Goal: Task Accomplishment & Management: Use online tool/utility

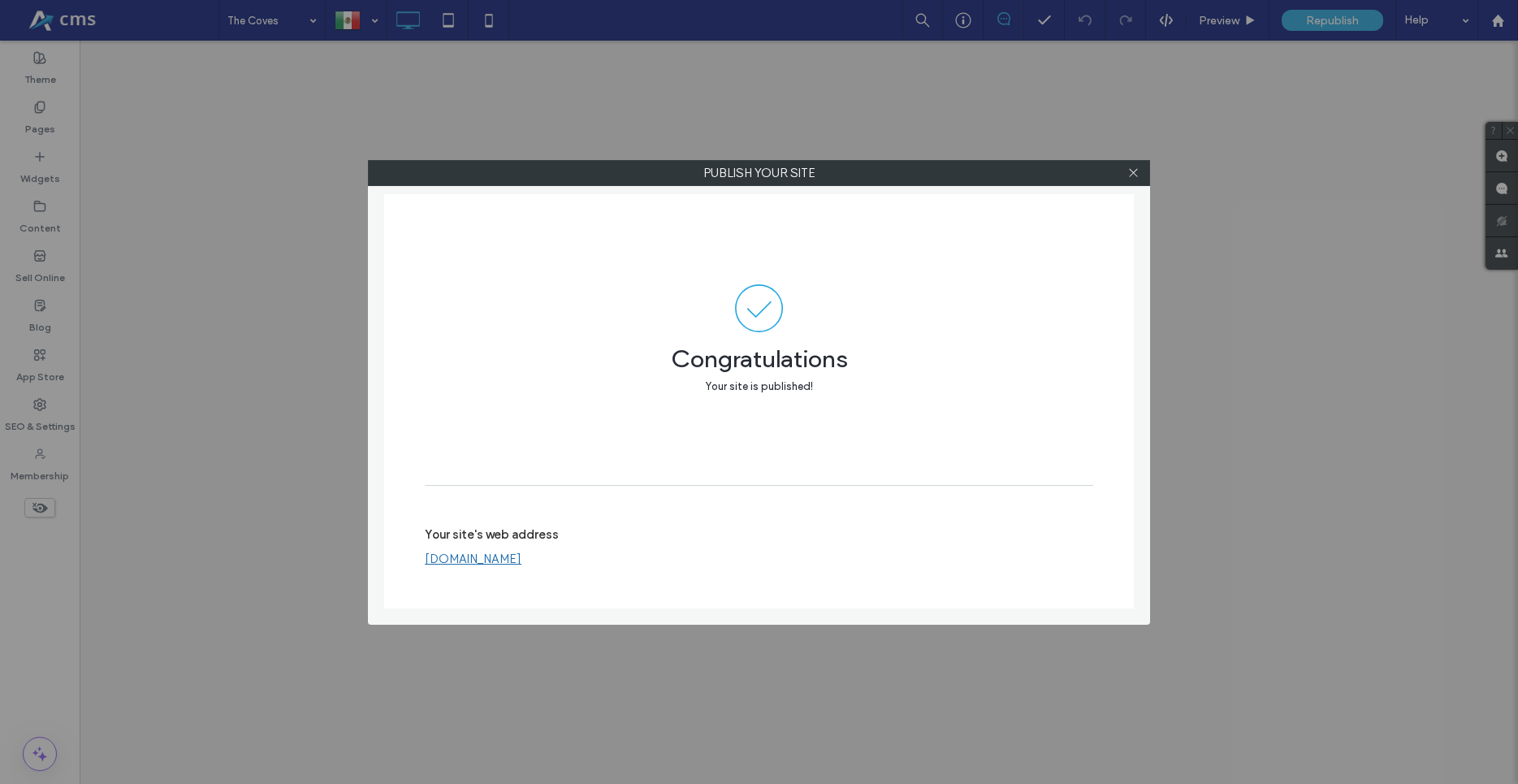
click at [1126, 176] on div at bounding box center [1133, 173] width 25 height 25
drag, startPoint x: 0, startPoint y: 0, endPoint x: 1127, endPoint y: 175, distance: 1140.5
click at [1127, 175] on div at bounding box center [1133, 173] width 25 height 25
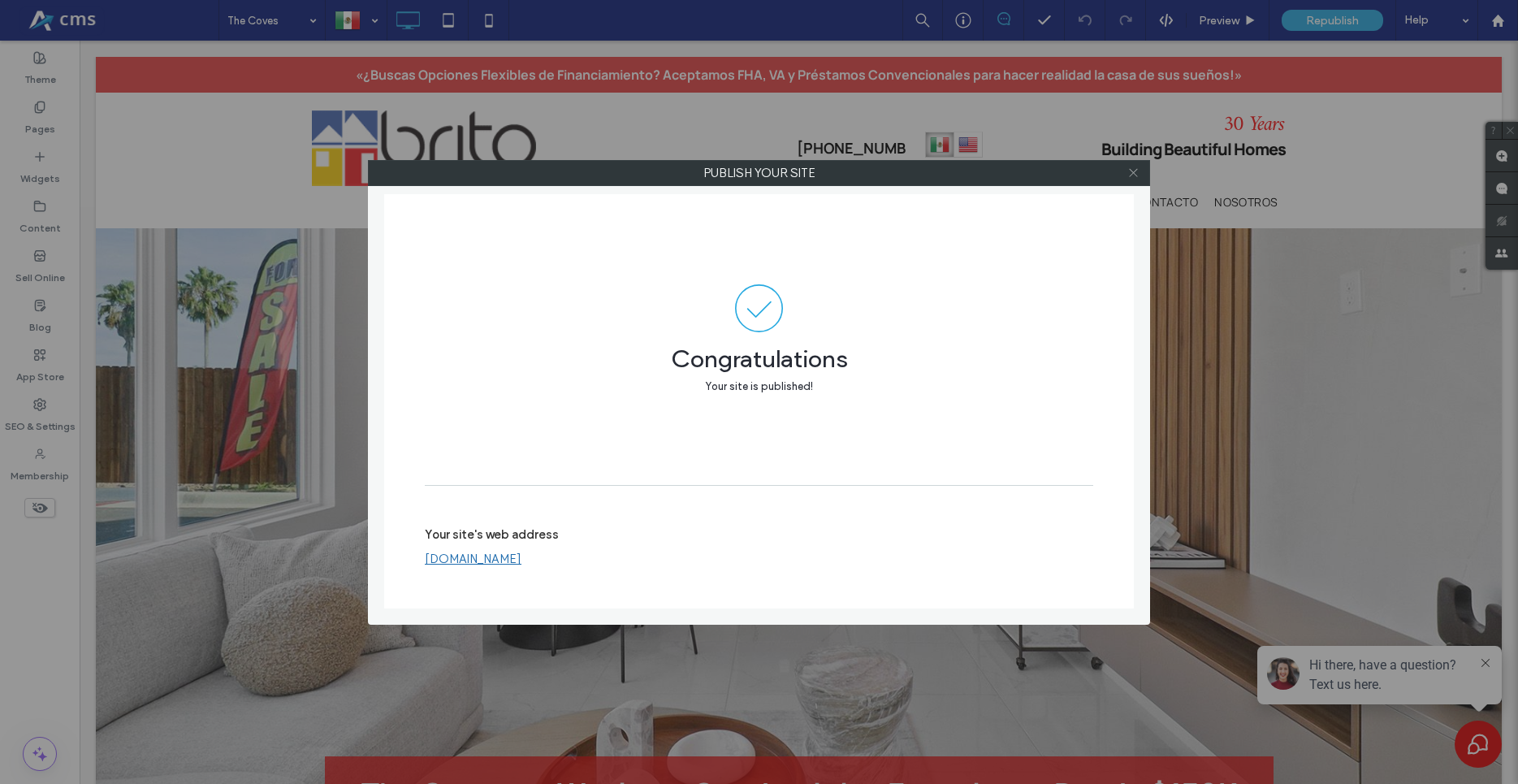
click at [1130, 174] on icon at bounding box center [1133, 172] width 12 height 12
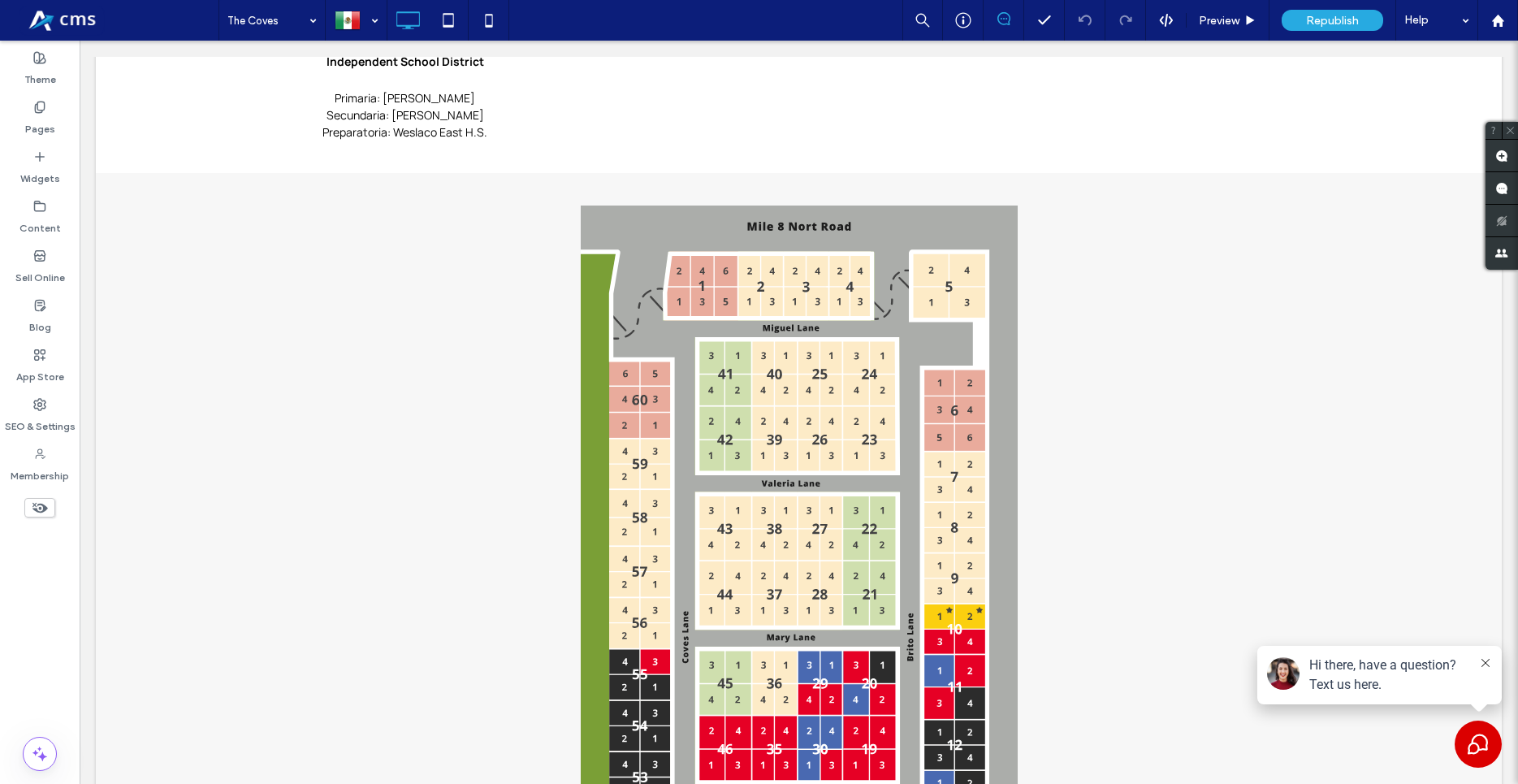
scroll to position [1326, 0]
click at [1487, 12] on div at bounding box center [1497, 20] width 40 height 40
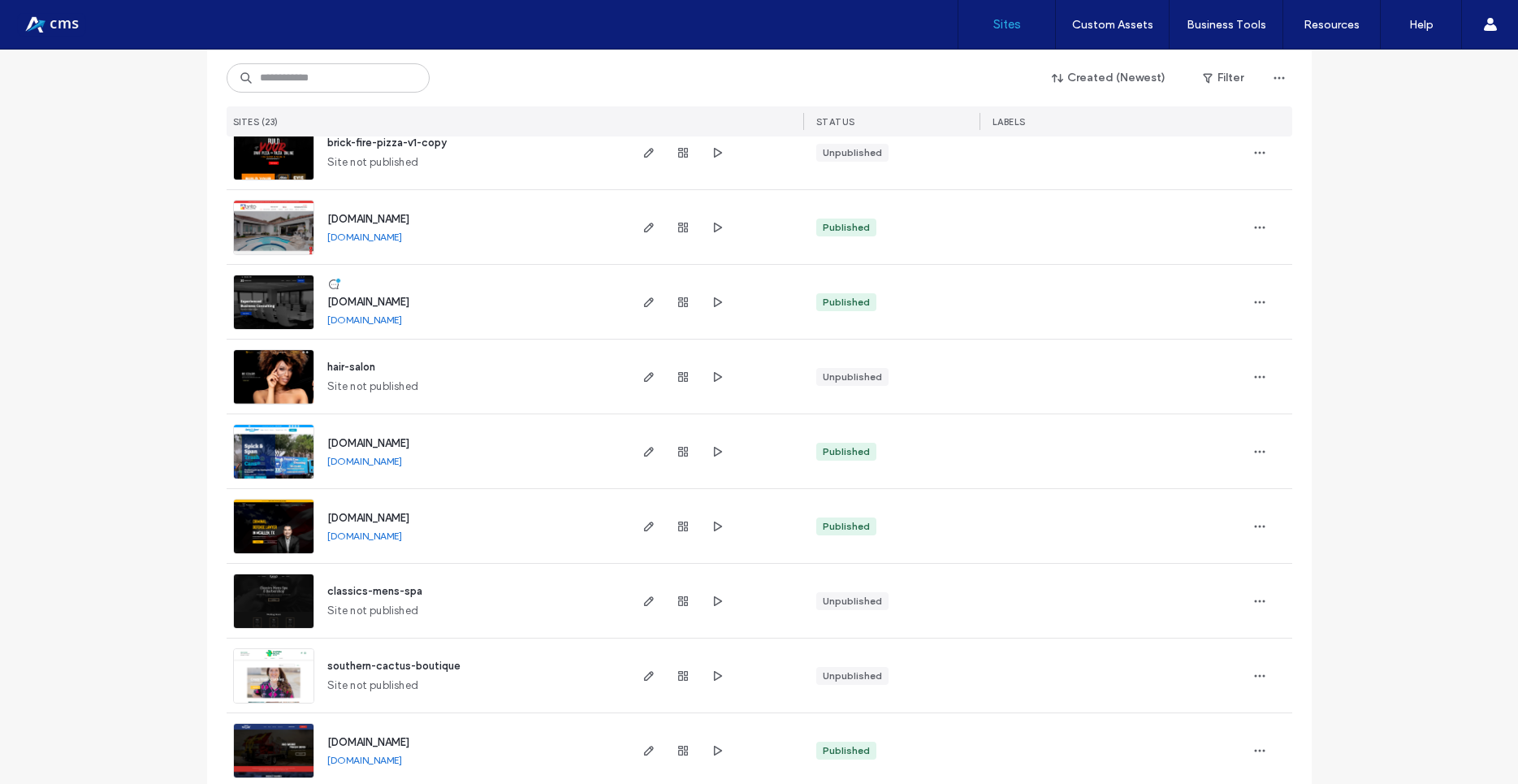
scroll to position [1096, 0]
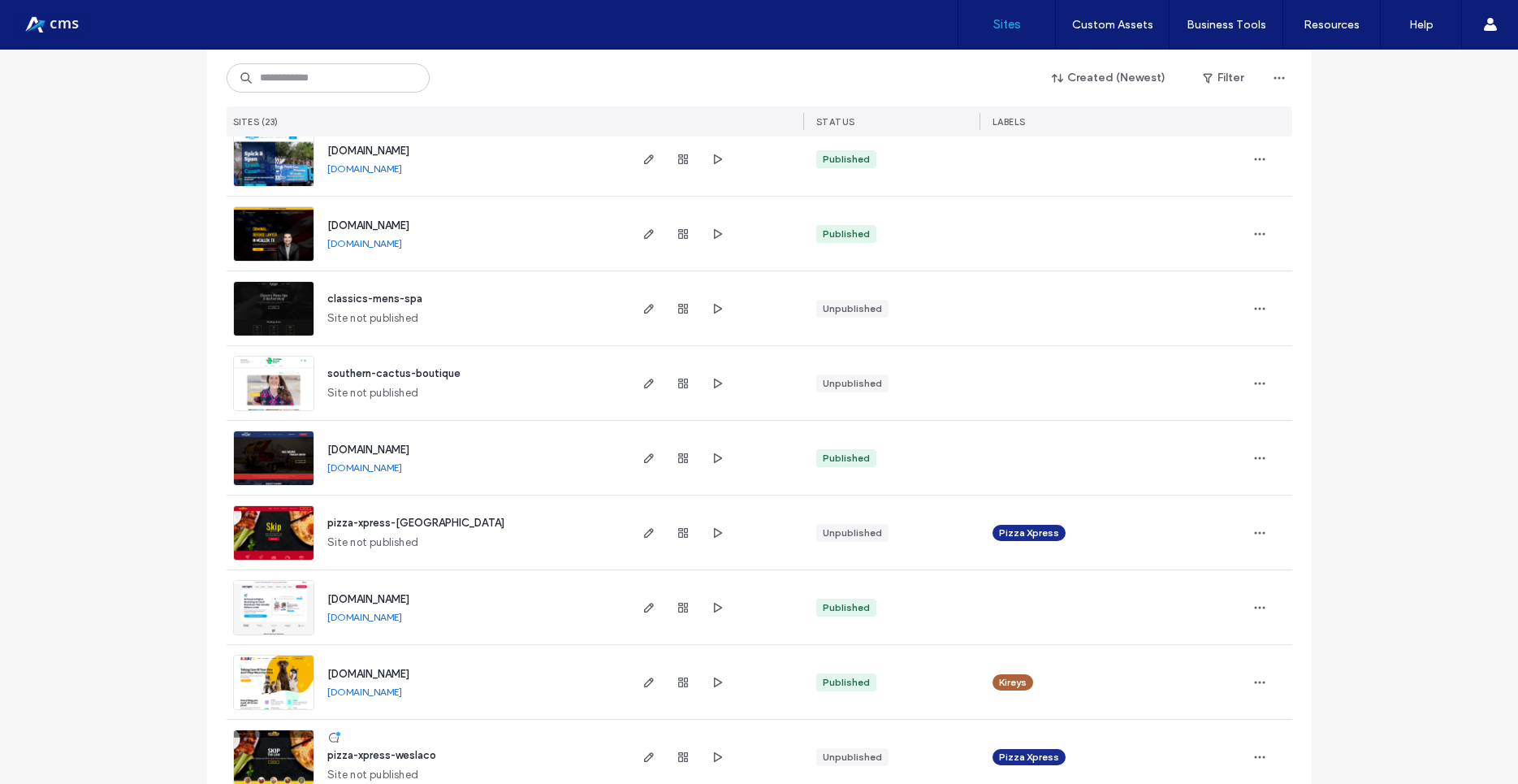
click at [245, 603] on img at bounding box center [274, 636] width 80 height 110
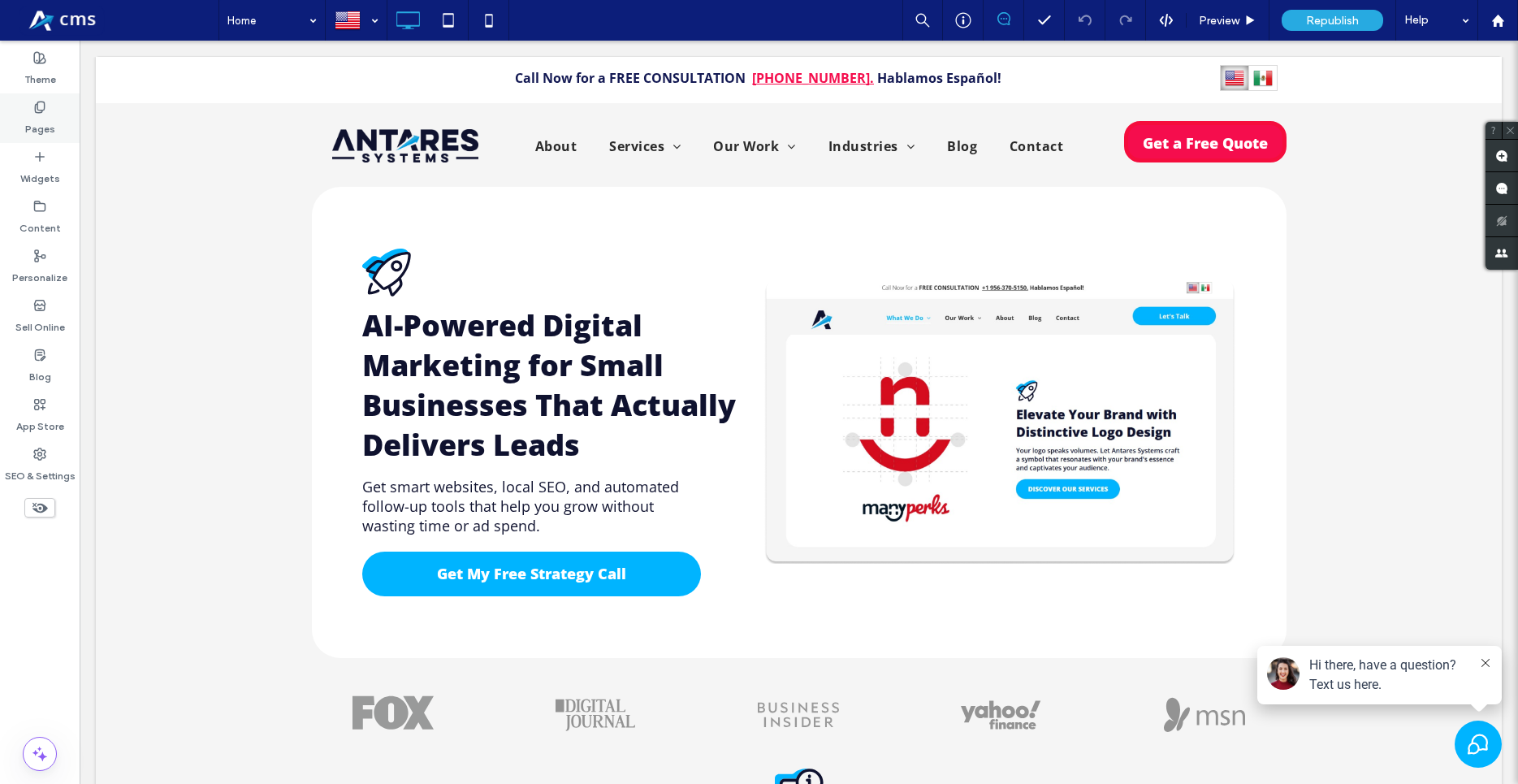
click at [65, 115] on div "Pages" at bounding box center [40, 118] width 80 height 49
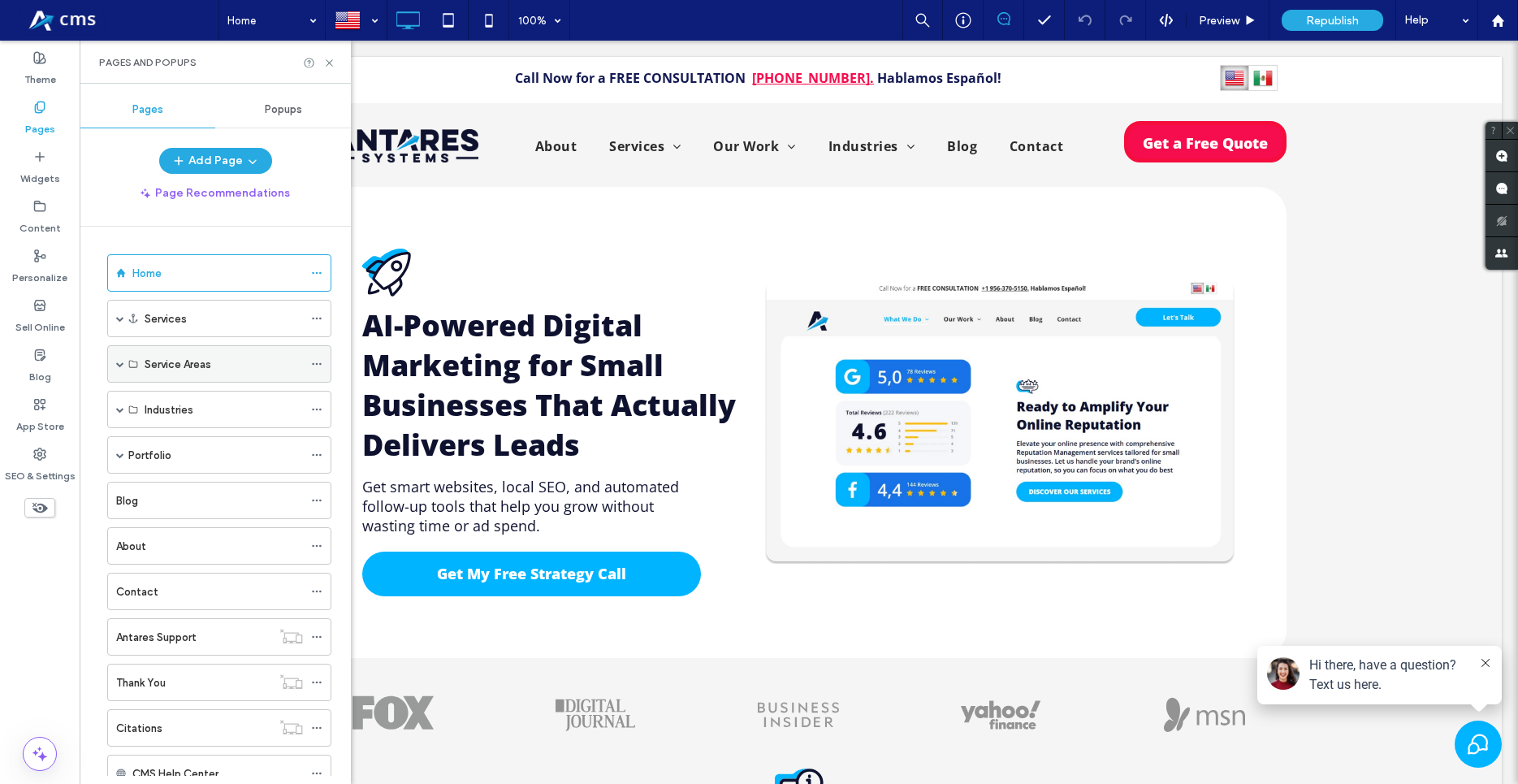
click at [117, 364] on span at bounding box center [120, 364] width 8 height 8
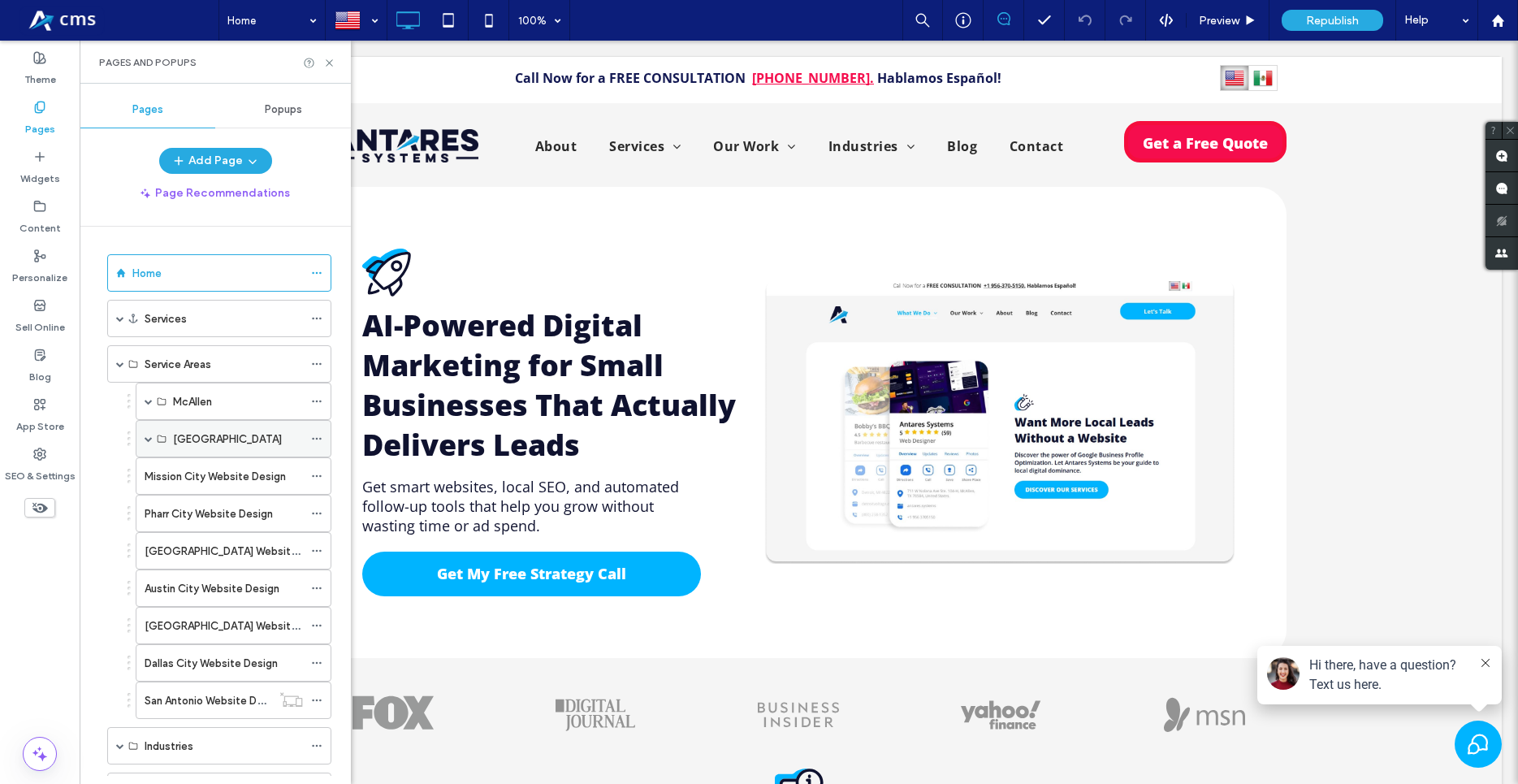
click at [139, 437] on div "[GEOGRAPHIC_DATA]" at bounding box center [233, 438] width 195 height 37
click at [143, 439] on div "[GEOGRAPHIC_DATA]" at bounding box center [233, 438] width 195 height 37
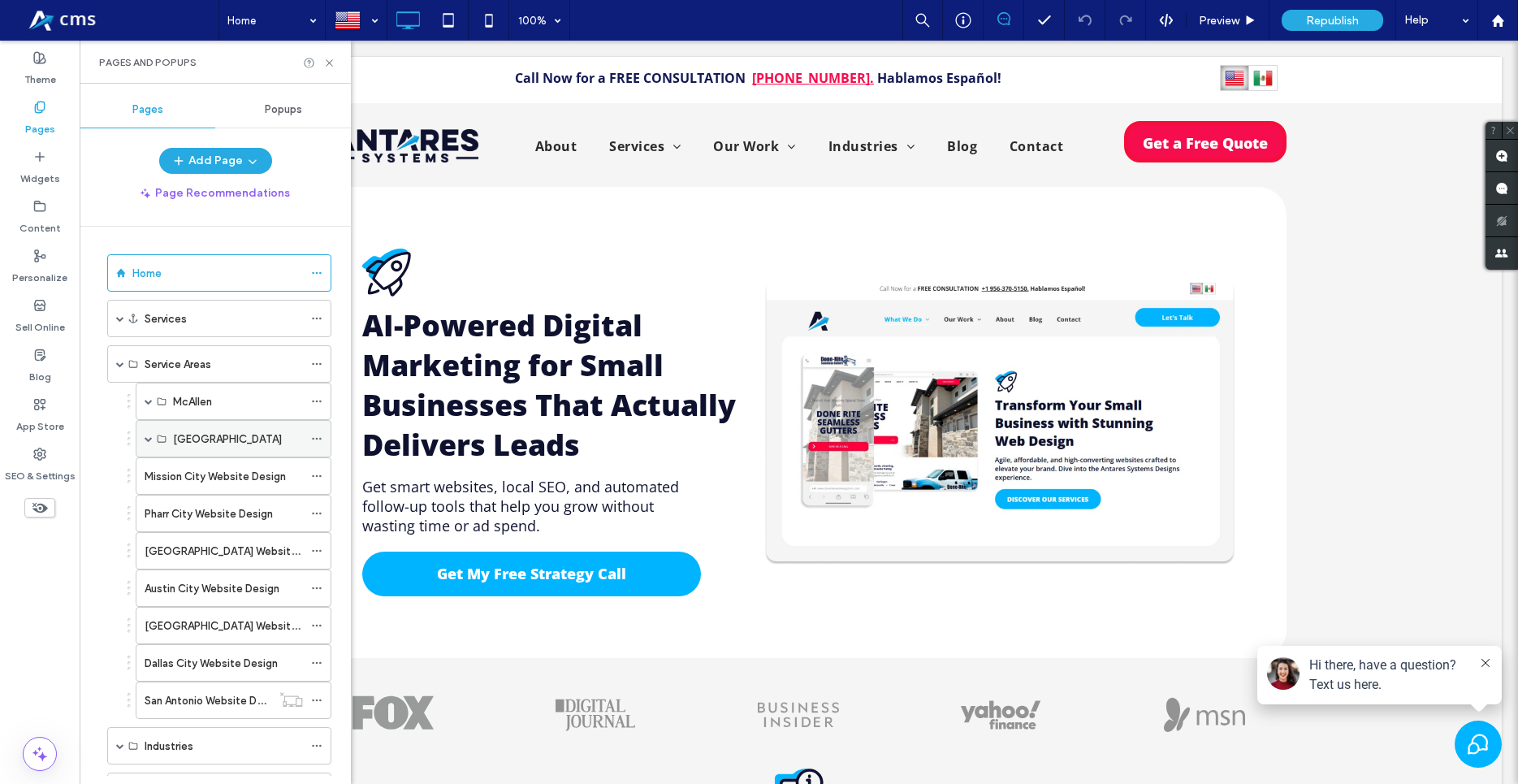
click at [152, 439] on span at bounding box center [148, 439] width 8 height 8
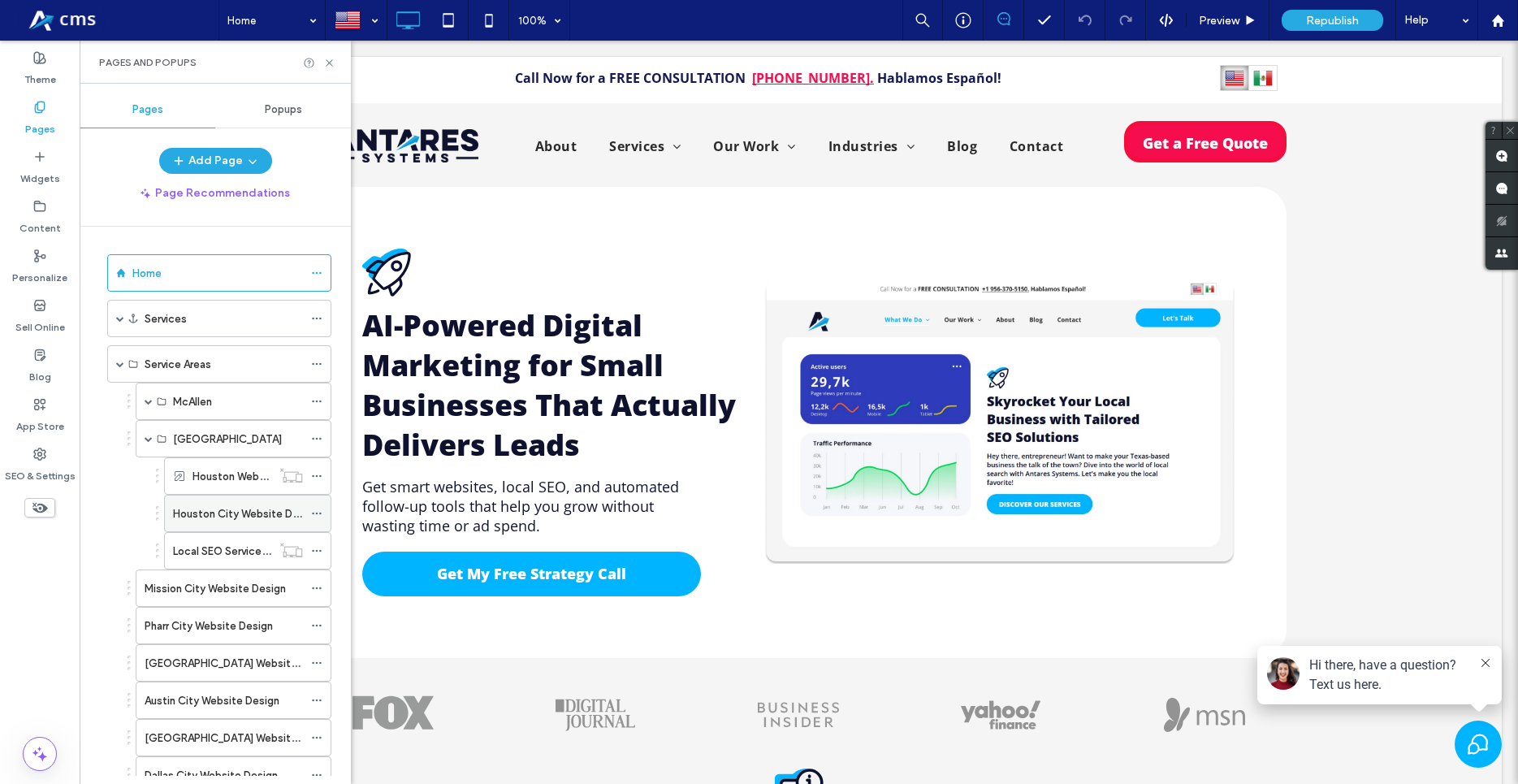
click at [251, 520] on label "Houston City Website Design" at bounding box center [246, 514] width 146 height 28
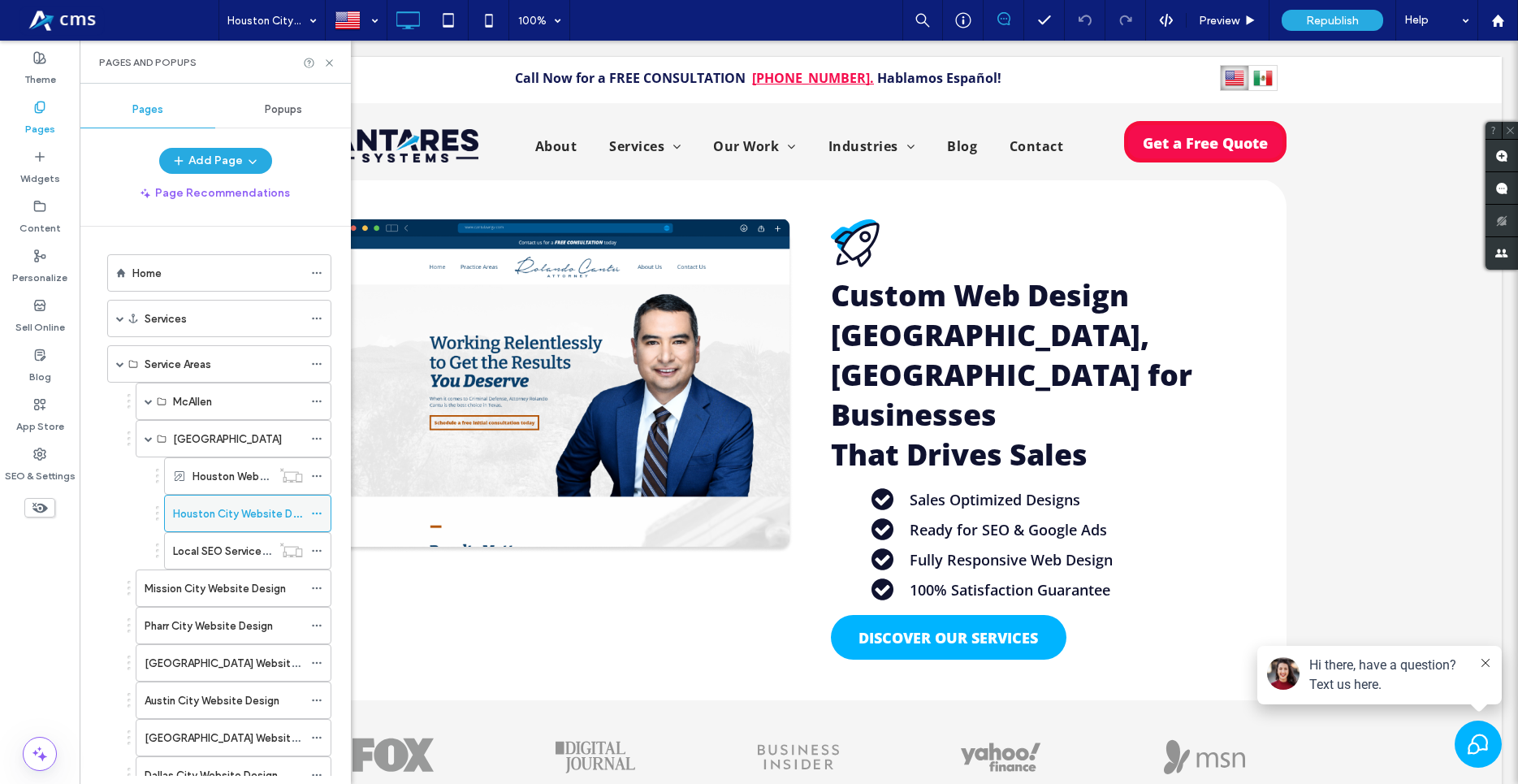
click at [232, 521] on label "Houston City Website Design" at bounding box center [246, 514] width 146 height 28
click at [332, 57] on icon at bounding box center [329, 63] width 12 height 12
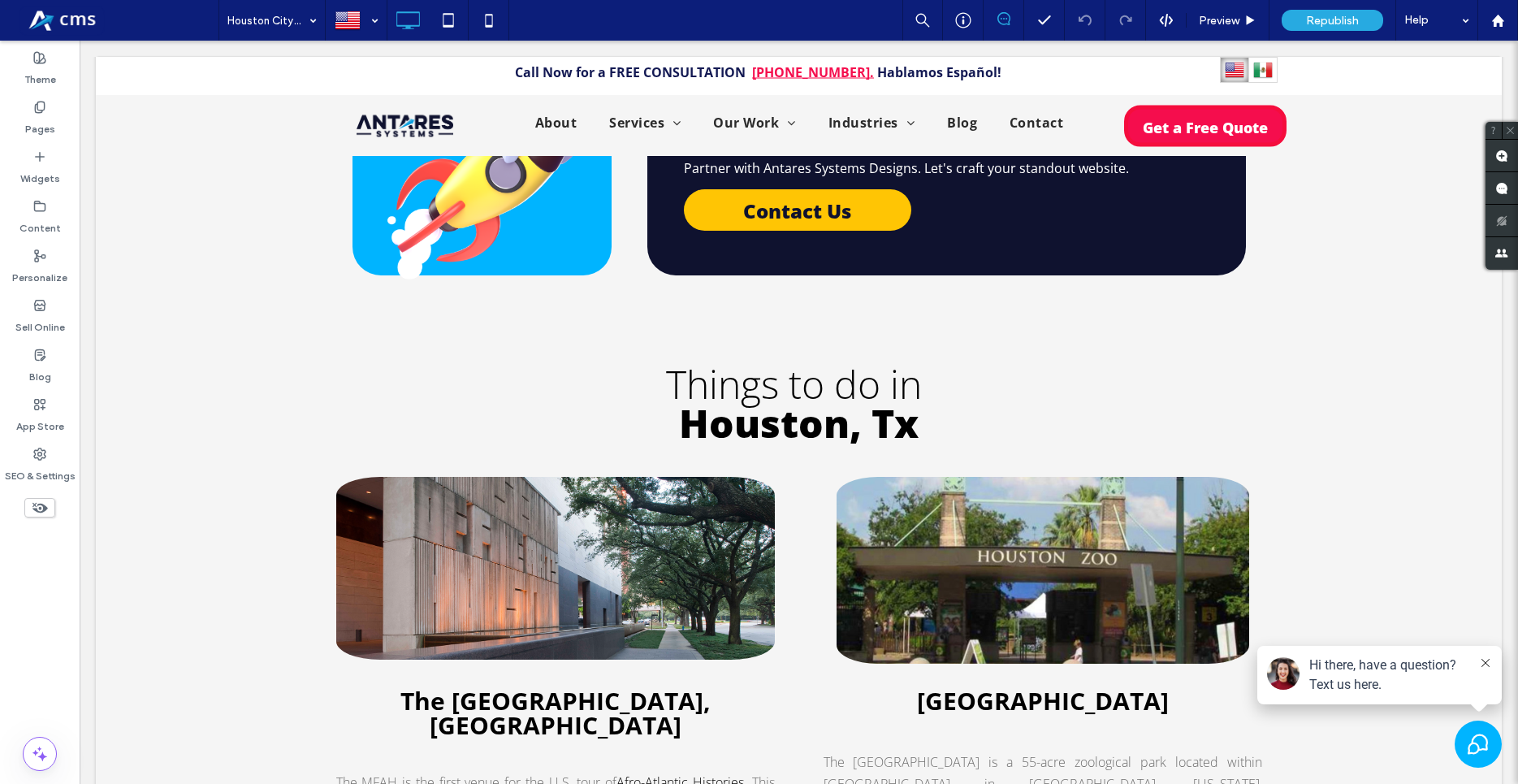
scroll to position [4142, 0]
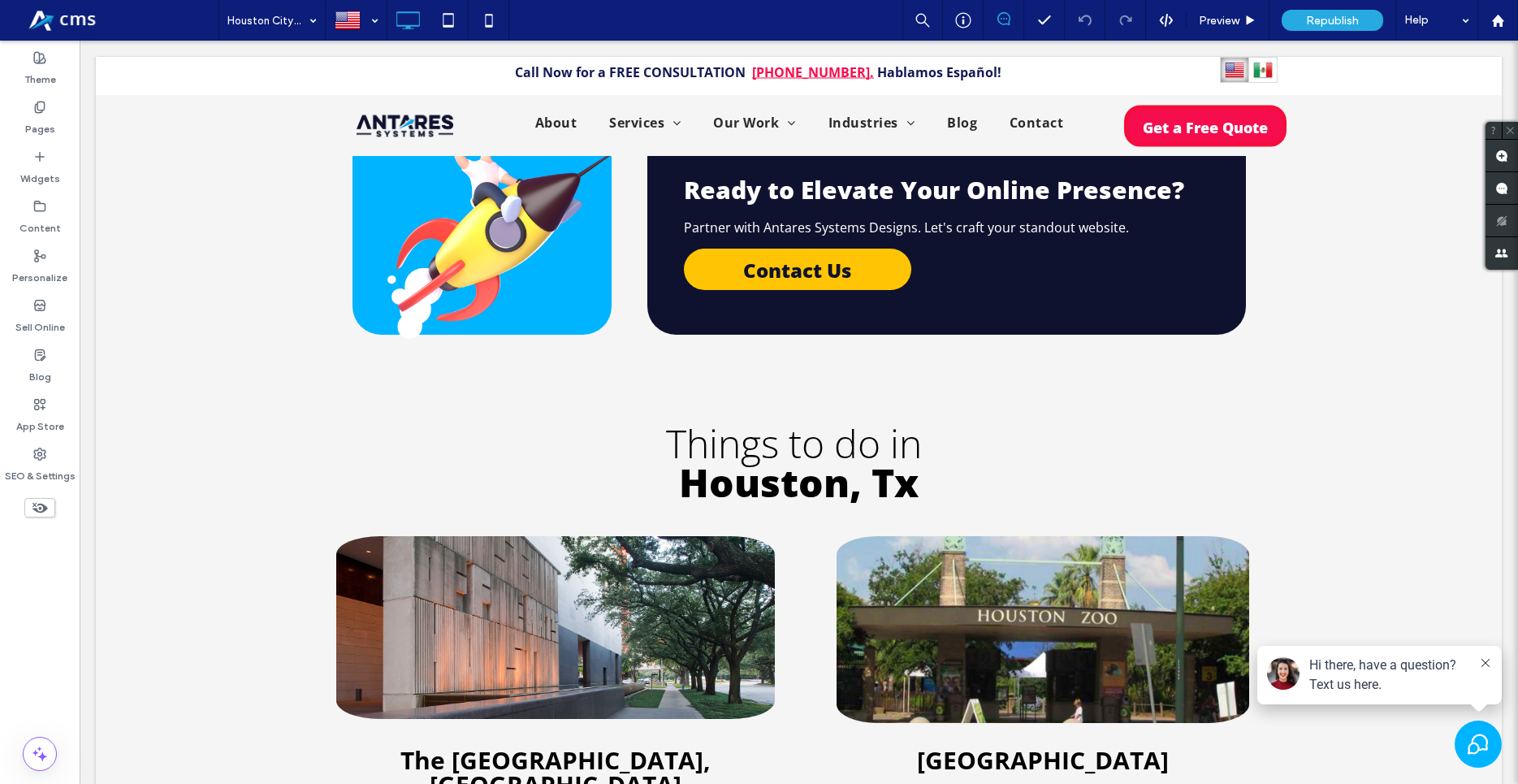
click at [30, 516] on span at bounding box center [40, 508] width 31 height 20
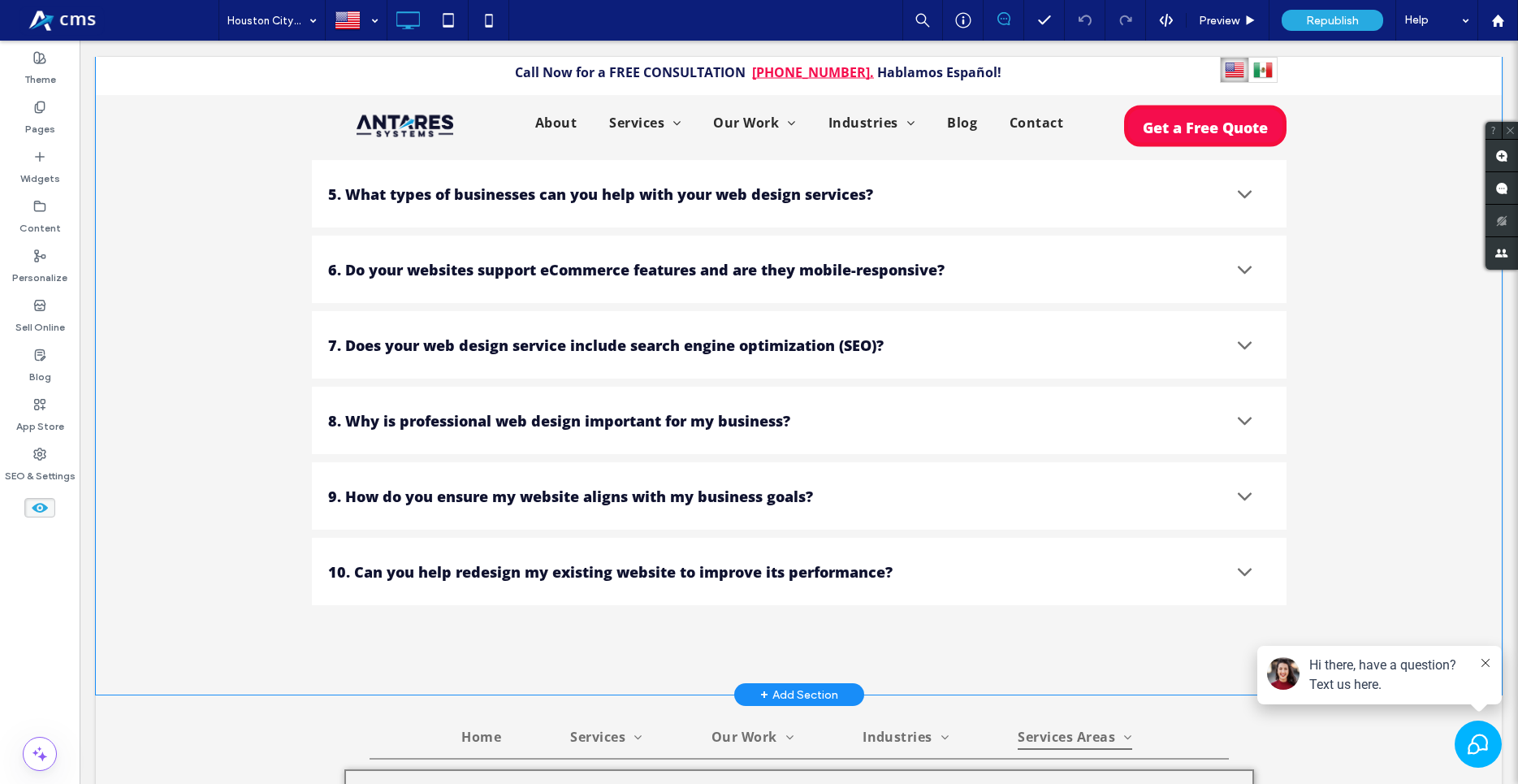
scroll to position [5014, 0]
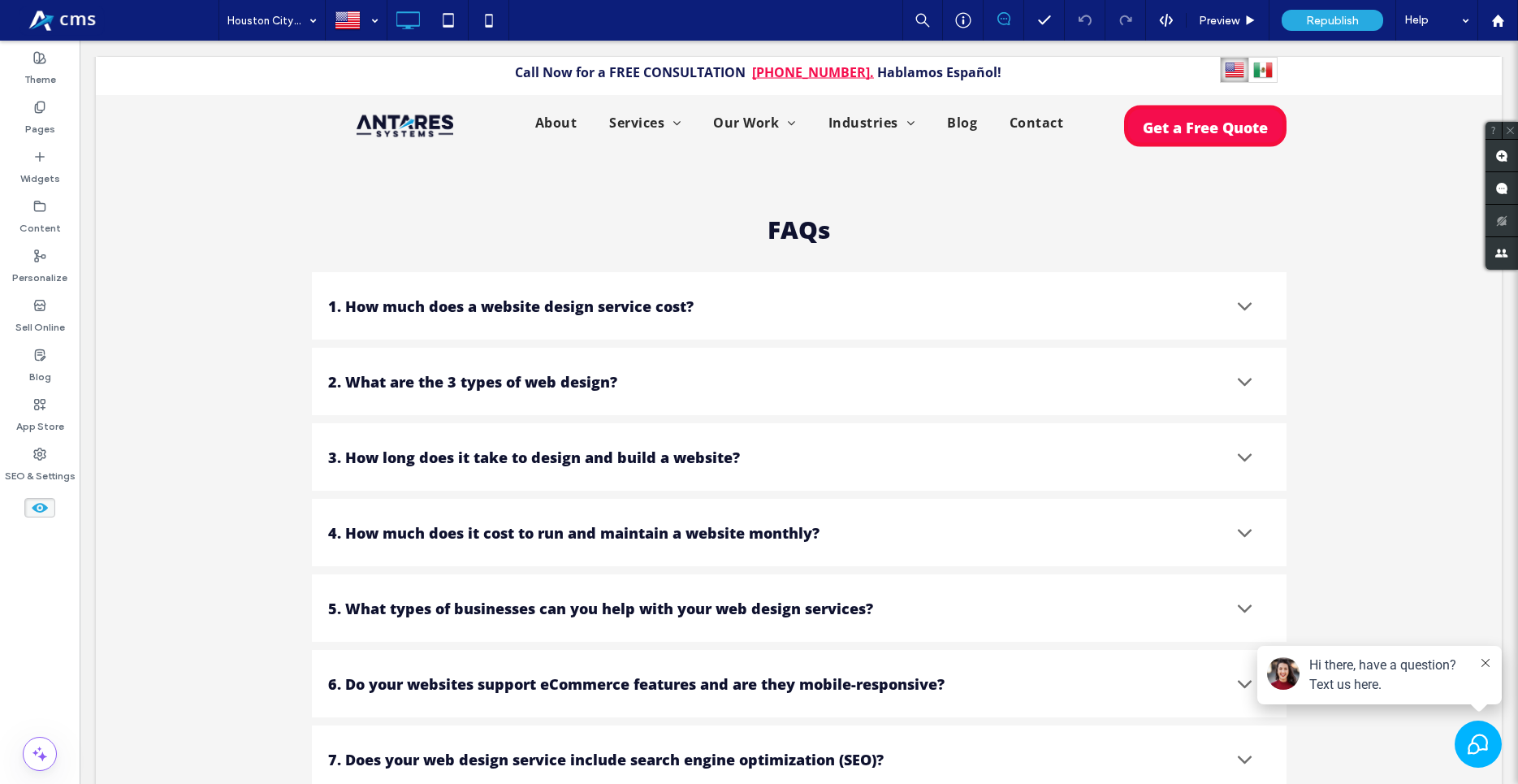
click at [35, 507] on use at bounding box center [40, 508] width 16 height 10
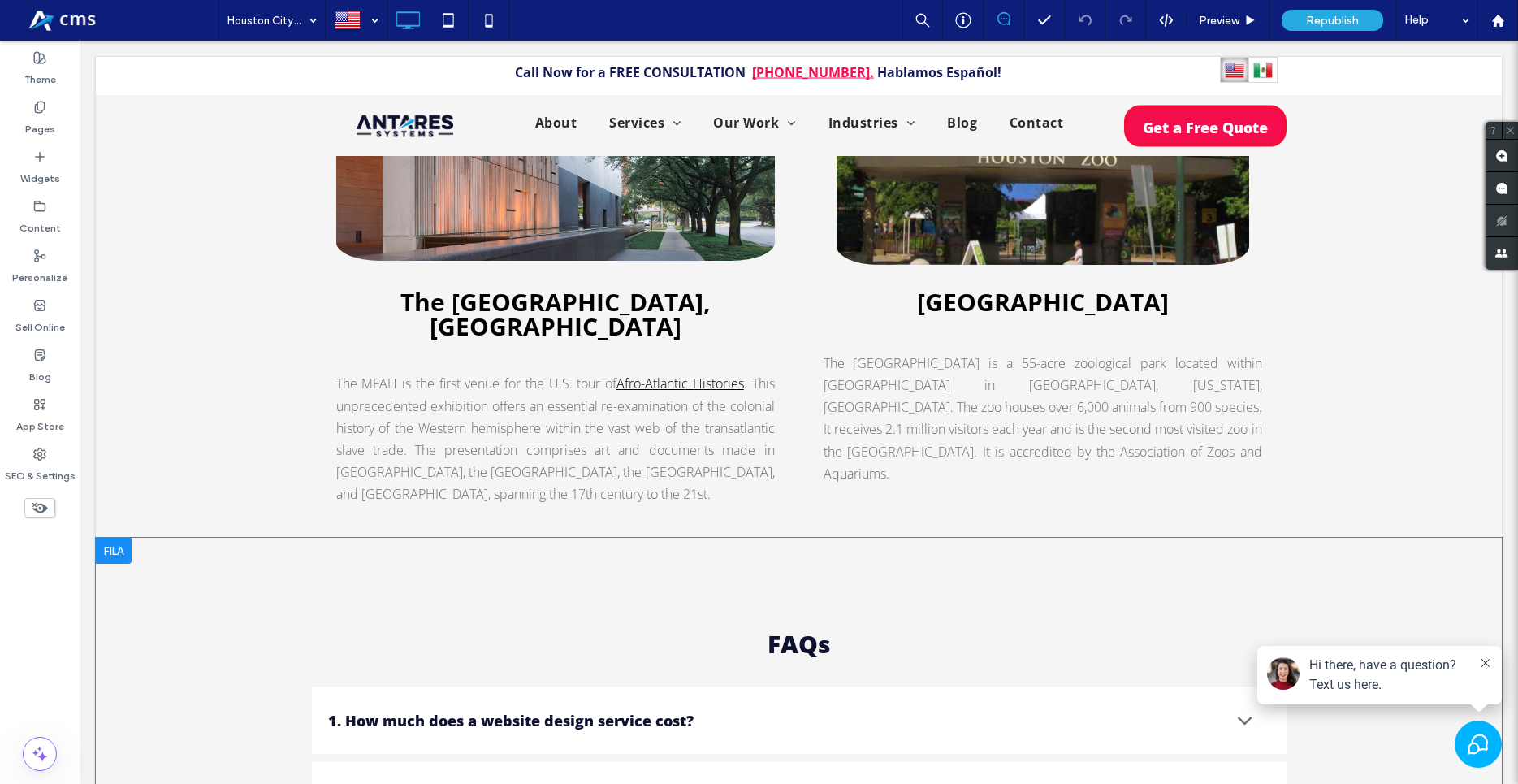
scroll to position [4185, 0]
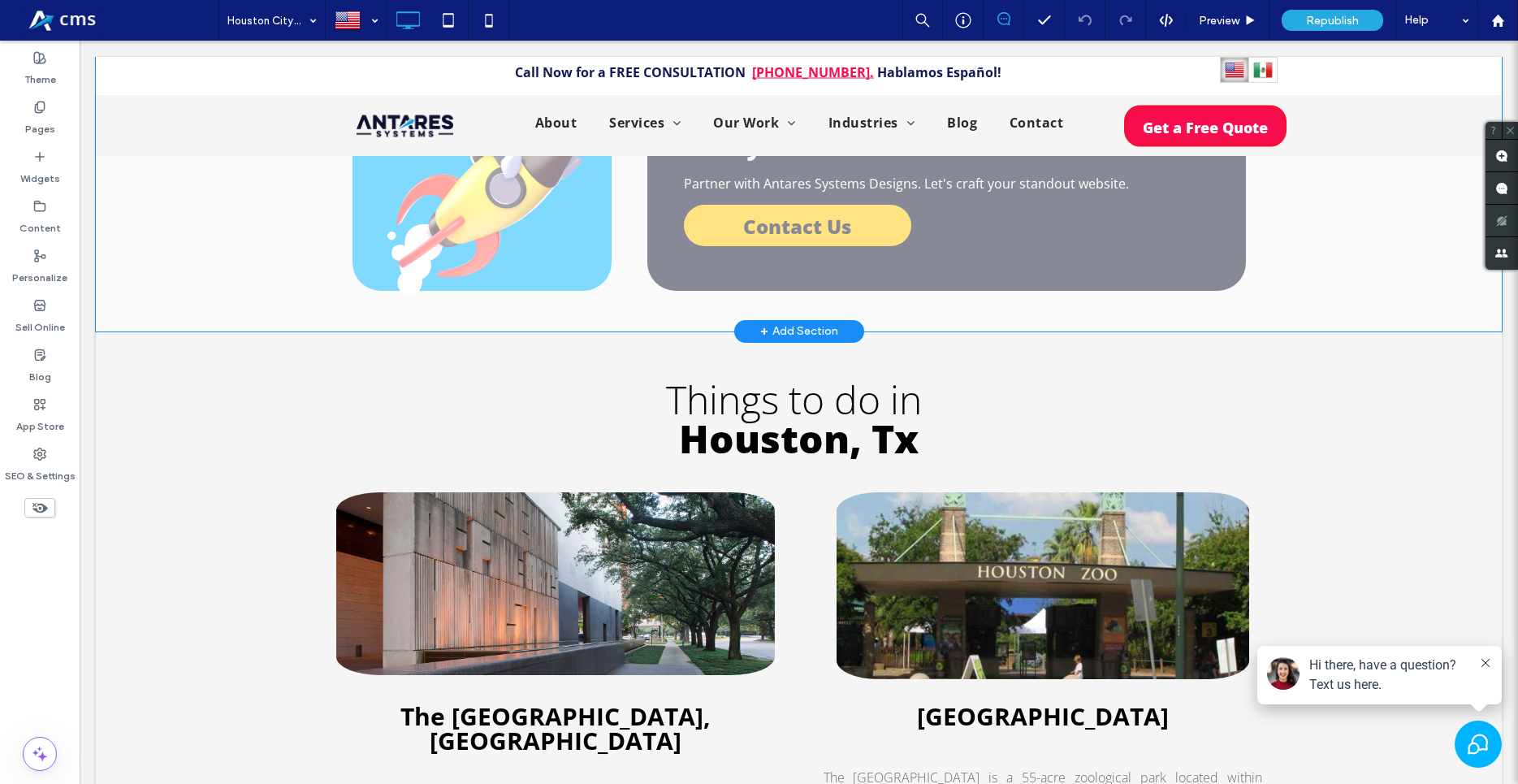
click at [811, 322] on div "+ Add Section" at bounding box center [799, 331] width 78 height 18
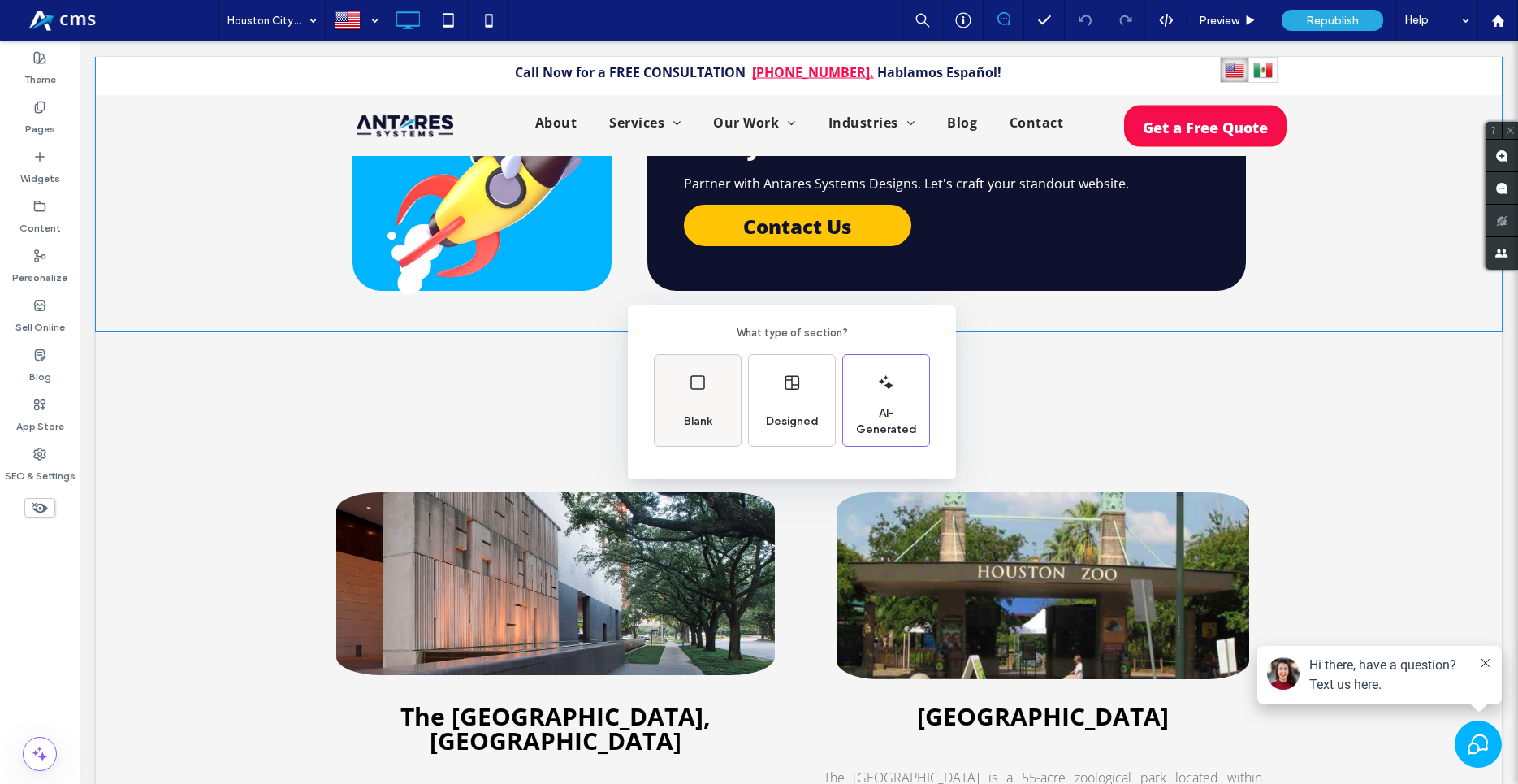
click at [696, 395] on div "Blank" at bounding box center [698, 401] width 86 height 91
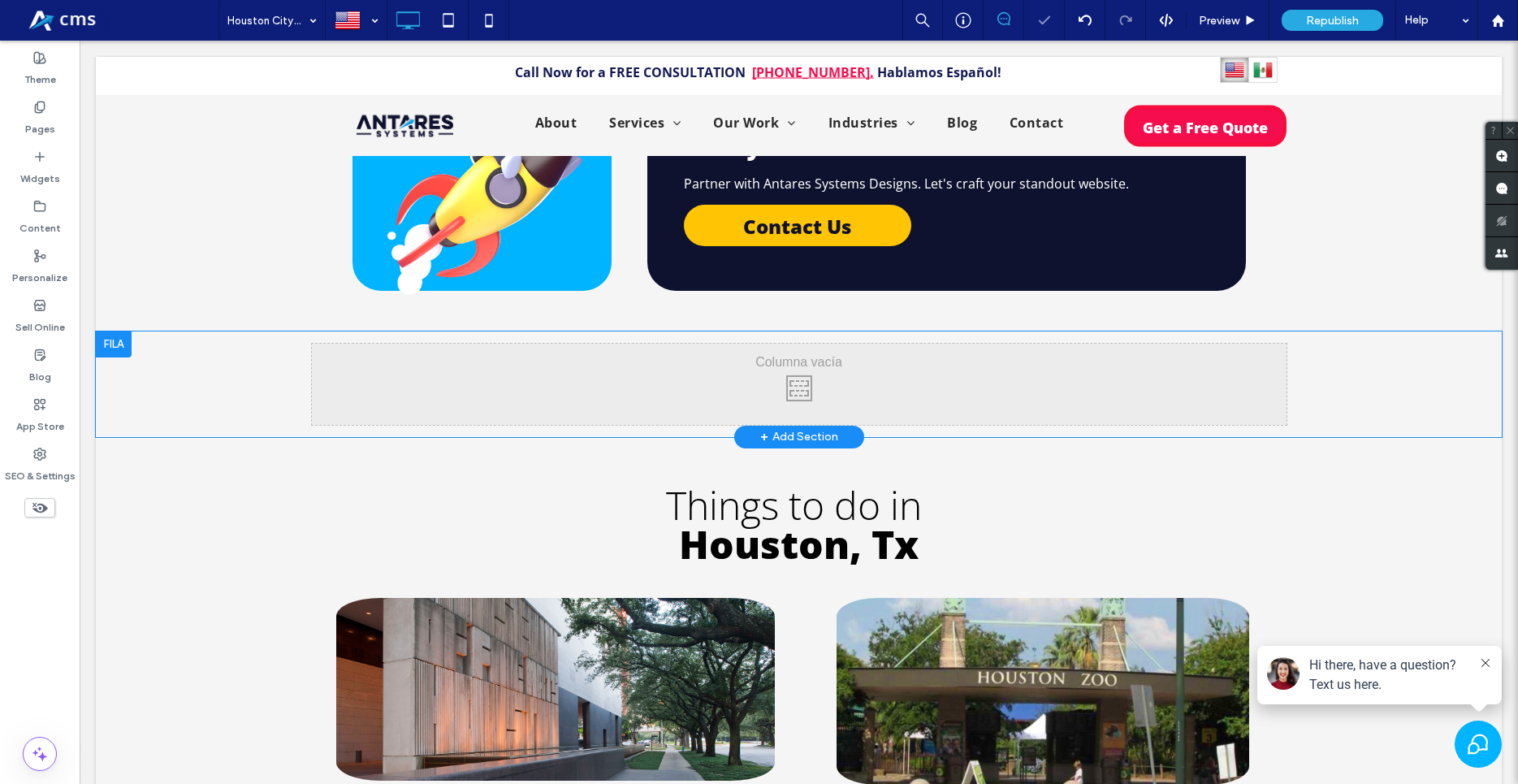
click at [737, 344] on div "Click To Paste Click To Paste" at bounding box center [799, 384] width 975 height 82
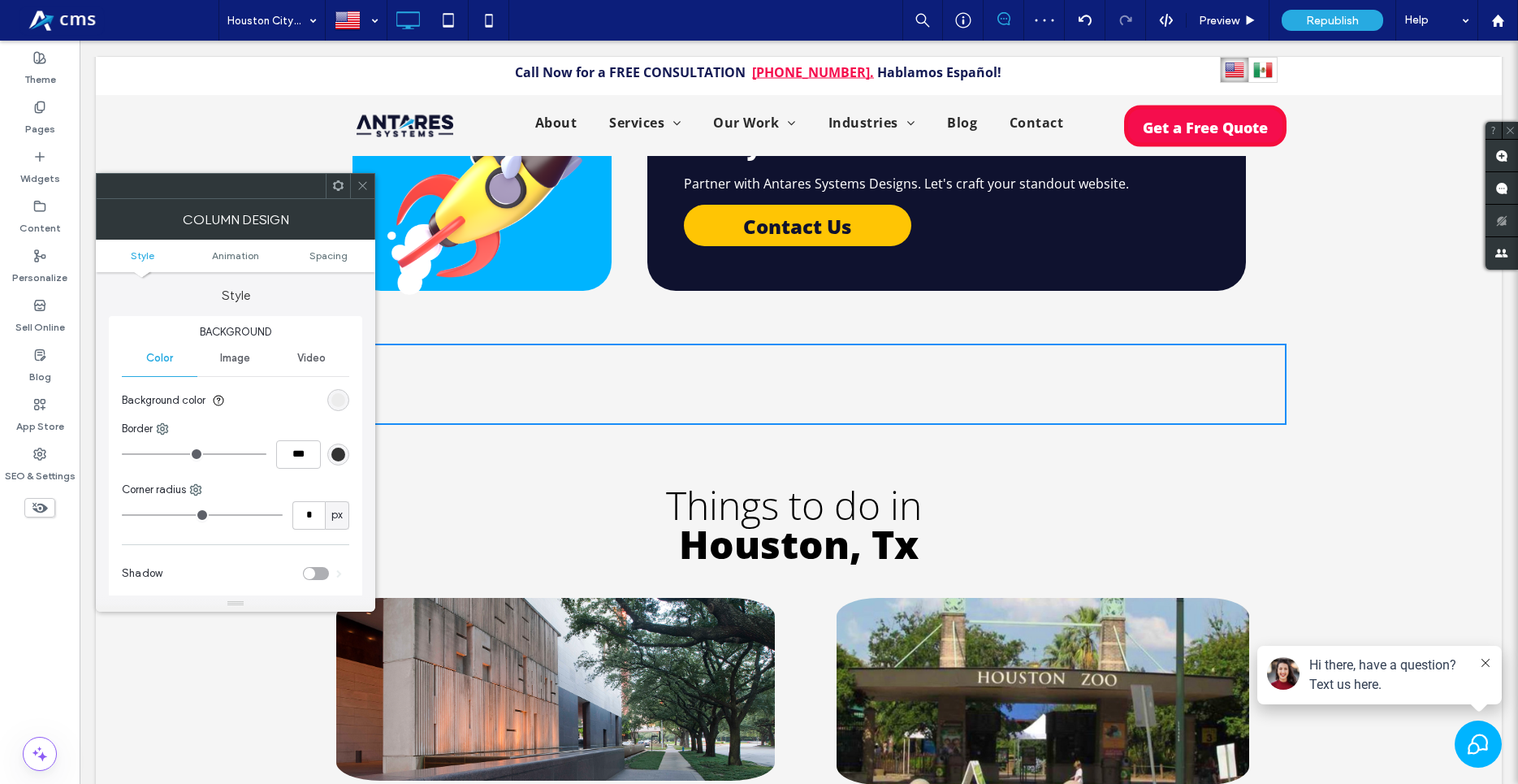
click at [358, 200] on div "Column Design" at bounding box center [235, 218] width 280 height 40
click at [355, 190] on div at bounding box center [363, 186] width 25 height 25
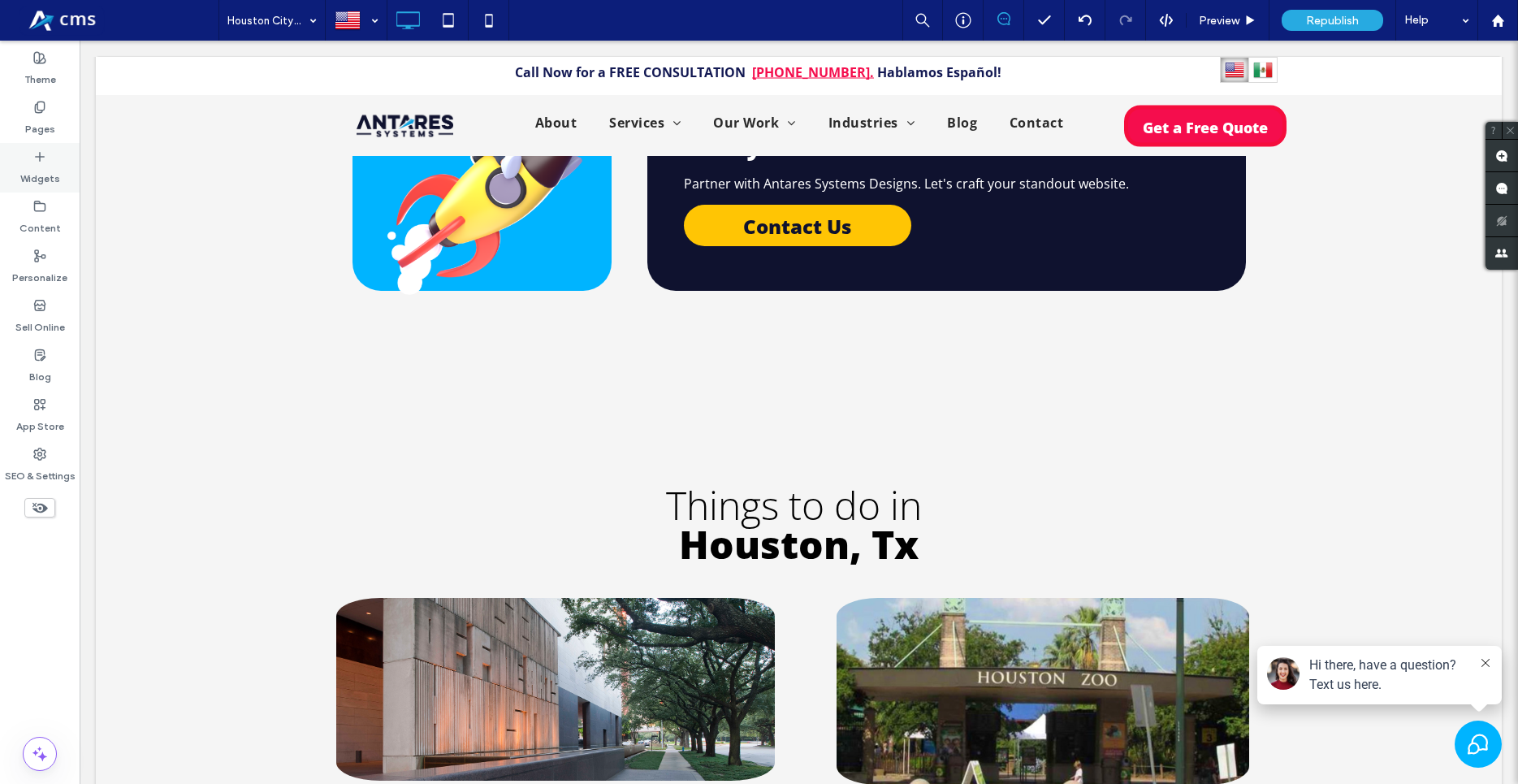
click at [43, 160] on icon at bounding box center [40, 157] width 13 height 13
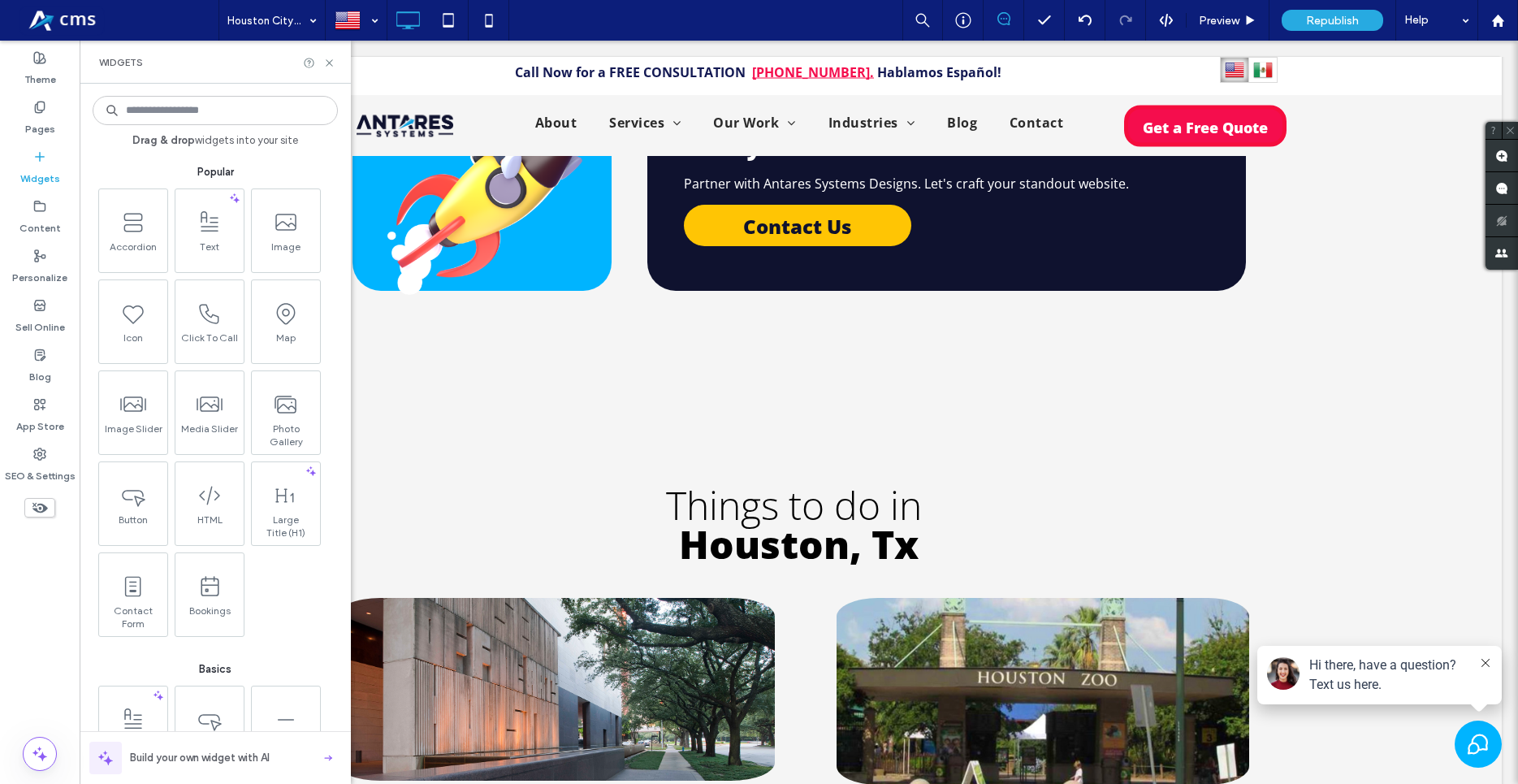
click at [191, 109] on input at bounding box center [215, 110] width 246 height 29
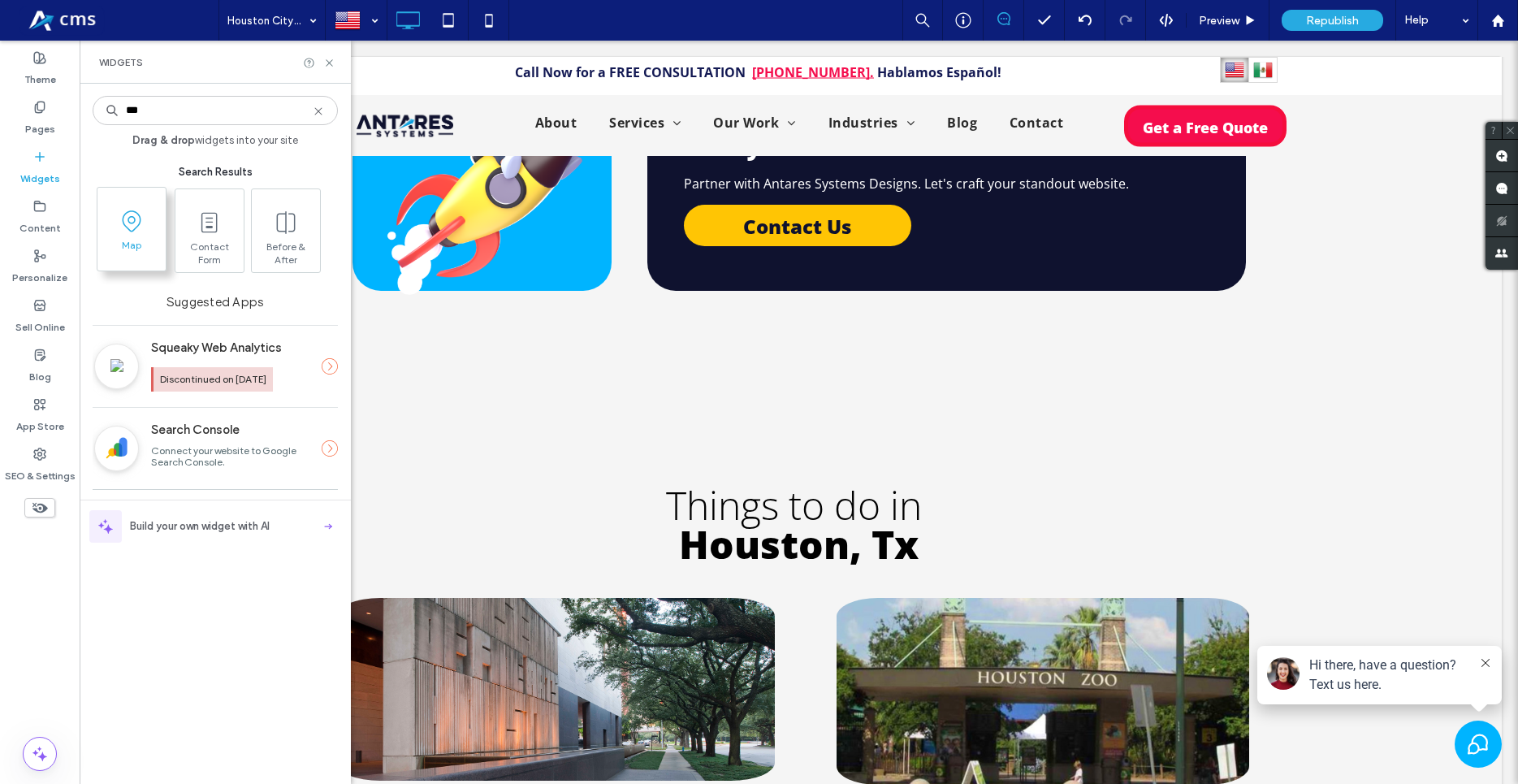
type input "***"
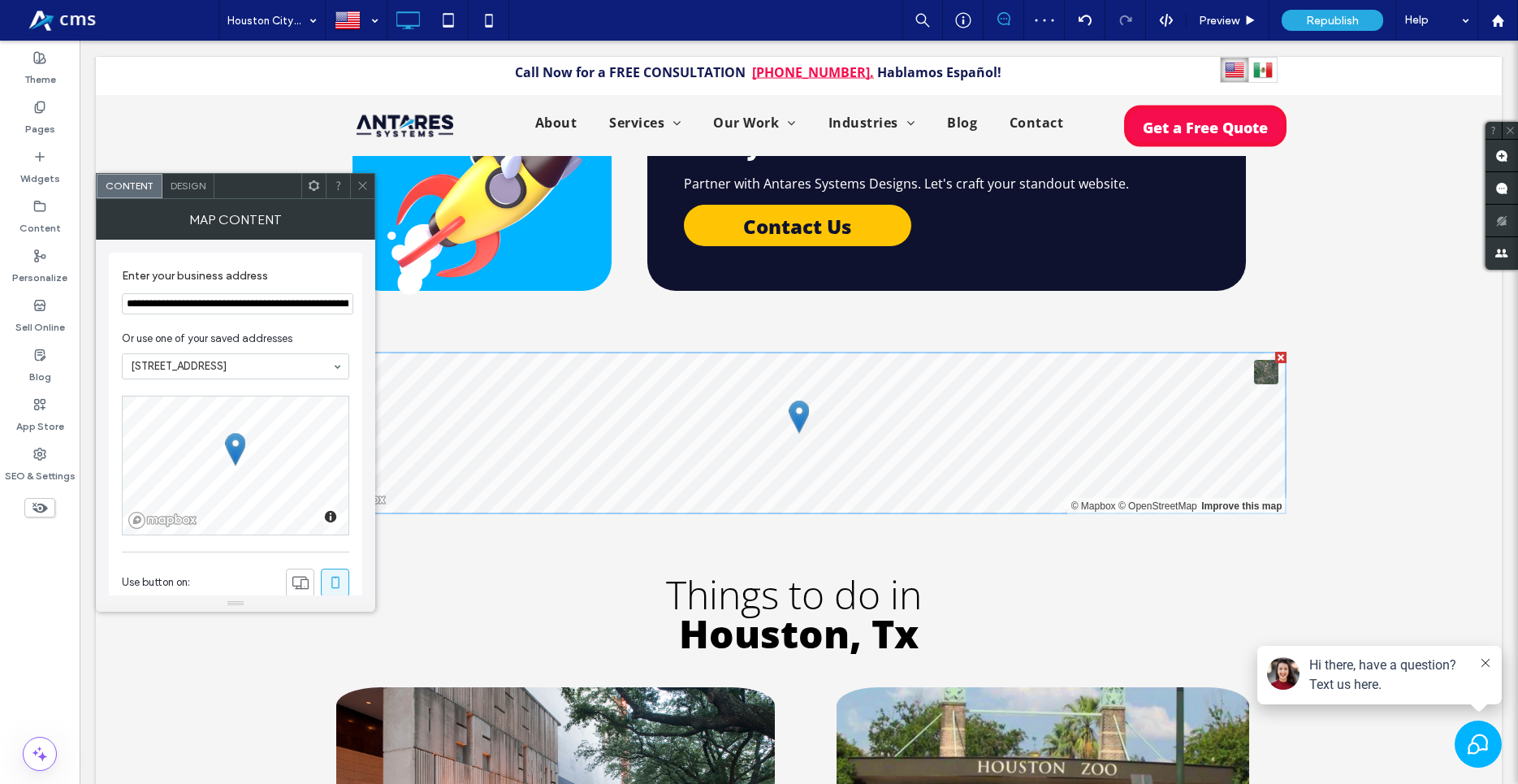
click at [254, 306] on input "**********" at bounding box center [237, 304] width 232 height 21
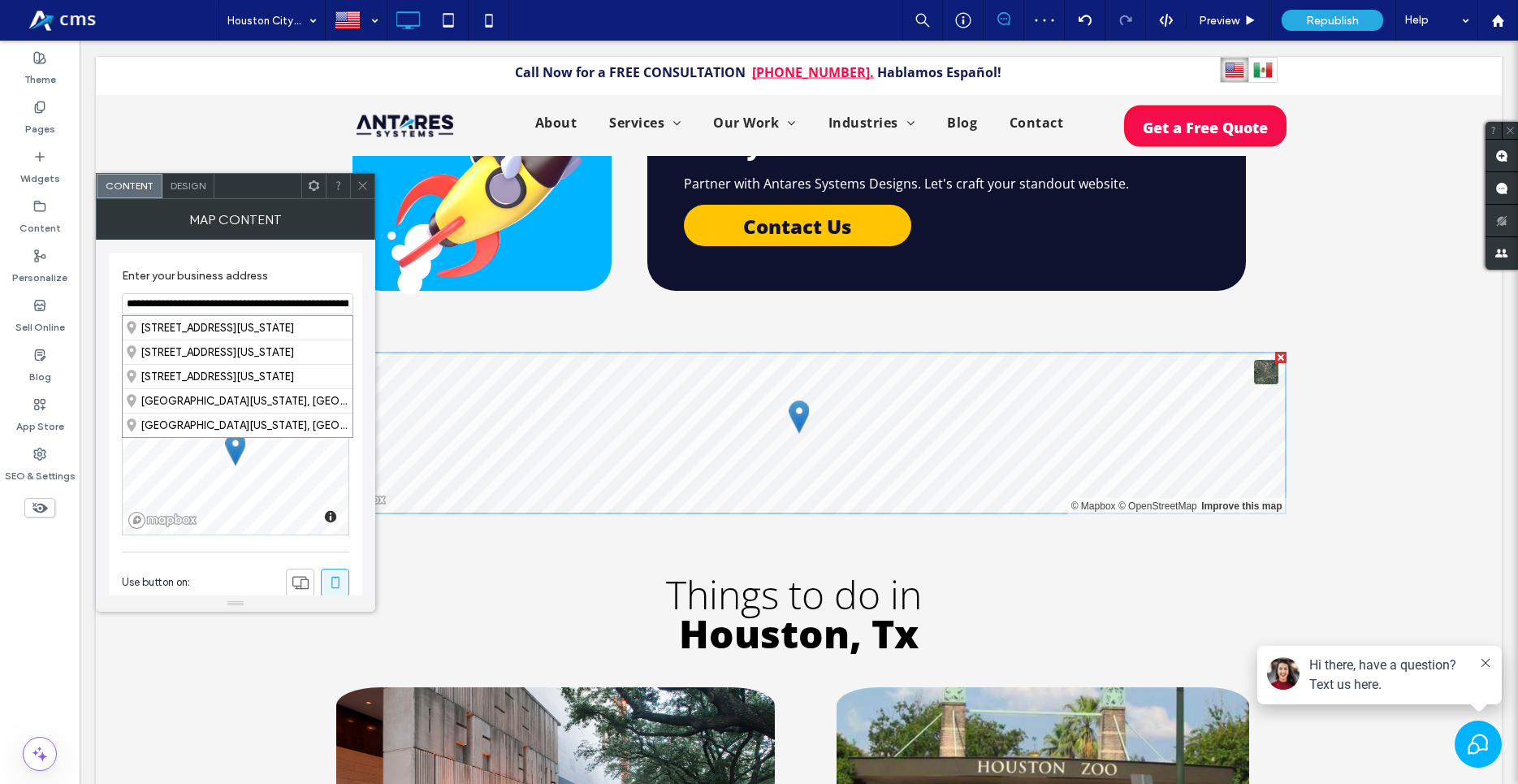
click at [254, 306] on input "**********" at bounding box center [237, 304] width 232 height 21
click at [223, 336] on div "Houston, Texas, United States" at bounding box center [237, 327] width 230 height 24
type input "**********"
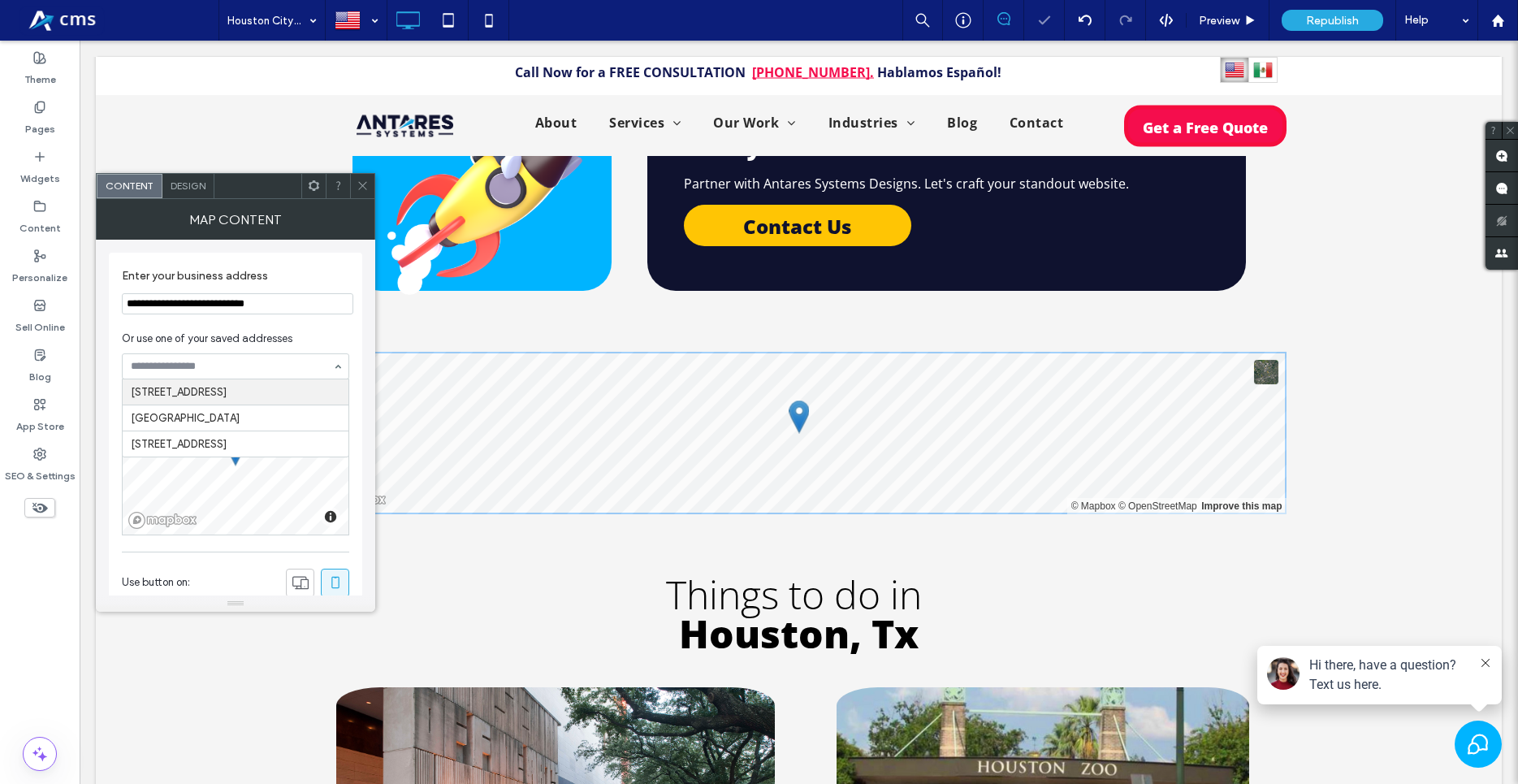
click at [241, 359] on div at bounding box center [236, 367] width 226 height 25
click at [289, 328] on section "Or use one of your saved addresses Choose from list" at bounding box center [236, 354] width 228 height 65
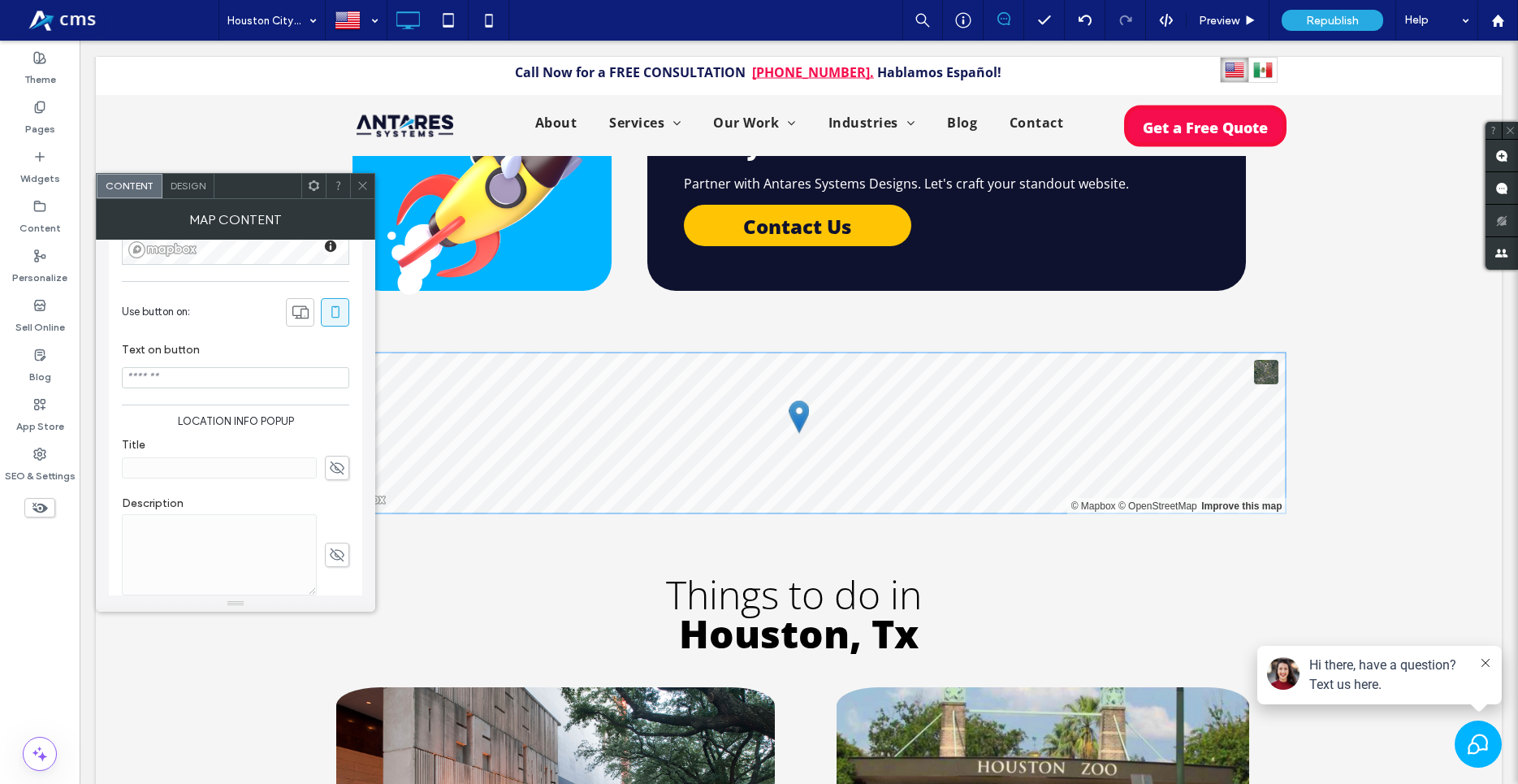
scroll to position [278, 0]
click at [360, 188] on use at bounding box center [362, 186] width 8 height 8
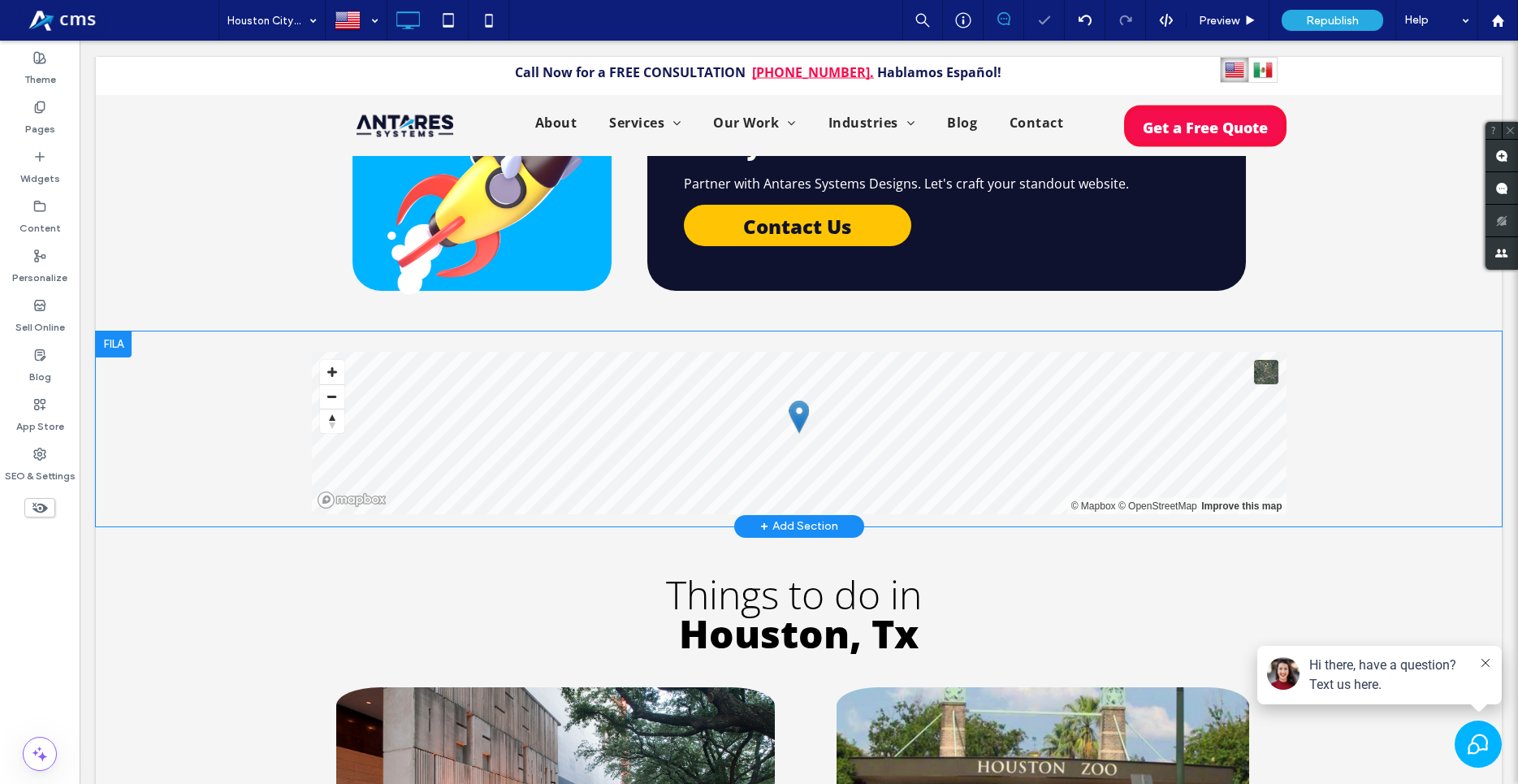
click at [236, 412] on div "Click To Paste Click To Paste © Mapbox © OpenStreetMap Improve this map Row + A…" at bounding box center [798, 429] width 1406 height 195
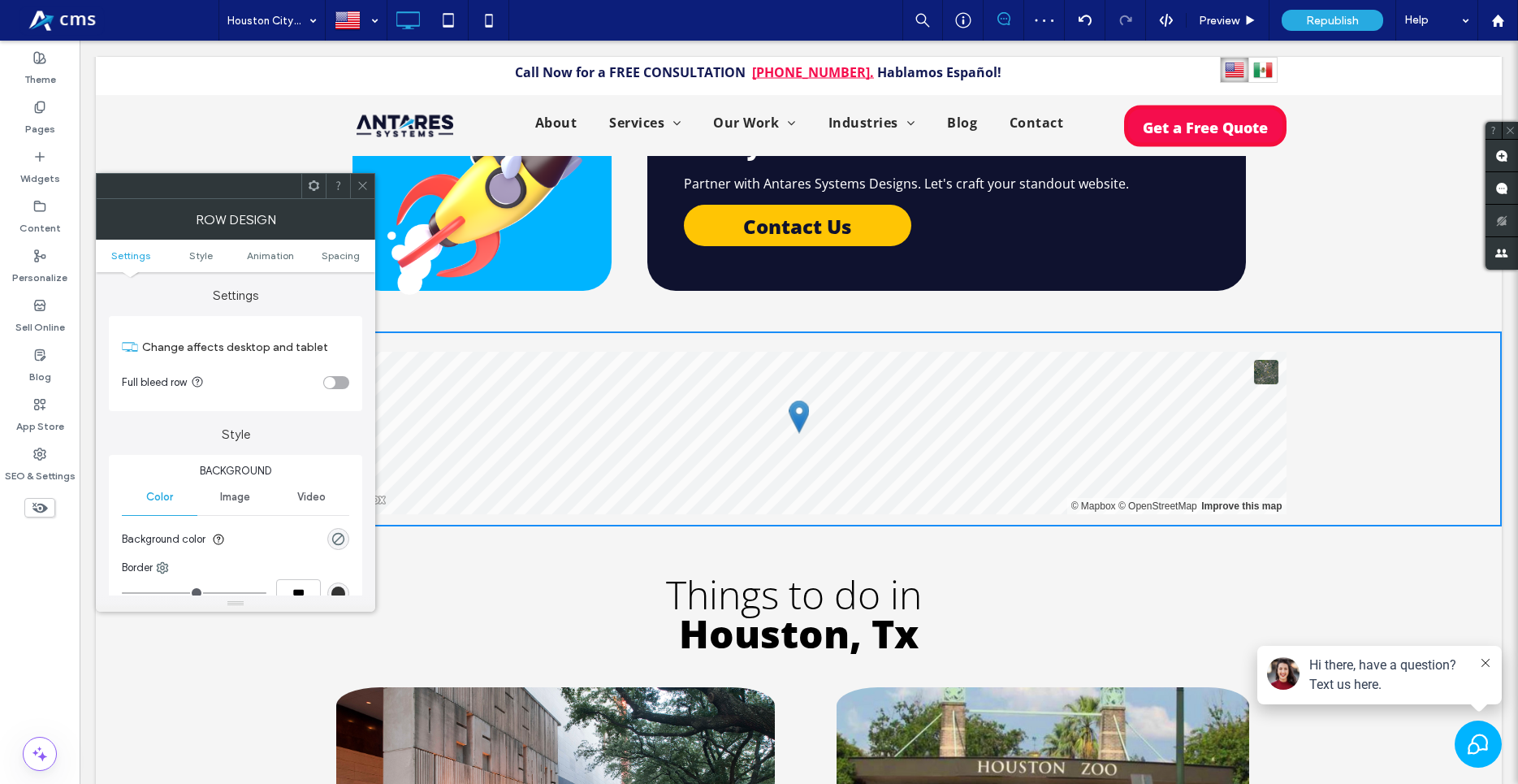
click at [341, 383] on div "toggle" at bounding box center [336, 383] width 26 height 13
click at [369, 191] on div at bounding box center [363, 186] width 25 height 25
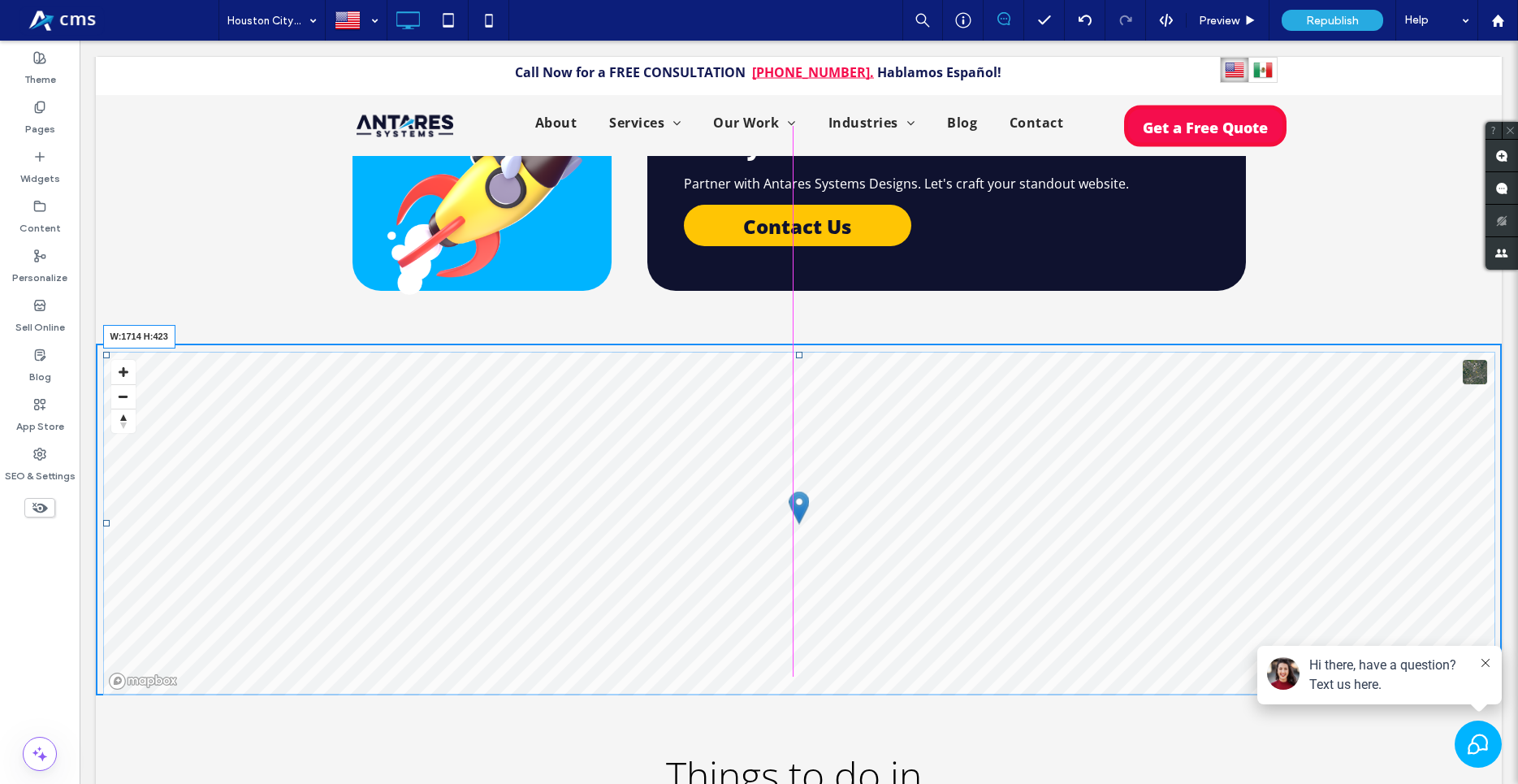
drag, startPoint x: 1482, startPoint y: 458, endPoint x: 1485, endPoint y: 639, distance: 181.0
click at [1485, 683] on div at bounding box center [1489, 689] width 12 height 12
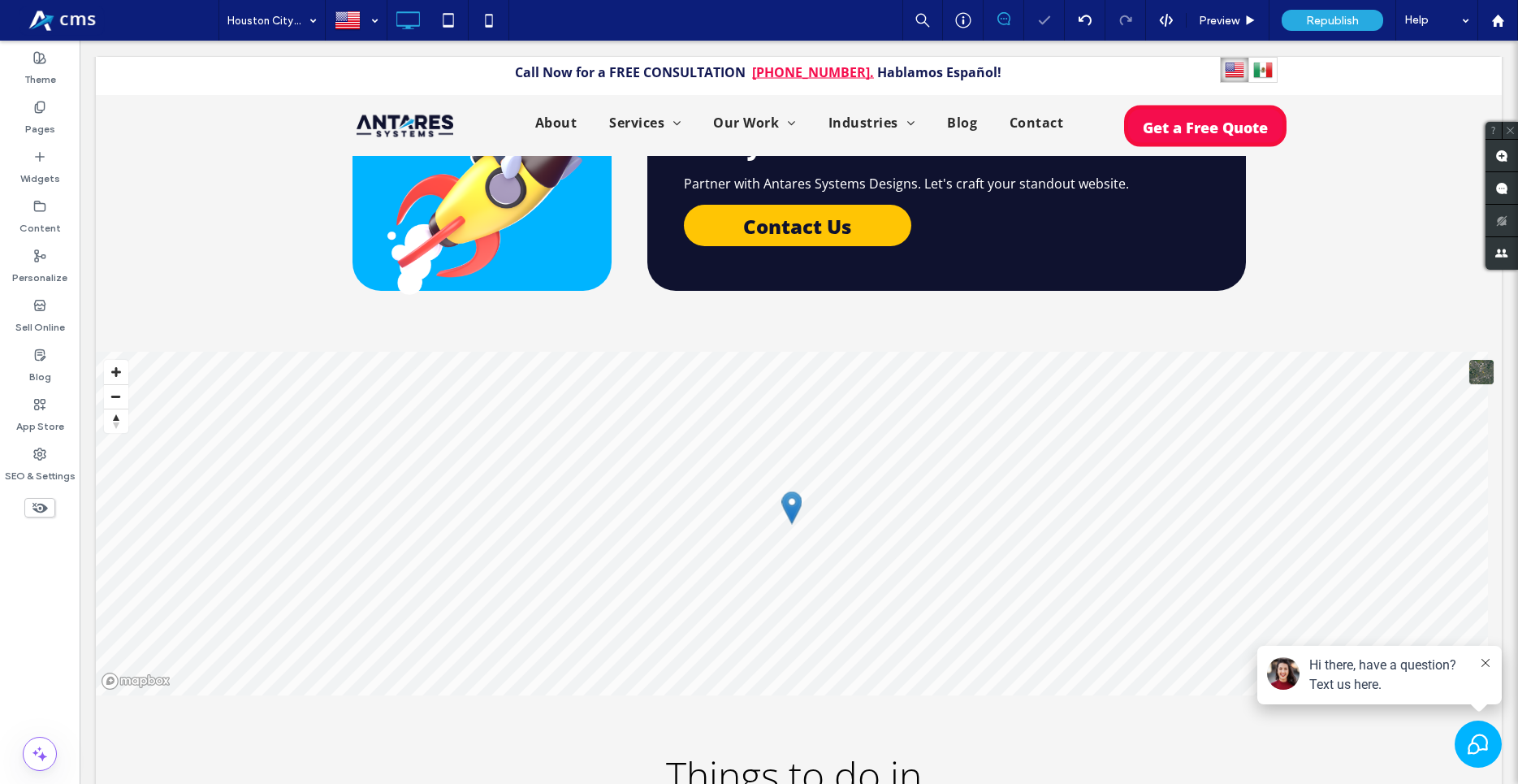
click at [1482, 662] on icon at bounding box center [1486, 663] width 8 height 8
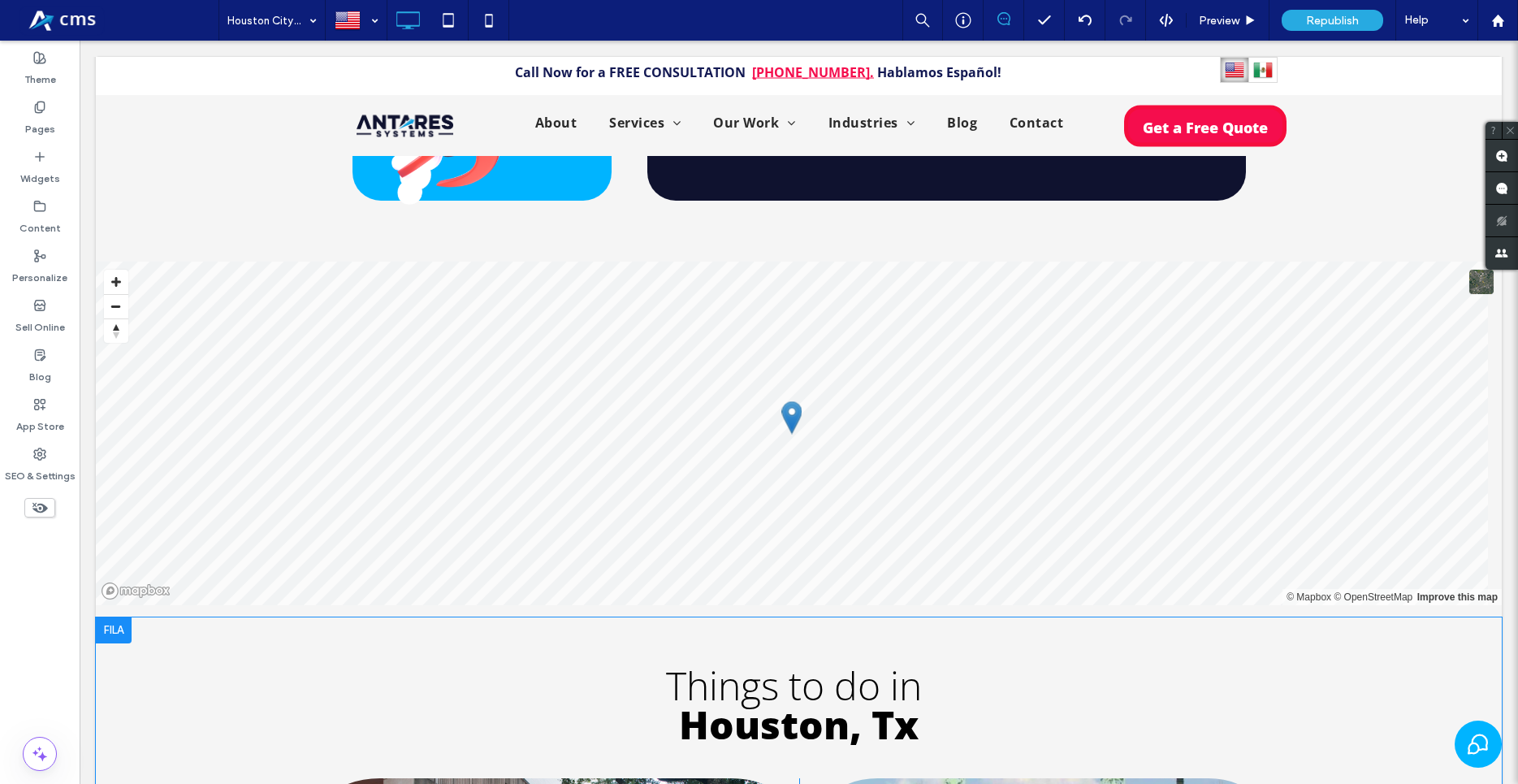
scroll to position [4269, 0]
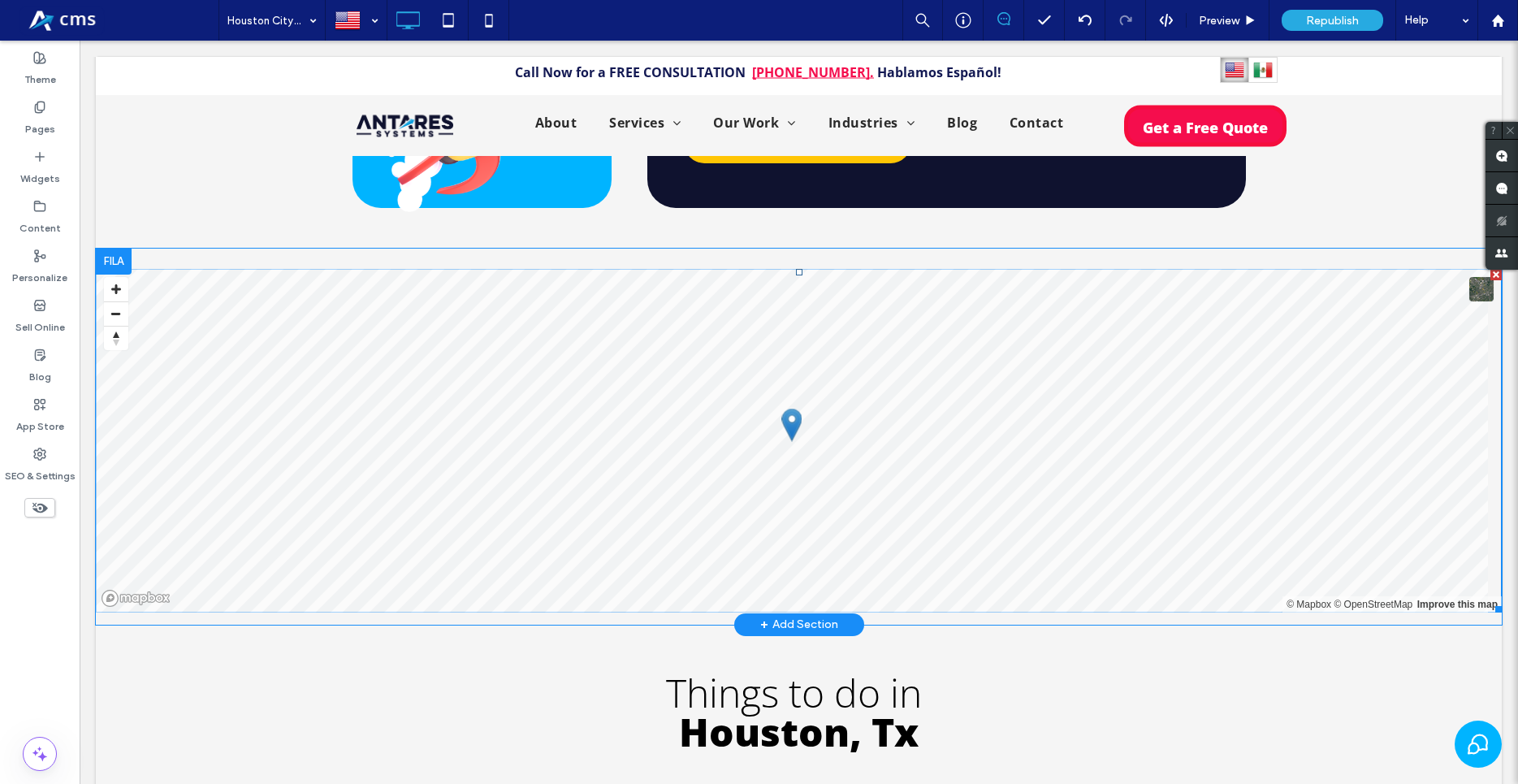
click at [826, 373] on span at bounding box center [798, 440] width 1406 height 344
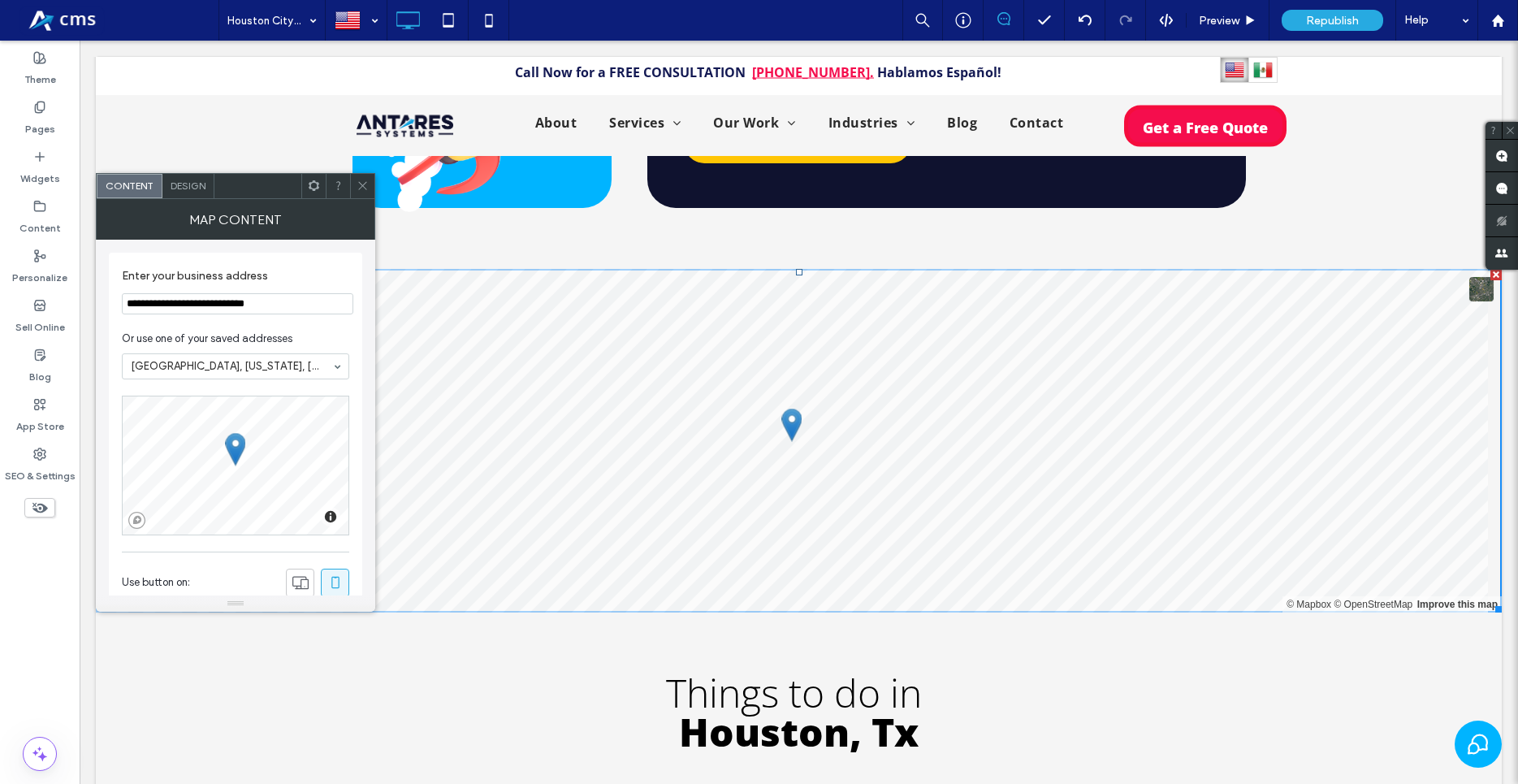
click at [304, 185] on div at bounding box center [313, 186] width 25 height 25
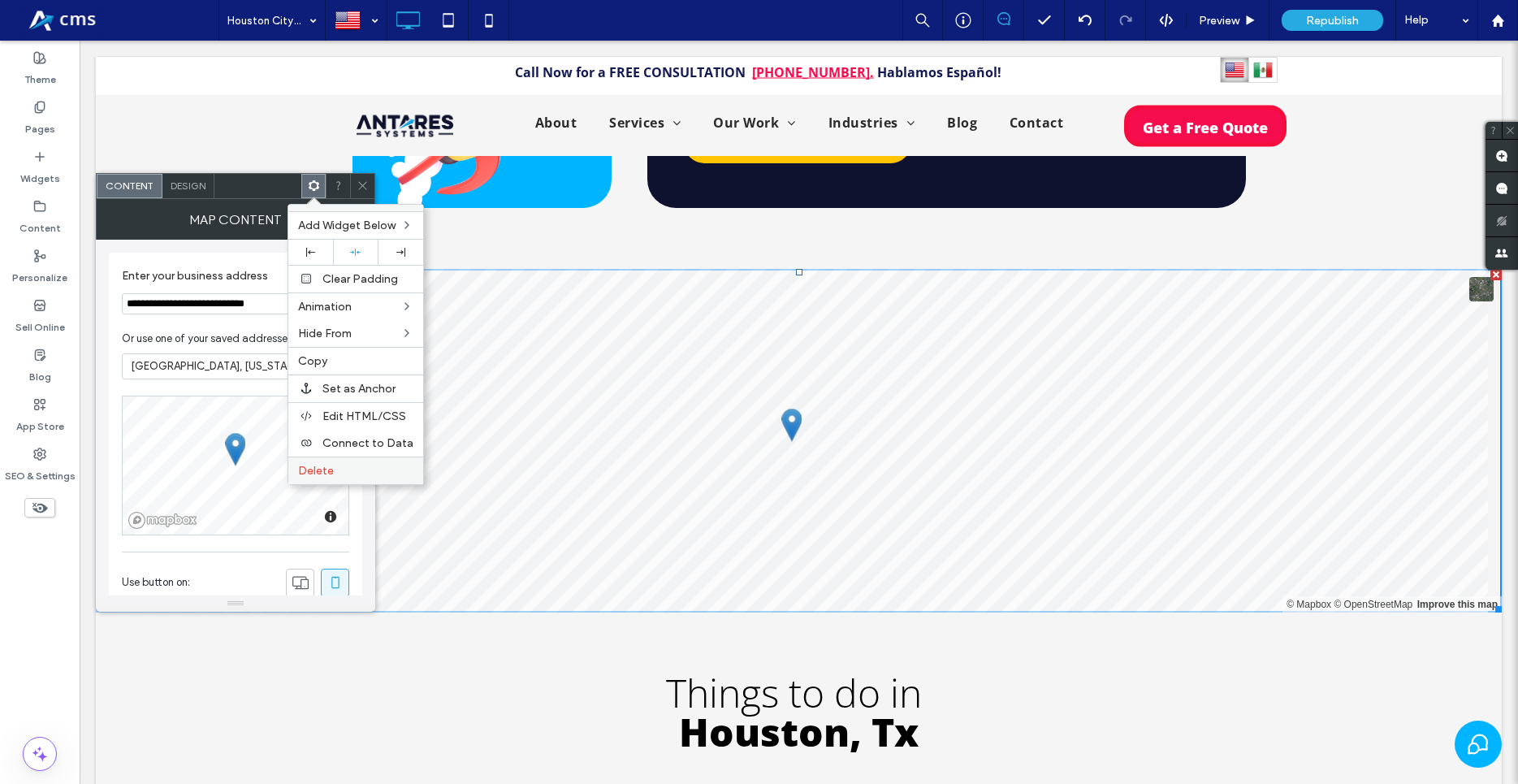
click at [362, 479] on div "Delete" at bounding box center [356, 470] width 135 height 27
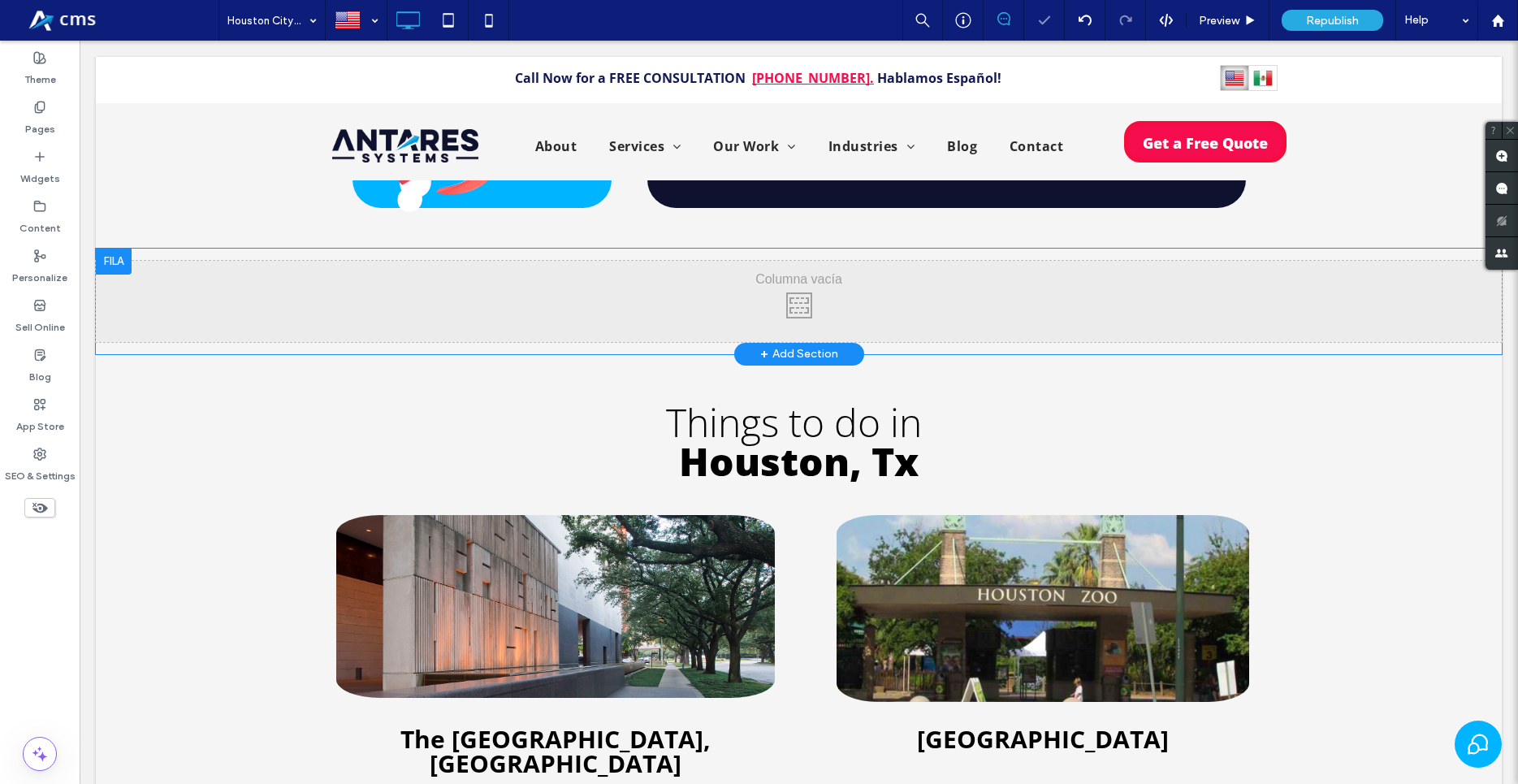
click at [748, 261] on div "Click To Paste Click To Paste" at bounding box center [798, 301] width 1406 height 82
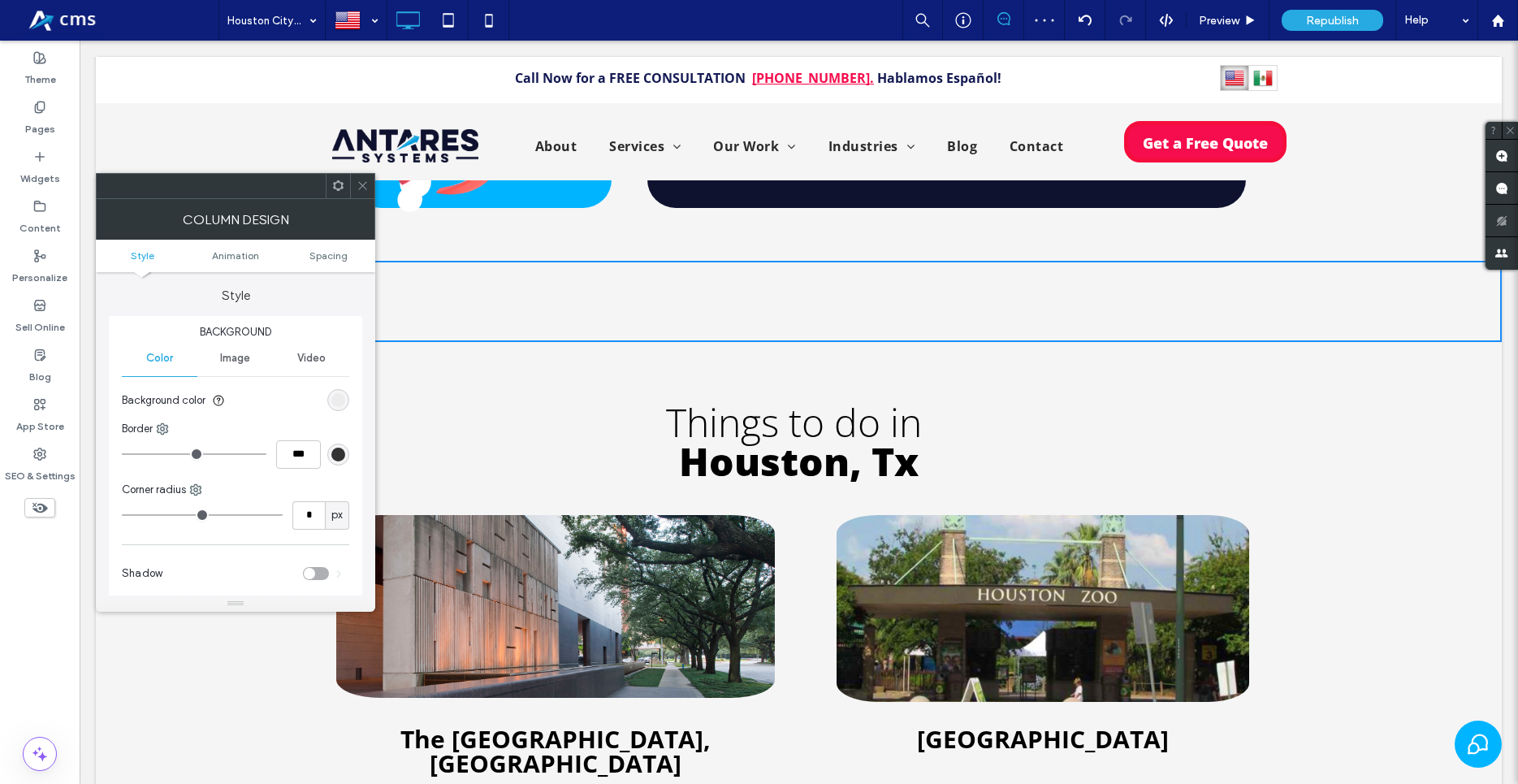
click at [341, 186] on icon at bounding box center [338, 185] width 12 height 12
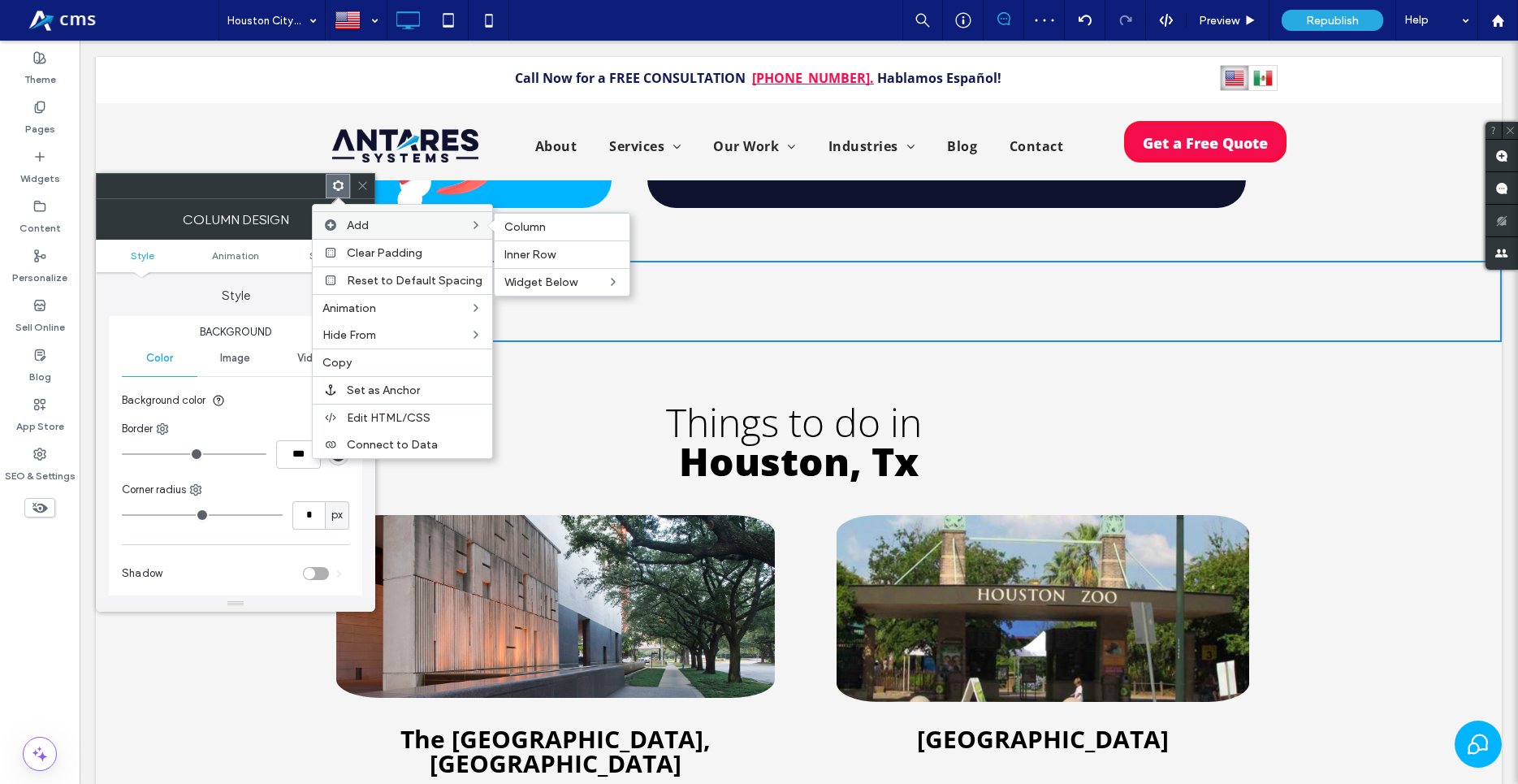
click at [366, 228] on span "Add" at bounding box center [358, 225] width 22 height 14
click at [542, 293] on div "Widget Below Text Image Button Icon More Widgets" at bounding box center [562, 281] width 135 height 27
click at [54, 172] on label "Widgets" at bounding box center [40, 175] width 40 height 23
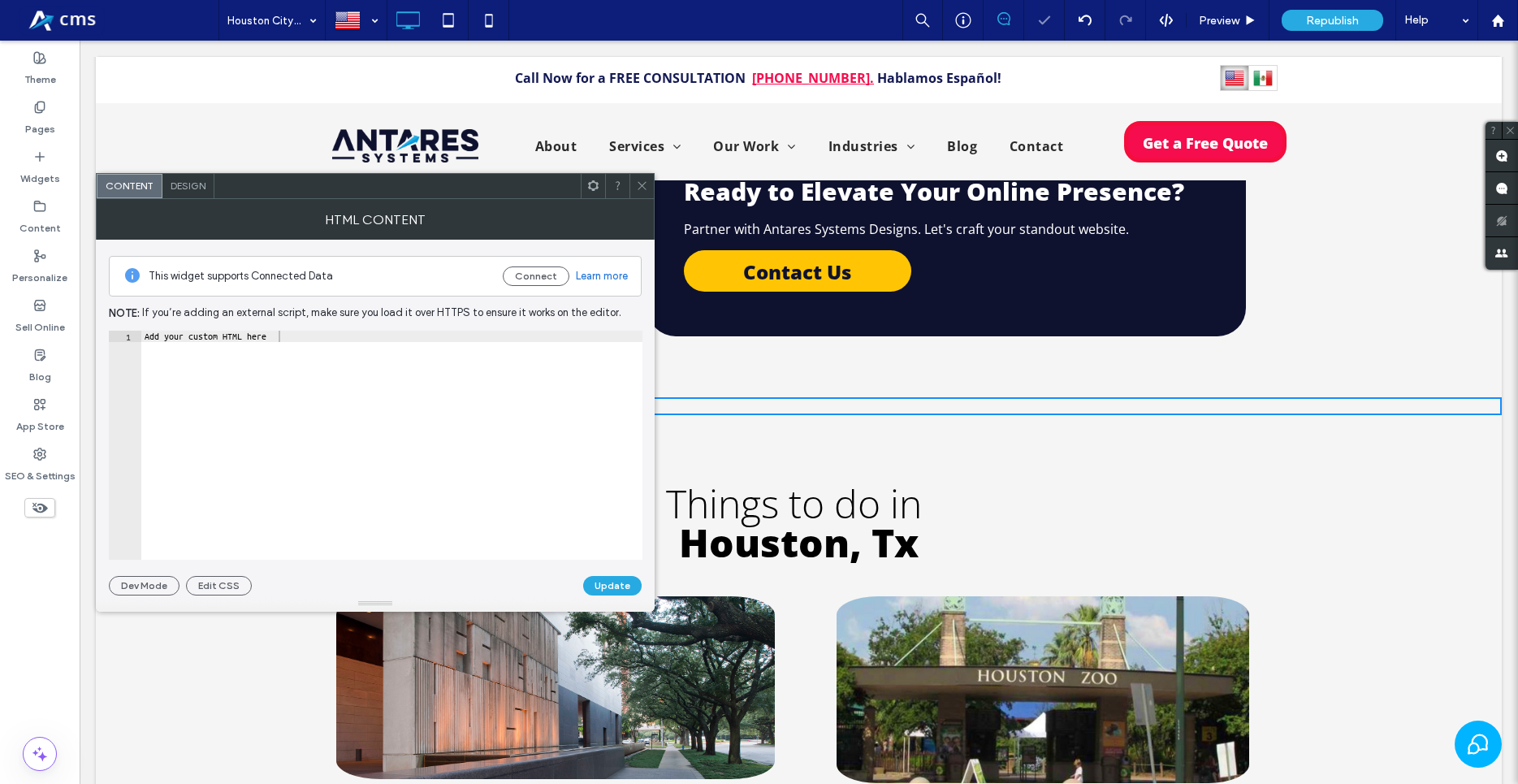
scroll to position [4103, 0]
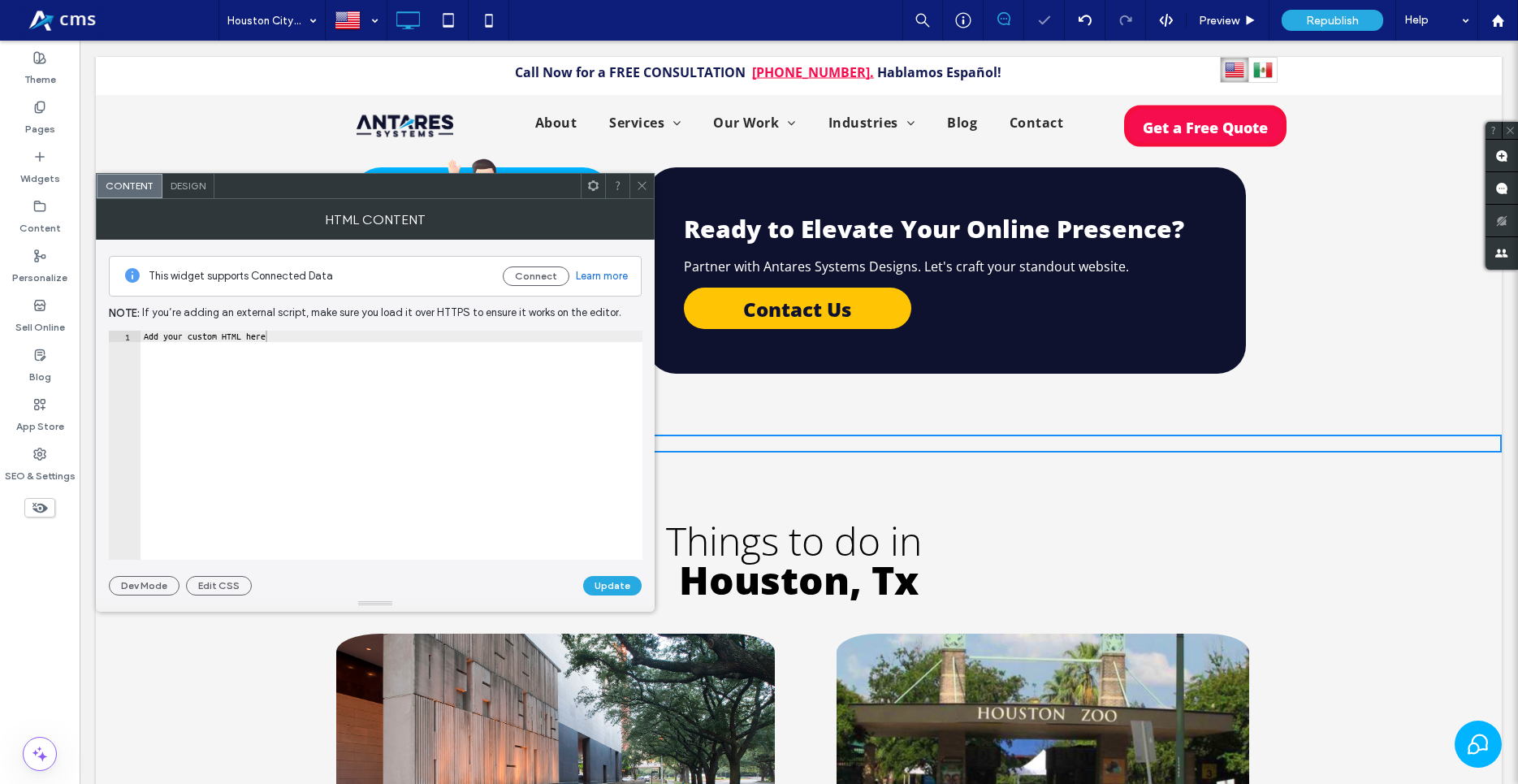
type textarea "**********"
click at [403, 376] on div "Add your custom HTML here" at bounding box center [391, 456] width 502 height 251
paste textarea "Cursor at row 1"
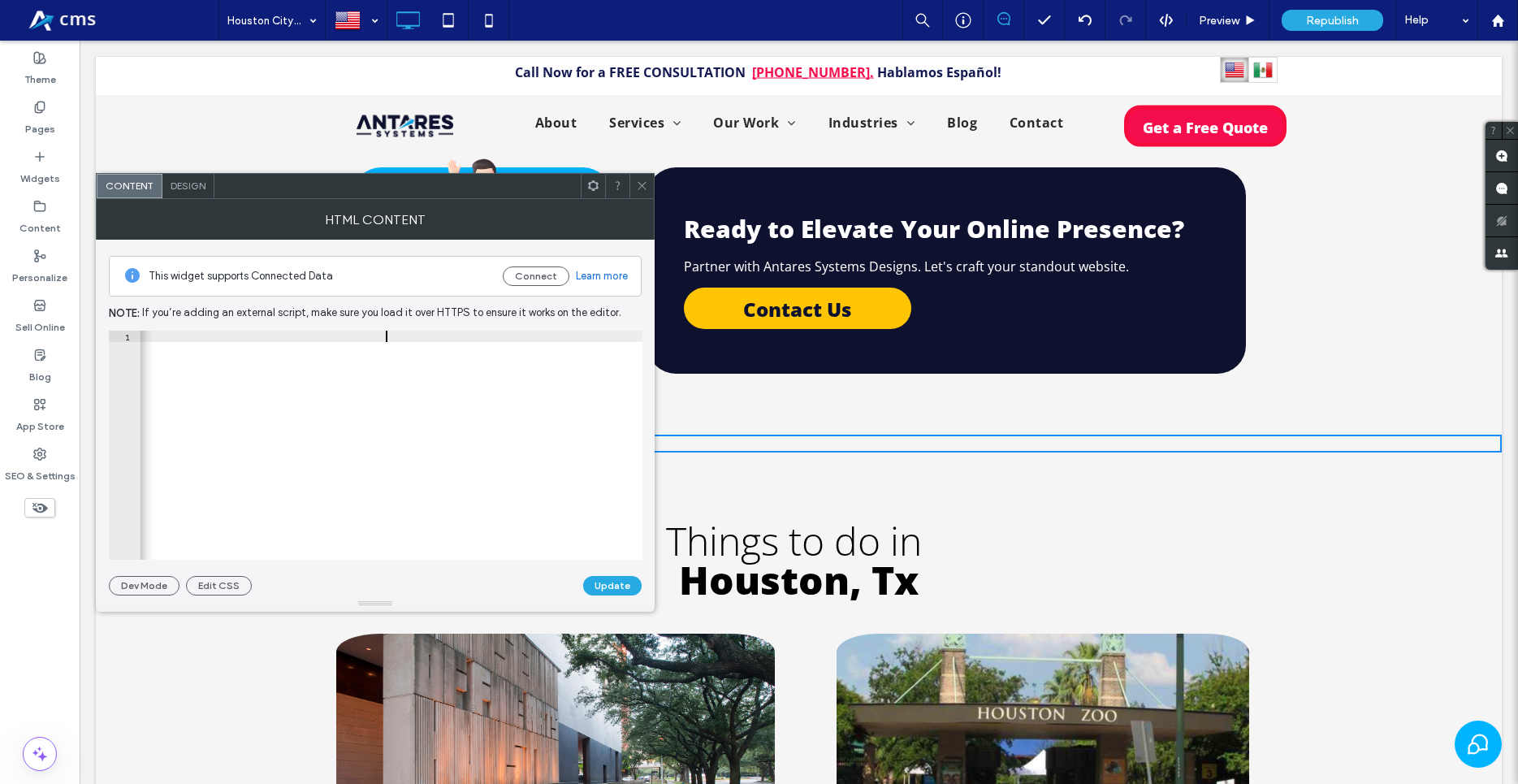
scroll to position [0, 123]
type textarea "**********"
click at [604, 589] on button "Update" at bounding box center [612, 585] width 59 height 20
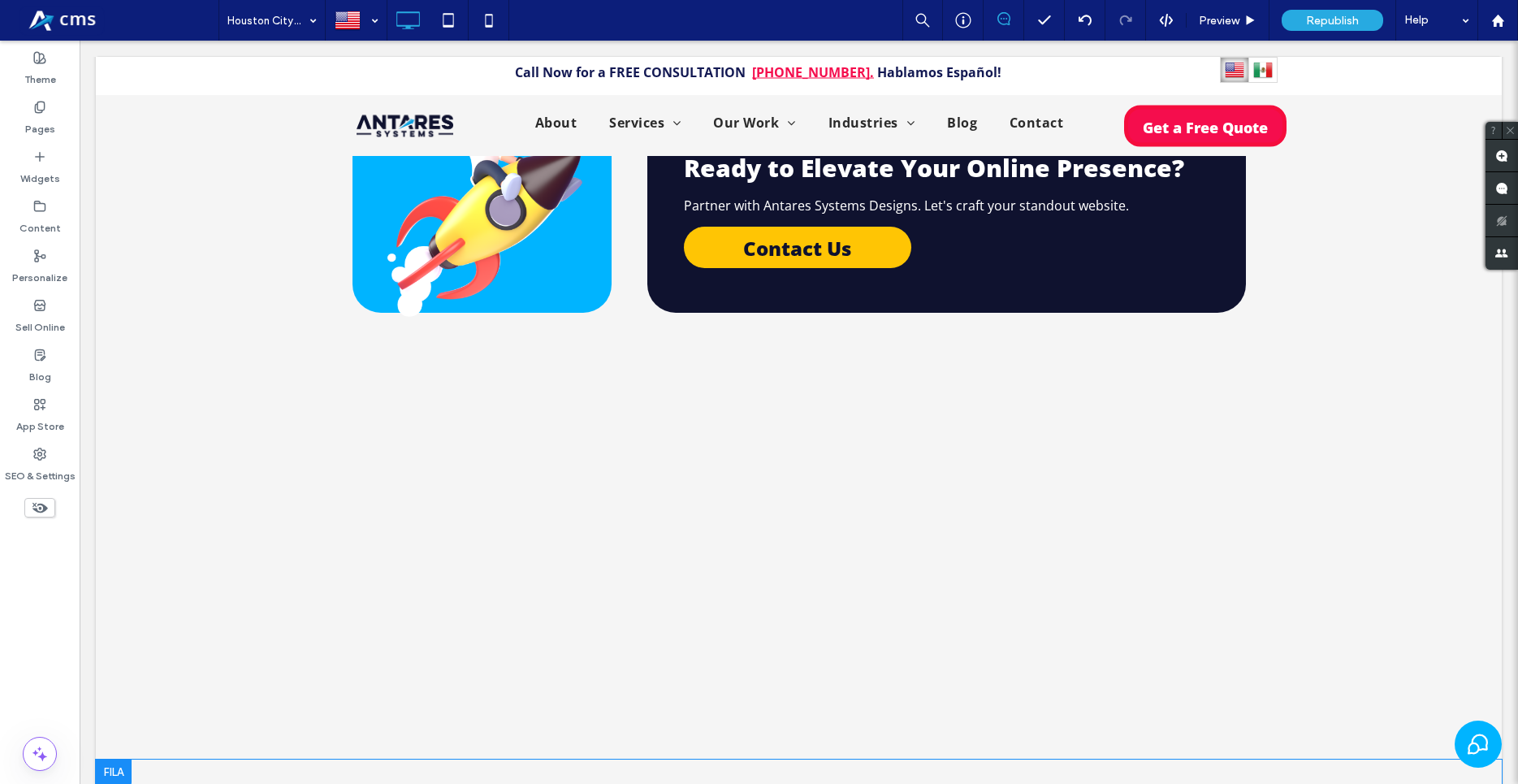
scroll to position [4142, 0]
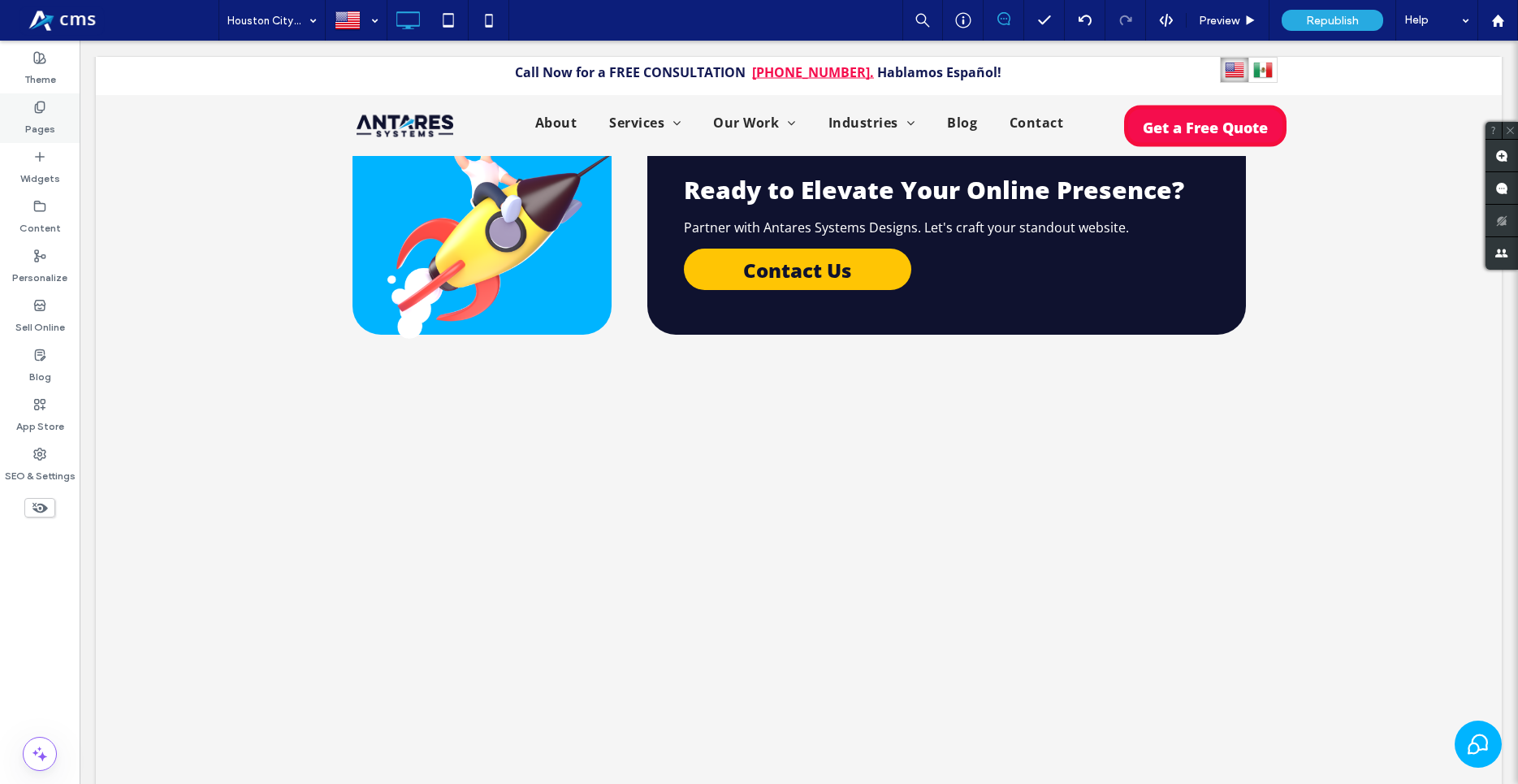
click at [53, 111] on div "Pages" at bounding box center [40, 118] width 80 height 49
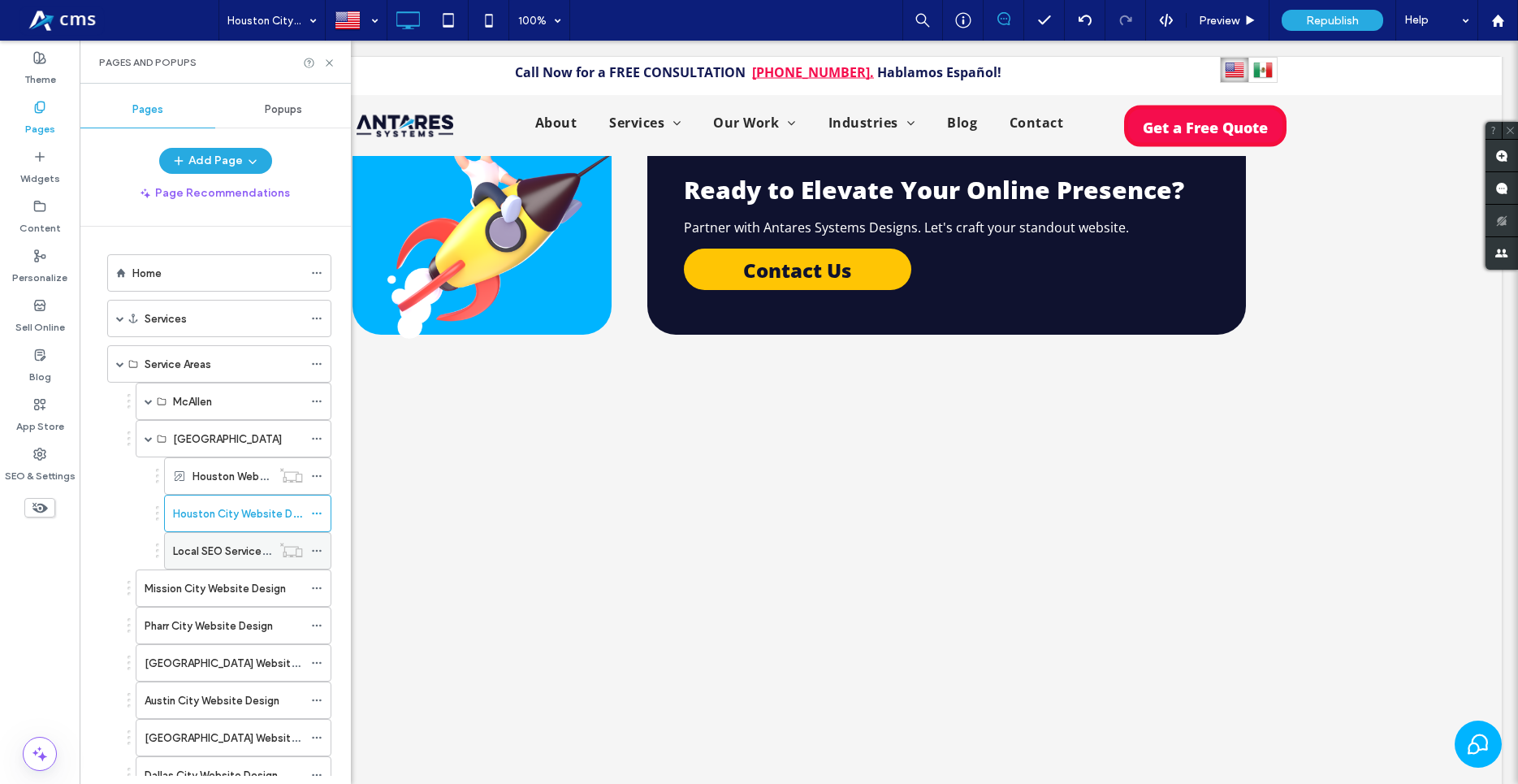
click at [219, 560] on div "Local SEO Services - Houston Tx" at bounding box center [222, 550] width 98 height 35
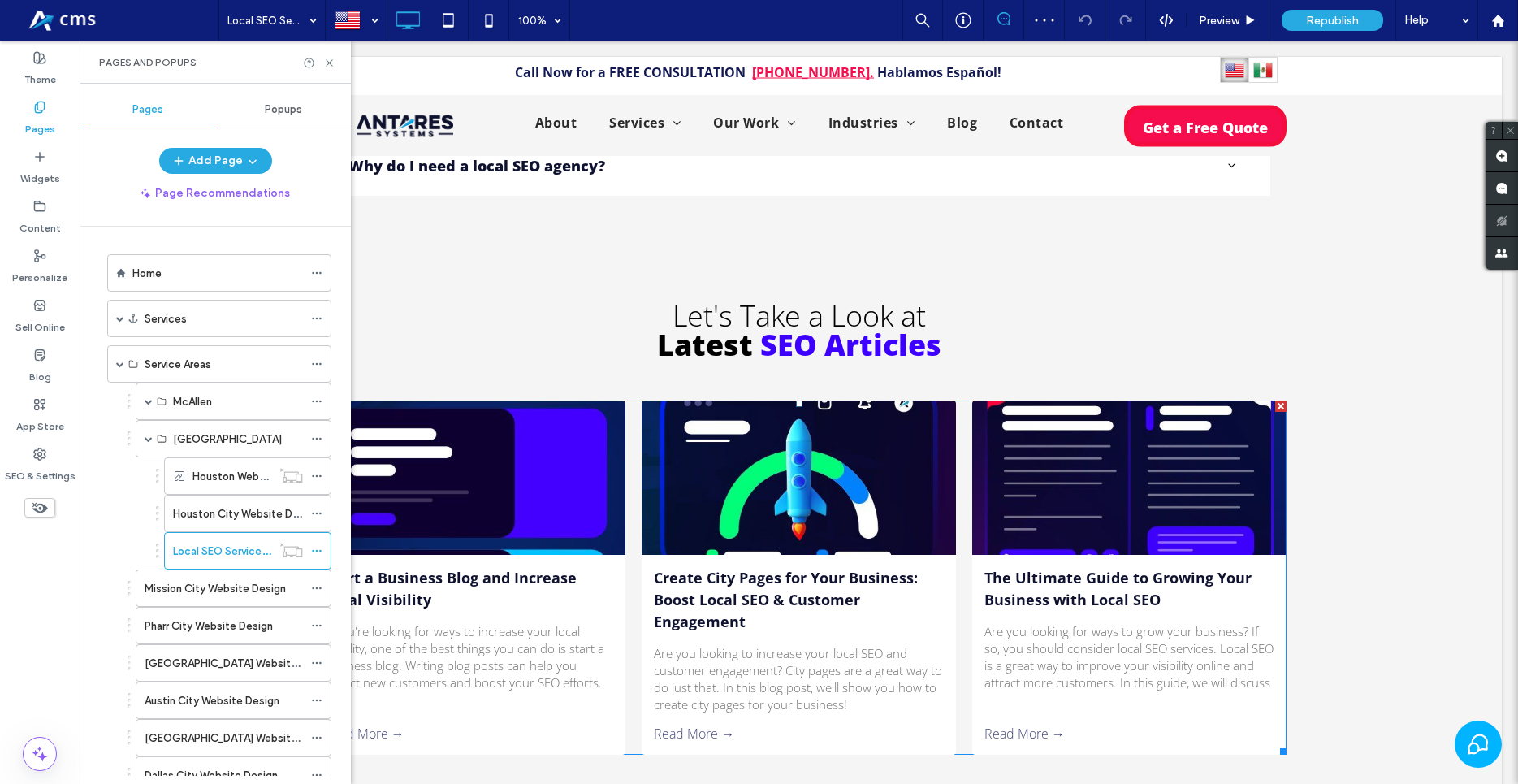
scroll to position [4957, 0]
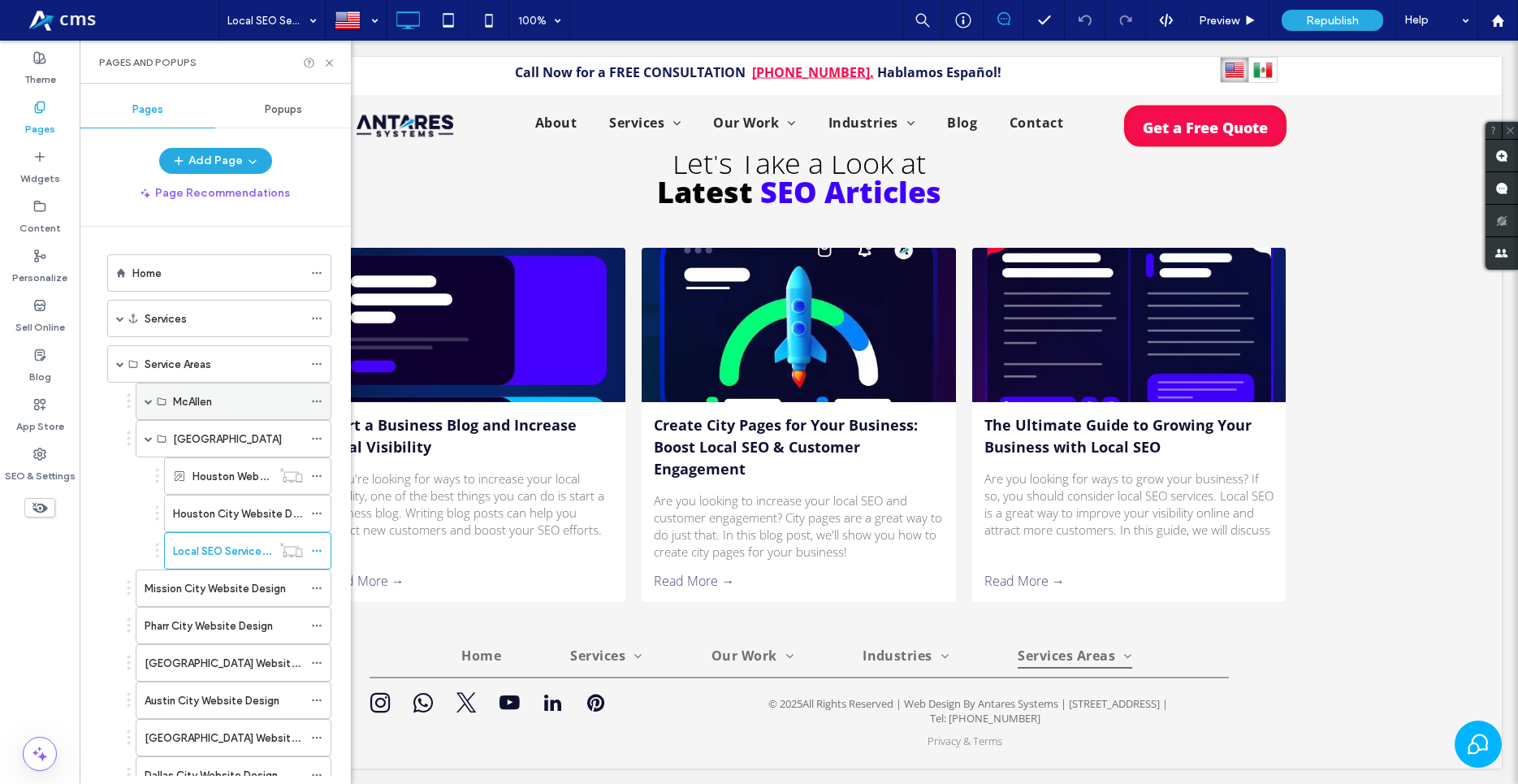
click at [148, 395] on span at bounding box center [148, 401] width 8 height 35
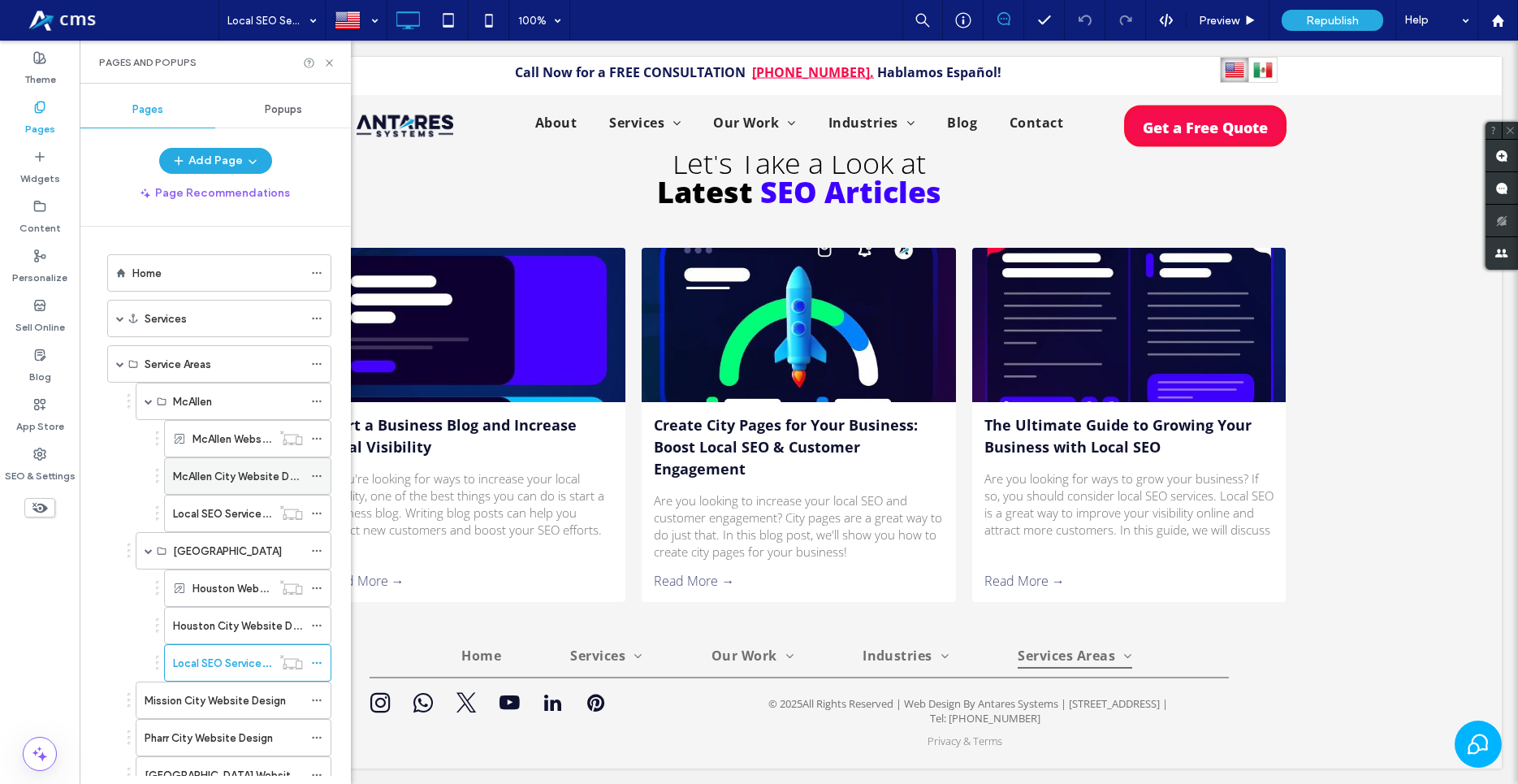
click at [217, 480] on label "McAllen City Website Design" at bounding box center [244, 477] width 143 height 28
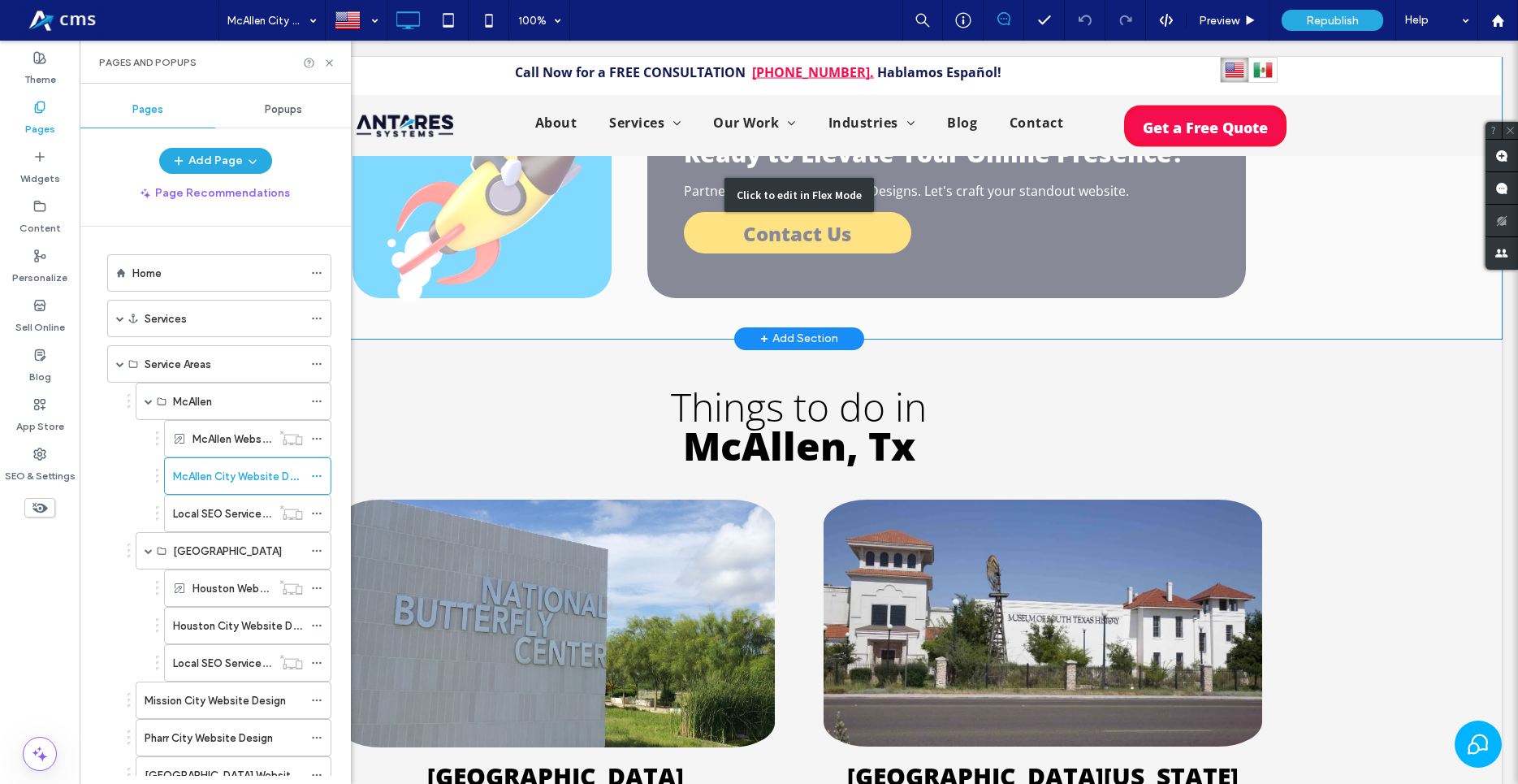
scroll to position [3894, 0]
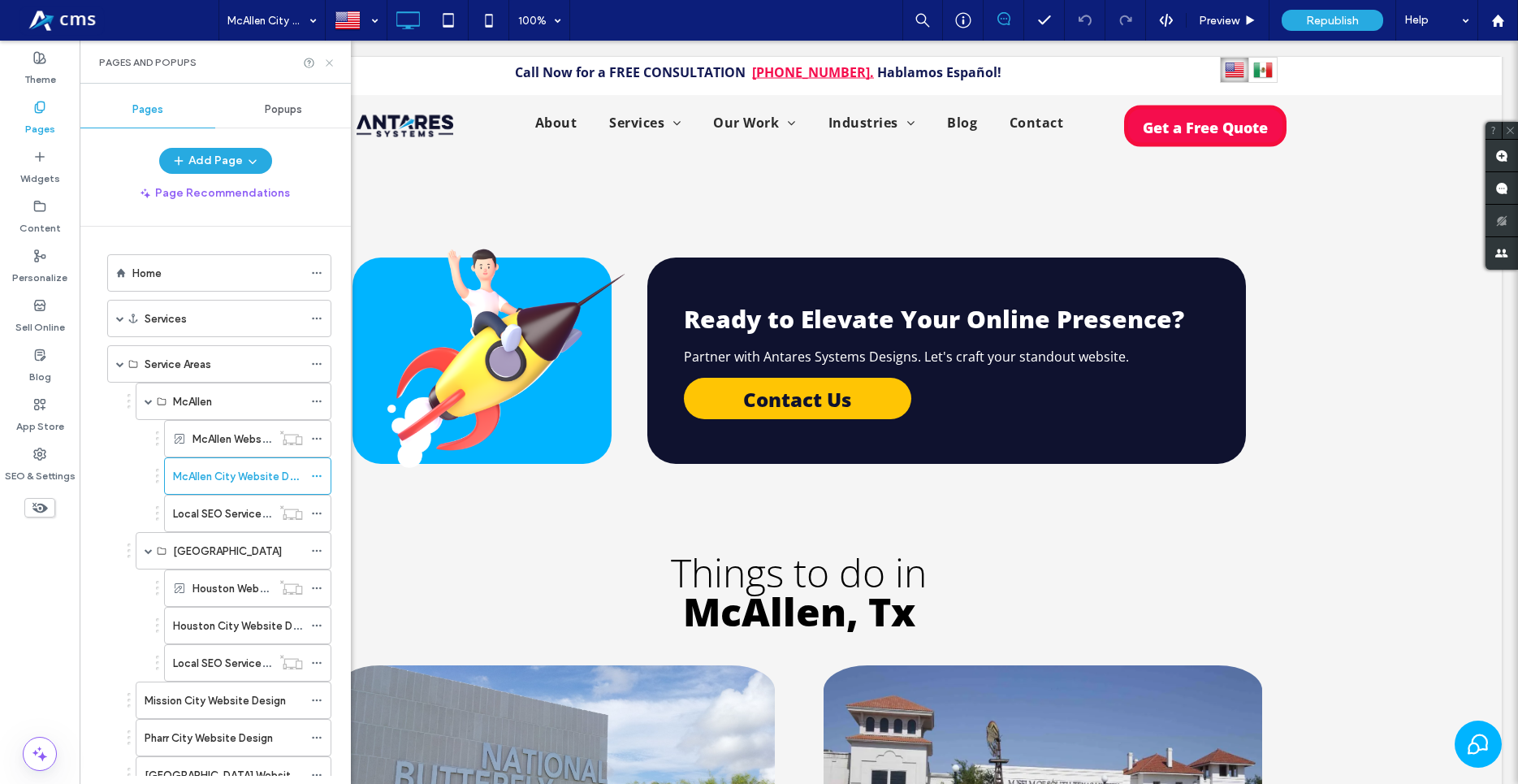
drag, startPoint x: 325, startPoint y: 63, endPoint x: 456, endPoint y: 336, distance: 302.8
click at [325, 63] on icon at bounding box center [329, 63] width 12 height 12
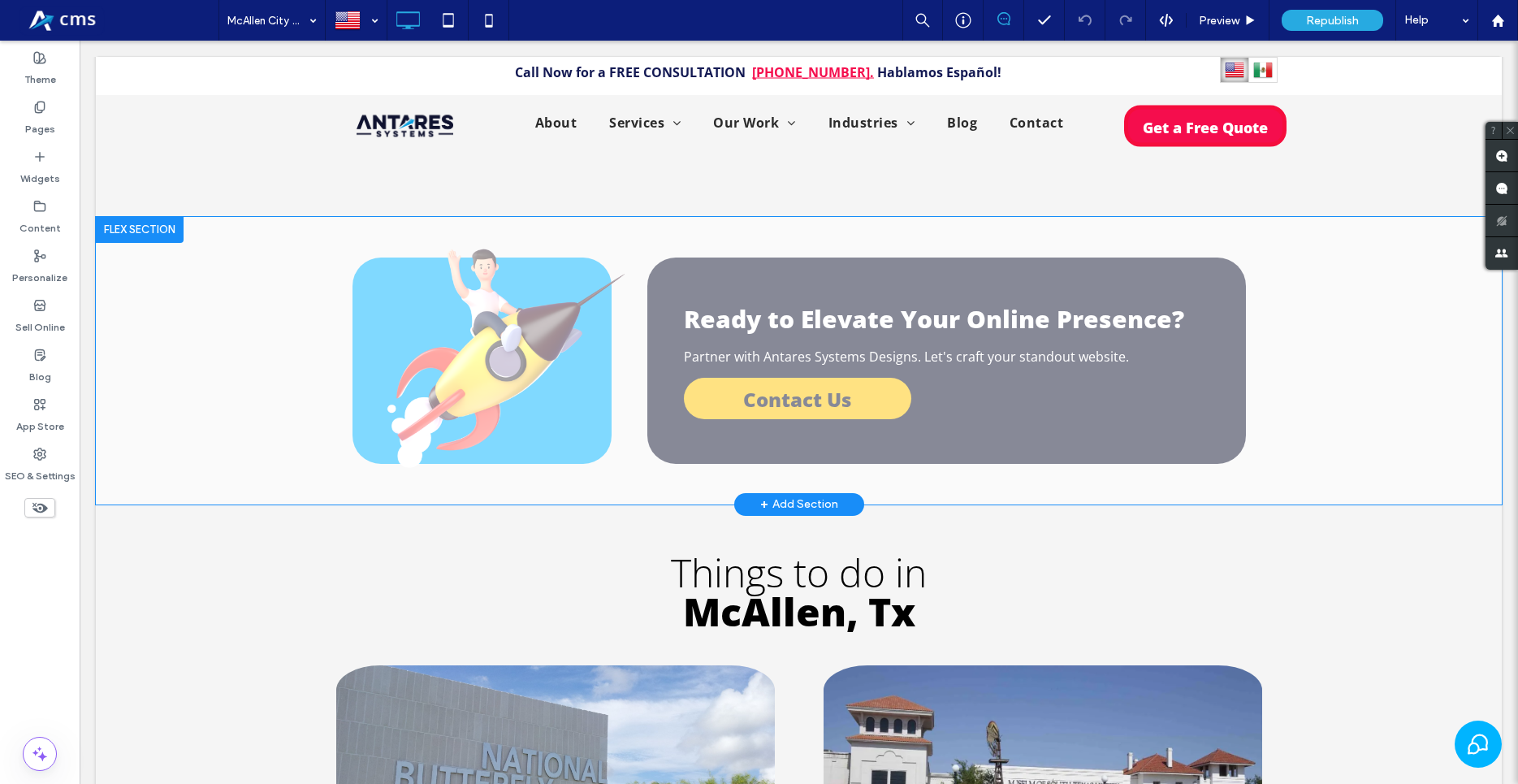
click at [787, 495] on div "+ Add Section" at bounding box center [799, 505] width 78 height 18
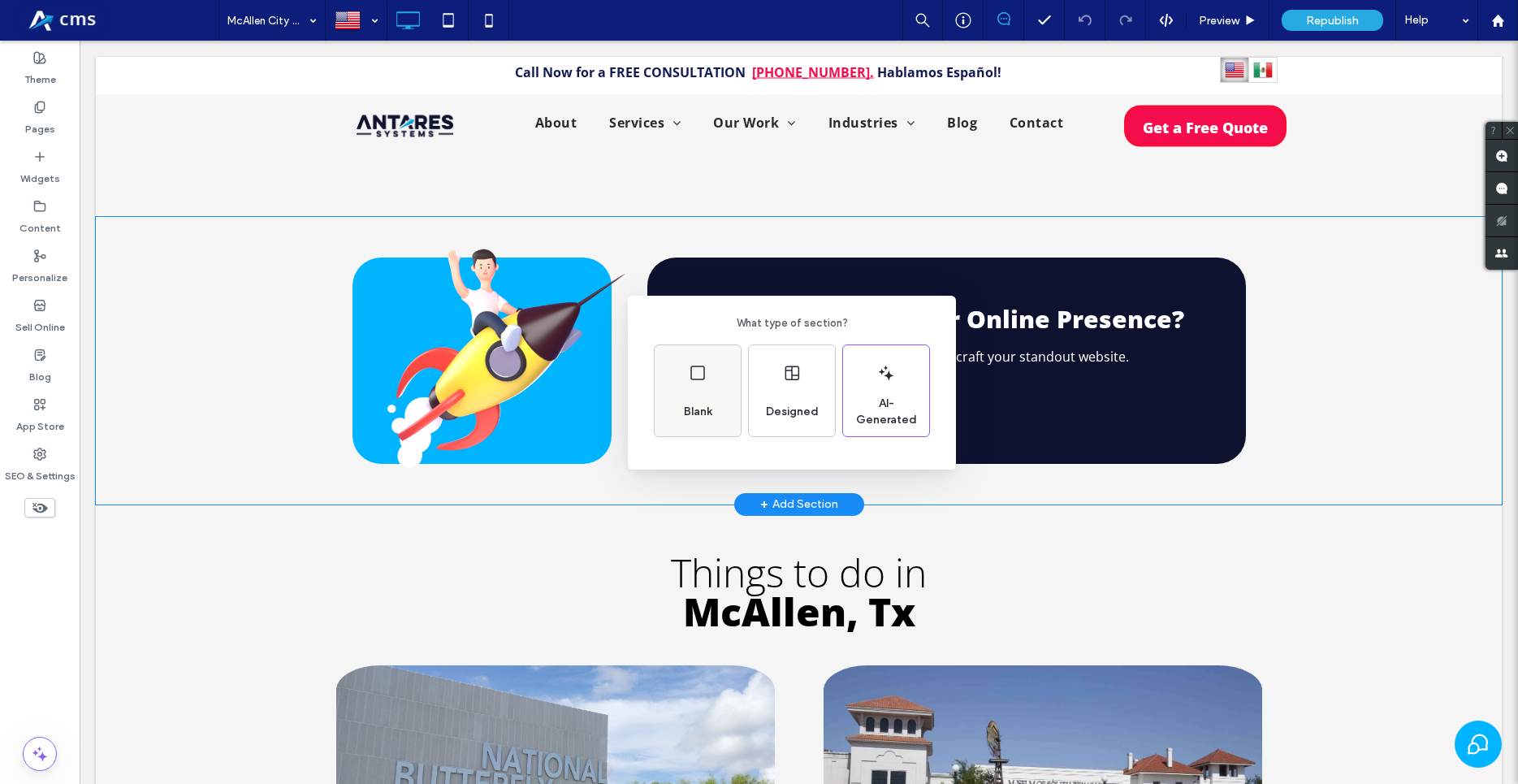
click at [684, 385] on div "Blank" at bounding box center [698, 391] width 86 height 91
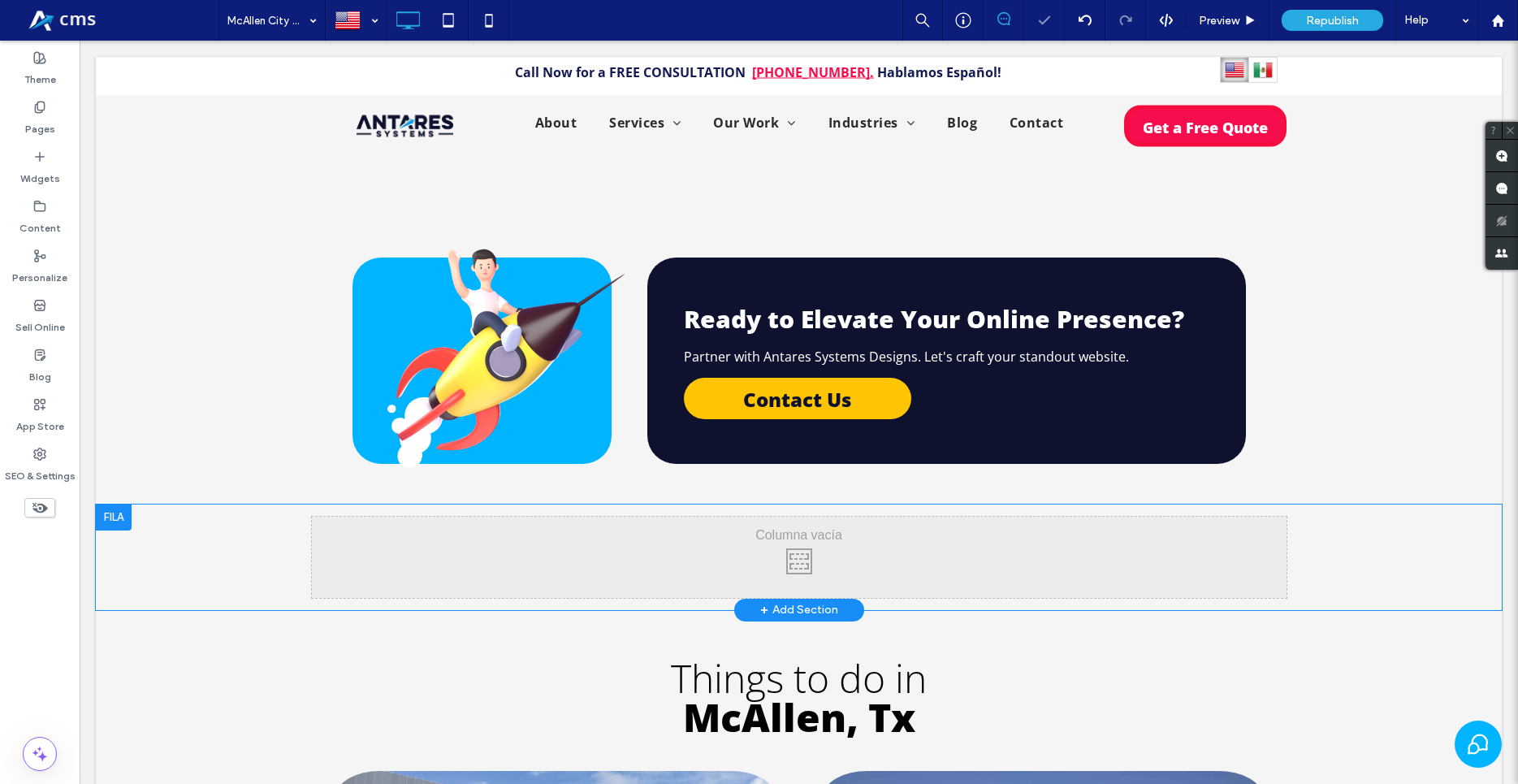
click at [1382, 541] on div "Click To Paste Click To Paste Row + Add Section" at bounding box center [798, 557] width 1406 height 106
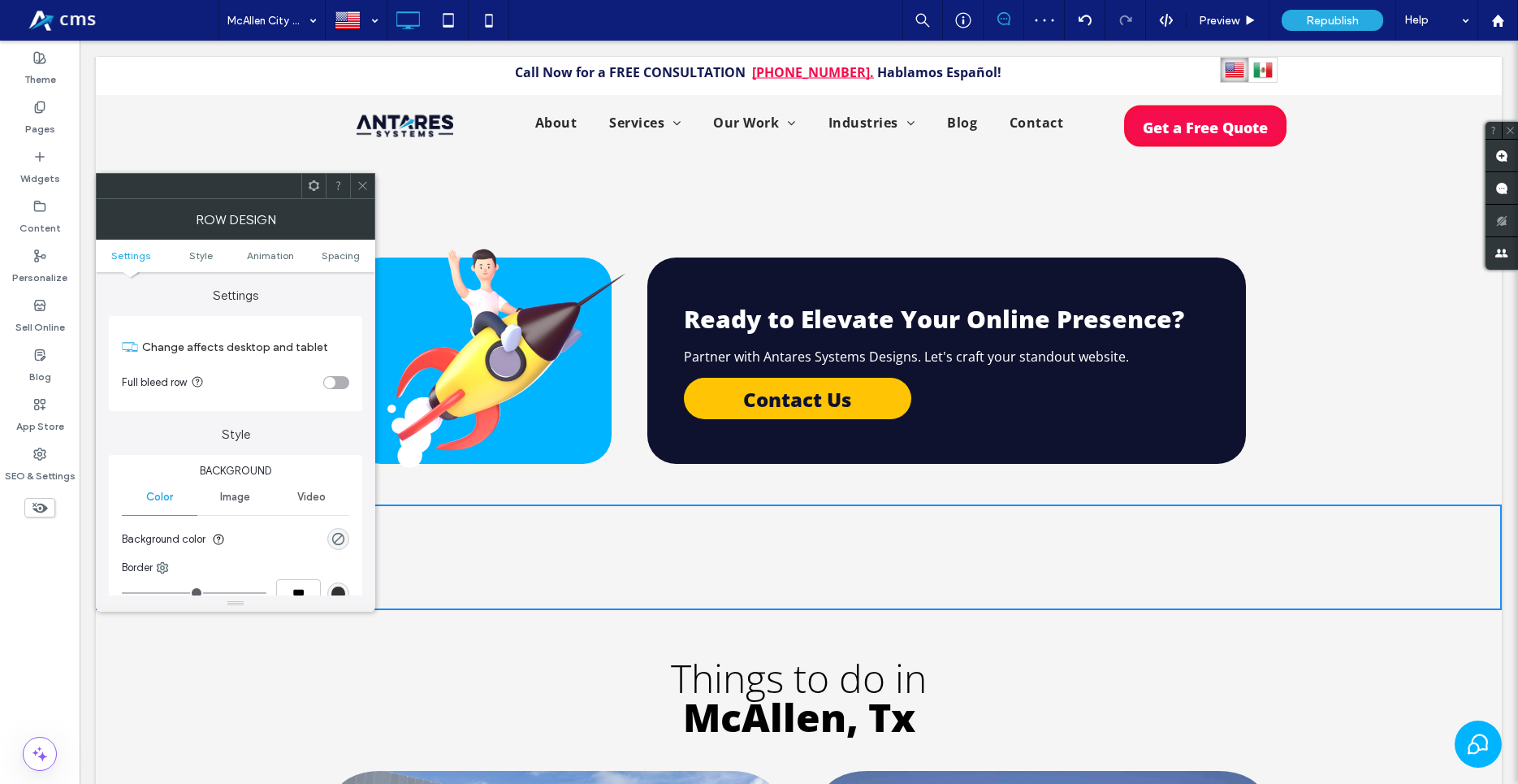
click at [334, 381] on div "toggle" at bounding box center [330, 383] width 12 height 12
click at [360, 185] on icon at bounding box center [362, 185] width 12 height 12
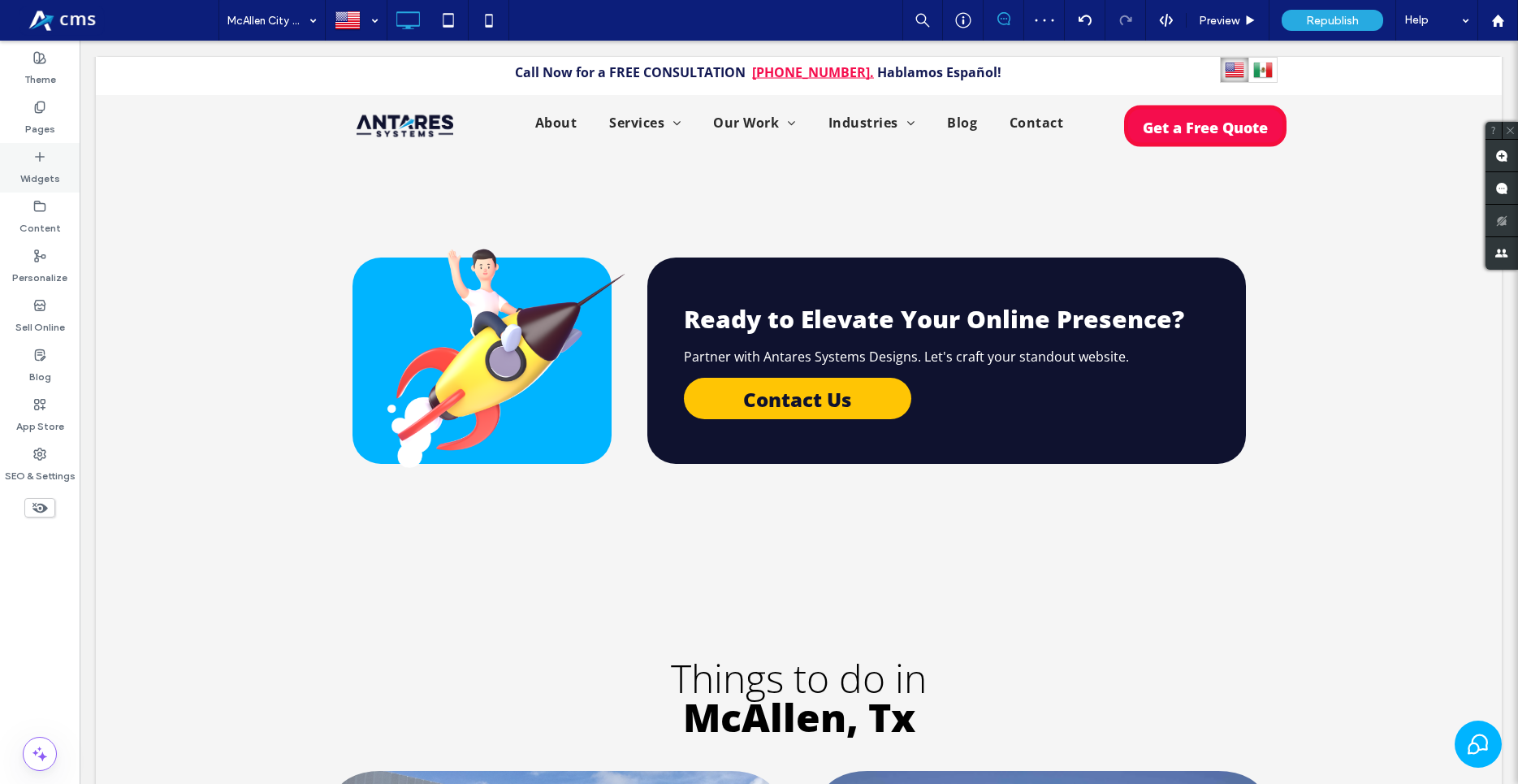
click at [16, 173] on div "Widgets" at bounding box center [40, 167] width 80 height 49
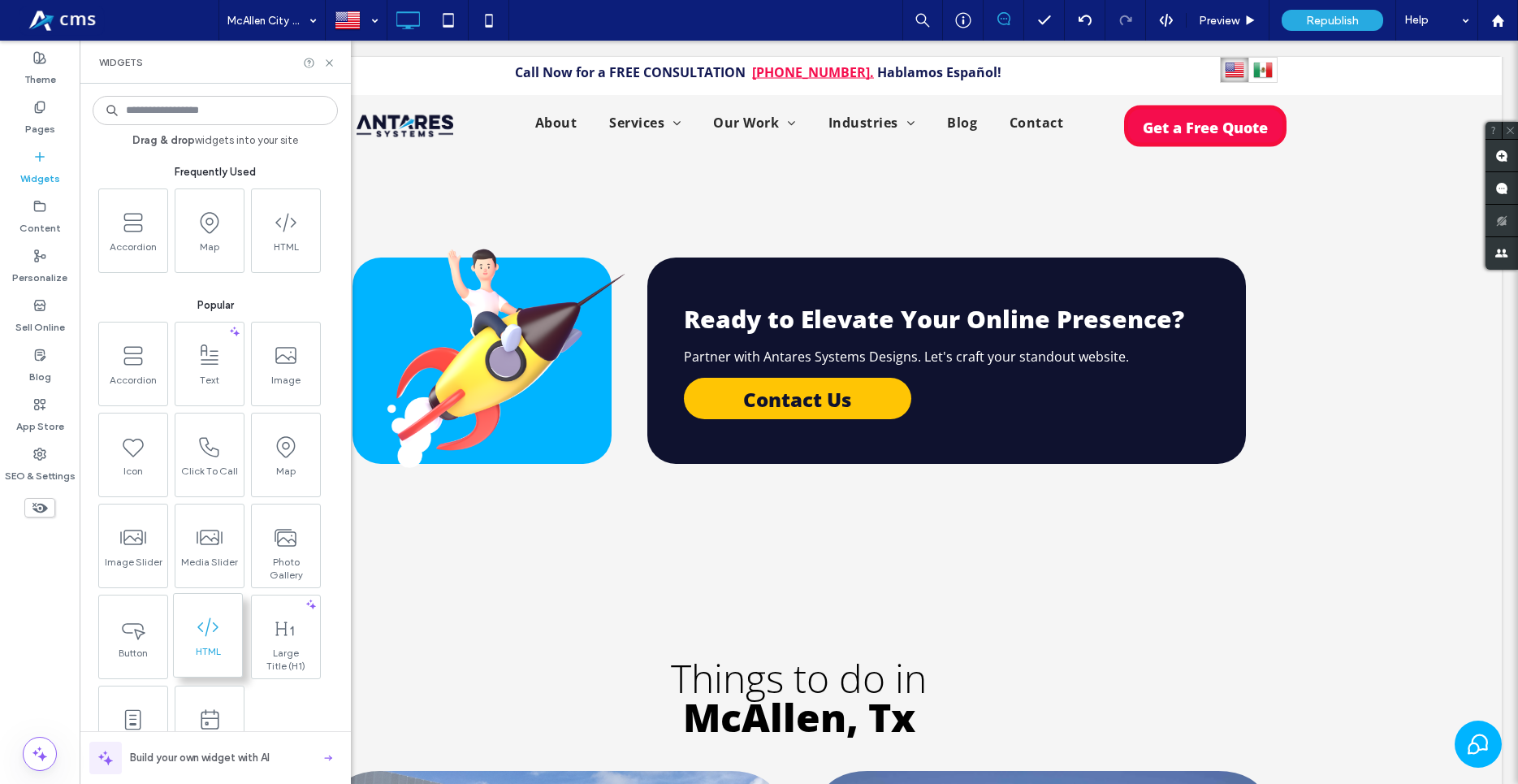
scroll to position [3909, 0]
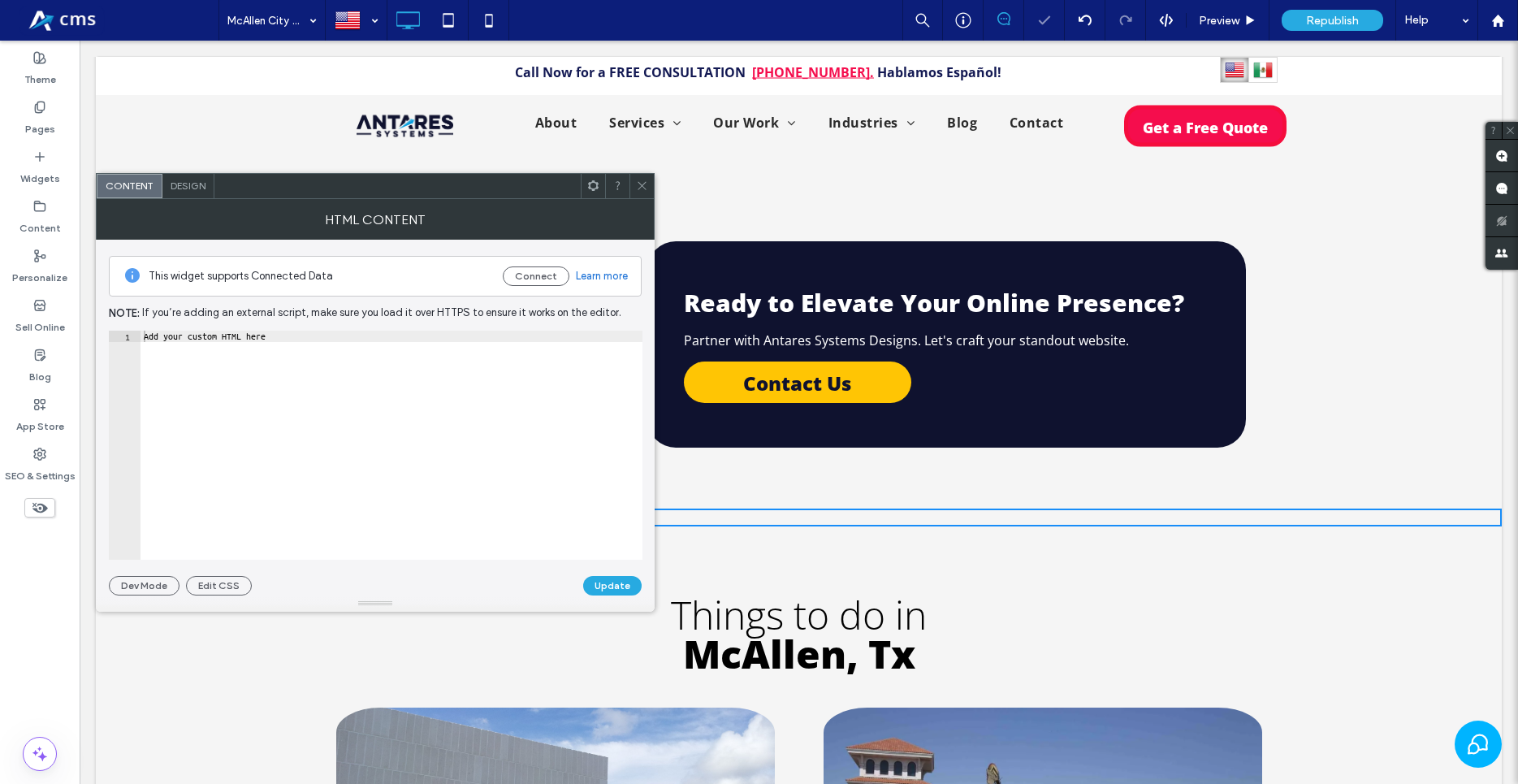
type textarea "**********"
click at [421, 419] on div "Add your custom HTML here" at bounding box center [391, 456] width 502 height 251
paste textarea "Cursor at row 1"
drag, startPoint x: 224, startPoint y: 339, endPoint x: 16, endPoint y: 293, distance: 213.0
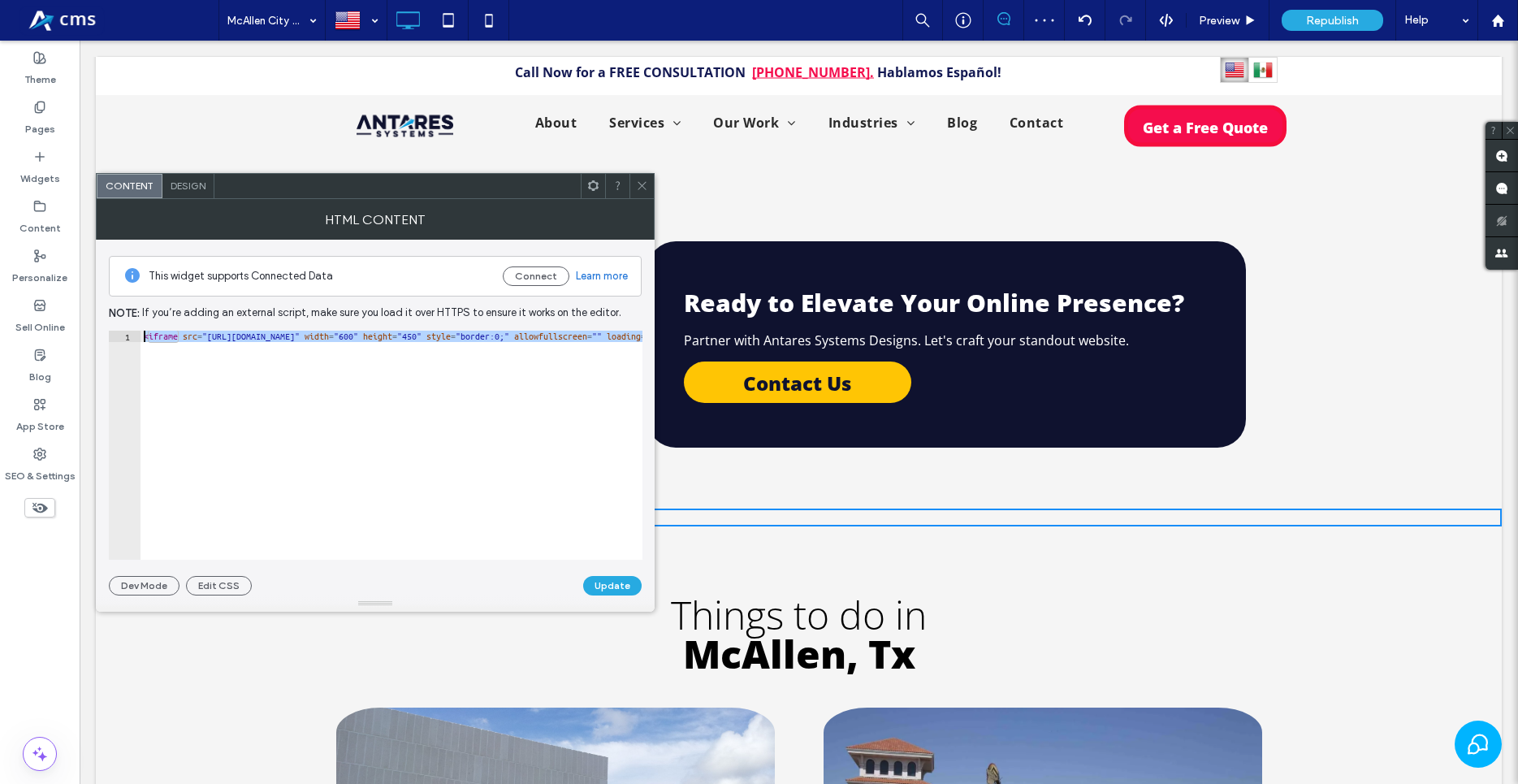
click at [98, 334] on div "This widget supports Connected Data Connect Learn more Note: If you’re adding a…" at bounding box center [375, 417] width 559 height 355
type textarea "**********"
click at [548, 349] on div "< iframe src = "https://www.google.com/maps/embed?pb=!1m18!1m12!1m3!1d228946.96…" at bounding box center [1174, 449] width 2068 height 238
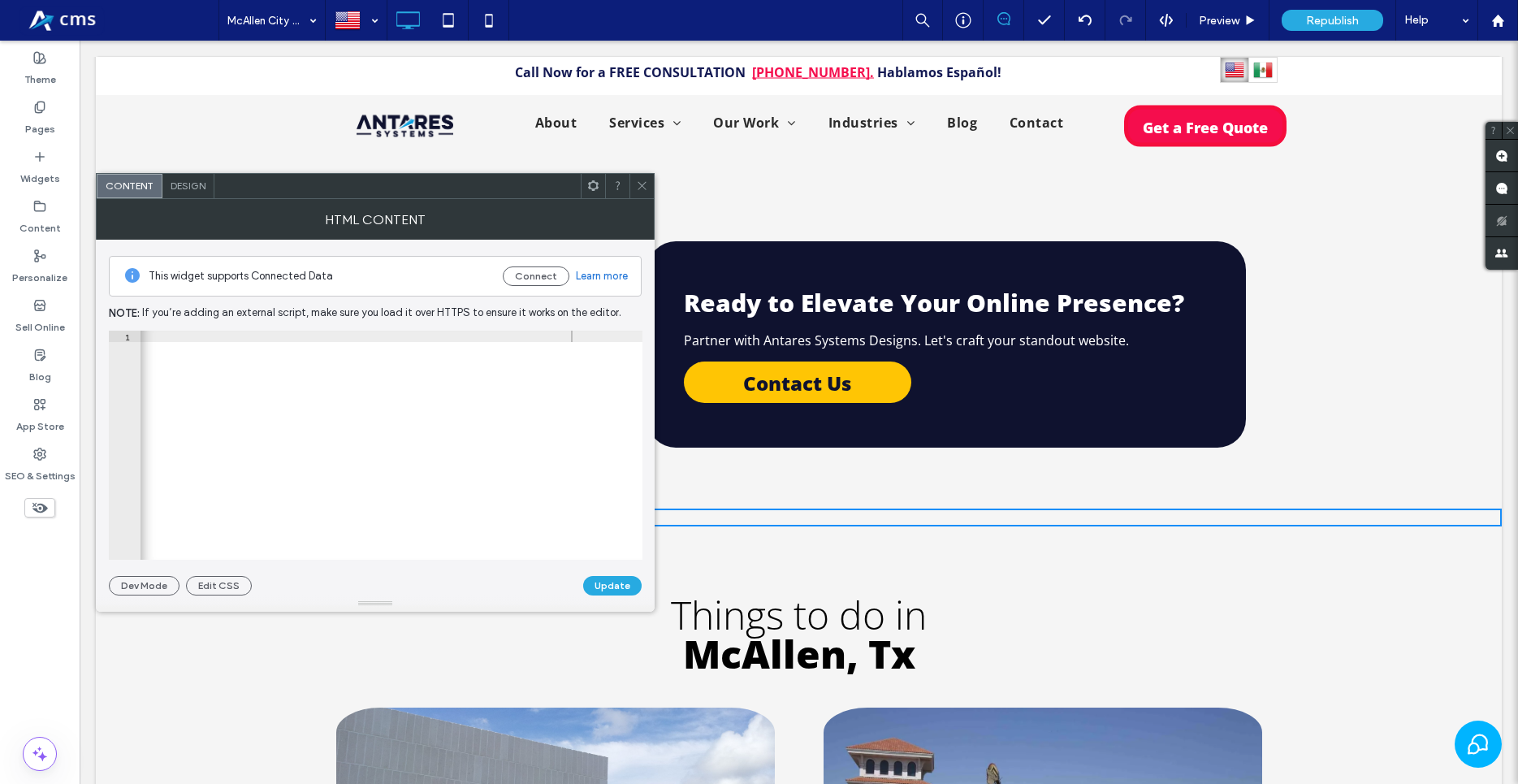
drag, startPoint x: 459, startPoint y: 327, endPoint x: 180, endPoint y: 336, distance: 279.1
click at [180, 336] on div "This widget supports Connected Data Connect Learn more Note: If you’re adding a…" at bounding box center [375, 417] width 533 height 355
drag, startPoint x: 180, startPoint y: 336, endPoint x: 627, endPoint y: 339, distance: 447.0
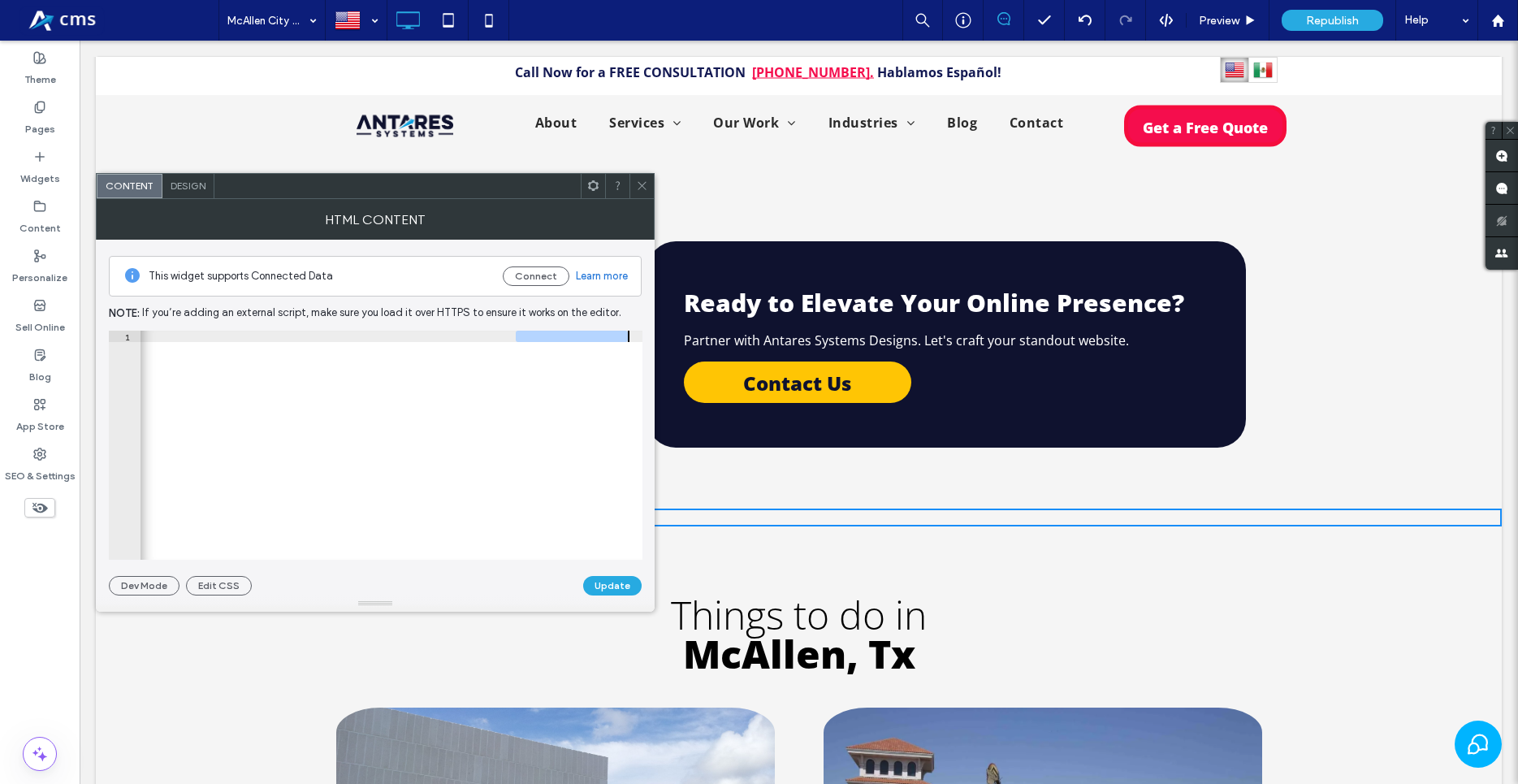
type textarea "**********"
click at [591, 582] on button "Update" at bounding box center [612, 585] width 59 height 20
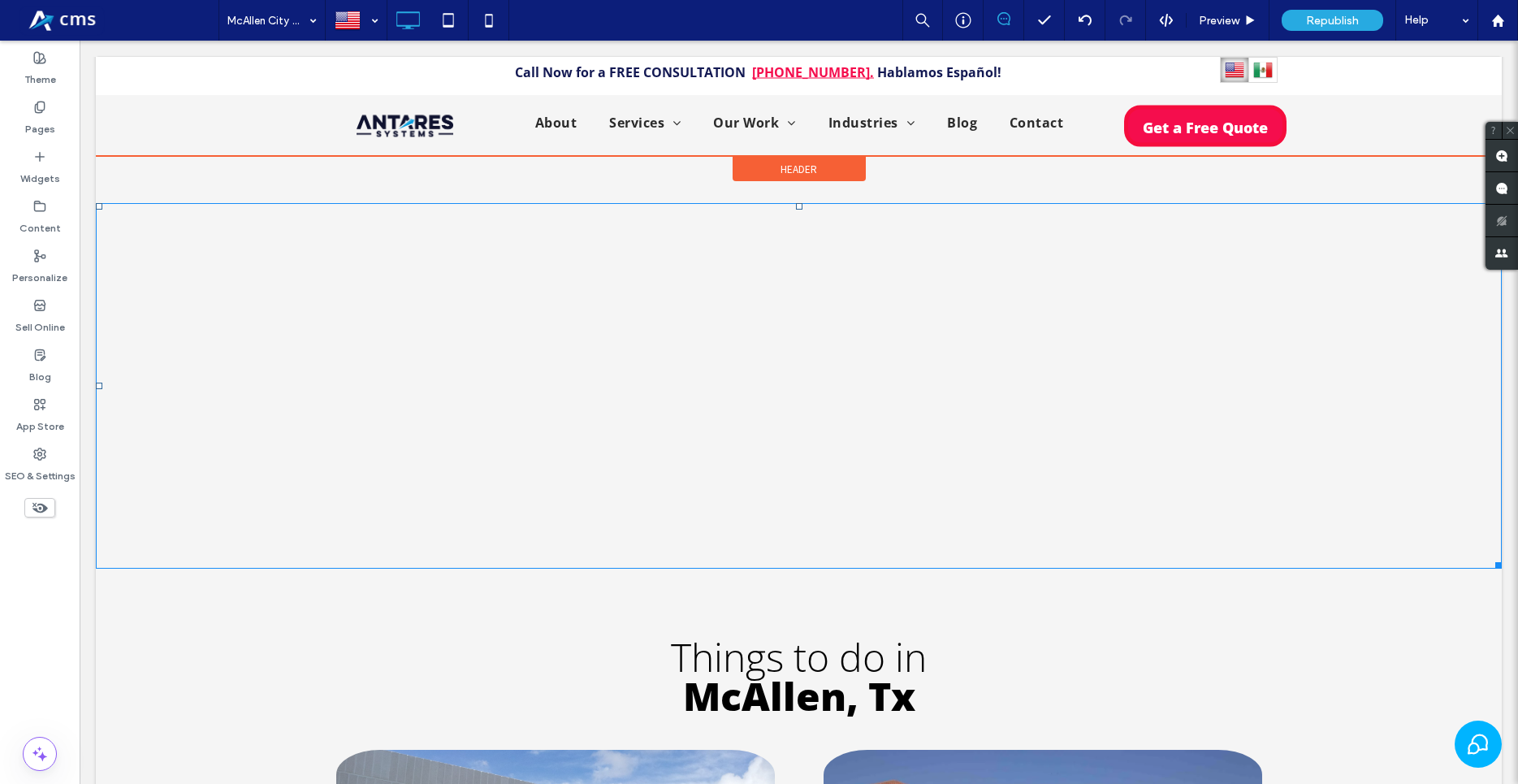
scroll to position [4225, 0]
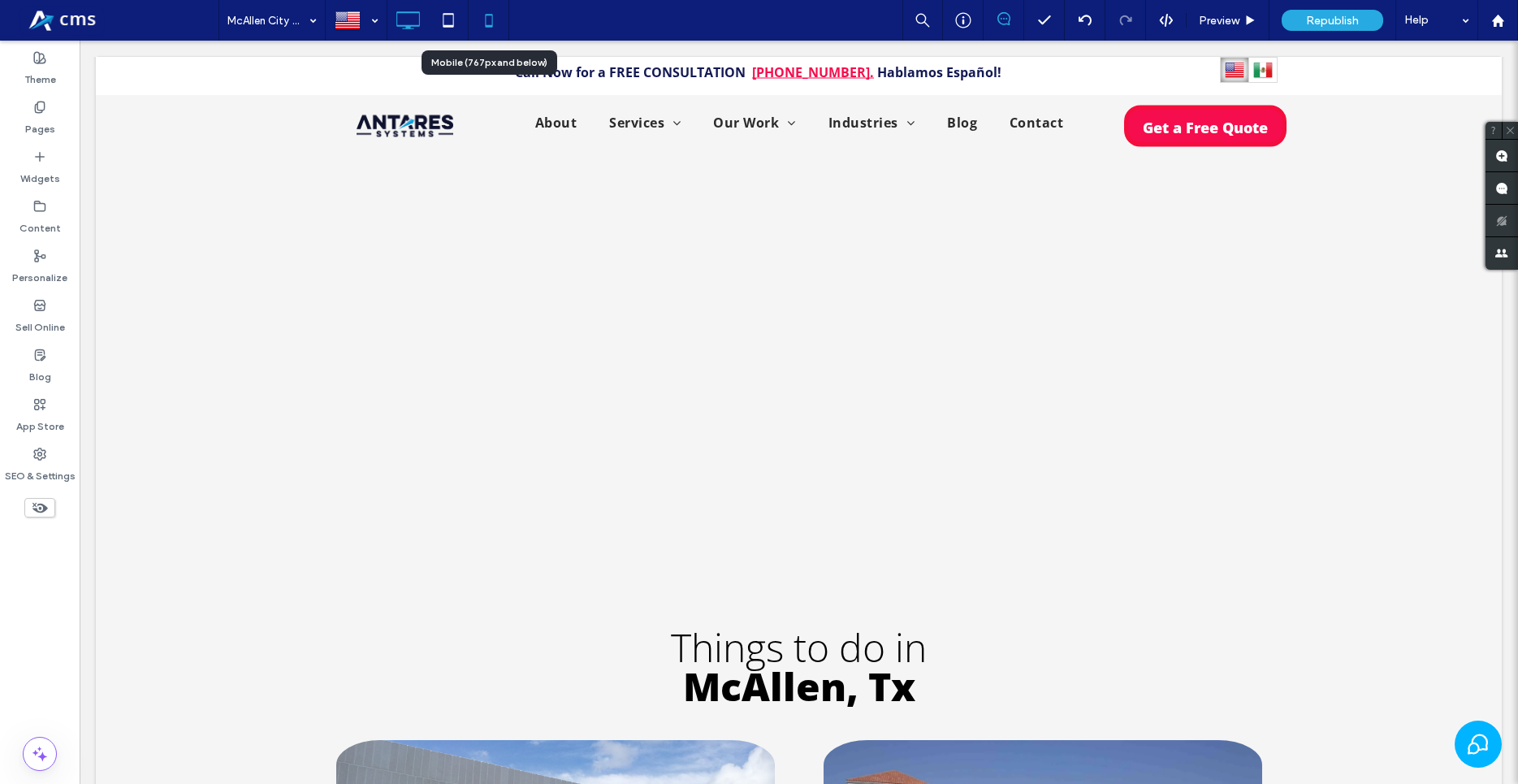
click at [493, 25] on icon at bounding box center [488, 20] width 32 height 32
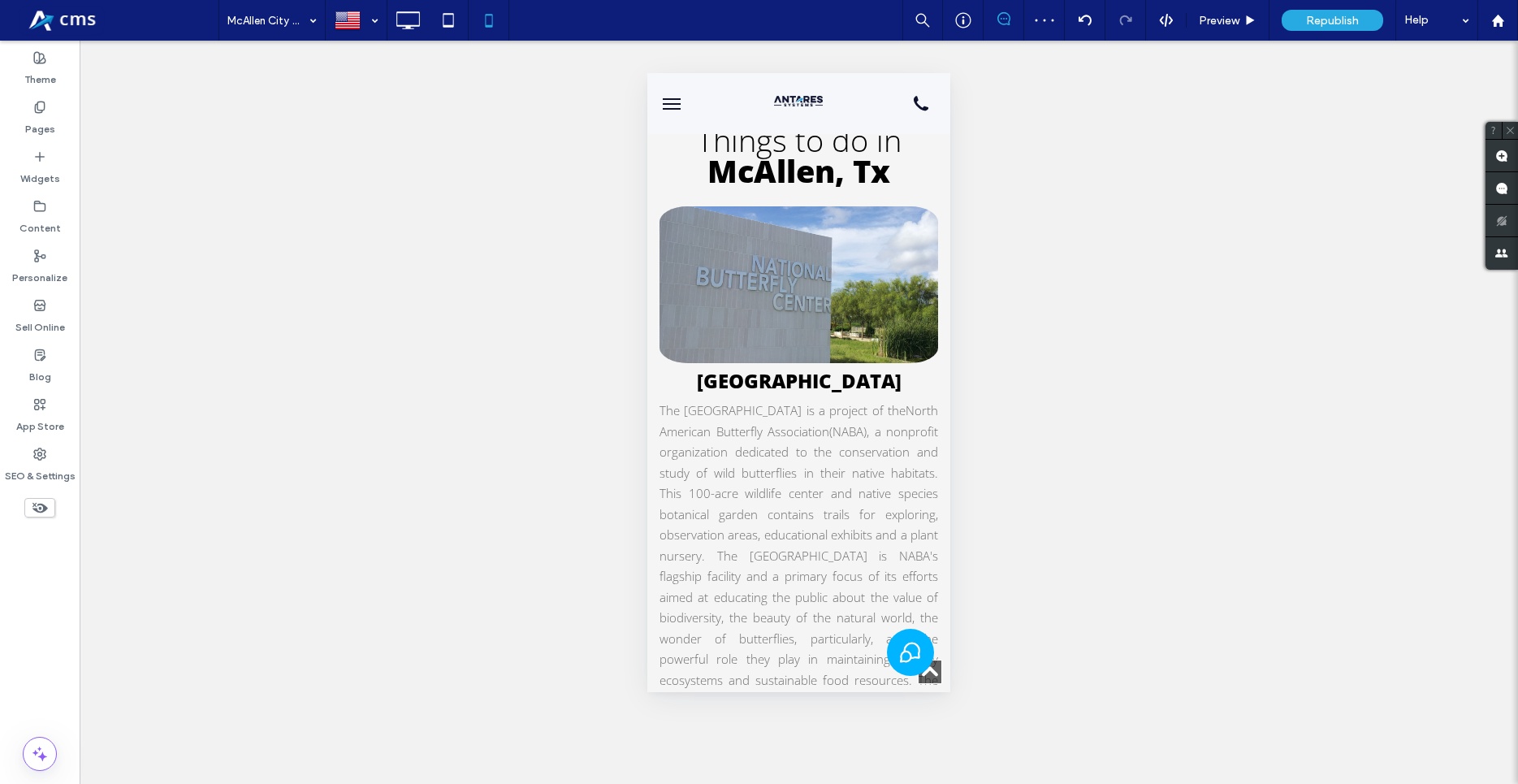
scroll to position [8449, 0]
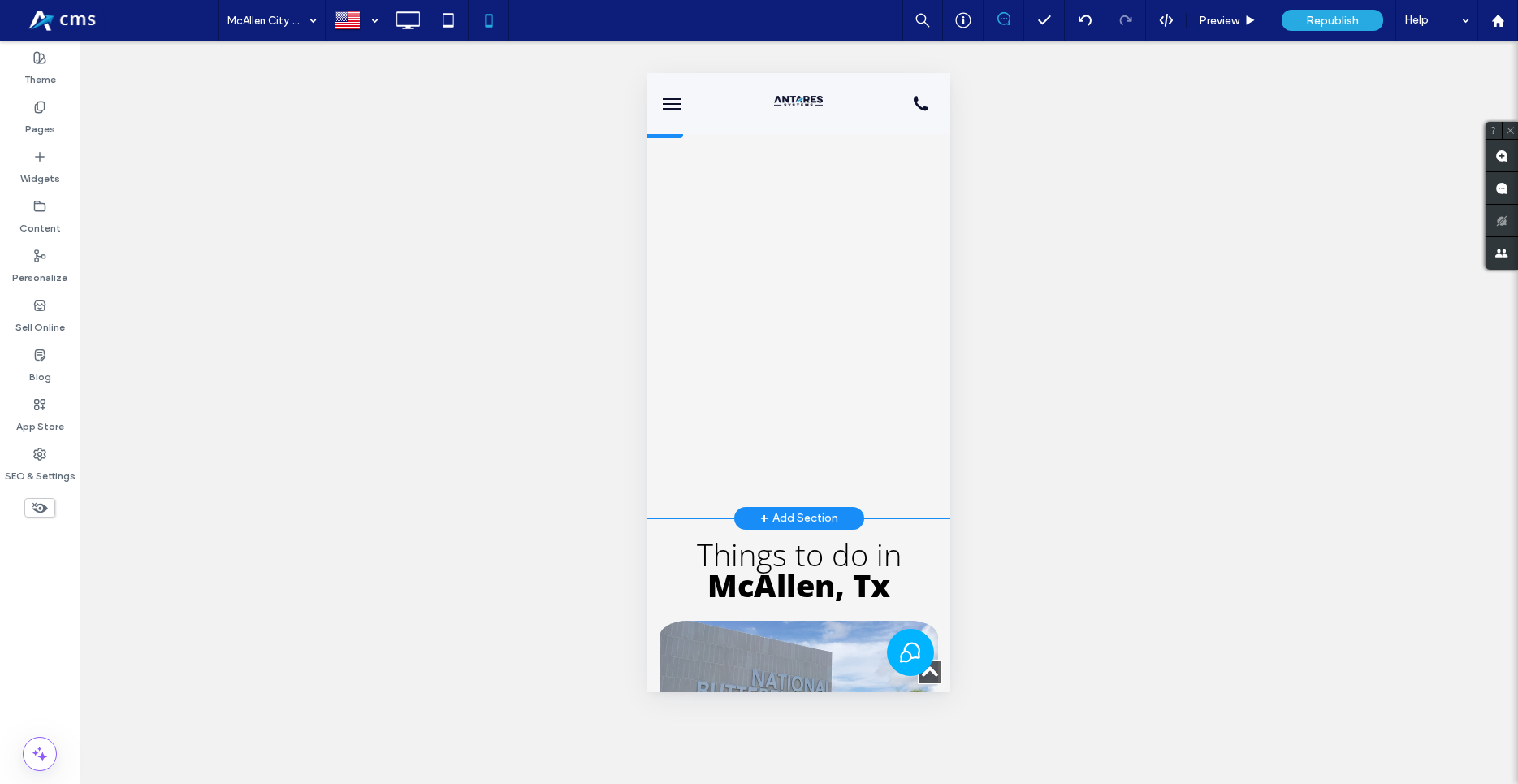
click at [935, 361] on div "Click To Paste" at bounding box center [798, 315] width 303 height 382
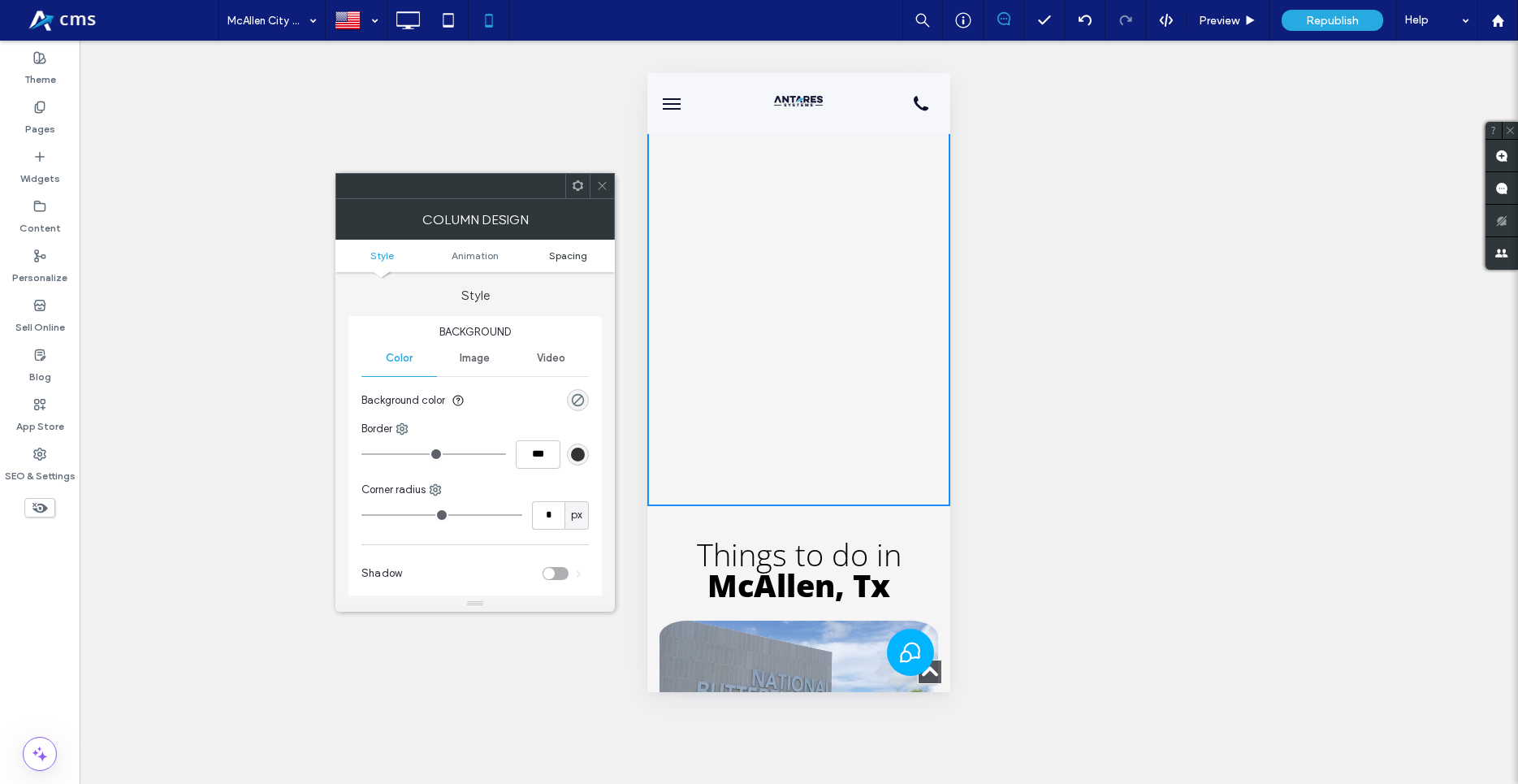
click at [552, 259] on span "Spacing" at bounding box center [568, 255] width 38 height 12
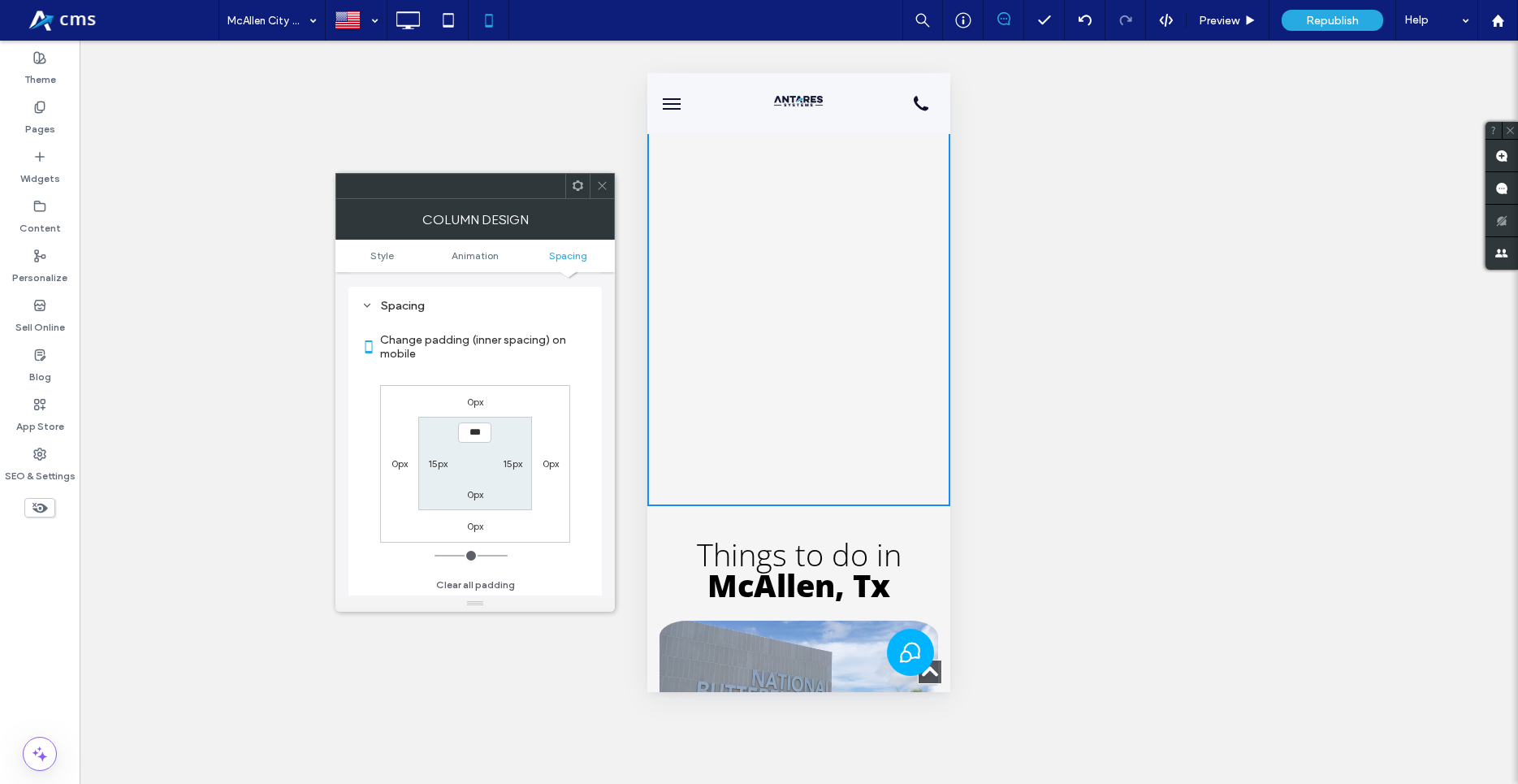
scroll to position [381, 0]
click at [513, 451] on section "*** 15px 0px 15px" at bounding box center [474, 461] width 113 height 93
click at [513, 458] on label "15px" at bounding box center [513, 462] width 20 height 12
type input "**"
type input "*"
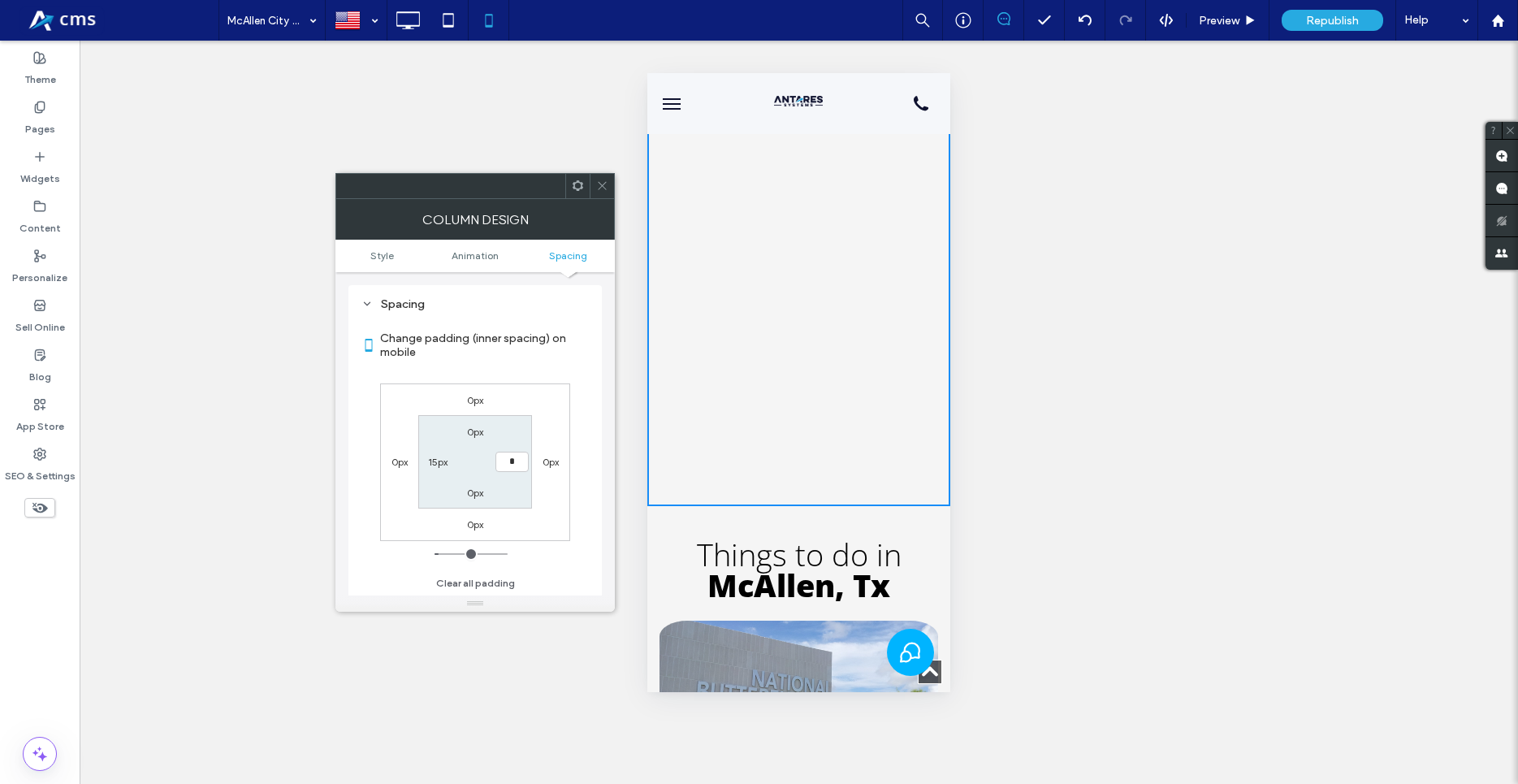
type input "*"
type input "***"
click at [453, 466] on div "15px" at bounding box center [437, 462] width 37 height 16
click at [443, 463] on label "15px" at bounding box center [438, 462] width 20 height 12
type input "**"
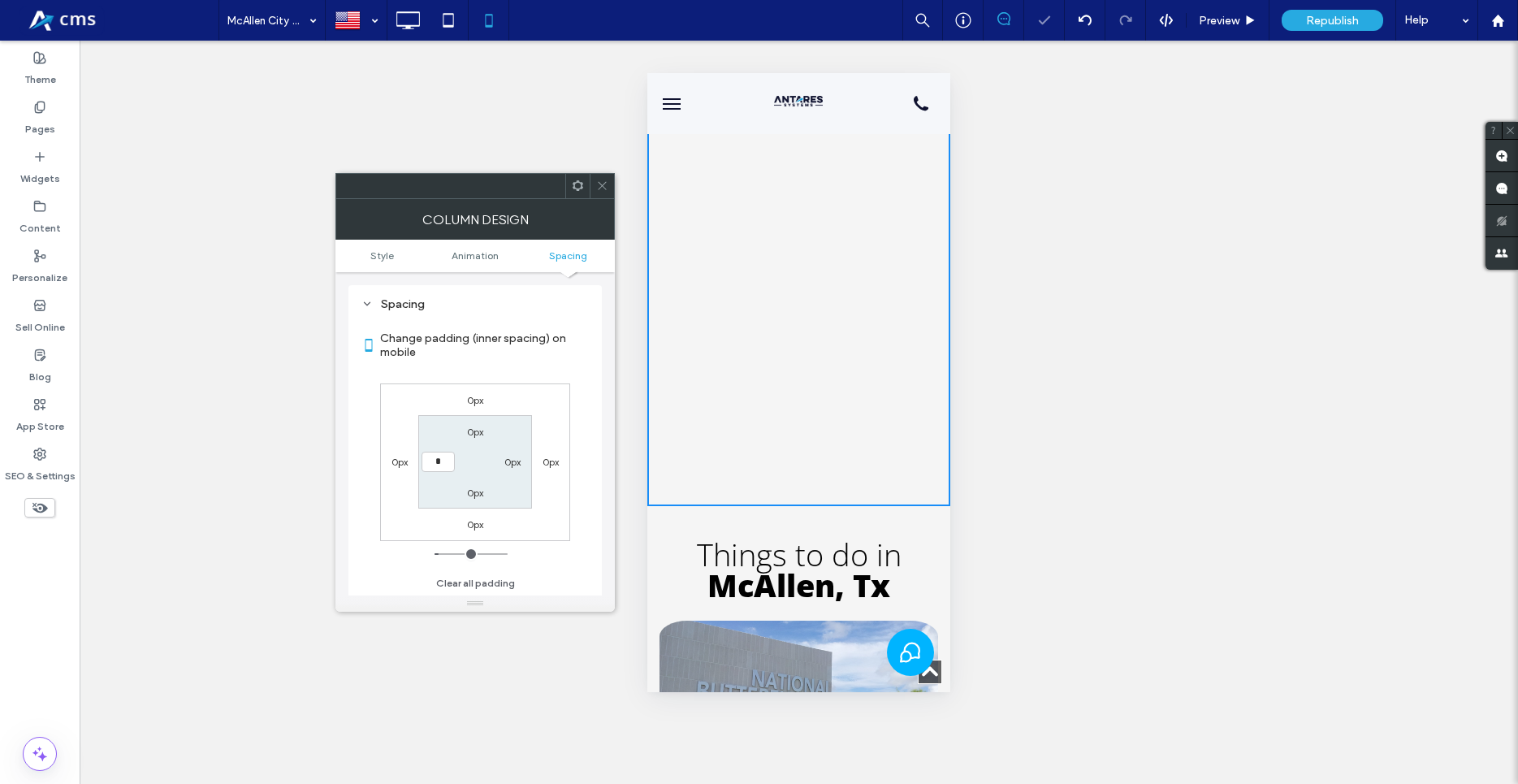
type input "*"
type input "***"
click at [585, 438] on div "Change padding (inner spacing) on mobile 0px 0px 0px 0px 0px 0px 0px *** Clear …" at bounding box center [475, 455] width 228 height 280
click at [605, 187] on icon at bounding box center [602, 185] width 12 height 12
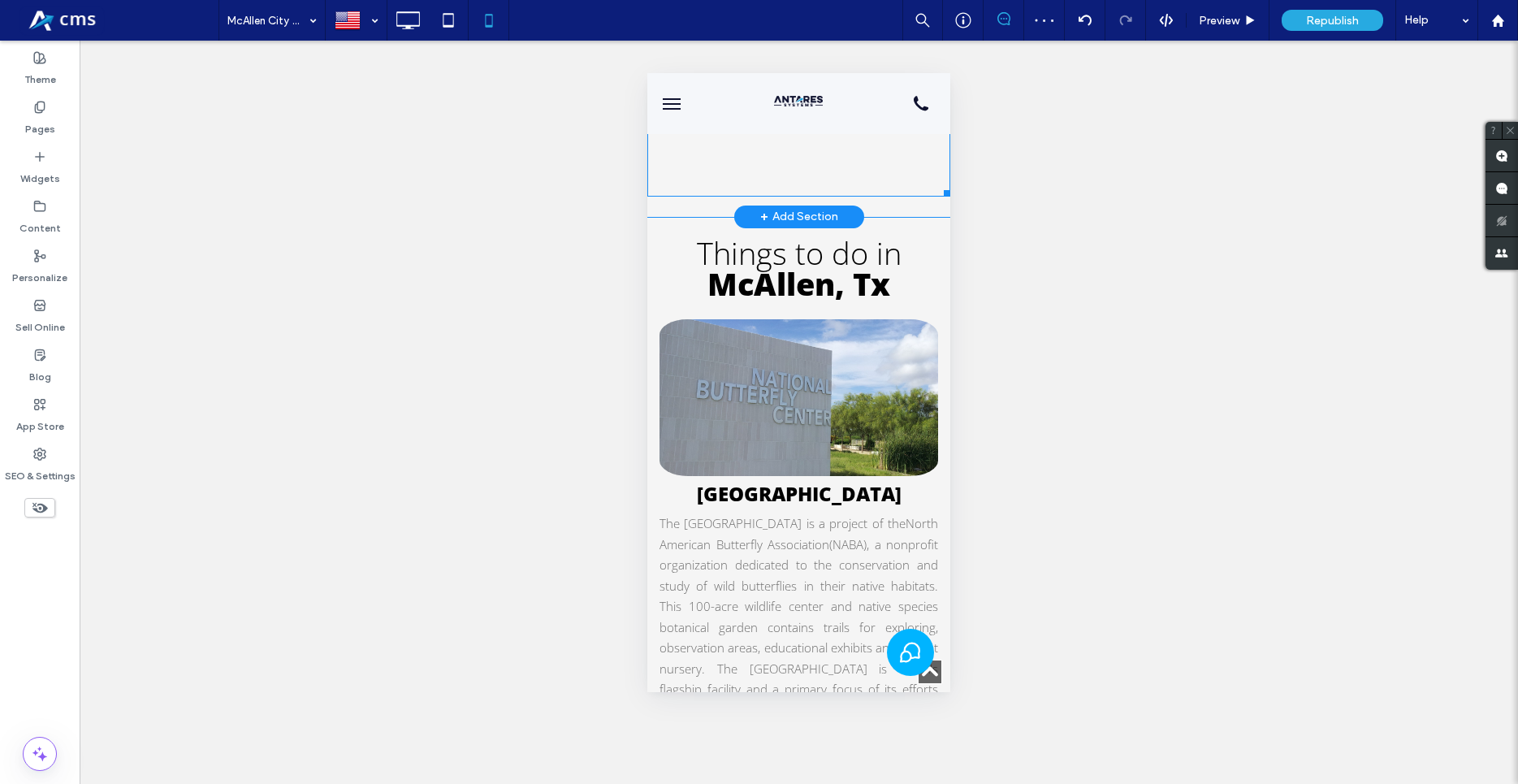
scroll to position [8781, 0]
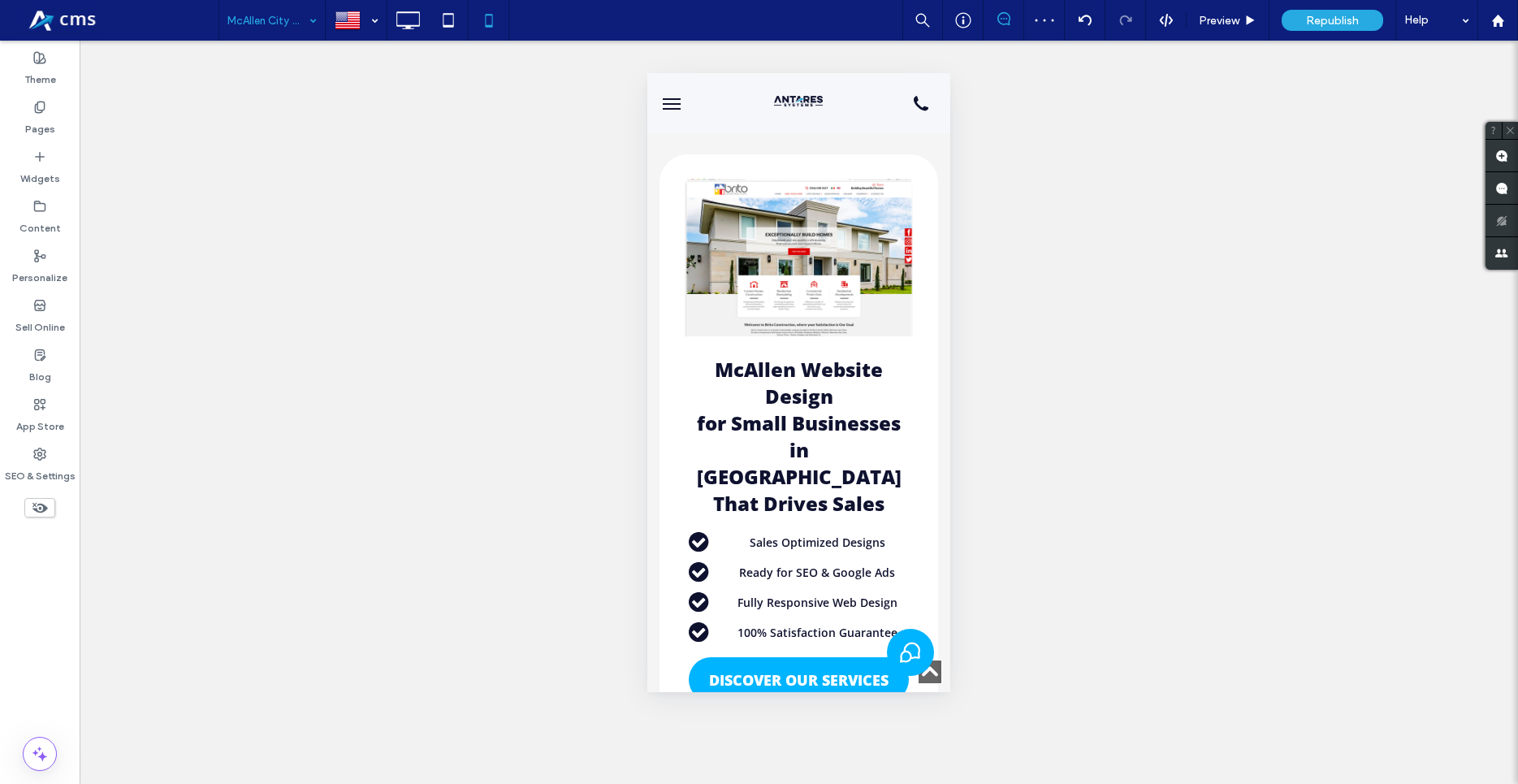
scroll to position [8781, 0]
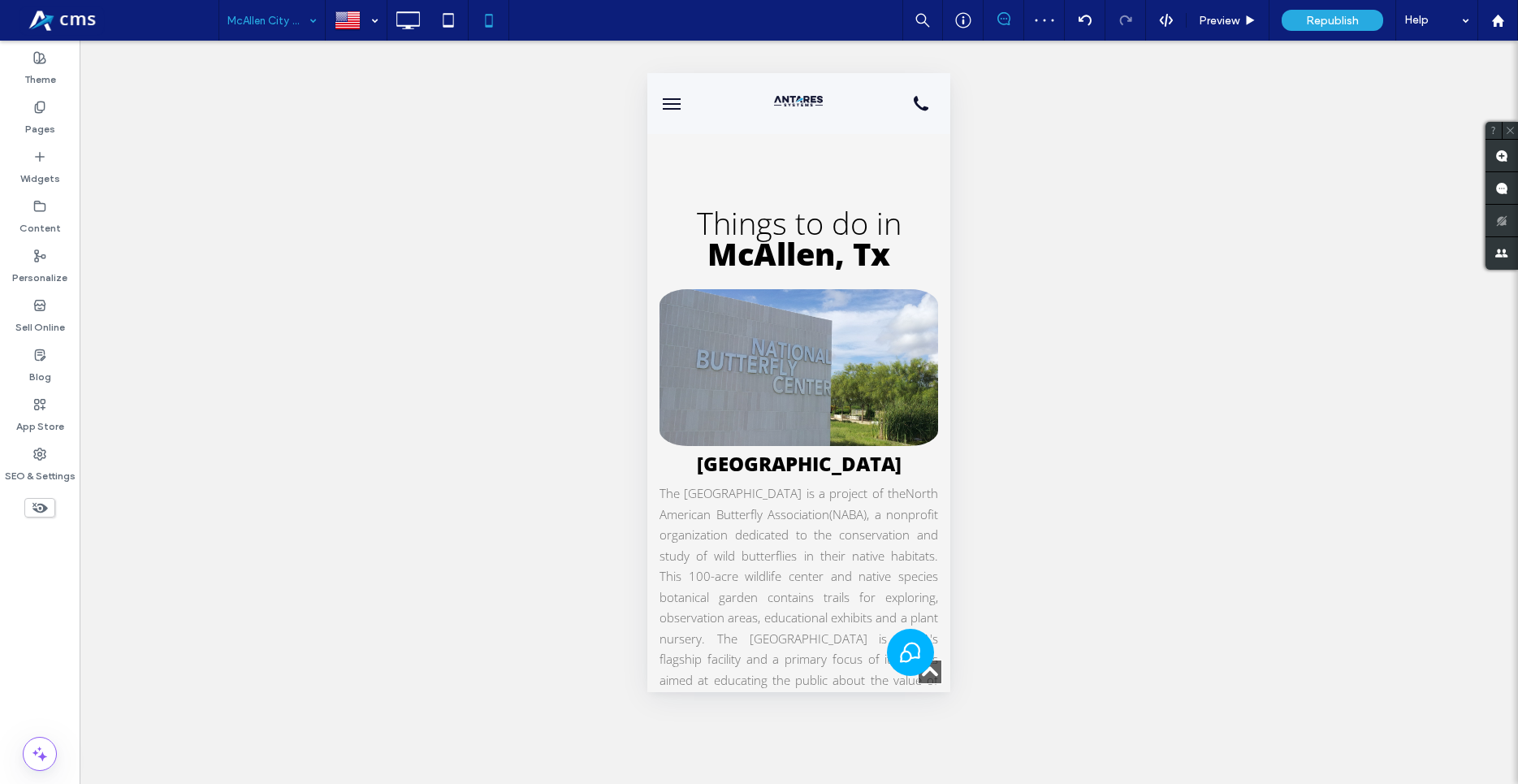
click at [259, 25] on input at bounding box center [268, 20] width 82 height 40
click at [36, 122] on label "Pages" at bounding box center [40, 125] width 30 height 23
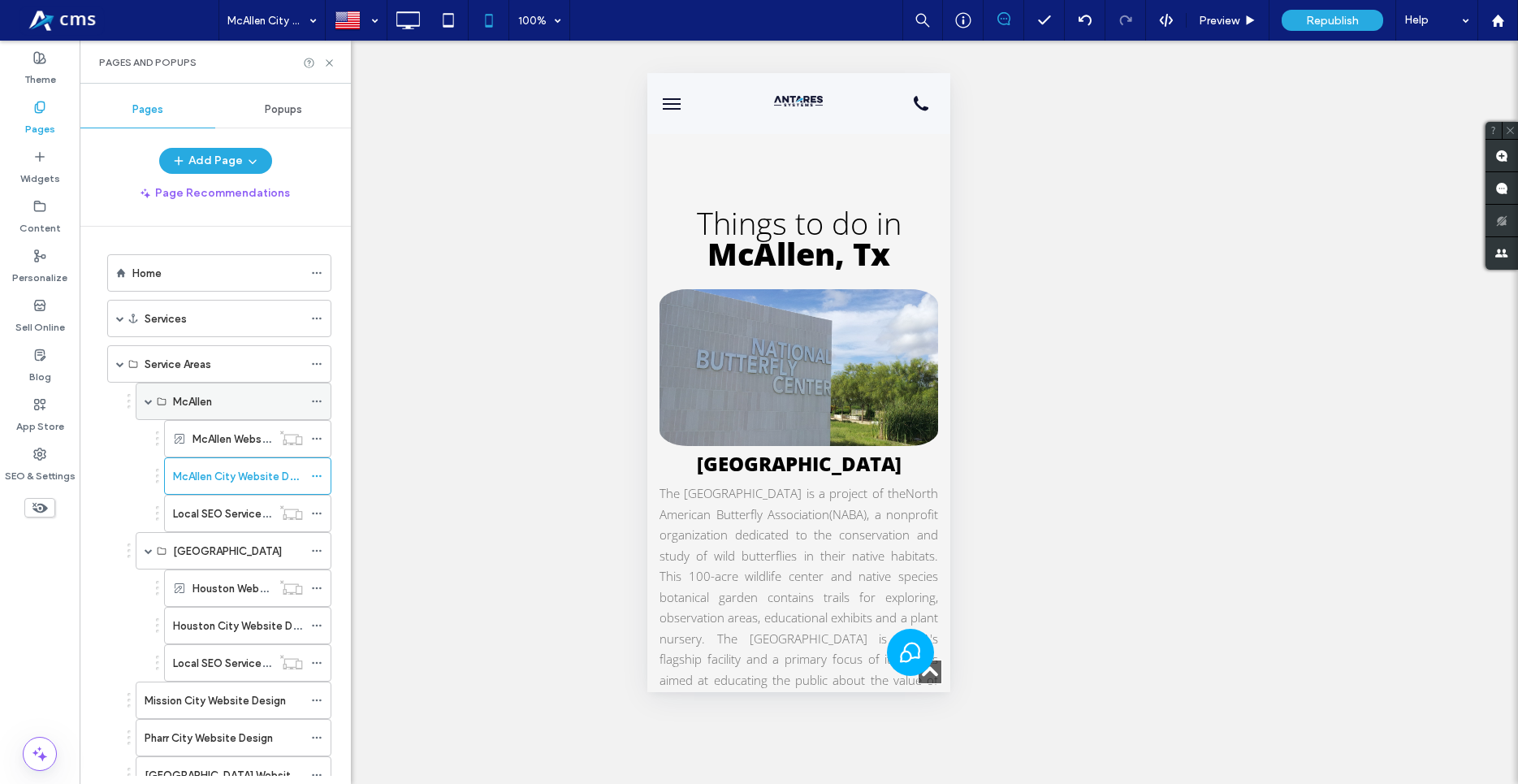
scroll to position [0, 0]
click at [220, 628] on label "Houston City Website Design" at bounding box center [246, 626] width 146 height 28
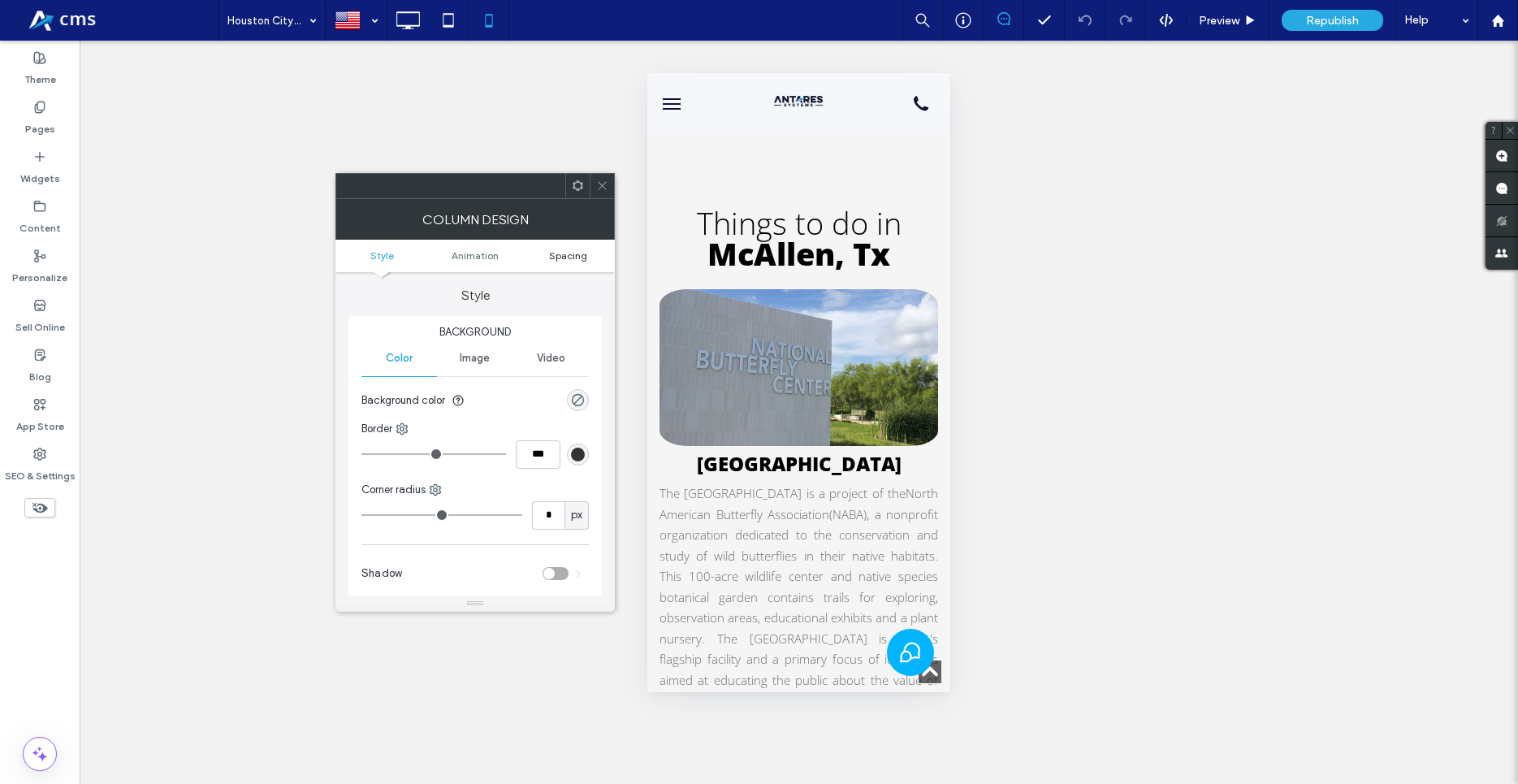
click at [579, 256] on span "Spacing" at bounding box center [568, 255] width 38 height 12
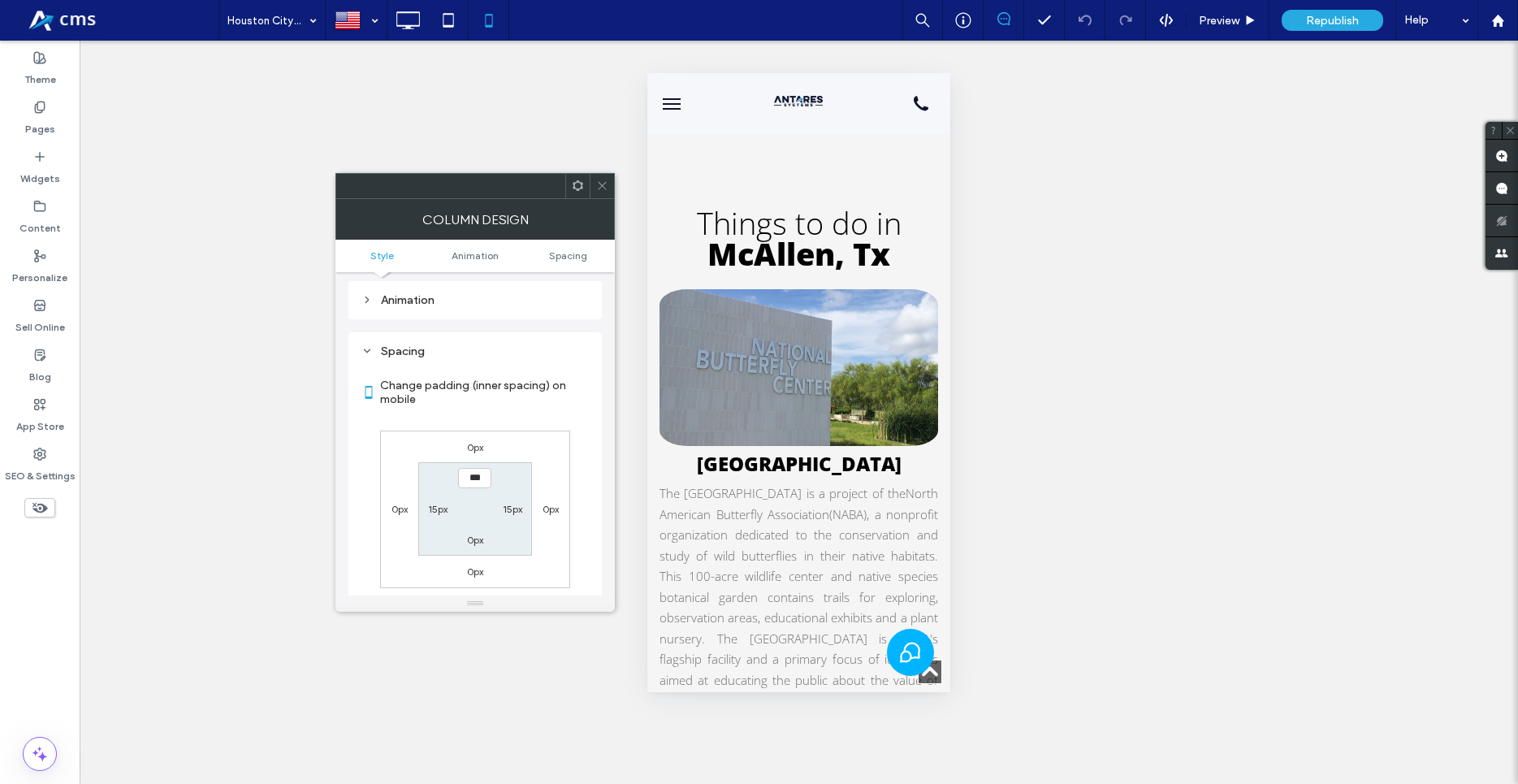
scroll to position [381, 0]
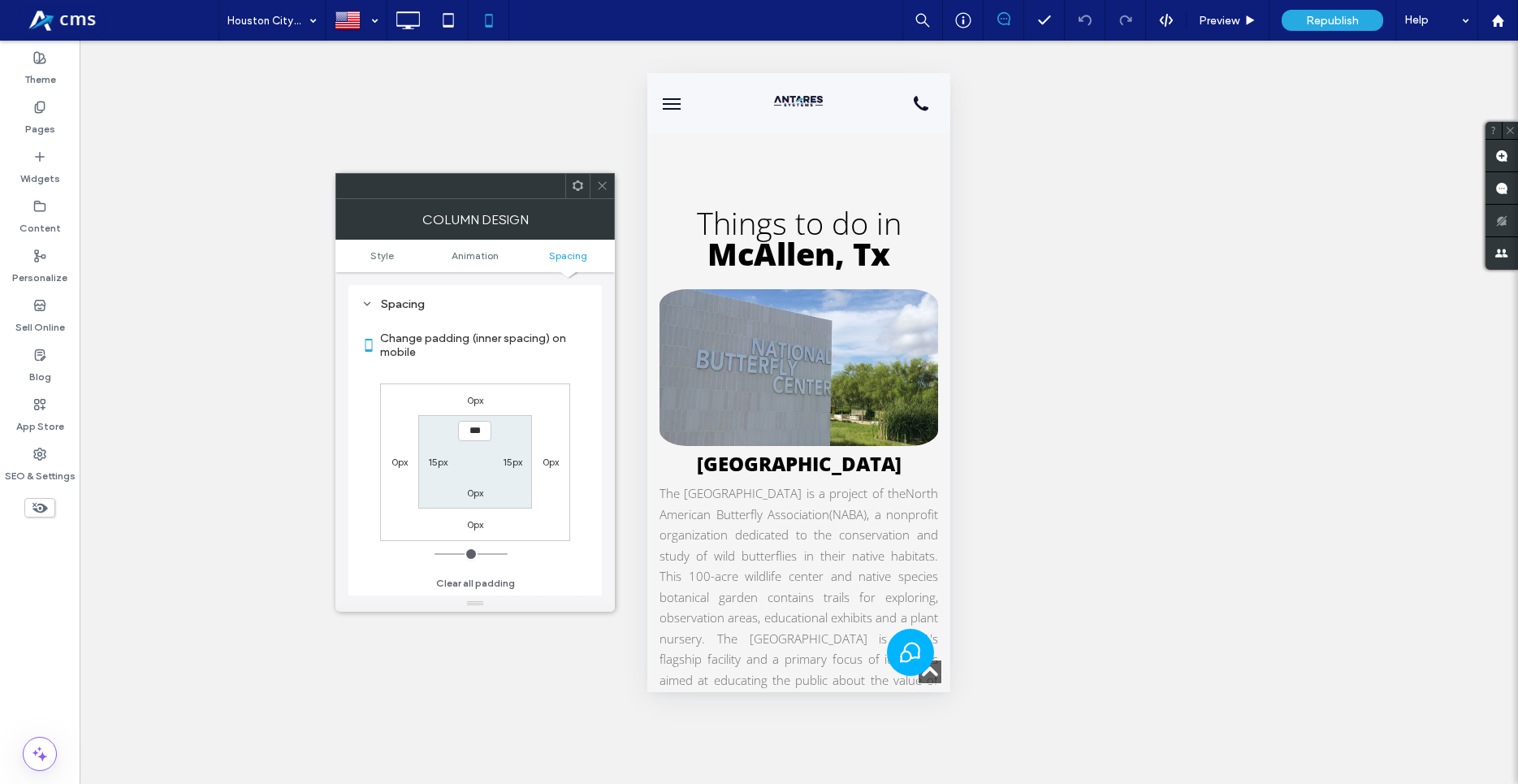
drag, startPoint x: 438, startPoint y: 462, endPoint x: 439, endPoint y: 451, distance: 11.0
click at [438, 457] on label "15px" at bounding box center [438, 462] width 20 height 12
type input "**"
type input "*"
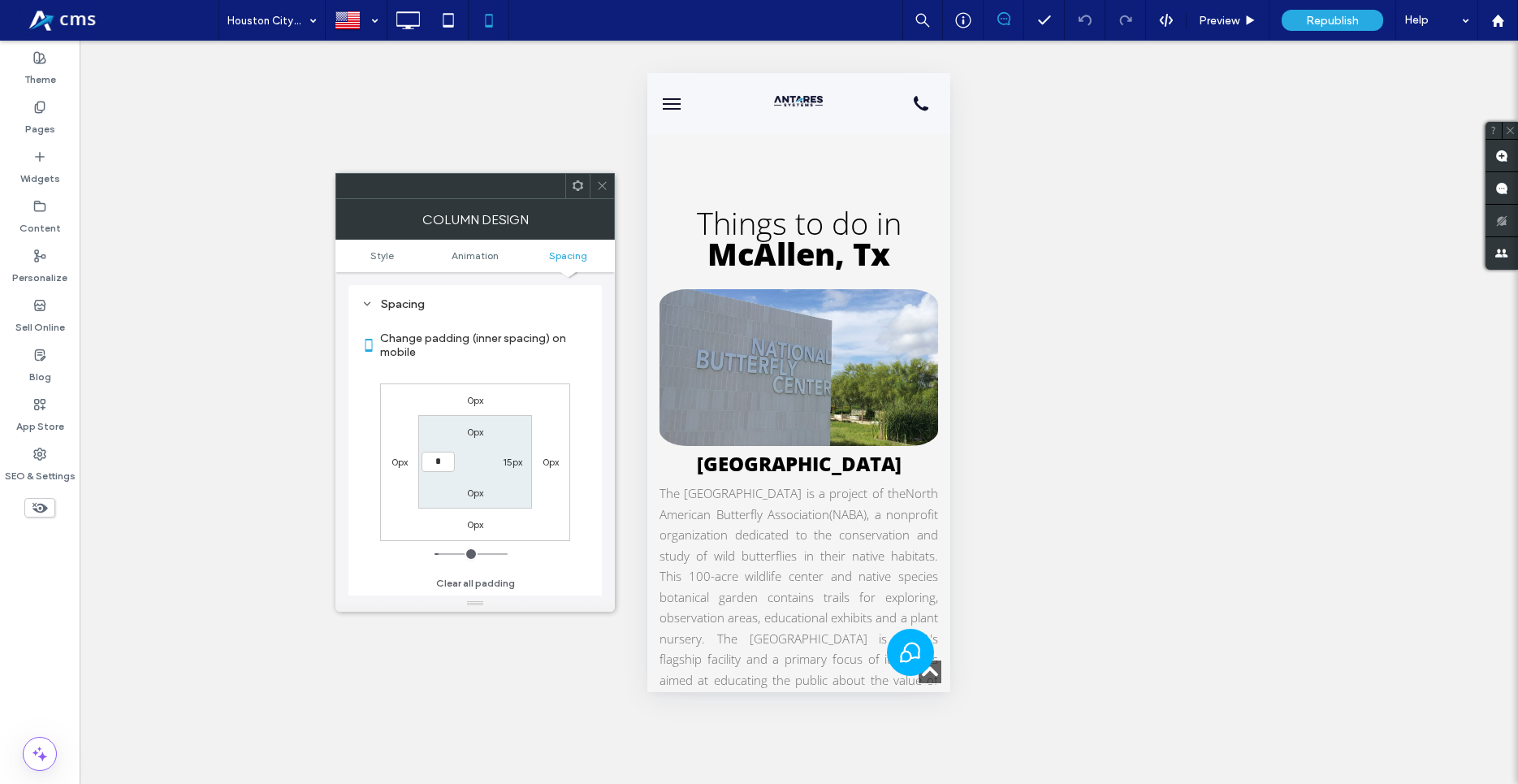
type input "***"
click at [510, 462] on label "15px" at bounding box center [513, 462] width 20 height 12
type input "**"
type input "*"
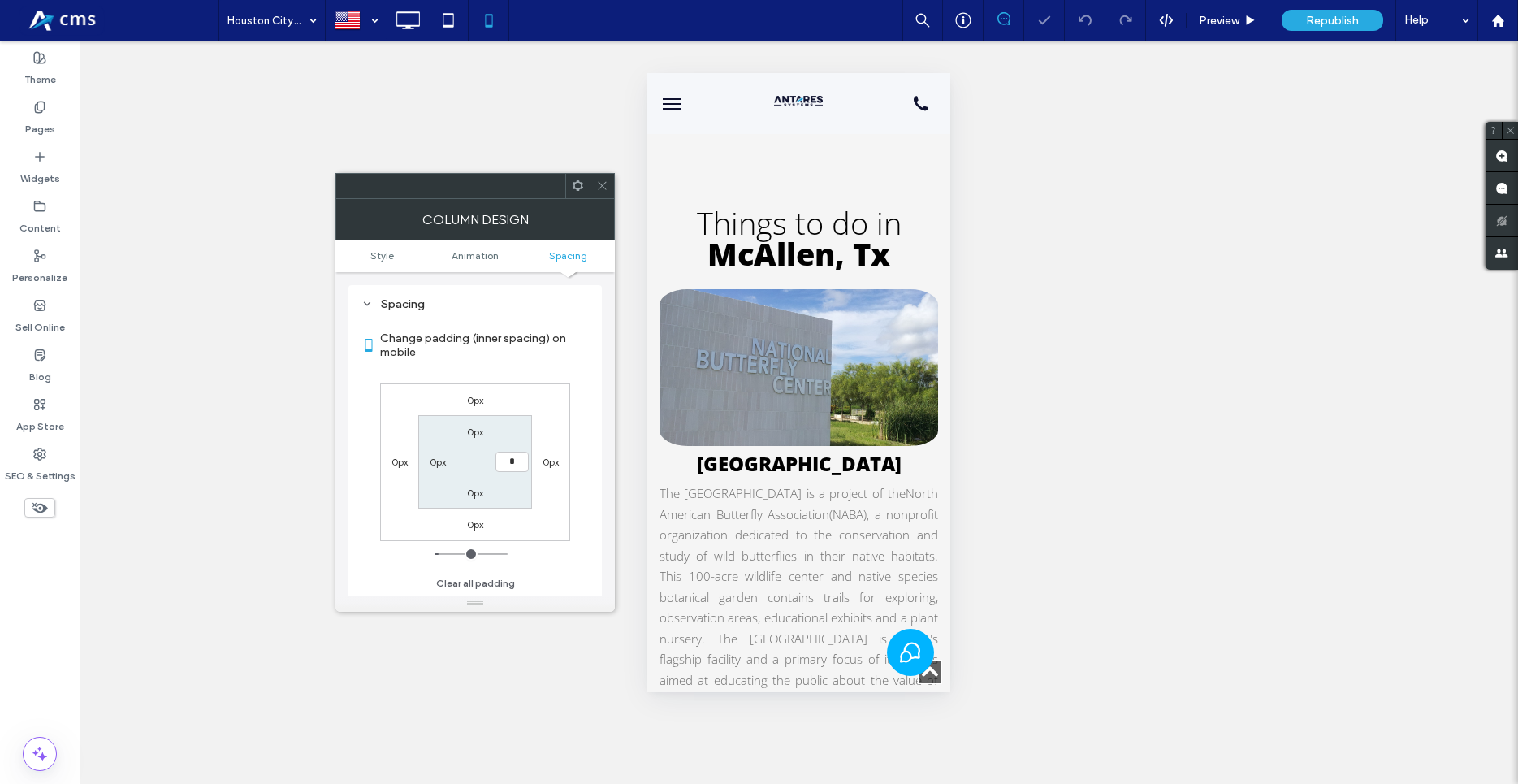
type input "***"
click at [566, 419] on div "0px 0px 0px 0px 0px *** 0px 0px" at bounding box center [475, 462] width 190 height 157
click at [609, 177] on div at bounding box center [602, 186] width 25 height 25
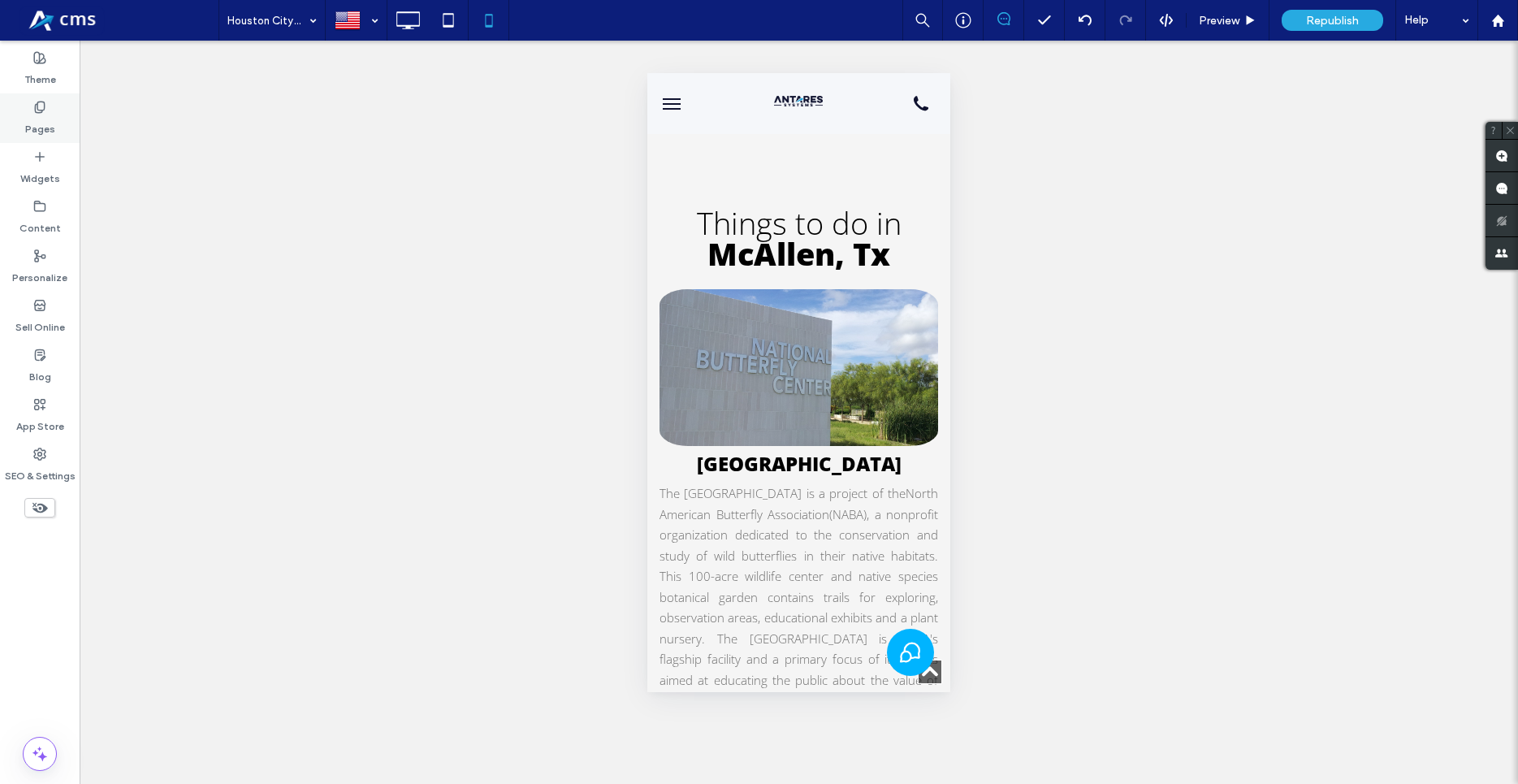
click at [68, 108] on div "Pages" at bounding box center [40, 118] width 80 height 49
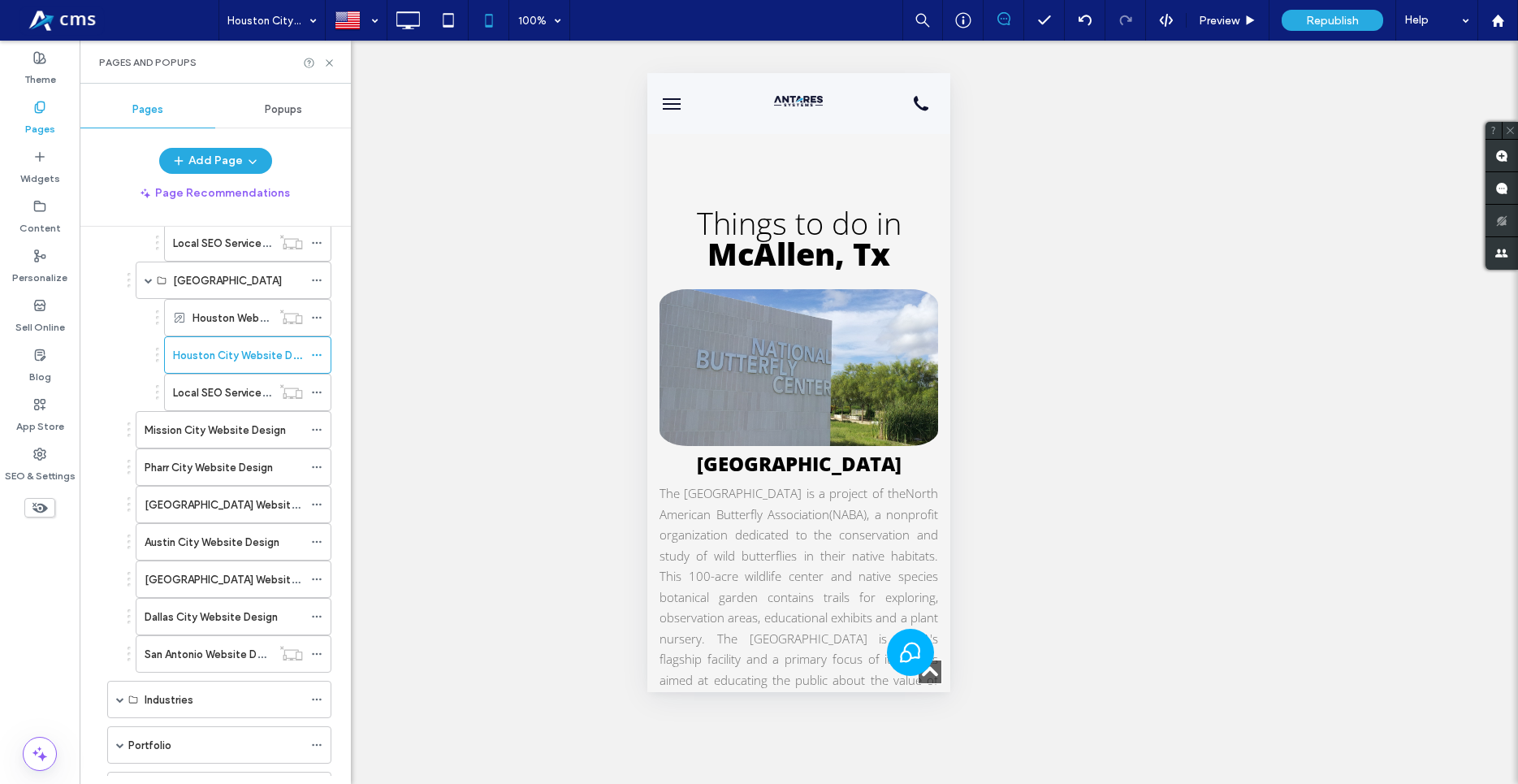
scroll to position [278, 0]
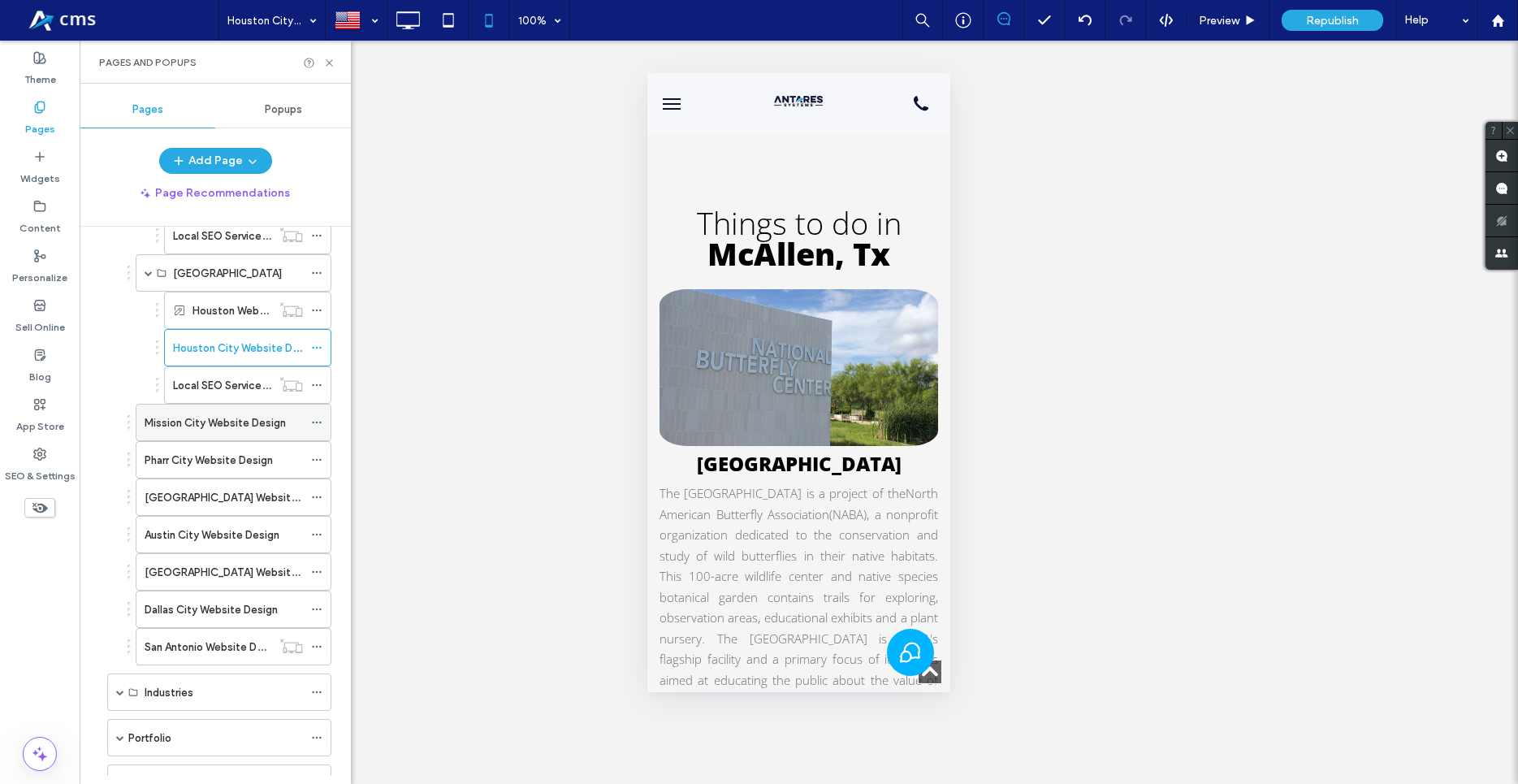
click at [229, 425] on label "Mission City Website Design" at bounding box center [214, 423] width 141 height 28
click at [388, 16] on div at bounding box center [448, 20] width 123 height 40
click at [407, 28] on use at bounding box center [408, 21] width 24 height 18
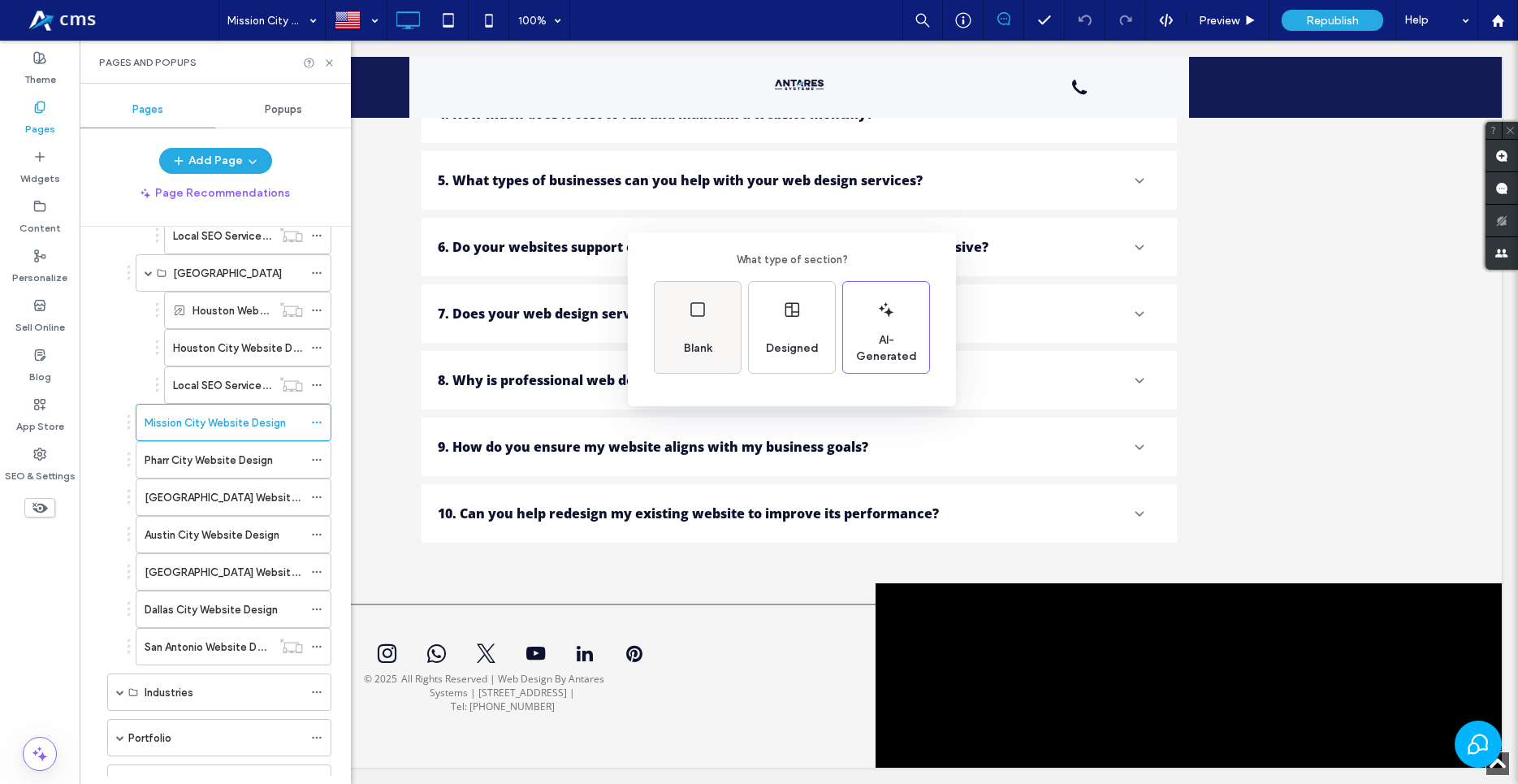
click at [693, 296] on div "Blank" at bounding box center [698, 327] width 86 height 91
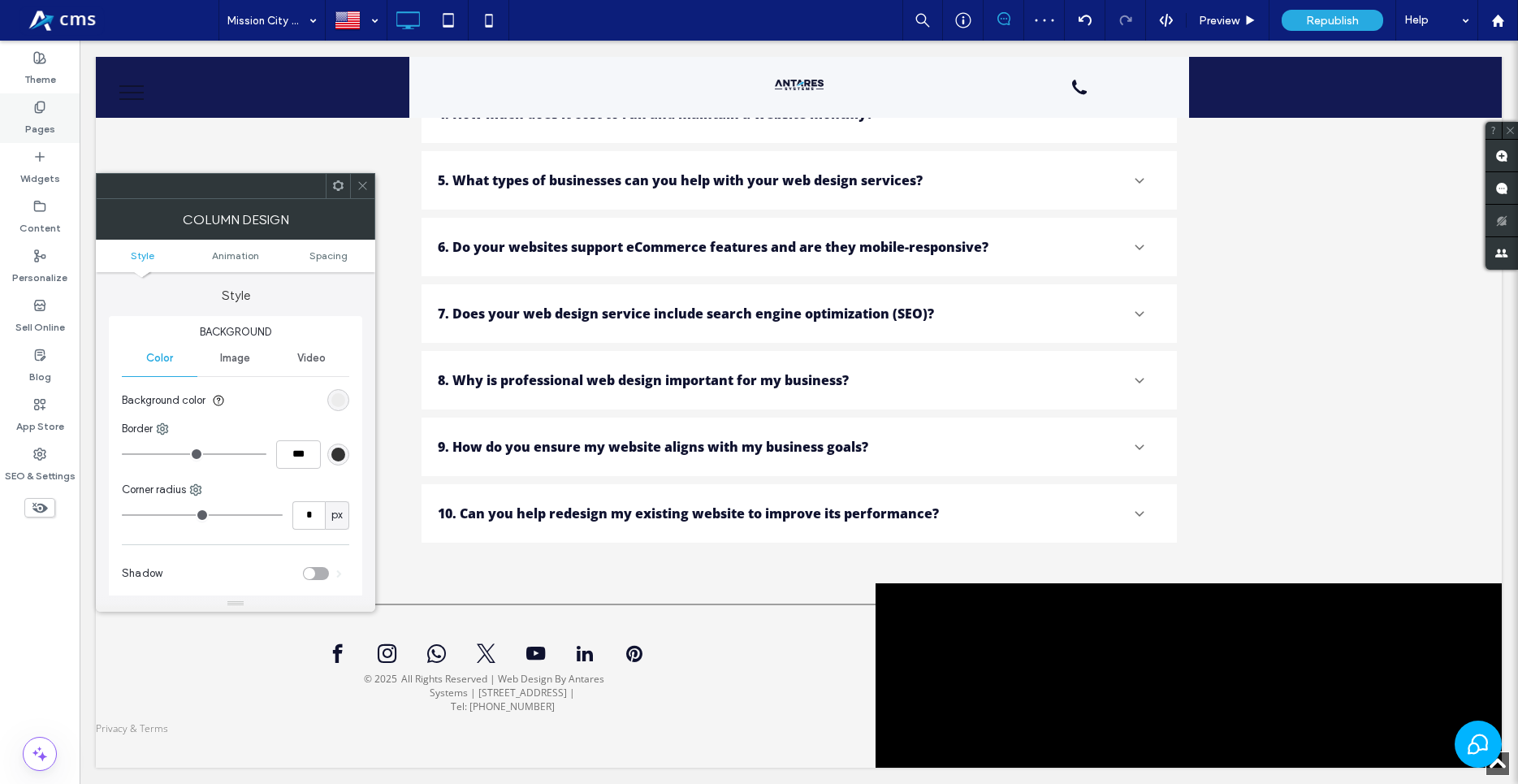
click at [22, 116] on div "Pages" at bounding box center [40, 118] width 80 height 49
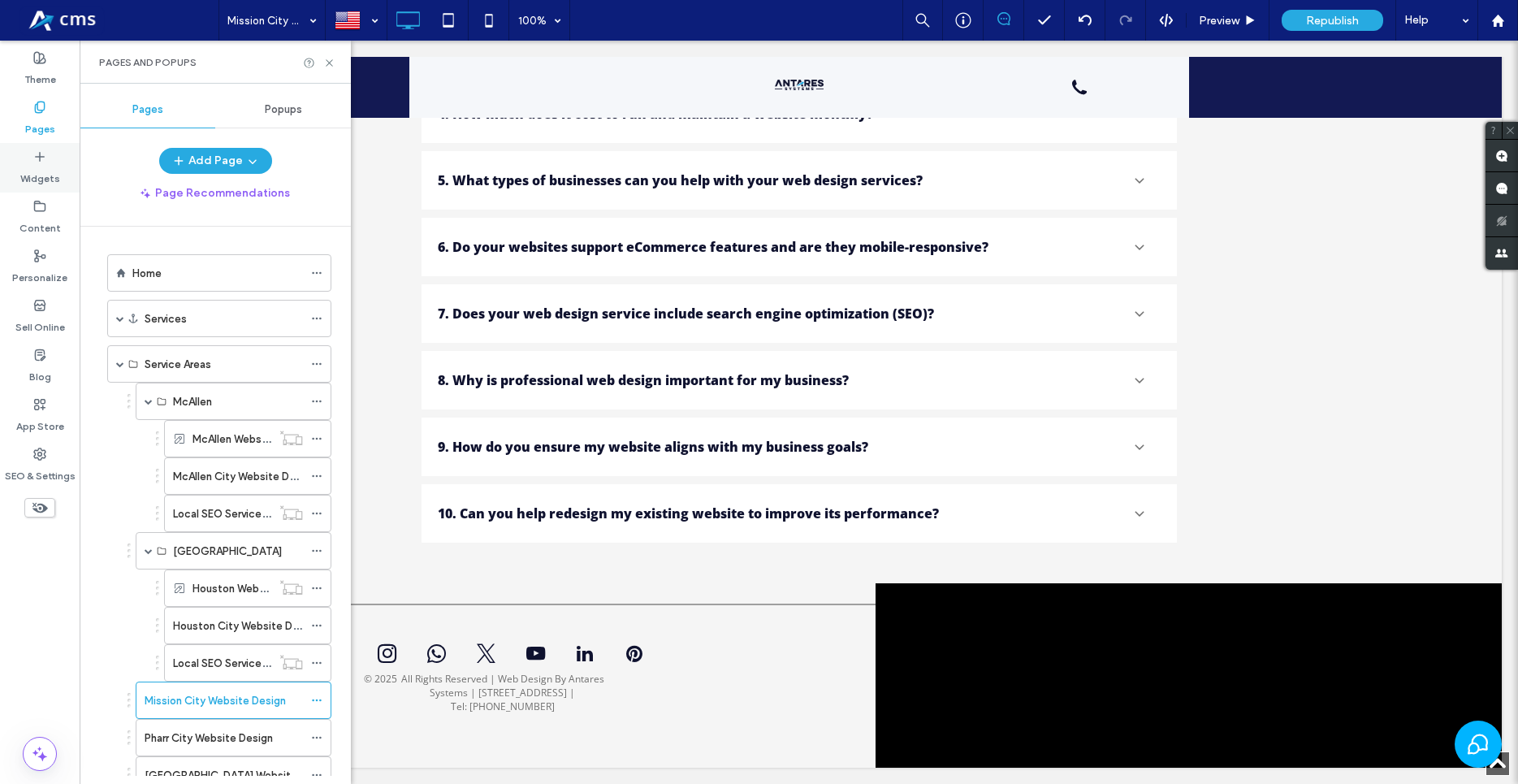
click at [29, 155] on div "Widgets" at bounding box center [40, 167] width 80 height 49
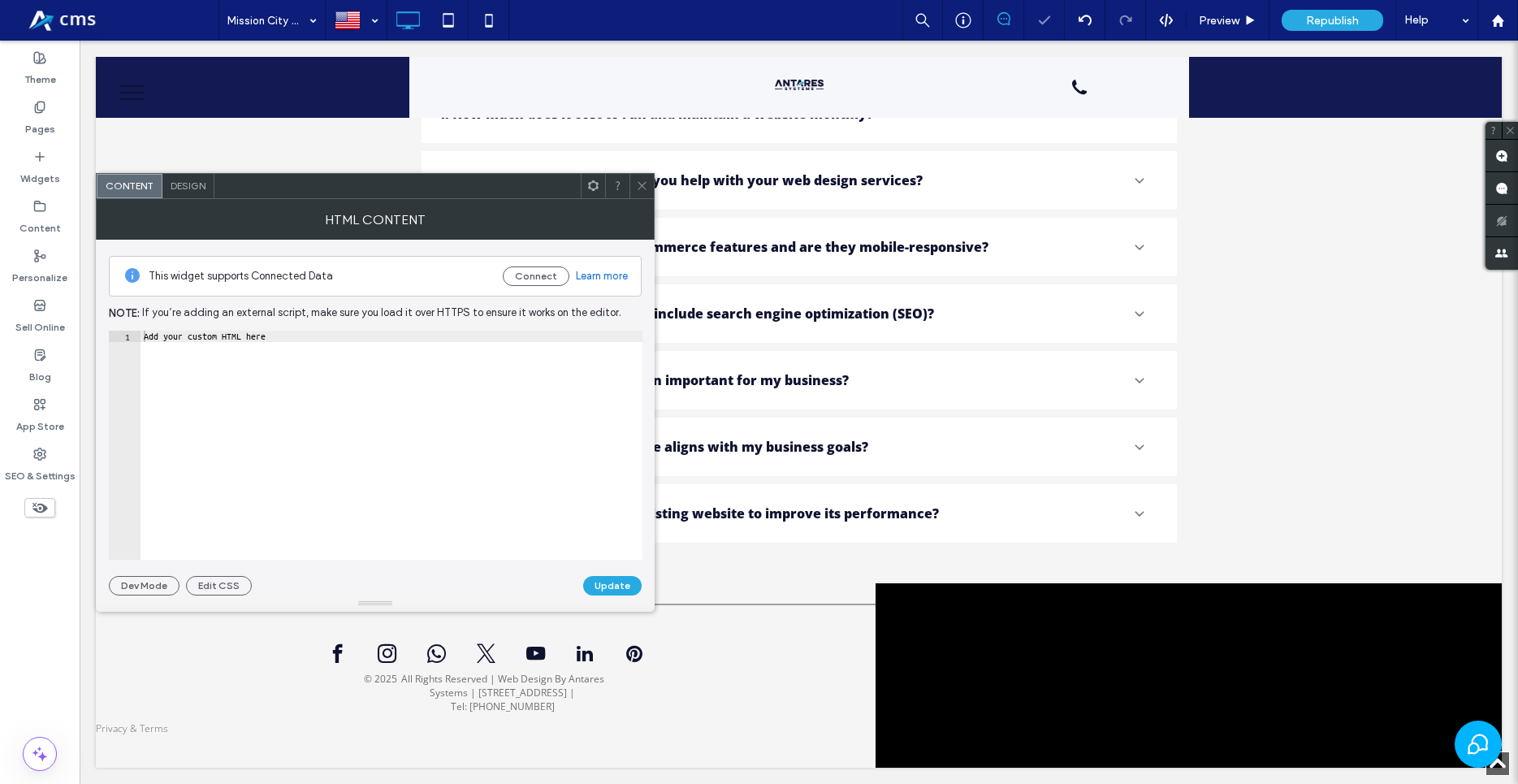
type textarea "**********"
click at [502, 393] on div "Add your custom HTML here" at bounding box center [391, 456] width 502 height 251
paste textarea "Cursor at row 1"
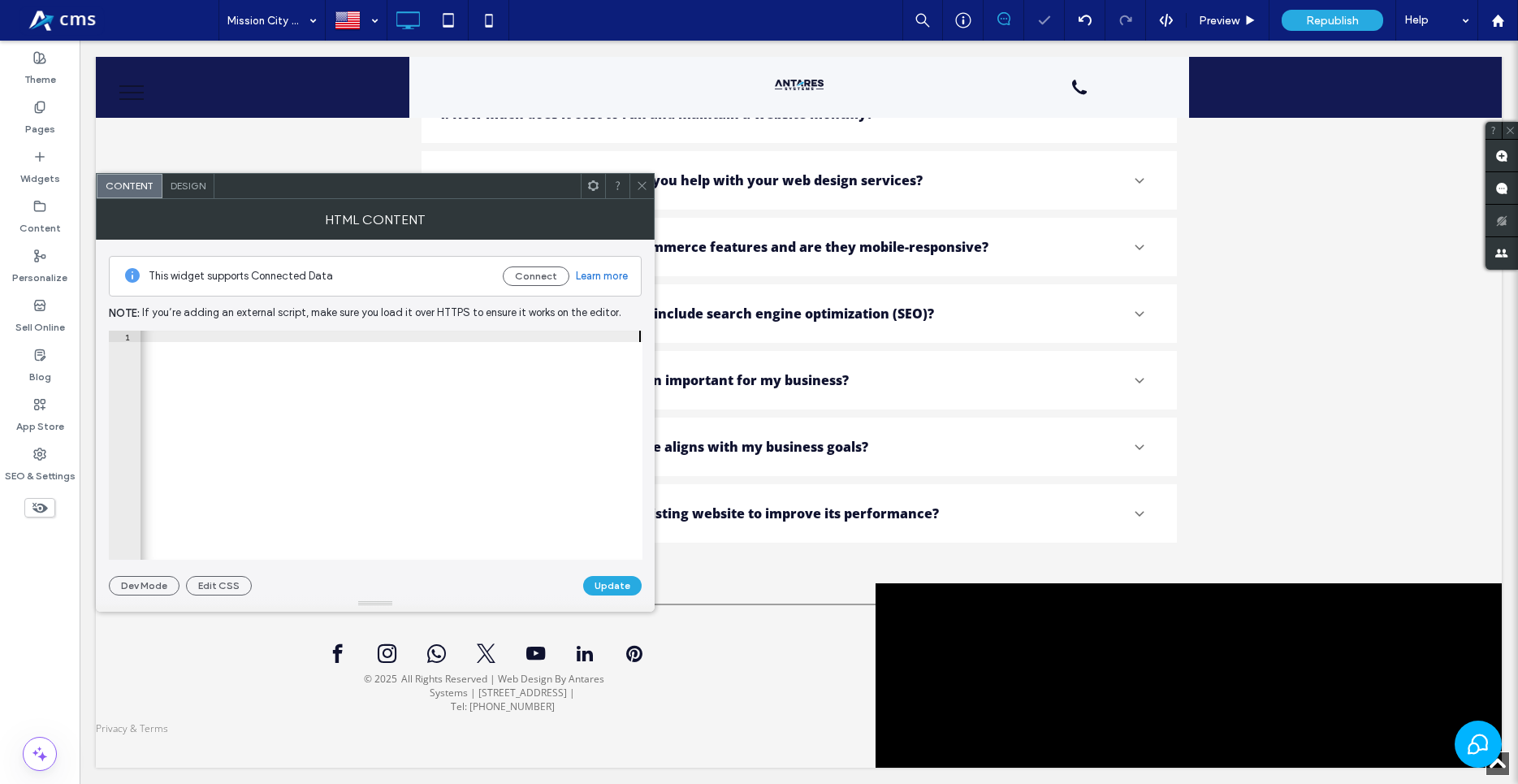
drag, startPoint x: 279, startPoint y: 345, endPoint x: 174, endPoint y: 340, distance: 105.1
type textarea "**********"
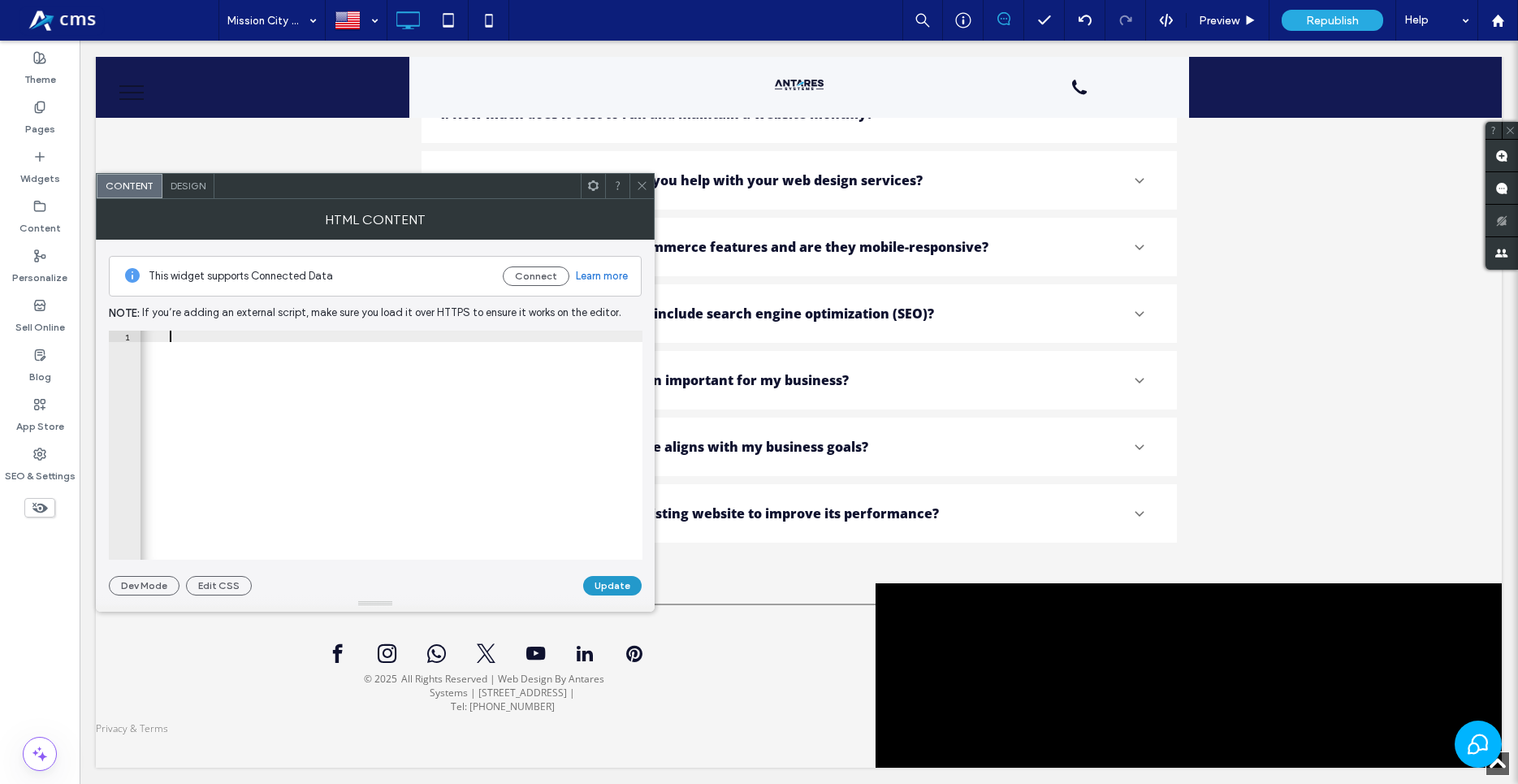
click at [633, 577] on button "Update" at bounding box center [612, 585] width 59 height 20
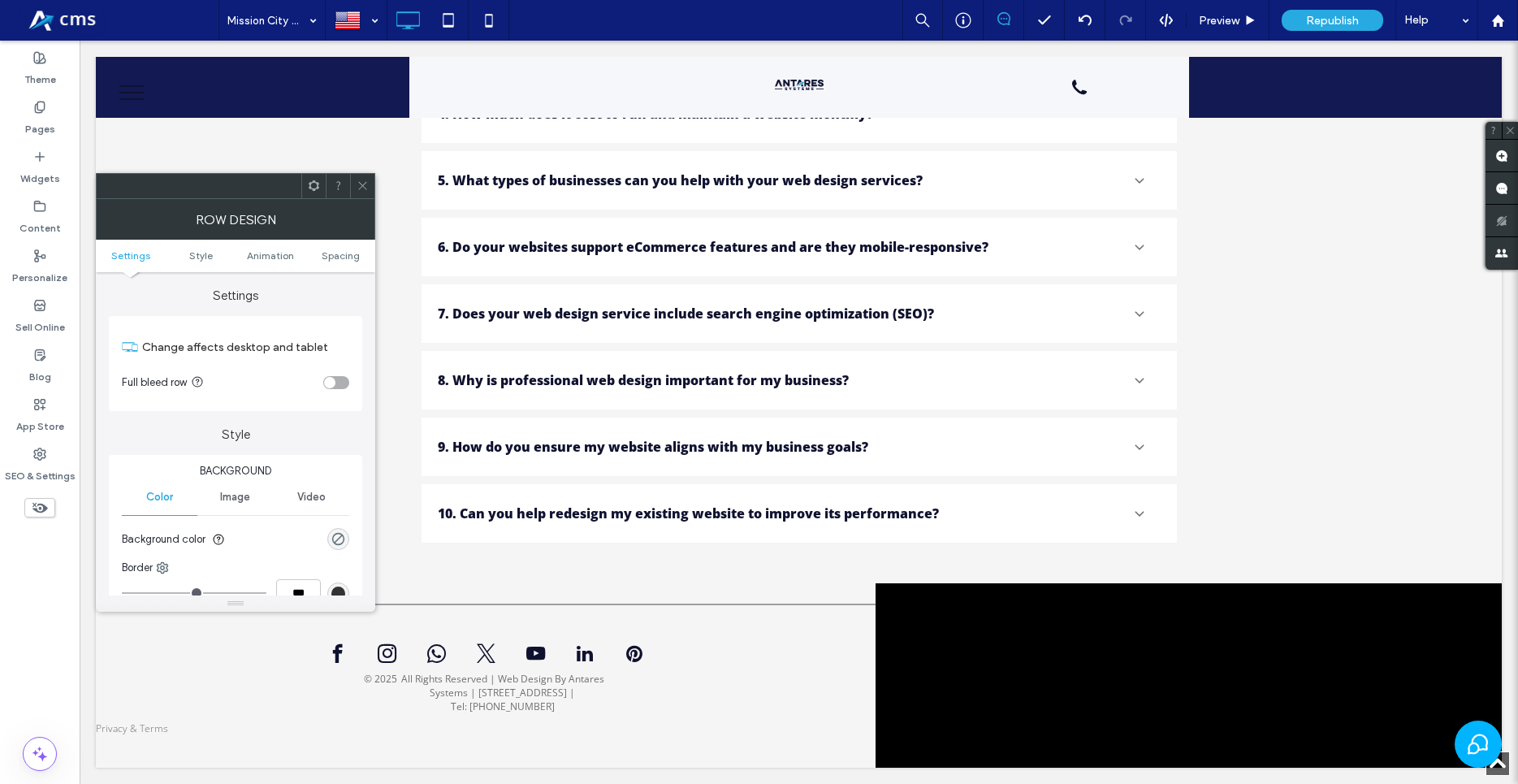
click at [340, 381] on div "toggle" at bounding box center [336, 383] width 26 height 13
click at [474, 23] on icon at bounding box center [488, 20] width 32 height 32
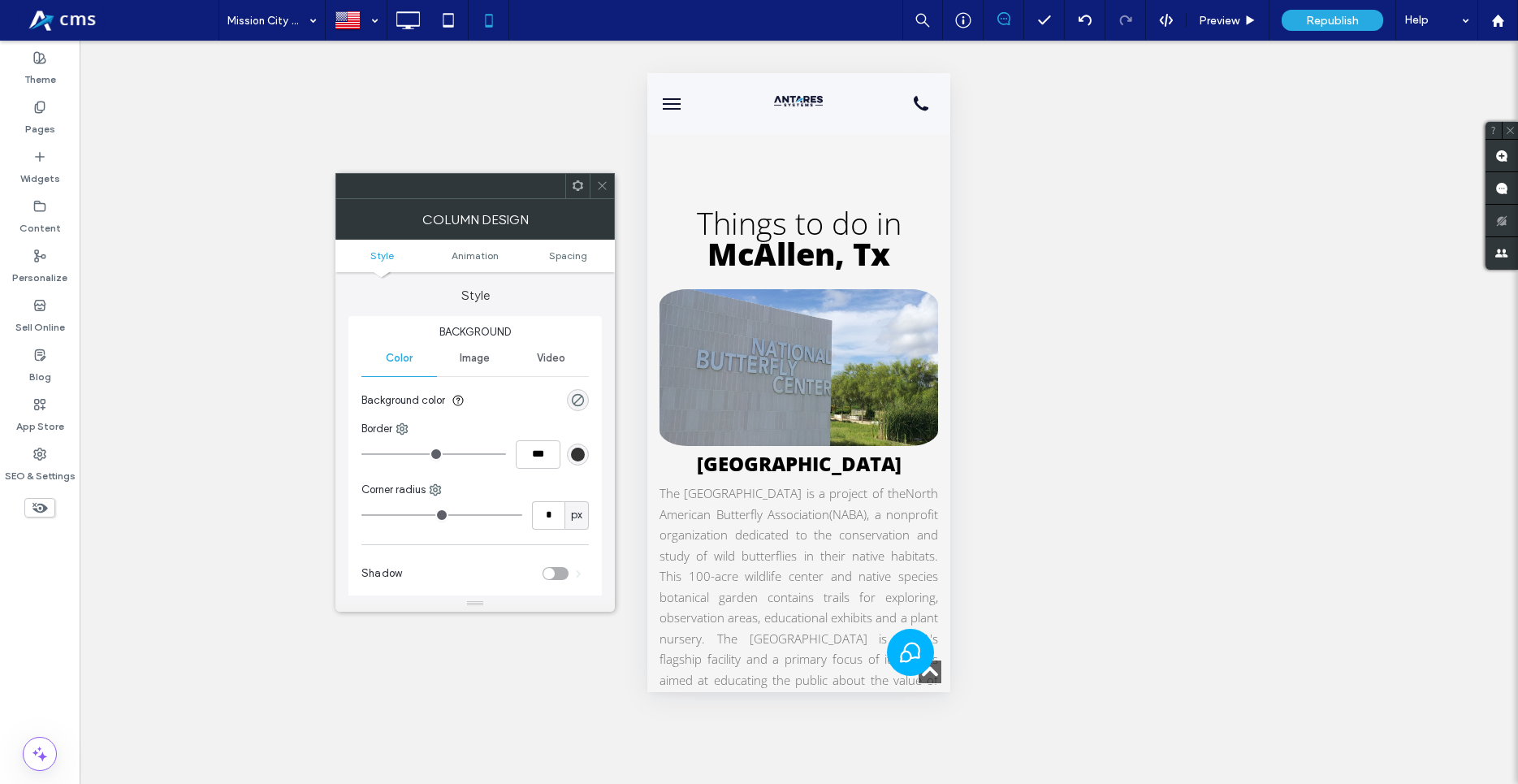
click at [576, 248] on ul "Style Animation Spacing" at bounding box center [475, 256] width 280 height 32
click at [573, 252] on span "Spacing" at bounding box center [568, 255] width 38 height 12
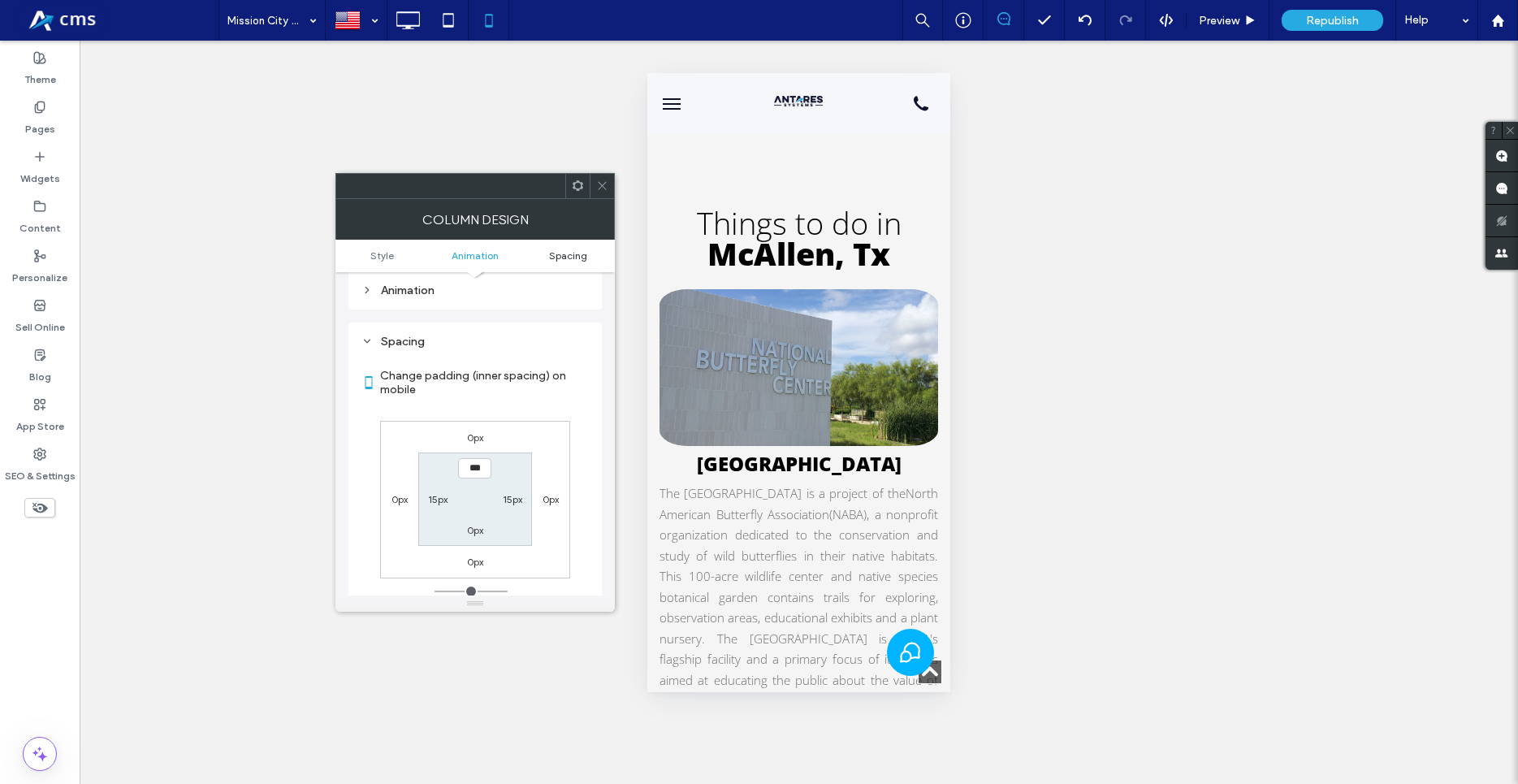
scroll to position [381, 0]
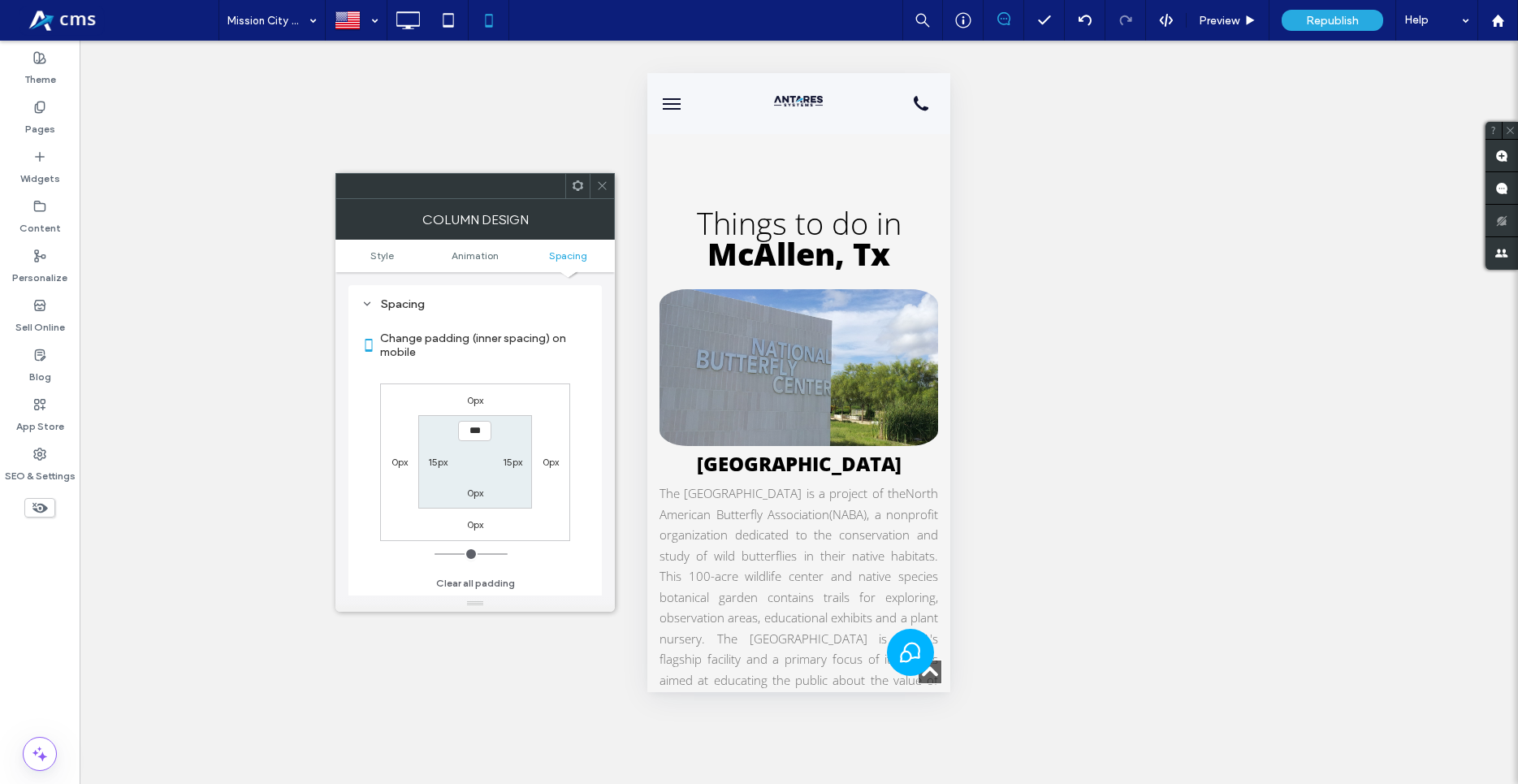
click at [433, 464] on label "15px" at bounding box center [438, 462] width 20 height 12
type input "**"
type input "*"
type input "***"
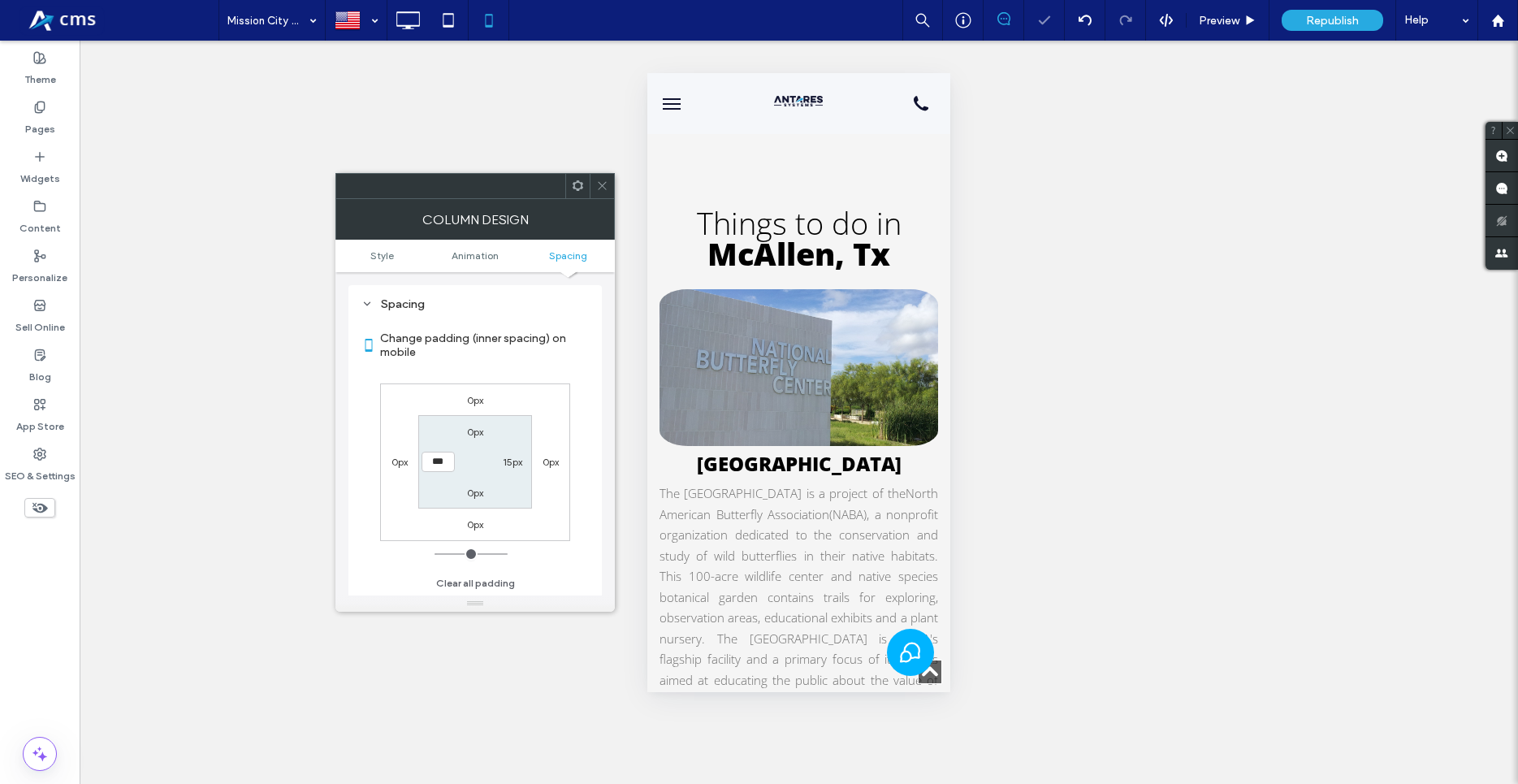
click at [513, 460] on label "15px" at bounding box center [513, 462] width 20 height 12
type input "**"
type input "*"
type input "***"
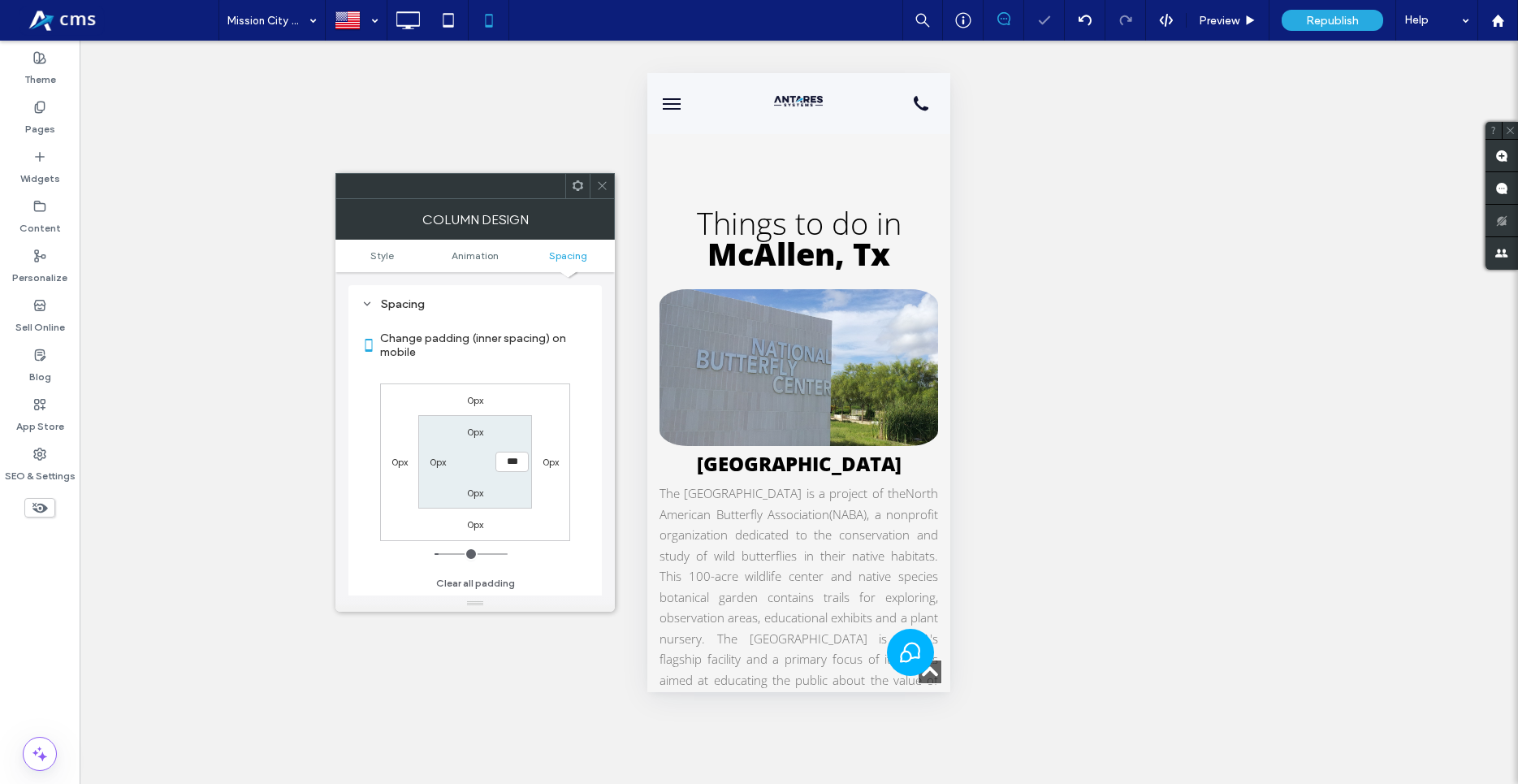
click at [590, 392] on div "Spacing Change padding (inner spacing) on mobile 0px 0px 0px 0px 0px *** 0px 0p…" at bounding box center [475, 446] width 253 height 322
click at [599, 186] on icon at bounding box center [602, 185] width 12 height 12
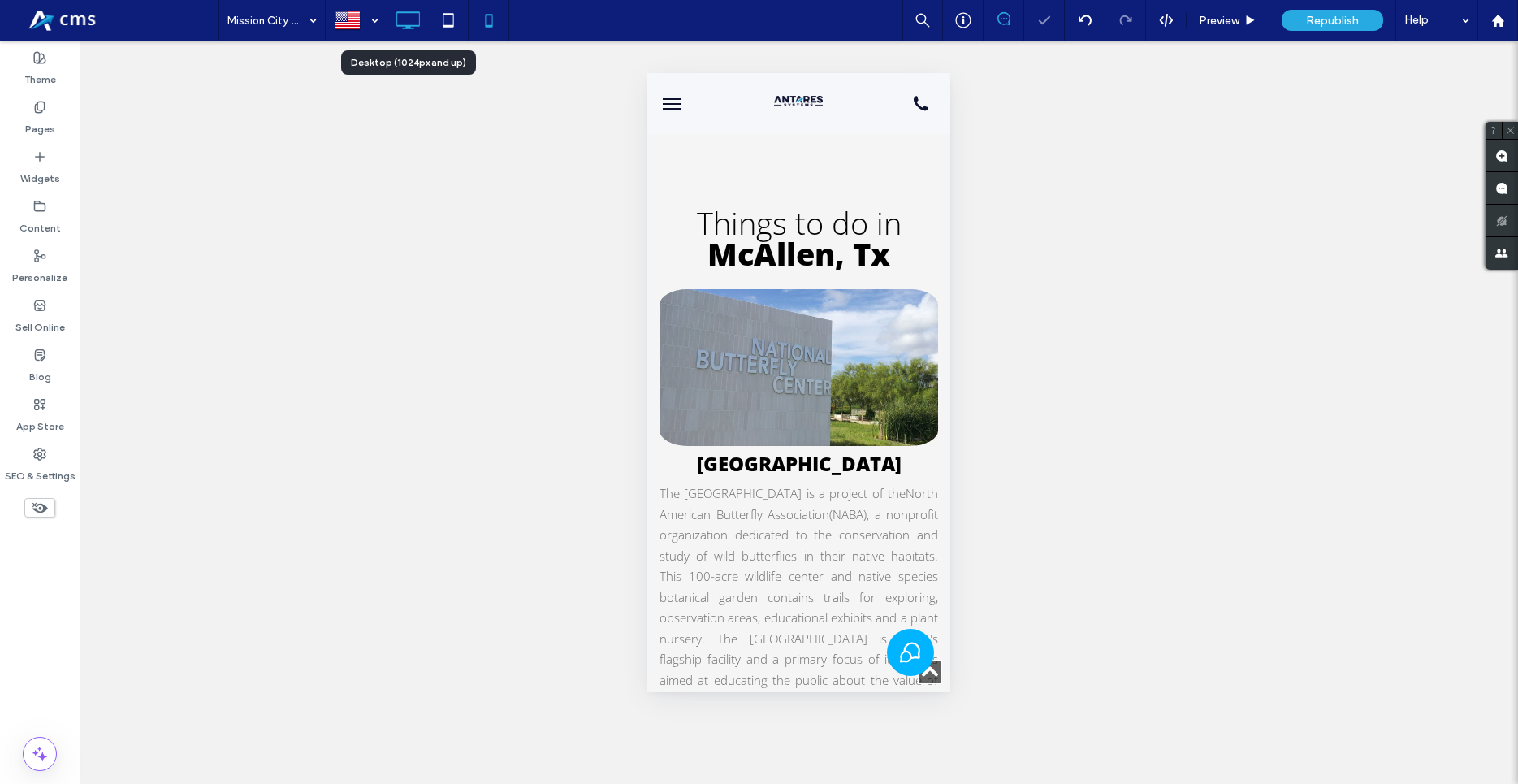
click at [410, 28] on use at bounding box center [408, 21] width 24 height 18
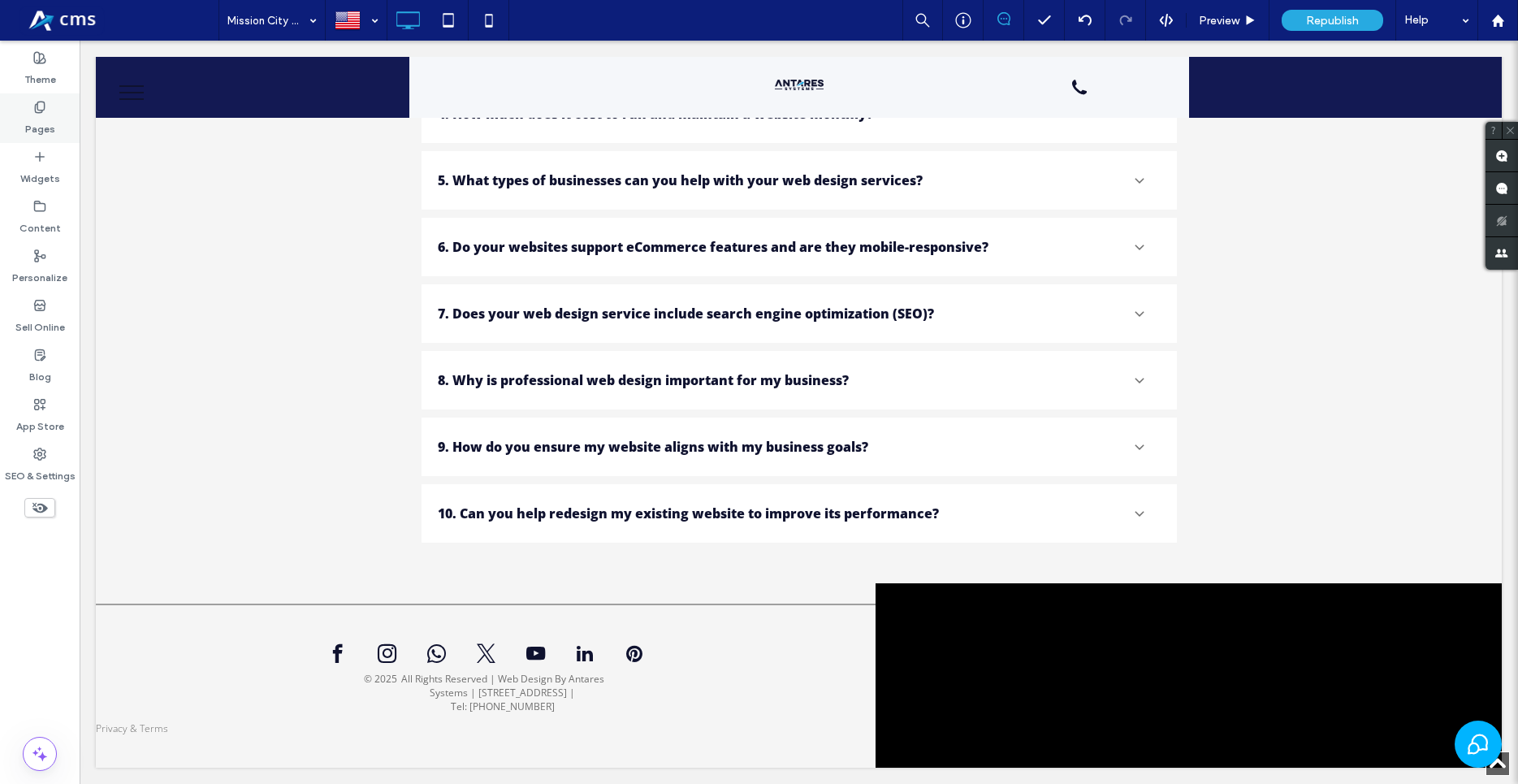
click at [23, 108] on div "Pages" at bounding box center [40, 118] width 80 height 49
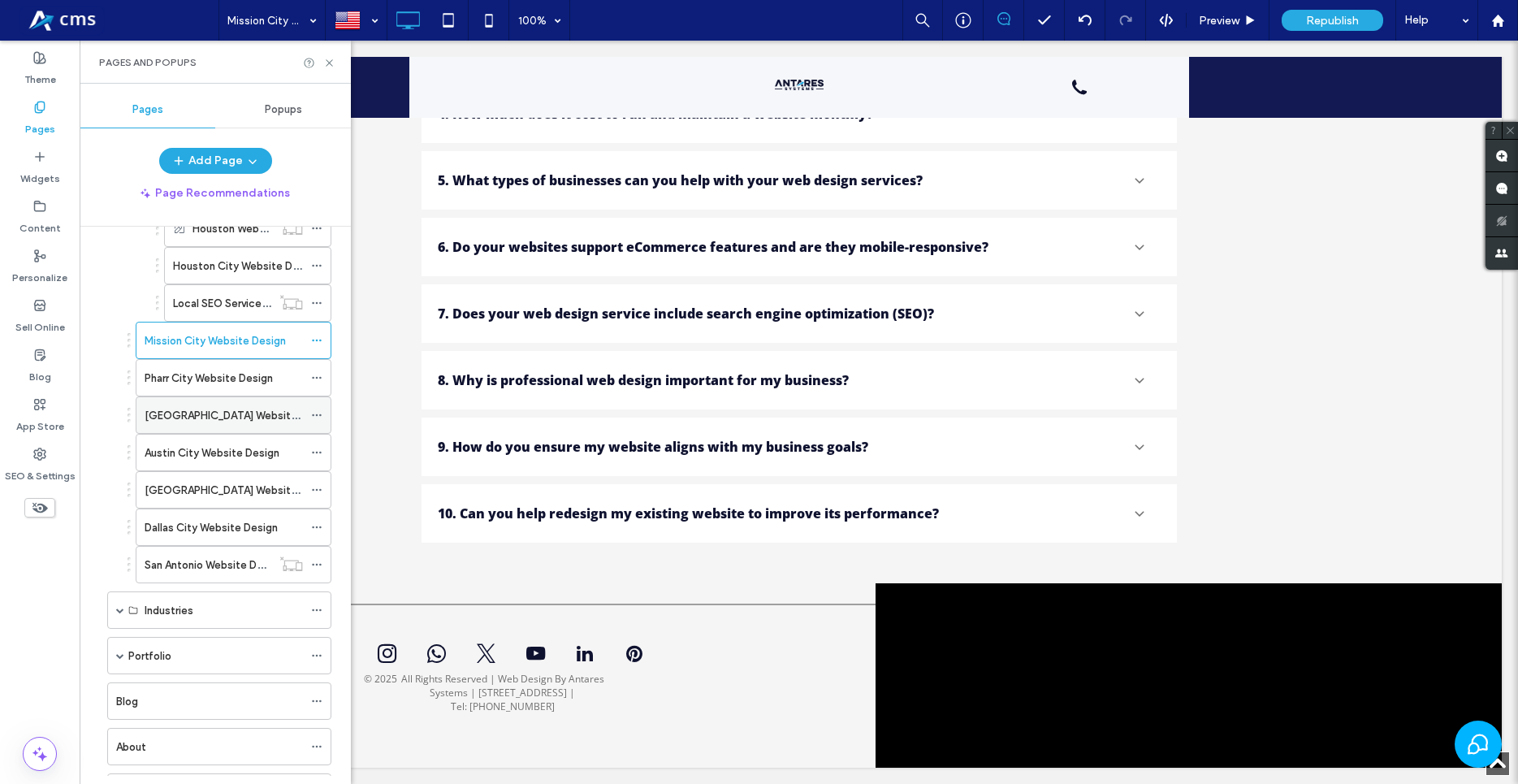
scroll to position [370, 0]
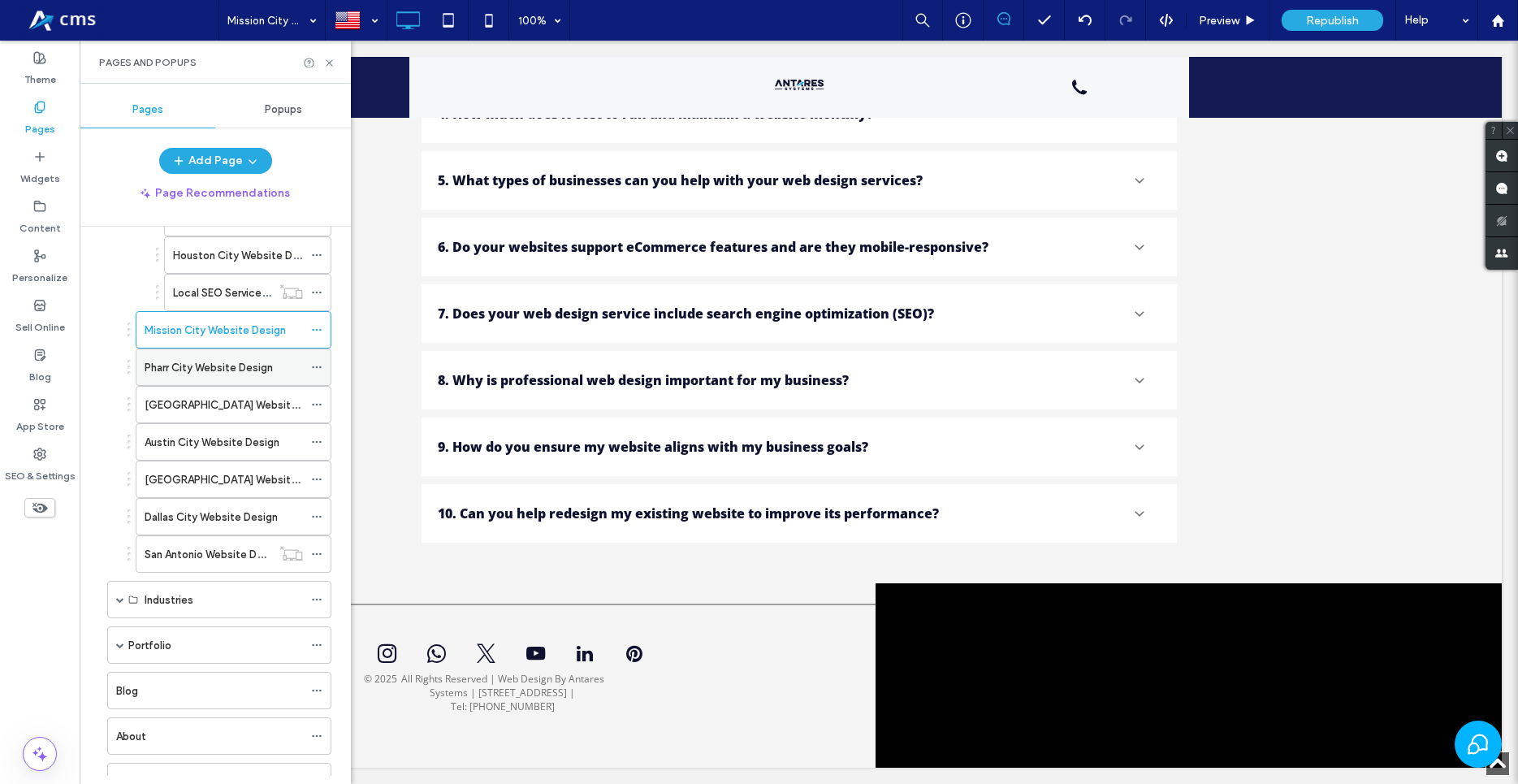
click at [195, 376] on div "Pharr City Website Design" at bounding box center [223, 367] width 158 height 35
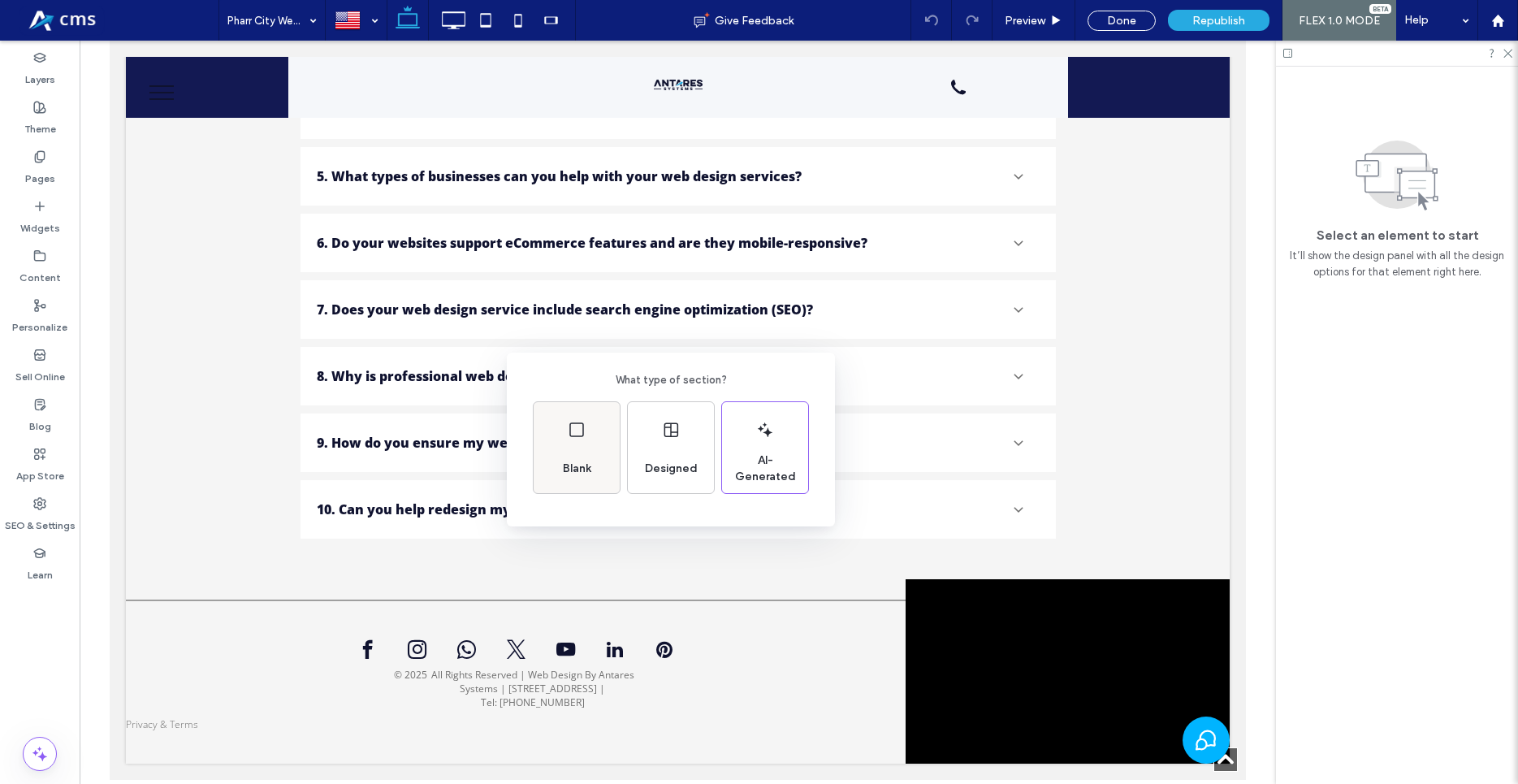
click at [586, 445] on div "Blank" at bounding box center [576, 448] width 86 height 91
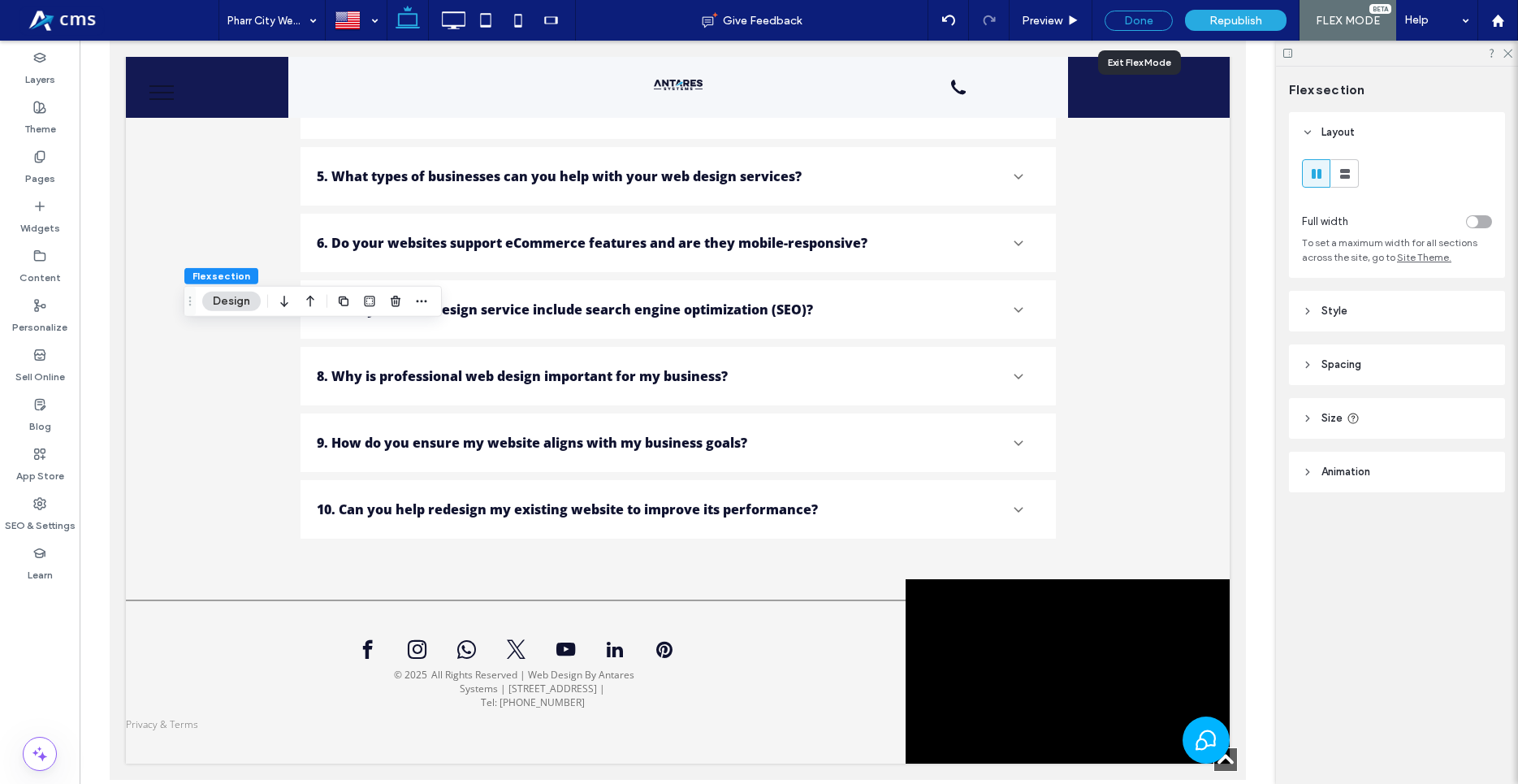
click at [1137, 26] on div "Done" at bounding box center [1139, 21] width 68 height 21
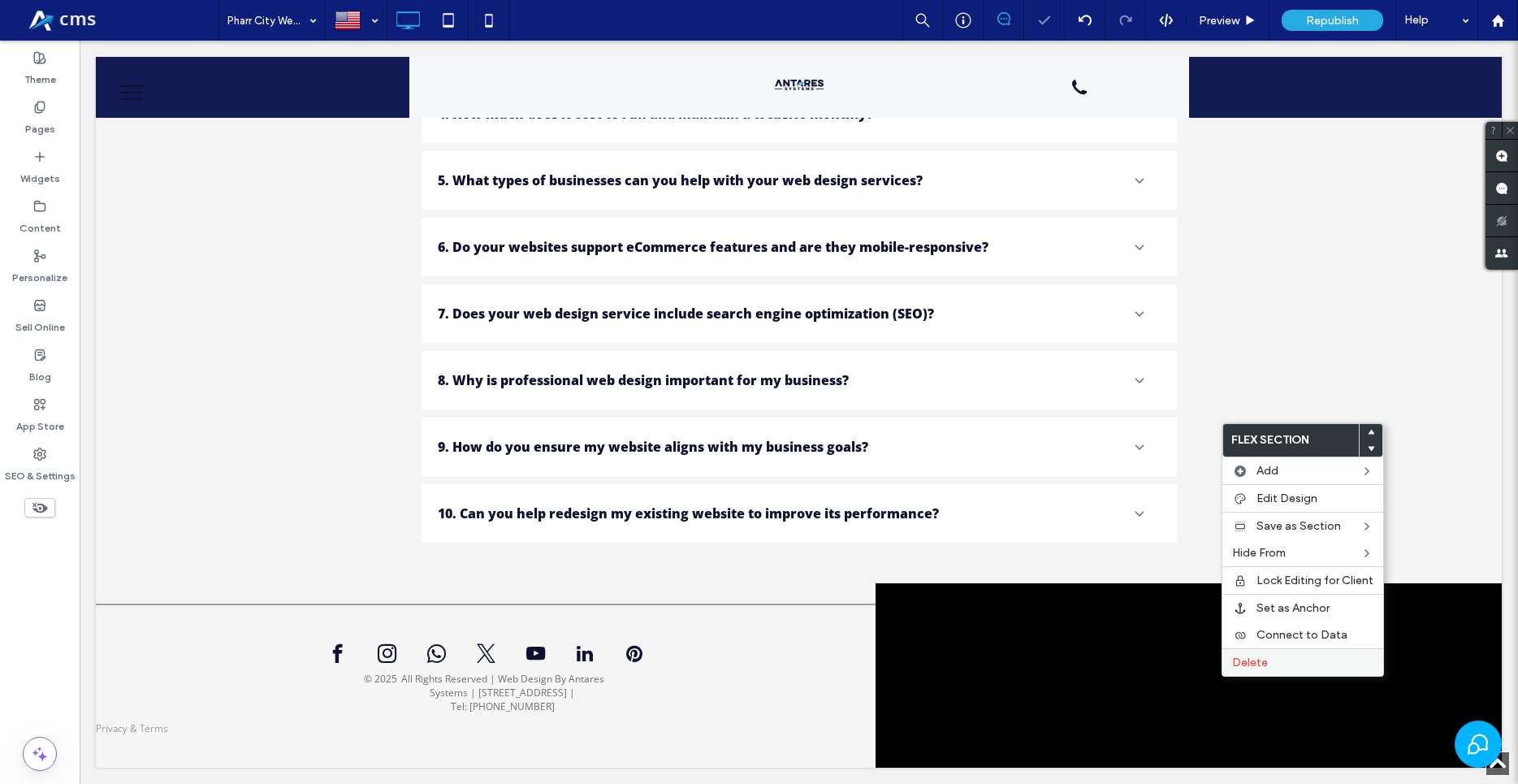
click at [1271, 664] on label "Delete" at bounding box center [1302, 662] width 141 height 14
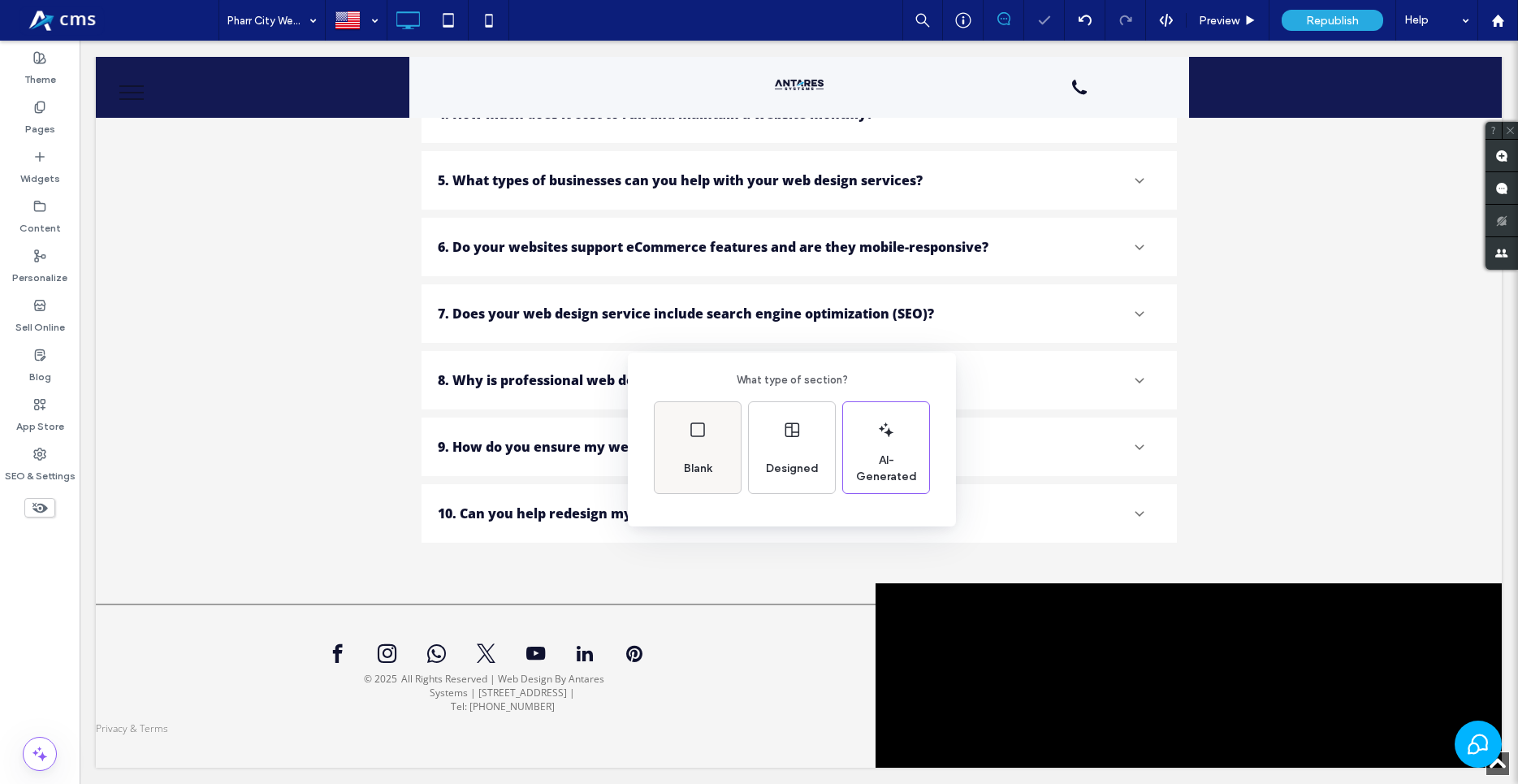
click at [687, 453] on div "Blank" at bounding box center [698, 468] width 41 height 35
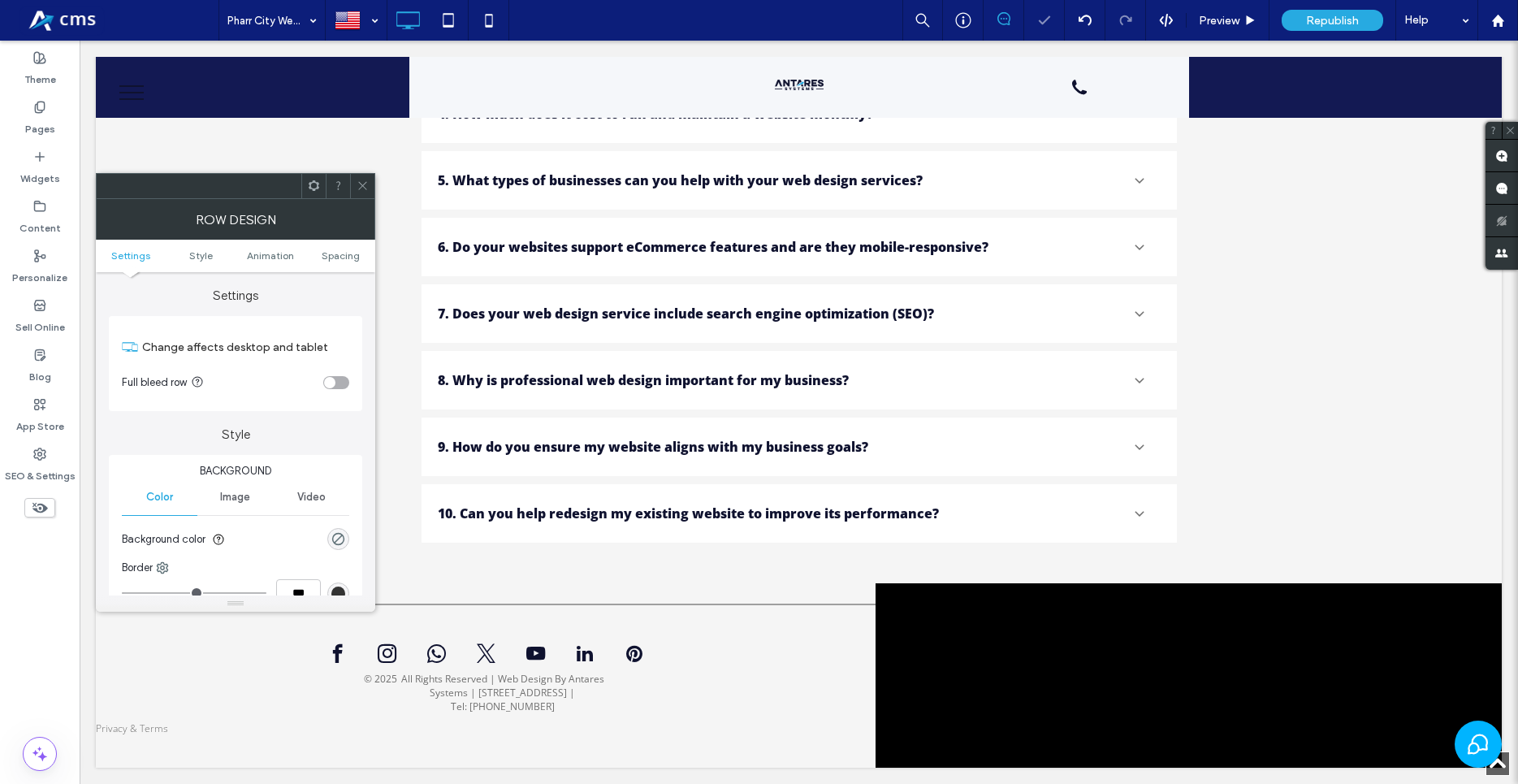
click at [334, 383] on div "toggle" at bounding box center [330, 383] width 12 height 12
click at [355, 188] on div at bounding box center [363, 186] width 25 height 25
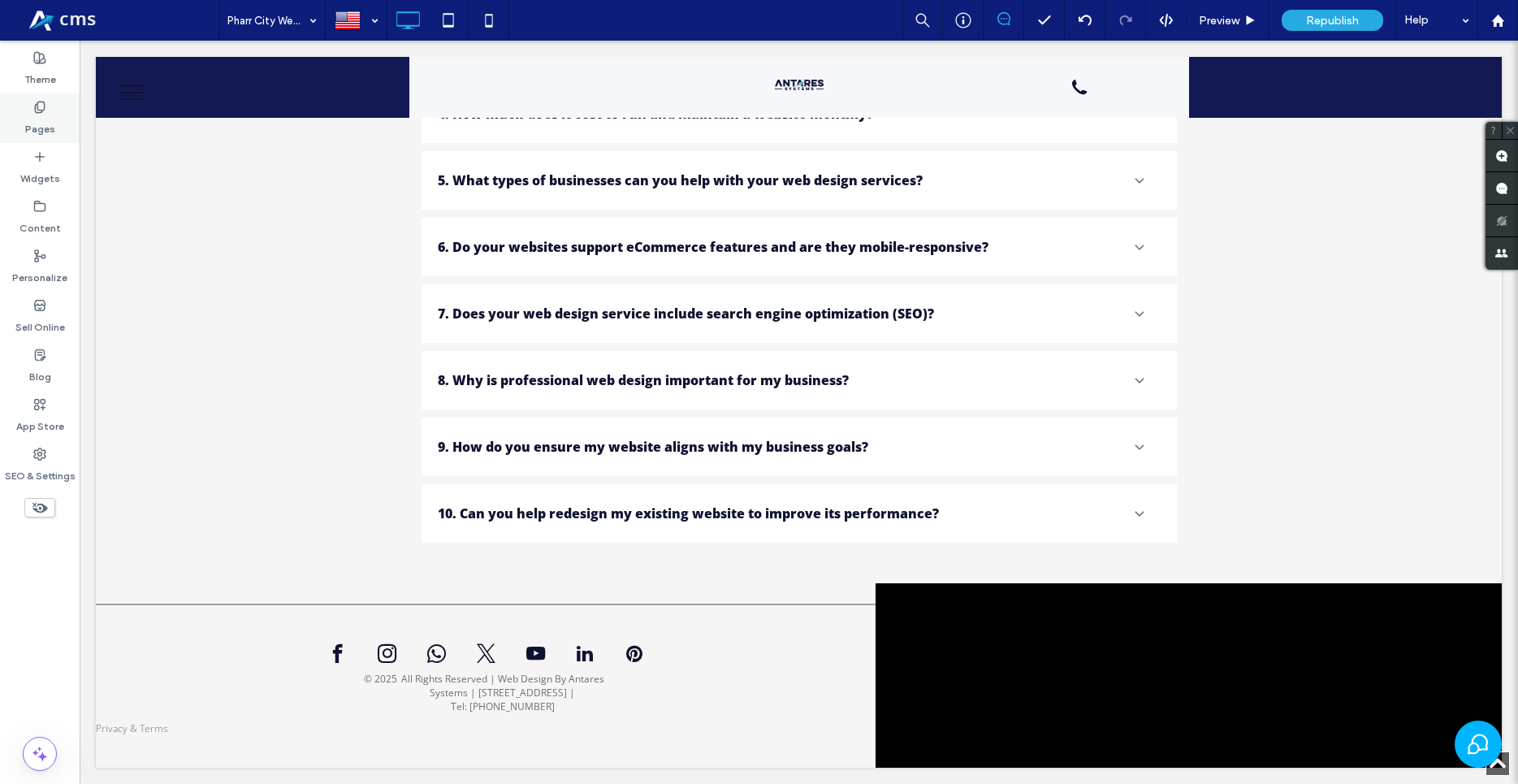
click at [30, 121] on label "Pages" at bounding box center [40, 125] width 30 height 23
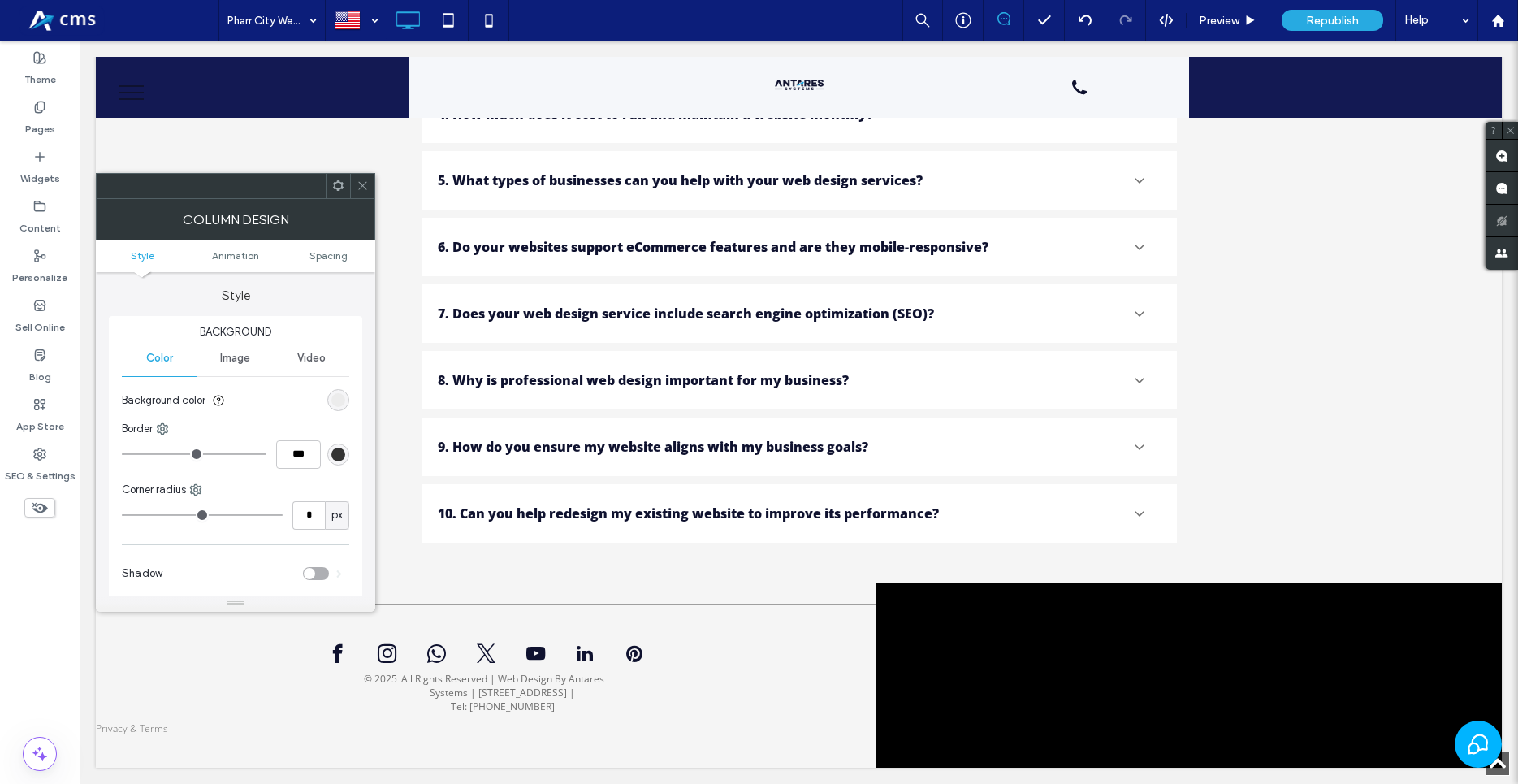
click at [358, 190] on icon at bounding box center [362, 185] width 12 height 12
click at [367, 191] on icon at bounding box center [362, 185] width 12 height 12
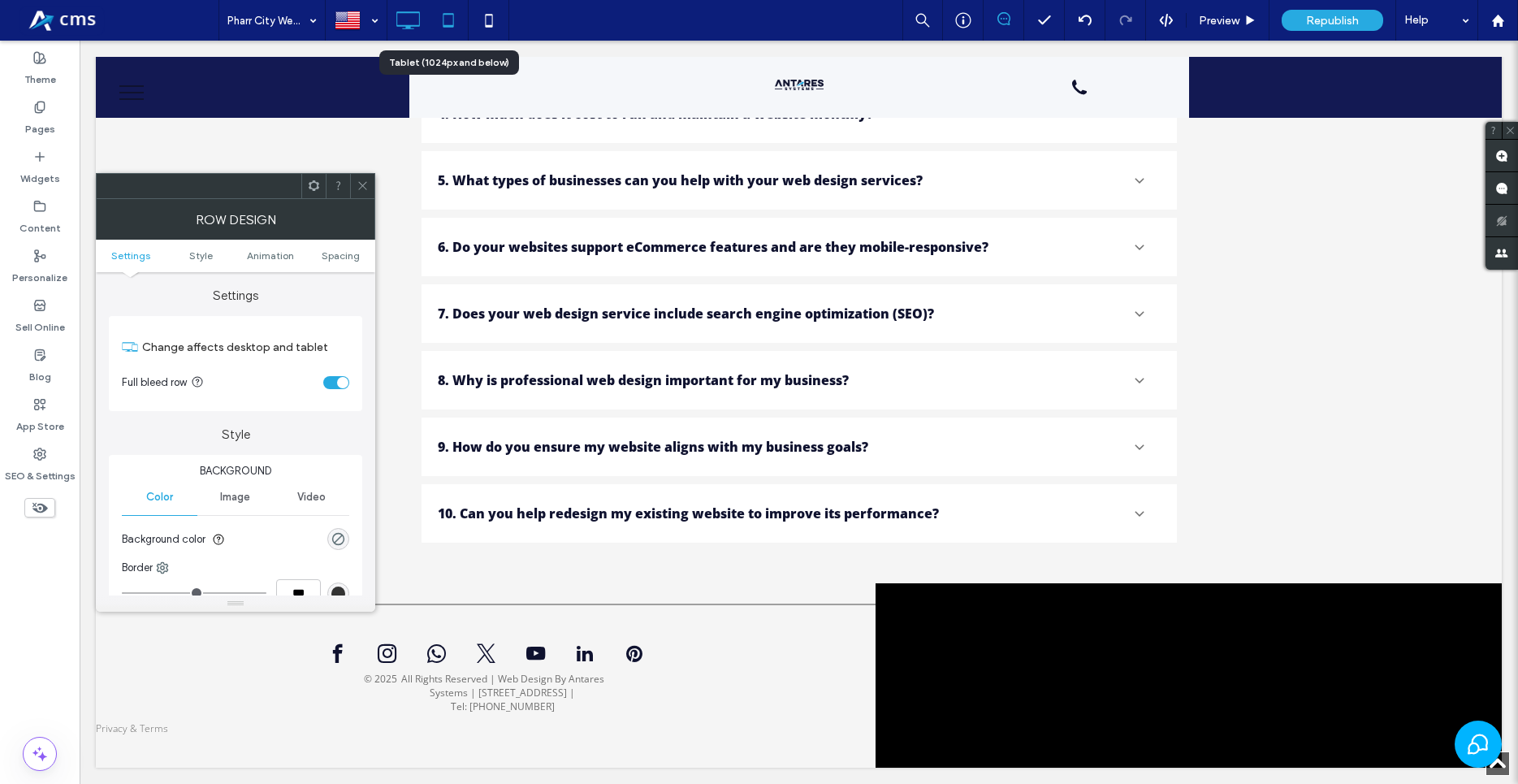
click at [463, 25] on icon at bounding box center [448, 20] width 32 height 32
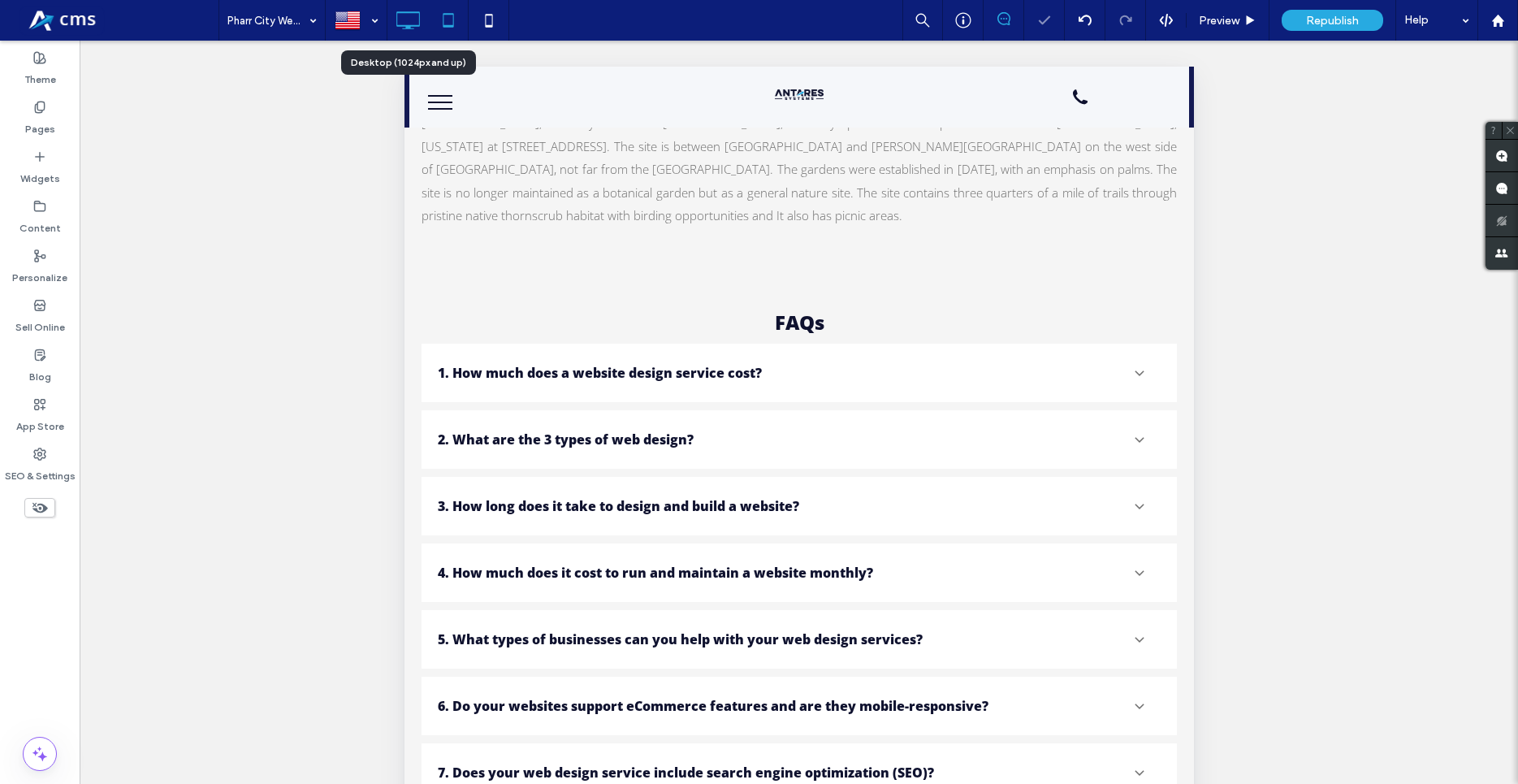
click at [416, 21] on icon at bounding box center [407, 20] width 32 height 32
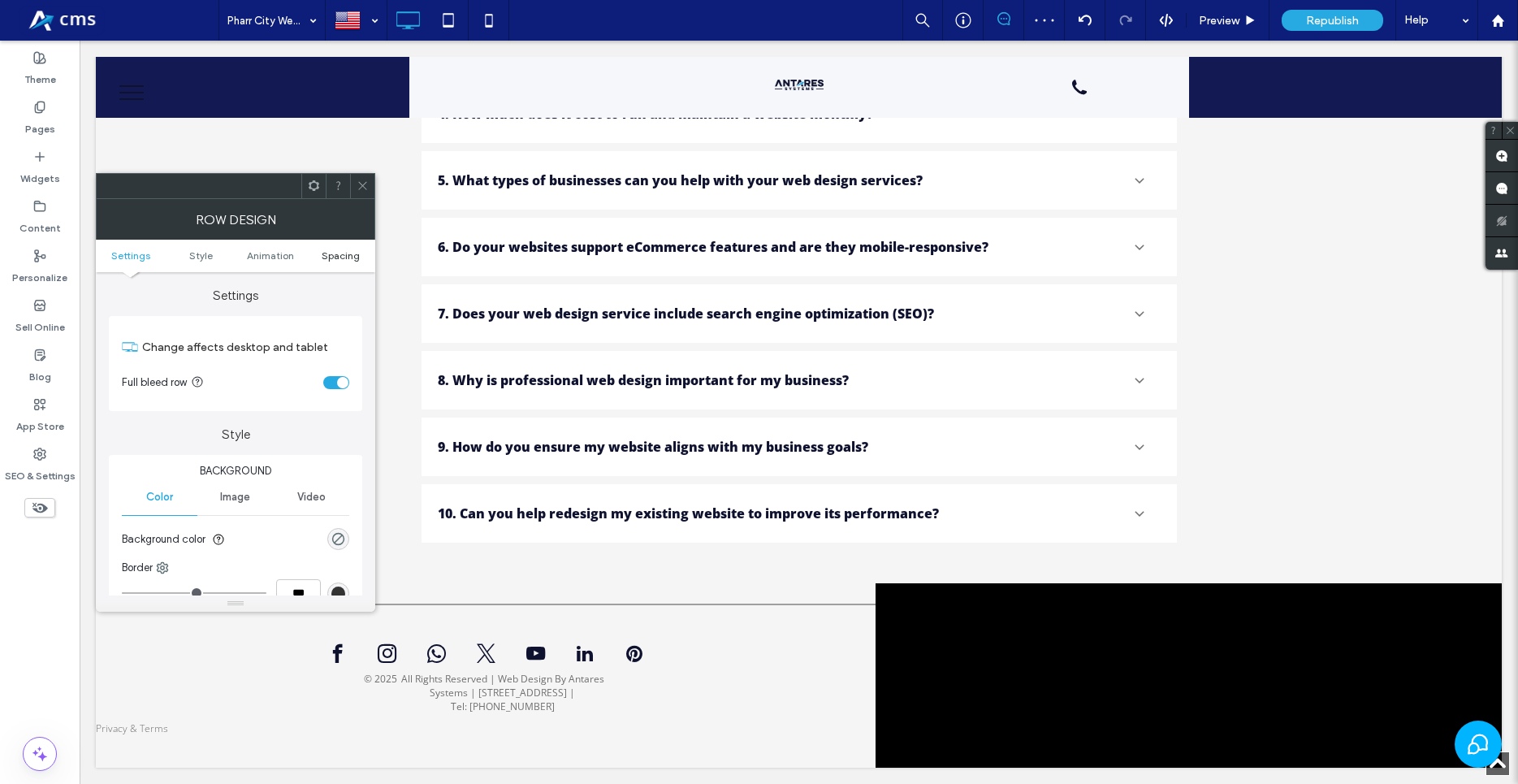
click at [342, 255] on span "Spacing" at bounding box center [341, 255] width 38 height 12
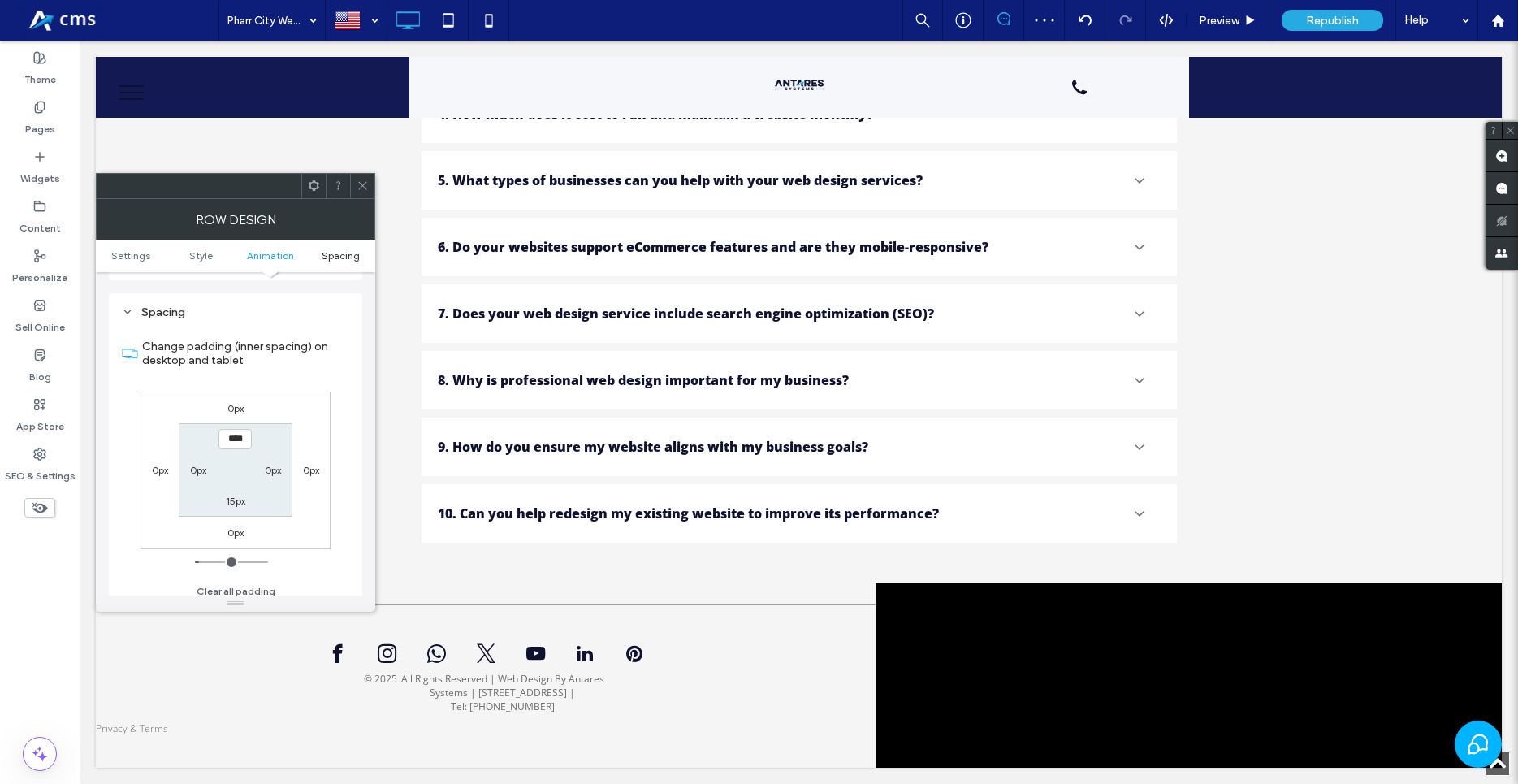
scroll to position [459, 0]
click at [129, 346] on icon at bounding box center [130, 345] width 16 height 16
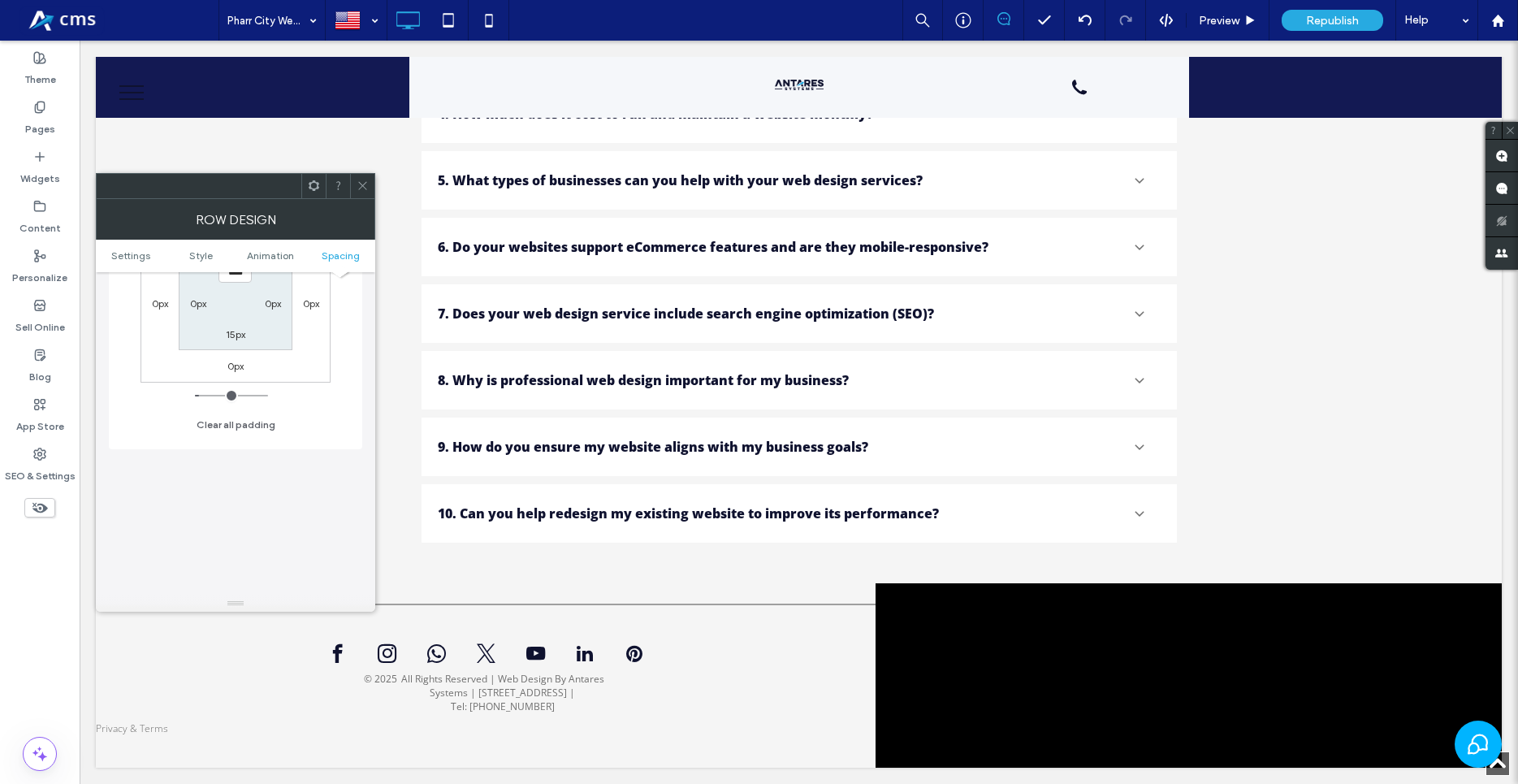
scroll to position [644, 0]
click at [367, 183] on icon at bounding box center [362, 185] width 12 height 12
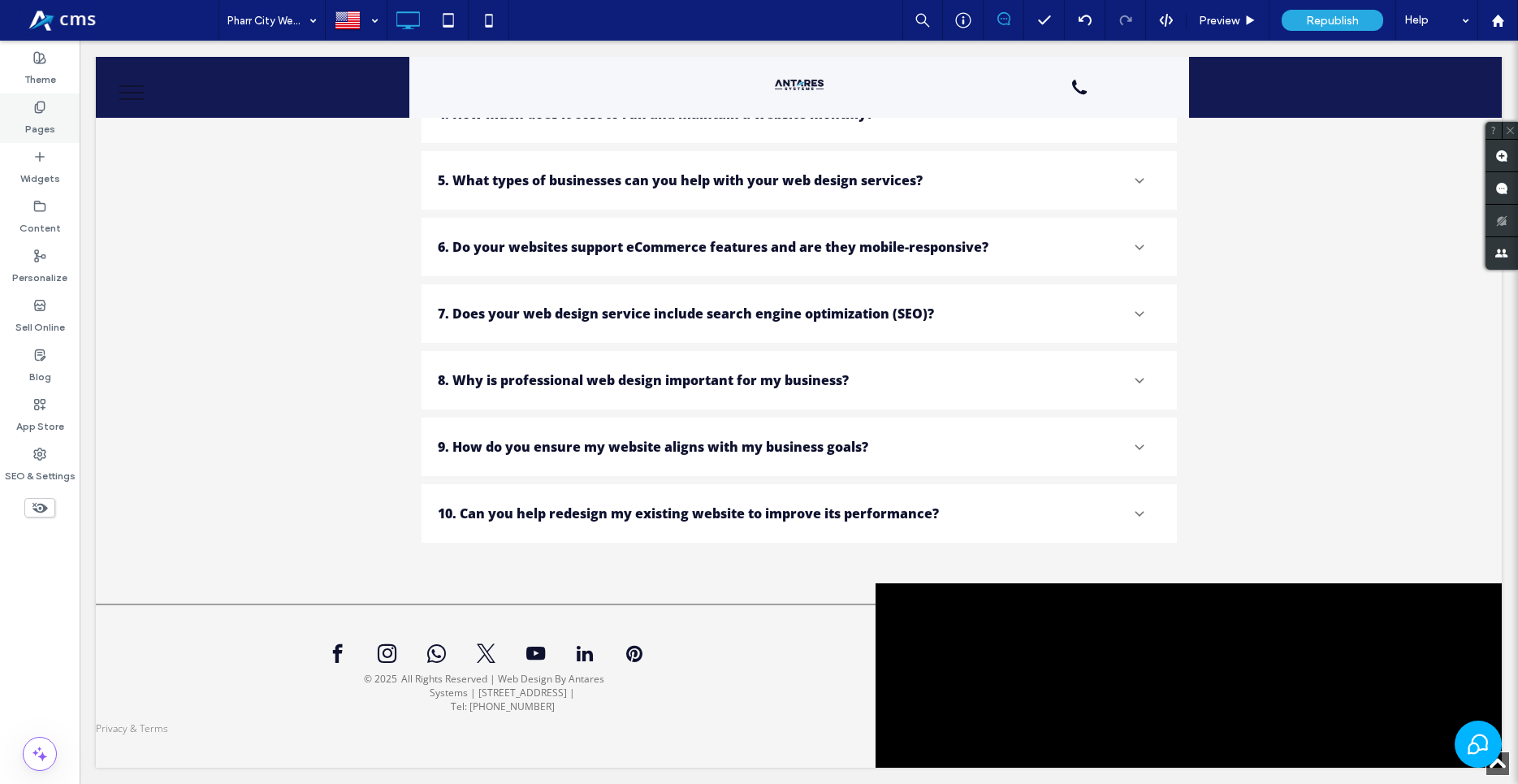
click at [36, 120] on label "Pages" at bounding box center [40, 125] width 30 height 23
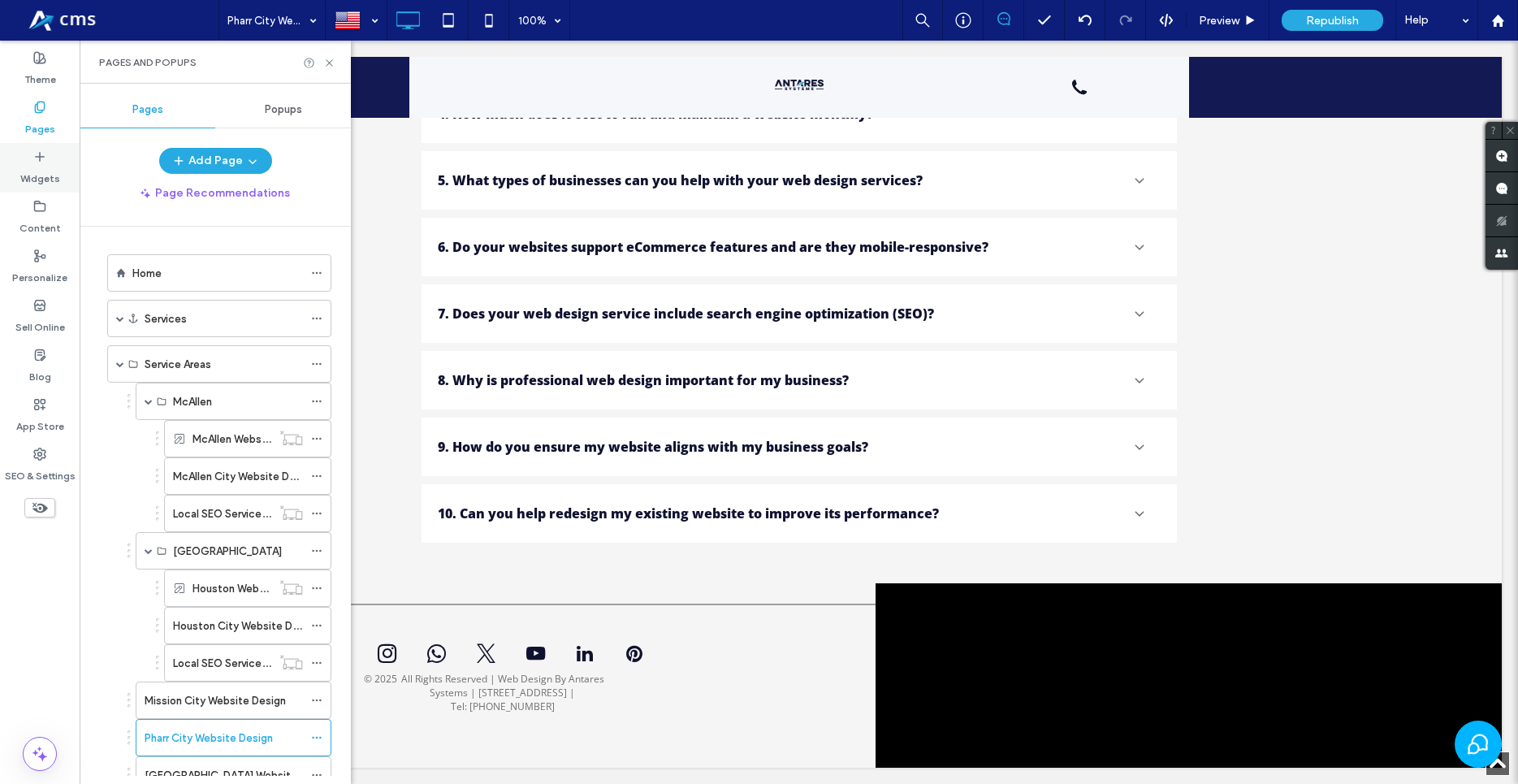
click at [49, 163] on label "Widgets" at bounding box center [40, 175] width 40 height 23
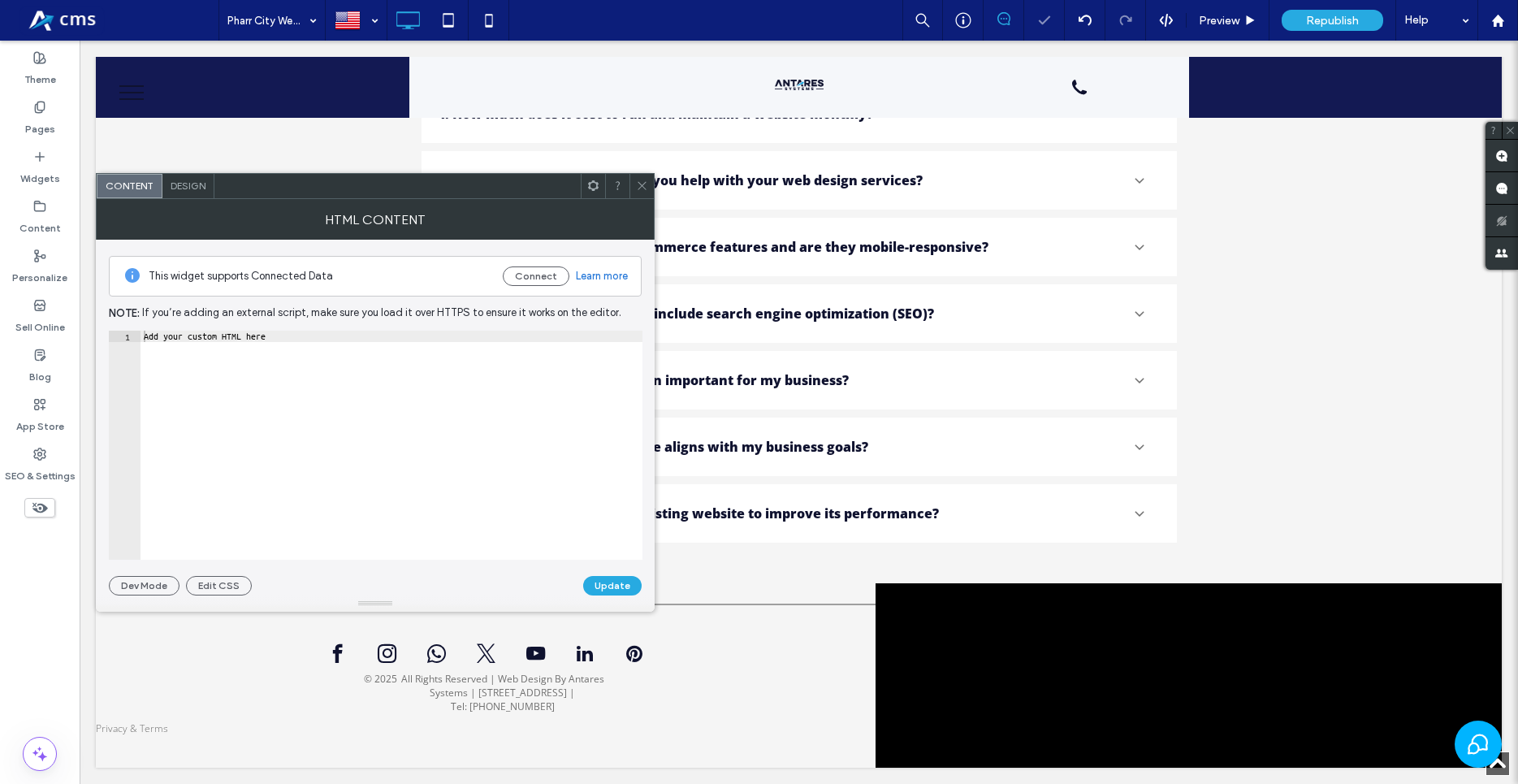
type textarea "**********"
click at [435, 439] on div "Add your custom HTML here" at bounding box center [391, 456] width 502 height 251
paste textarea "Cursor at row 1"
drag, startPoint x: 167, startPoint y: 340, endPoint x: 217, endPoint y: 334, distance: 50.4
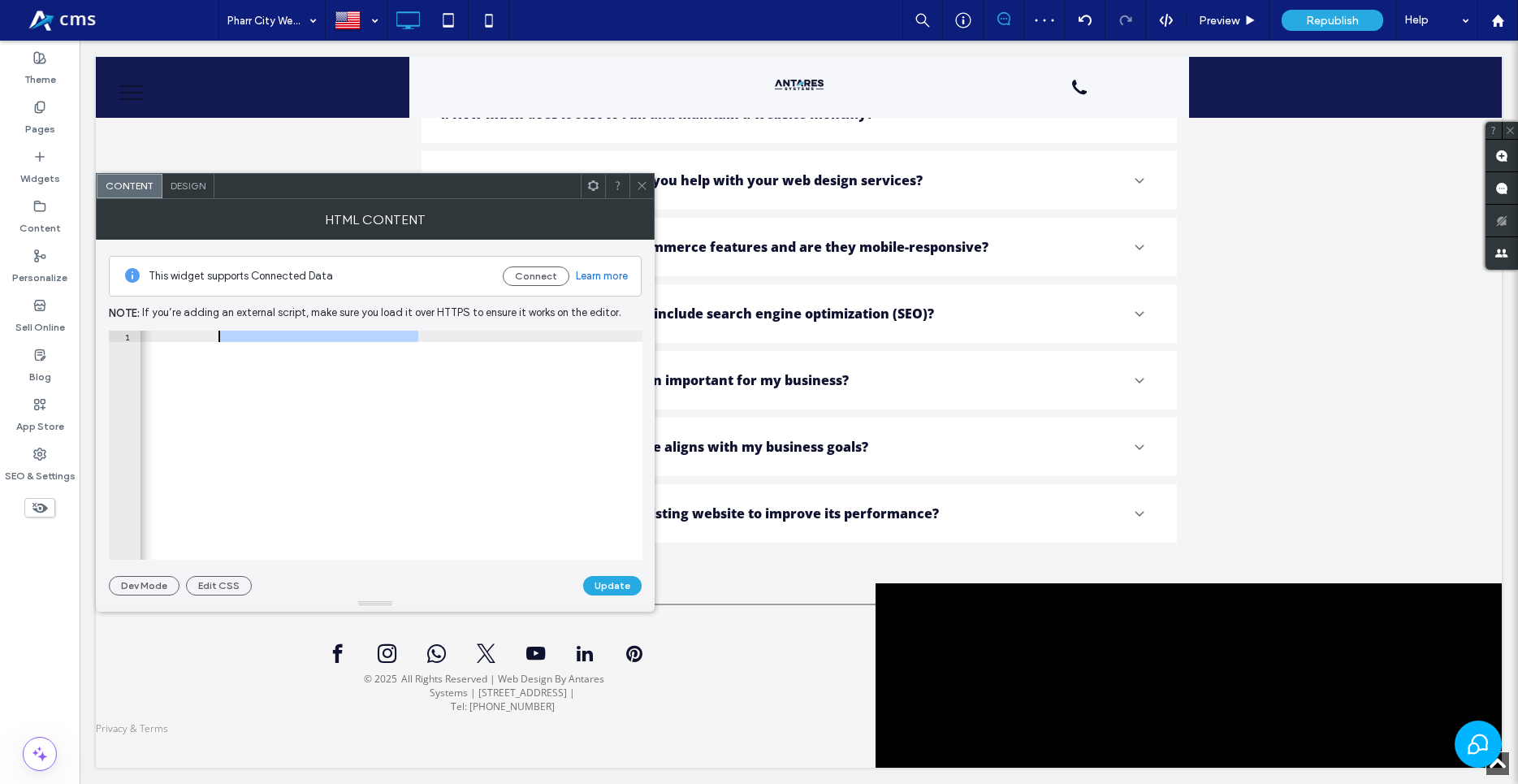
type textarea "**********"
click at [630, 577] on button "Update" at bounding box center [612, 585] width 59 height 20
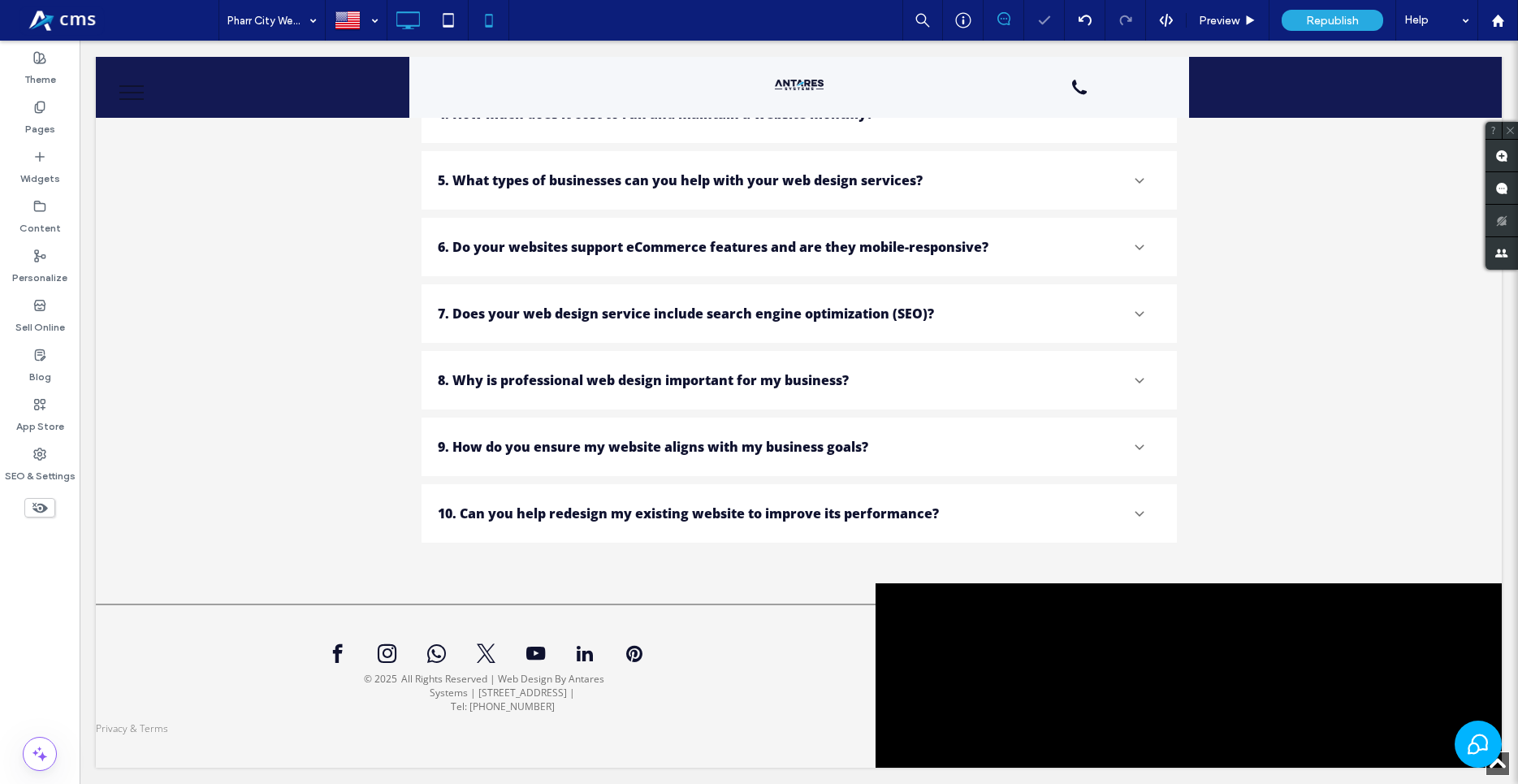
click at [493, 23] on icon at bounding box center [488, 20] width 32 height 32
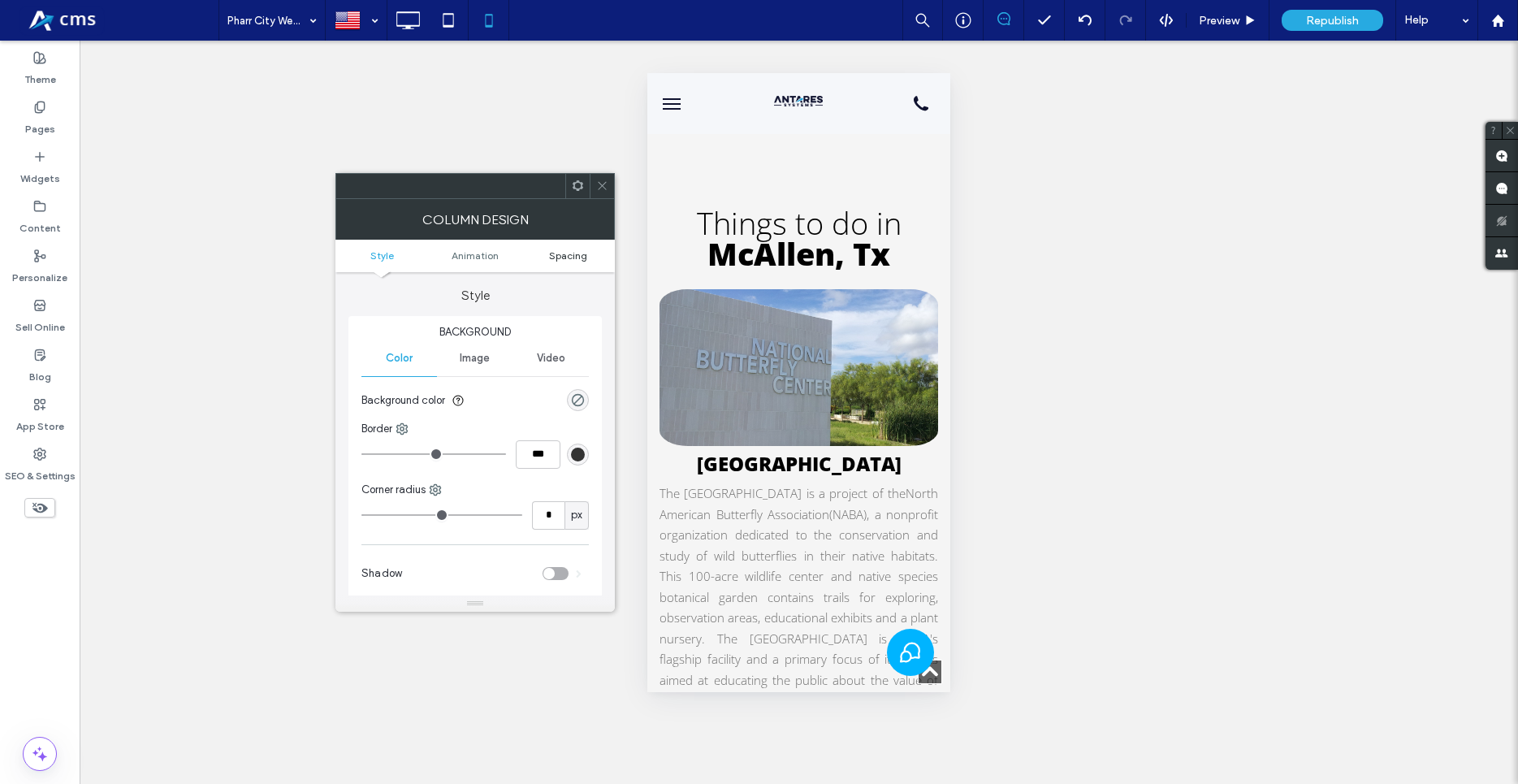
click at [589, 255] on link "Spacing" at bounding box center [567, 255] width 93 height 12
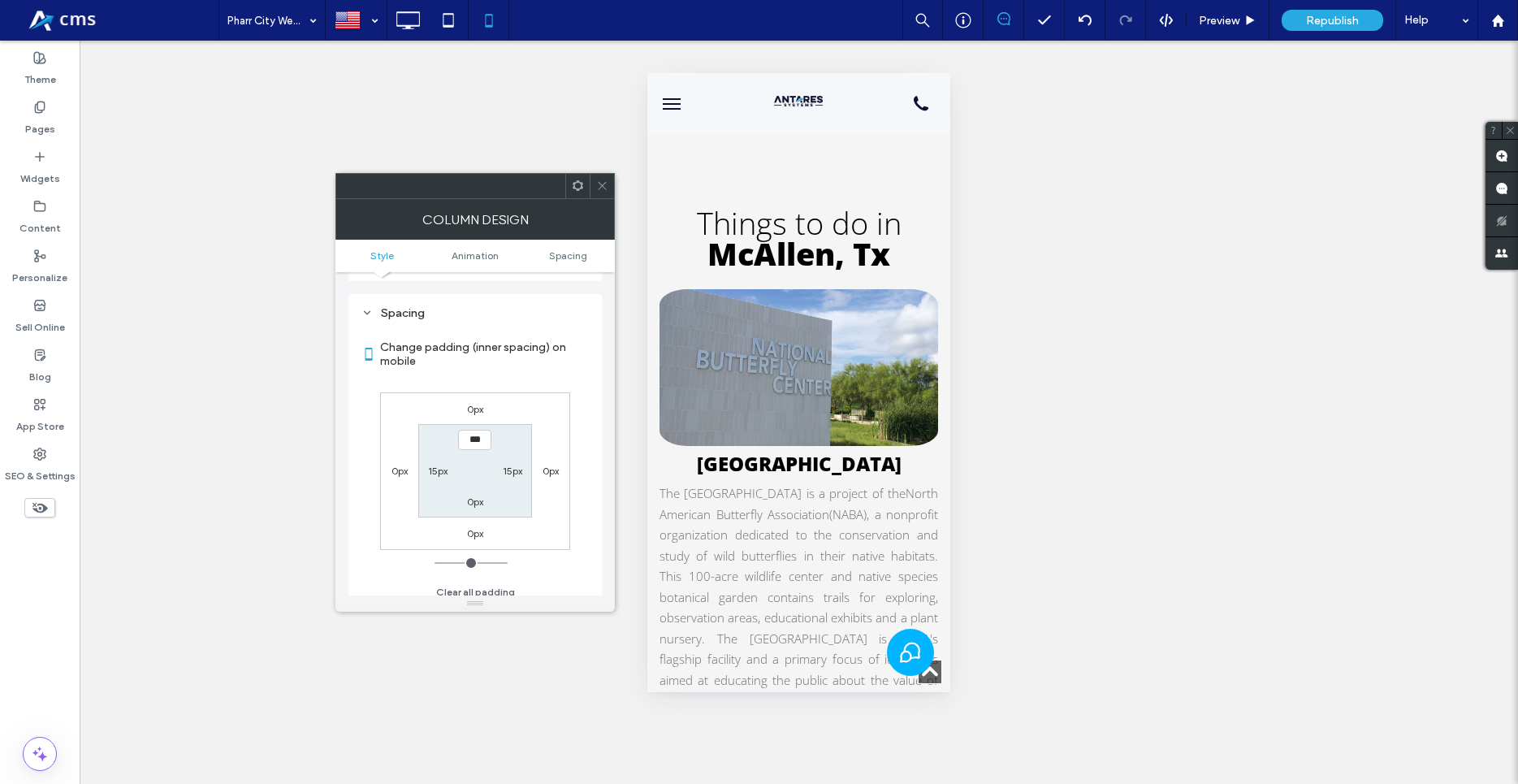
scroll to position [381, 0]
click at [434, 466] on label "15px" at bounding box center [438, 462] width 20 height 12
type input "**"
type input "*"
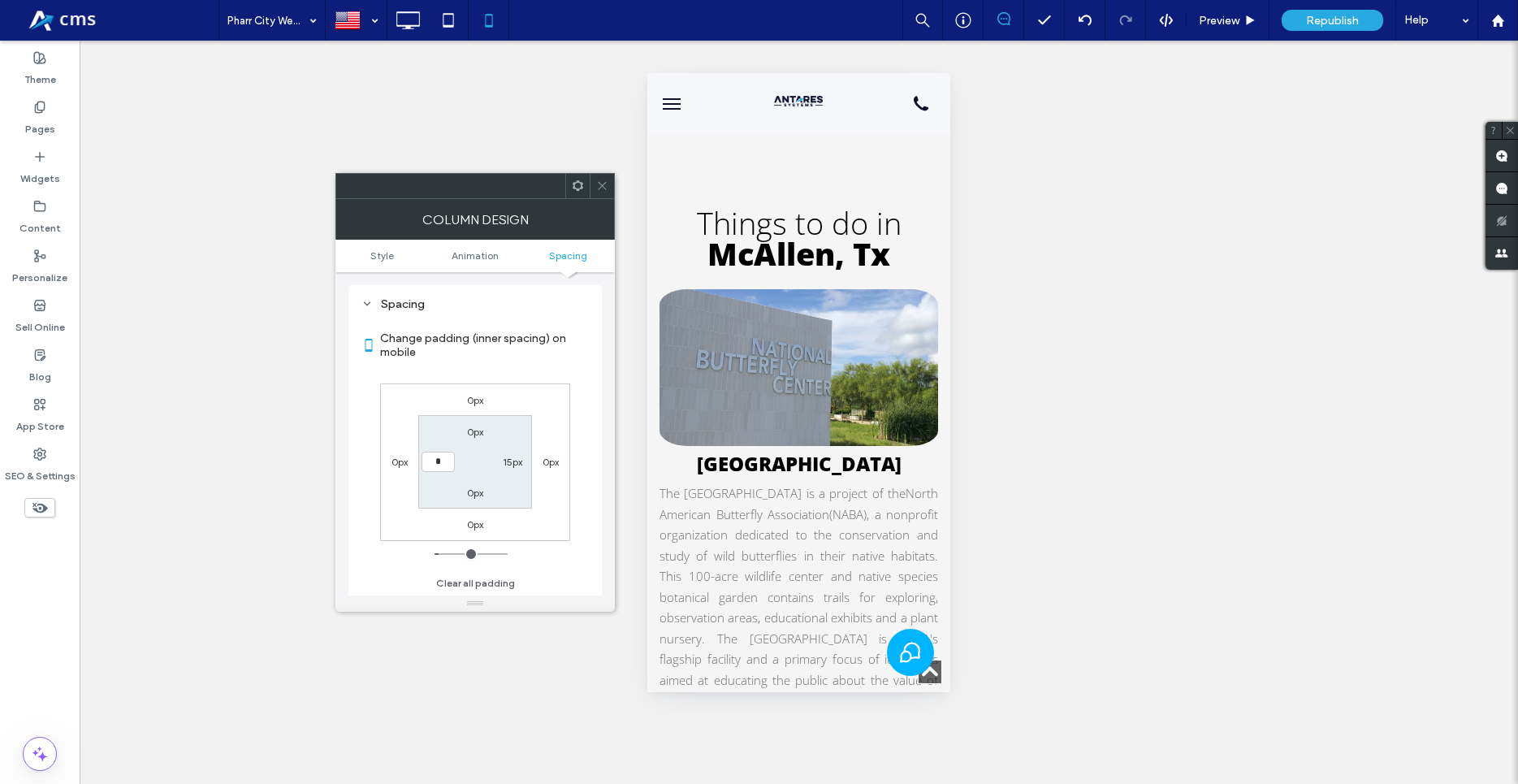
type input "***"
click at [508, 469] on div "15px" at bounding box center [513, 462] width 20 height 16
click at [513, 467] on label "15px" at bounding box center [513, 462] width 20 height 12
type input "**"
type input "*"
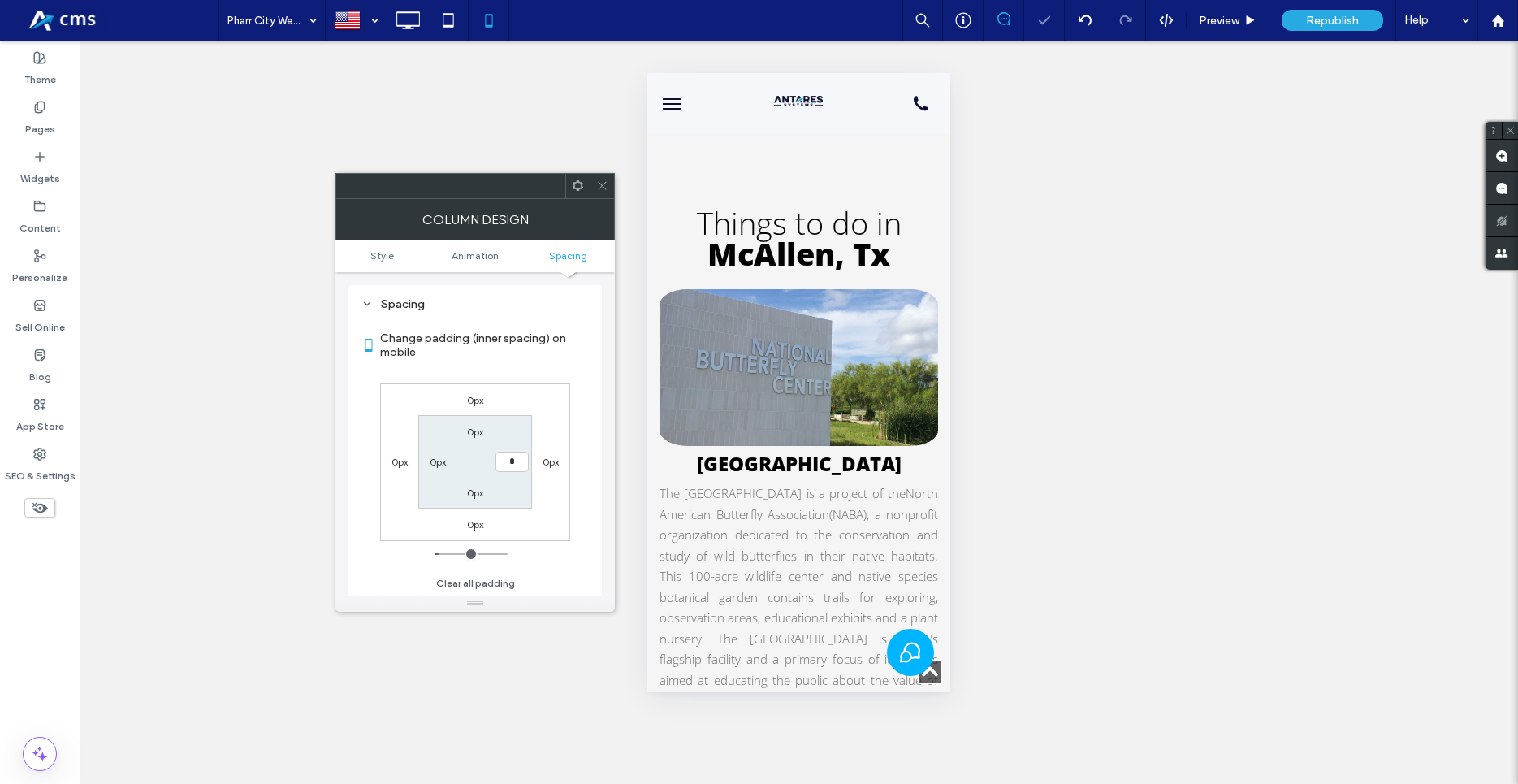
type input "*"
type input "***"
click at [596, 423] on div "Spacing Change padding (inner spacing) on mobile 0px 0px 0px 0px 0px *** 0px 0p…" at bounding box center [475, 446] width 253 height 322
click at [412, 21] on icon at bounding box center [407, 20] width 32 height 32
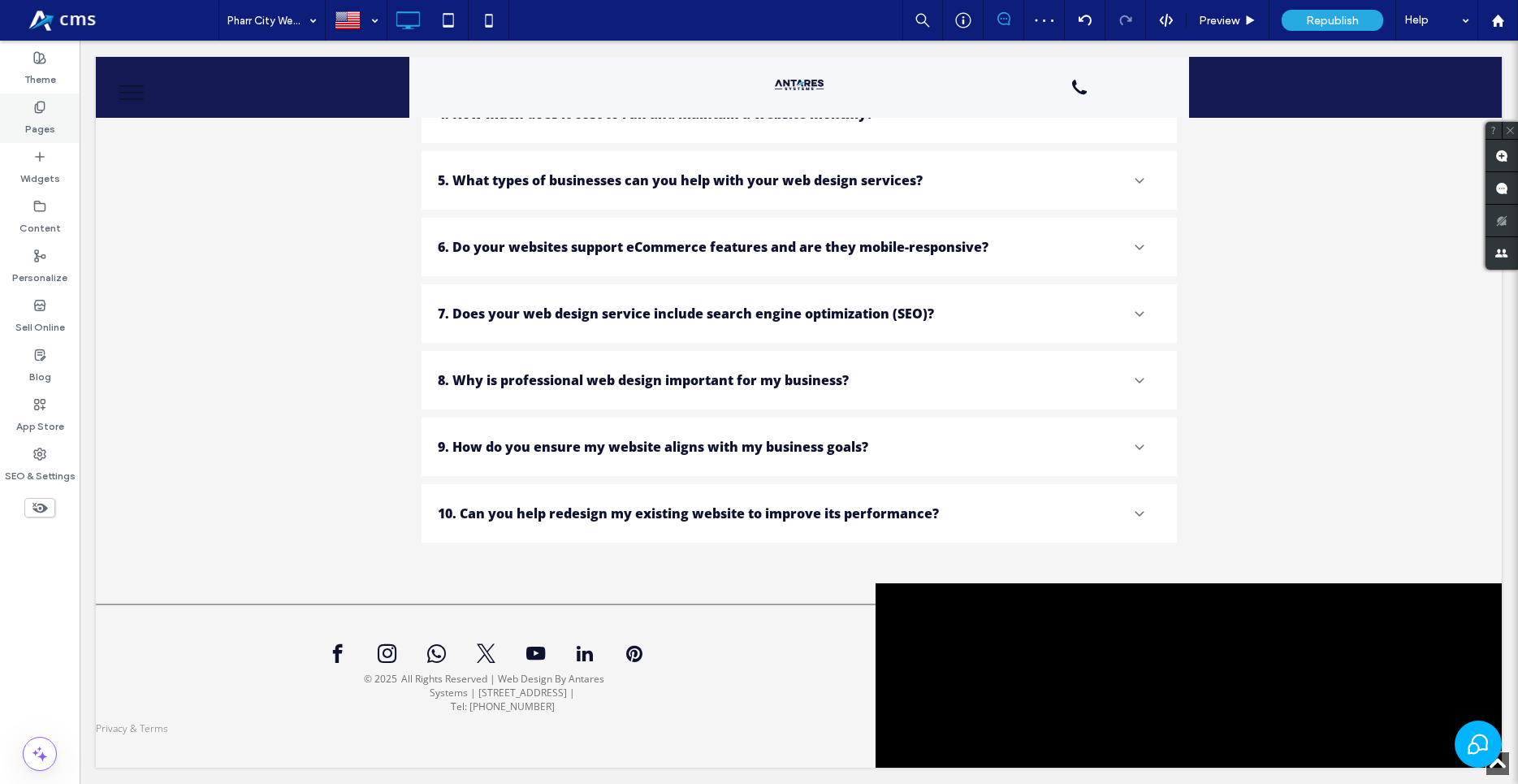
click at [16, 95] on div "Pages" at bounding box center [40, 118] width 80 height 49
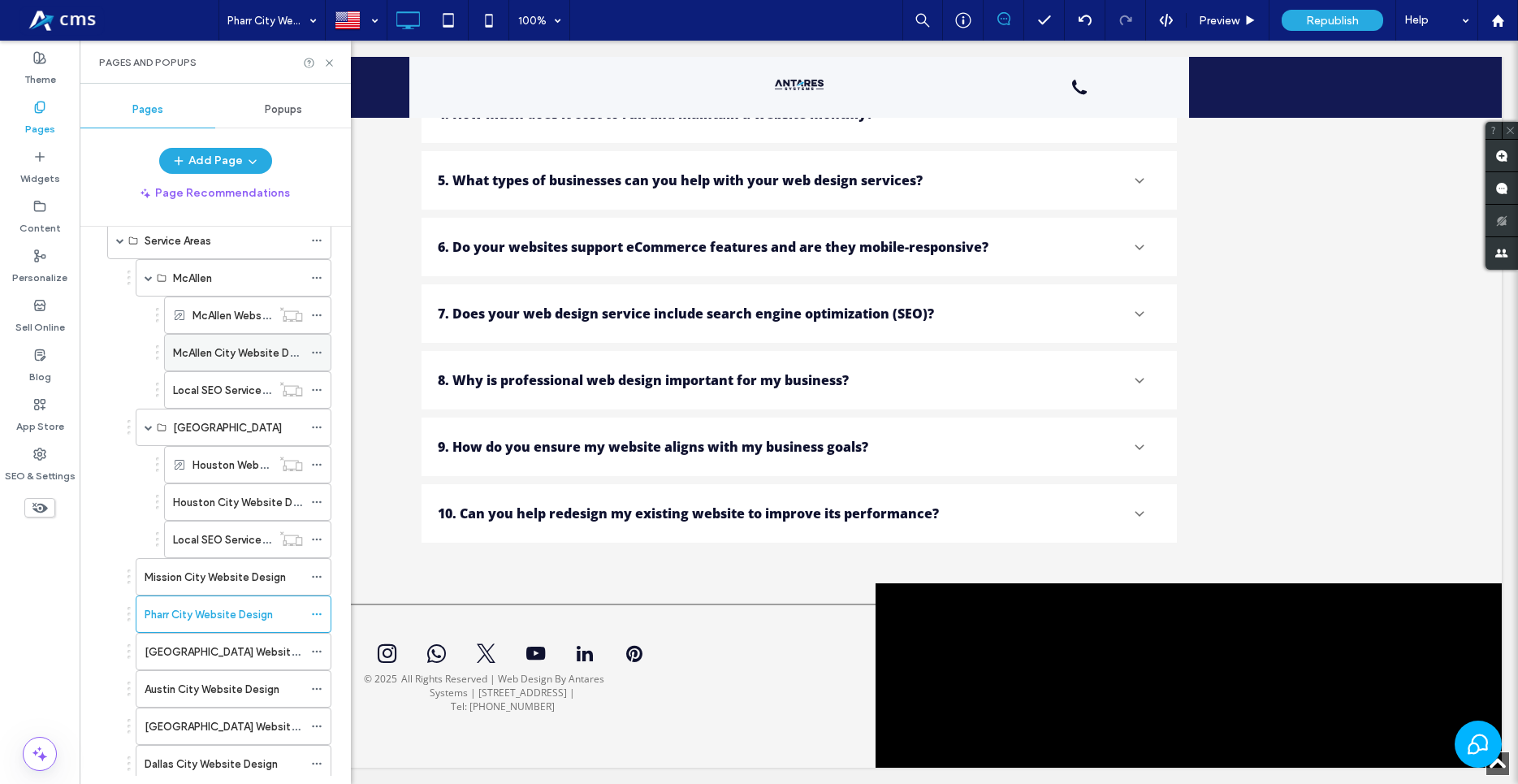
scroll to position [185, 0]
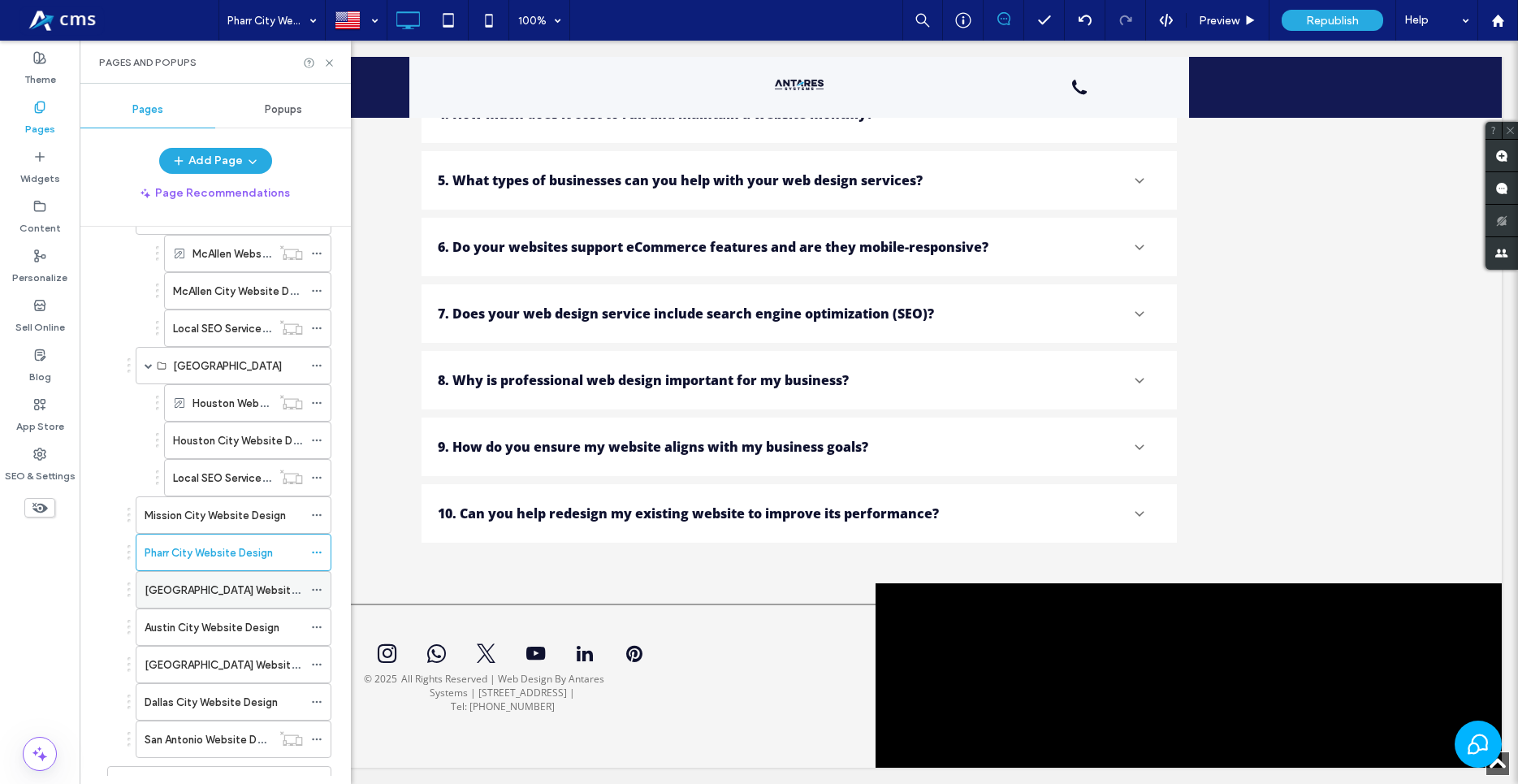
click at [181, 600] on div "San Antonio City Website Design" at bounding box center [223, 589] width 158 height 35
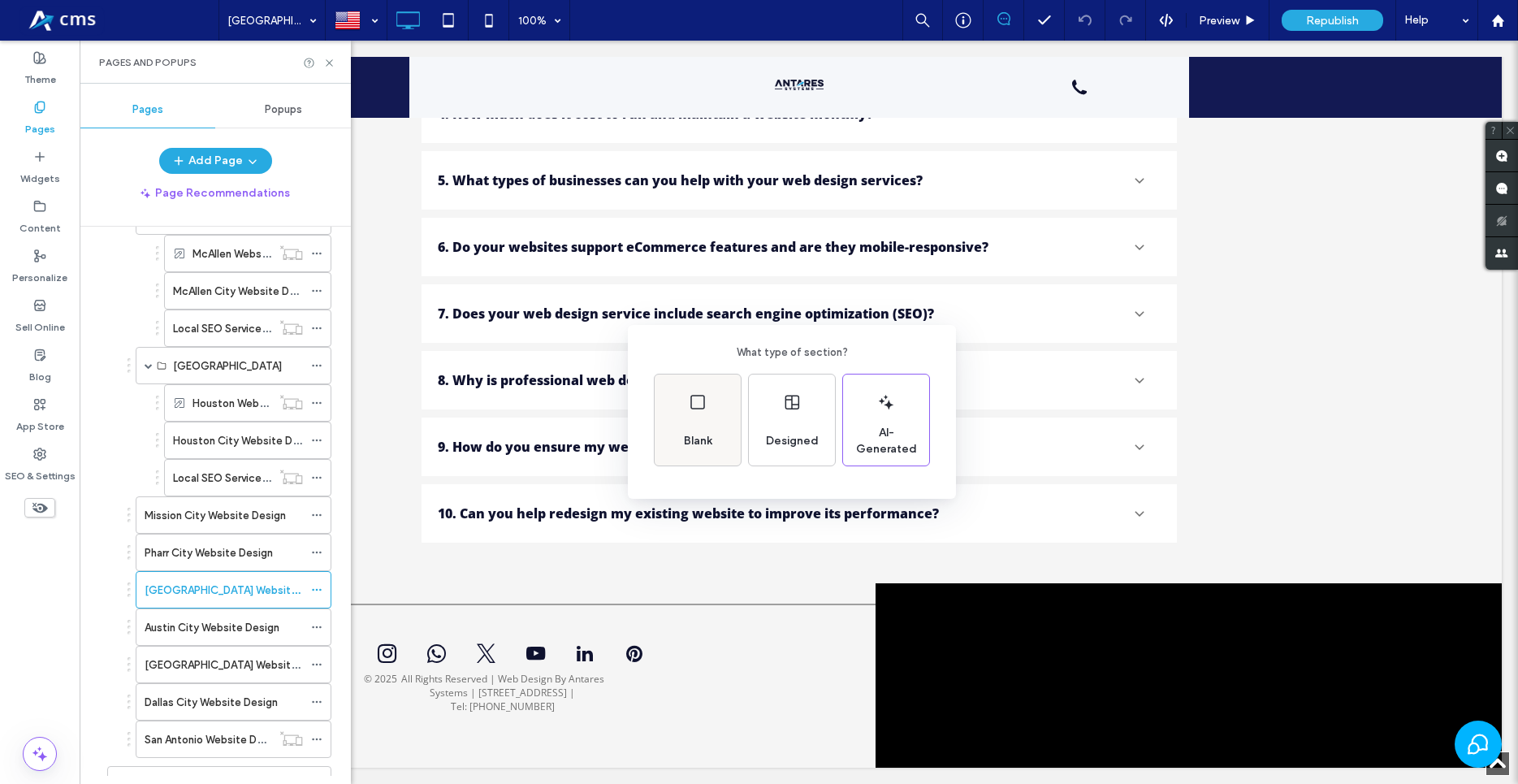
click at [669, 425] on div "Blank" at bounding box center [698, 420] width 86 height 91
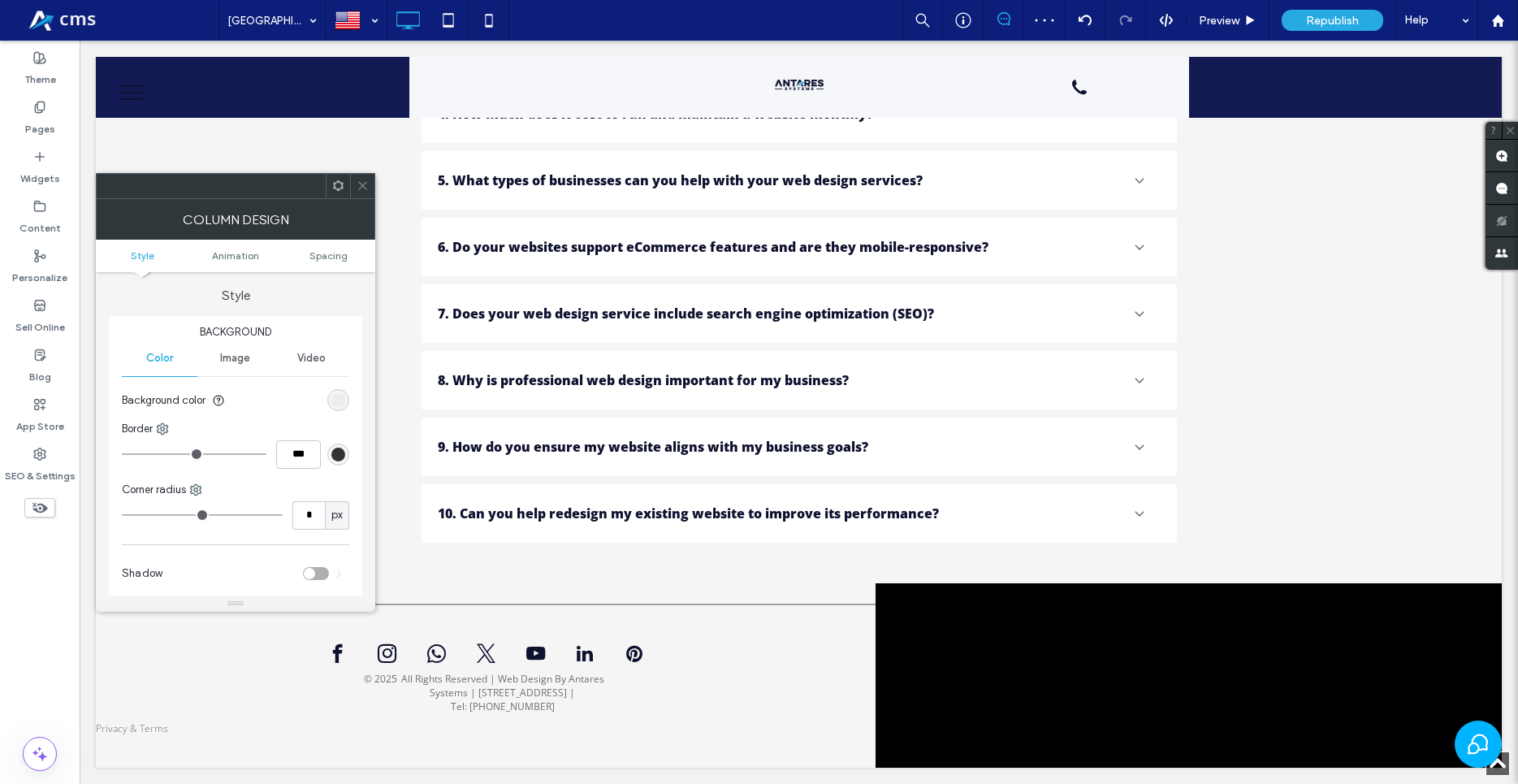
click at [367, 191] on icon at bounding box center [362, 185] width 12 height 12
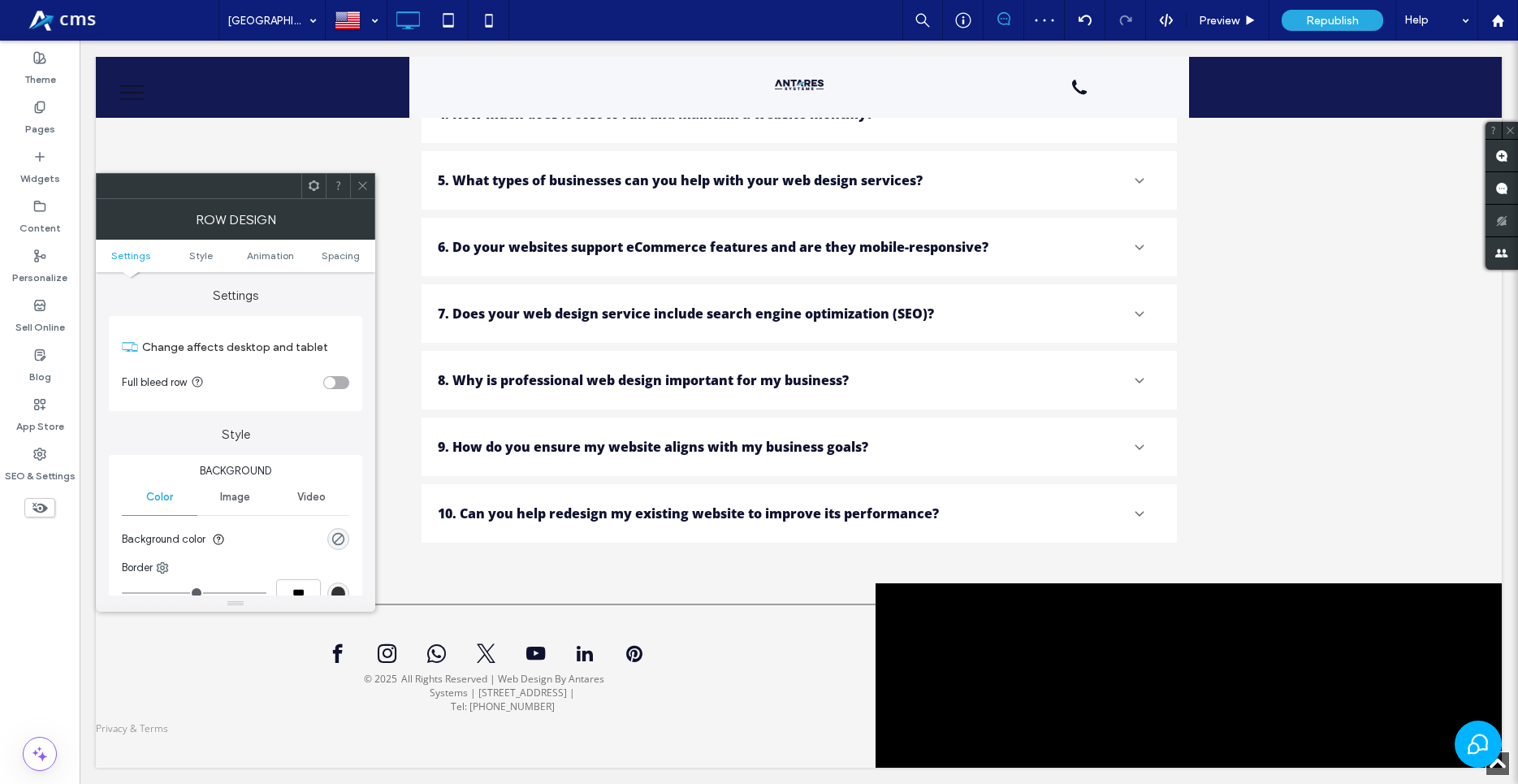
click at [326, 378] on div "toggle" at bounding box center [336, 383] width 26 height 13
click at [368, 181] on icon at bounding box center [362, 185] width 12 height 12
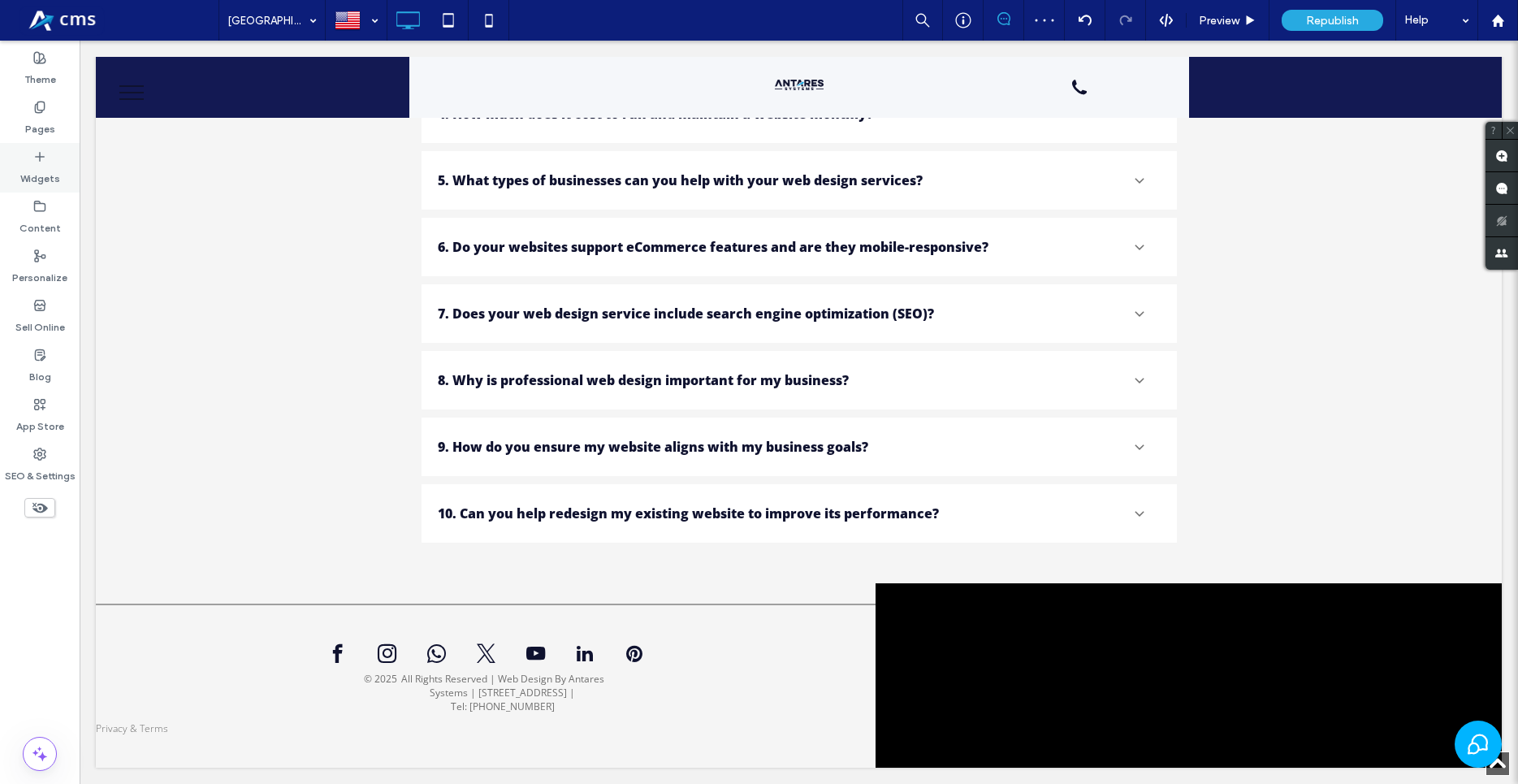
click at [33, 175] on label "Widgets" at bounding box center [40, 175] width 40 height 23
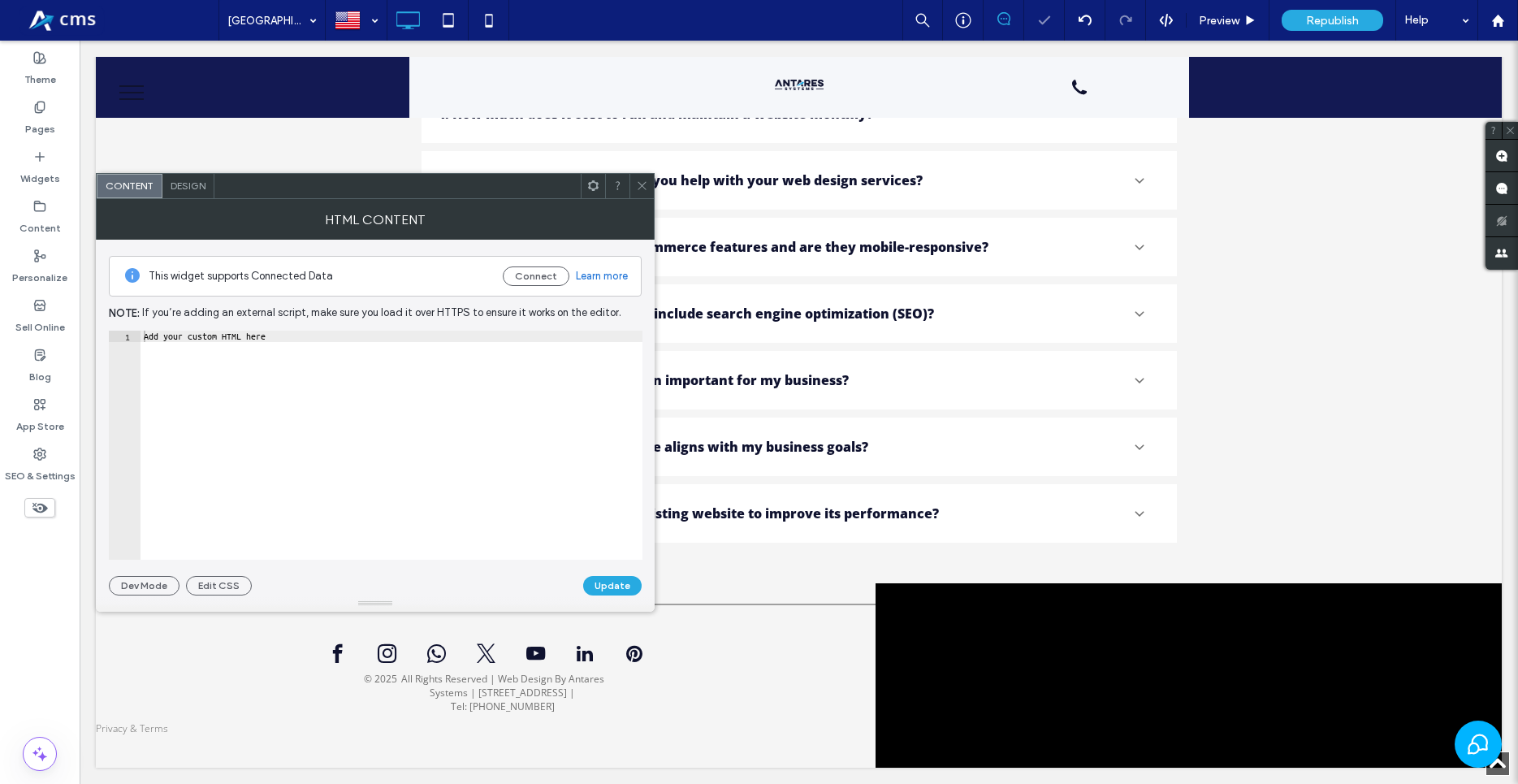
type textarea "**********"
click at [383, 401] on div "Add your custom HTML here" at bounding box center [391, 456] width 502 height 251
paste textarea "Cursor at row 1"
drag, startPoint x: 354, startPoint y: 340, endPoint x: 176, endPoint y: 335, distance: 178.1
click at [176, 335] on div "< iframe src = "https://www.google.com/maps/embed?pb=!1m18!1m12!1m3!1d222335.19…" at bounding box center [472, 449] width 2093 height 238
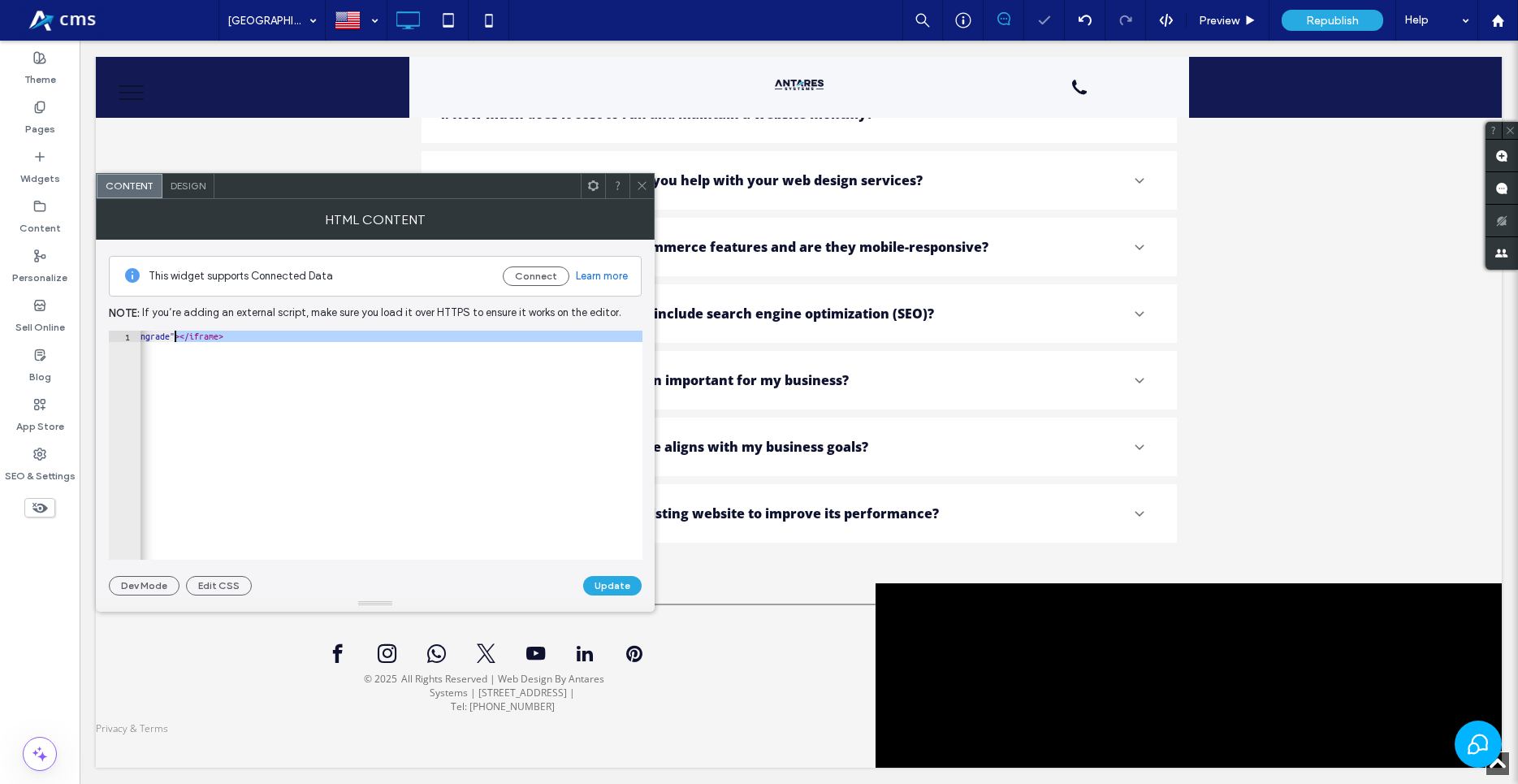
type textarea "**********"
drag, startPoint x: 465, startPoint y: 339, endPoint x: 177, endPoint y: 336, distance: 288.0
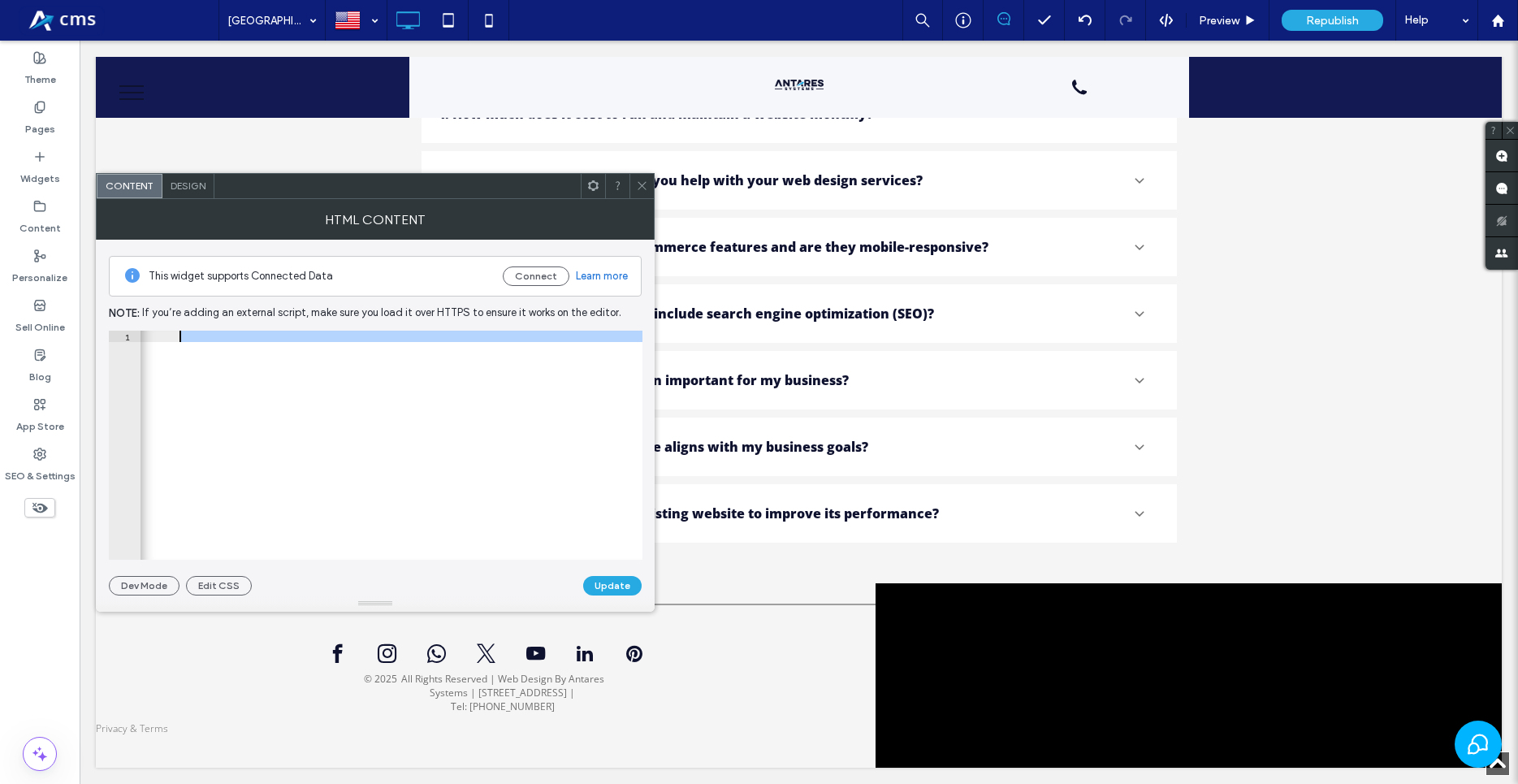
click at [268, 337] on div "< iframe src = "https://www.google.com/maps/embed?pb=!1m18!1m12!1m3!1d222335.19…" at bounding box center [391, 445] width 502 height 229
type textarea "**********"
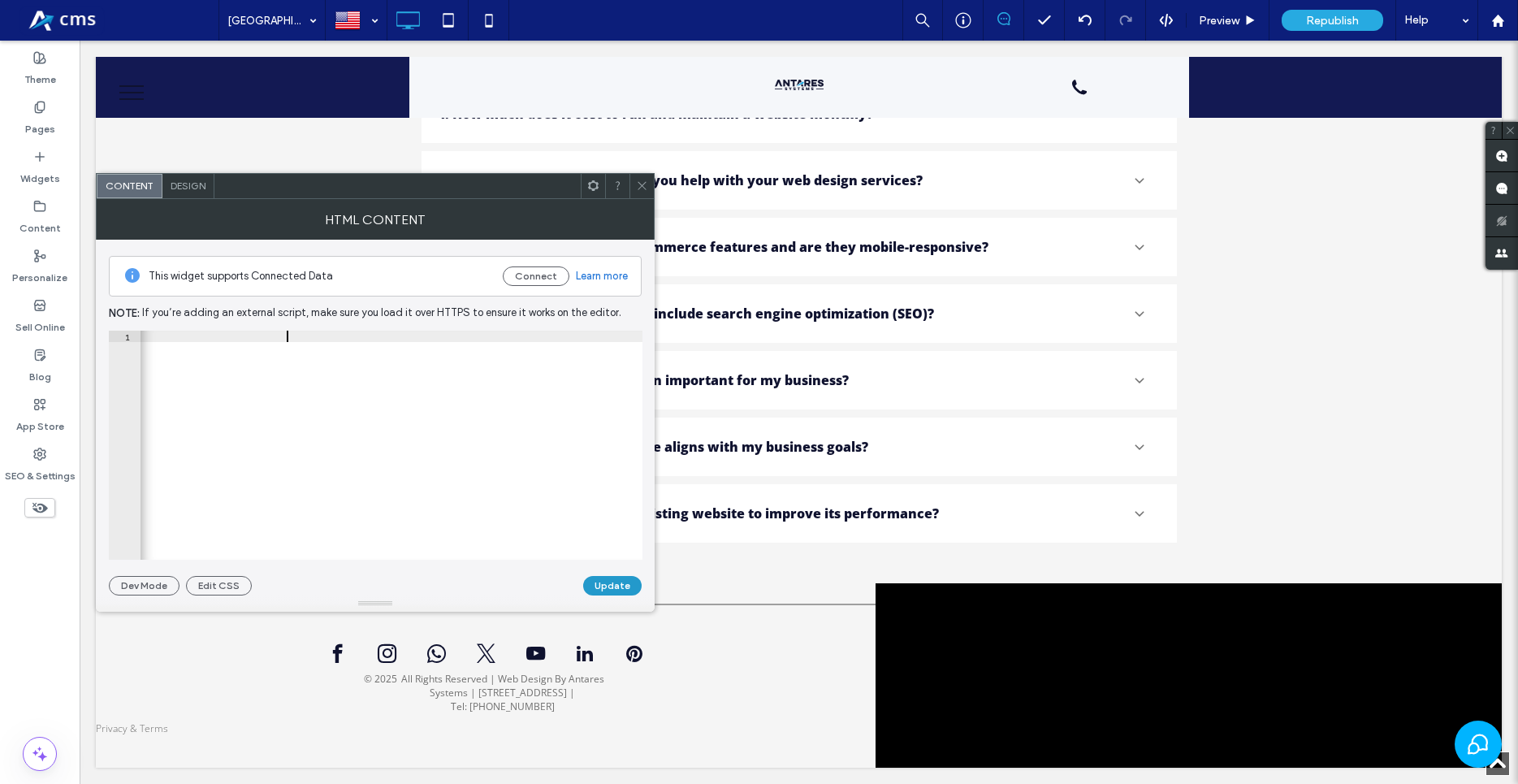
click at [595, 588] on button "Update" at bounding box center [612, 585] width 59 height 20
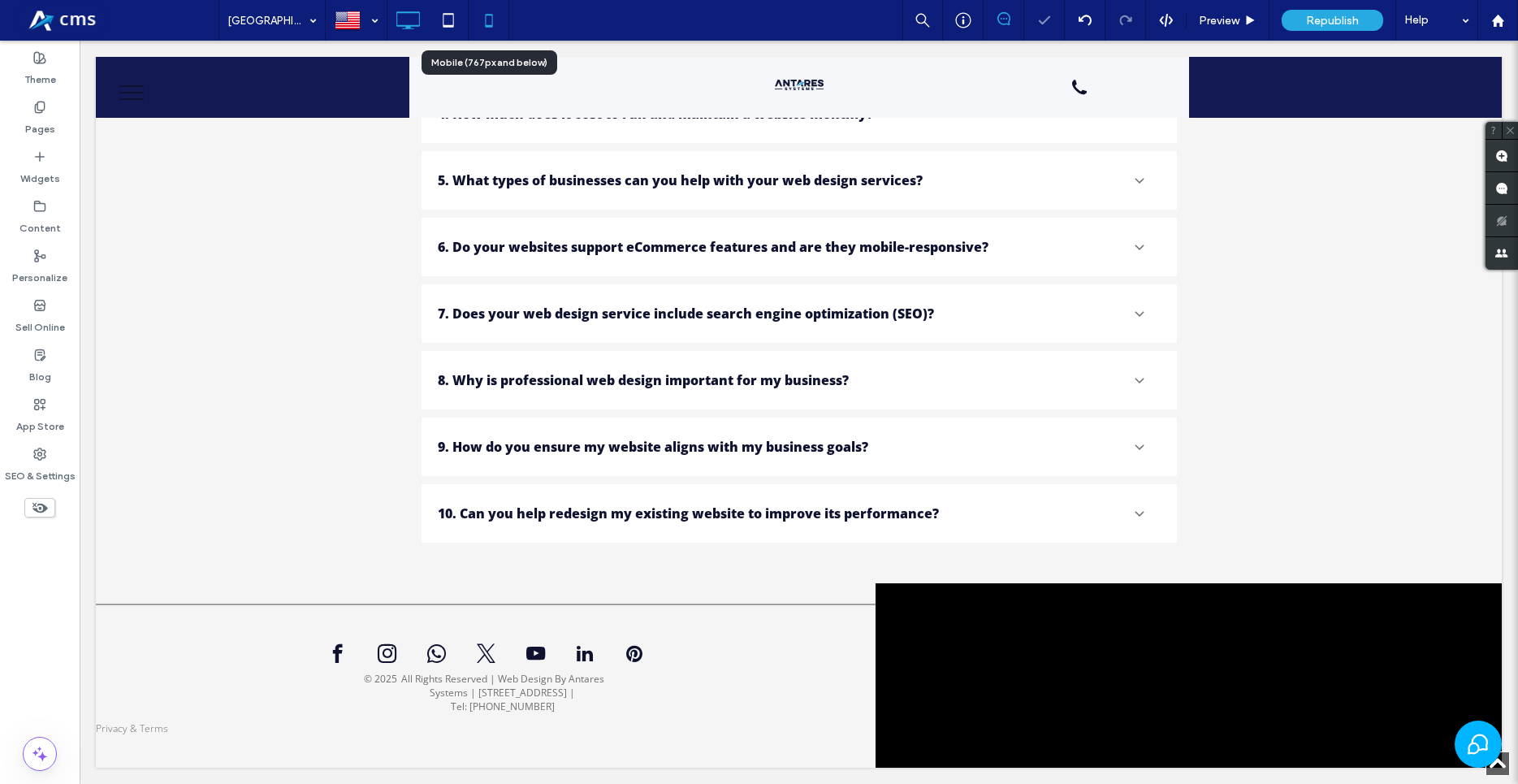
click at [491, 22] on icon at bounding box center [488, 20] width 32 height 32
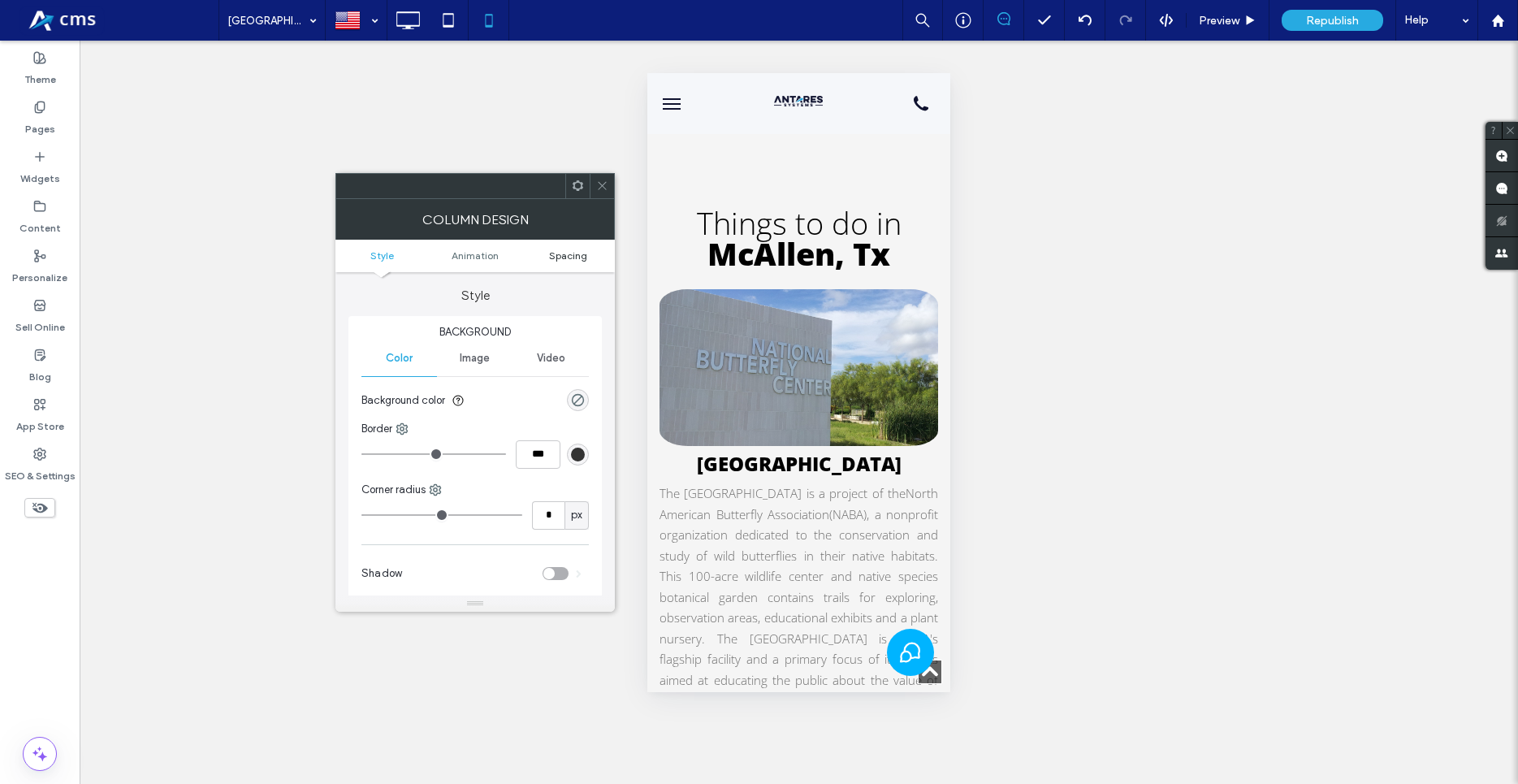
click at [566, 251] on span "Spacing" at bounding box center [568, 255] width 38 height 12
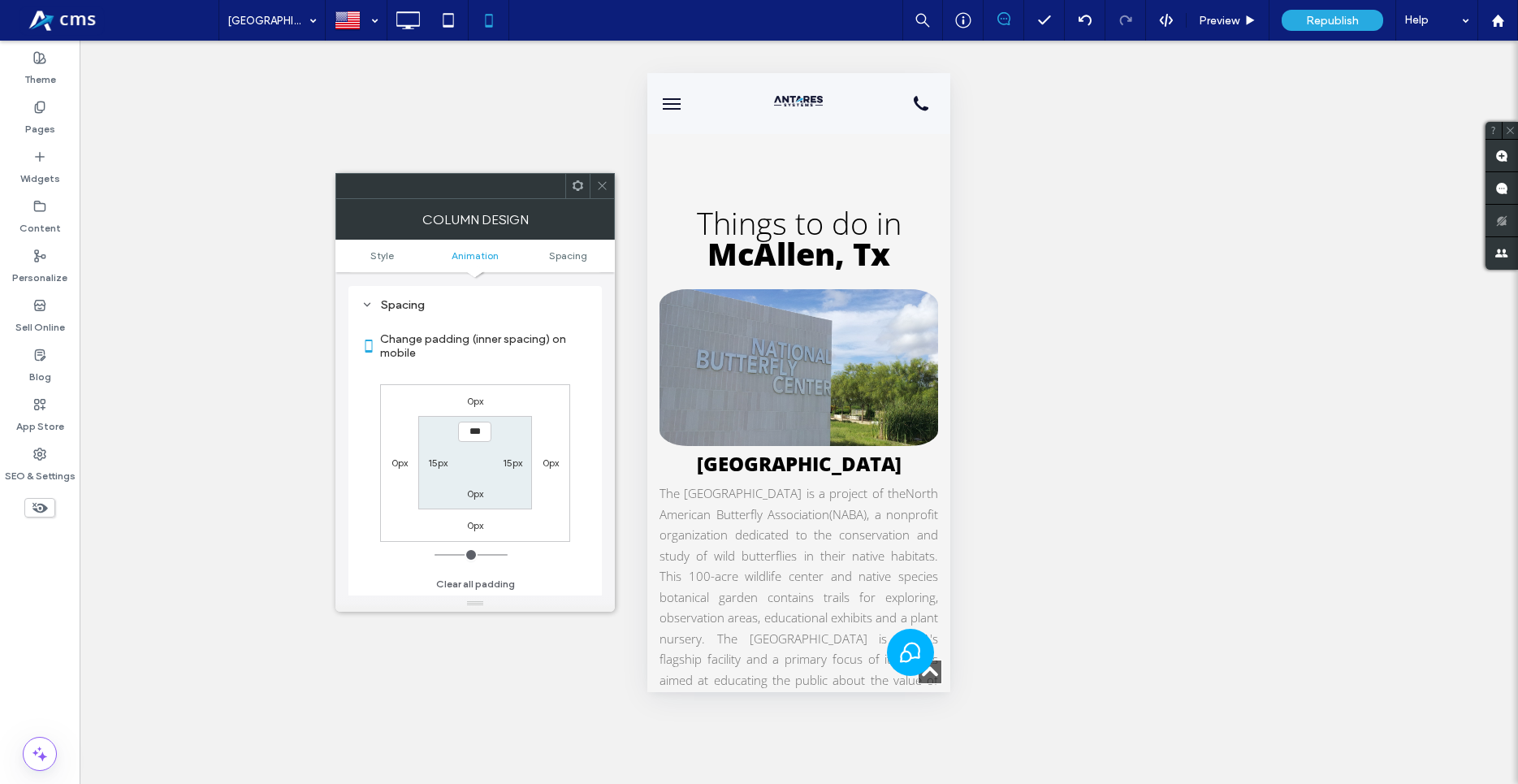
scroll to position [381, 0]
click at [440, 463] on label "15px" at bounding box center [438, 462] width 20 height 12
type input "**"
type input "*"
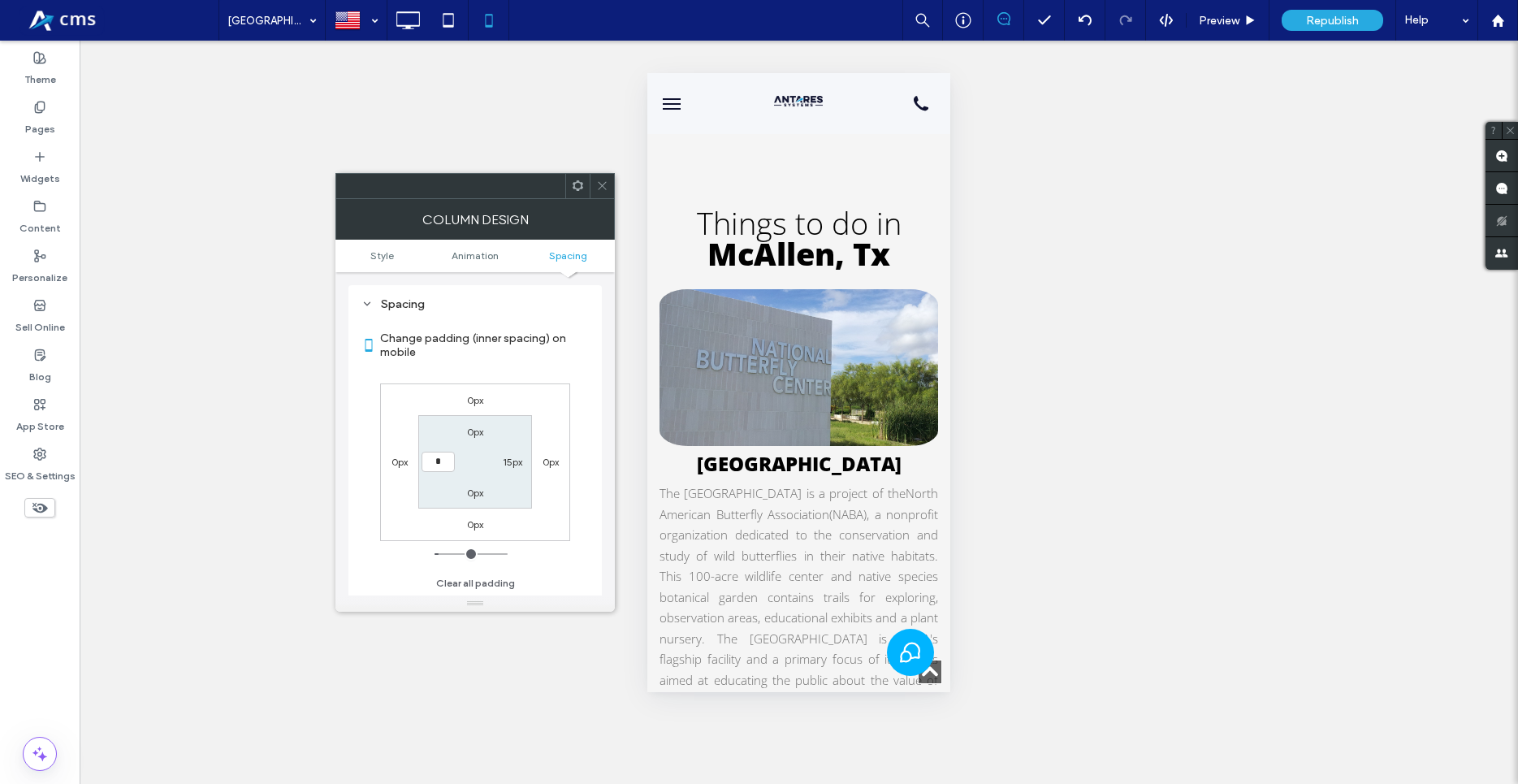
type input "***"
click at [509, 466] on label "15px" at bounding box center [513, 462] width 20 height 12
type input "**"
type input "*"
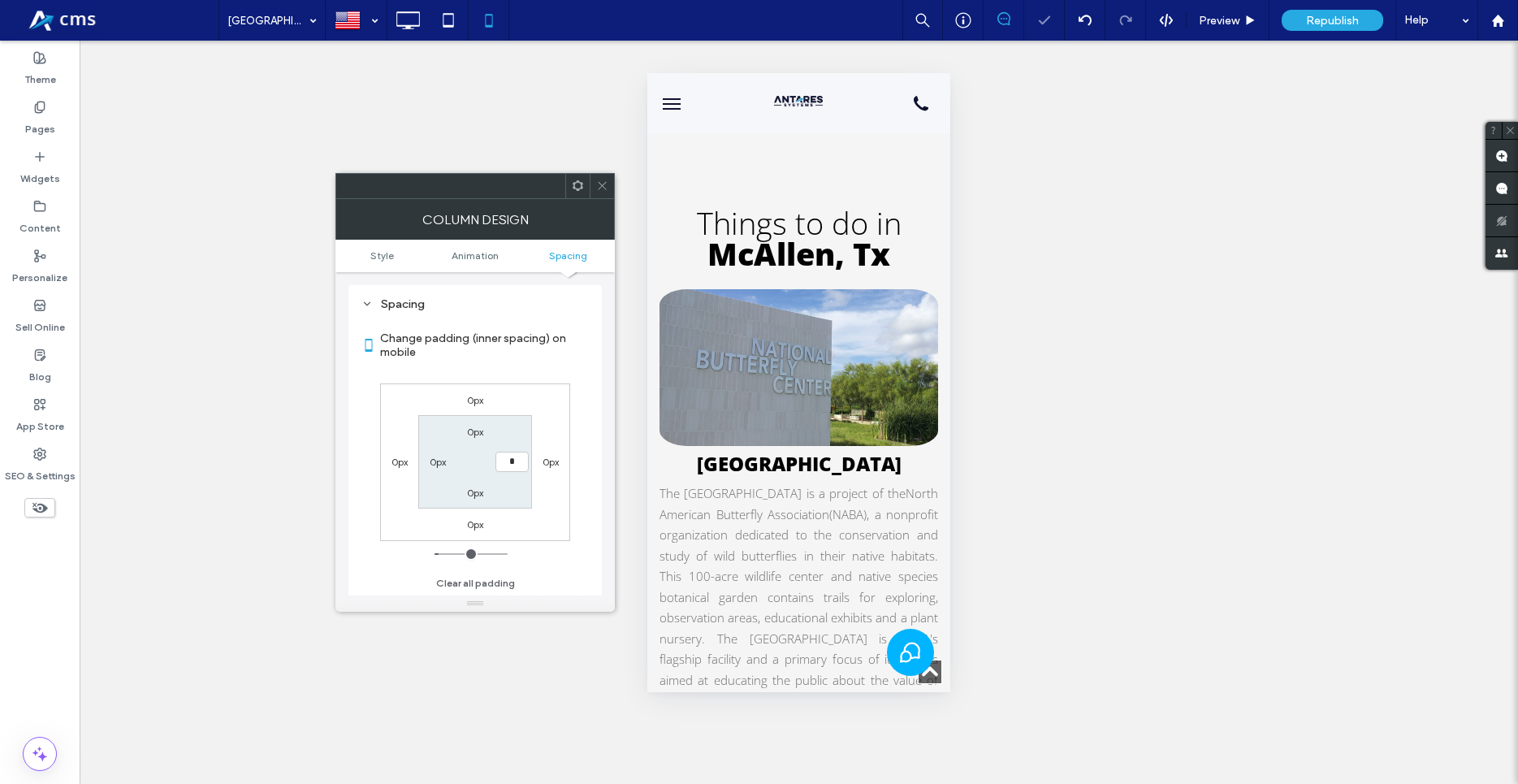
type input "***"
click at [578, 411] on div "Change padding (inner spacing) on mobile 0px 0px 0px 0px 0px *** 0px 0px Clear …" at bounding box center [475, 455] width 228 height 280
click at [408, 26] on use at bounding box center [408, 21] width 24 height 18
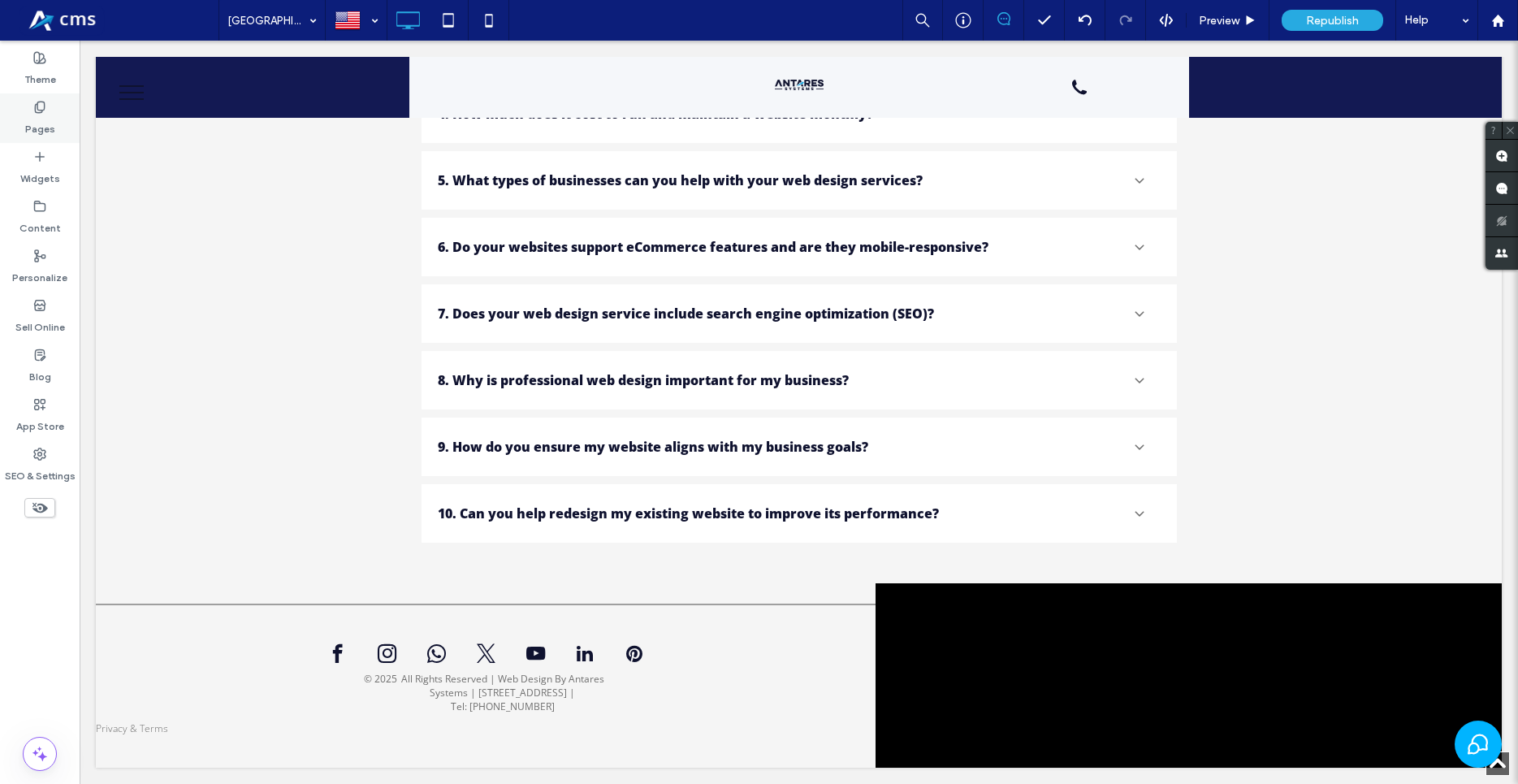
click at [45, 112] on icon at bounding box center [40, 107] width 13 height 13
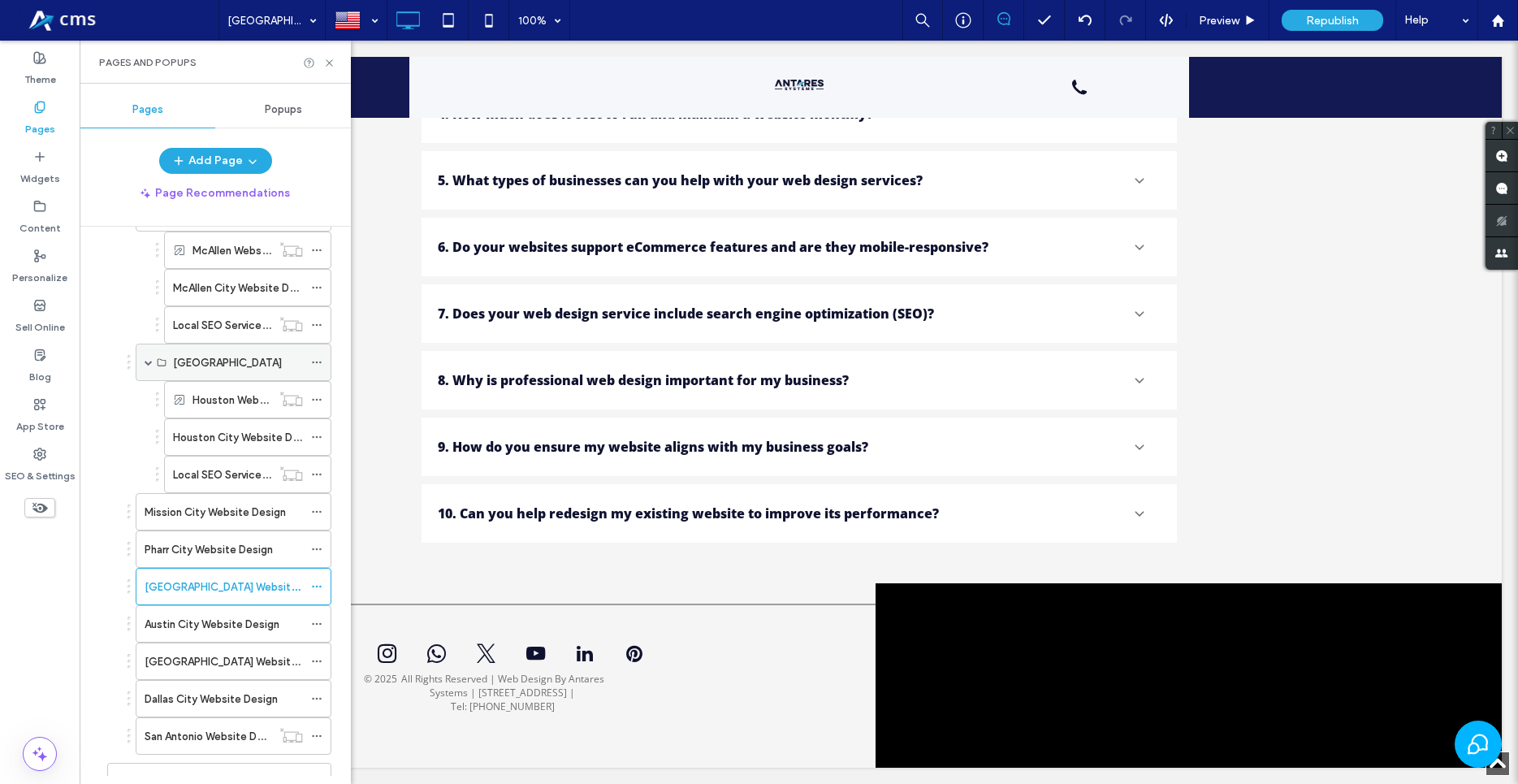
scroll to position [278, 0]
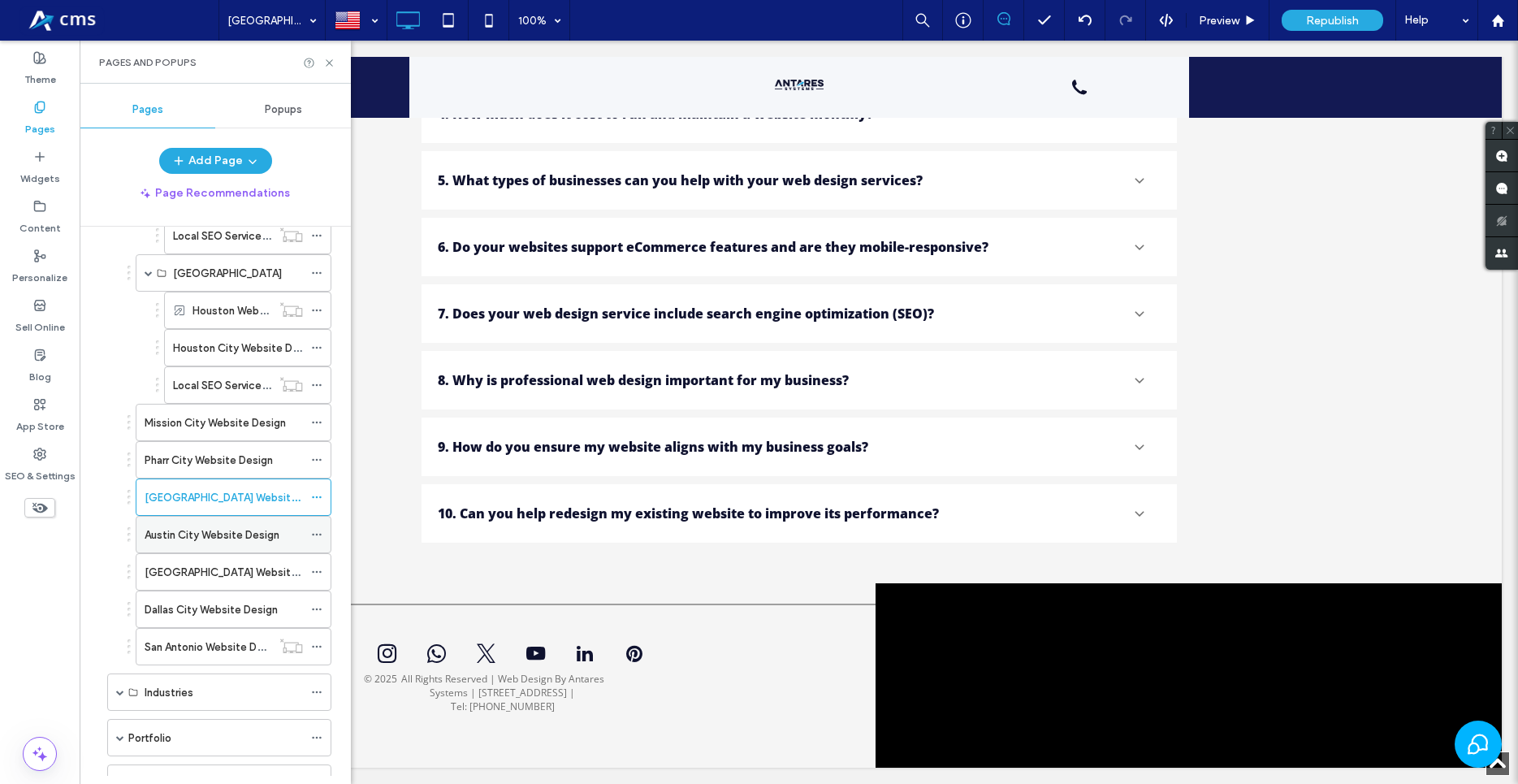
click at [218, 536] on label "Austin City Website Design" at bounding box center [212, 534] width 135 height 28
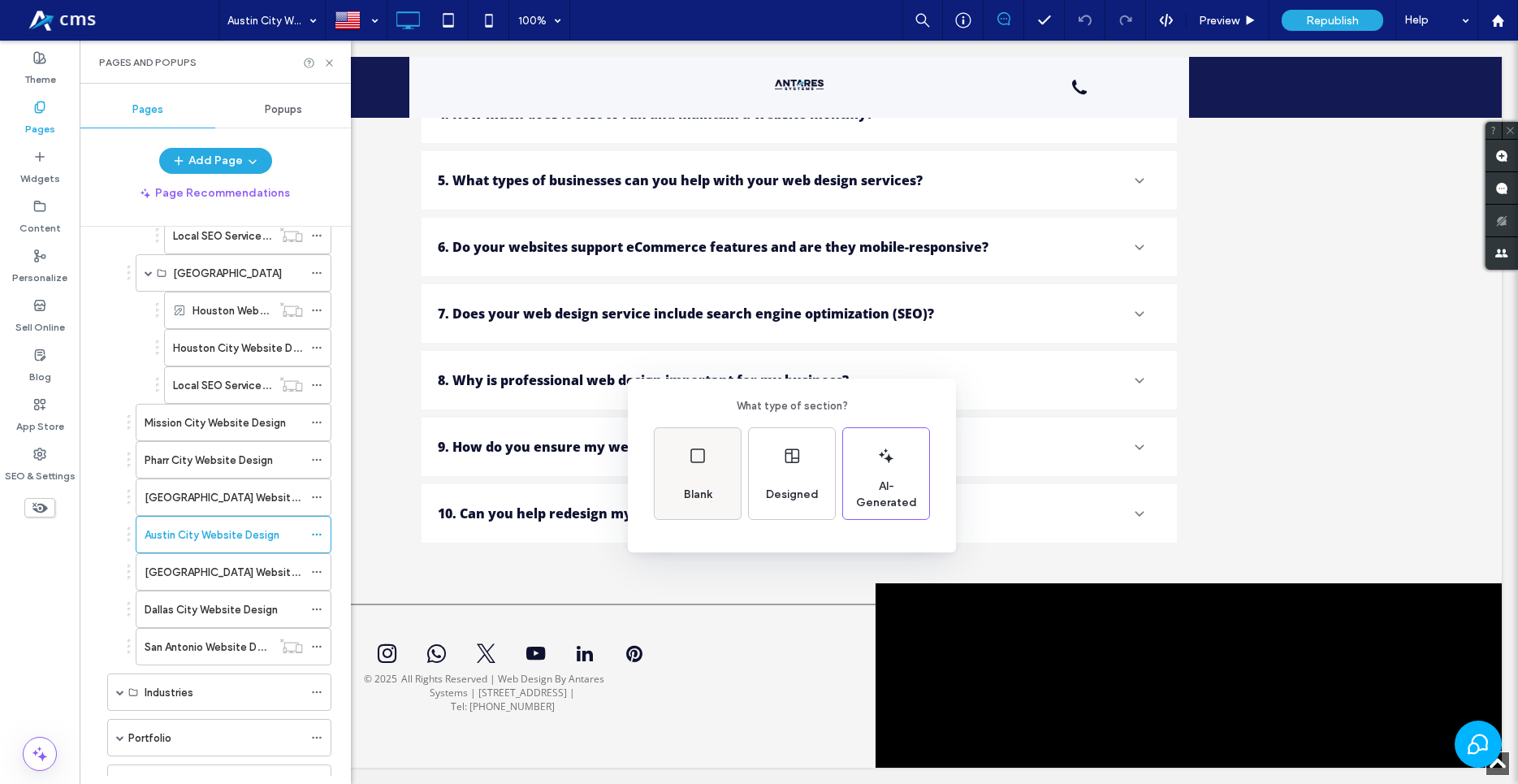
click at [698, 460] on icon at bounding box center [698, 456] width 20 height 20
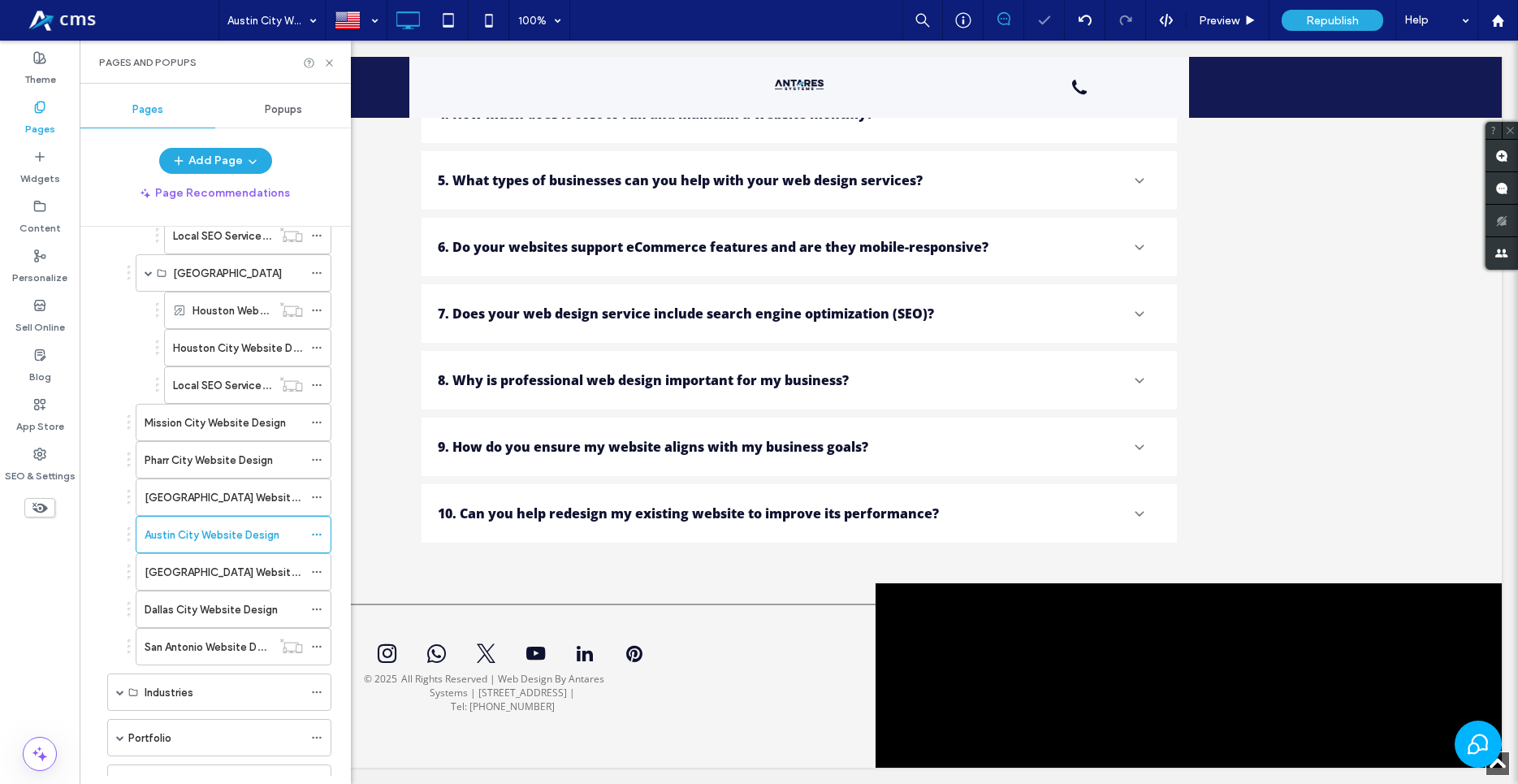
click at [336, 74] on div "Pages and Popups" at bounding box center [215, 62] width 271 height 43
click at [329, 61] on icon at bounding box center [329, 63] width 12 height 12
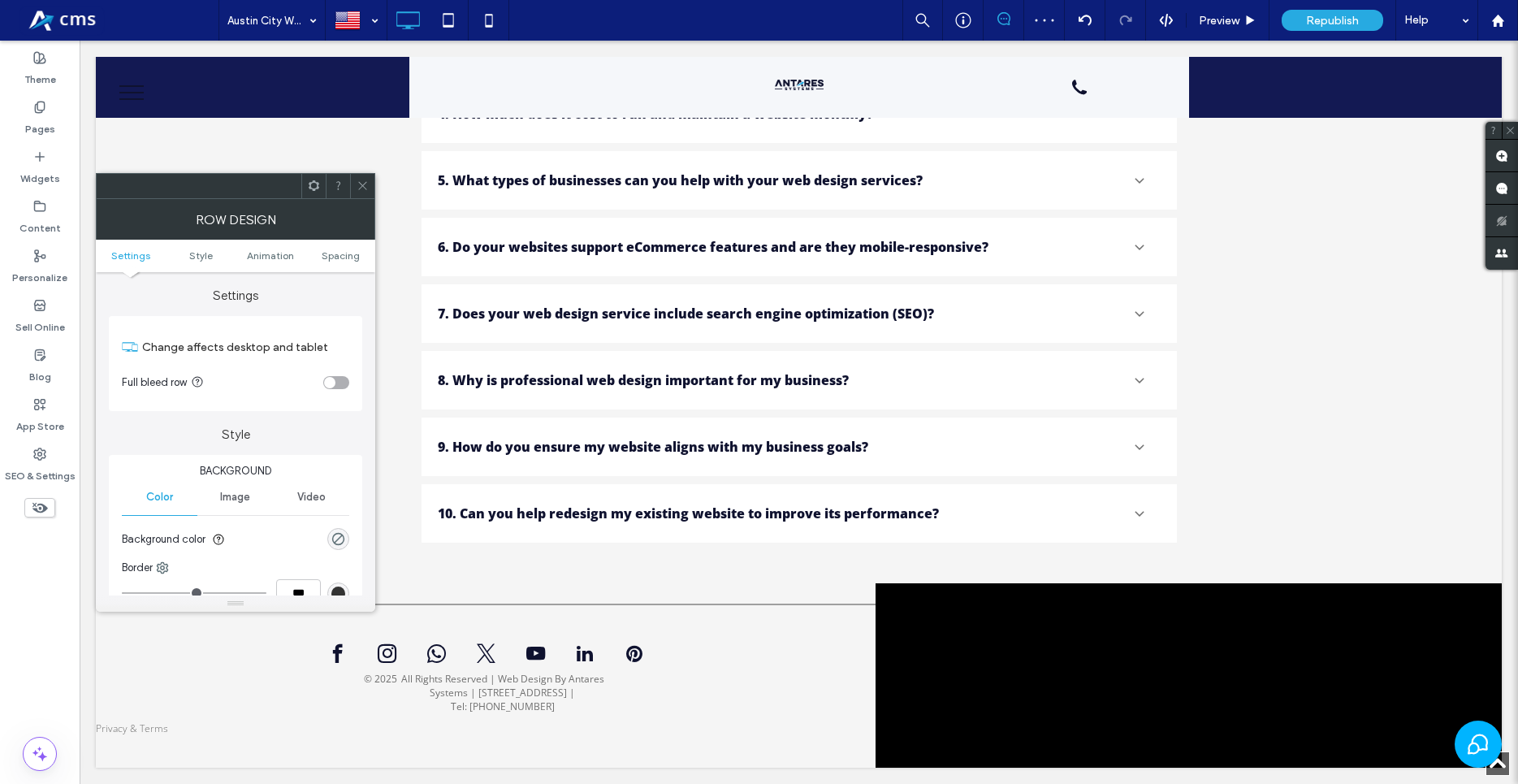
click at [342, 383] on div "toggle" at bounding box center [336, 383] width 26 height 13
click at [361, 181] on icon at bounding box center [362, 185] width 12 height 12
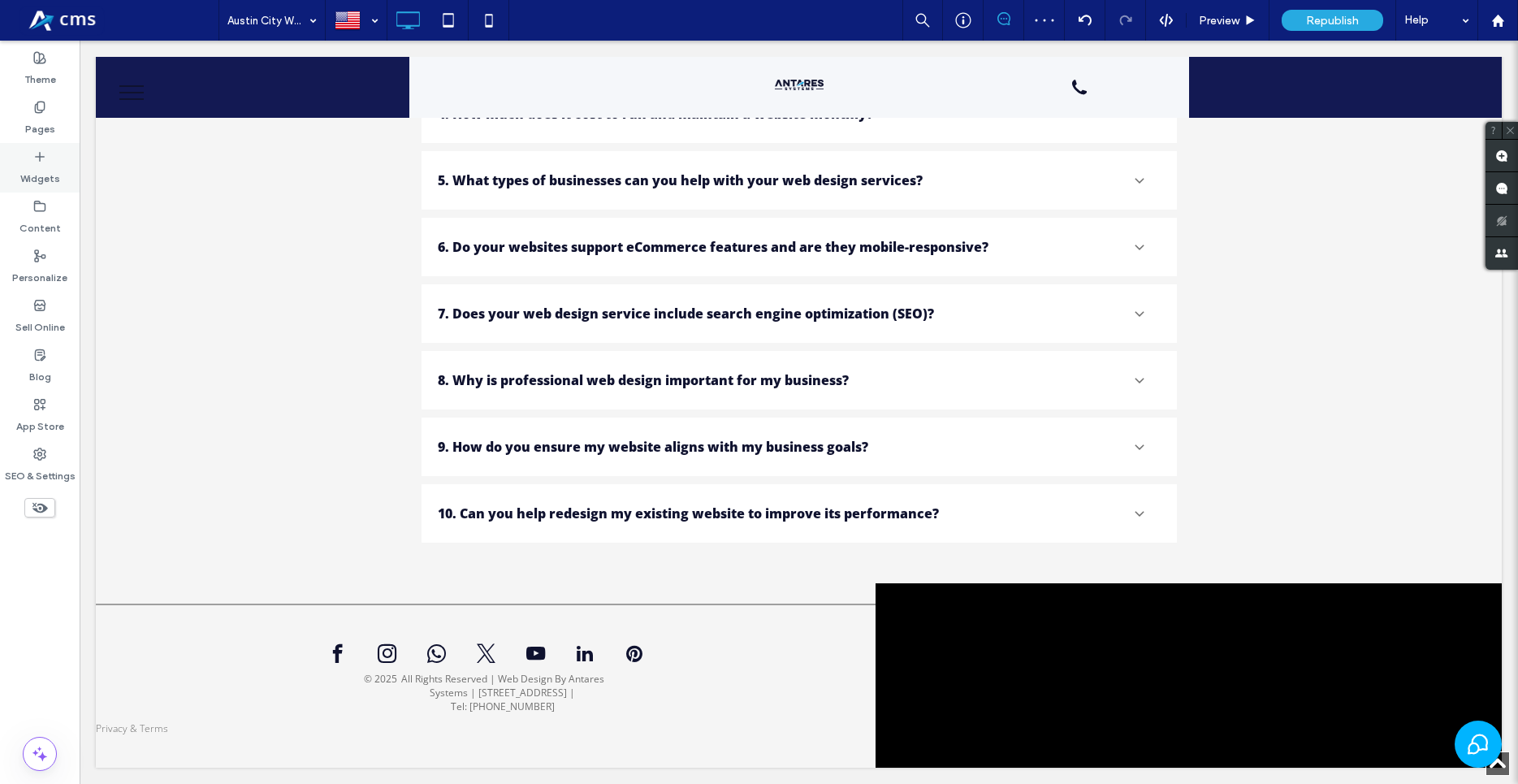
click at [31, 156] on div "Widgets" at bounding box center [40, 167] width 80 height 49
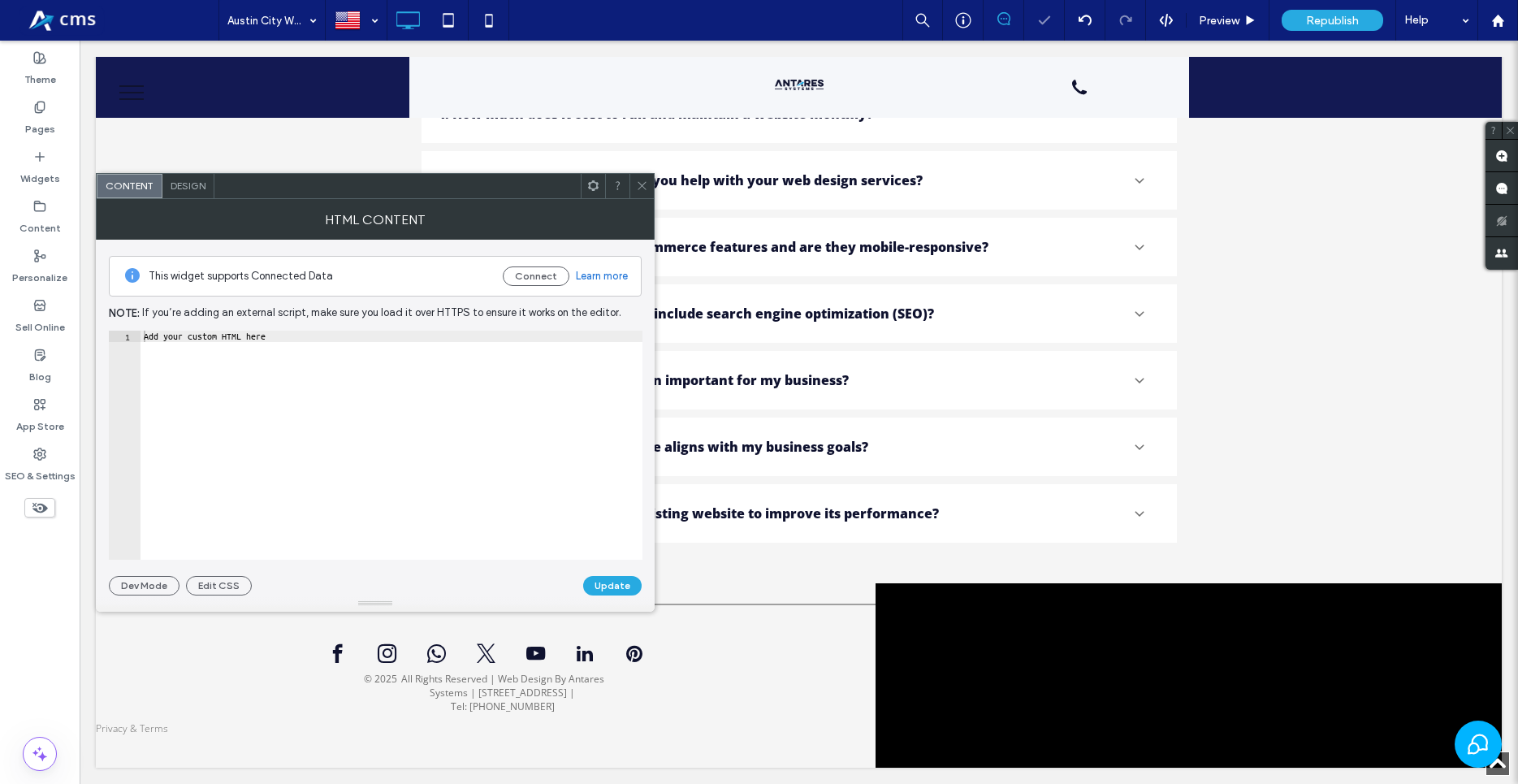
type textarea "**********"
click at [484, 412] on div "Add your custom HTML here" at bounding box center [391, 456] width 502 height 251
paste textarea "Cursor at row 1"
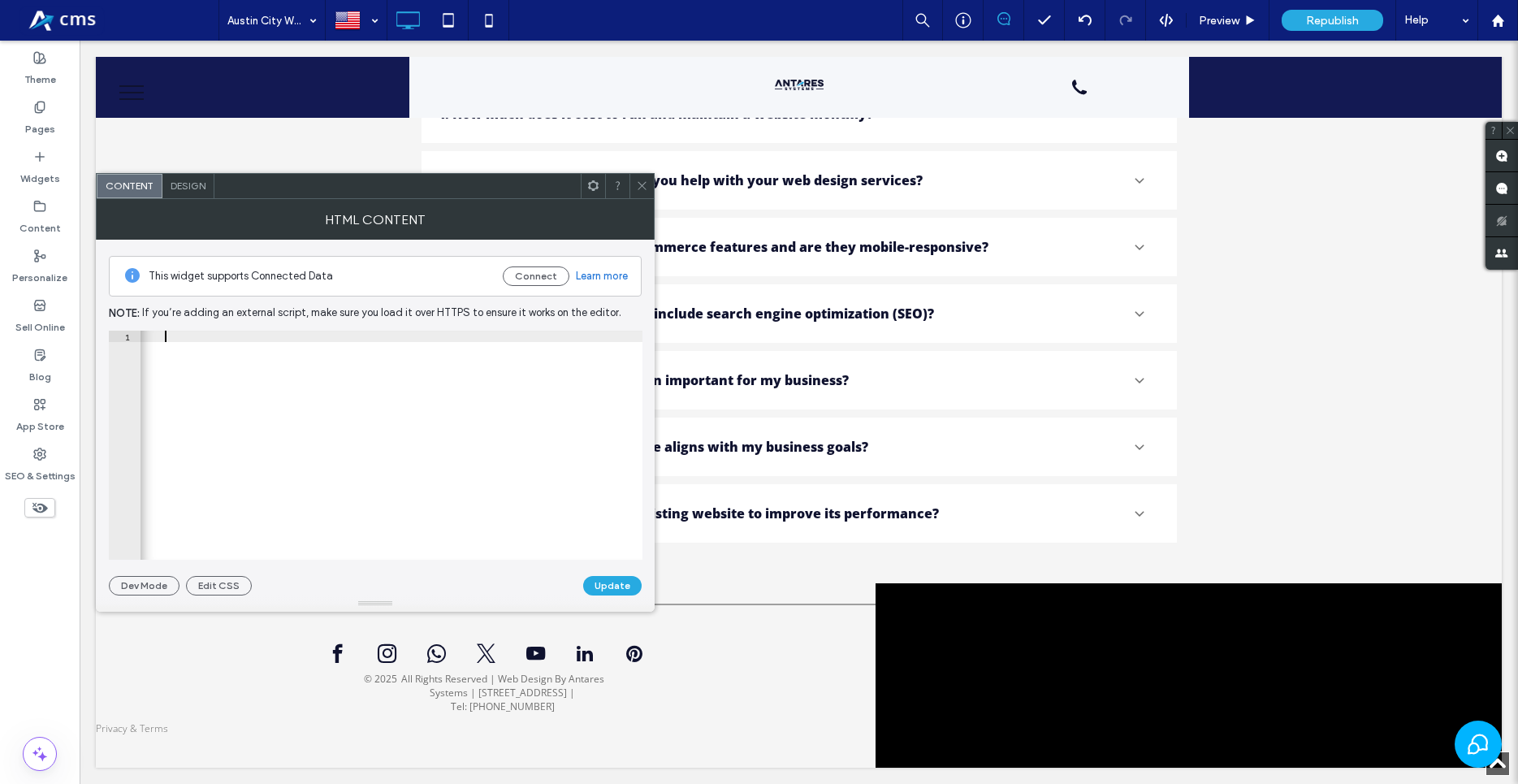
scroll to position [0, 123]
type textarea "**********"
click at [611, 586] on button "Update" at bounding box center [612, 585] width 59 height 20
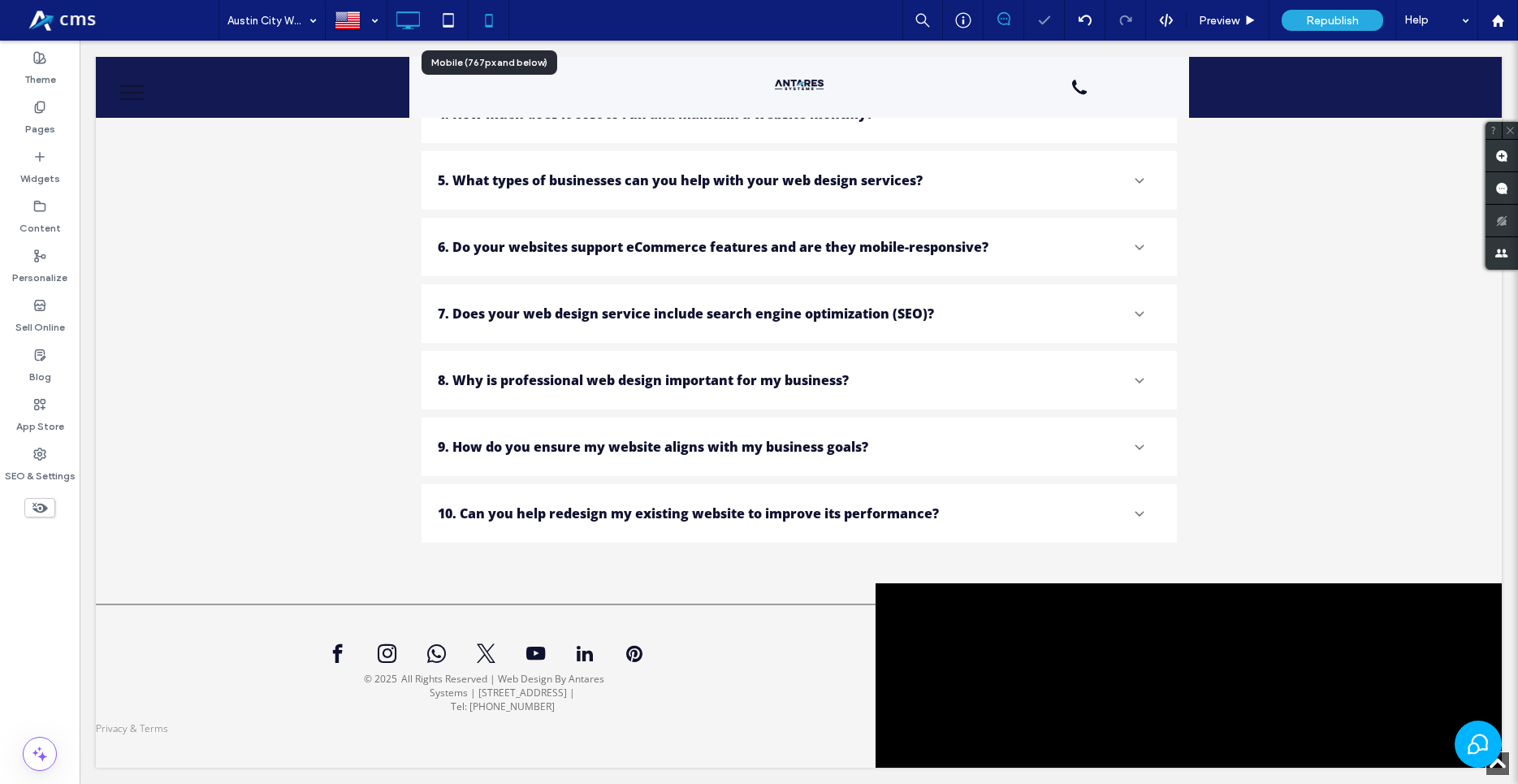
click at [494, 25] on icon at bounding box center [488, 20] width 32 height 32
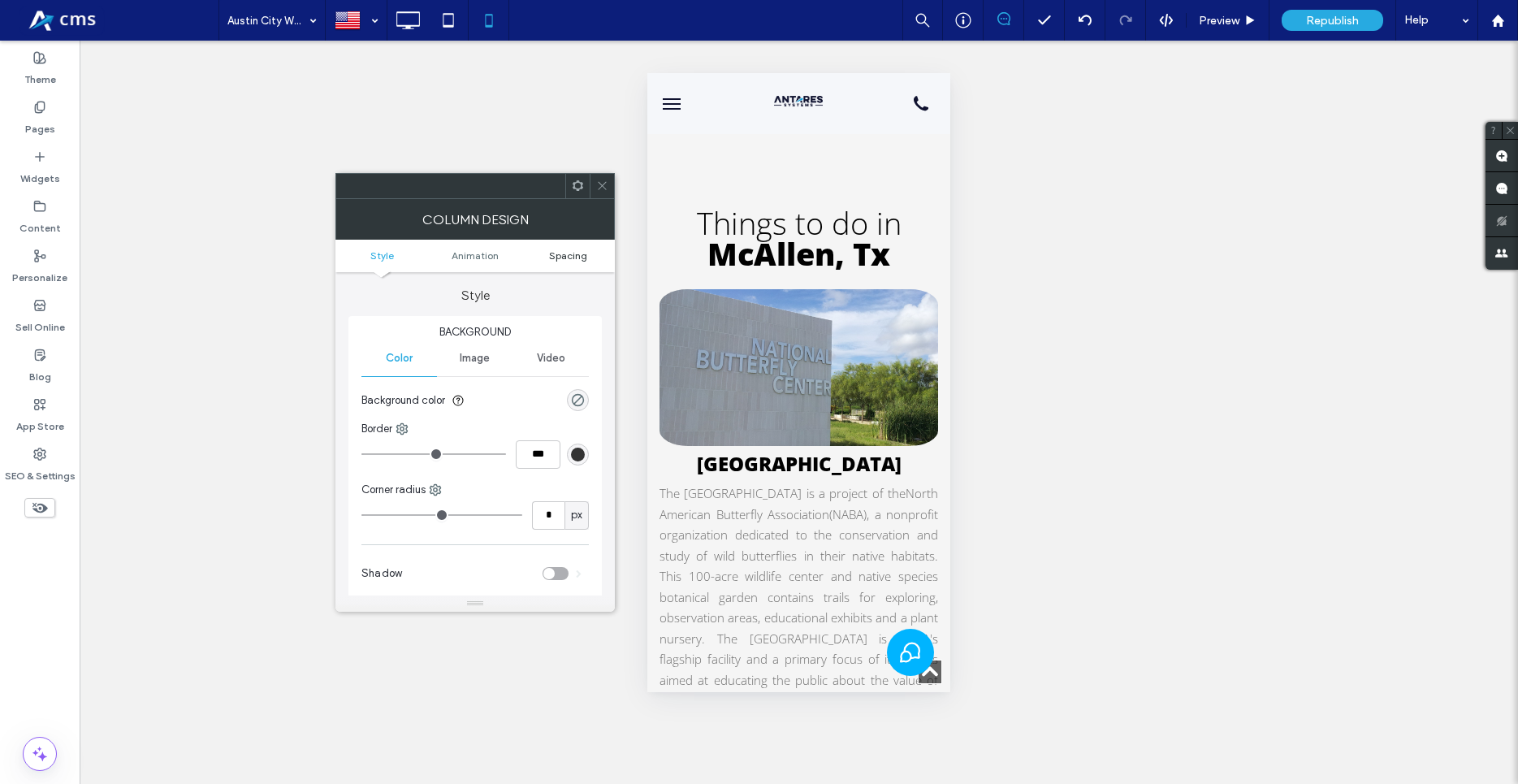
click at [562, 249] on span "Spacing" at bounding box center [568, 255] width 38 height 12
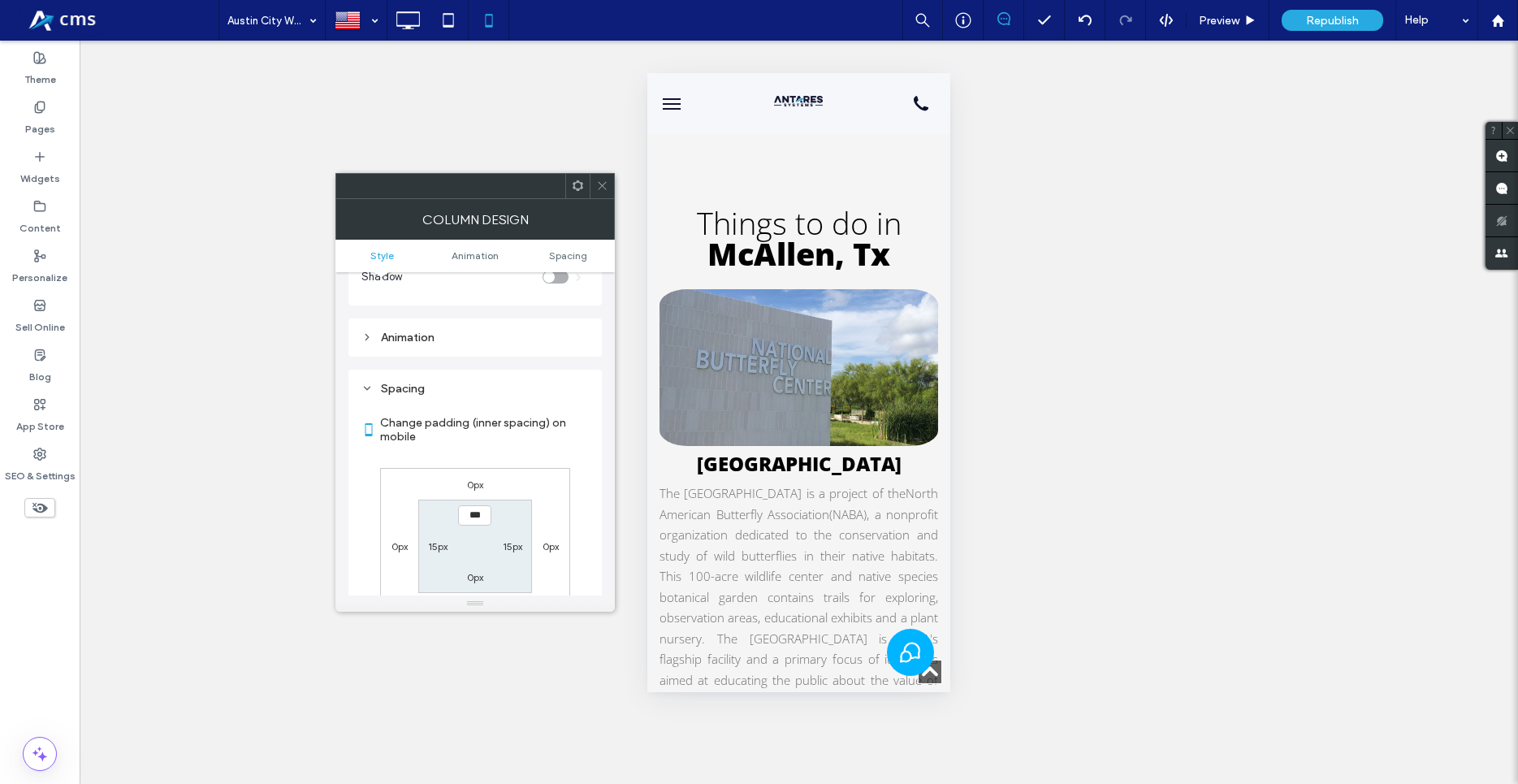
scroll to position [381, 0]
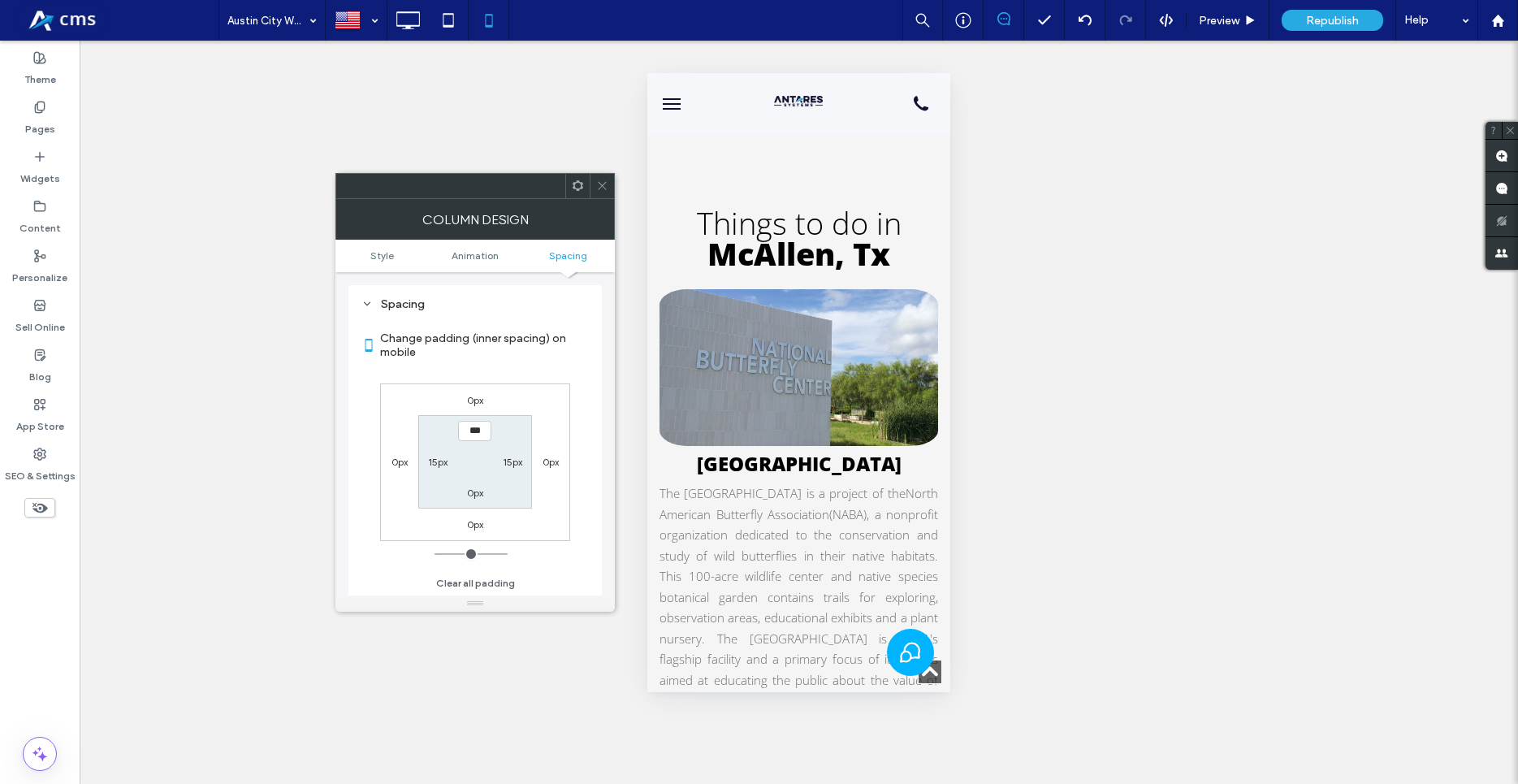
click at [445, 468] on div "15px" at bounding box center [438, 462] width 20 height 16
click at [444, 457] on label "15px" at bounding box center [438, 462] width 20 height 12
type input "**"
type input "*"
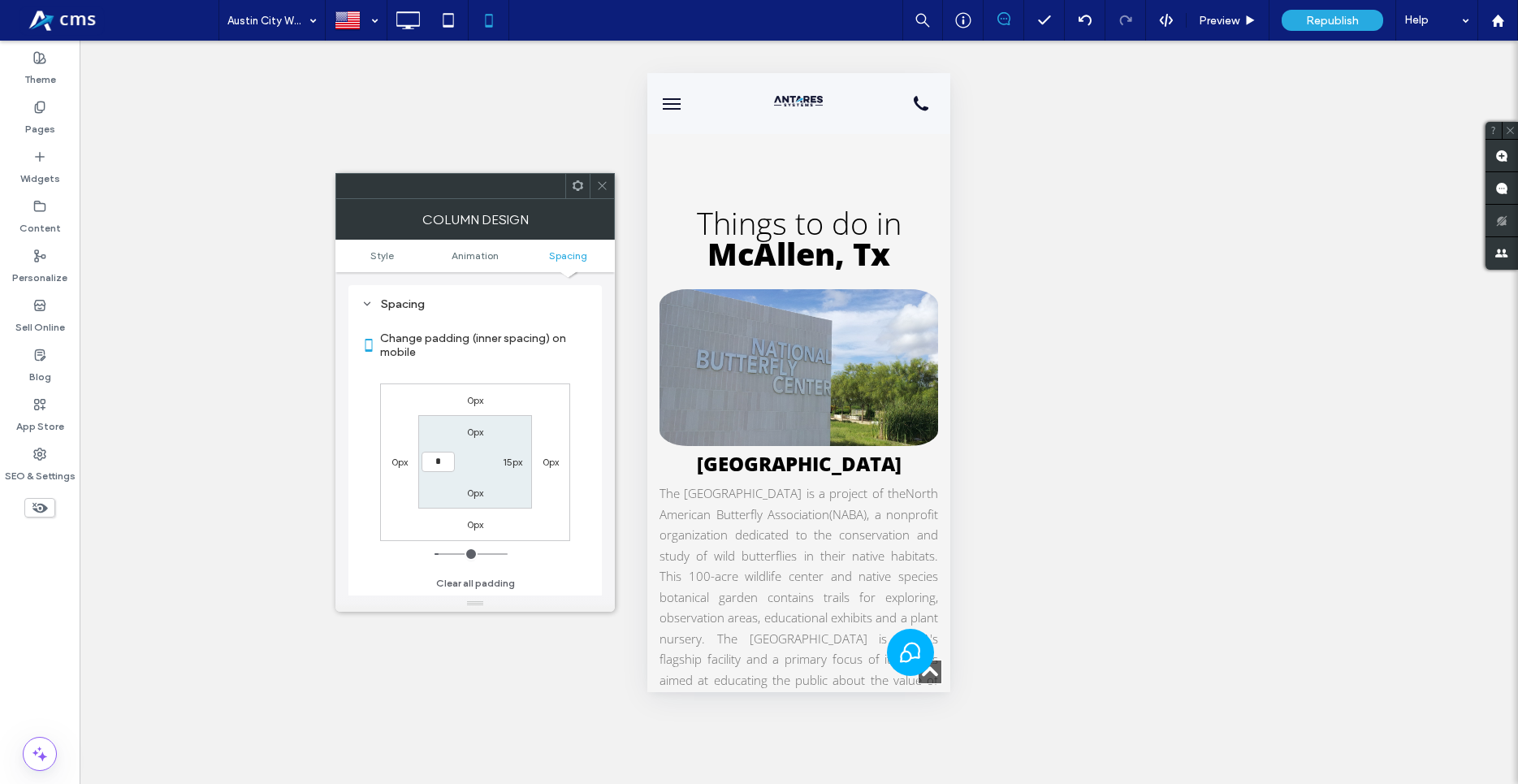
type input "***"
click at [520, 458] on label "15px" at bounding box center [513, 462] width 20 height 12
type input "**"
type input "*"
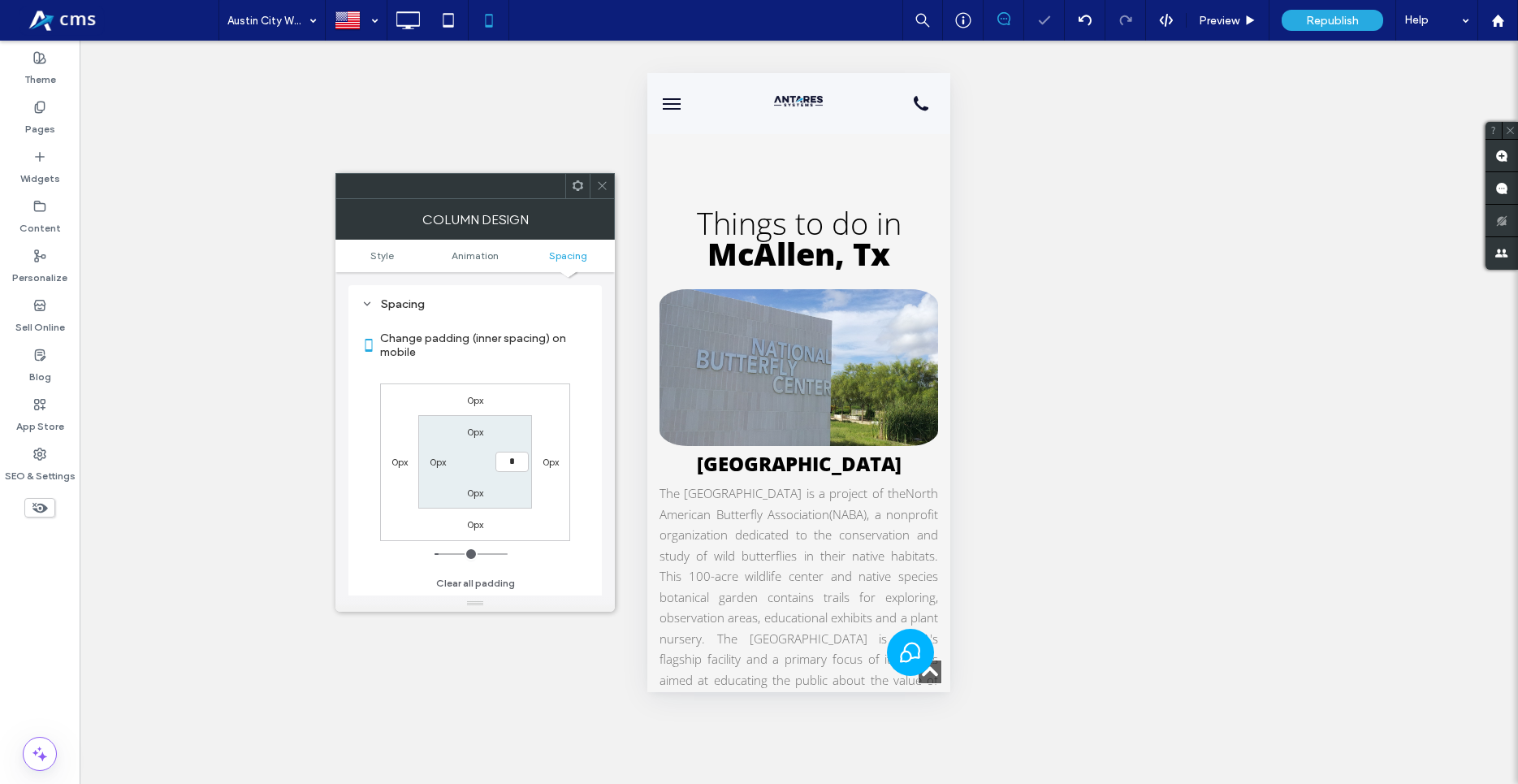
type input "***"
click at [576, 437] on div "Change padding (inner spacing) on mobile 0px 0px 0px 0px 0px *** 0px 0px Clear …" at bounding box center [475, 455] width 228 height 280
click at [595, 184] on div at bounding box center [602, 186] width 25 height 25
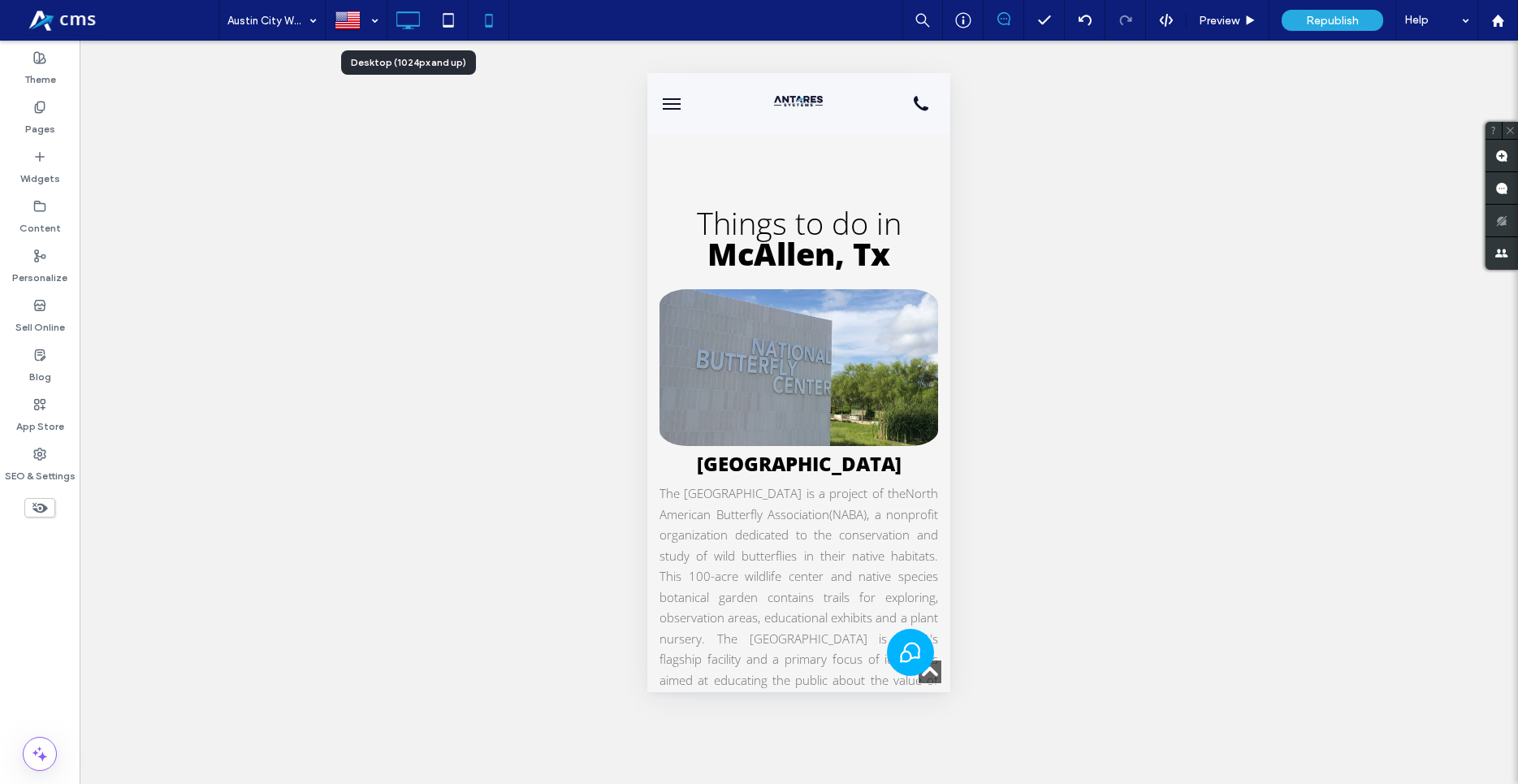
click at [409, 23] on icon at bounding box center [407, 20] width 32 height 32
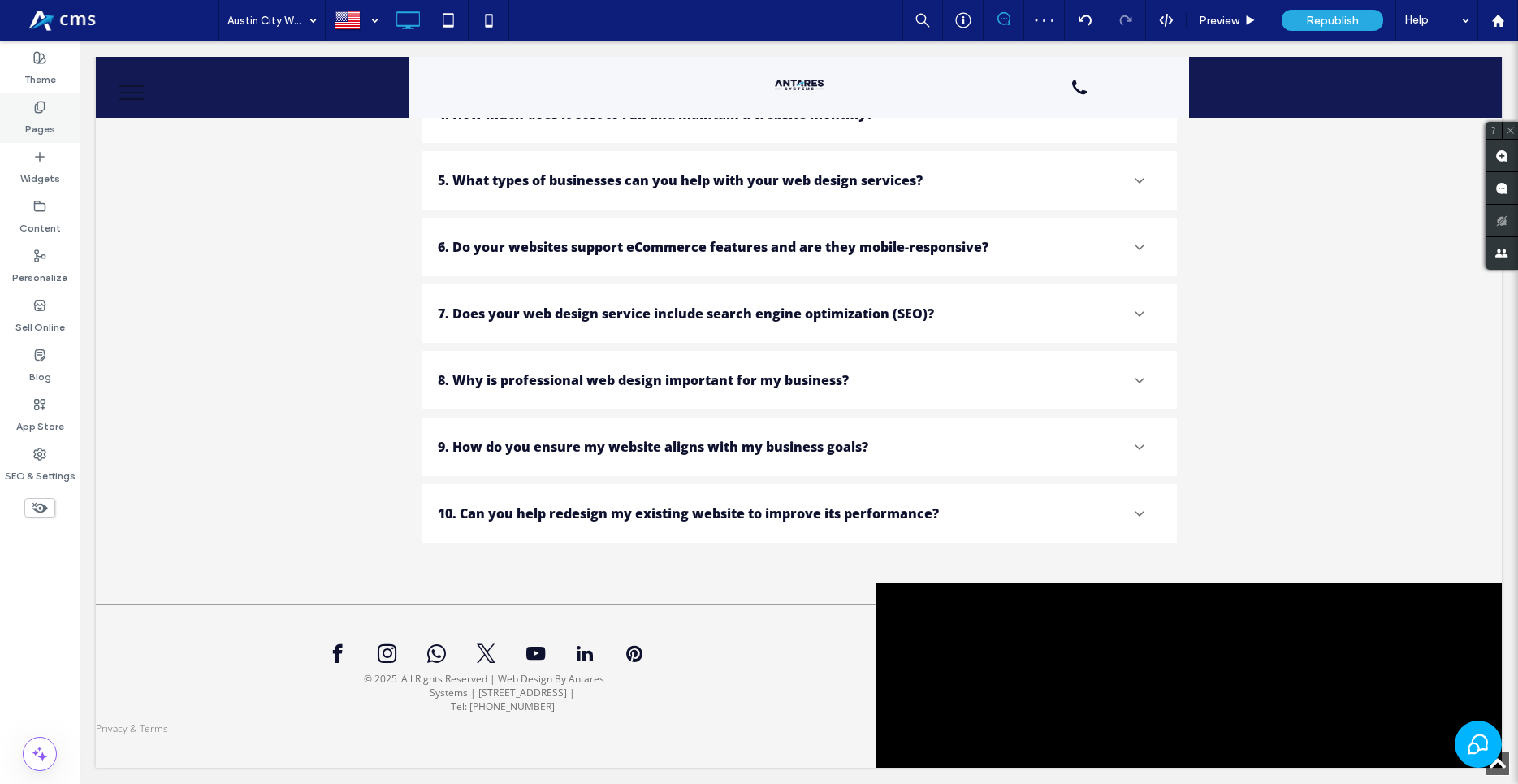
click at [40, 121] on label "Pages" at bounding box center [40, 125] width 30 height 23
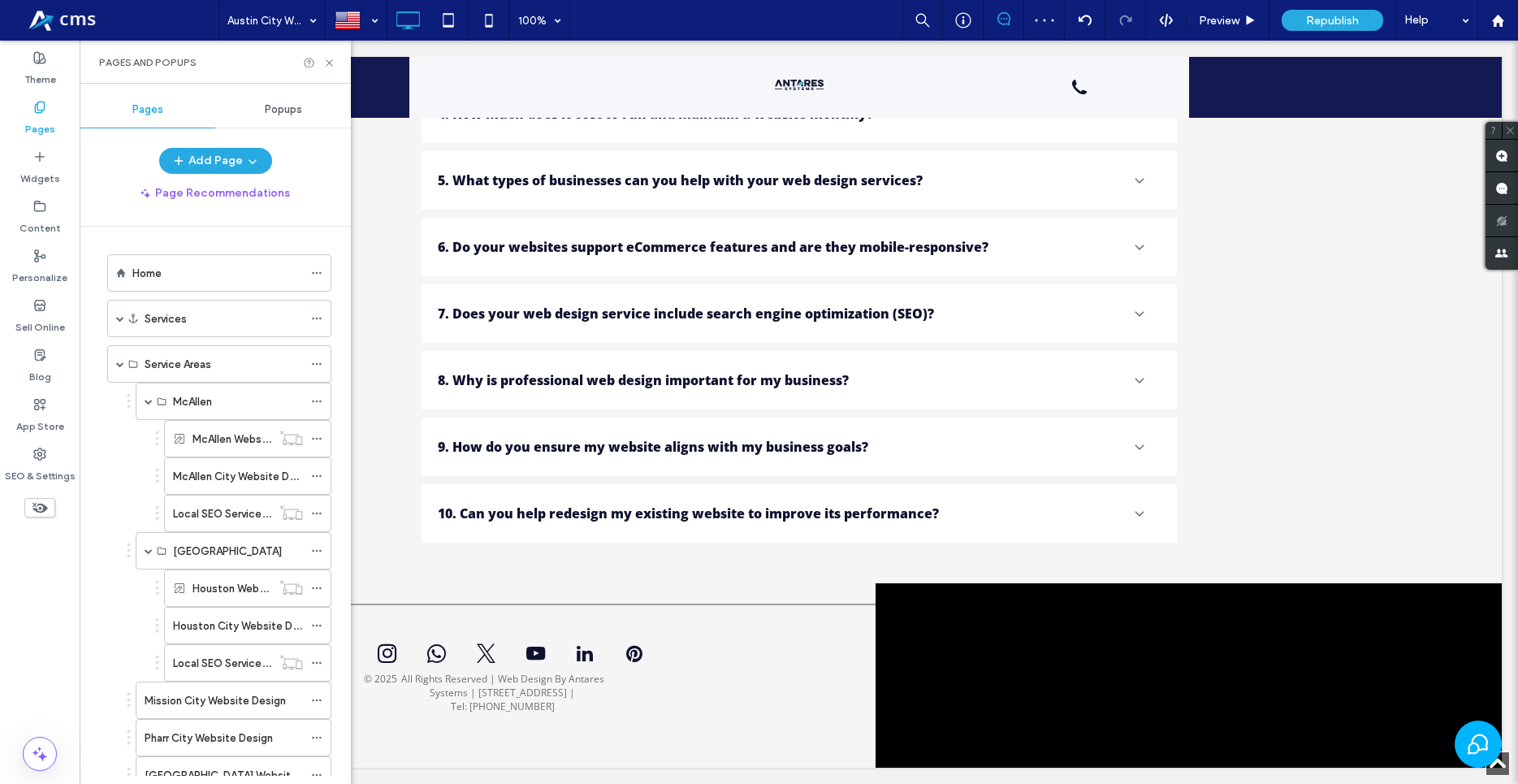
scroll to position [370, 0]
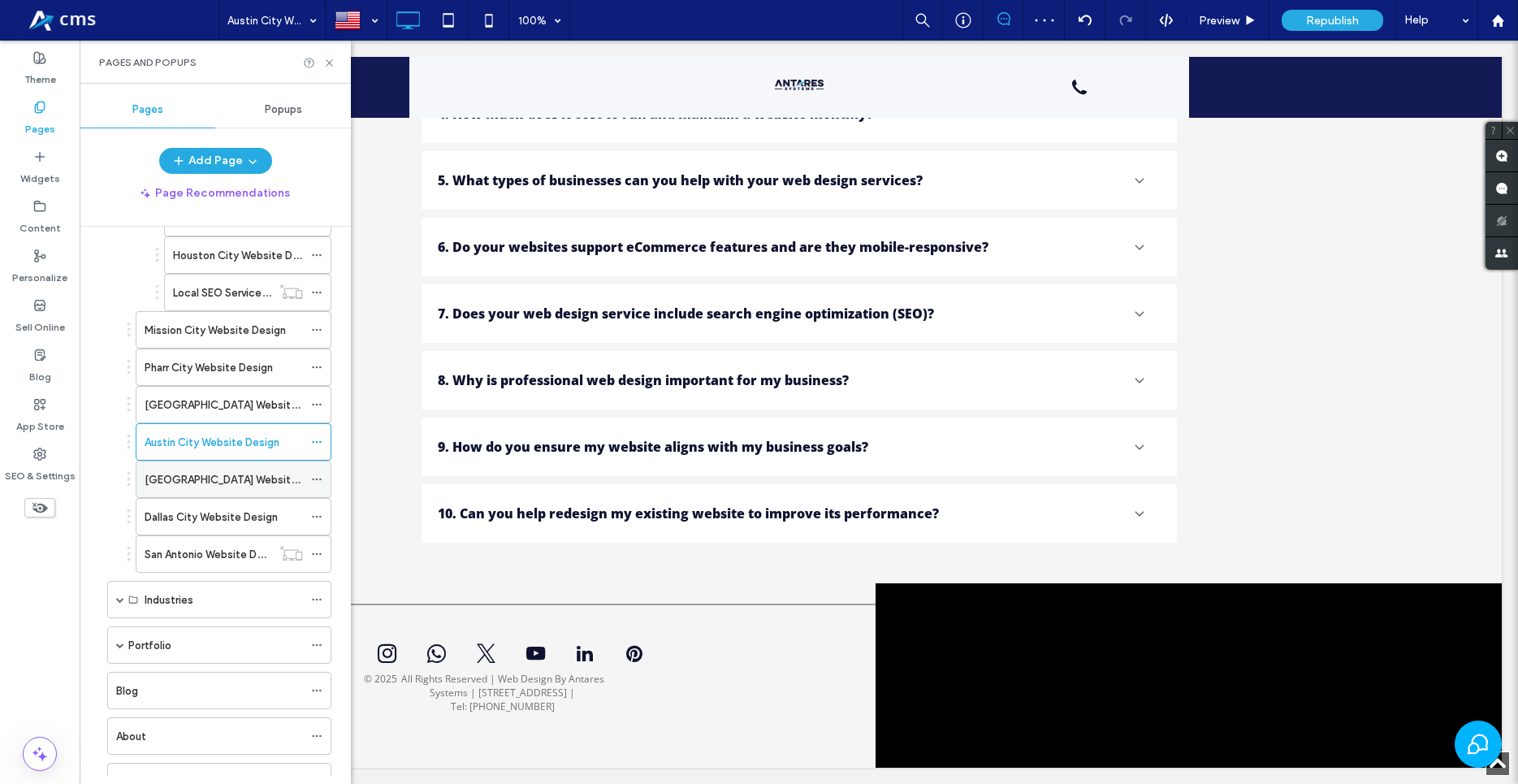
click at [201, 478] on label "Brownsville City Website Design" at bounding box center [239, 479] width 190 height 28
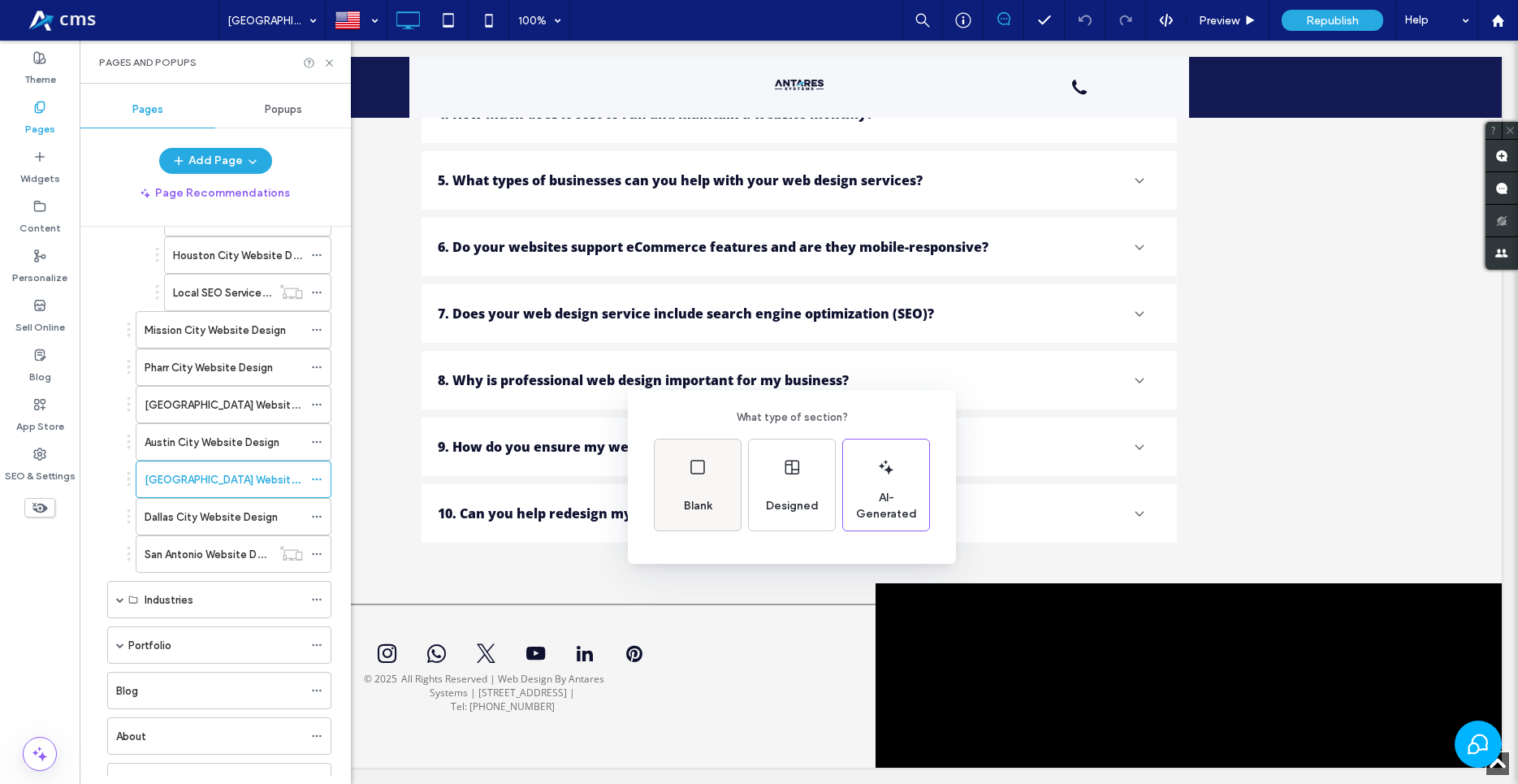
click at [702, 502] on span "Blank" at bounding box center [698, 506] width 41 height 16
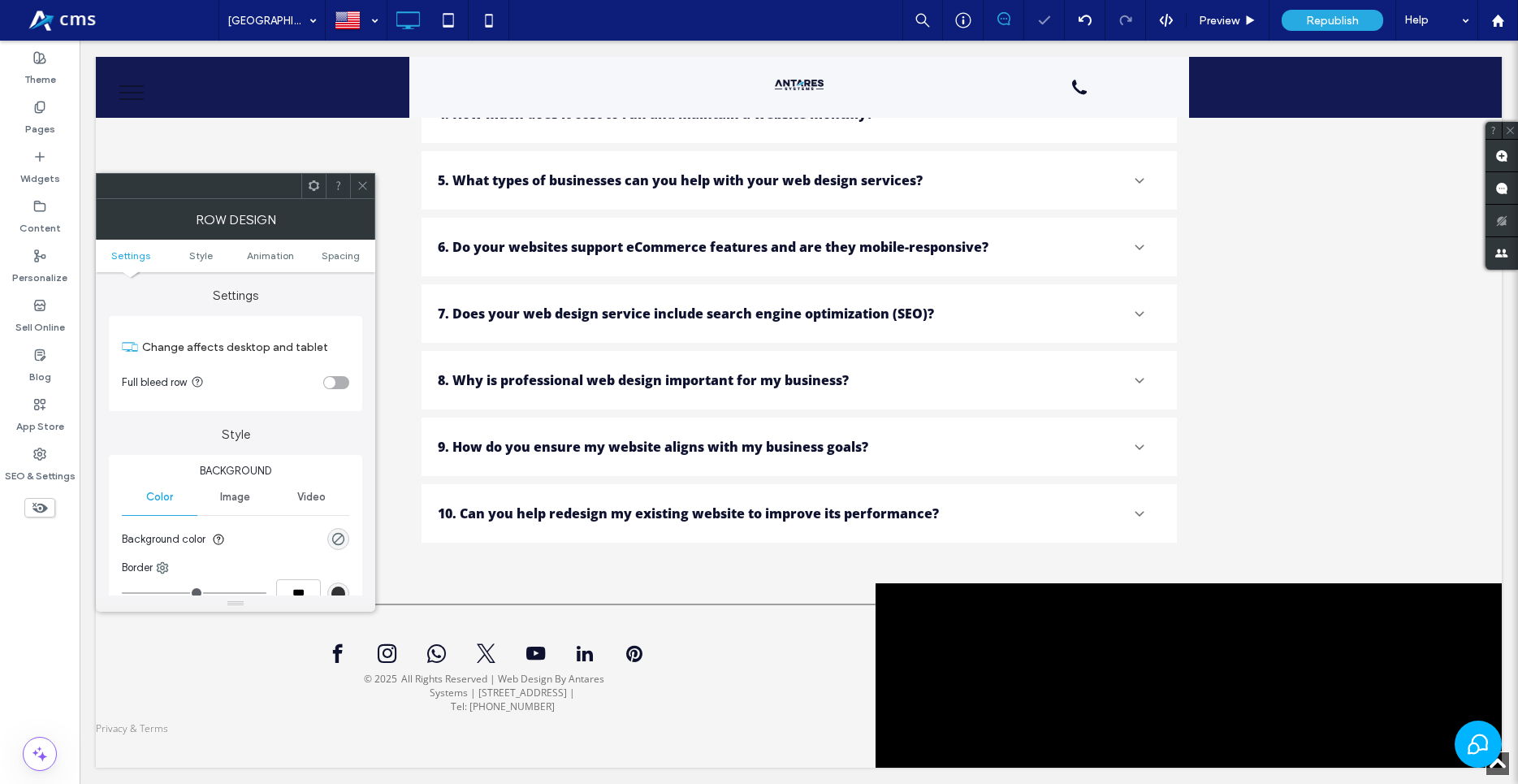
click at [323, 386] on section "Full bleed row" at bounding box center [236, 382] width 228 height 40
click at [333, 377] on div "toggle" at bounding box center [336, 383] width 26 height 13
click at [16, 162] on div "Widgets" at bounding box center [40, 167] width 80 height 49
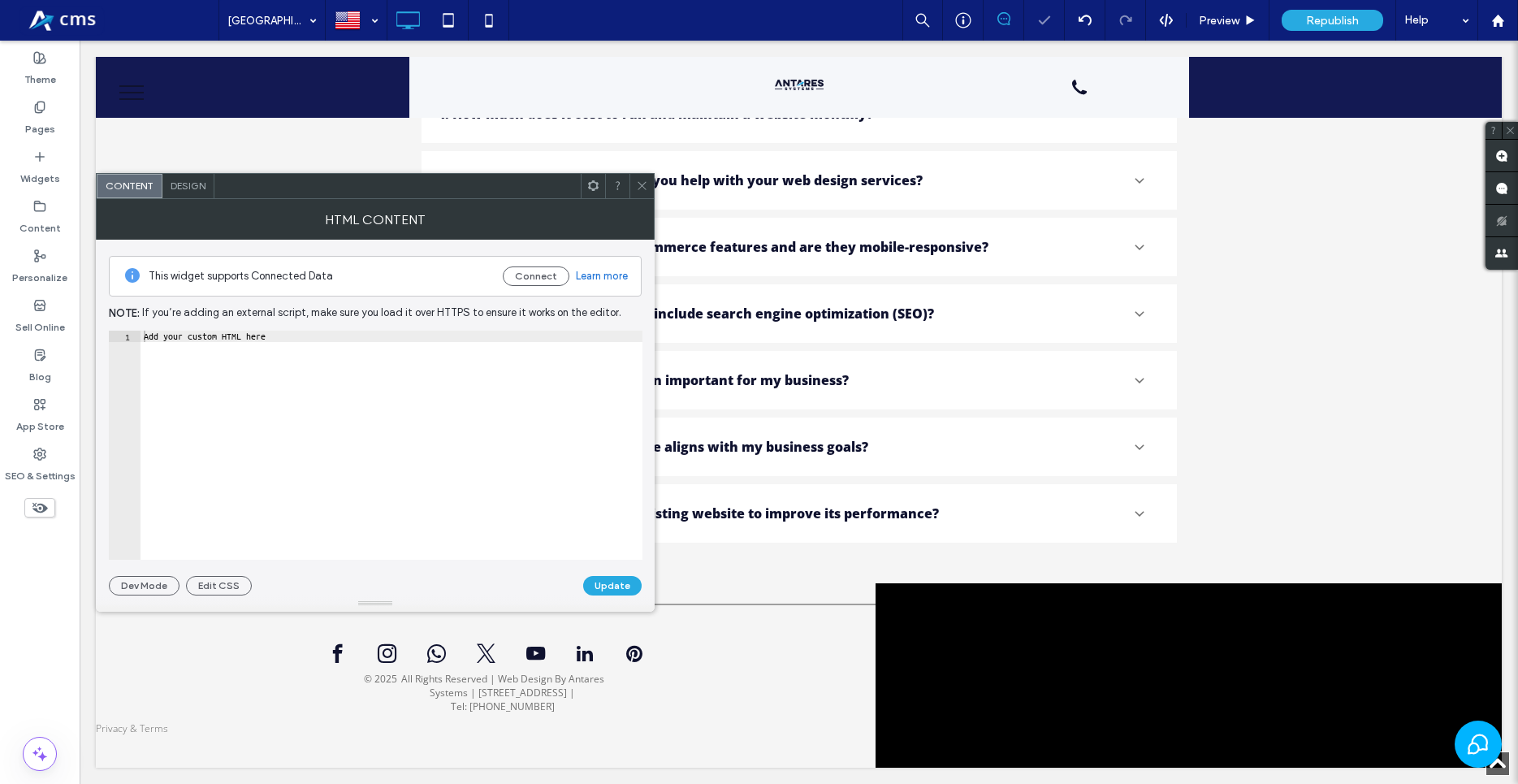
type textarea "**********"
click at [476, 415] on div "Add your custom HTML here" at bounding box center [391, 456] width 502 height 251
paste textarea "Cursor at row 1"
type textarea "**********"
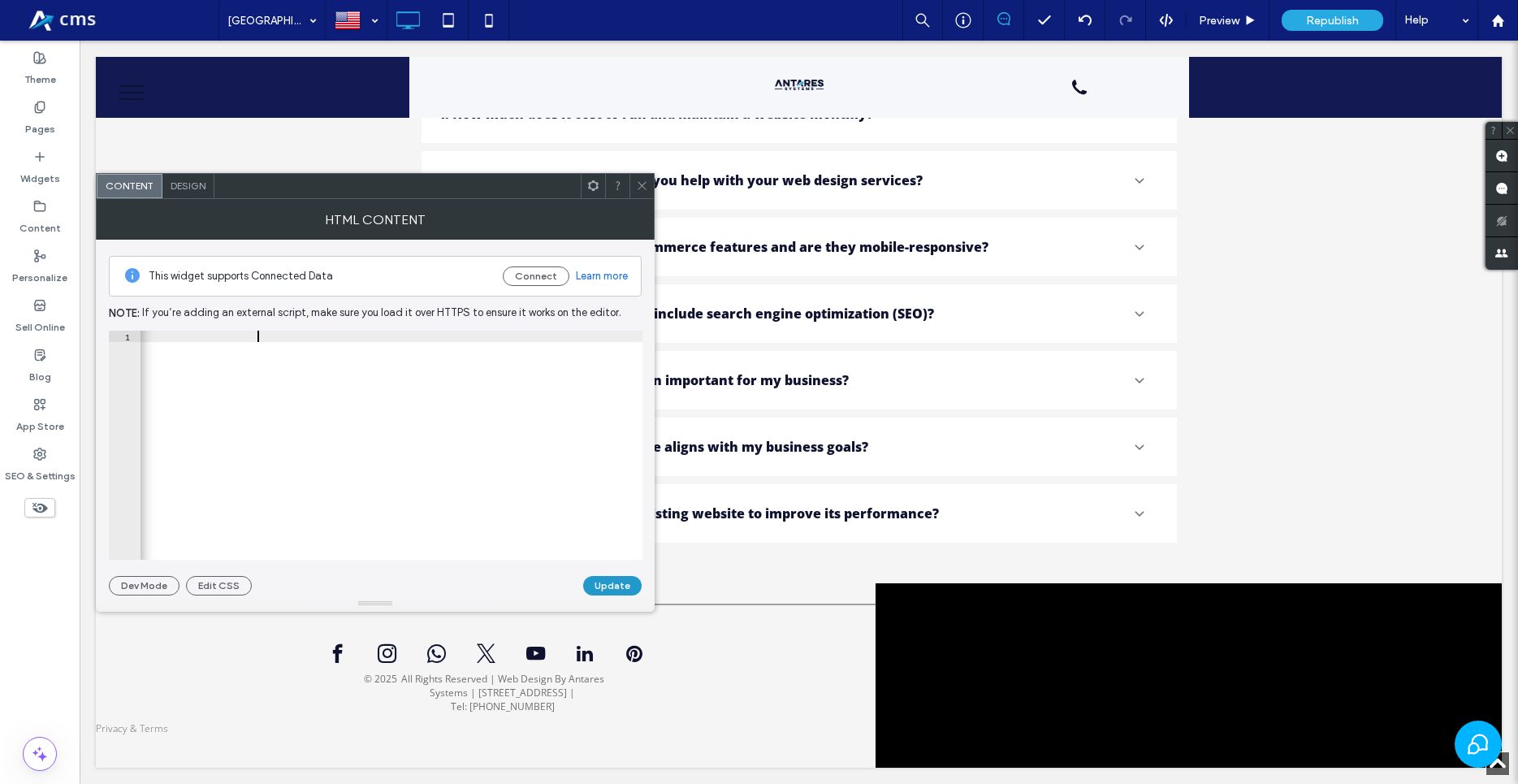
click at [613, 577] on button "Update" at bounding box center [612, 585] width 59 height 20
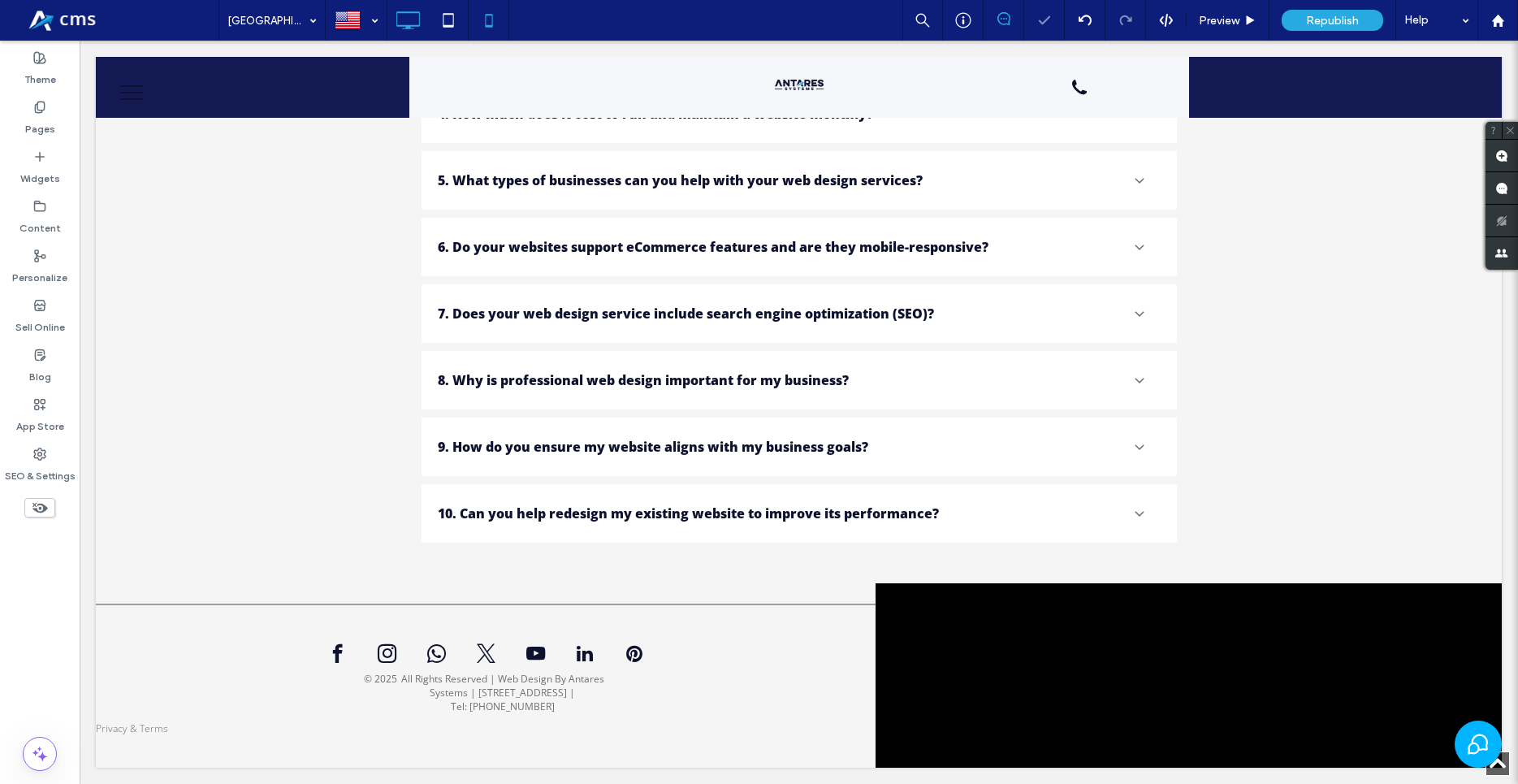
click at [501, 22] on icon at bounding box center [488, 20] width 32 height 32
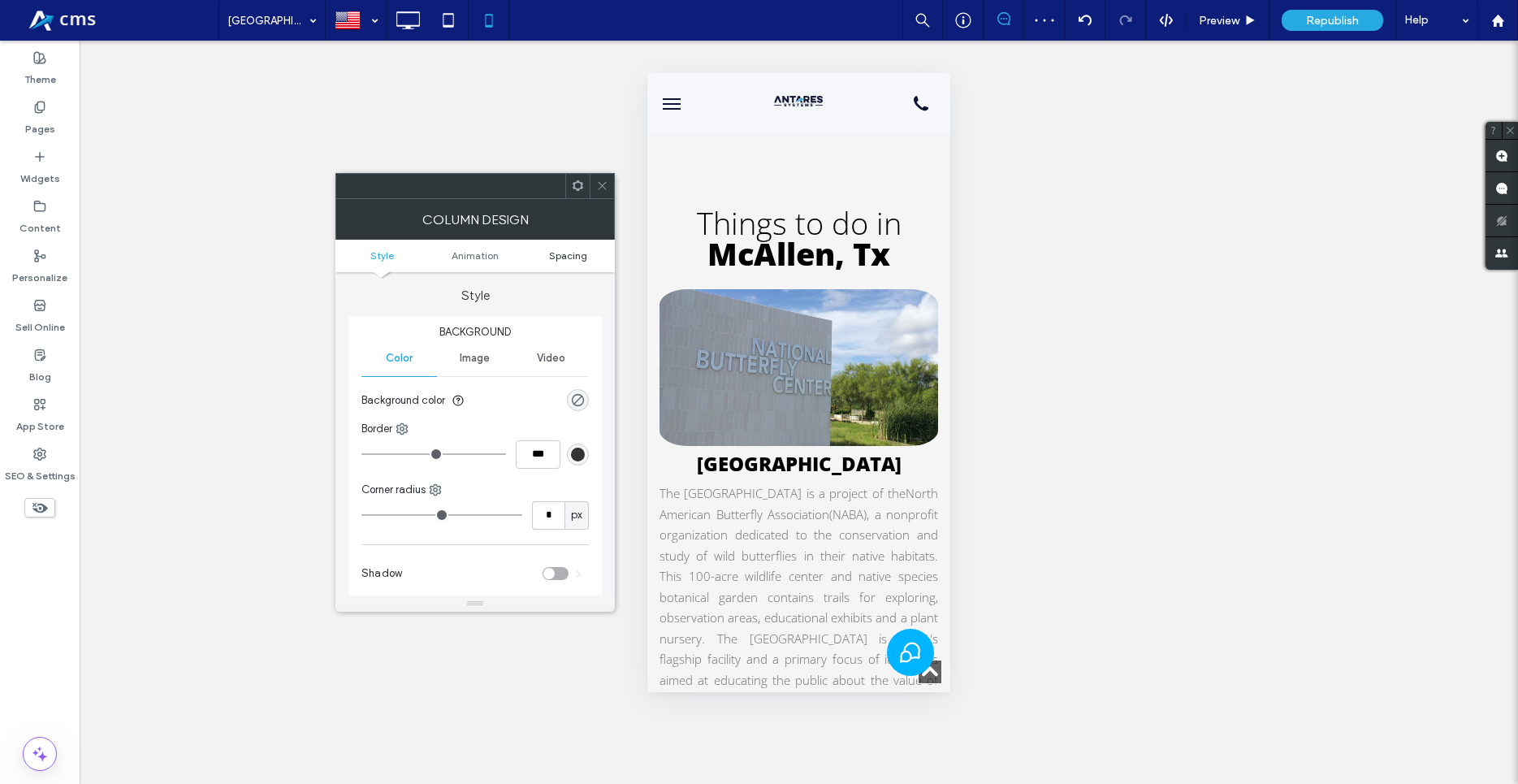
click at [562, 251] on span "Spacing" at bounding box center [568, 255] width 38 height 12
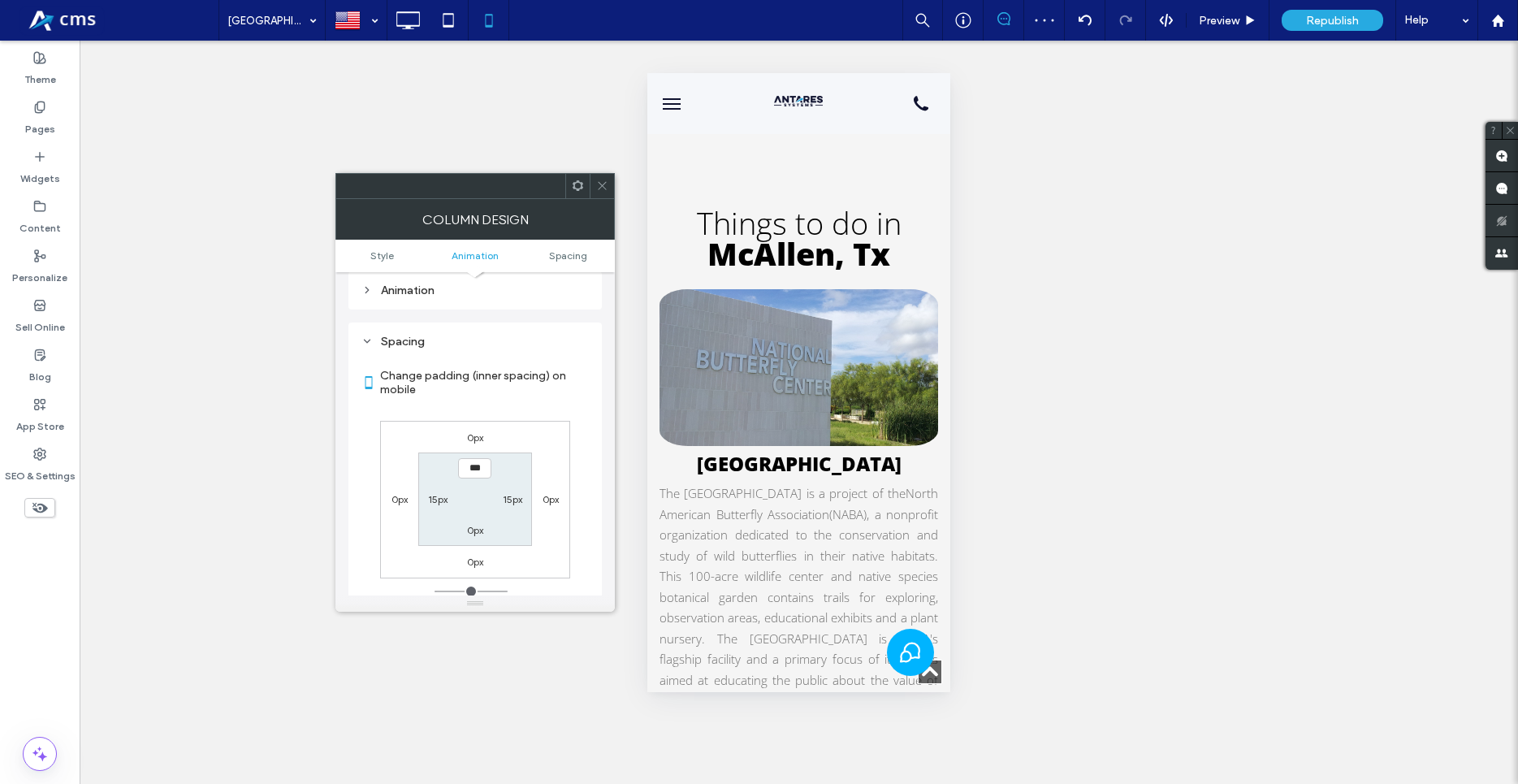
scroll to position [381, 0]
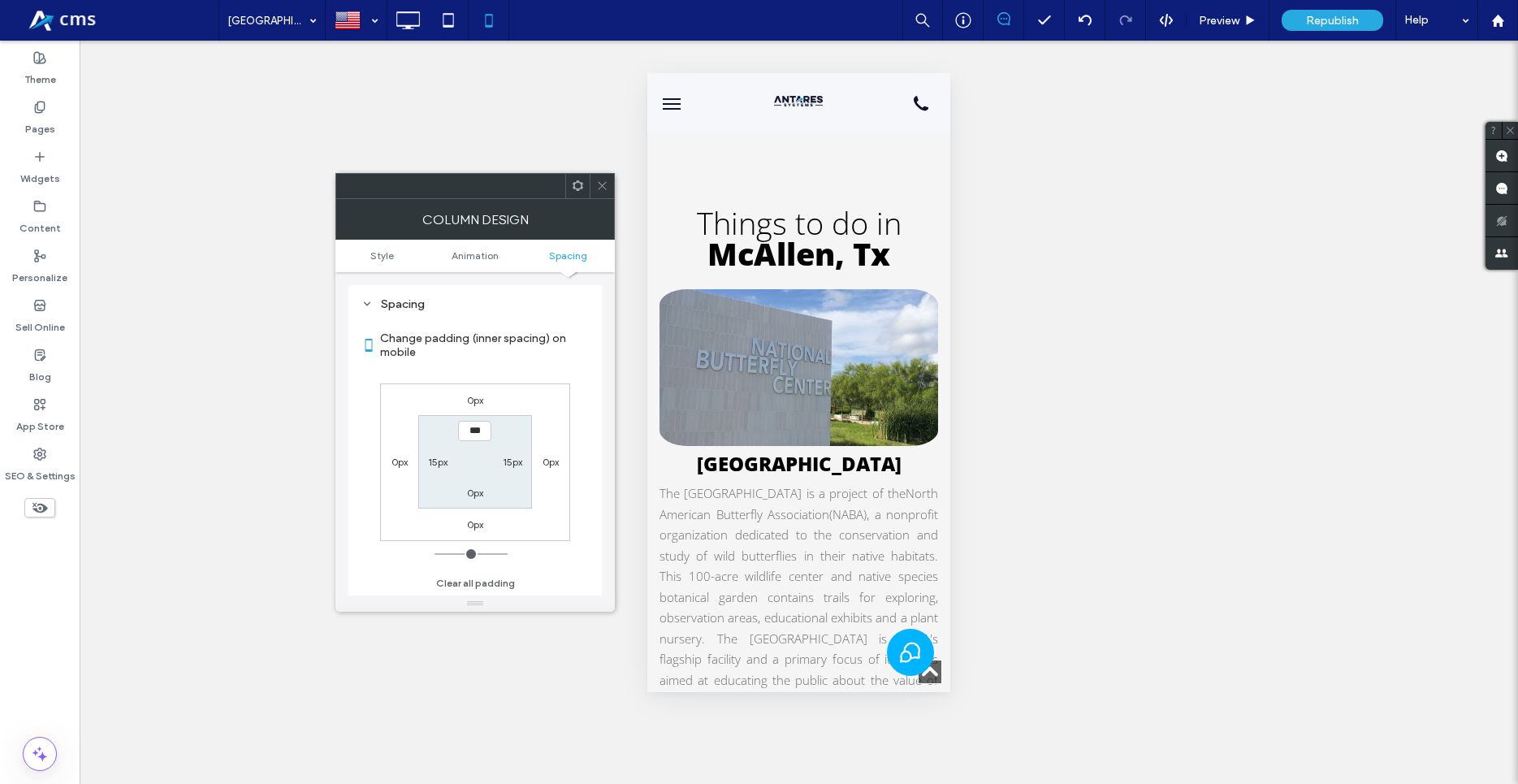
click at [444, 458] on label "15px" at bounding box center [438, 462] width 20 height 12
type input "**"
type input "*"
type input "***"
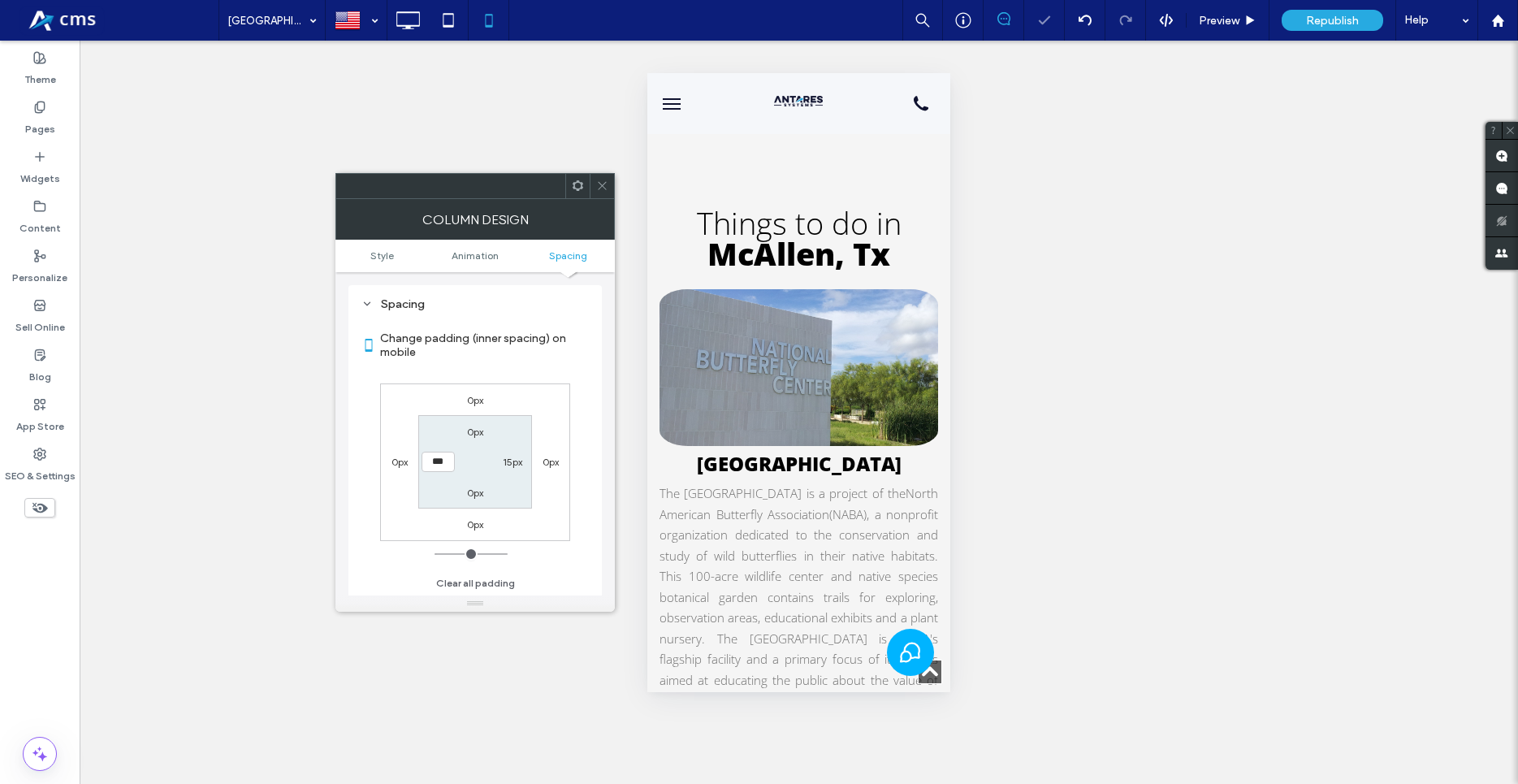
click at [509, 456] on div "15px" at bounding box center [513, 462] width 20 height 16
click at [519, 463] on label "15px" at bounding box center [513, 462] width 20 height 12
type input "**"
type input "*"
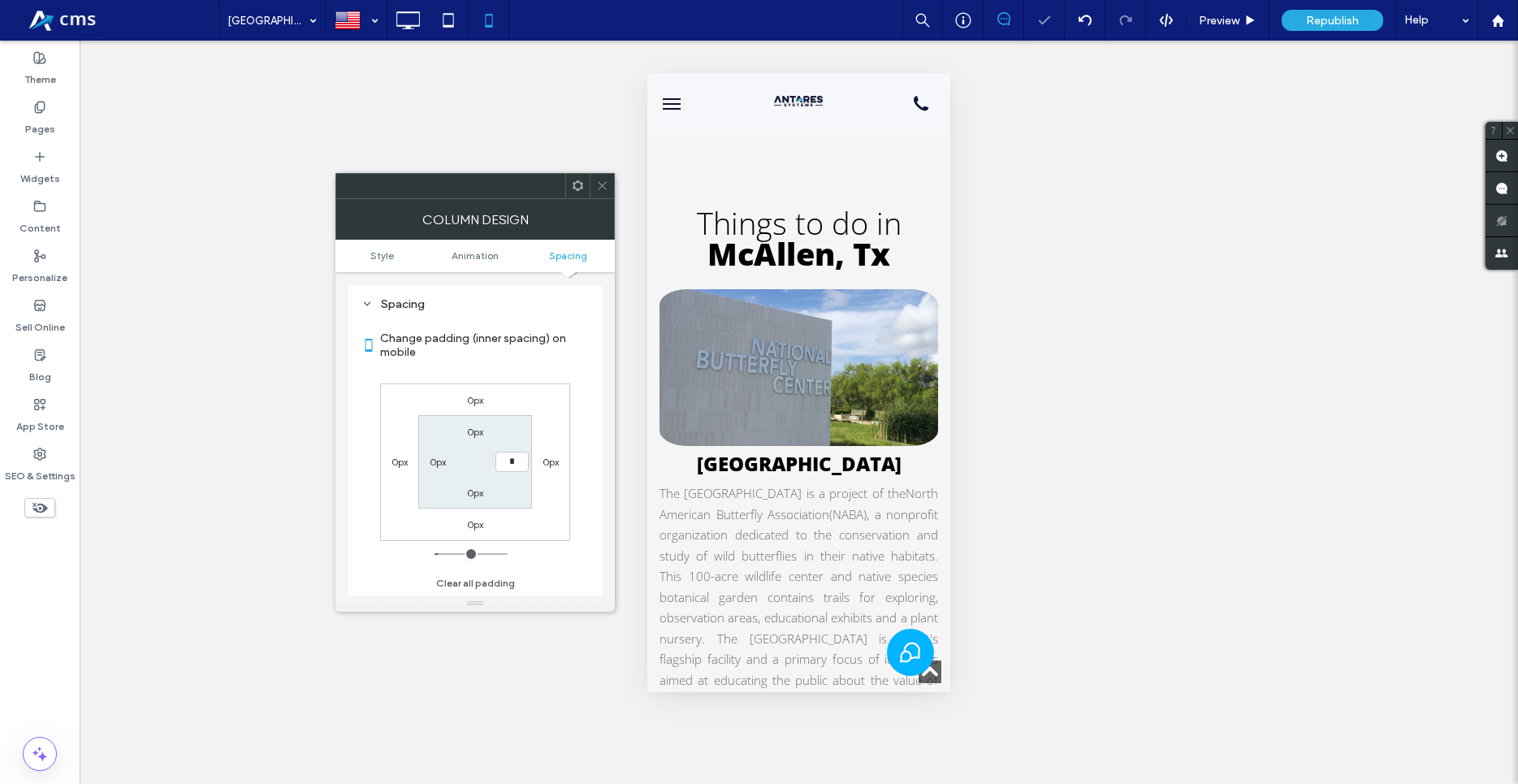
type input "***"
click at [571, 396] on div "Change padding (inner spacing) on mobile 0px 0px 0px 0px 0px *** 0px 0px Clear …" at bounding box center [475, 455] width 228 height 280
click at [602, 186] on use at bounding box center [602, 186] width 8 height 8
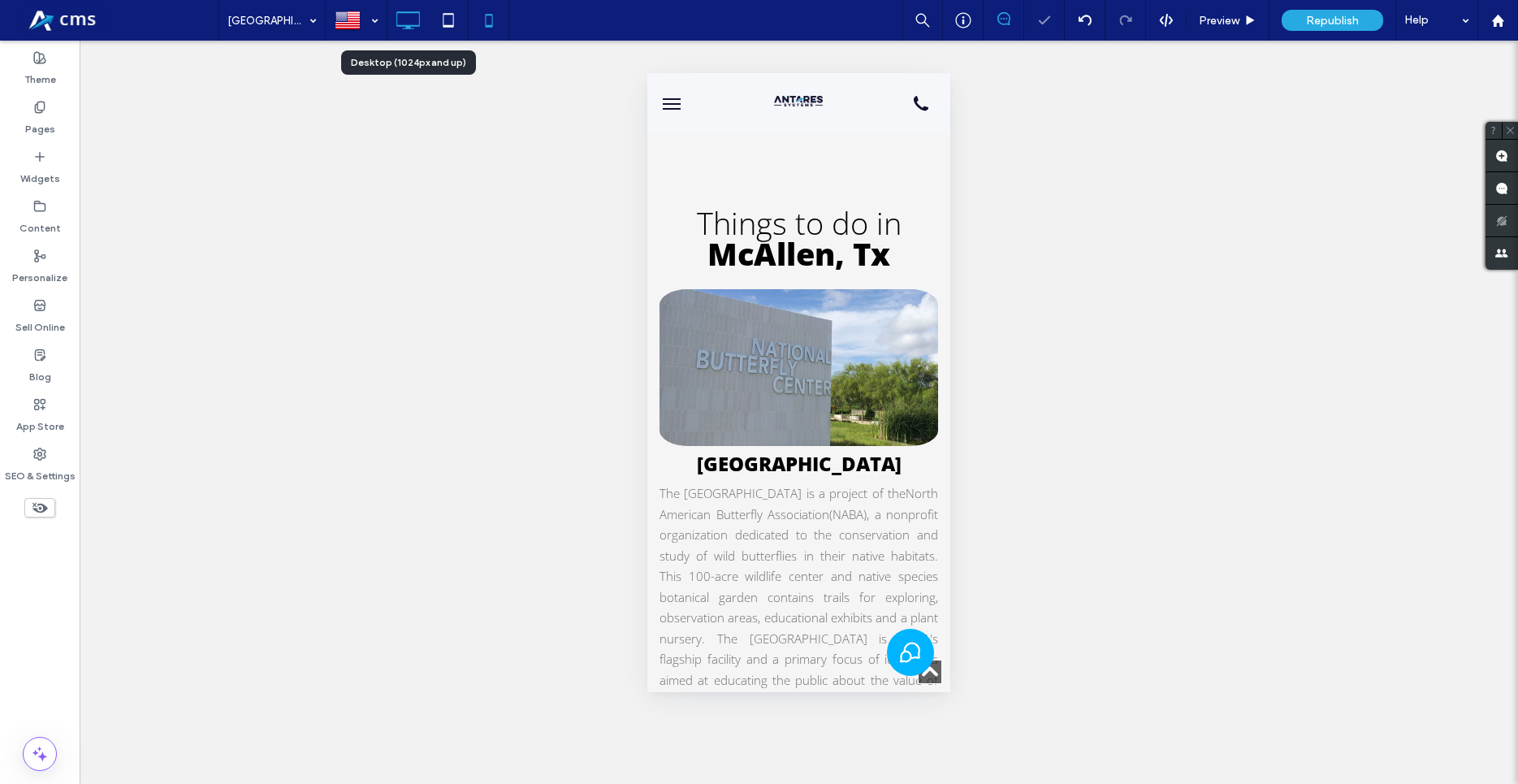
click at [393, 20] on icon at bounding box center [407, 20] width 32 height 32
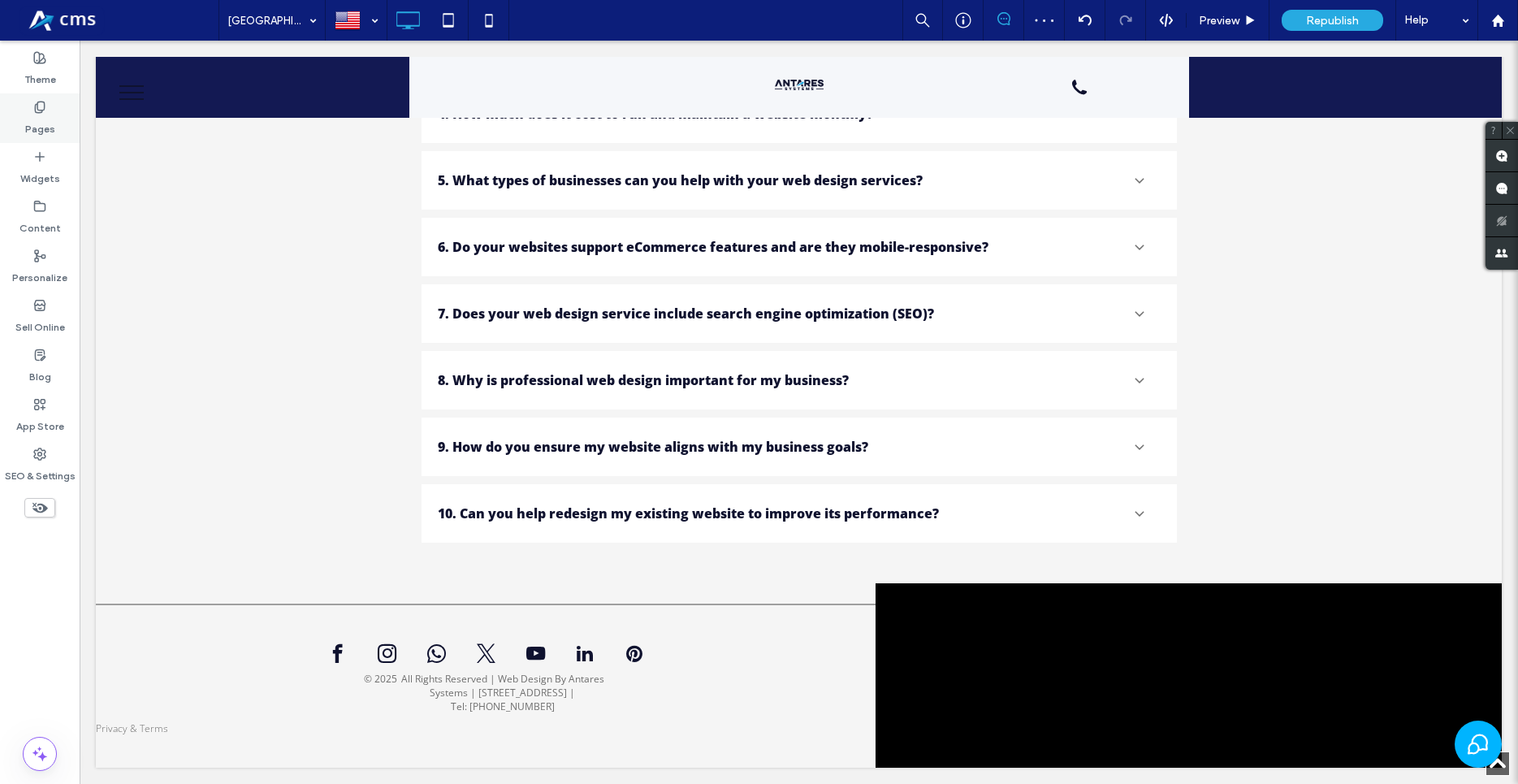
click at [40, 112] on use at bounding box center [39, 106] width 9 height 11
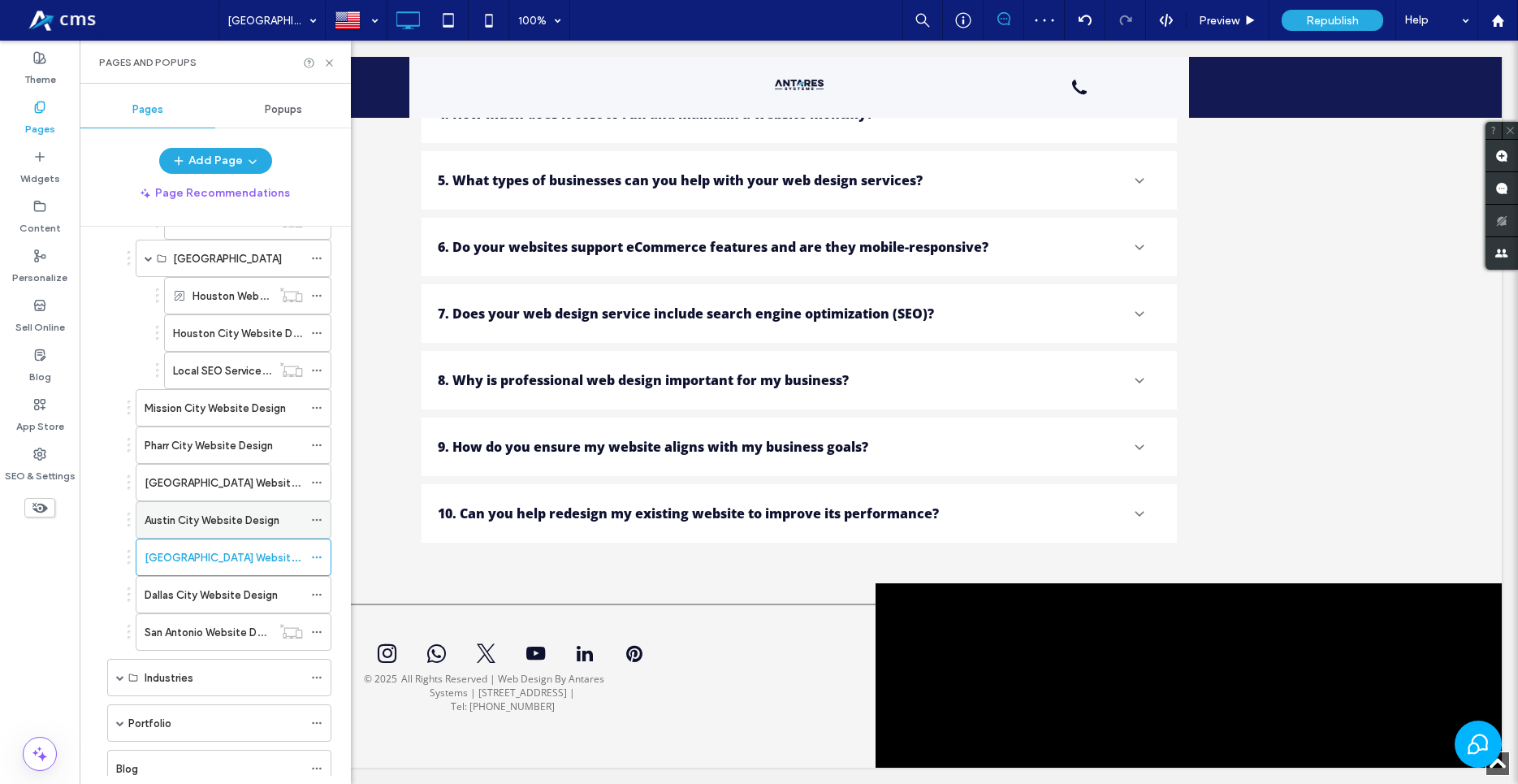
scroll to position [278, 0]
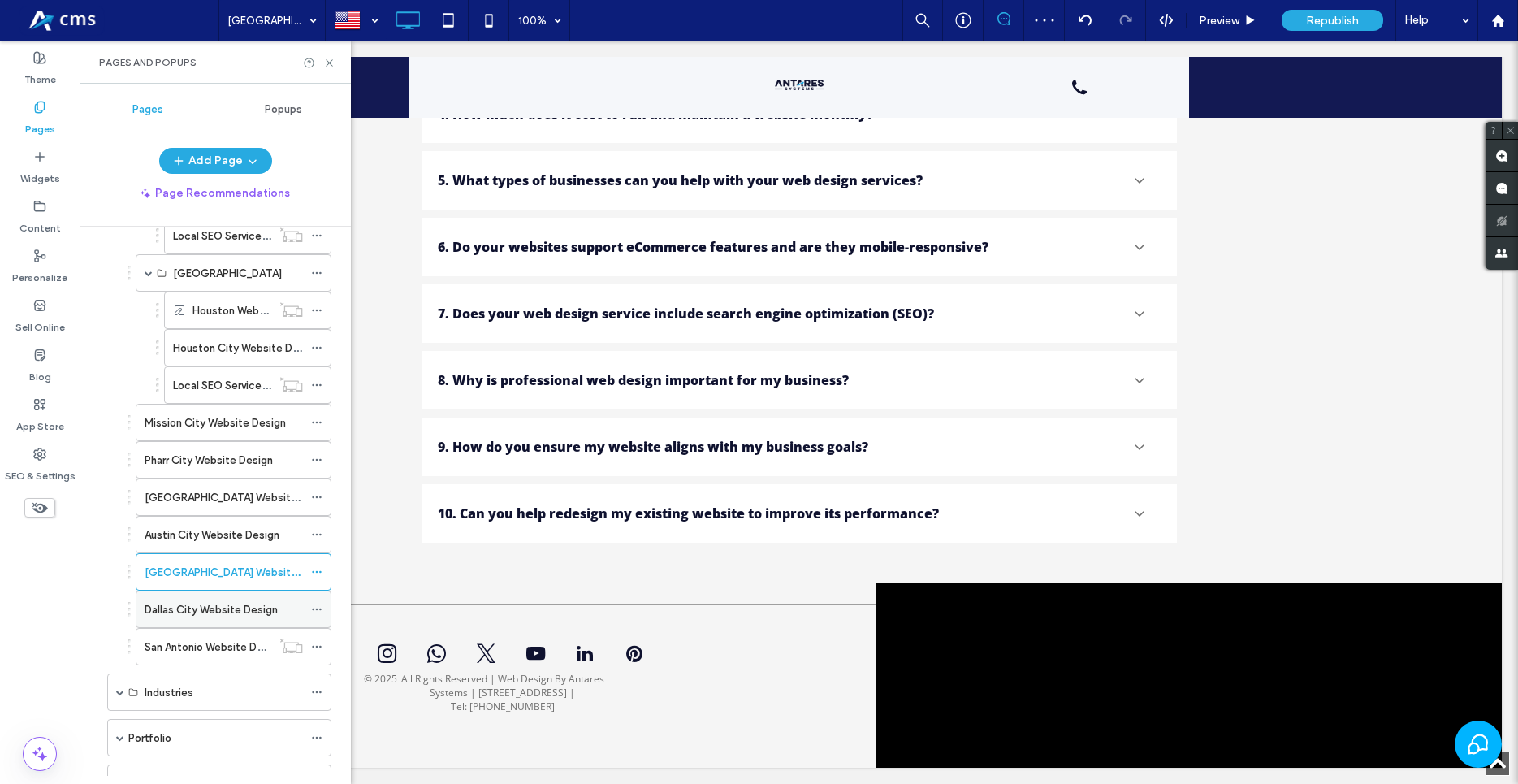
click at [200, 613] on label "Dallas City Website Design" at bounding box center [211, 609] width 134 height 28
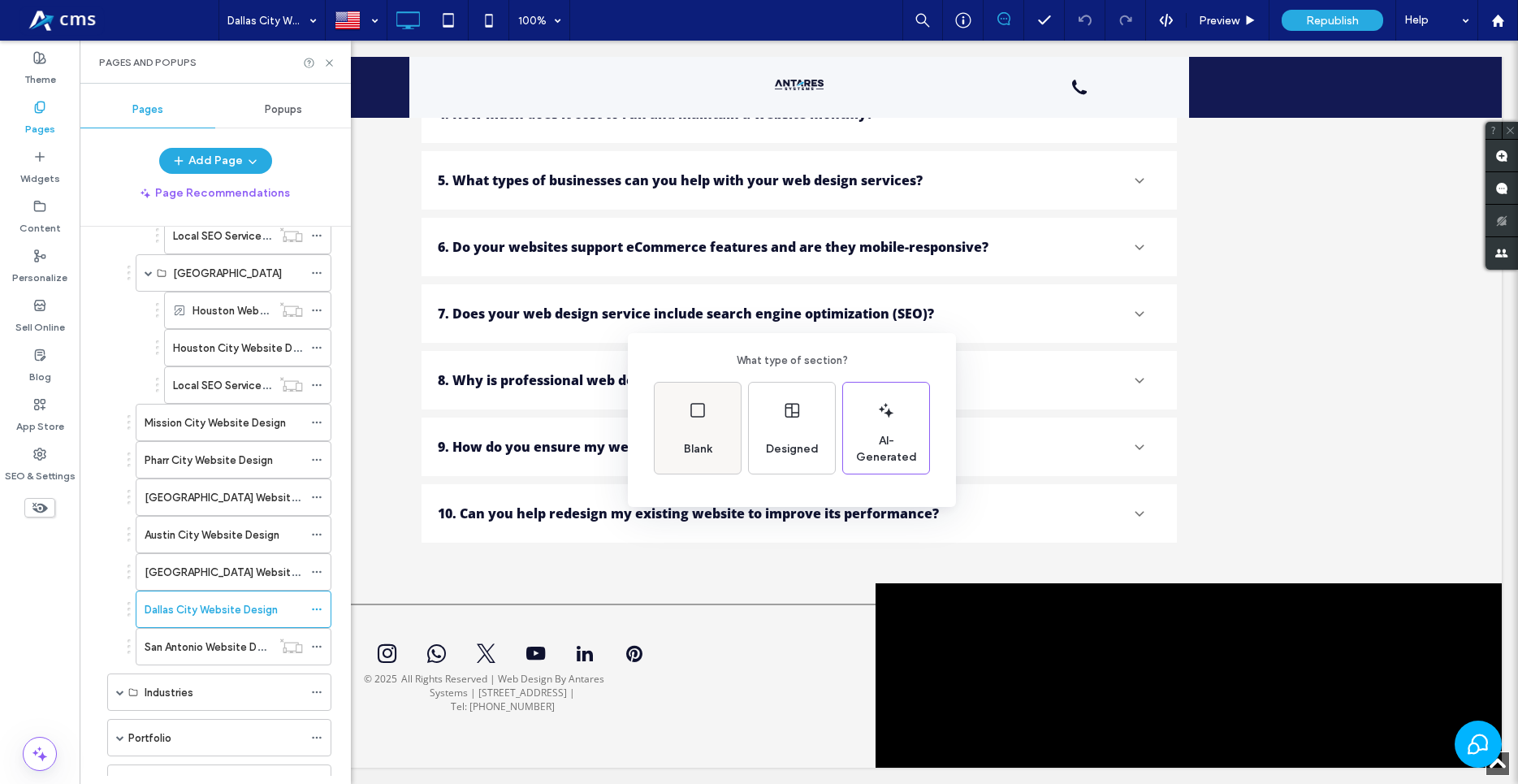
click at [703, 443] on span "Blank" at bounding box center [698, 449] width 41 height 16
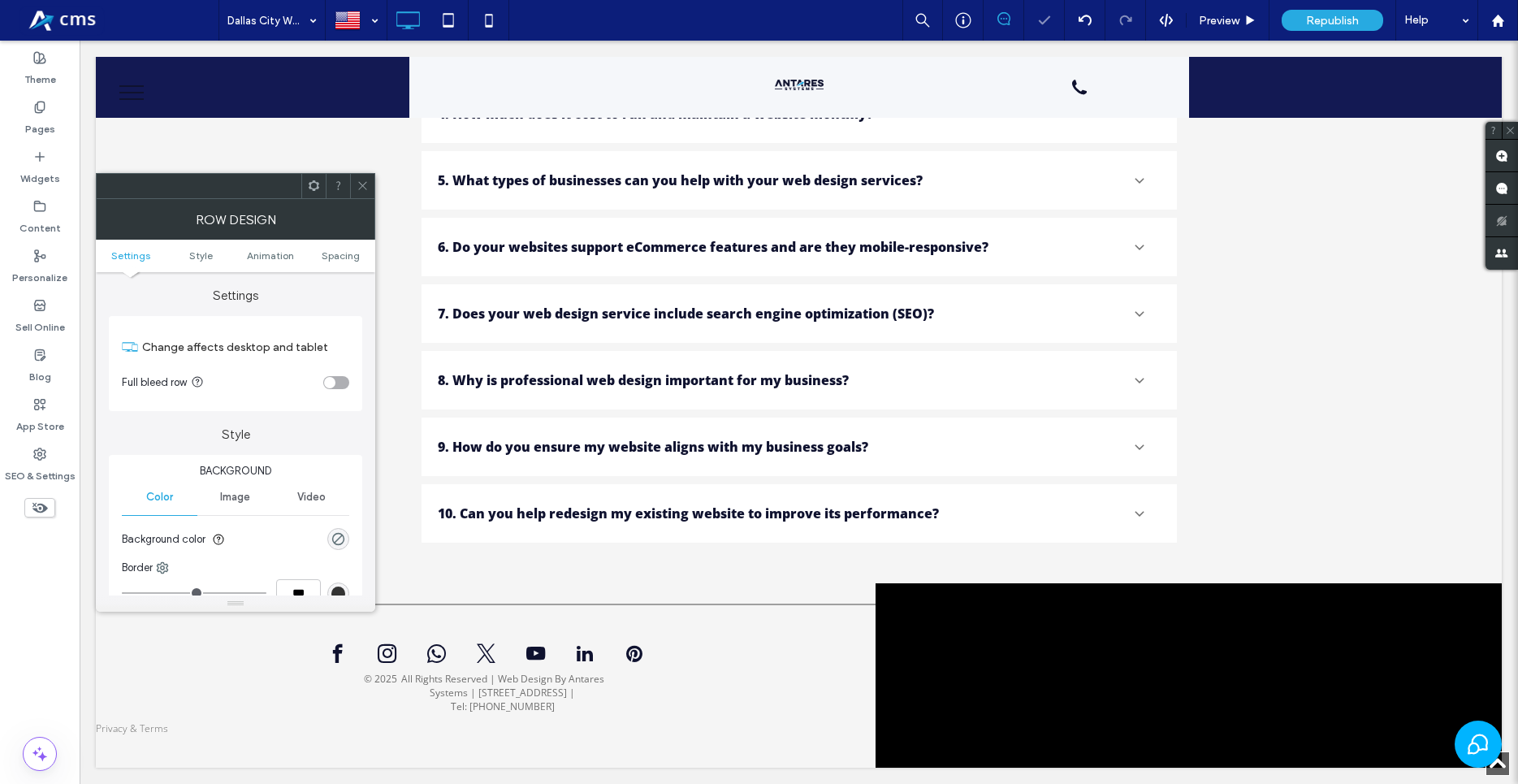
click at [344, 383] on div "toggle" at bounding box center [336, 383] width 26 height 13
click at [24, 157] on div "Widgets" at bounding box center [40, 167] width 80 height 49
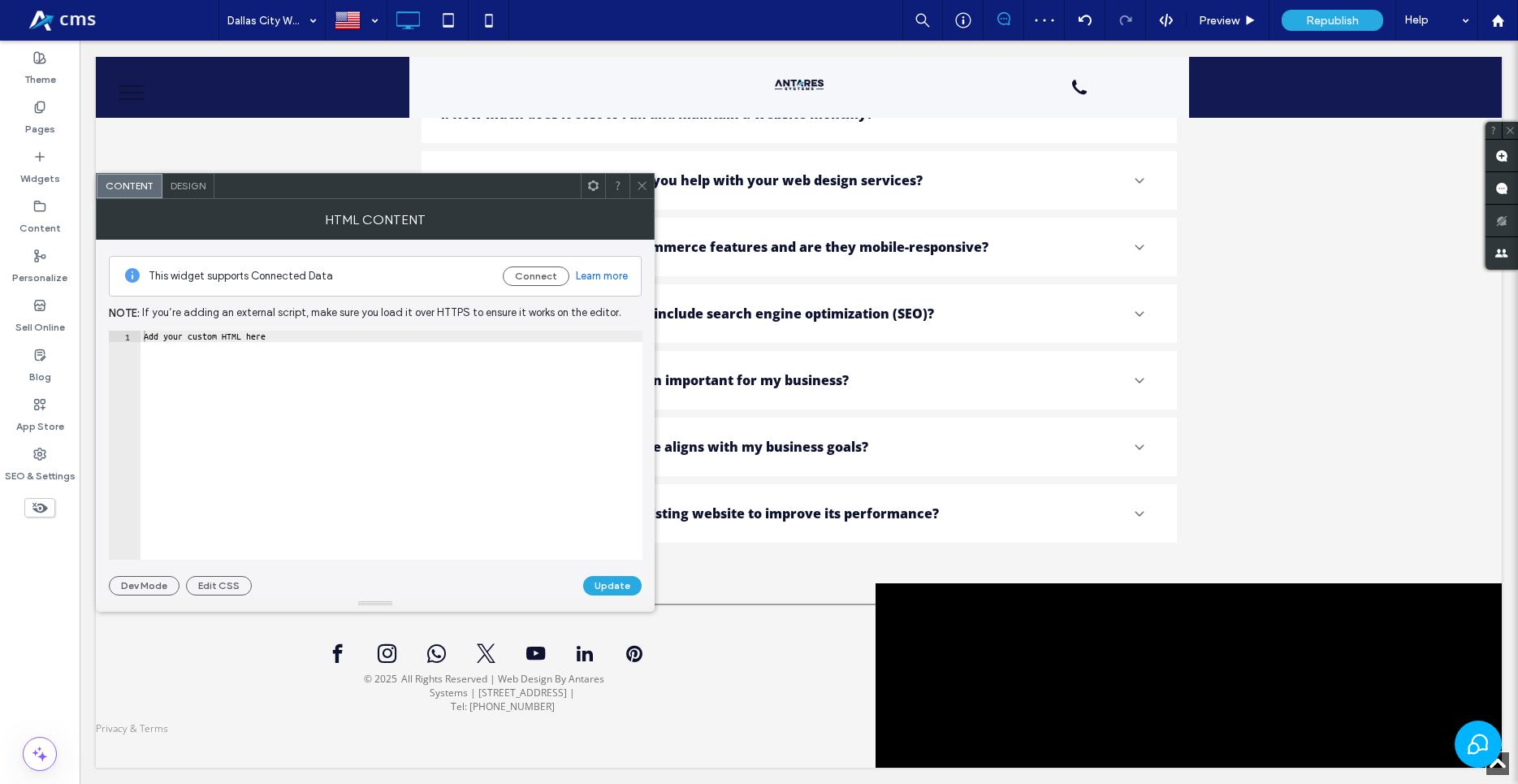
type textarea "**********"
click at [298, 493] on div "Add your custom HTML here" at bounding box center [391, 456] width 502 height 251
paste textarea "Cursor at row 1"
drag, startPoint x: 190, startPoint y: 388, endPoint x: 168, endPoint y: 355, distance: 39.7
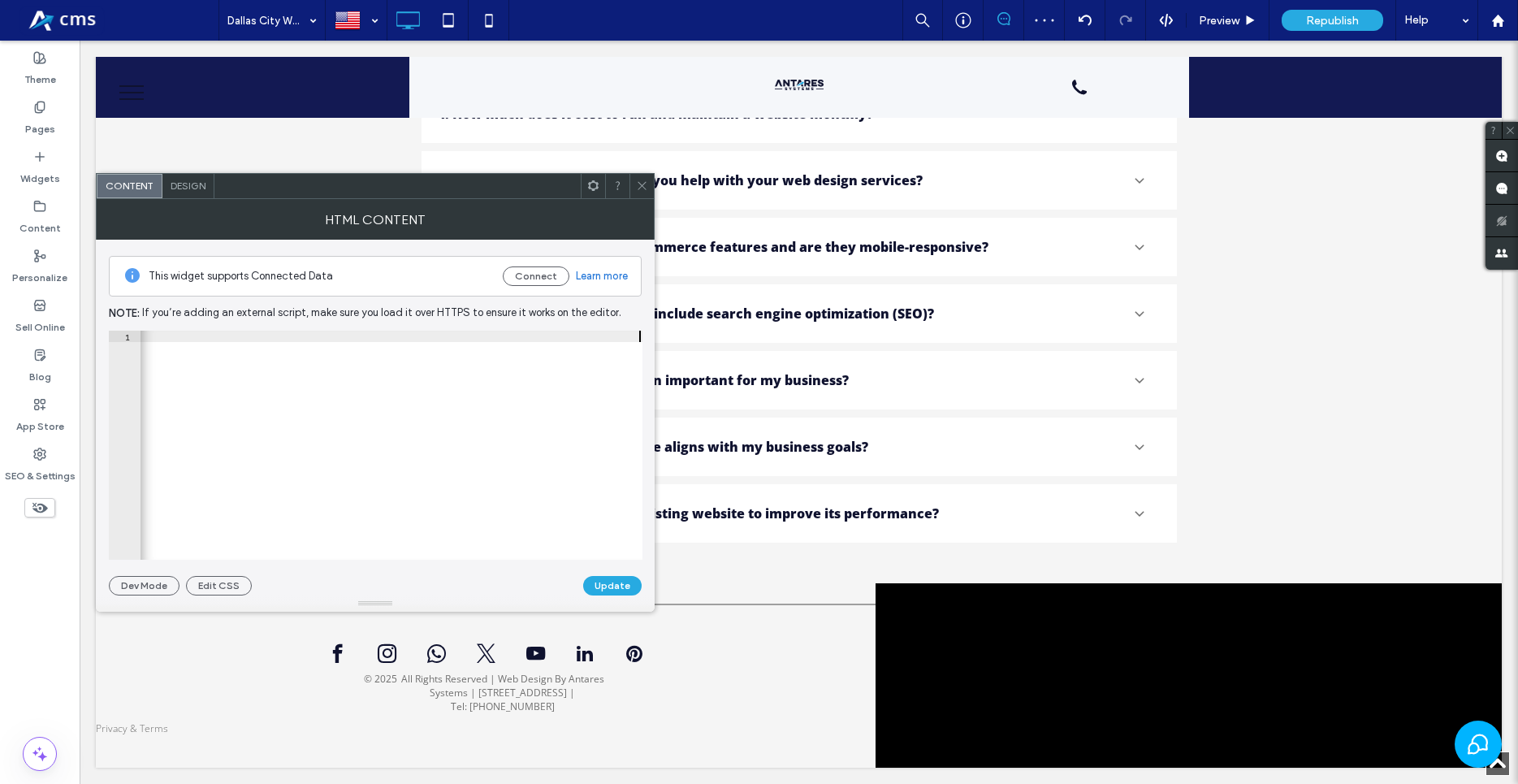
click at [134, 373] on div "1 < iframe src = "https://www.google.com/maps/embed?pb=!1m18!1m12!1m3!1d214592.…" at bounding box center [375, 445] width 533 height 229
type textarea "**********"
click at [596, 584] on button "Update" at bounding box center [612, 585] width 59 height 20
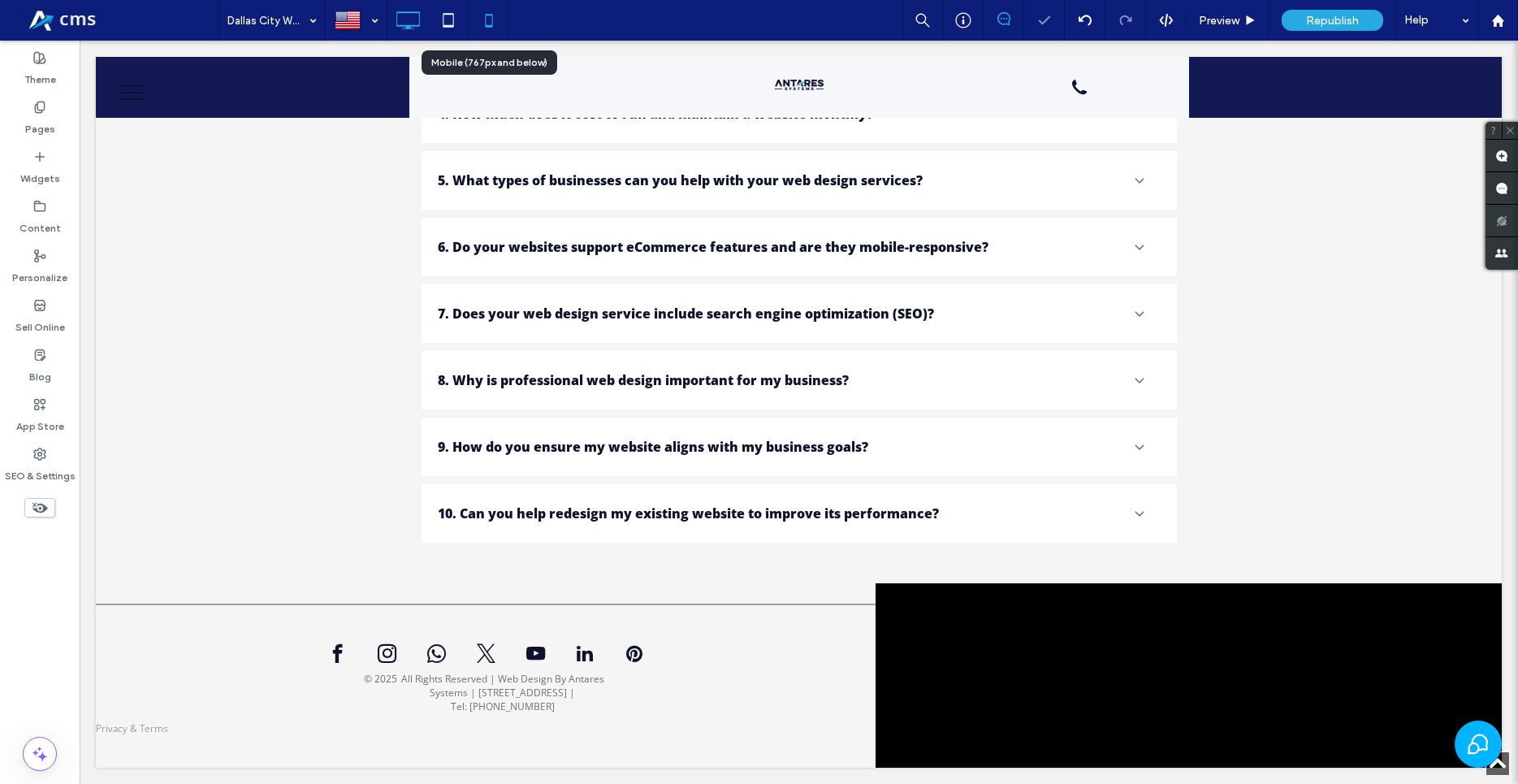
click at [485, 16] on icon at bounding box center [488, 20] width 32 height 32
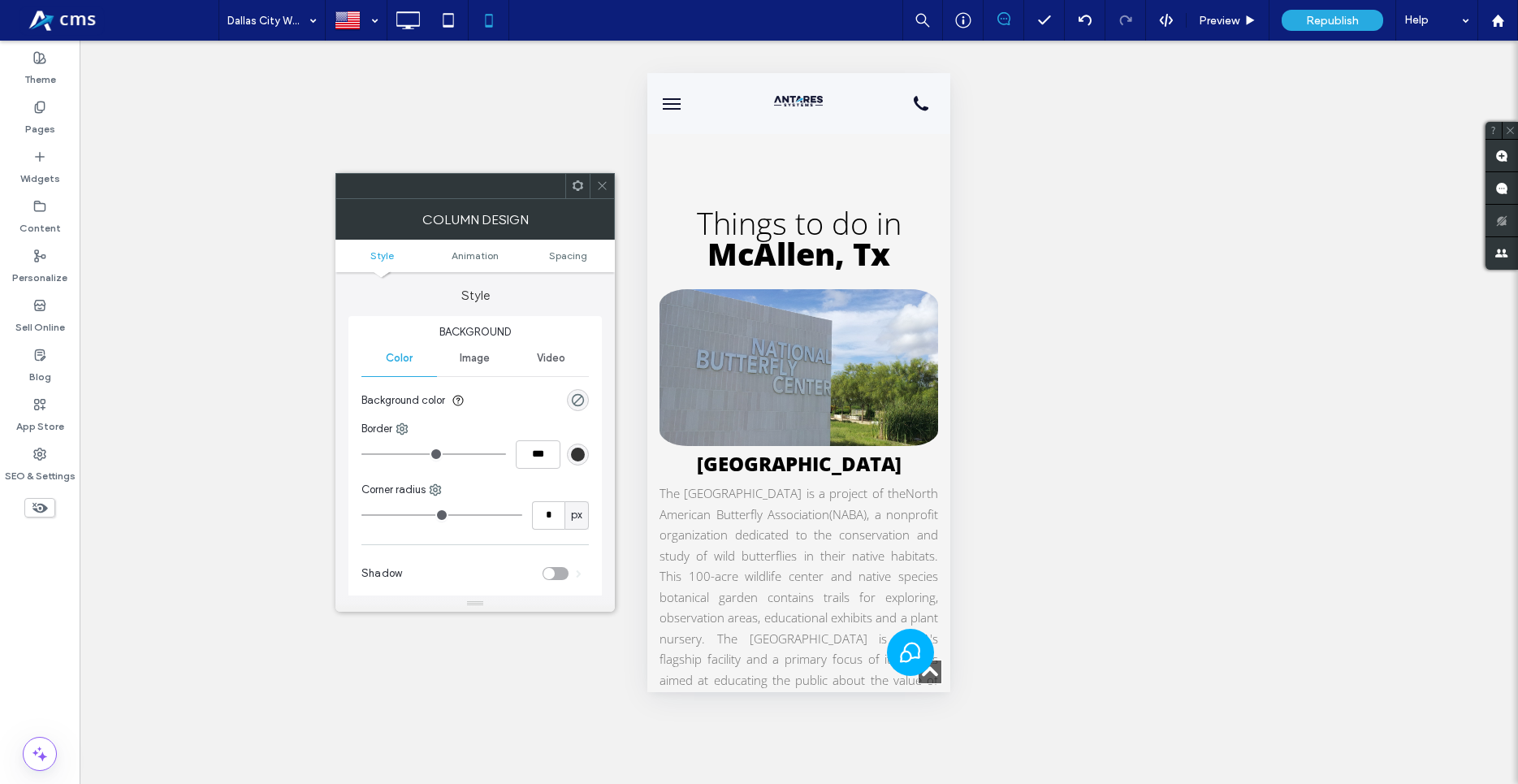
click at [571, 263] on ul "Style Animation Spacing" at bounding box center [475, 256] width 280 height 32
click at [575, 254] on span "Spacing" at bounding box center [568, 255] width 38 height 12
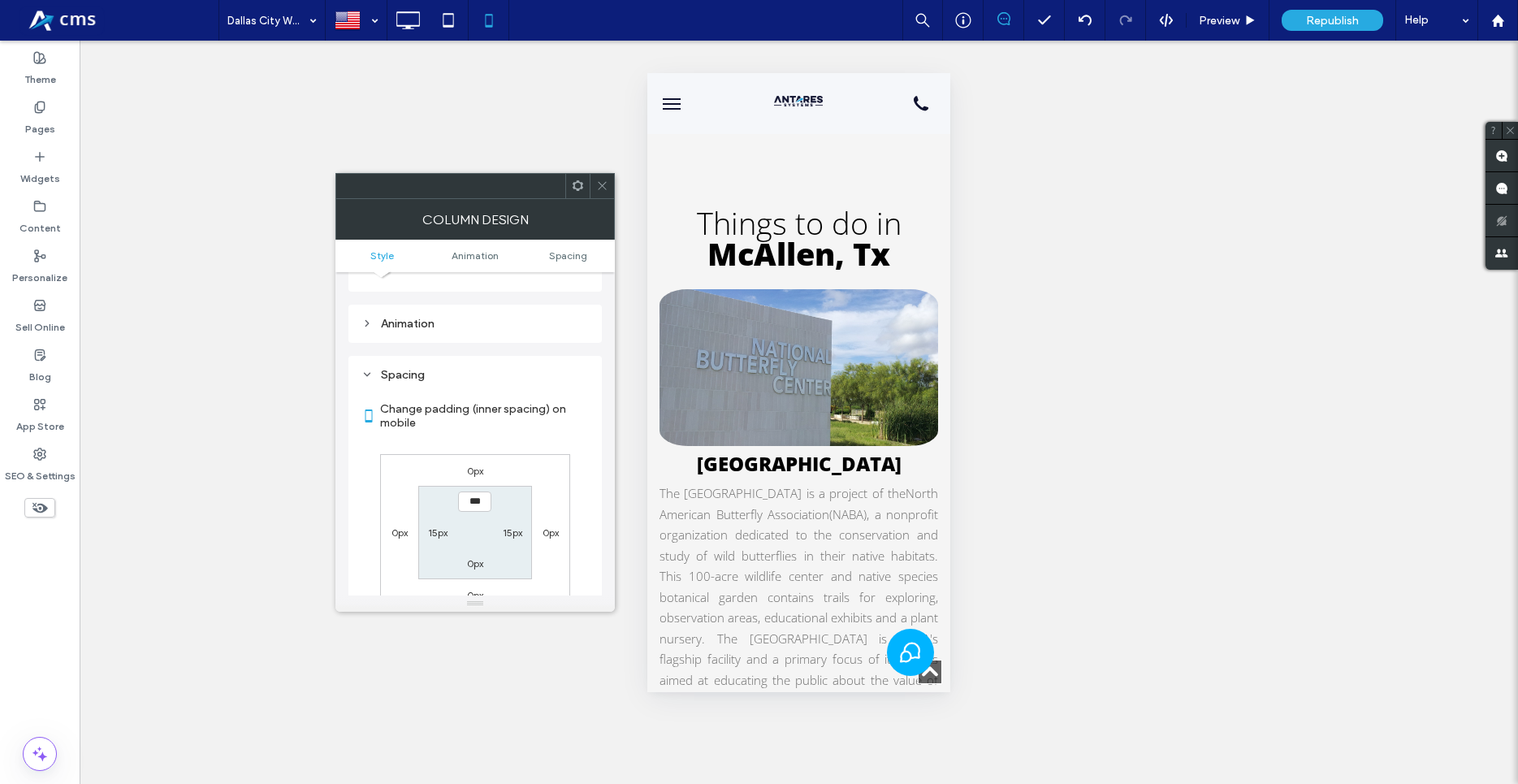
scroll to position [381, 0]
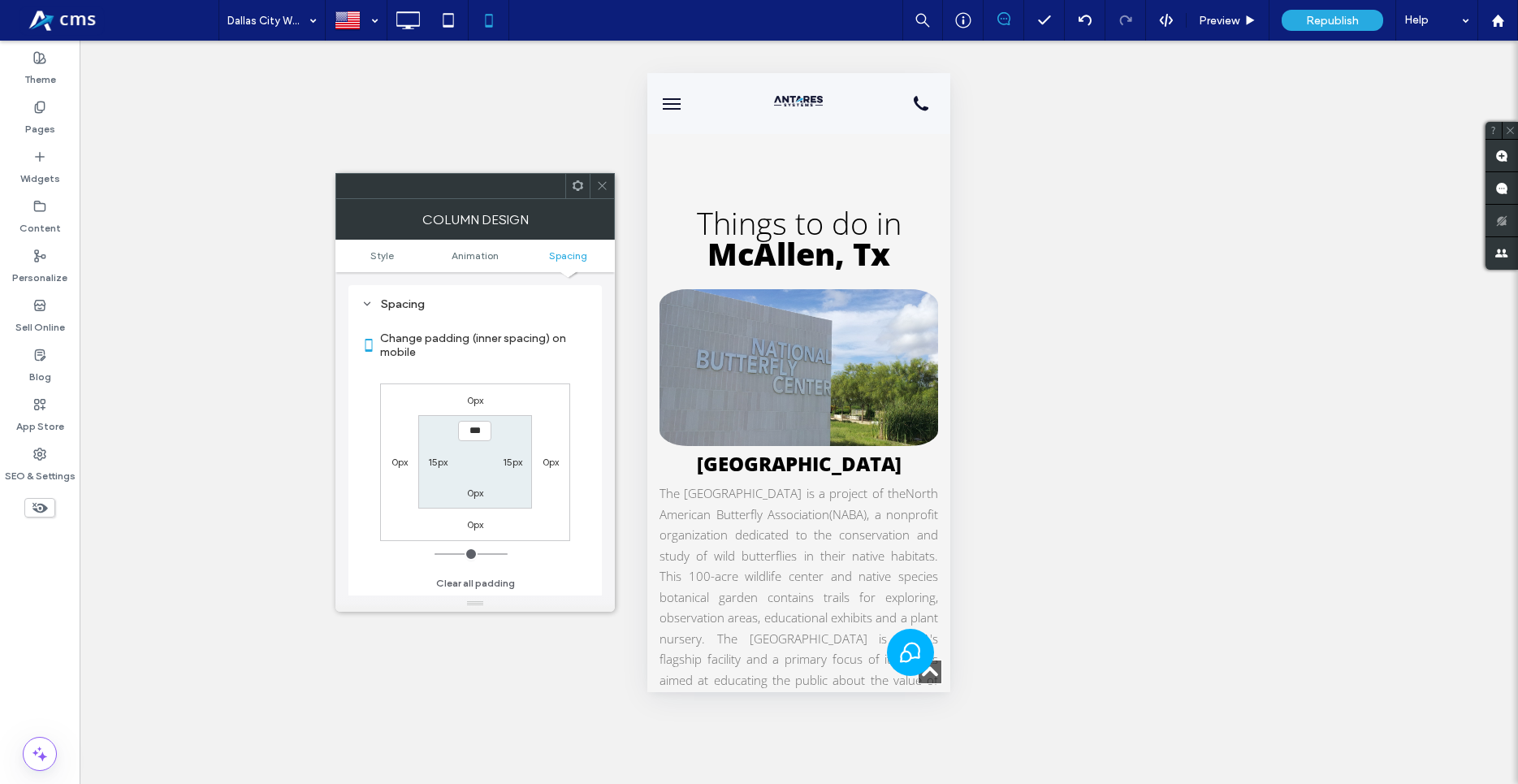
click at [439, 462] on label "15px" at bounding box center [438, 462] width 20 height 12
type input "**"
type input "*"
type input "***"
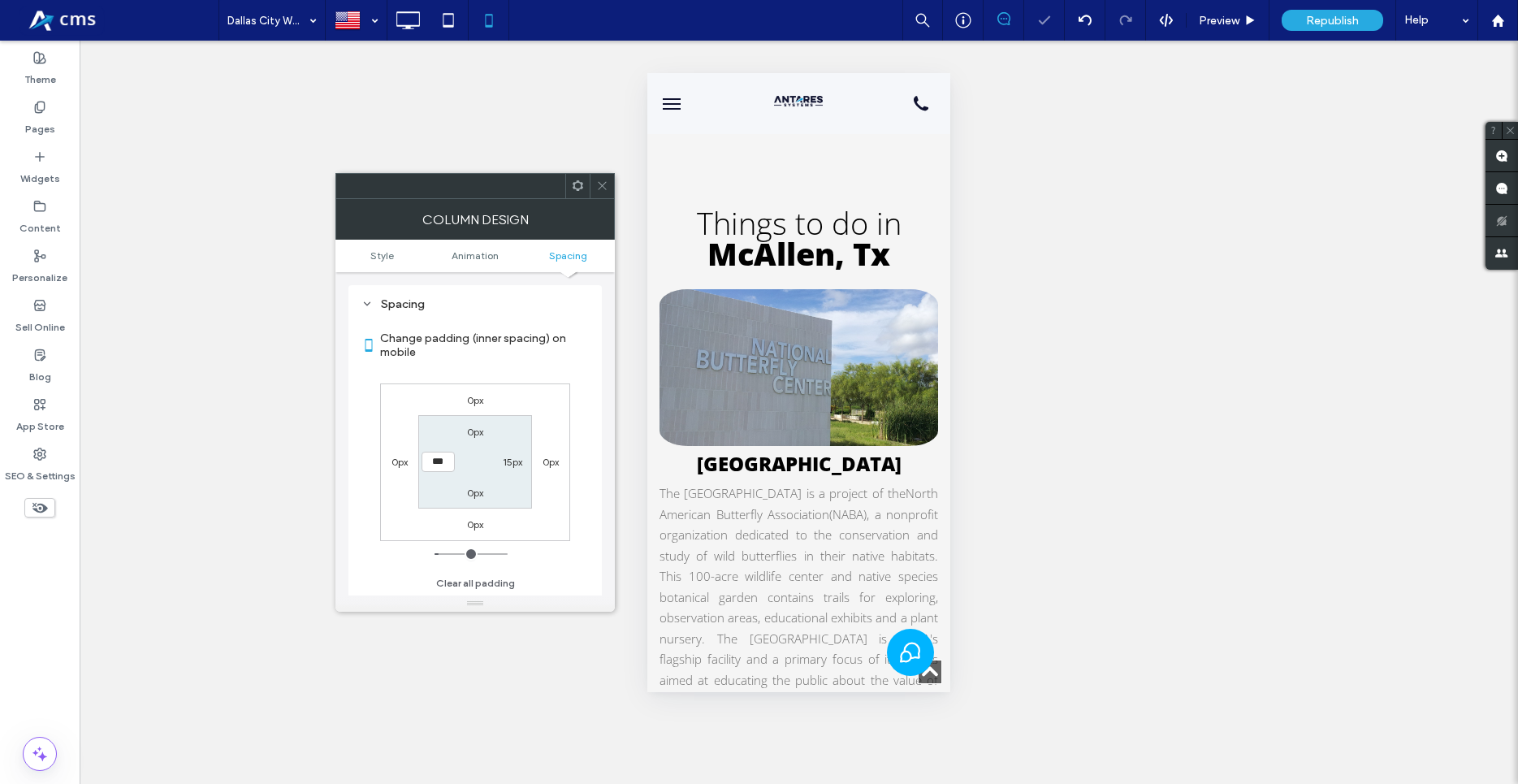
click at [512, 454] on div "15px" at bounding box center [513, 462] width 20 height 16
click at [519, 461] on label "15px" at bounding box center [513, 462] width 20 height 12
type input "**"
click at [564, 380] on div "Change padding (inner spacing) on mobile 0px 0px 0px 0px 0px **** 0px 0px Clear…" at bounding box center [475, 455] width 228 height 280
click at [511, 458] on input "****" at bounding box center [512, 462] width 33 height 21
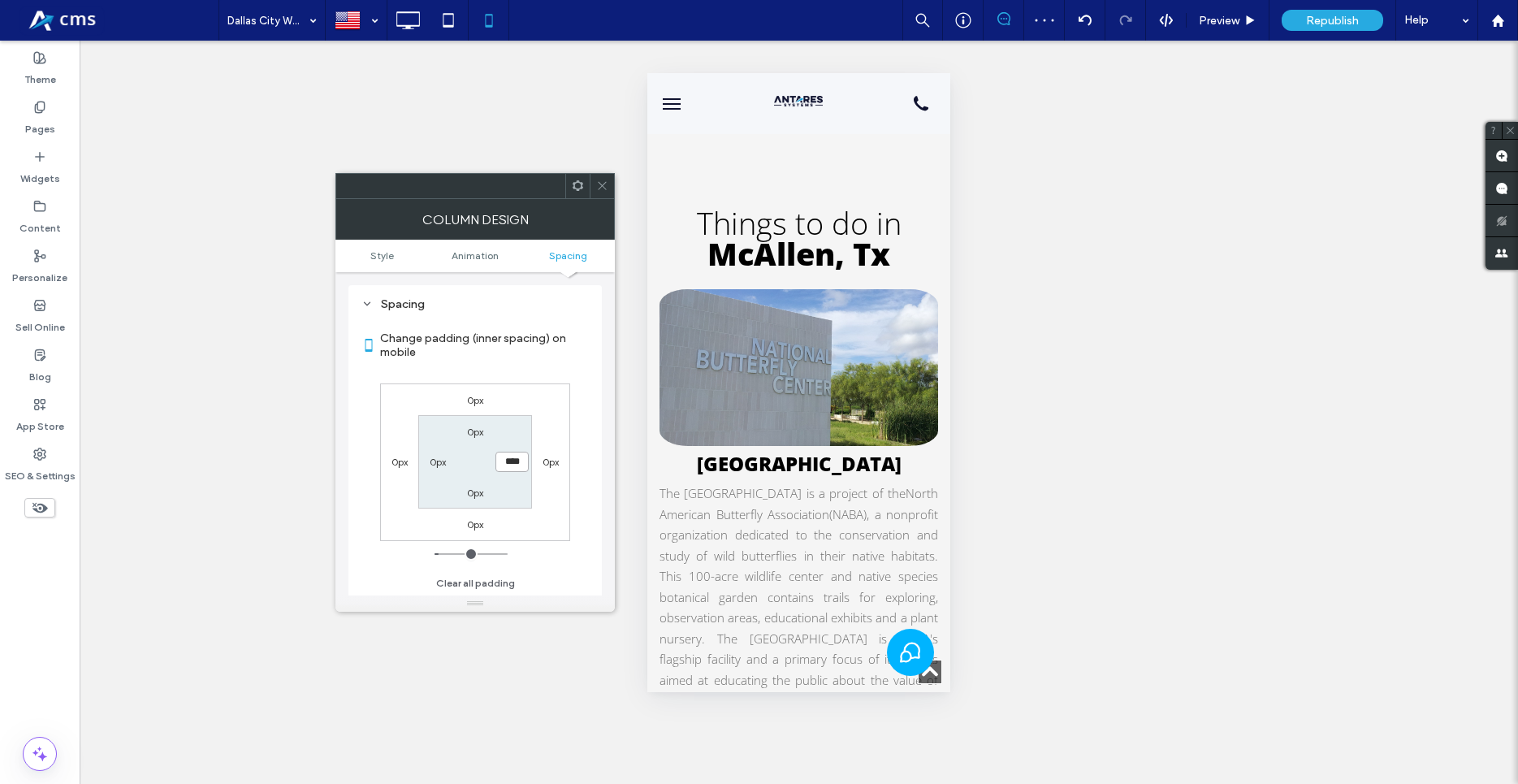
click at [511, 458] on input "****" at bounding box center [512, 462] width 33 height 21
type input "*"
type input "***"
click at [580, 360] on label "Change padding (inner spacing) on mobile" at bounding box center [484, 345] width 209 height 44
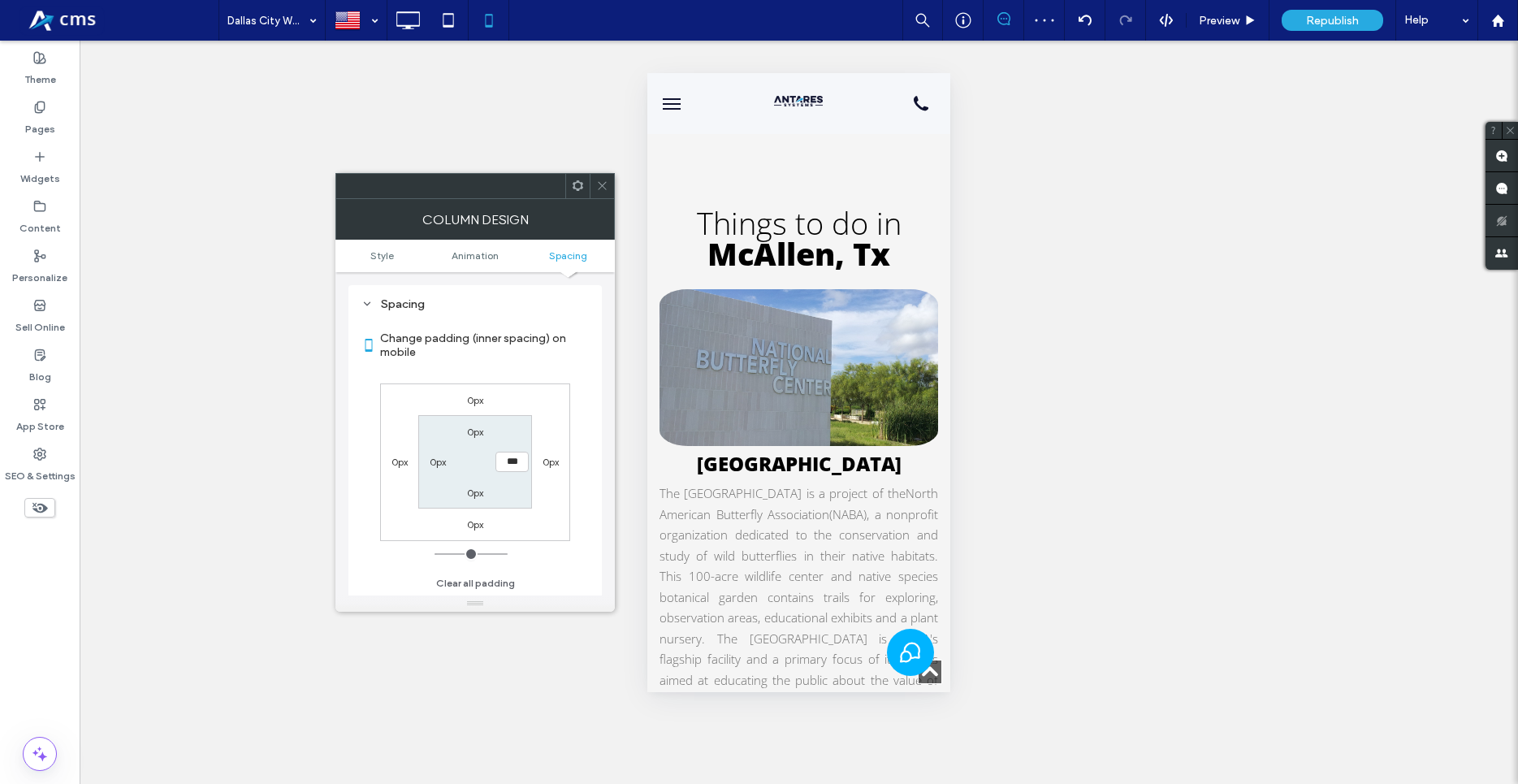
click at [607, 187] on icon at bounding box center [602, 185] width 12 height 12
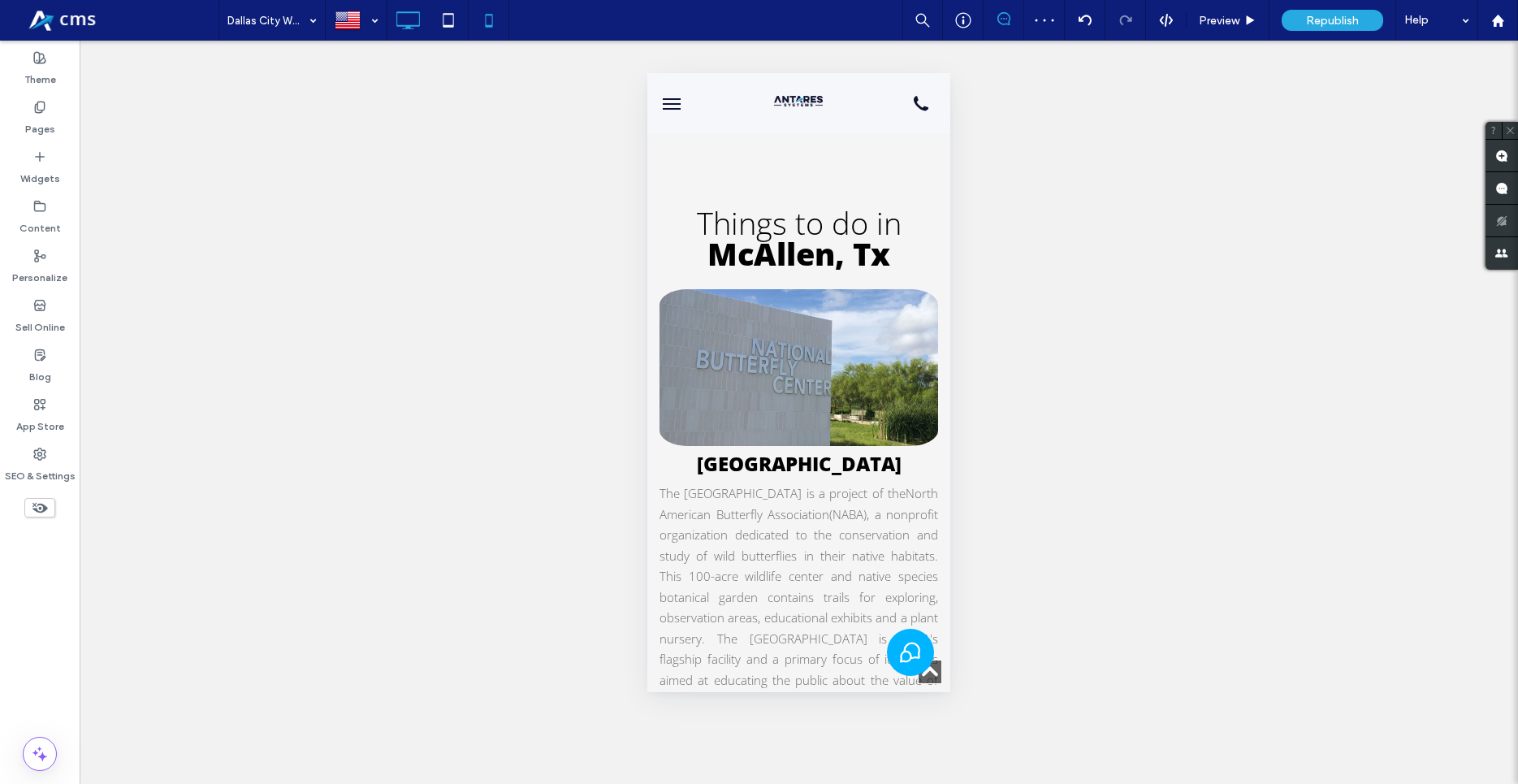
click at [410, 26] on use at bounding box center [408, 21] width 24 height 18
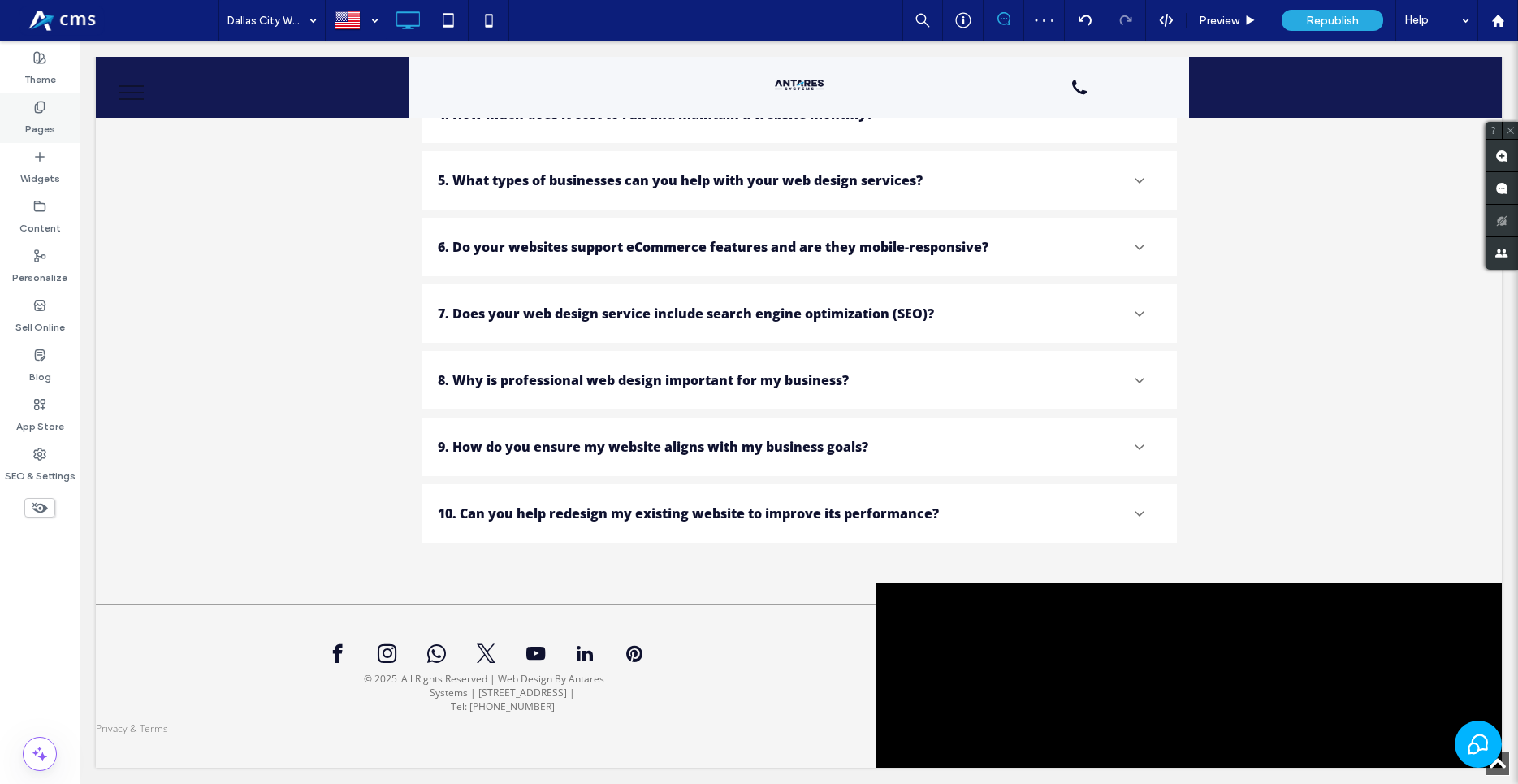
click at [52, 118] on label "Pages" at bounding box center [40, 125] width 30 height 23
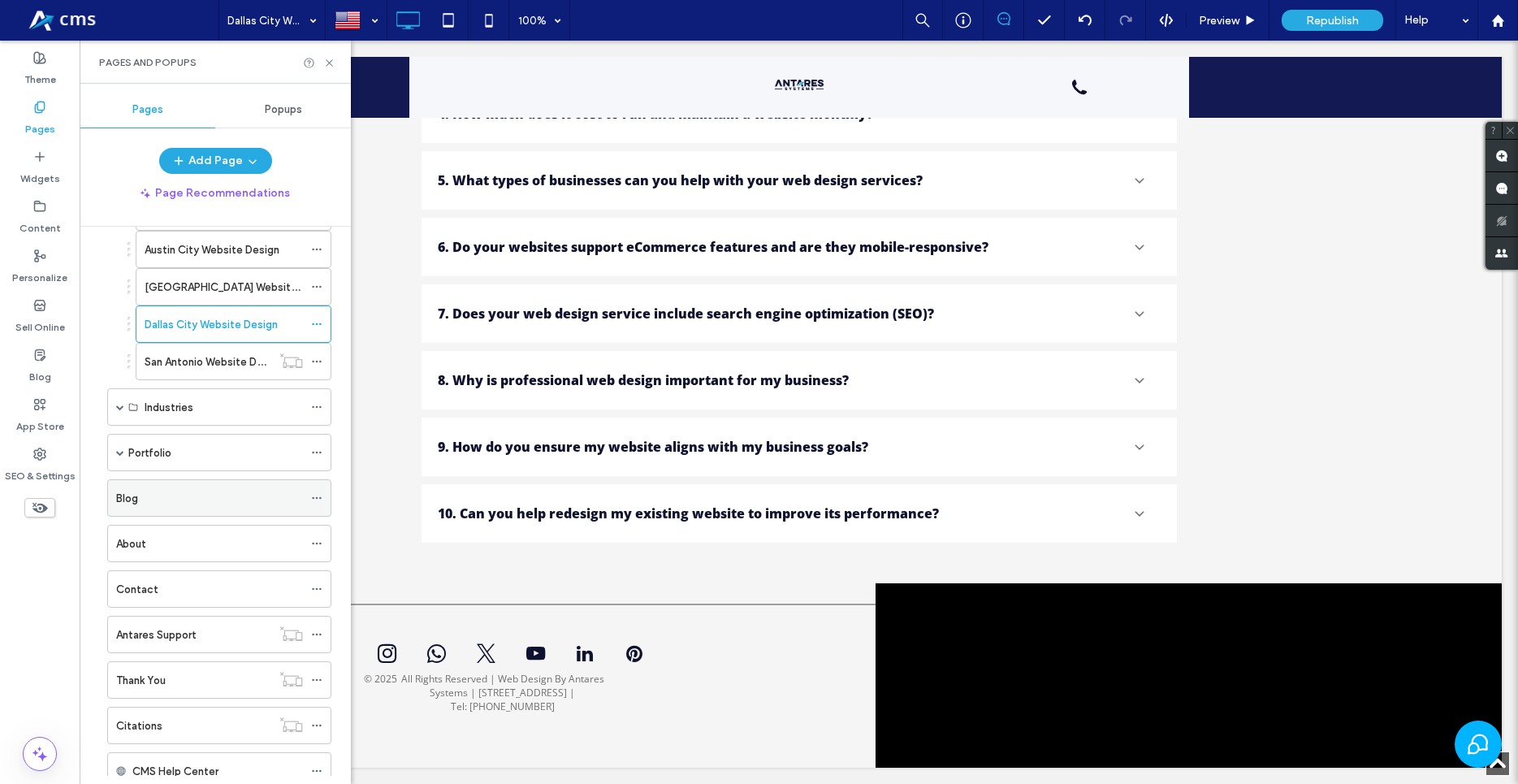
scroll to position [556, 0]
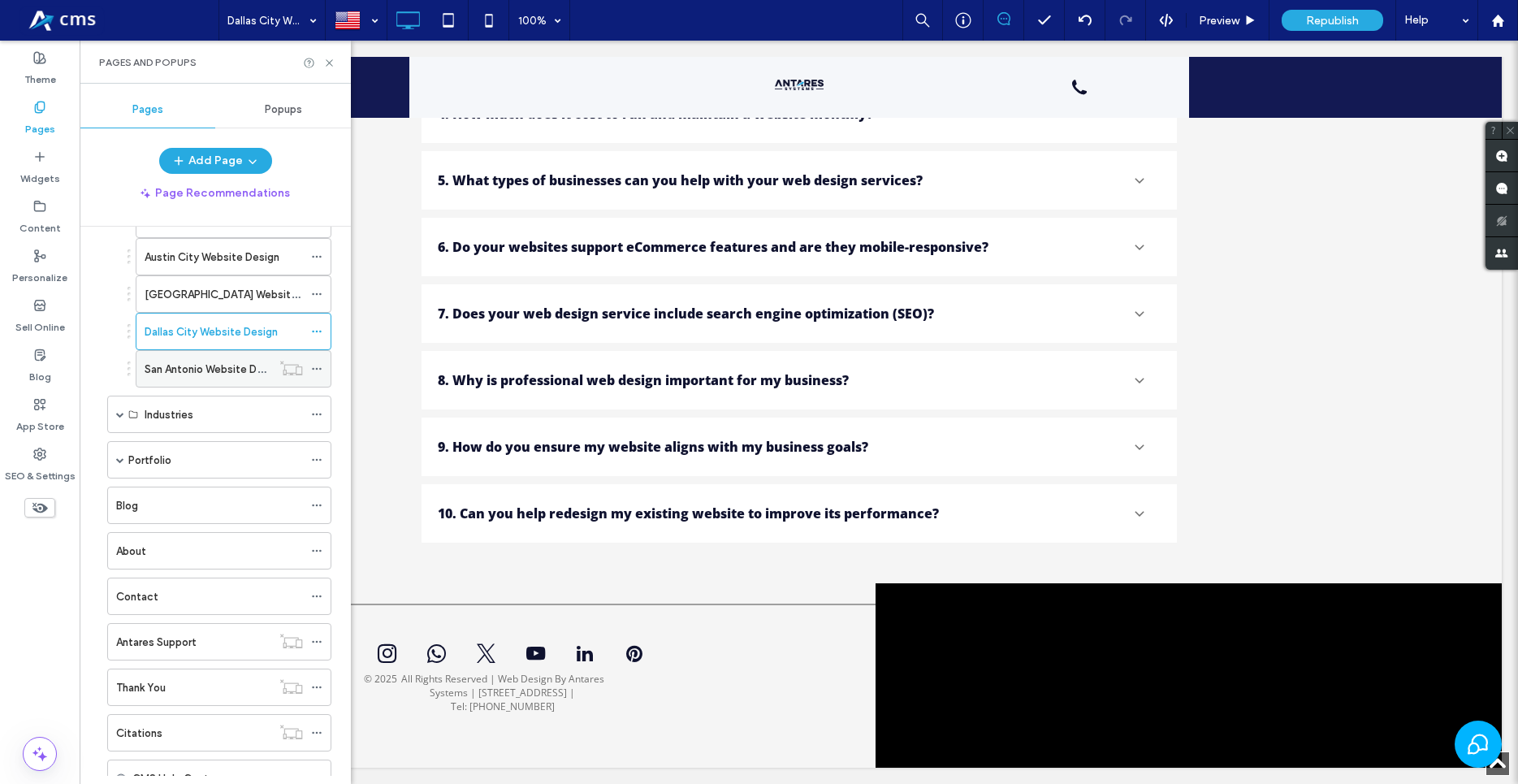
click at [202, 366] on label "San Antonio Website Design" at bounding box center [214, 369] width 139 height 28
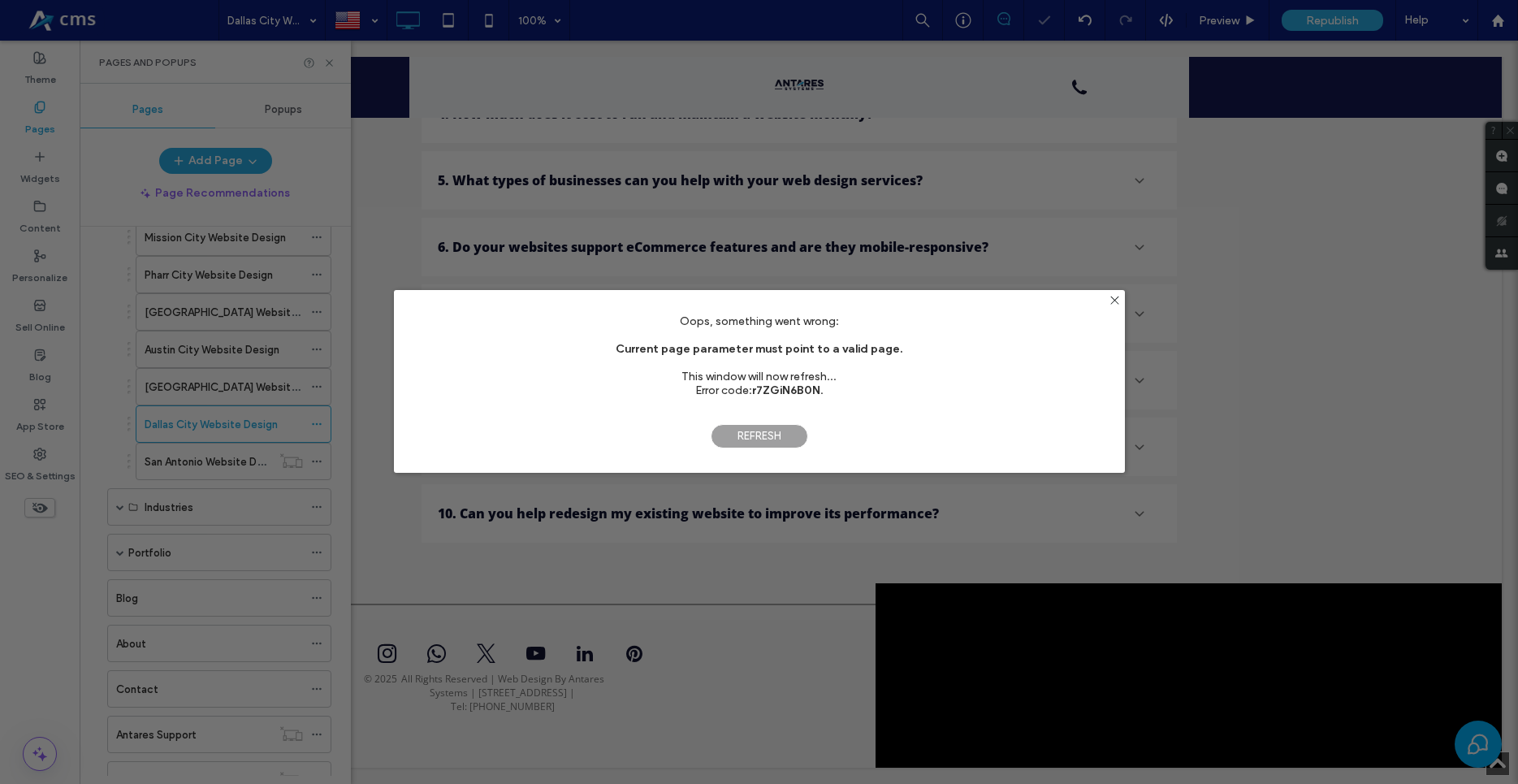
scroll to position [575, 0]
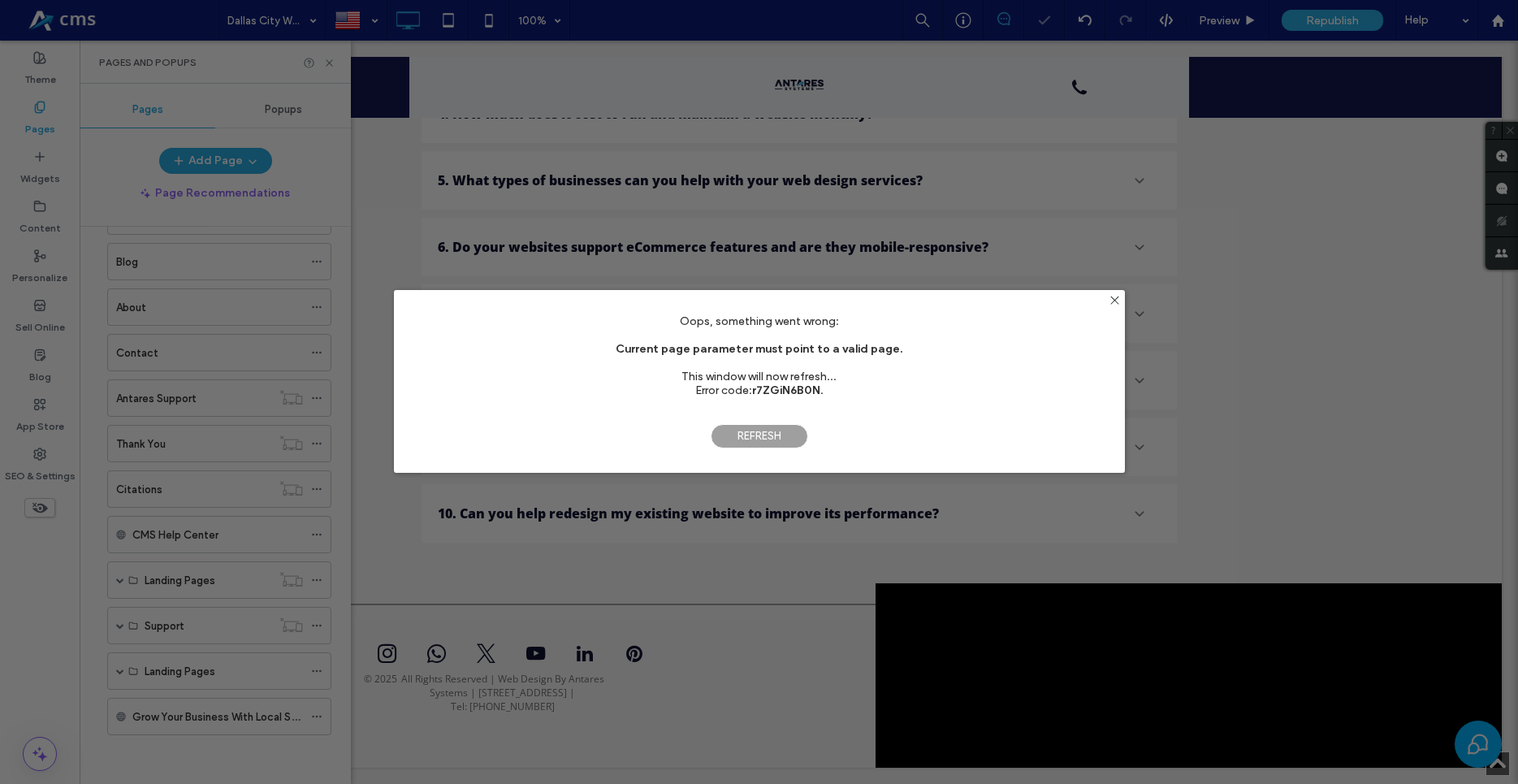
click at [762, 430] on span "Refresh" at bounding box center [759, 436] width 97 height 25
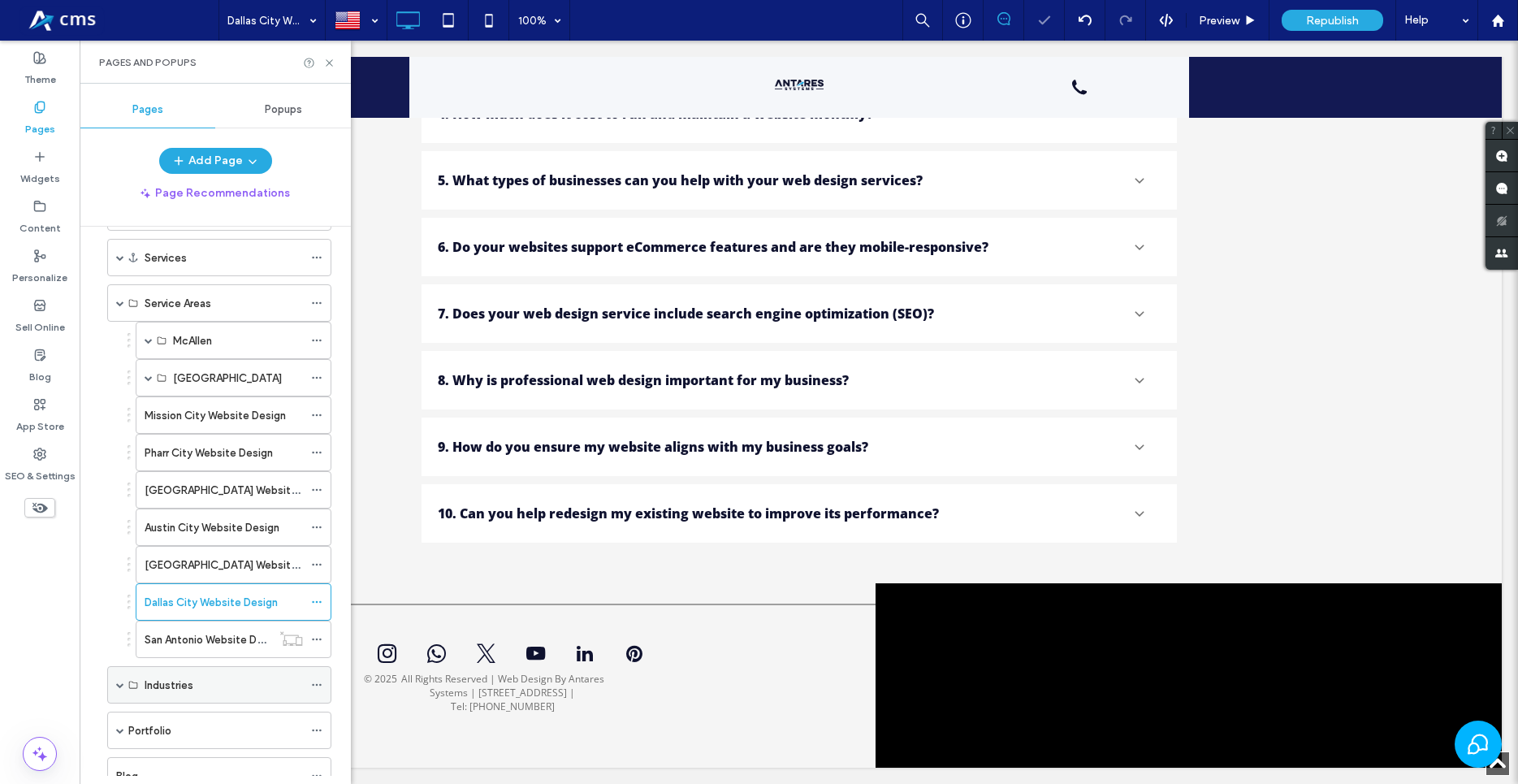
scroll to position [92, 0]
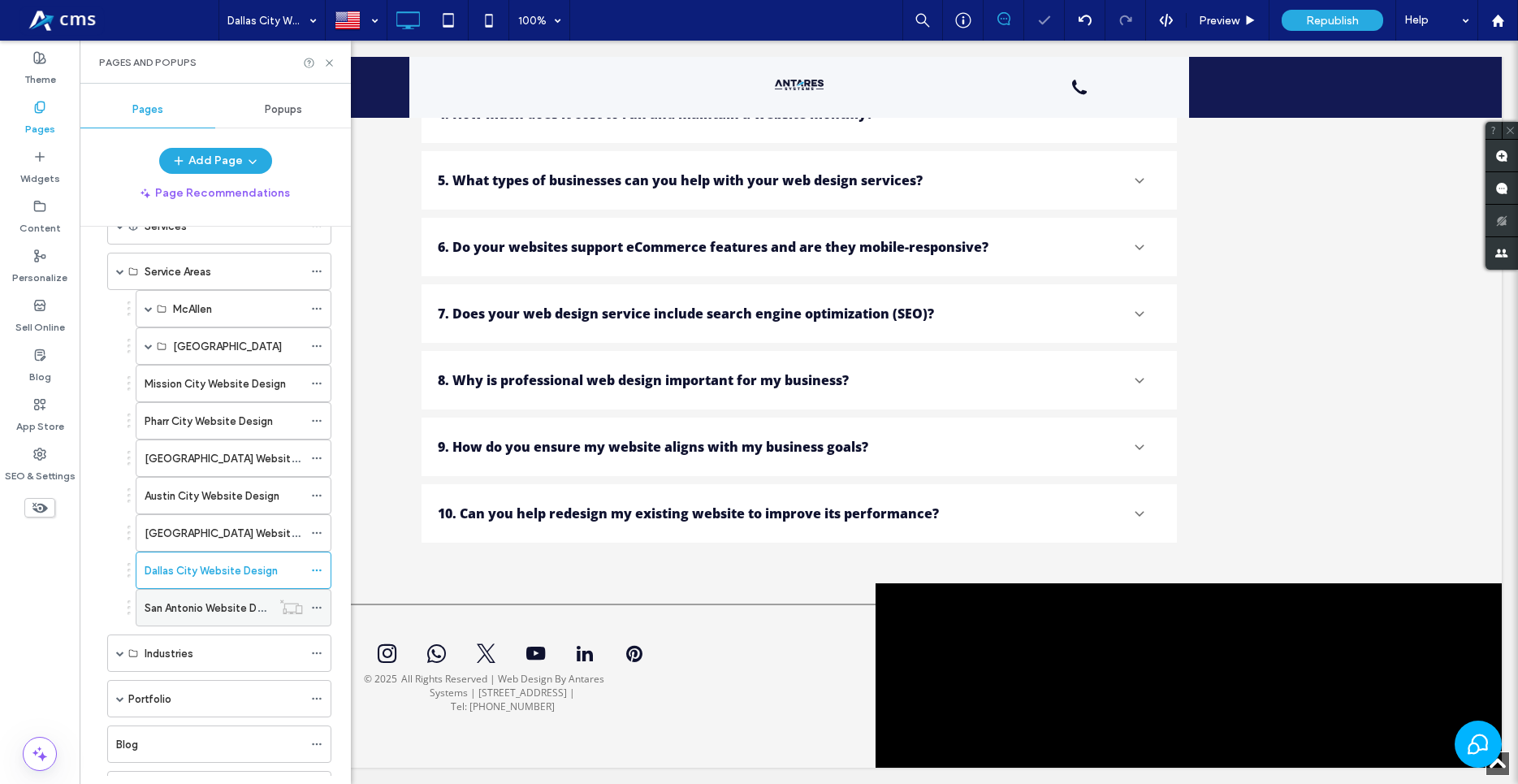
click at [233, 608] on label "San Antonio Website Design" at bounding box center [214, 608] width 139 height 28
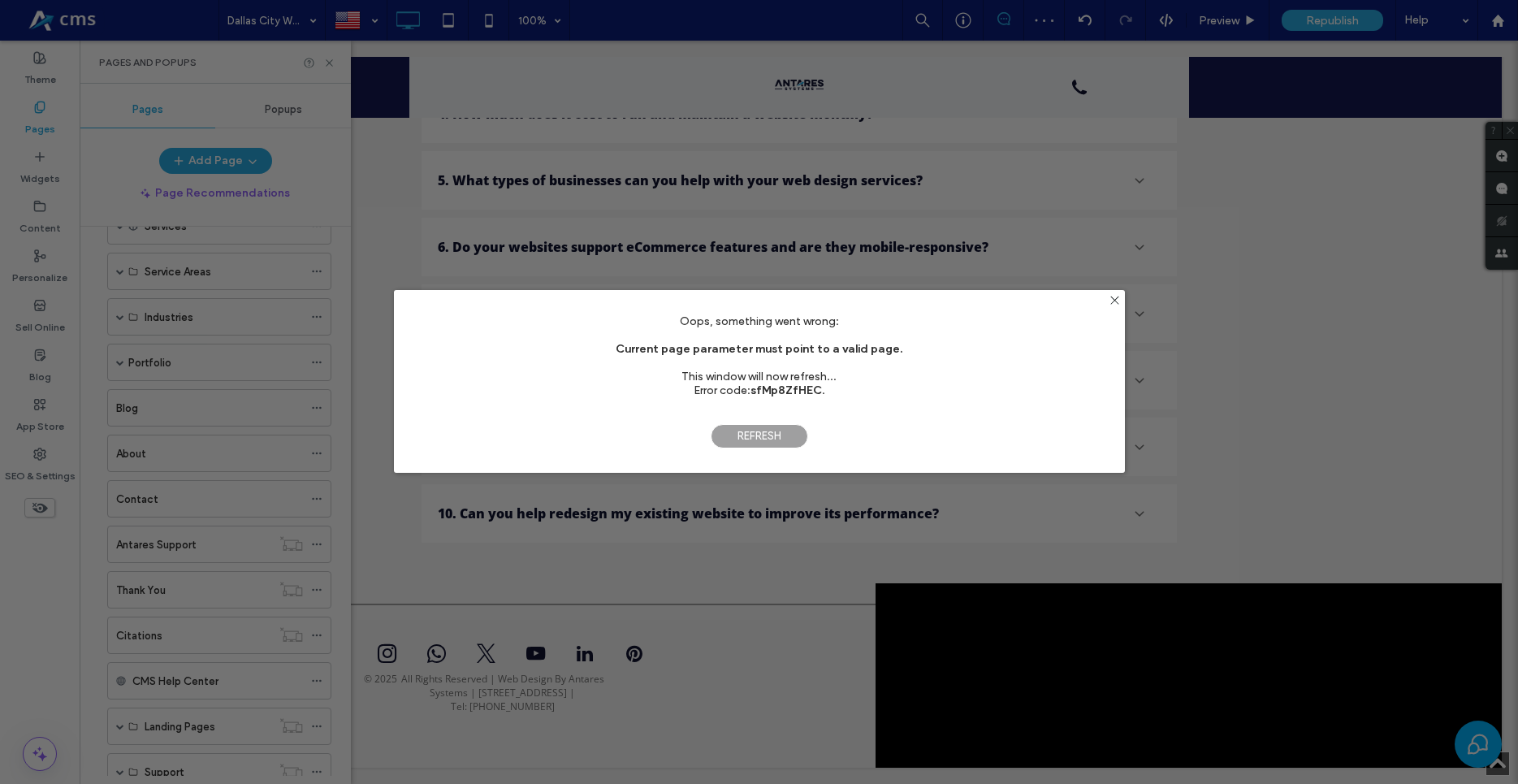
click at [768, 430] on span "Refresh" at bounding box center [759, 436] width 97 height 25
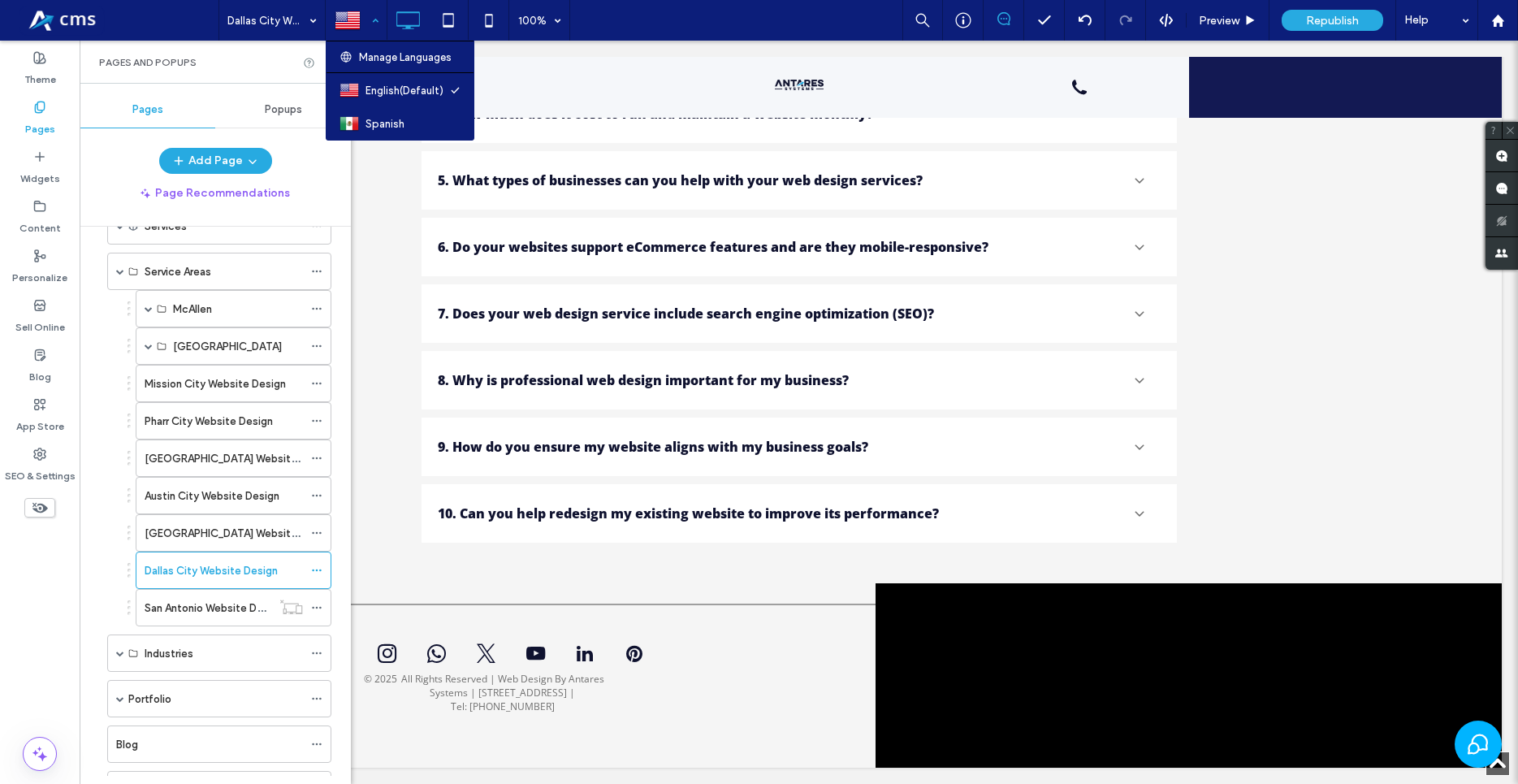
click at [368, 20] on div at bounding box center [356, 20] width 59 height 39
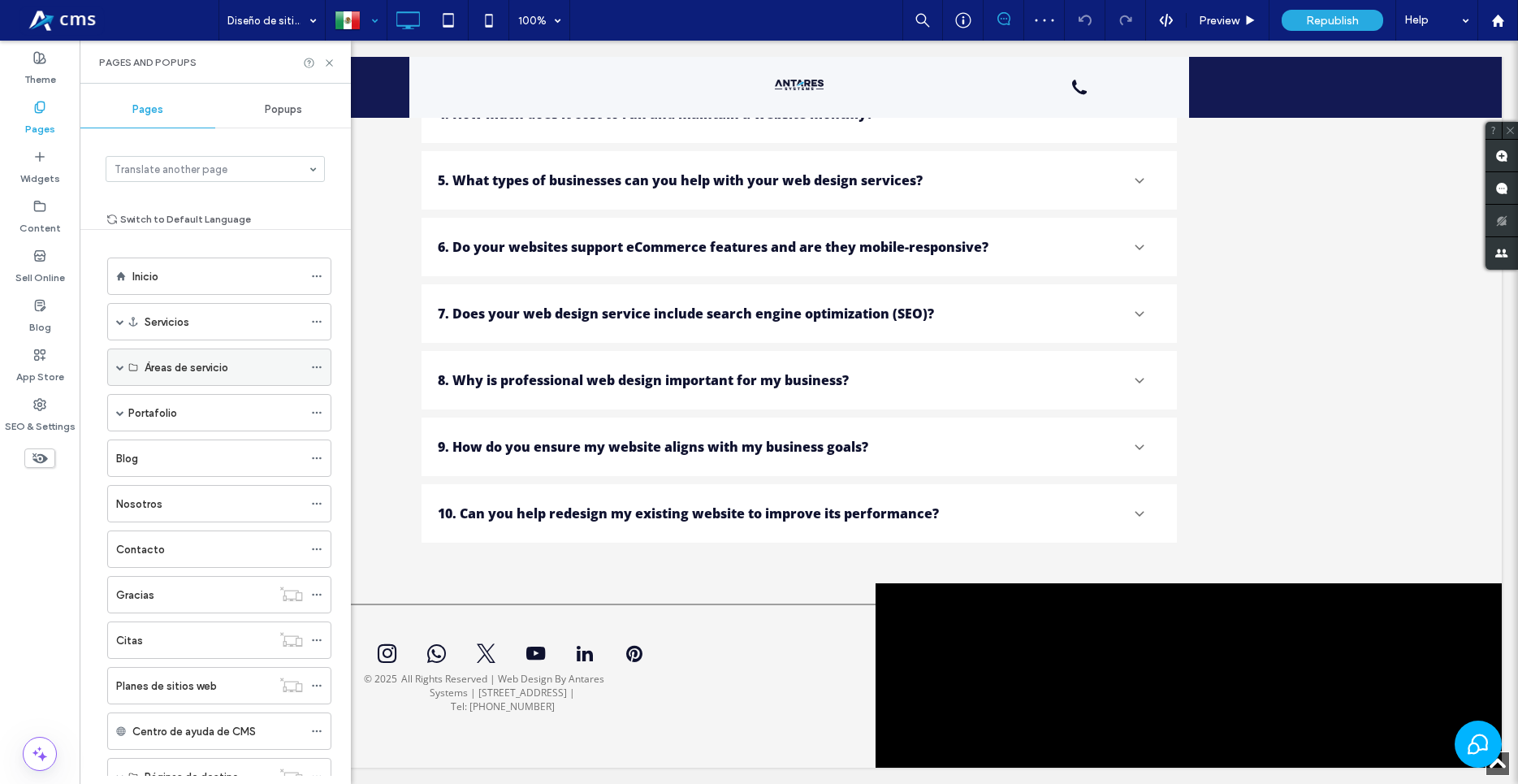
click at [111, 378] on div "Áreas de servicio" at bounding box center [219, 367] width 224 height 37
click at [125, 373] on div "Áreas de servicio" at bounding box center [219, 367] width 224 height 37
click at [116, 351] on span at bounding box center [120, 367] width 8 height 35
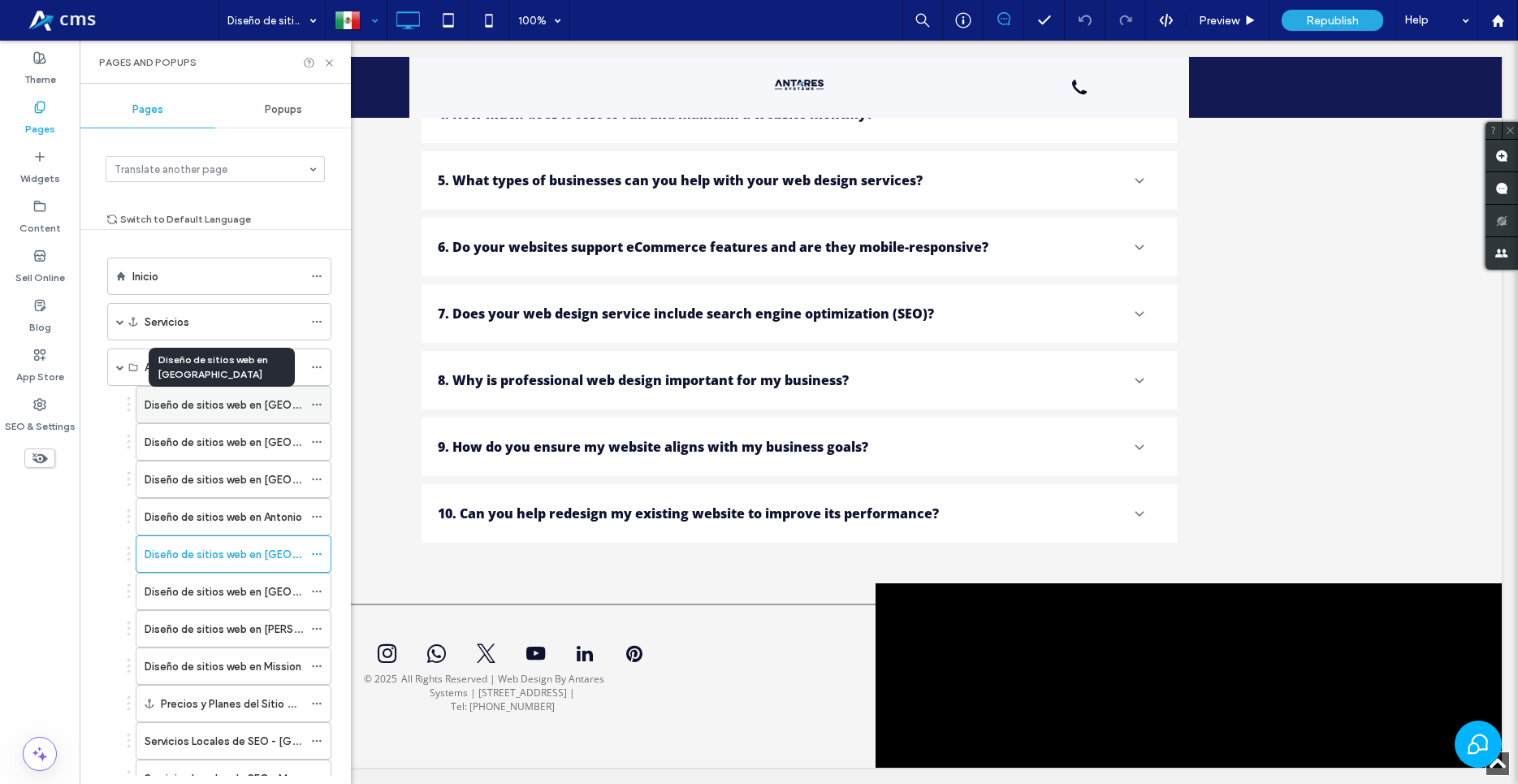
click at [214, 410] on label "Diseño de sitios web en [GEOGRAPHIC_DATA]" at bounding box center [258, 405] width 228 height 28
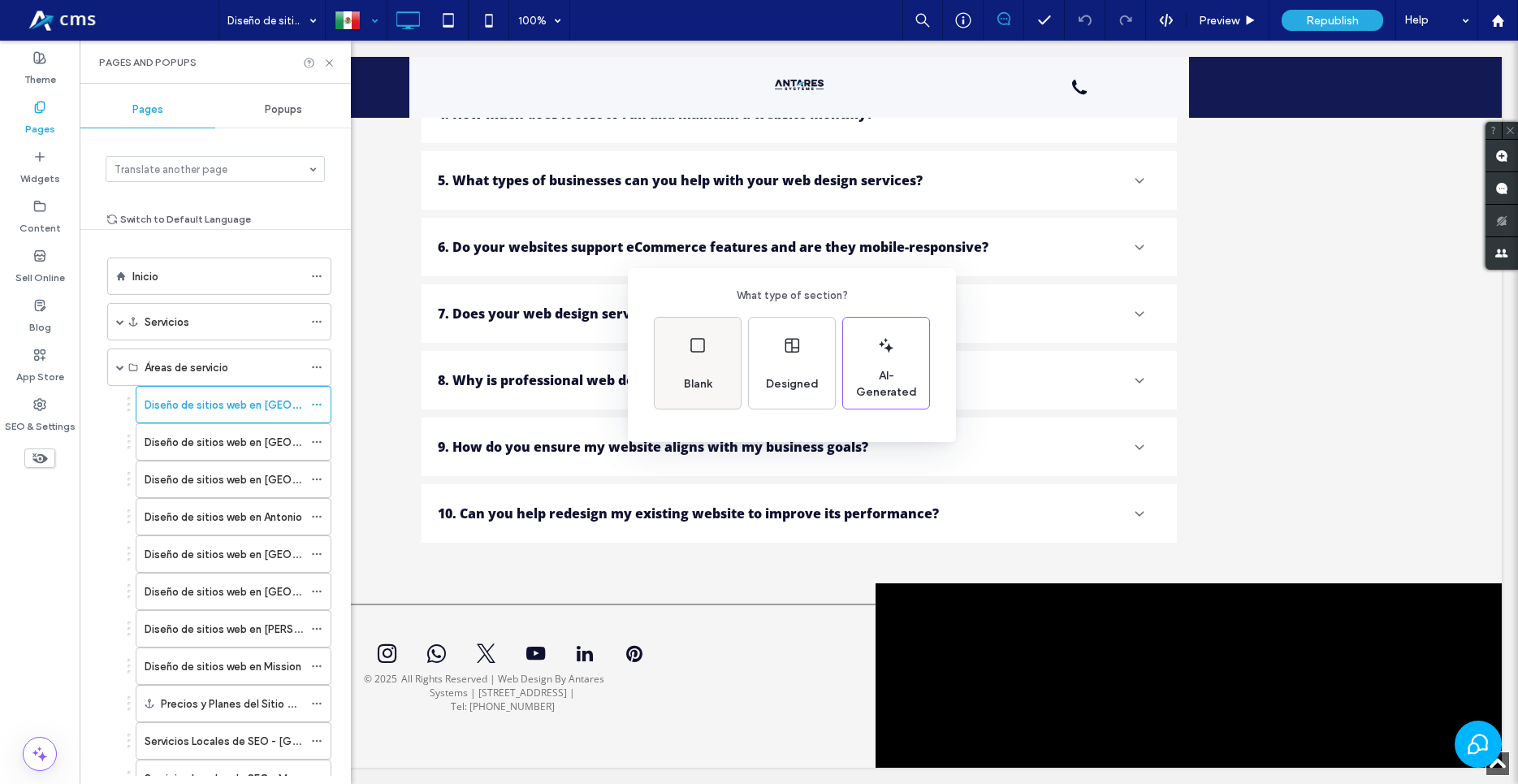
click at [660, 386] on div "Blank" at bounding box center [698, 363] width 86 height 91
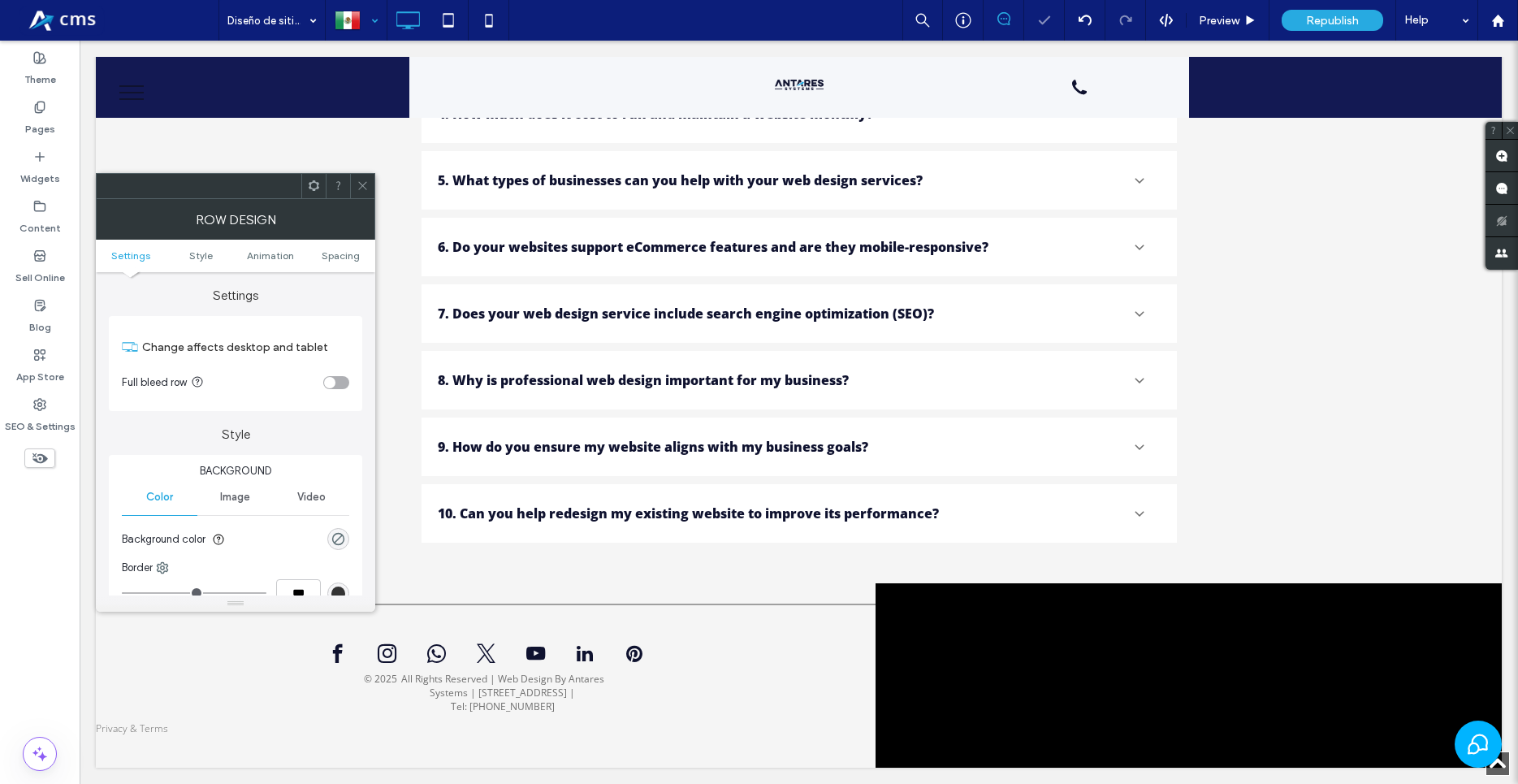
click at [346, 389] on section "Full bleed row" at bounding box center [236, 382] width 228 height 40
click at [331, 379] on div "toggle" at bounding box center [330, 383] width 12 height 12
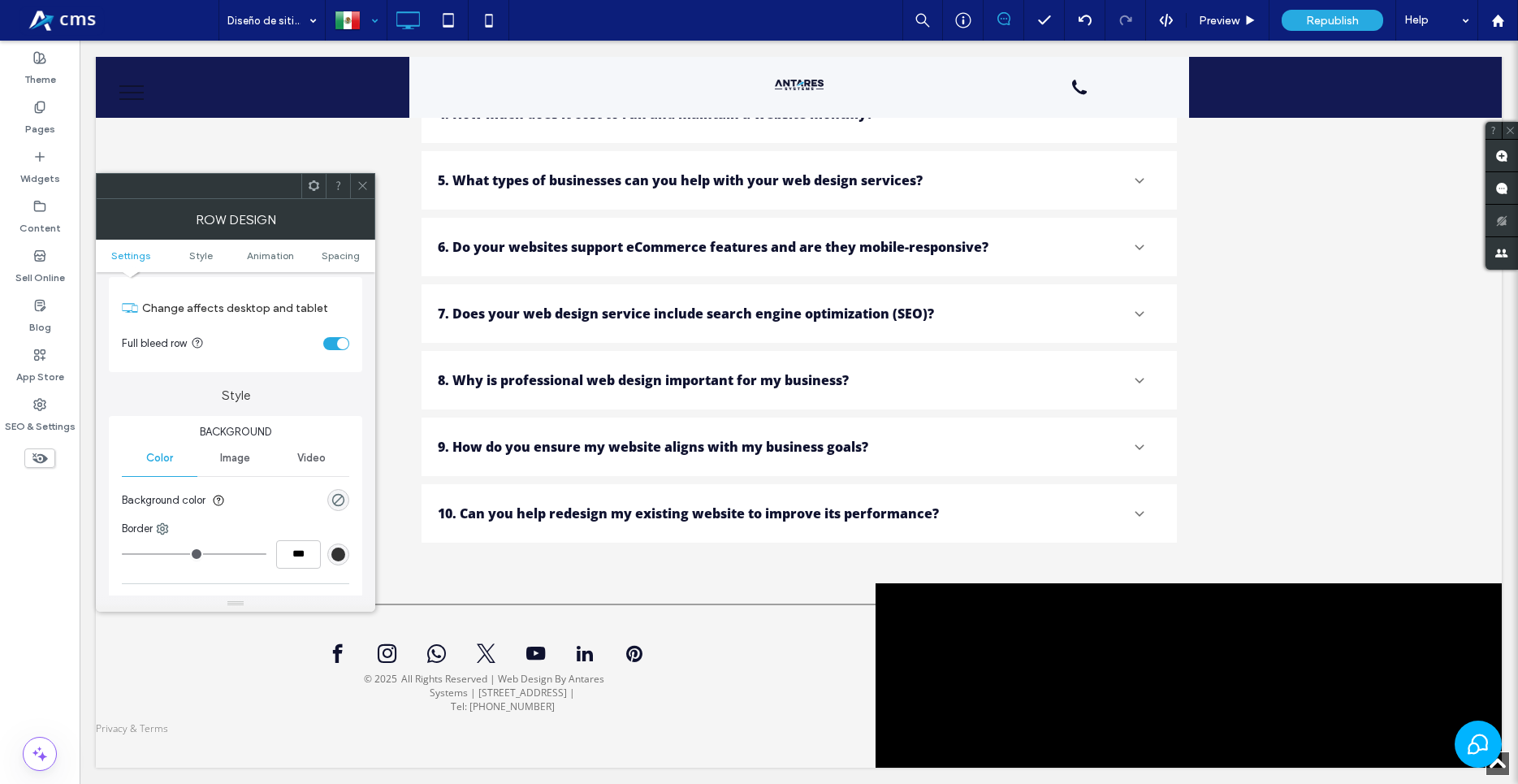
scroll to position [92, 0]
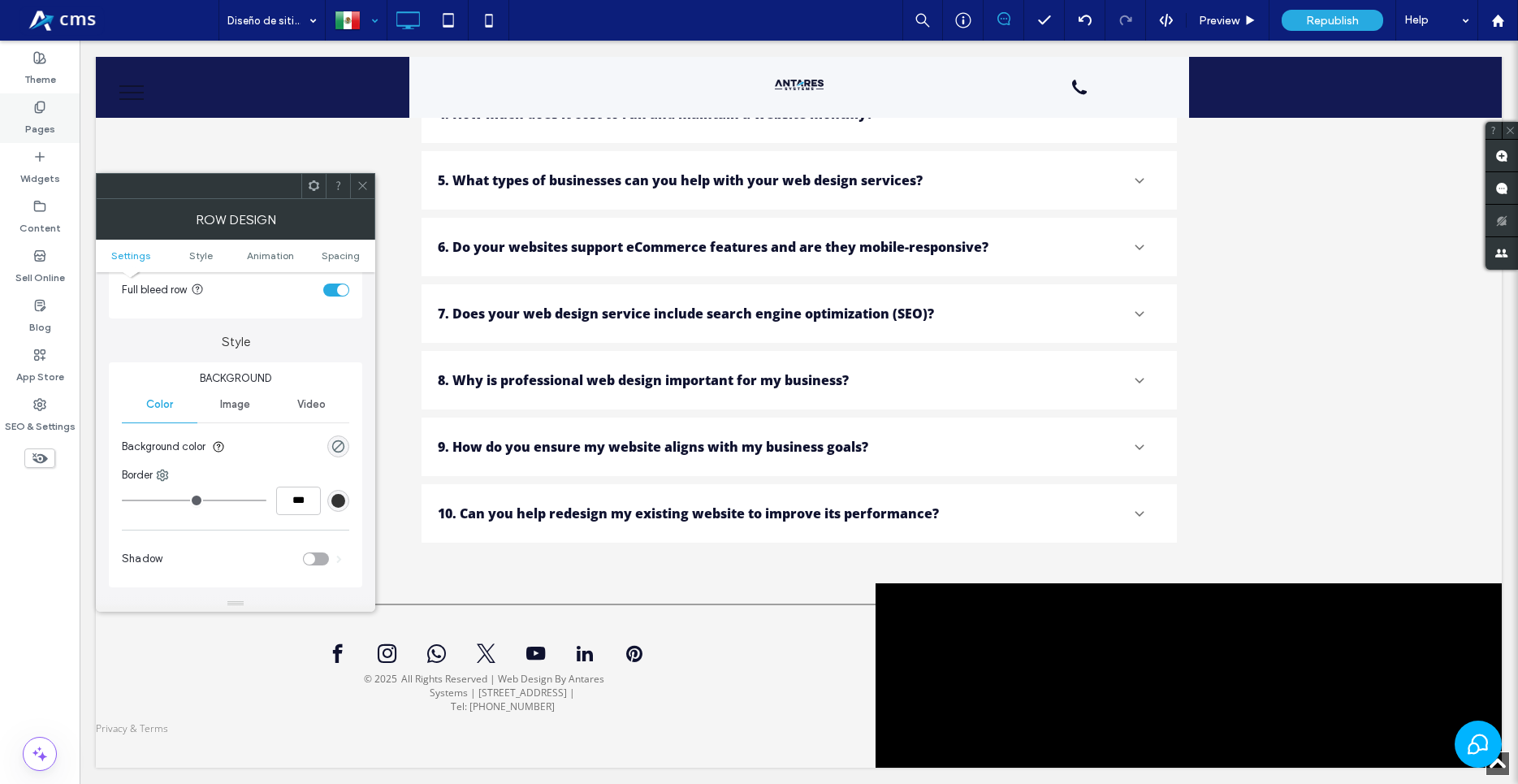
click at [53, 139] on div "Pages" at bounding box center [40, 118] width 80 height 49
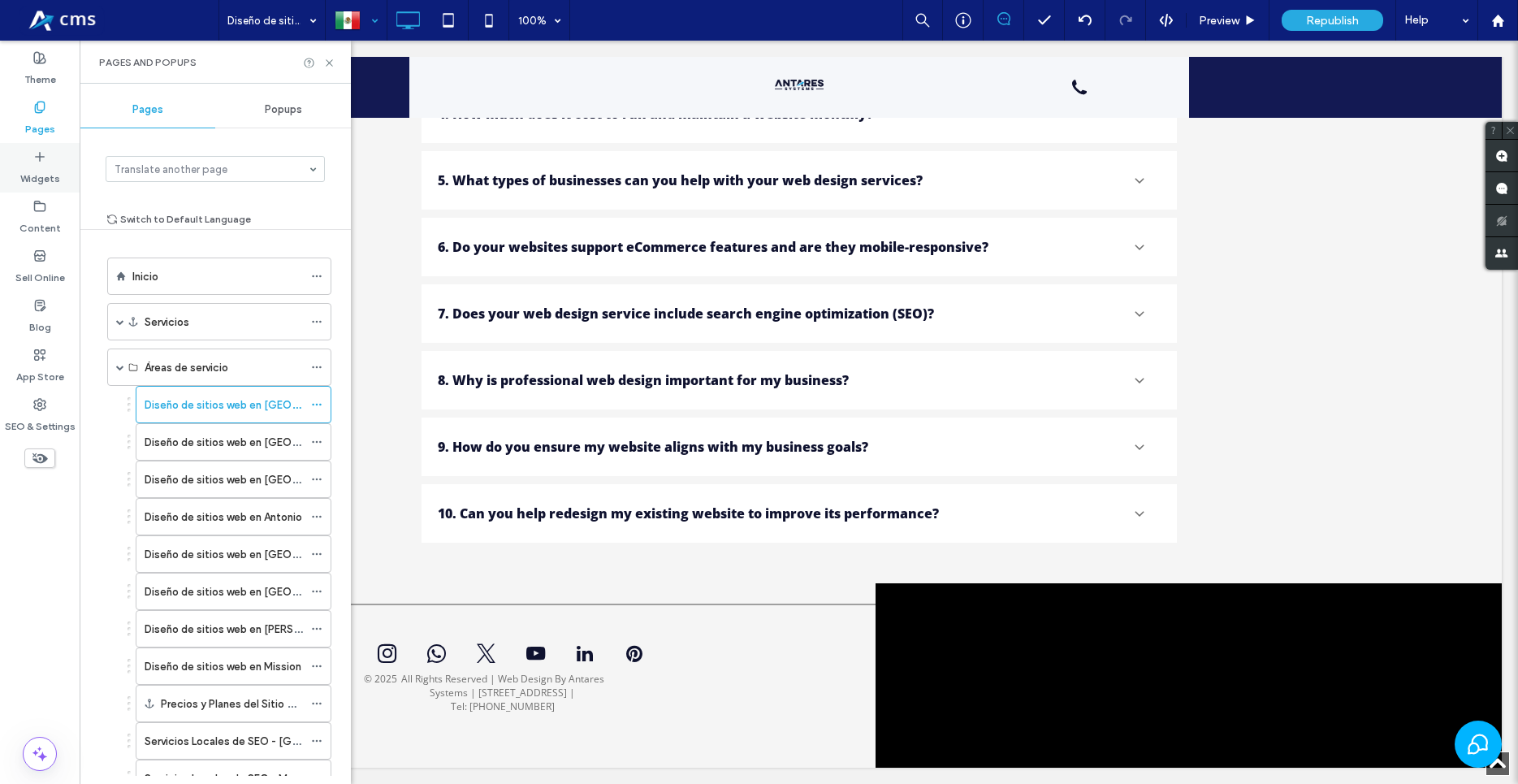
click at [27, 156] on div "Widgets" at bounding box center [40, 167] width 80 height 49
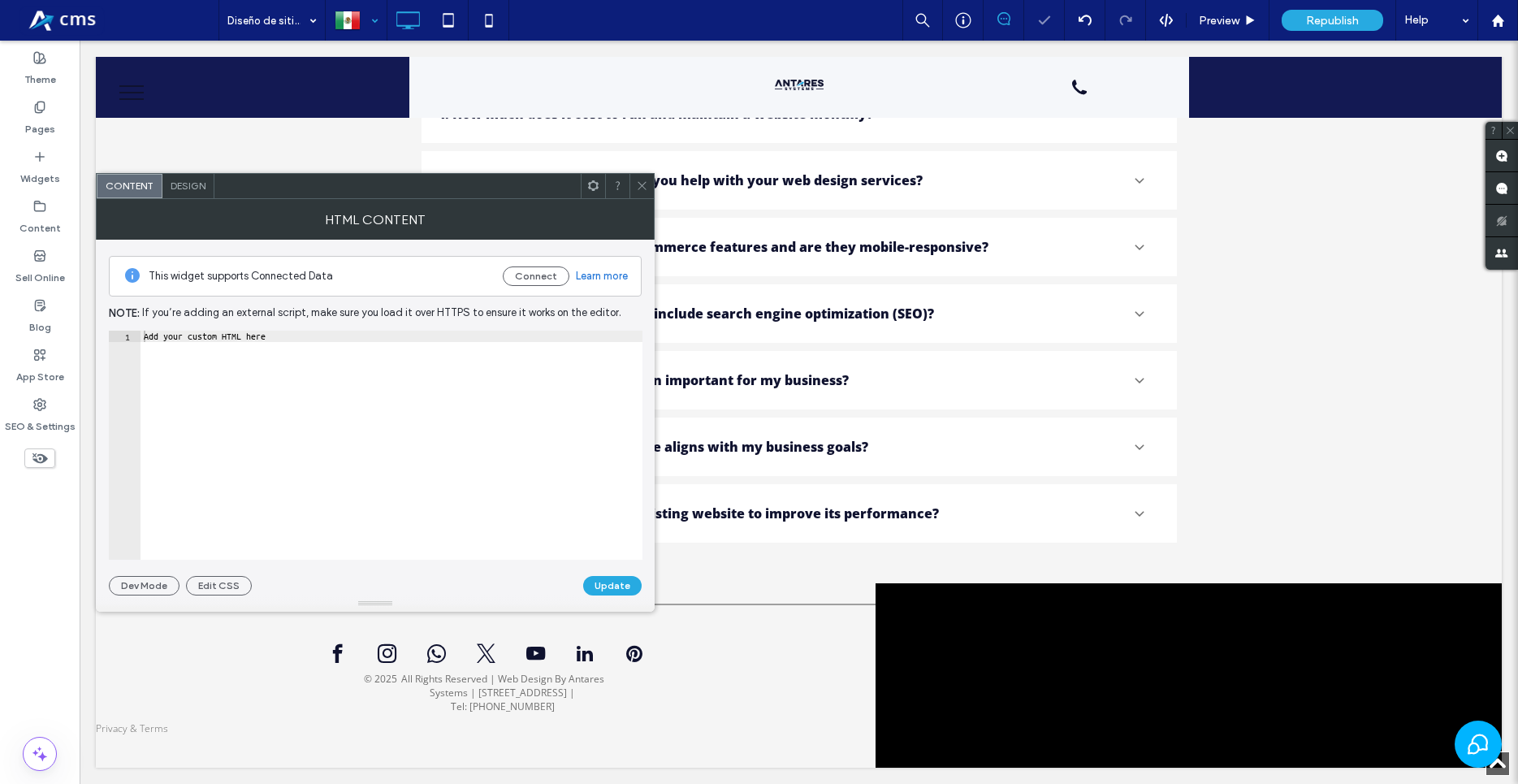
type textarea "**********"
click at [331, 436] on div "Add your custom HTML here" at bounding box center [391, 456] width 502 height 251
paste textarea "Cursor at row 1"
drag, startPoint x: 179, startPoint y: 334, endPoint x: 435, endPoint y: 329, distance: 256.0
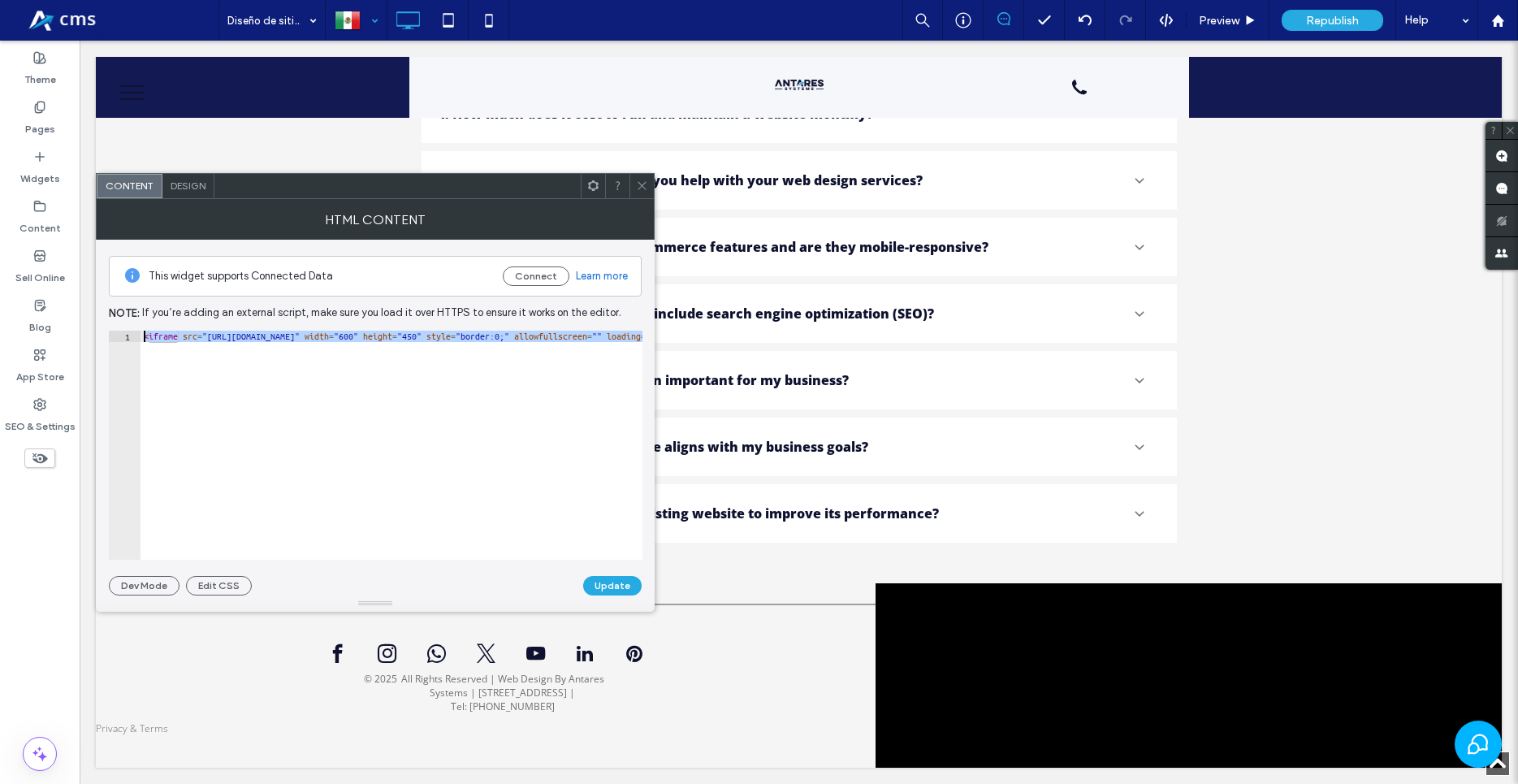
click at [435, 329] on div "This widget supports Connected Data Connect Learn more Note: If you’re adding a…" at bounding box center [375, 417] width 533 height 355
click at [373, 337] on div "< iframe src = "https://www.google.com/maps/embed?pb=!1m18!1m12!1m3!1d228946.96…" at bounding box center [391, 445] width 502 height 229
drag, startPoint x: 416, startPoint y: 341, endPoint x: 571, endPoint y: 326, distance: 155.7
click at [571, 326] on div "**********" at bounding box center [375, 417] width 533 height 355
click at [548, 329] on div "**********" at bounding box center [375, 417] width 533 height 355
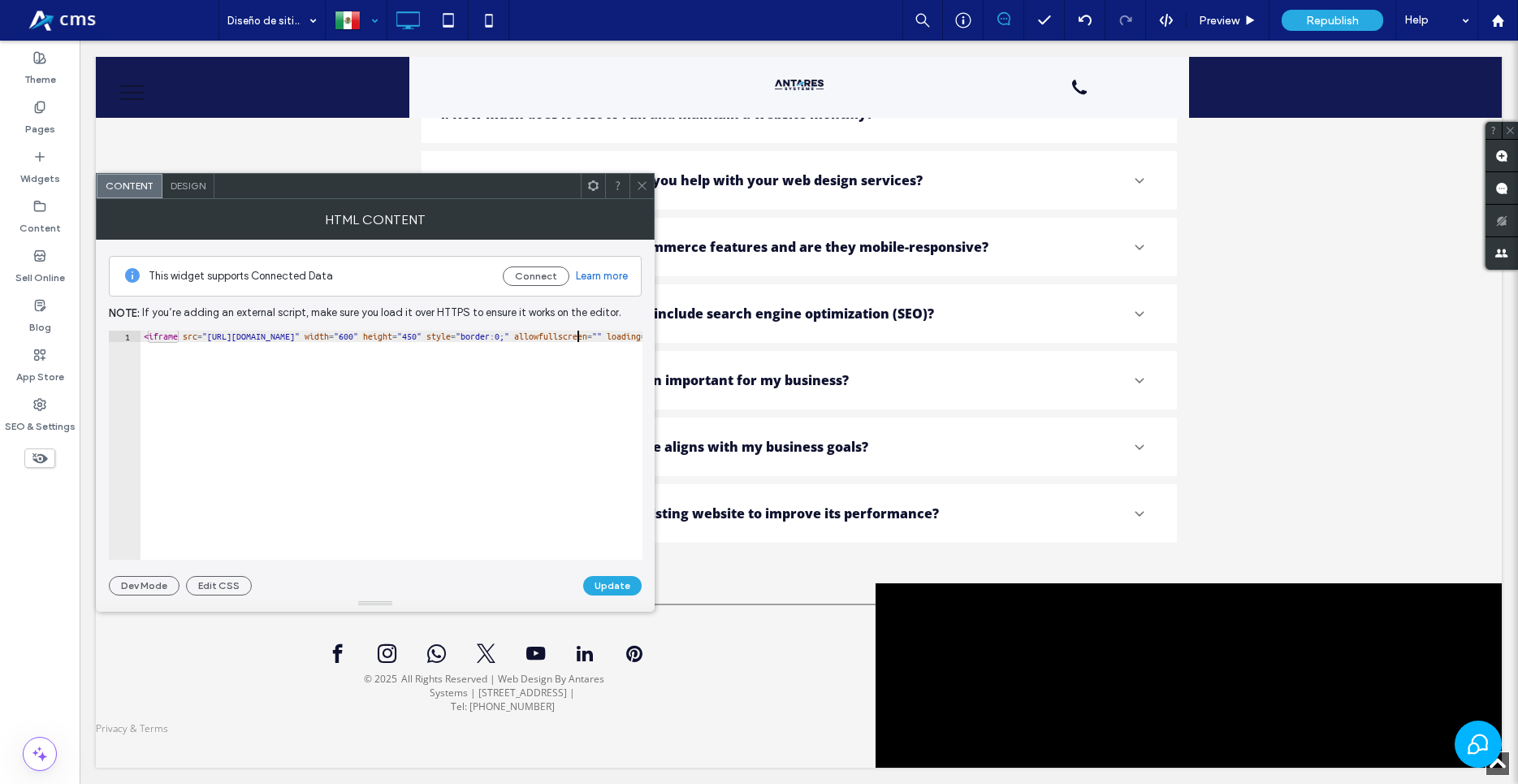
click at [578, 336] on div "< iframe src = "https://www.google.com/maps/embed?pb=!1m18!1m12!1m3!1d228946.96…" at bounding box center [1174, 449] width 2068 height 238
click at [509, 338] on div "< iframe src = "https://www.google.com/maps/embed?pb=!1m18!1m12!1m3!1d228946.96…" at bounding box center [75, 449] width 2068 height 238
type textarea "**********"
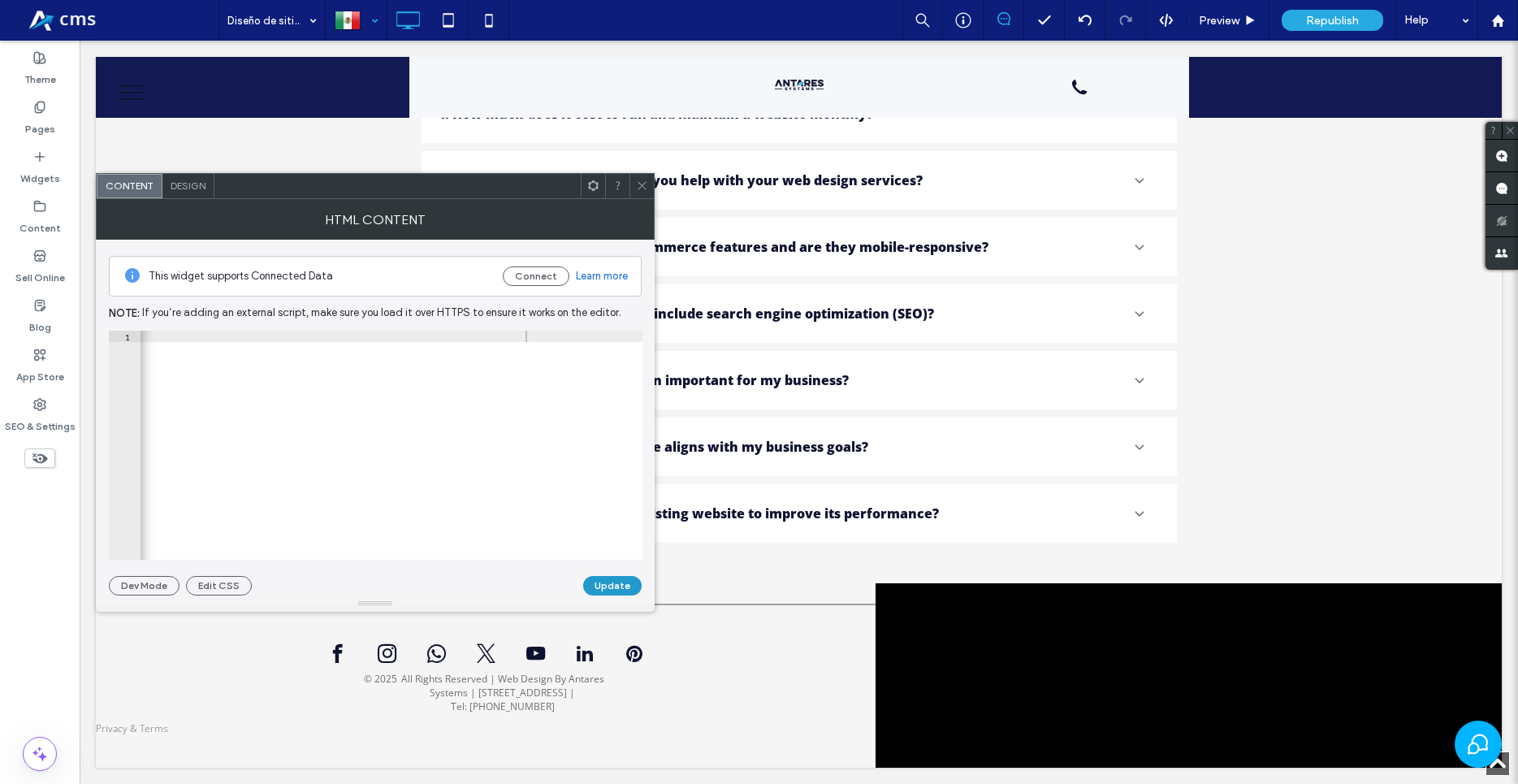
click at [619, 594] on button "Update" at bounding box center [612, 585] width 59 height 20
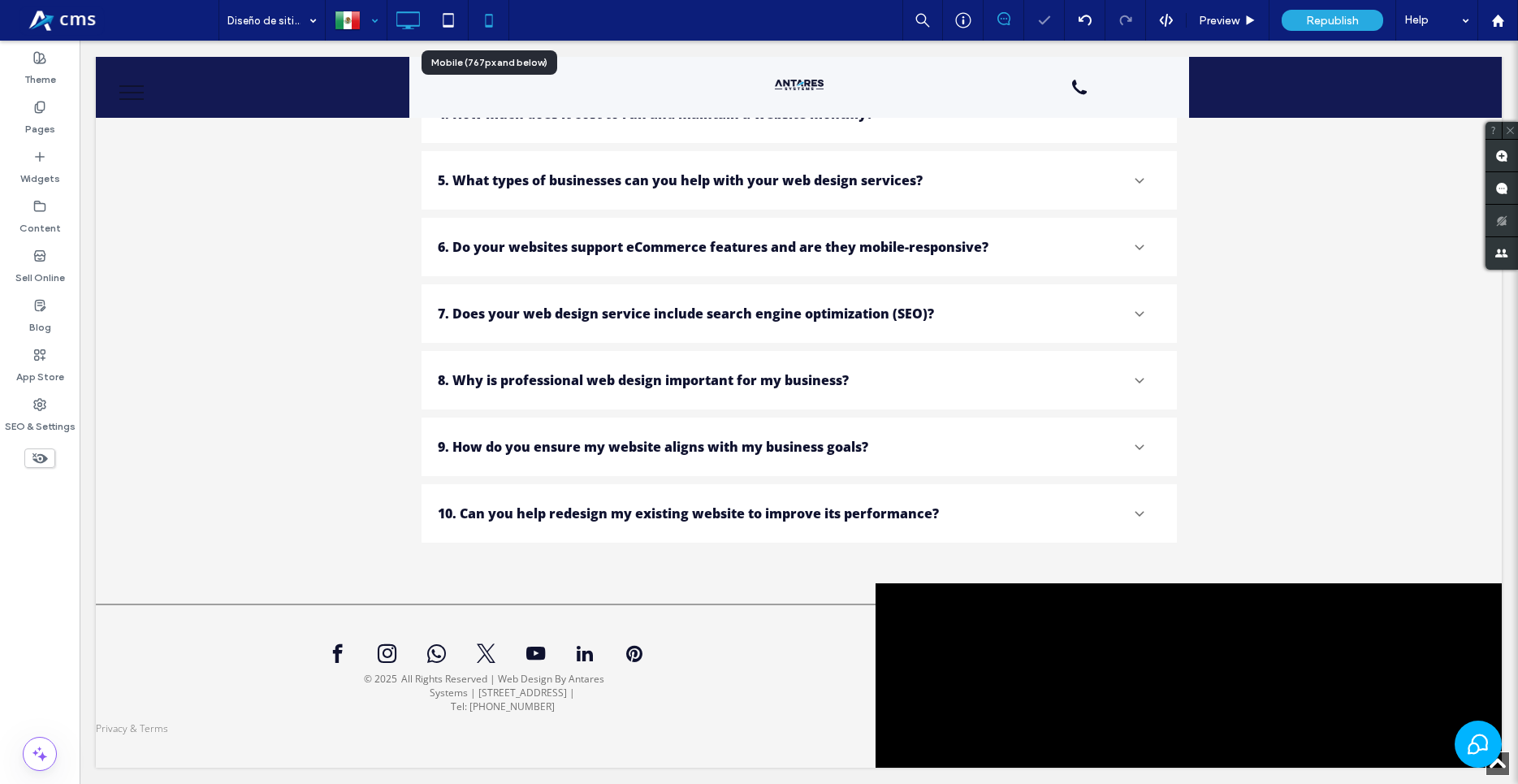
click at [489, 8] on icon at bounding box center [488, 20] width 32 height 32
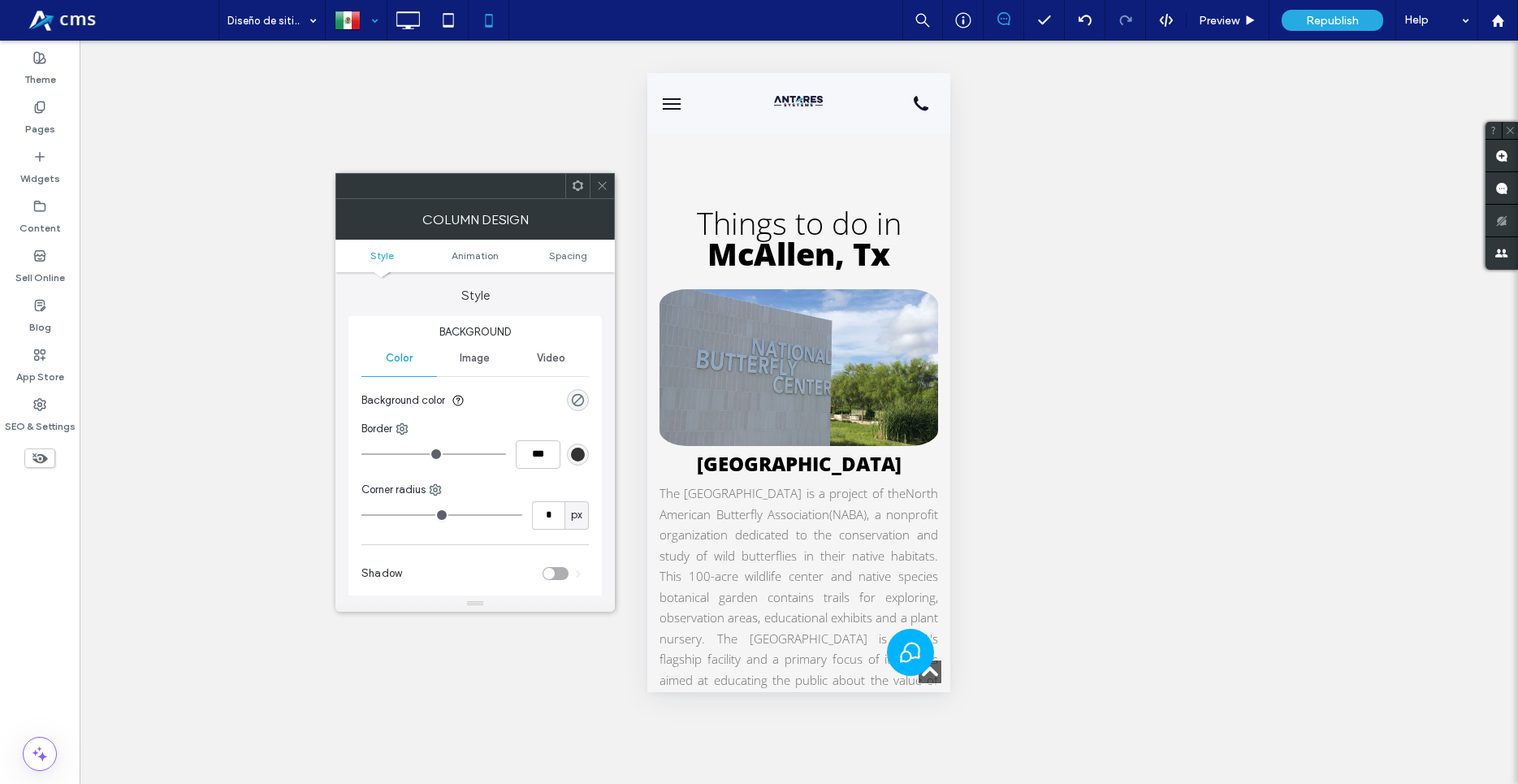
click at [569, 265] on ul "Style Animation Spacing" at bounding box center [475, 256] width 280 height 32
click at [570, 260] on span "Spacing" at bounding box center [568, 255] width 38 height 12
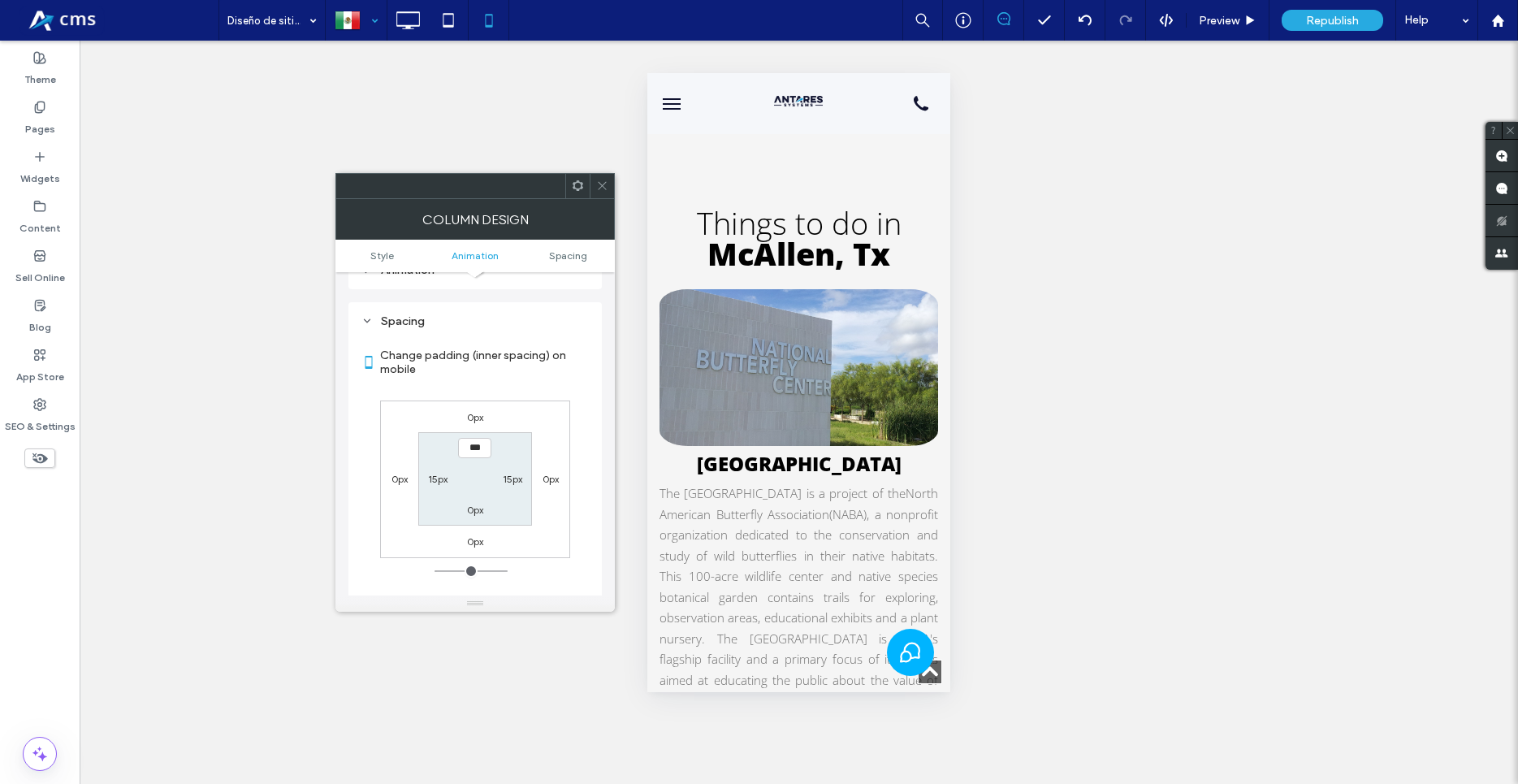
scroll to position [381, 0]
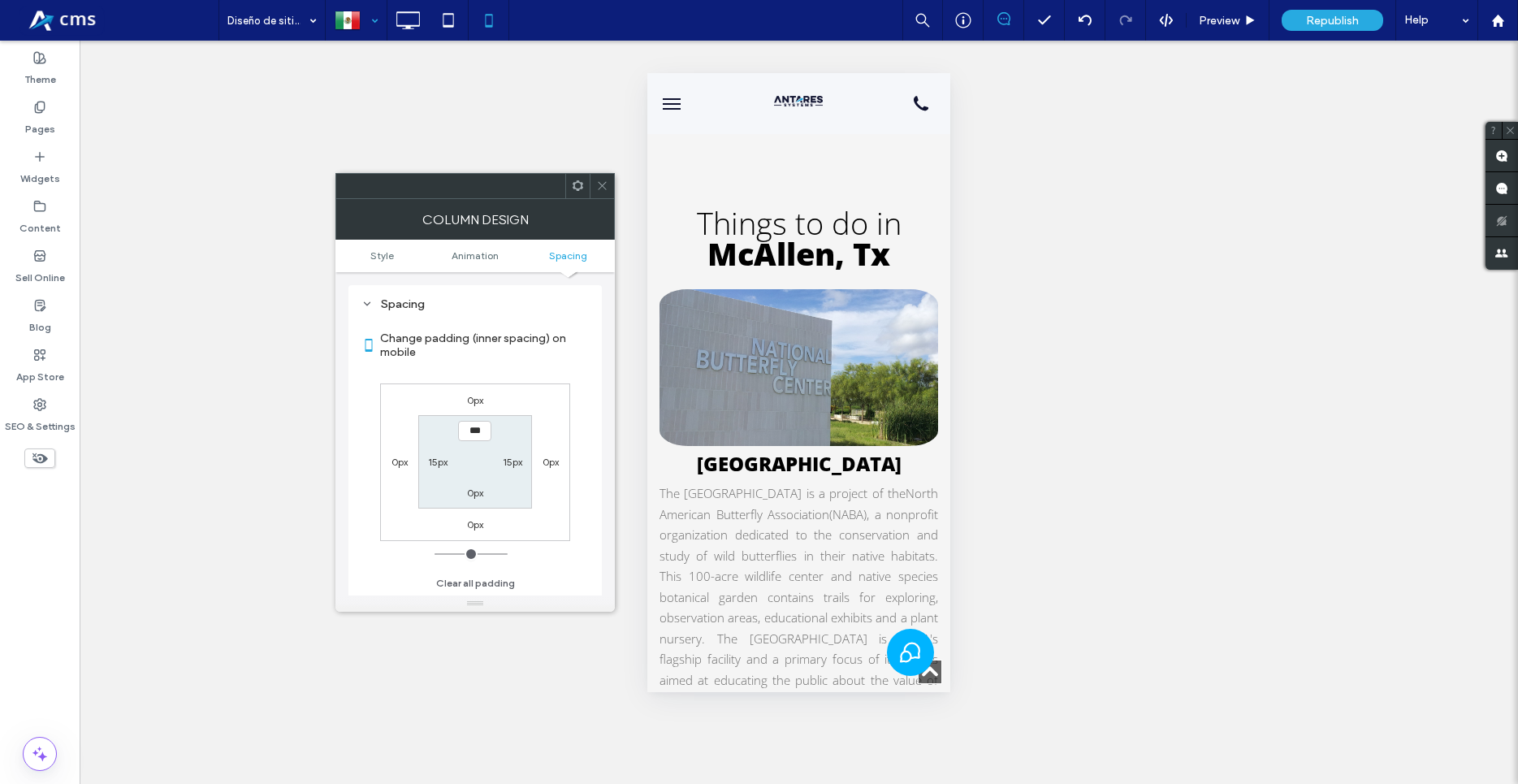
click at [437, 467] on label "15px" at bounding box center [438, 462] width 20 height 12
type input "**"
type input "*"
type input "***"
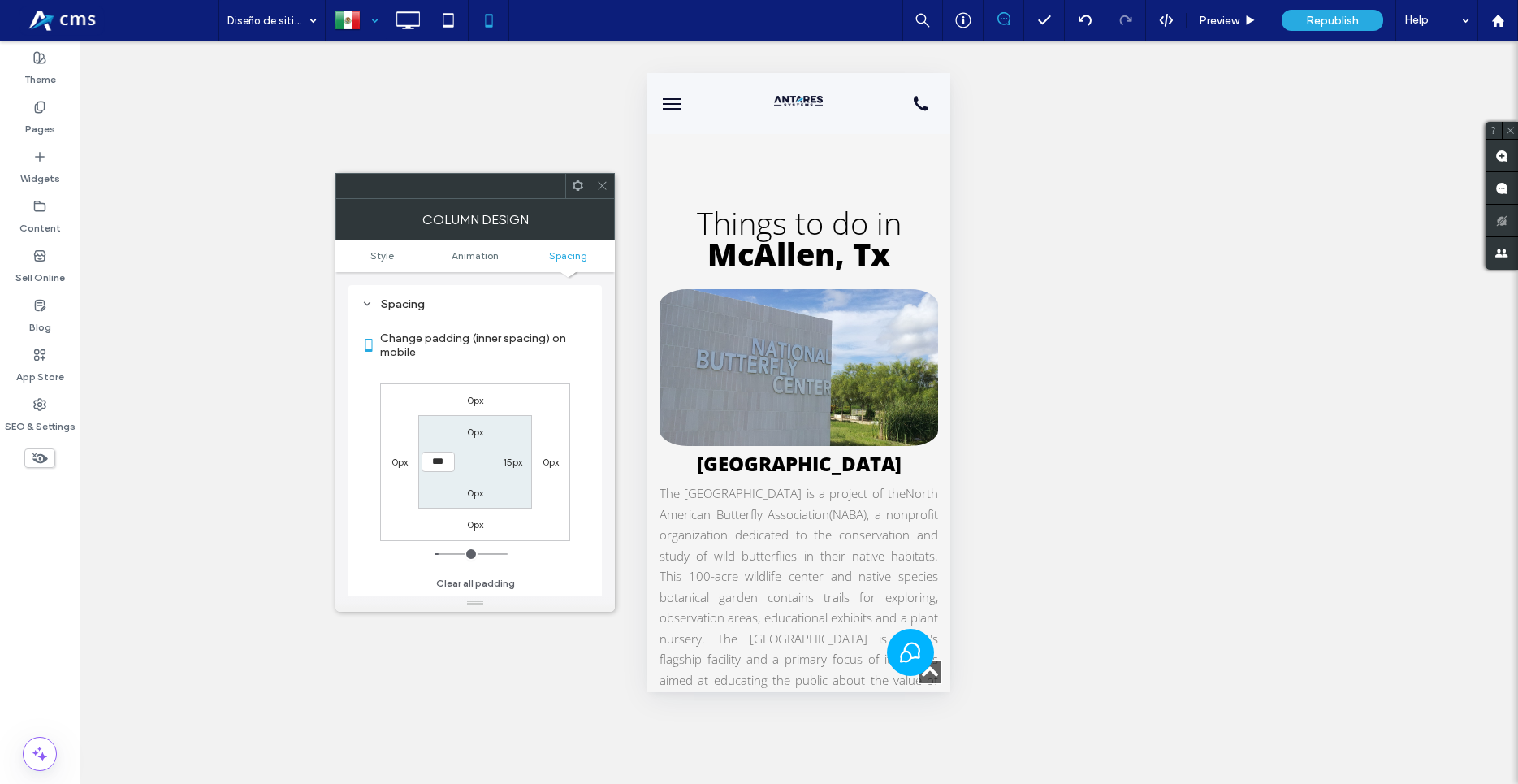
click at [515, 461] on label "15px" at bounding box center [513, 462] width 20 height 12
type input "**"
type input "*"
type input "***"
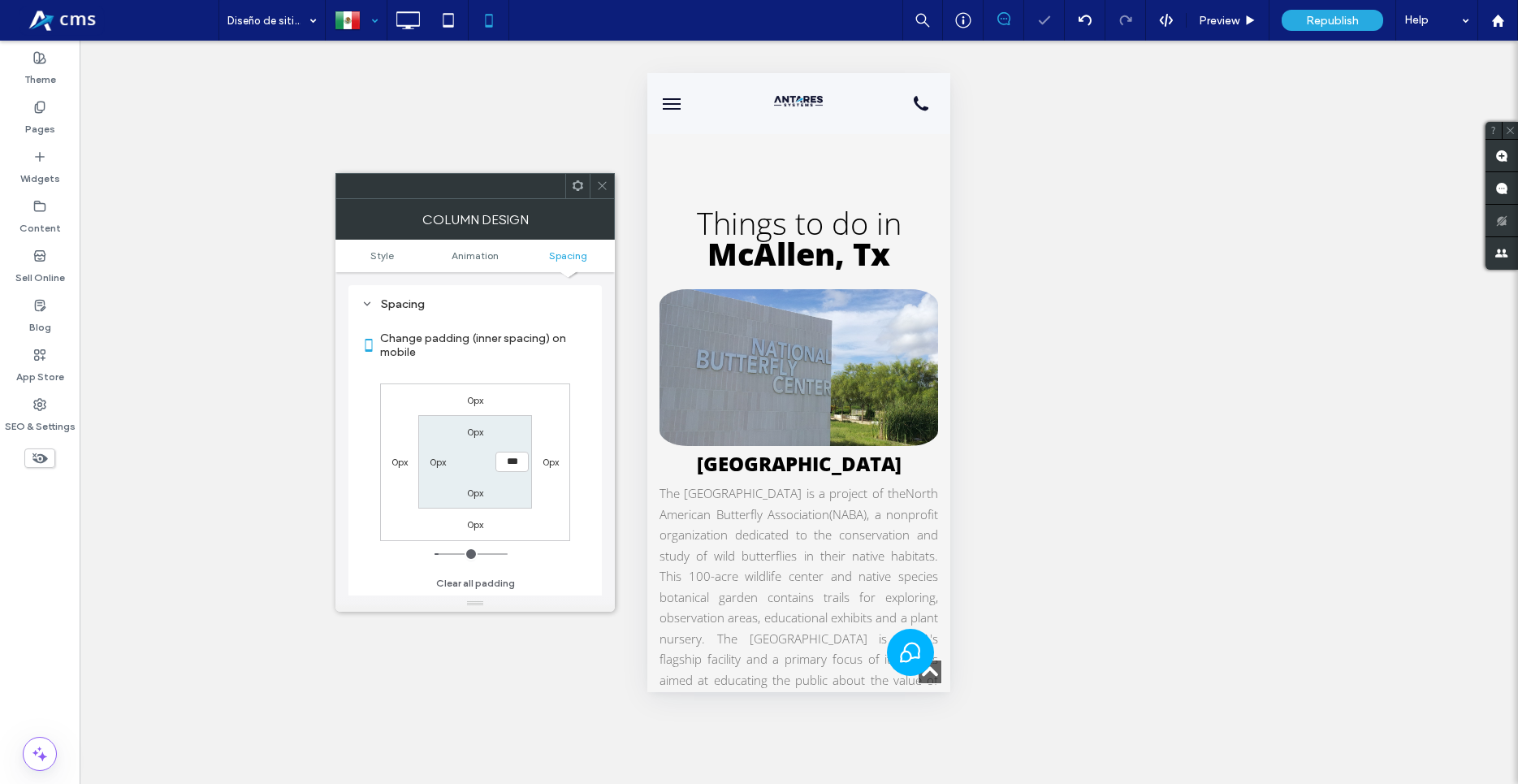
click at [594, 367] on div "Spacing Change padding (inner spacing) on mobile 0px 0px 0px 0px 0px *** 0px 0p…" at bounding box center [475, 446] width 253 height 322
click at [602, 188] on icon at bounding box center [602, 185] width 12 height 12
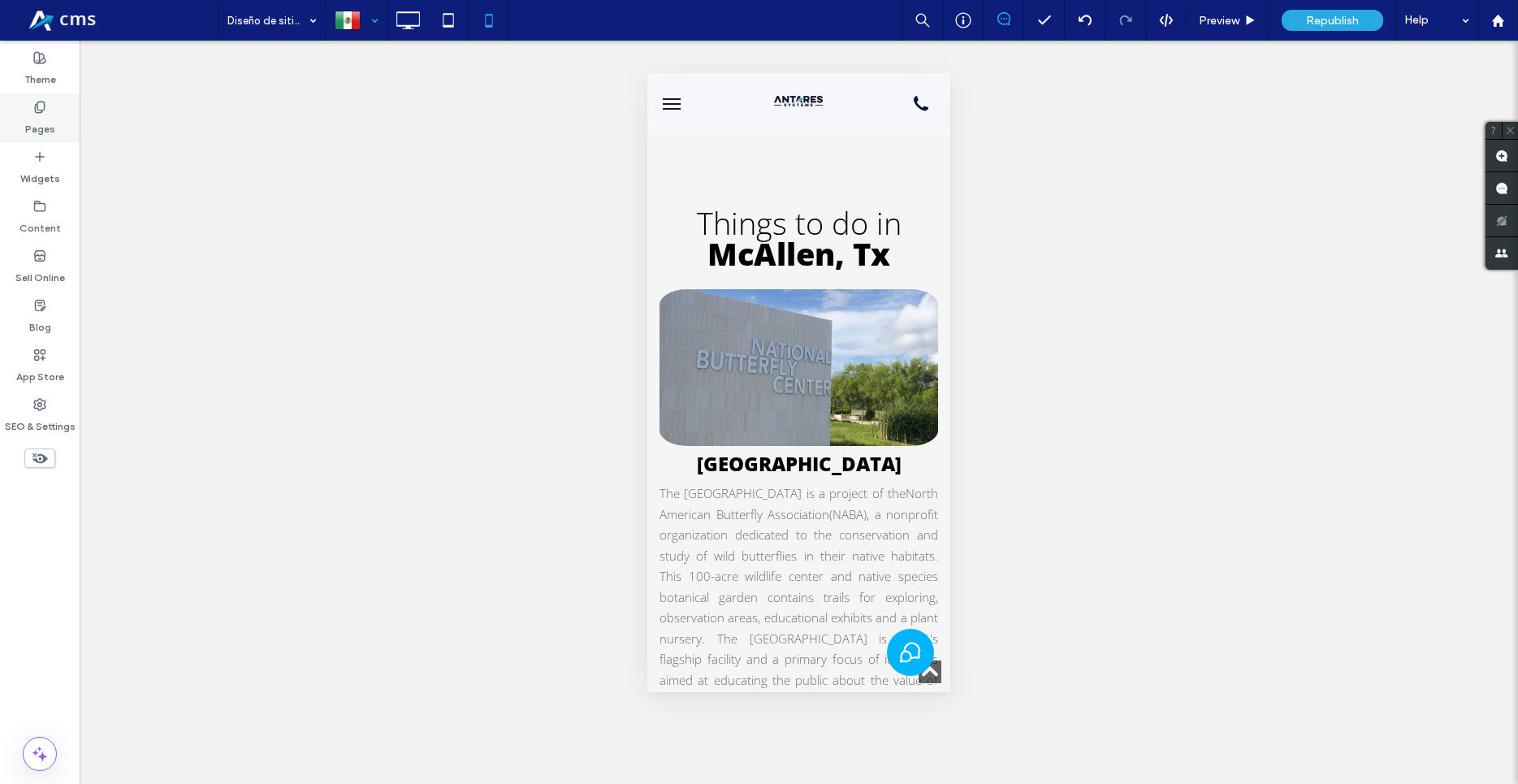
click at [28, 124] on label "Pages" at bounding box center [40, 125] width 30 height 23
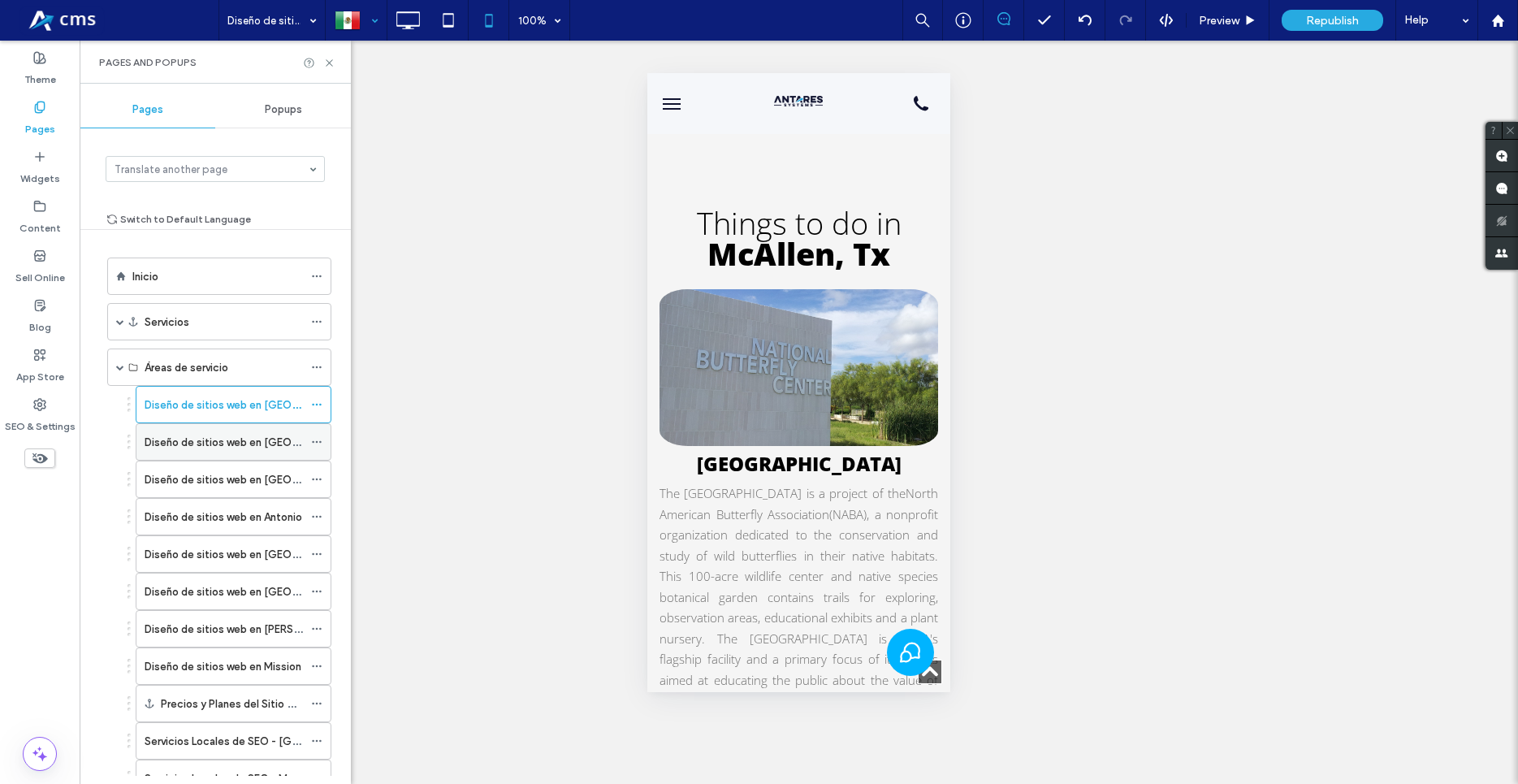
click at [226, 449] on label "Diseño de sitios web en [GEOGRAPHIC_DATA]" at bounding box center [258, 442] width 228 height 28
click at [180, 404] on label "Diseño de sitios web en [GEOGRAPHIC_DATA]" at bounding box center [258, 405] width 228 height 28
click at [410, 25] on div at bounding box center [759, 392] width 1518 height 784
click at [410, 25] on icon at bounding box center [407, 20] width 32 height 32
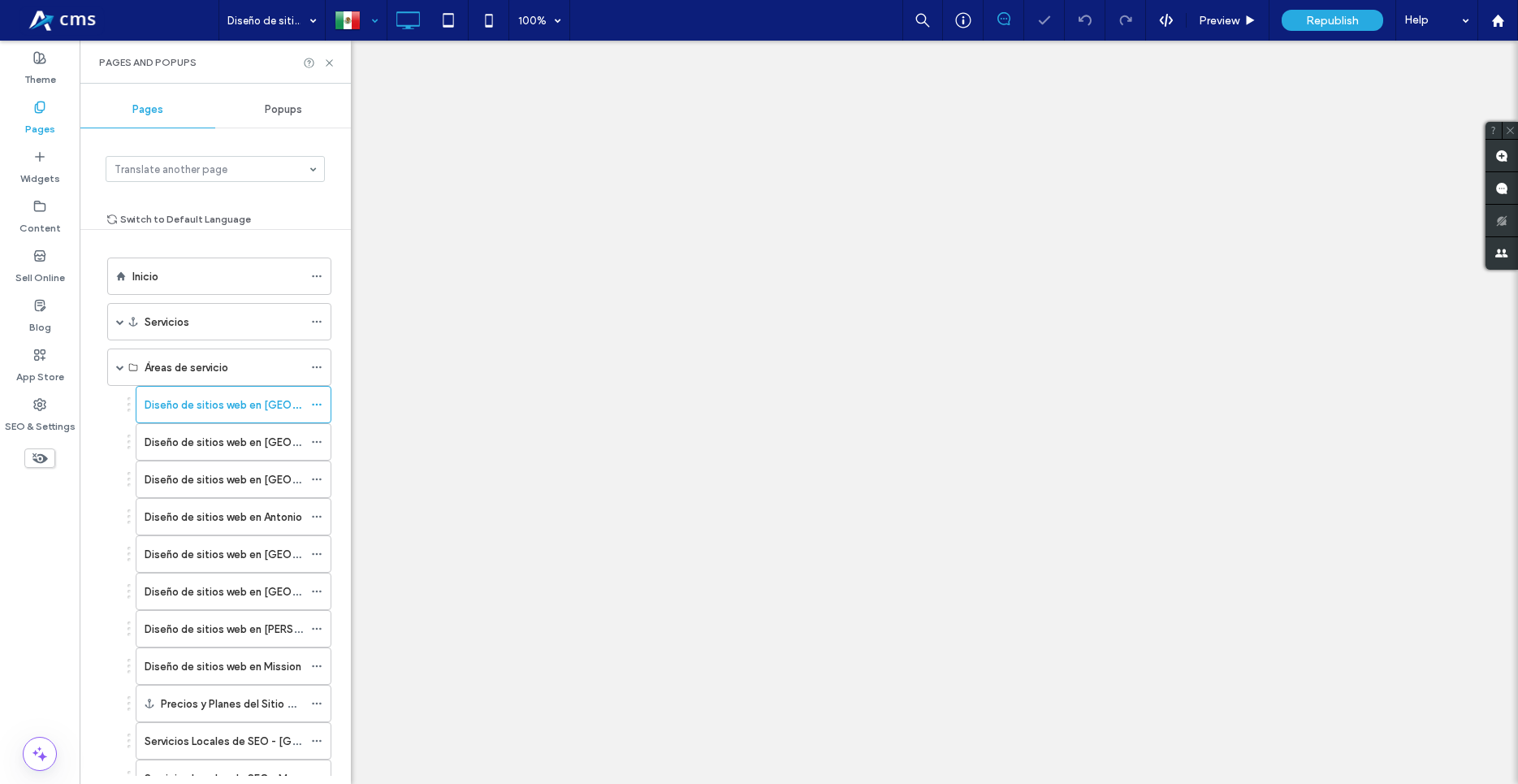
click at [410, 25] on div at bounding box center [759, 392] width 1518 height 784
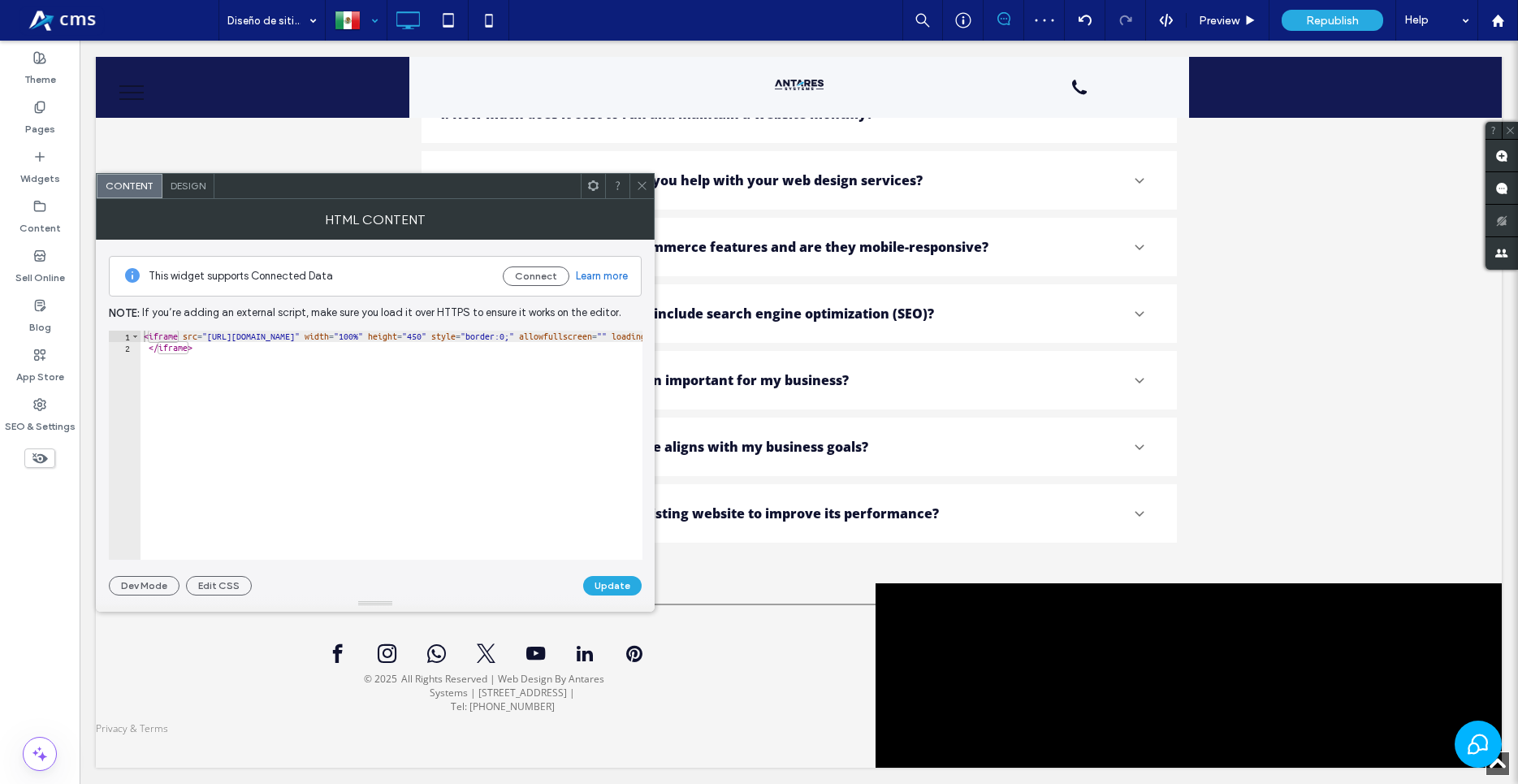
click at [283, 363] on div "< iframe src = "https://www.google.com/maps/embed?pb=!1m18!1m12!1m3!1d228946.96…" at bounding box center [1154, 456] width 2029 height 251
type textarea "*********"
drag, startPoint x: 322, startPoint y: 340, endPoint x: 561, endPoint y: 340, distance: 239.0
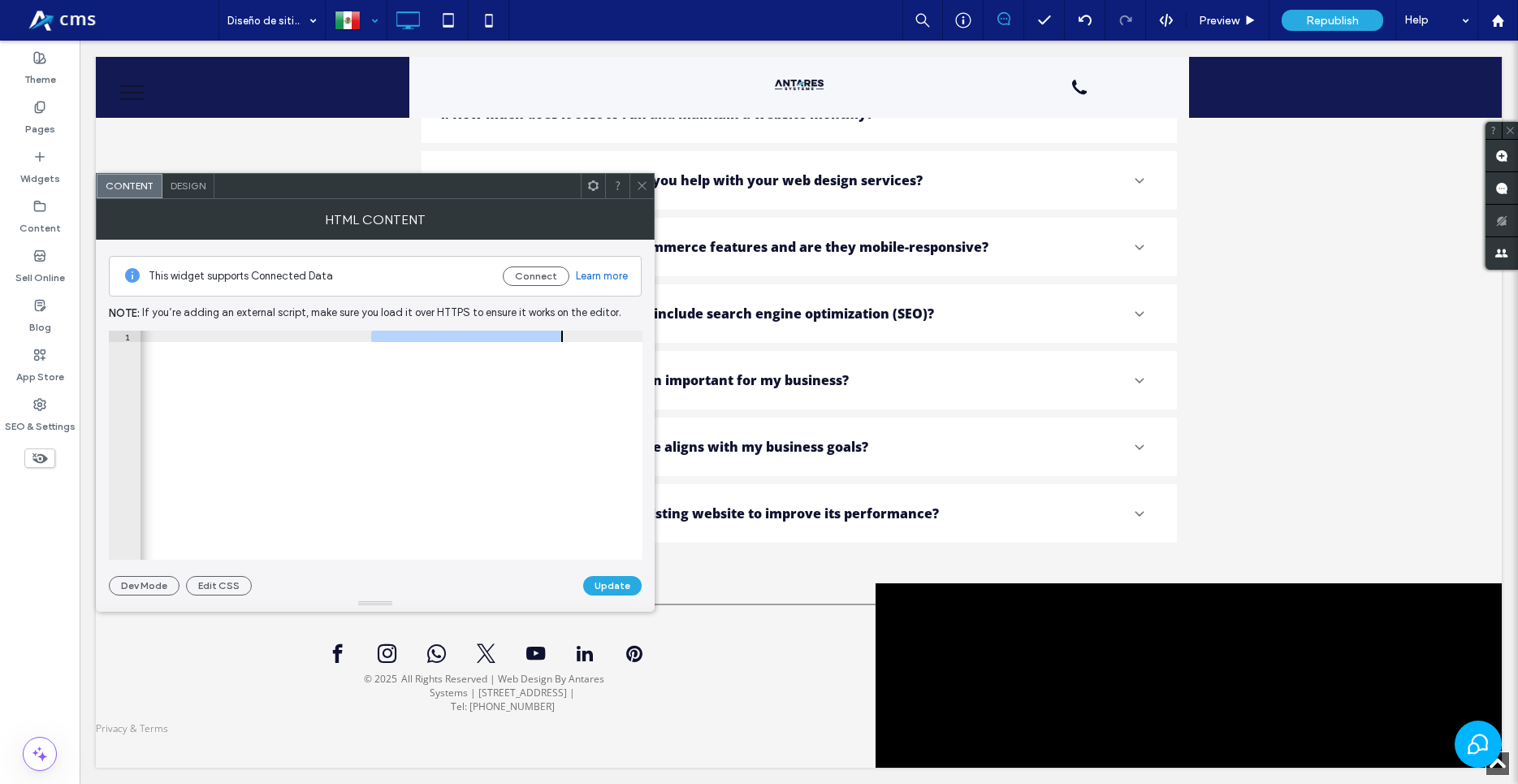
click at [425, 340] on div "< iframe src = "https://www.google.com/maps/embed?pb=!1m18!1m12!1m3!1d228946.96…" at bounding box center [391, 445] width 502 height 229
type textarea "**********"
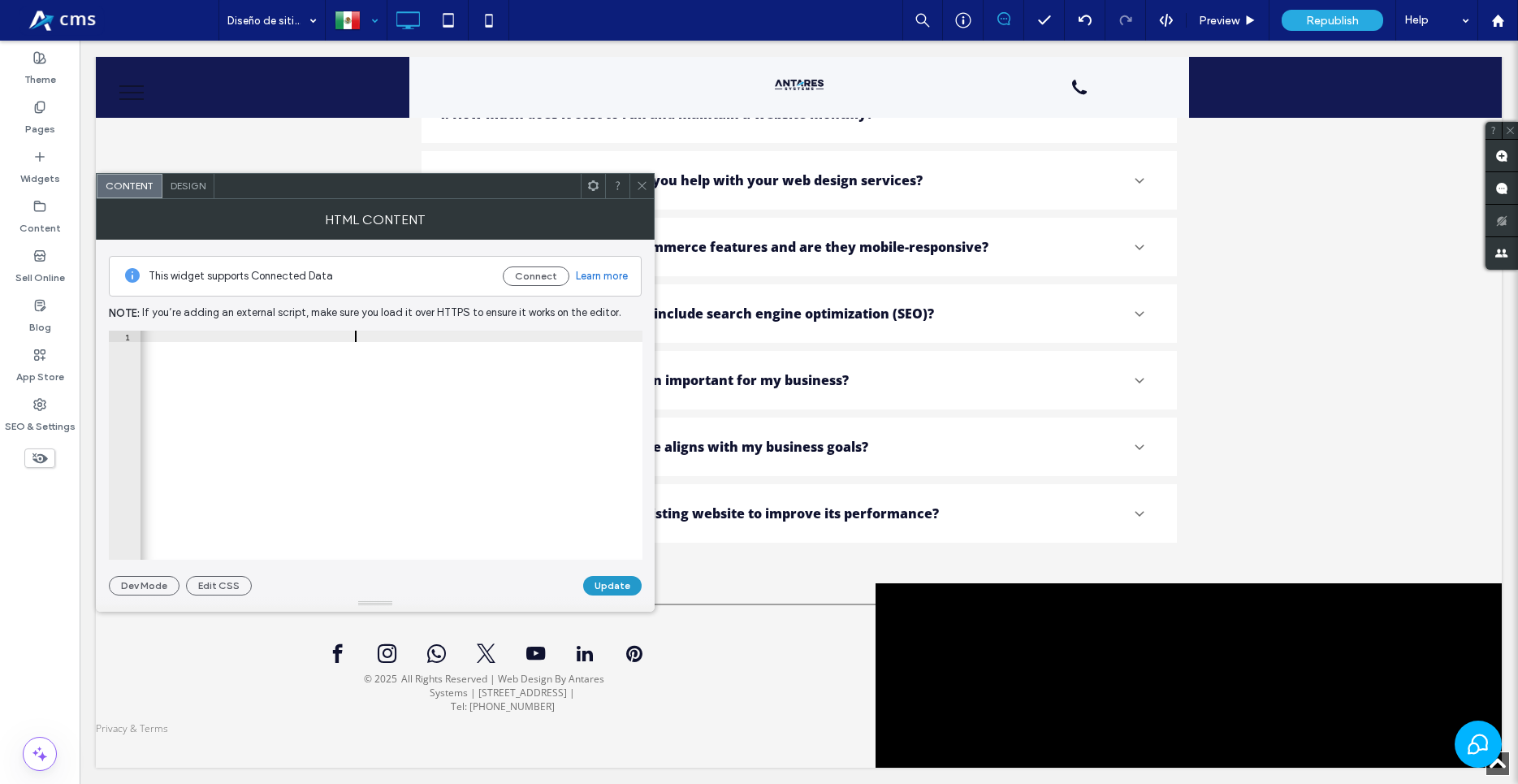
click at [615, 591] on button "Update" at bounding box center [612, 585] width 59 height 20
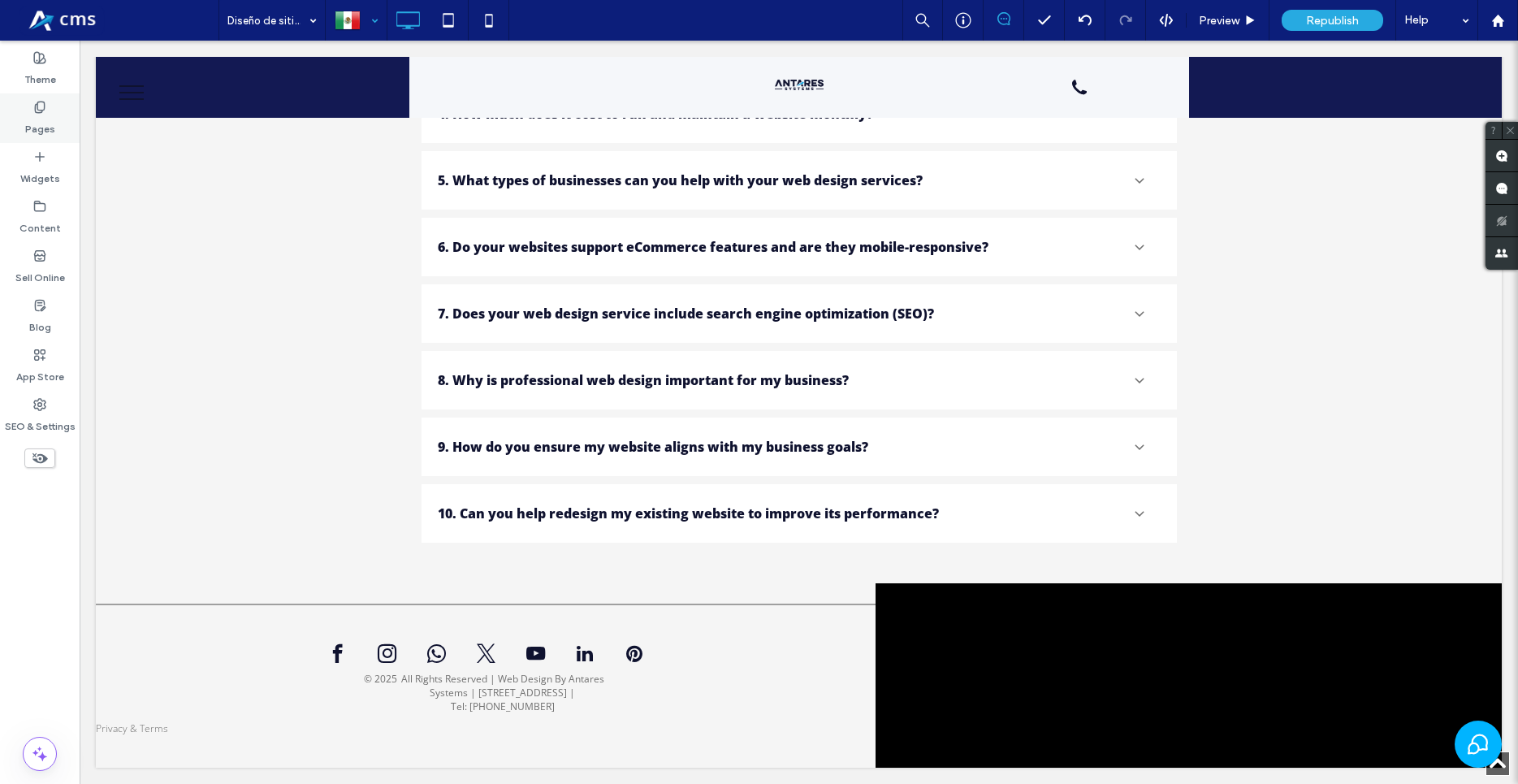
click at [57, 119] on div "Pages" at bounding box center [40, 118] width 80 height 49
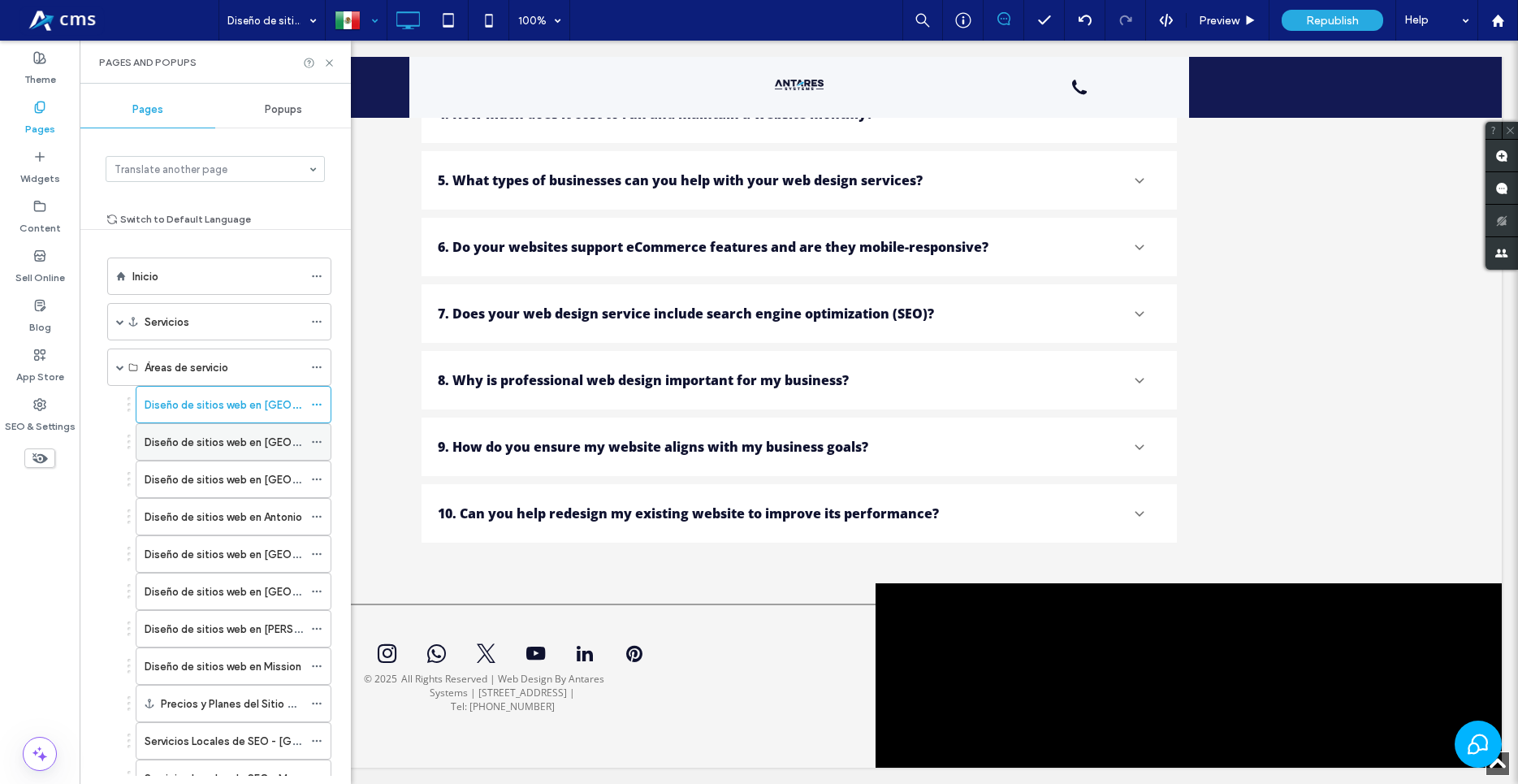
click at [234, 434] on label "Diseño de sitios web en [GEOGRAPHIC_DATA]" at bounding box center [258, 442] width 228 height 28
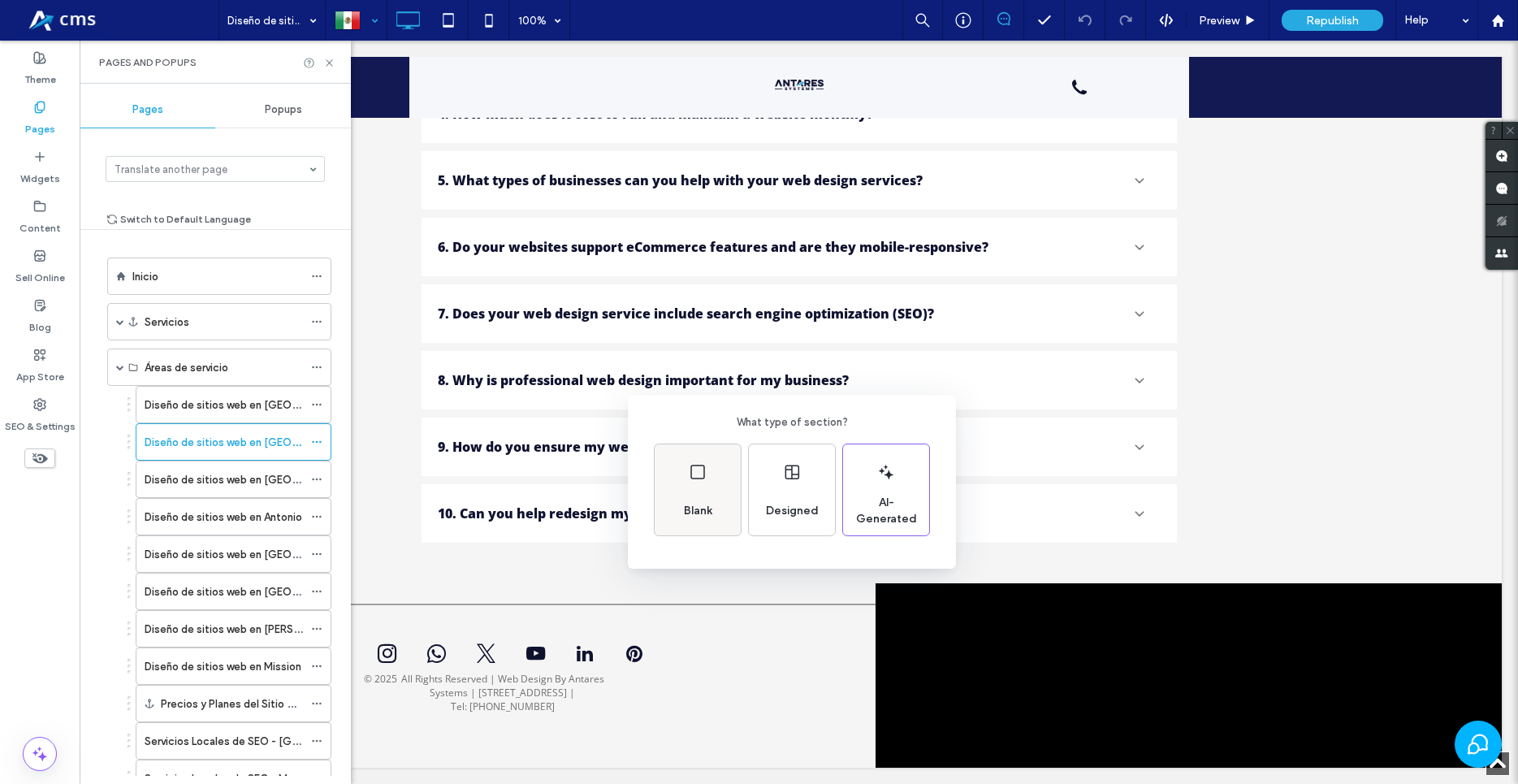
click at [712, 492] on div "Blank" at bounding box center [698, 490] width 86 height 91
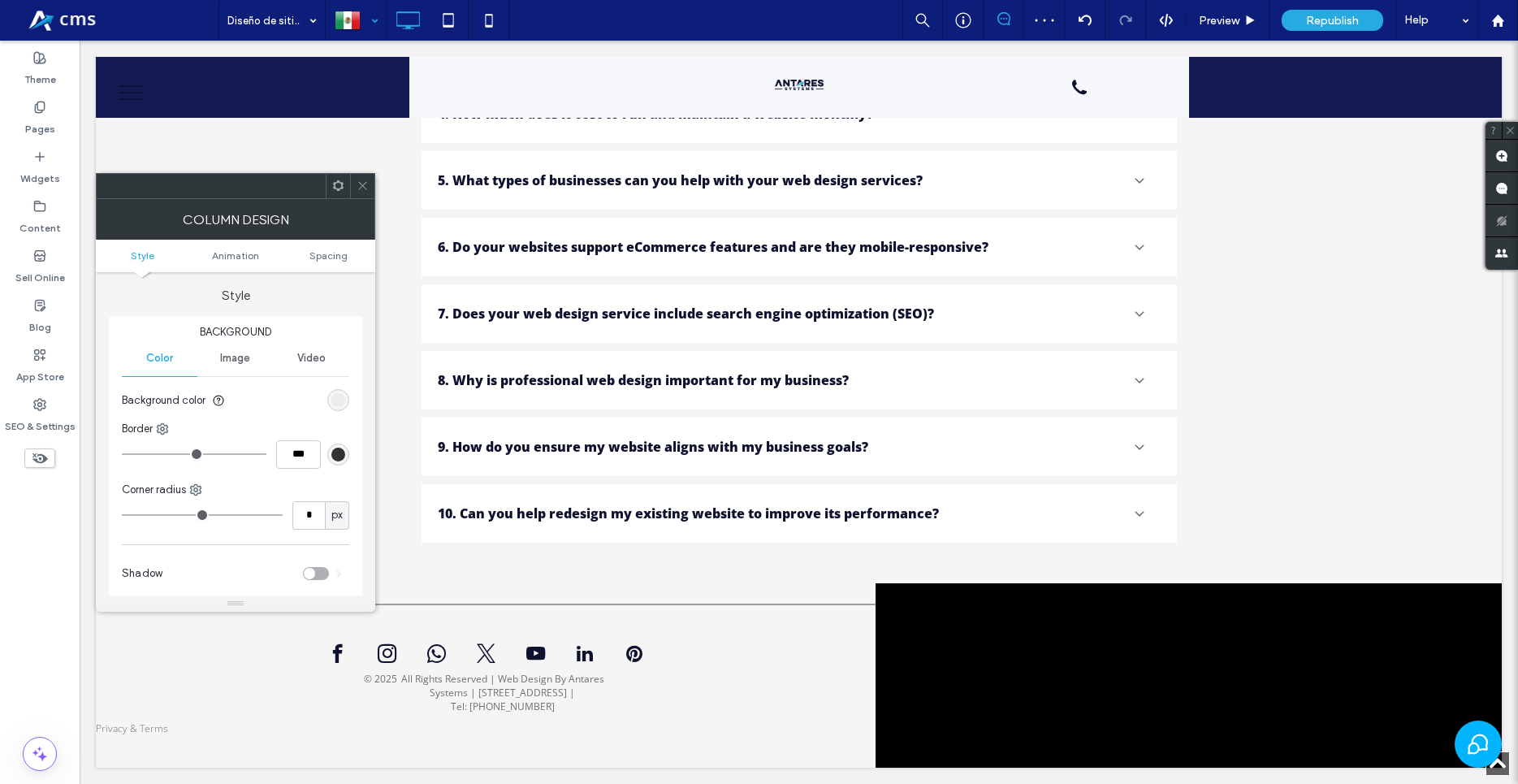
drag, startPoint x: 357, startPoint y: 189, endPoint x: 356, endPoint y: 197, distance: 8.1
click at [357, 188] on icon at bounding box center [362, 185] width 12 height 12
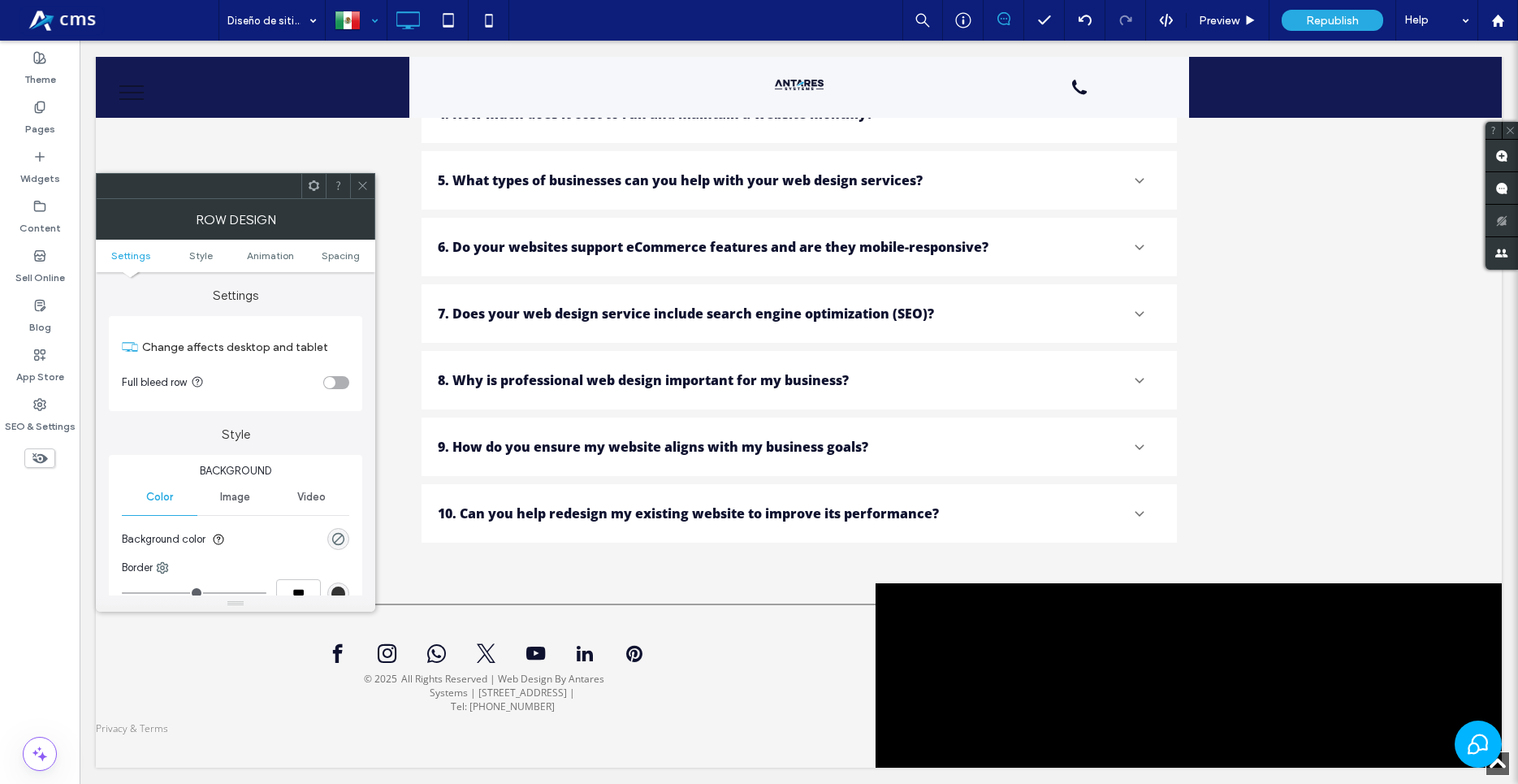
drag, startPoint x: 331, startPoint y: 236, endPoint x: 324, endPoint y: 256, distance: 21.2
click at [327, 240] on div "Row Design" at bounding box center [235, 218] width 280 height 40
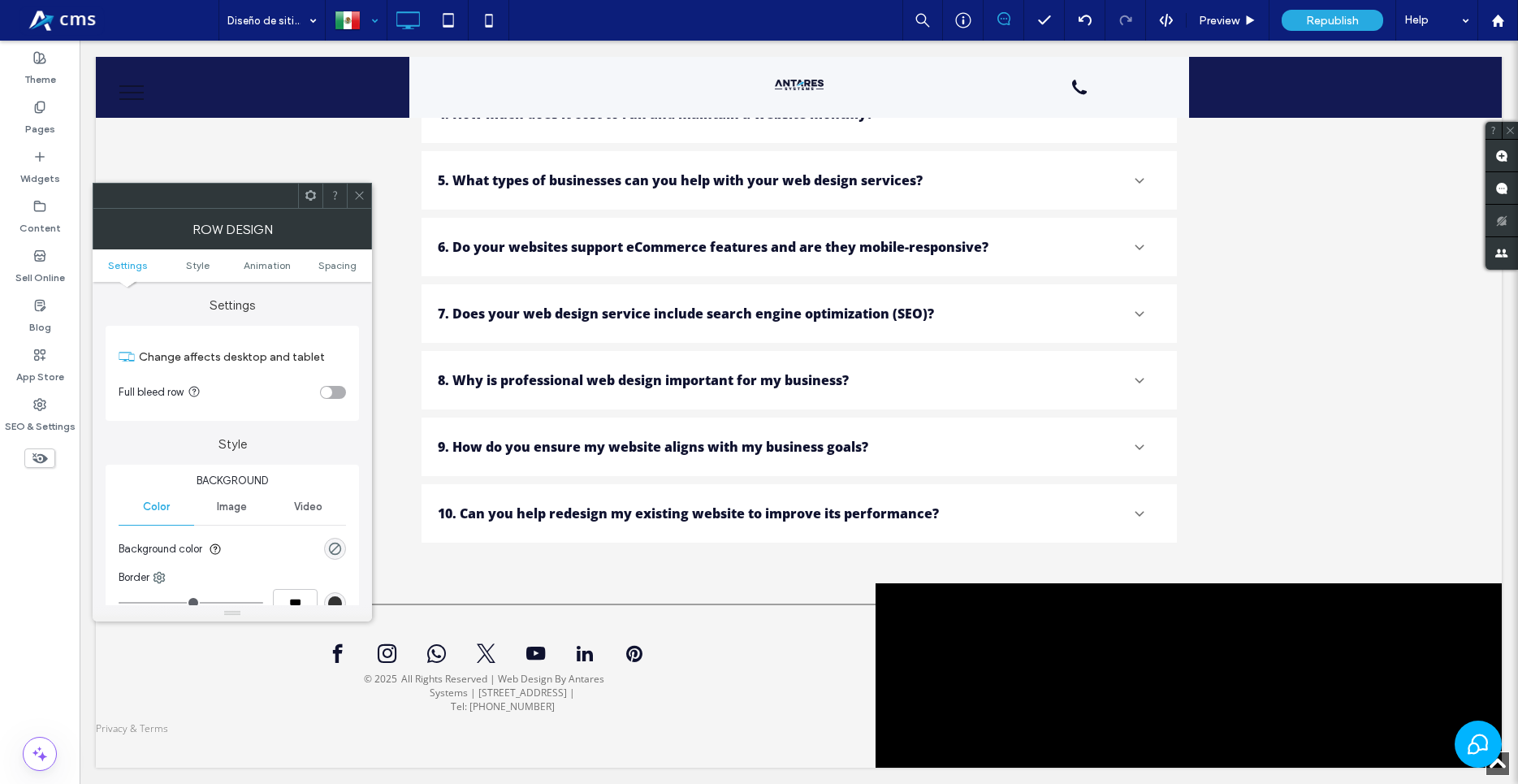
click at [333, 253] on ul "Settings Style Animation Spacing" at bounding box center [232, 265] width 280 height 32
click at [341, 270] on span "Spacing" at bounding box center [337, 265] width 38 height 12
click at [331, 401] on section "Full bleed row" at bounding box center [233, 392] width 228 height 40
click at [346, 392] on div "Change affects desktop and tablet Full bleed row" at bounding box center [232, 373] width 253 height 95
click at [336, 391] on div "toggle" at bounding box center [333, 392] width 26 height 13
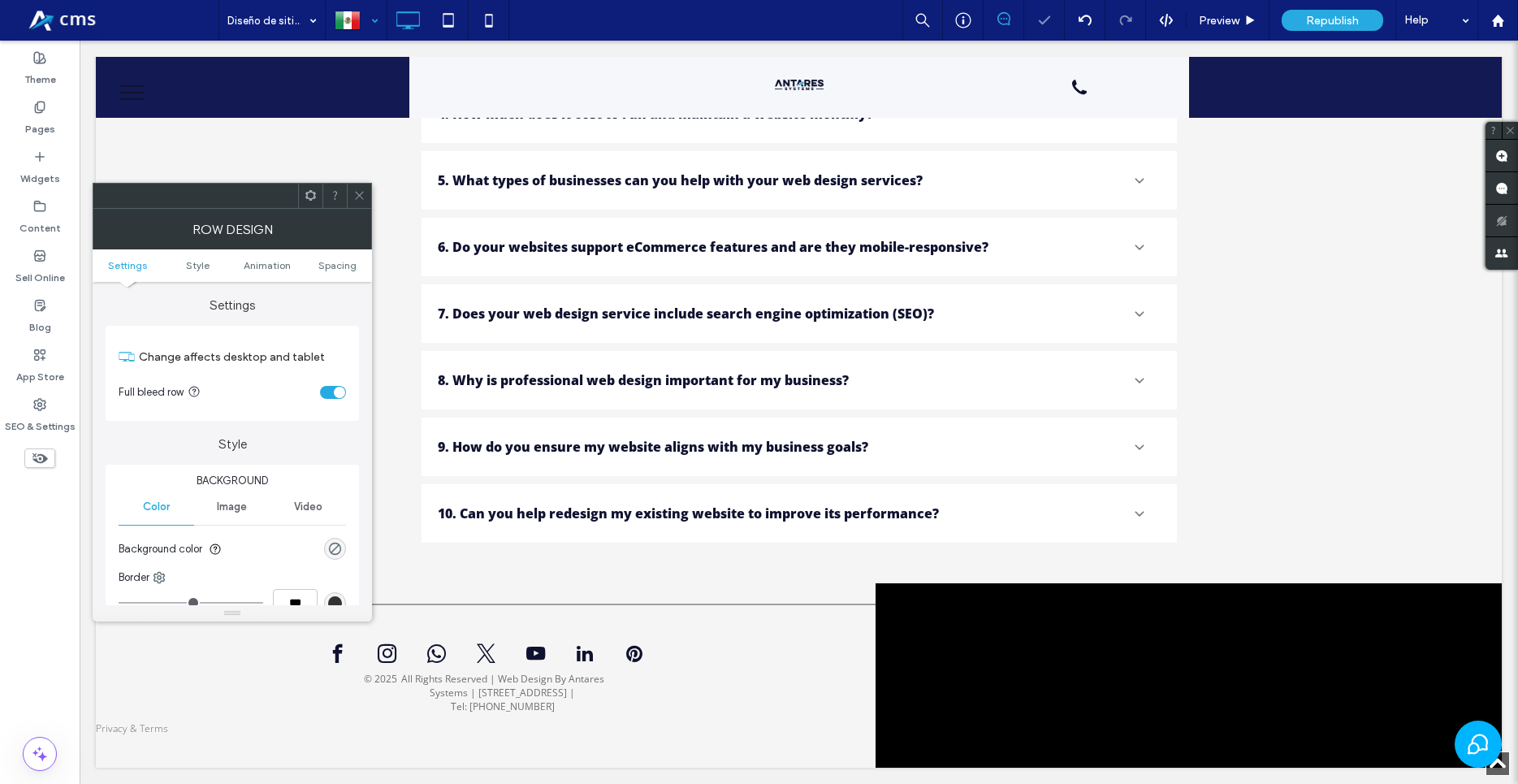
click at [359, 200] on icon at bounding box center [360, 195] width 12 height 12
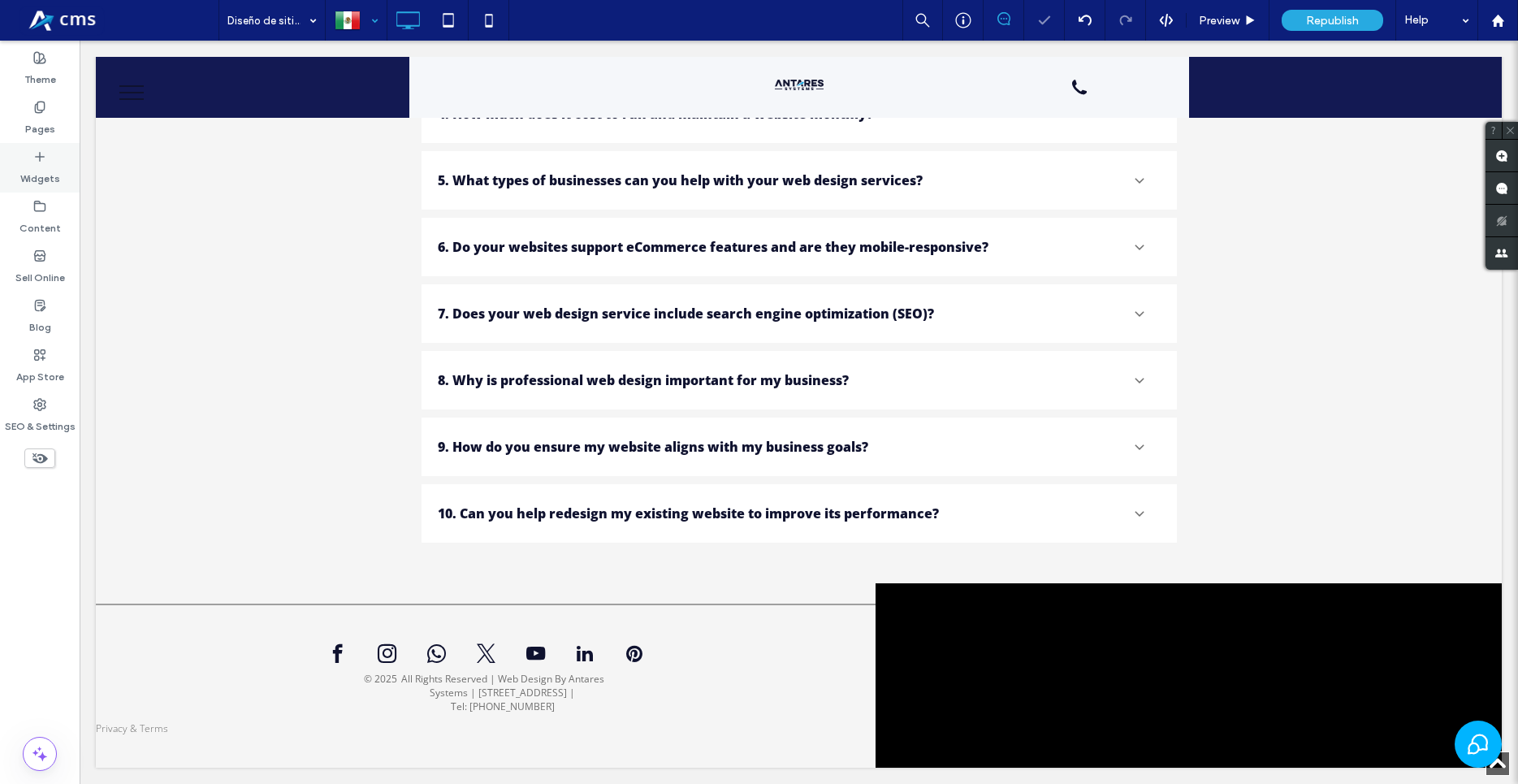
click at [24, 156] on div "Widgets" at bounding box center [40, 167] width 80 height 49
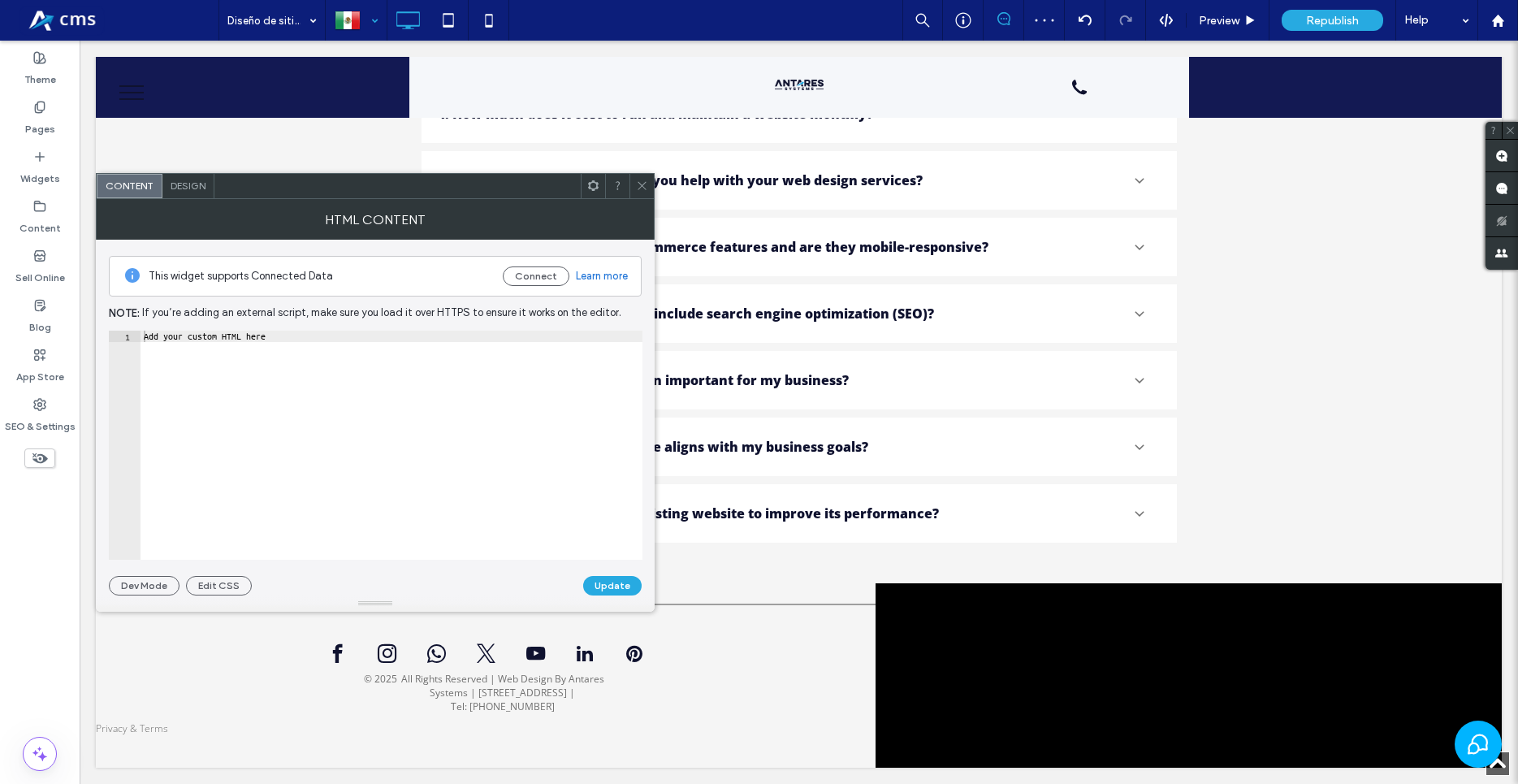
type textarea "**********"
click at [410, 362] on div "Add your custom HTML here" at bounding box center [391, 456] width 502 height 251
paste textarea "Cursor at row 1"
drag, startPoint x: 349, startPoint y: 338, endPoint x: 414, endPoint y: 345, distance: 65.4
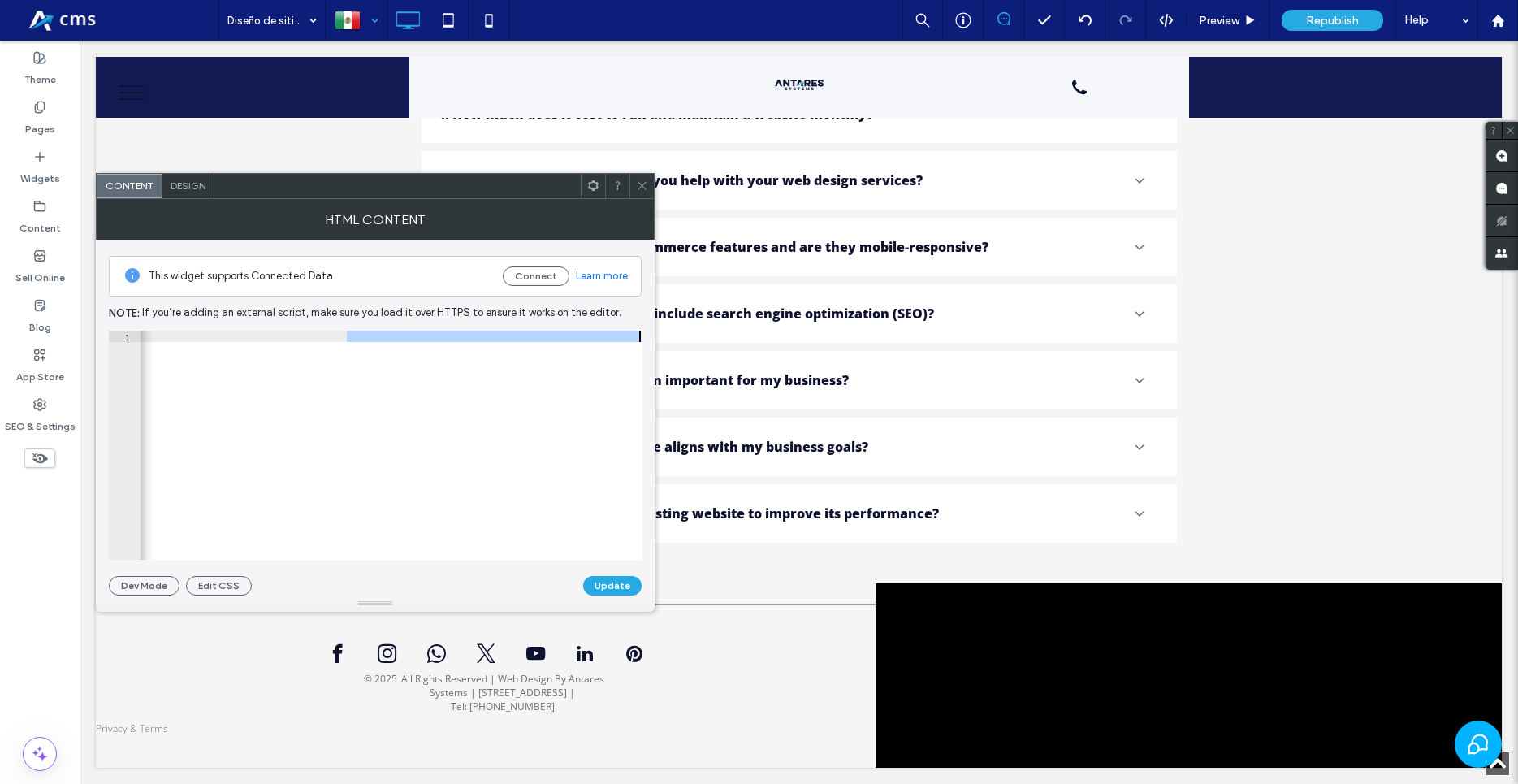
type textarea "**********"
click at [616, 593] on button "Update" at bounding box center [612, 585] width 59 height 20
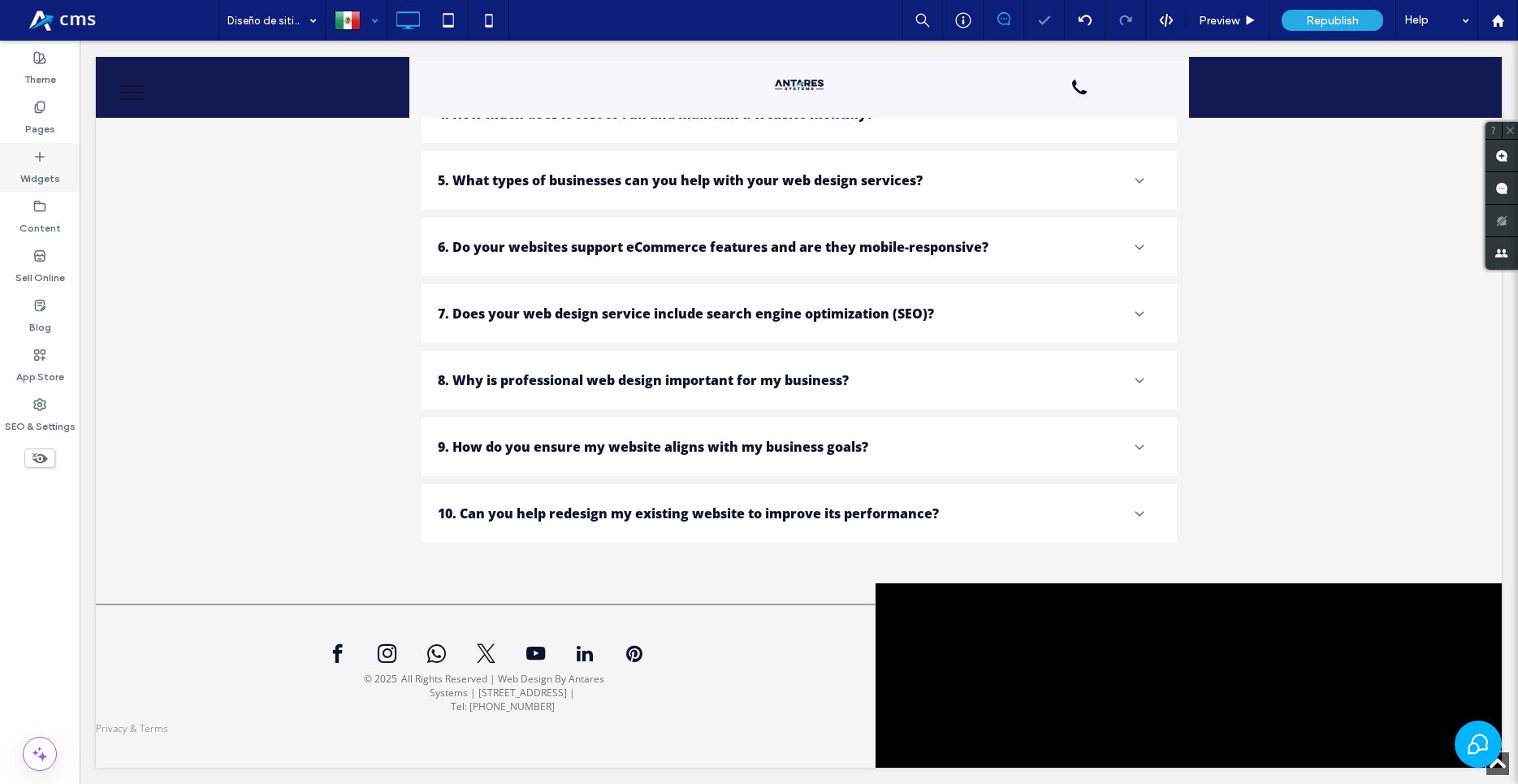
click at [29, 104] on div "Pages" at bounding box center [40, 118] width 80 height 49
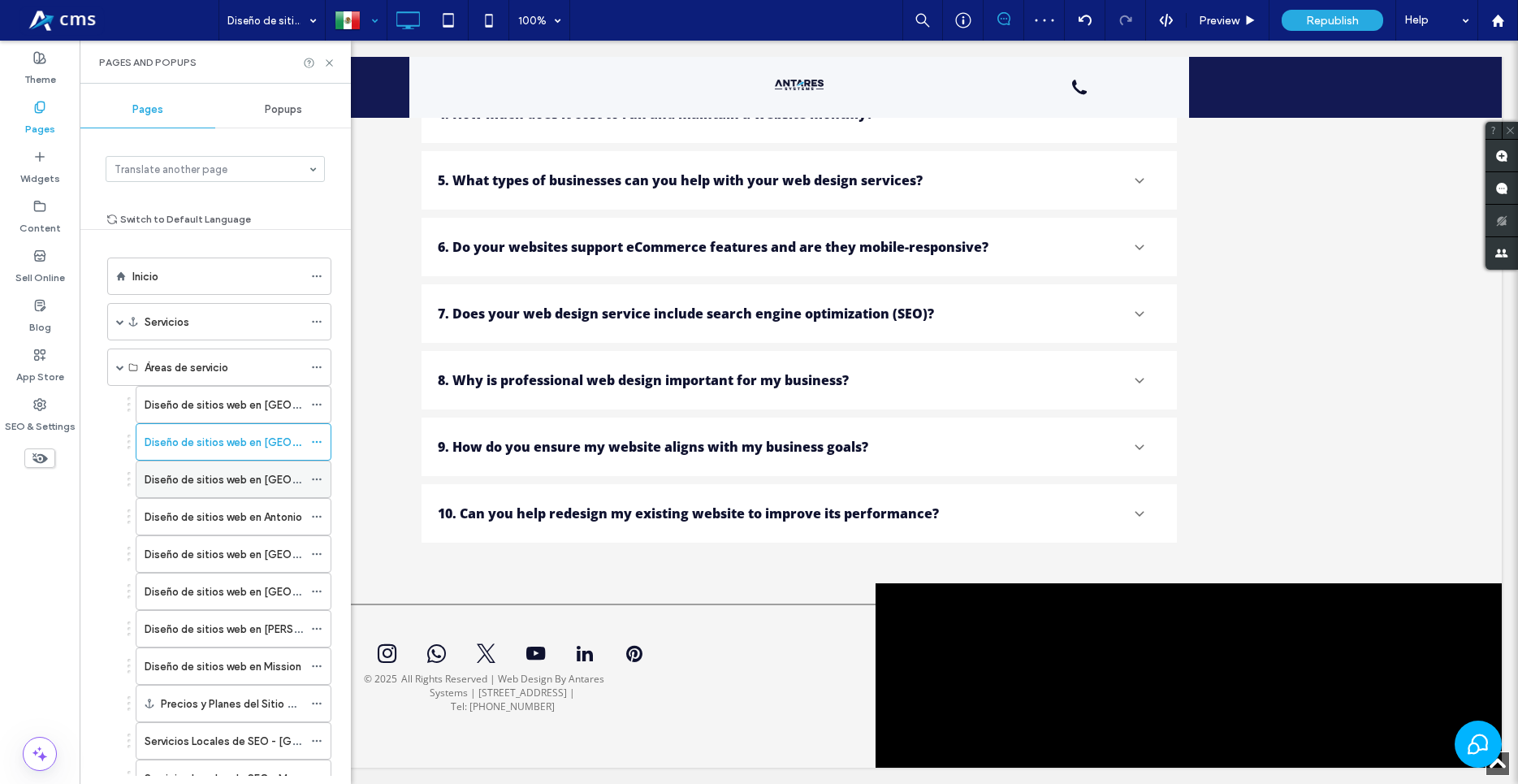
click at [214, 489] on div "Diseño de sitios web en [GEOGRAPHIC_DATA]" at bounding box center [223, 479] width 158 height 35
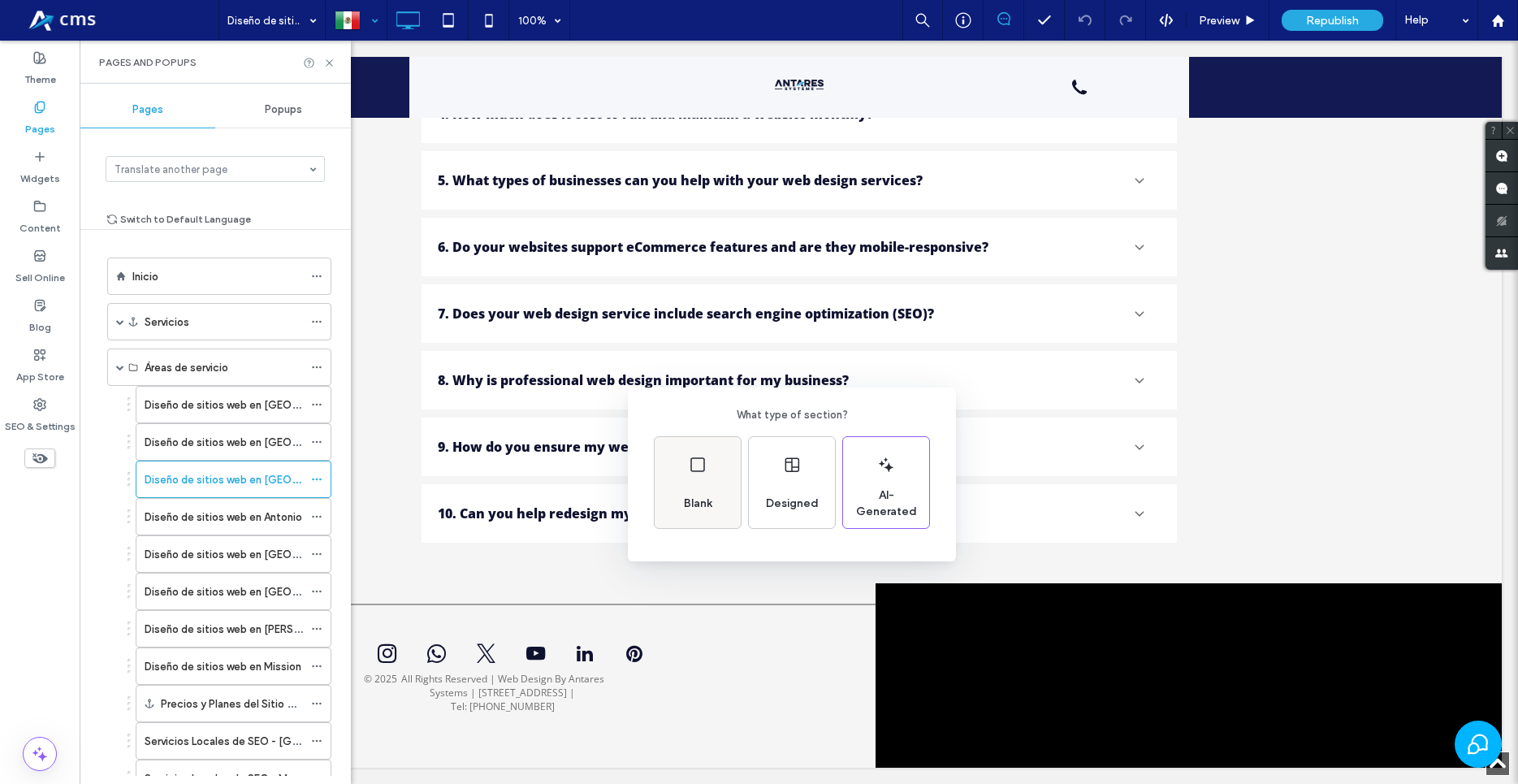
click at [700, 479] on div "Blank" at bounding box center [698, 482] width 86 height 91
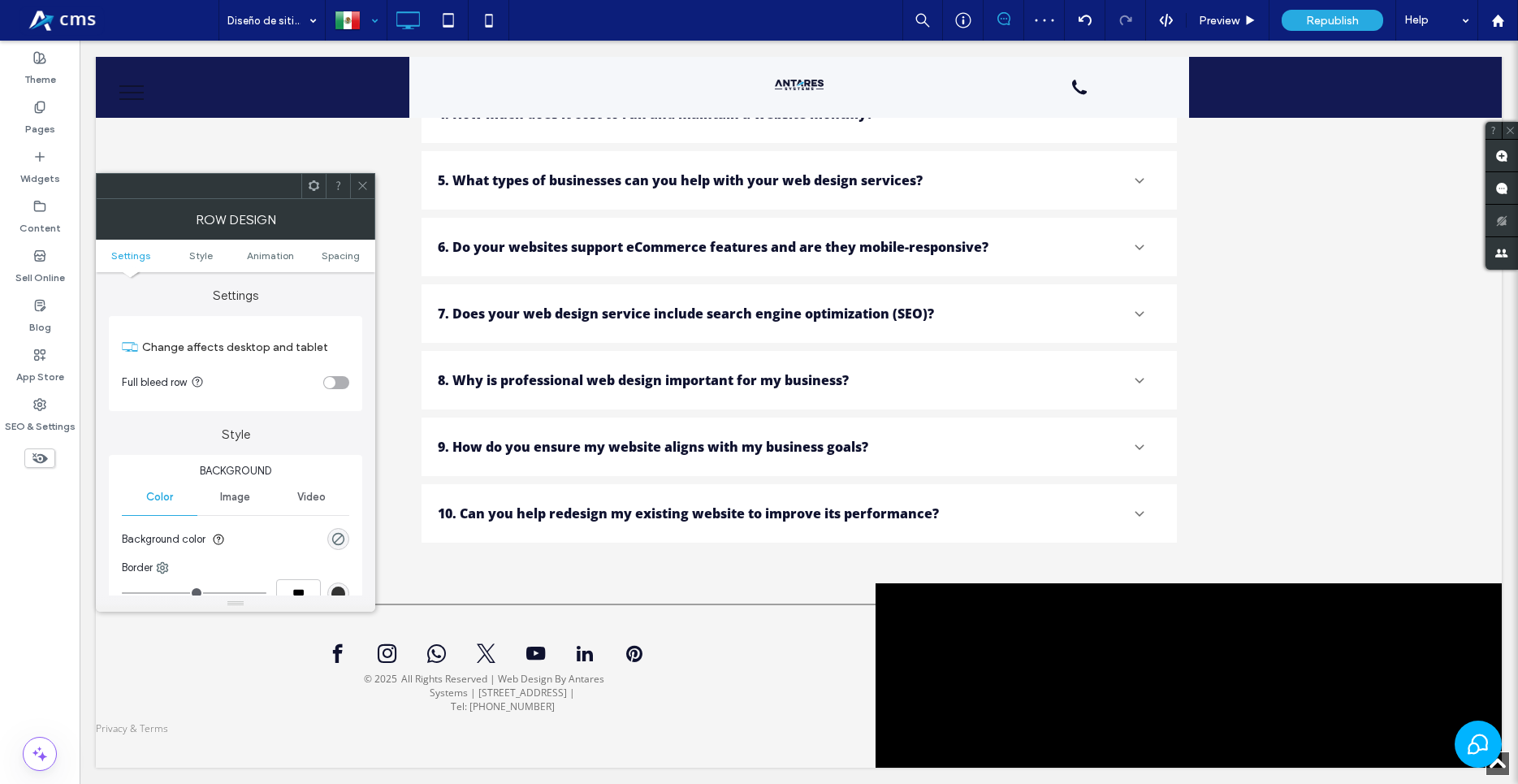
click at [329, 379] on div "toggle" at bounding box center [330, 383] width 12 height 12
click at [363, 191] on span at bounding box center [362, 186] width 12 height 25
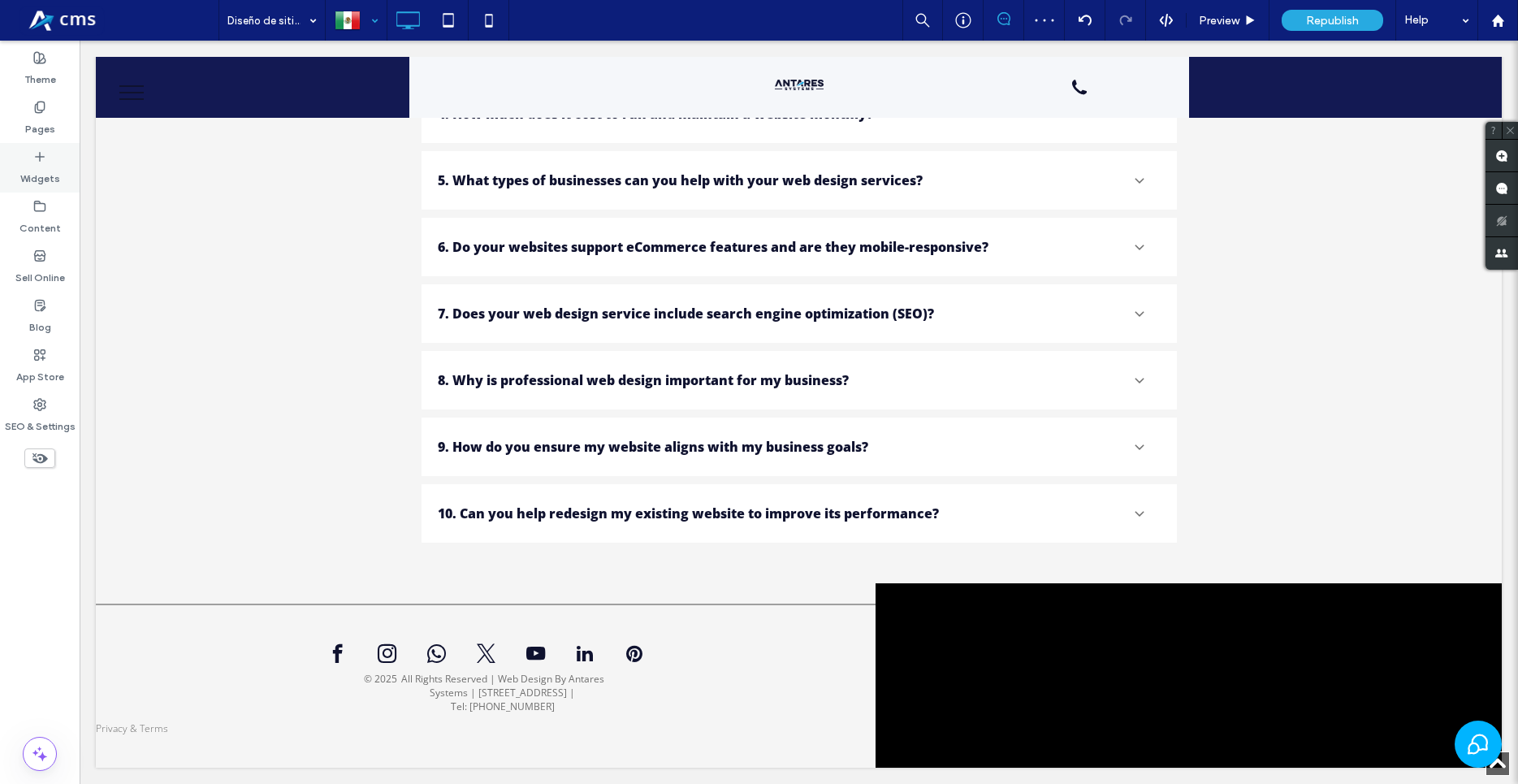
click at [46, 162] on div "Widgets" at bounding box center [40, 167] width 80 height 49
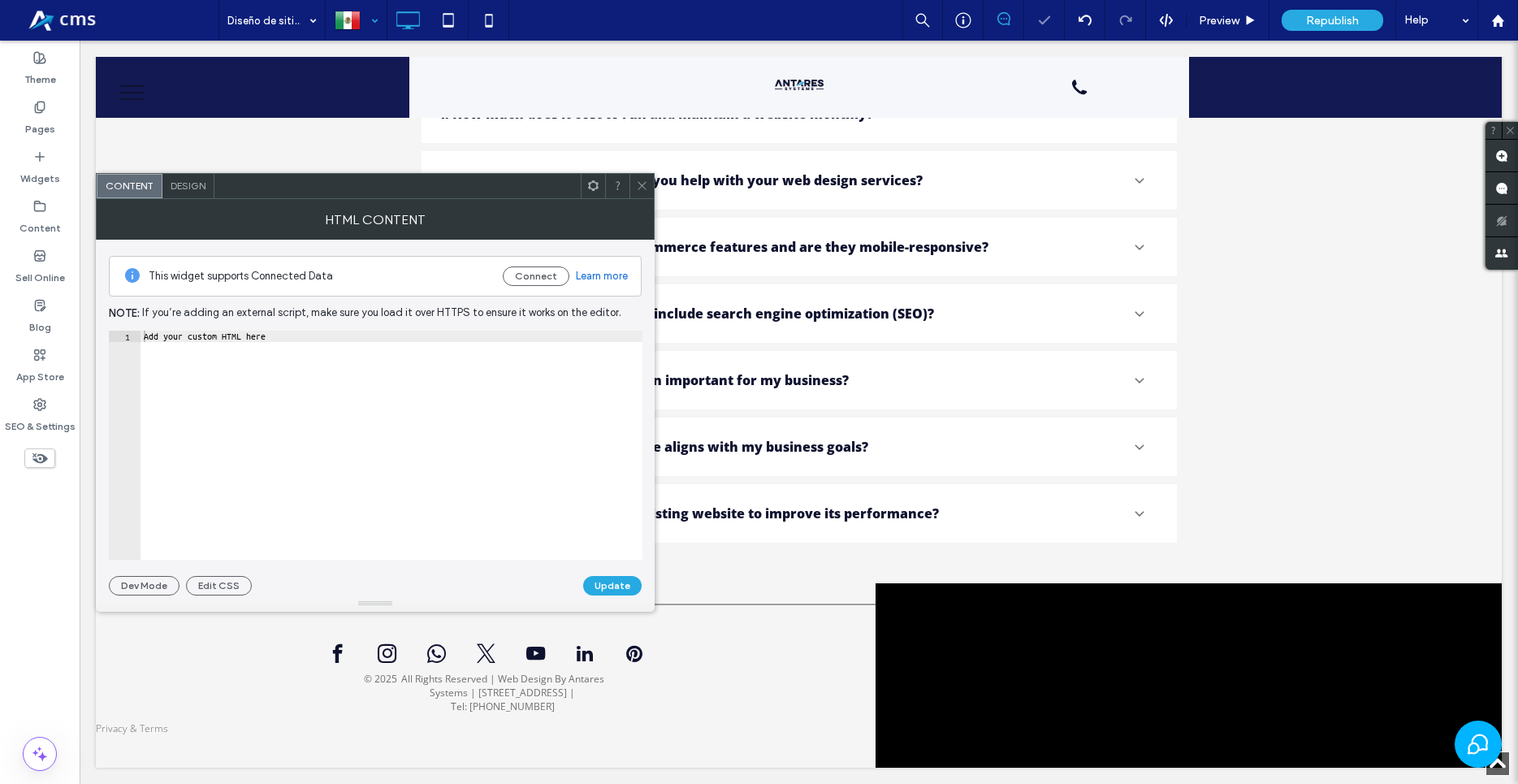
type textarea "**********"
click at [311, 433] on div "Add your custom HTML here" at bounding box center [391, 456] width 502 height 251
paste textarea "Cursor at row 1"
type textarea "**********"
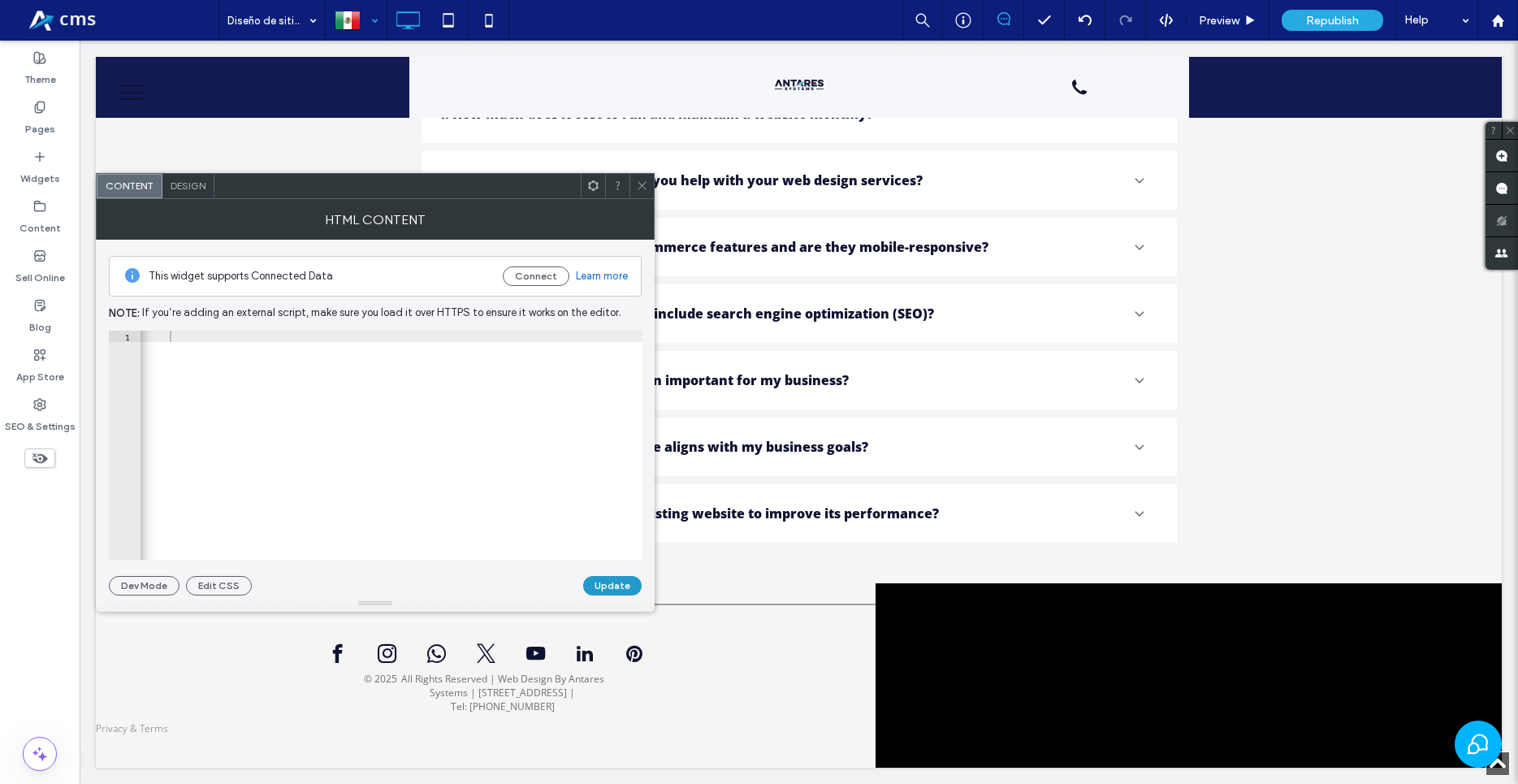
click at [630, 582] on button "Update" at bounding box center [612, 585] width 59 height 20
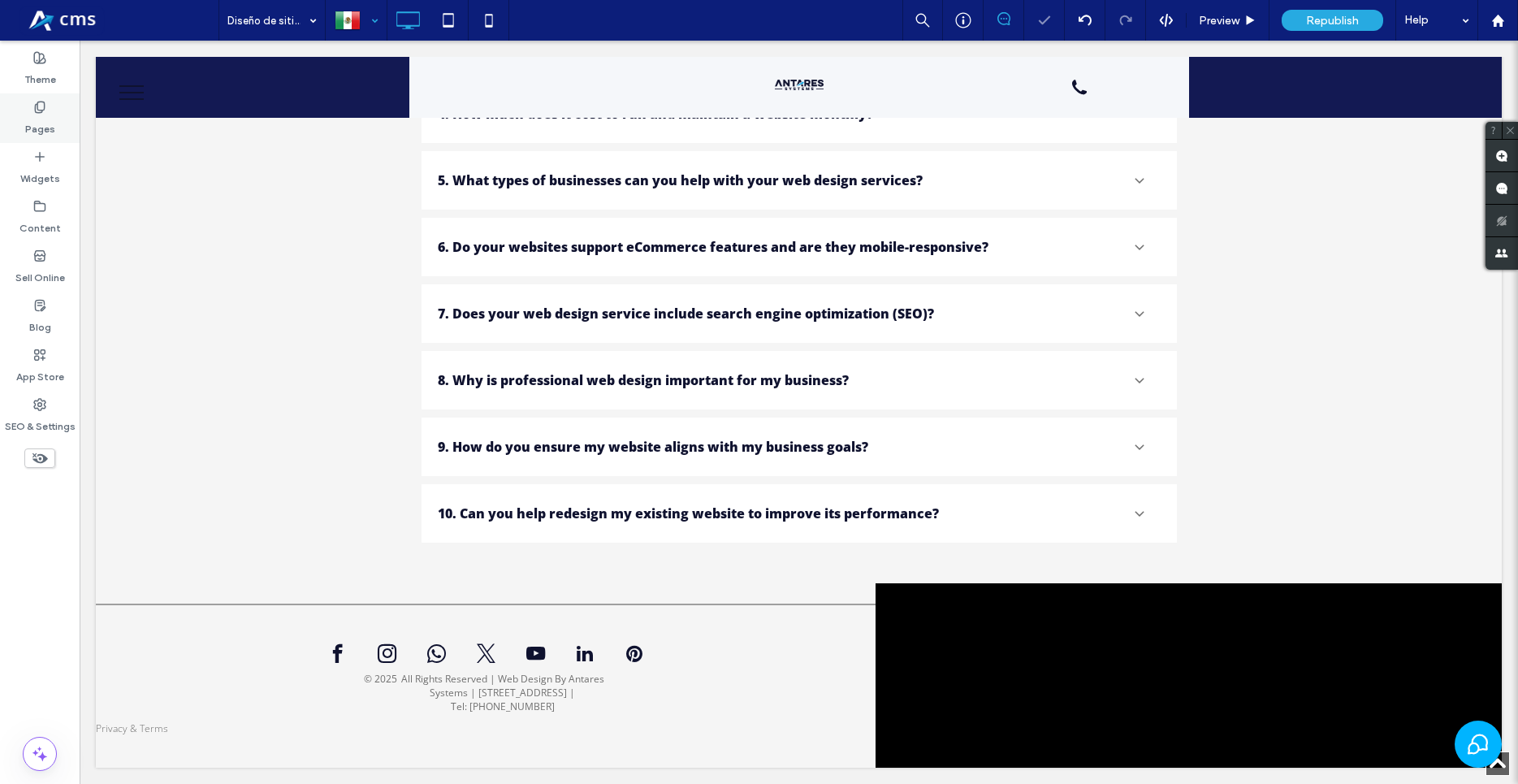
click at [60, 113] on div "Pages" at bounding box center [40, 118] width 80 height 49
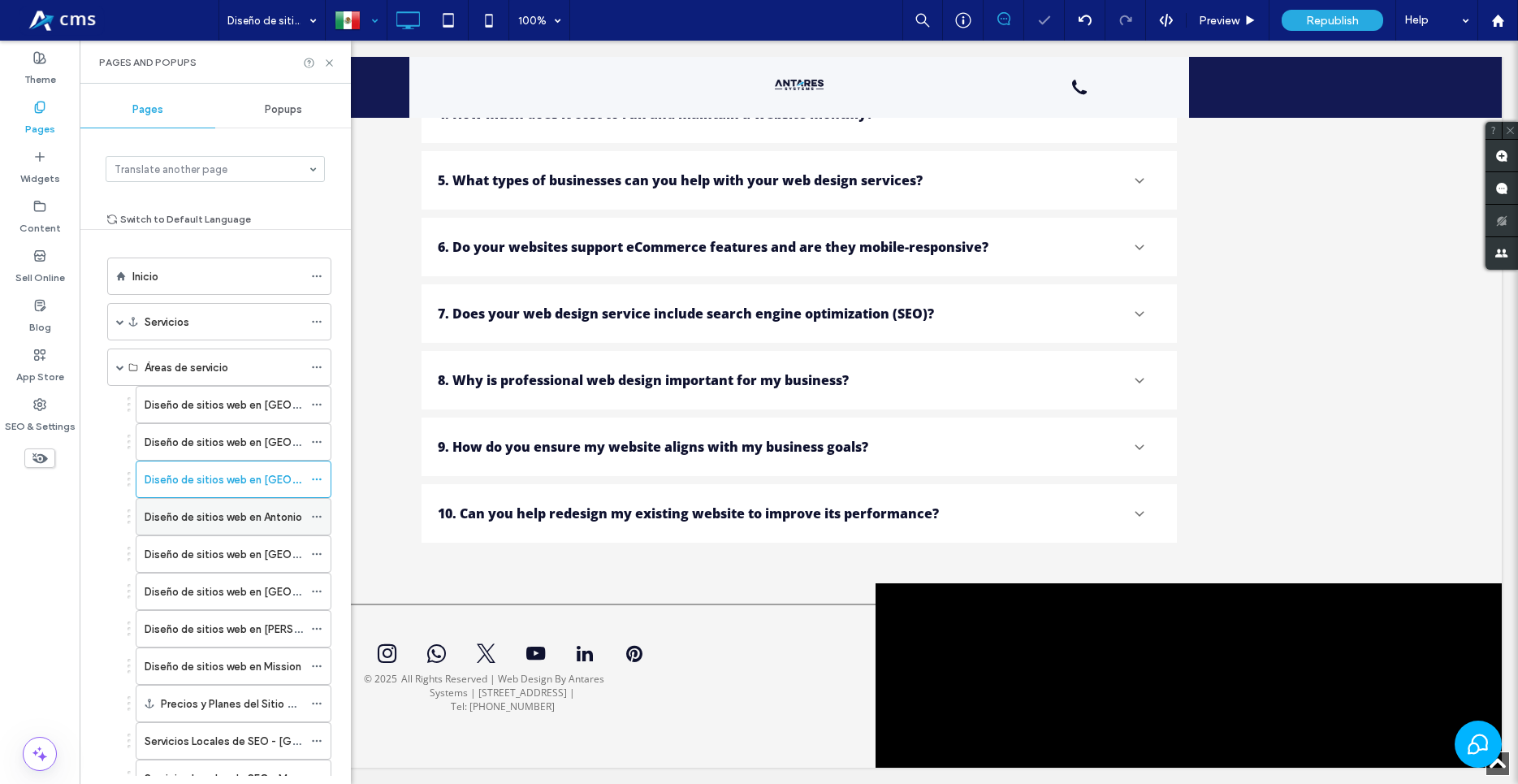
click at [184, 529] on div "Diseño de sitios web en Antonio" at bounding box center [223, 516] width 158 height 35
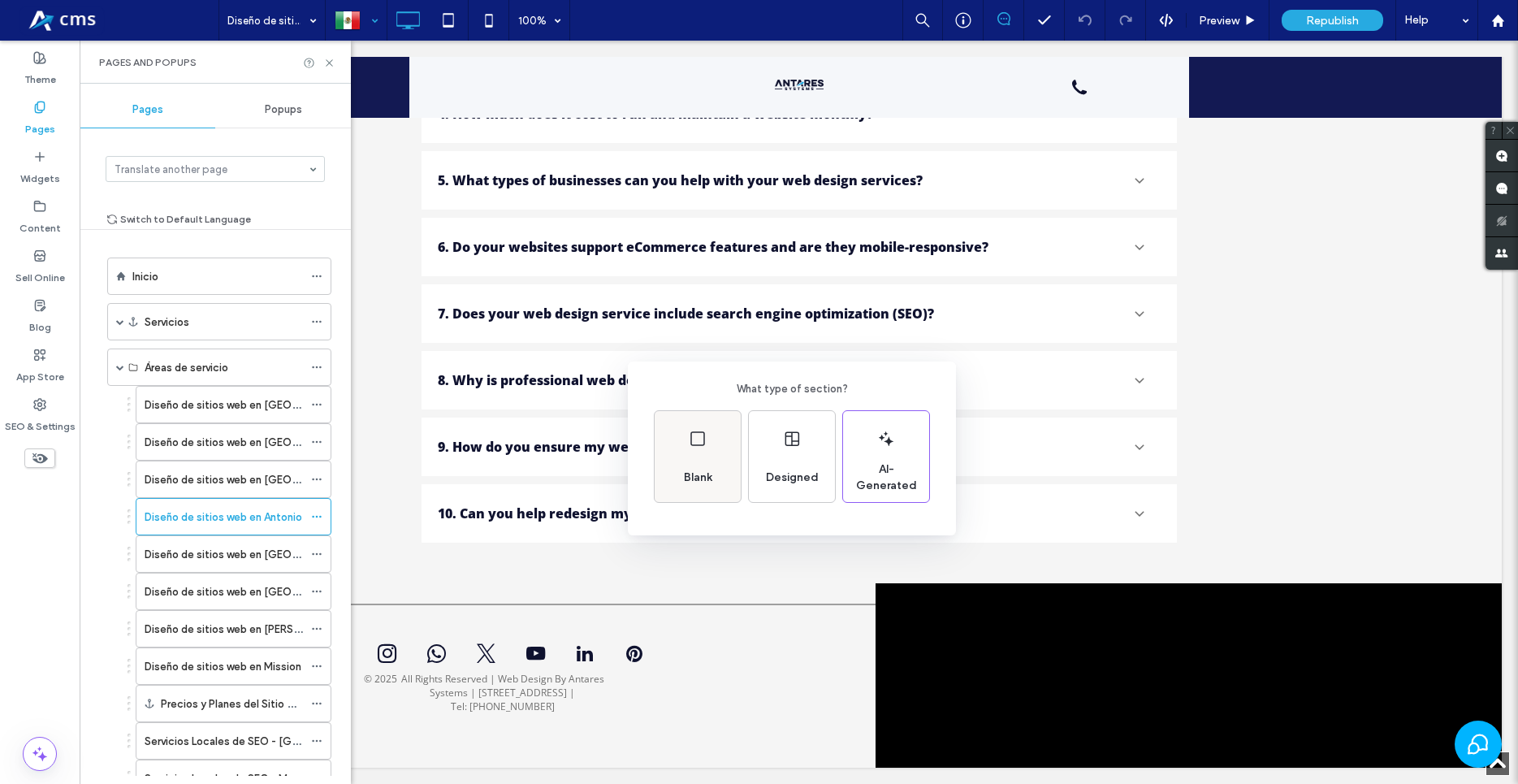
click at [687, 432] on div "Blank" at bounding box center [698, 456] width 86 height 91
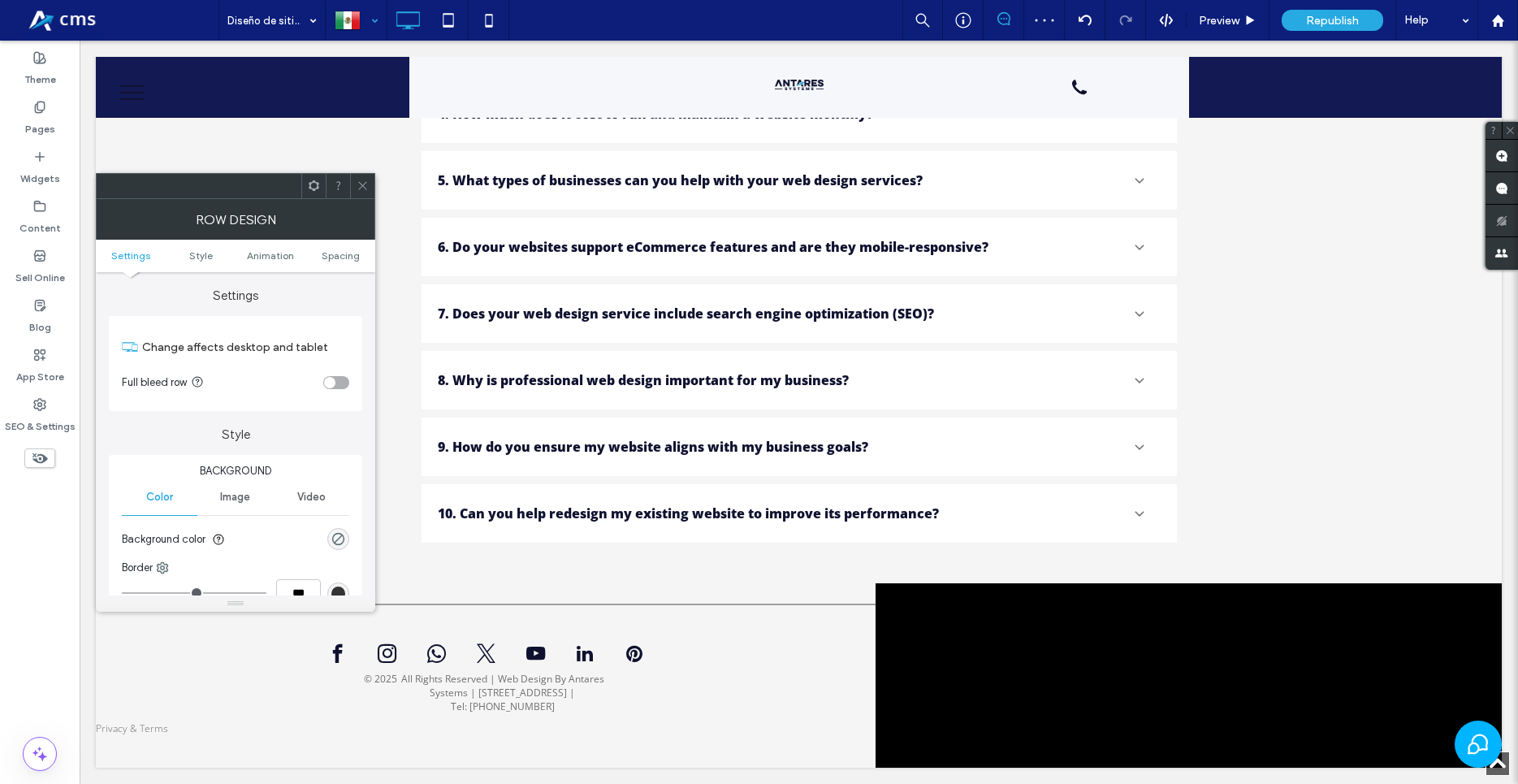
click at [355, 385] on div "Change affects desktop and tablet Full bleed row" at bounding box center [235, 363] width 253 height 95
click at [336, 381] on div "toggle" at bounding box center [336, 383] width 26 height 13
click at [40, 163] on label "Widgets" at bounding box center [40, 175] width 40 height 23
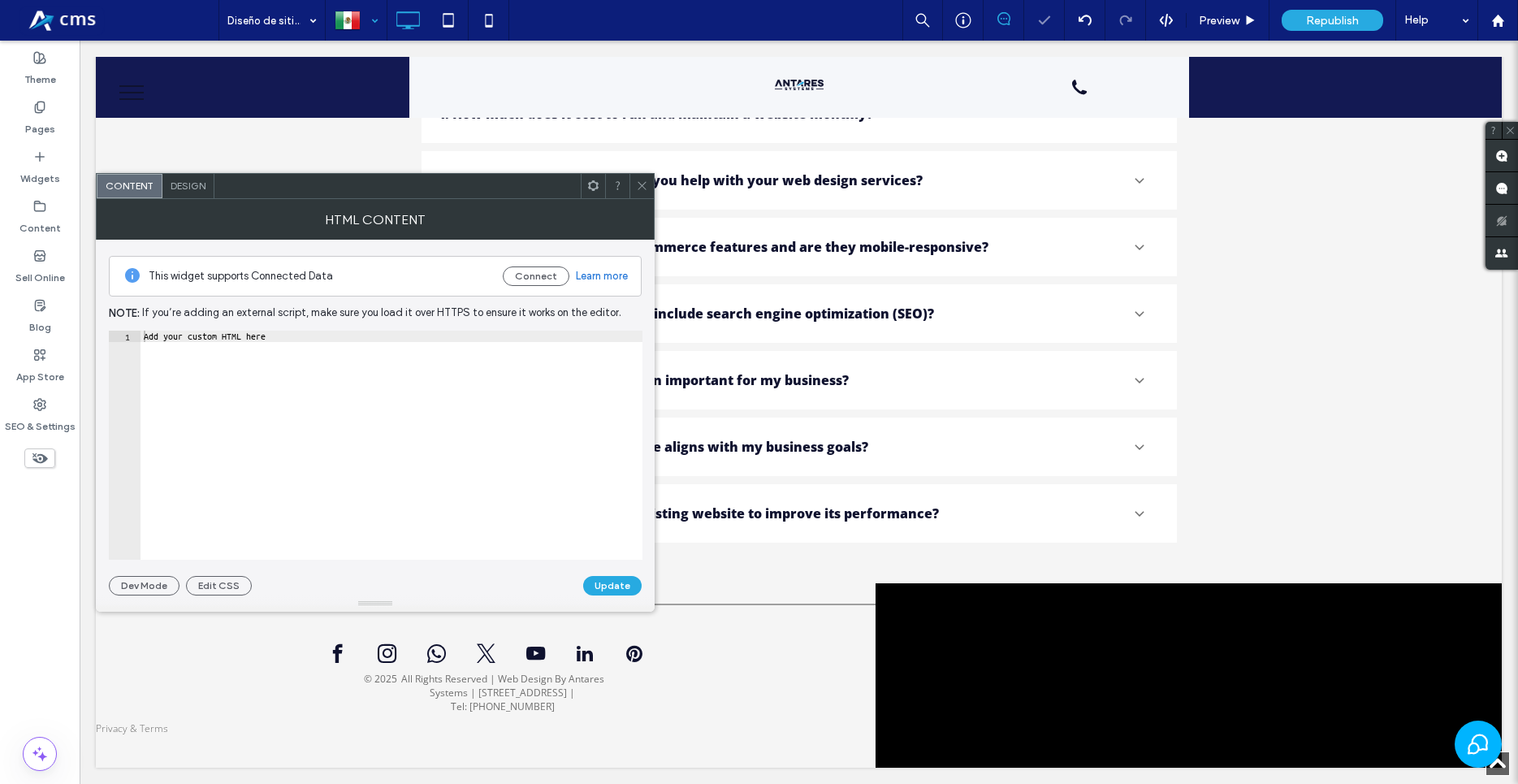
type textarea "**********"
click at [332, 362] on div "Add your custom HTML here" at bounding box center [391, 456] width 502 height 251
paste textarea "Cursor at row 1"
drag, startPoint x: 381, startPoint y: 335, endPoint x: 284, endPoint y: 338, distance: 97.0
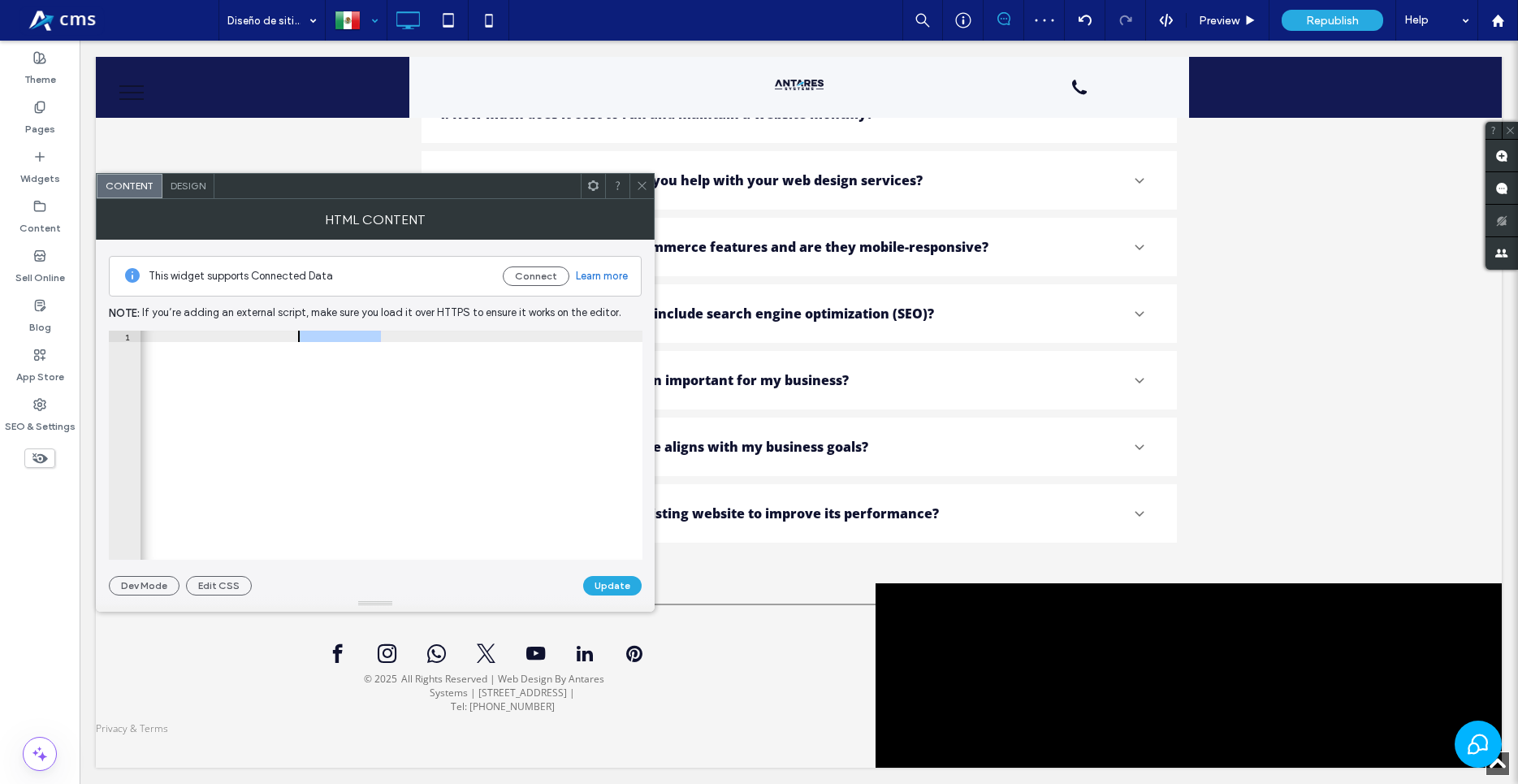
type textarea "**********"
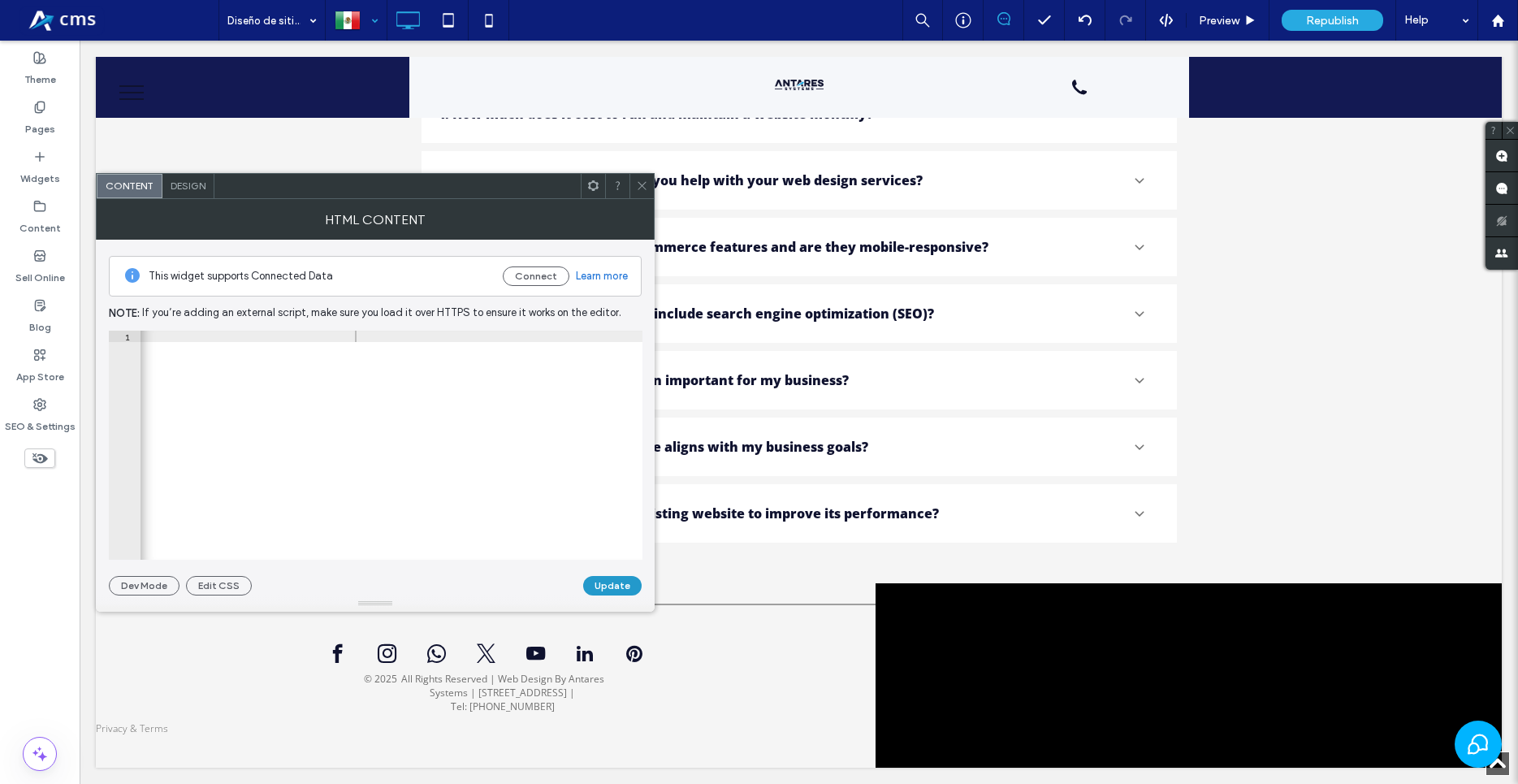
click at [604, 583] on button "Update" at bounding box center [612, 585] width 59 height 20
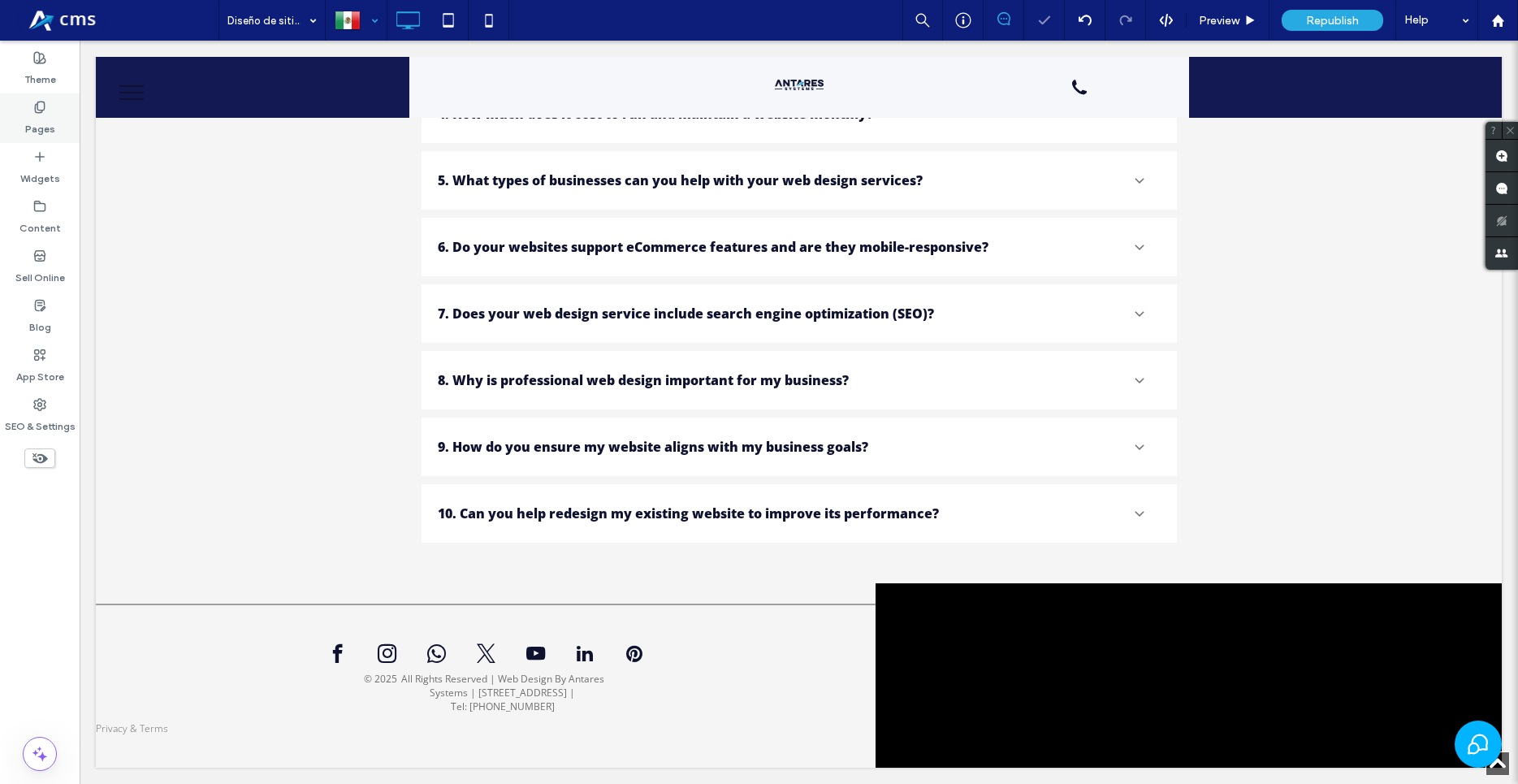
click at [59, 129] on div "Pages" at bounding box center [40, 118] width 80 height 49
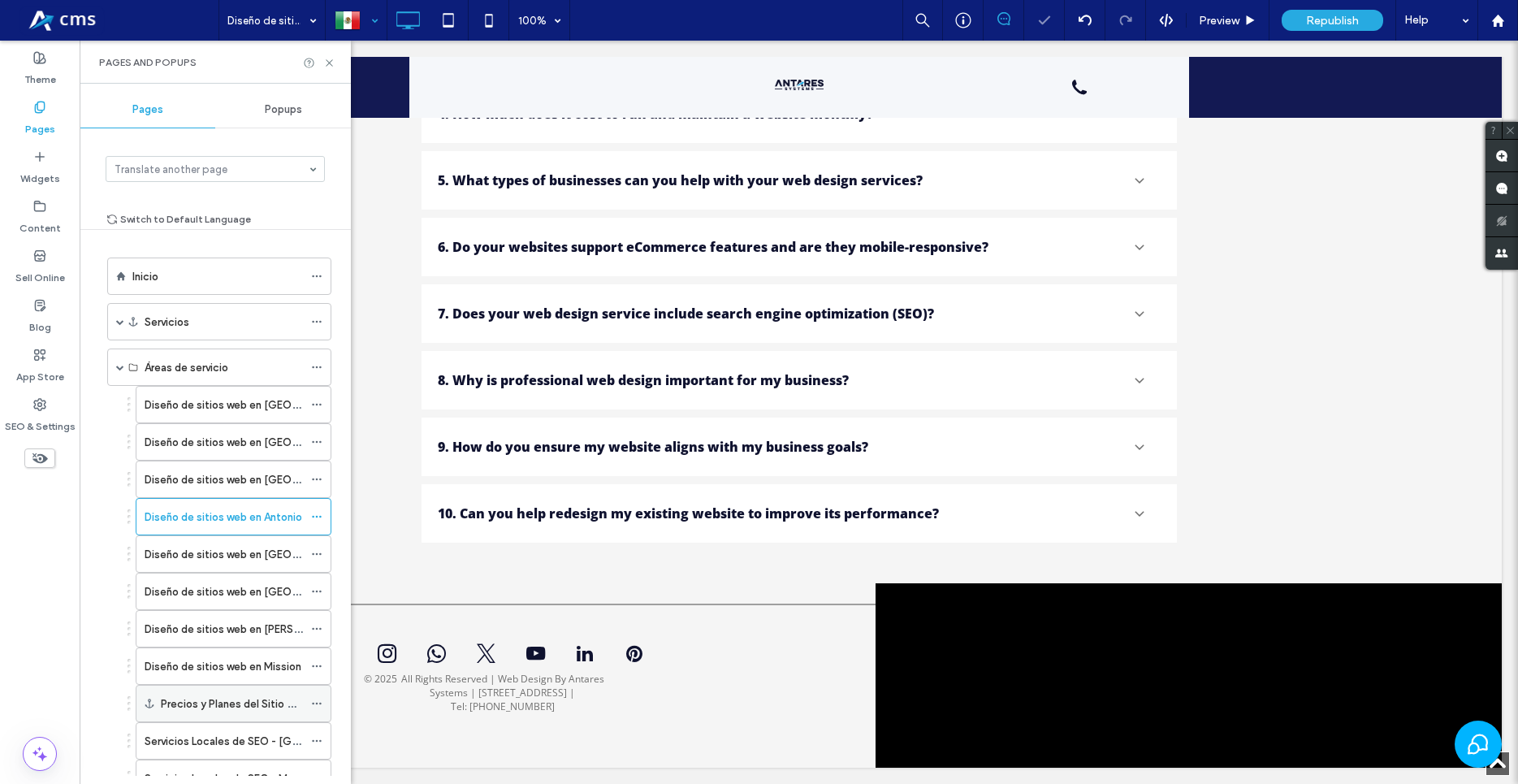
scroll to position [185, 0]
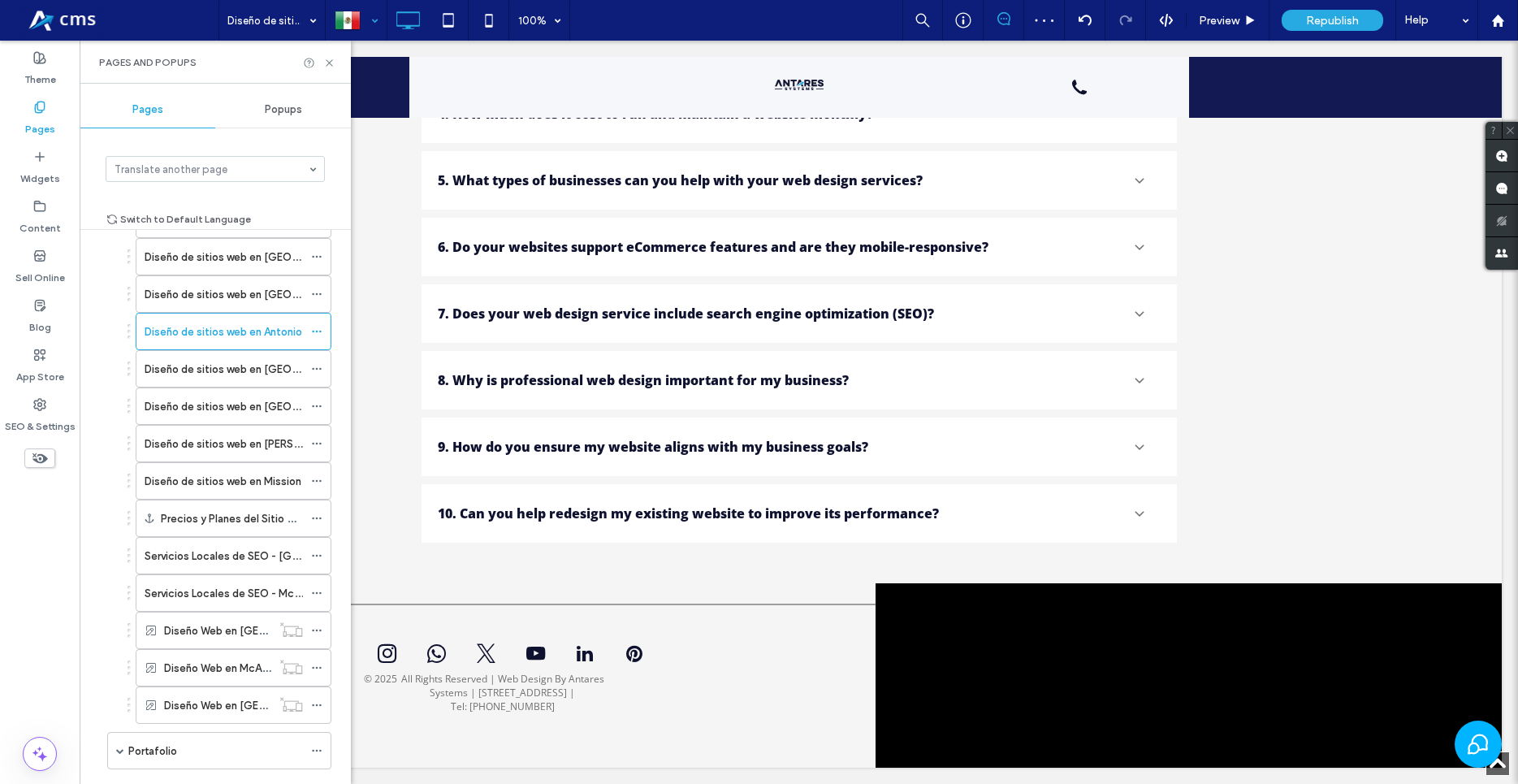
click at [254, 371] on label "Diseño de sitios web en [GEOGRAPHIC_DATA]" at bounding box center [258, 369] width 228 height 28
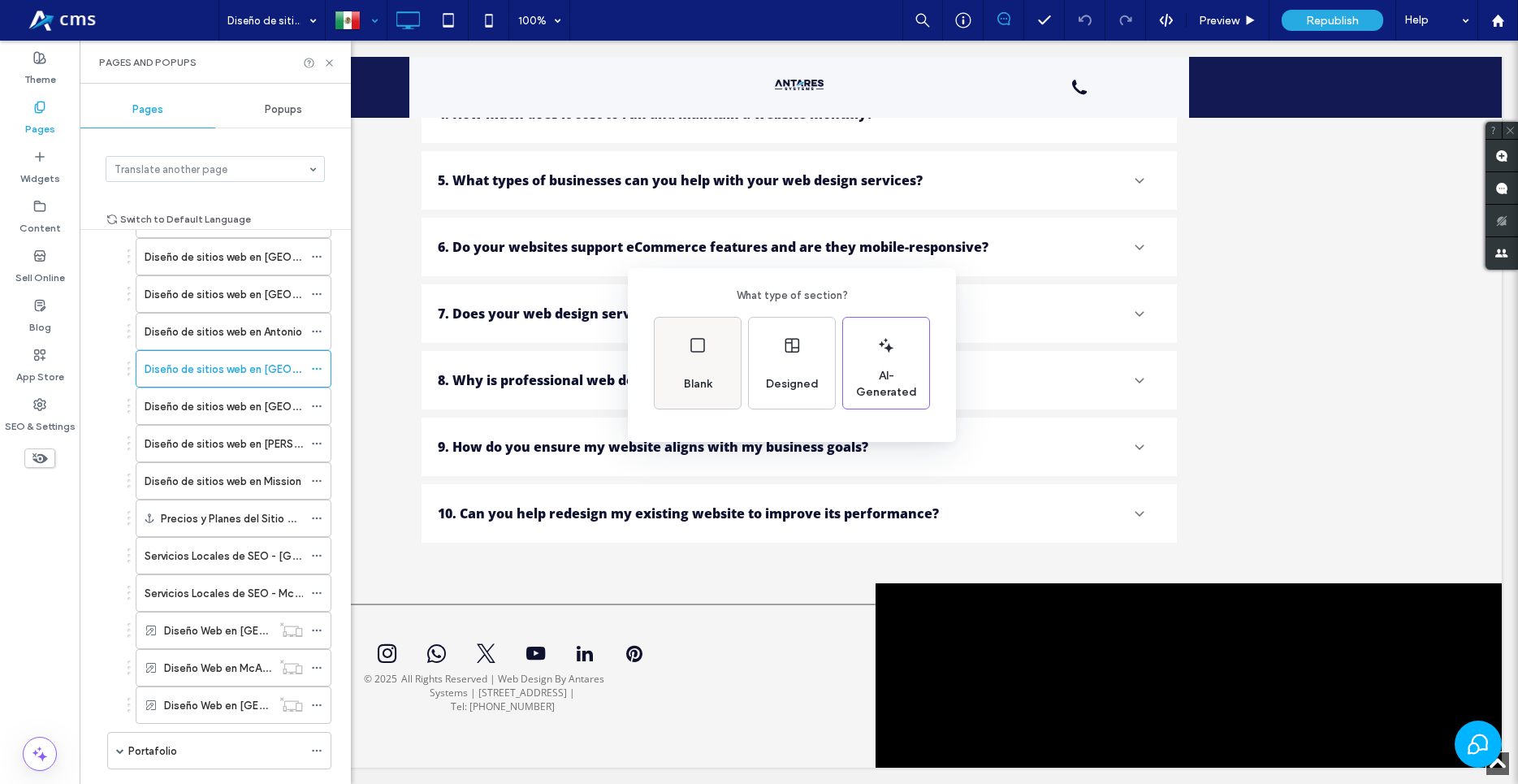
click at [728, 378] on div "Blank" at bounding box center [698, 363] width 86 height 91
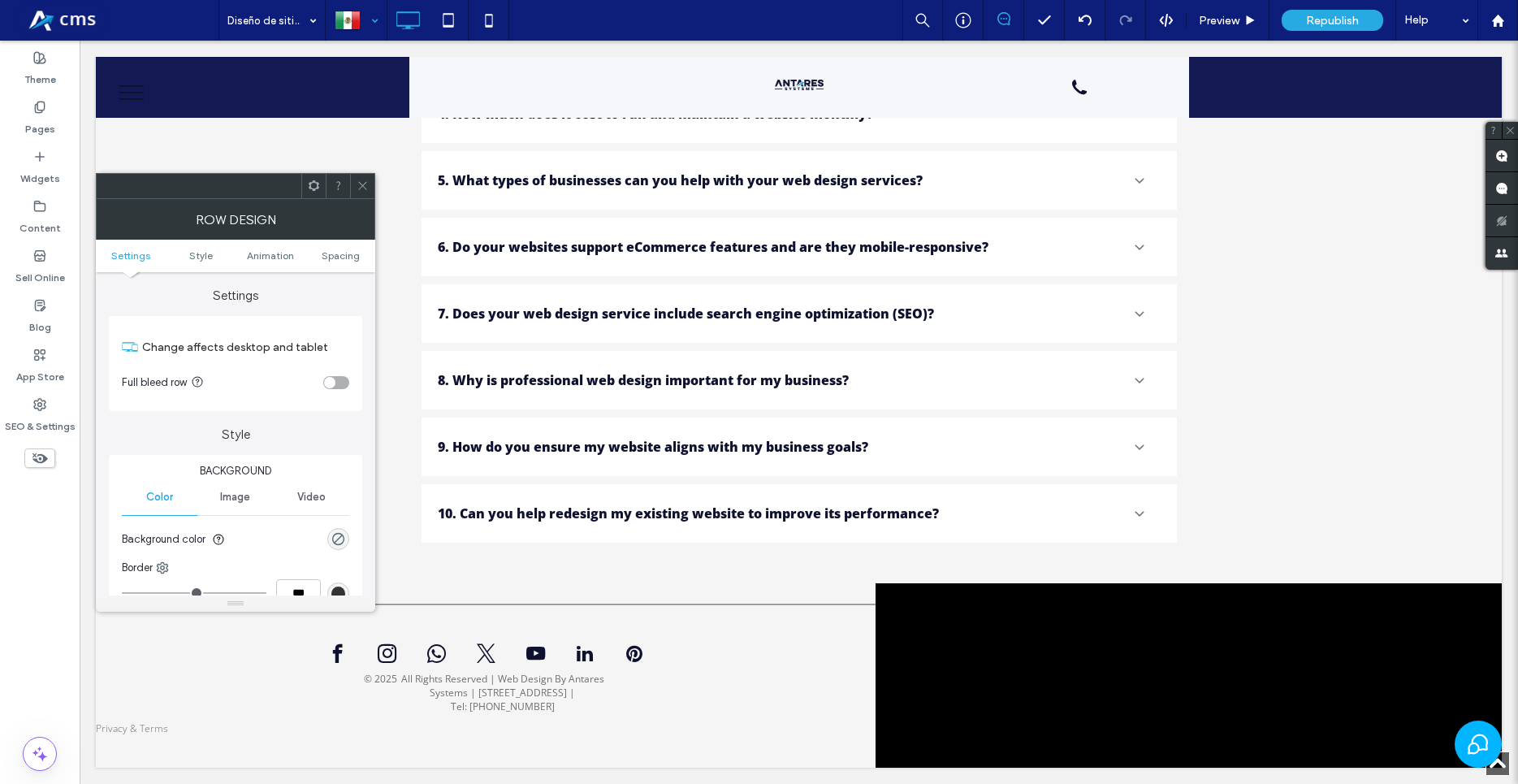
click at [334, 376] on div "toggle" at bounding box center [336, 383] width 26 height 13
click at [40, 159] on icon at bounding box center [40, 157] width 13 height 13
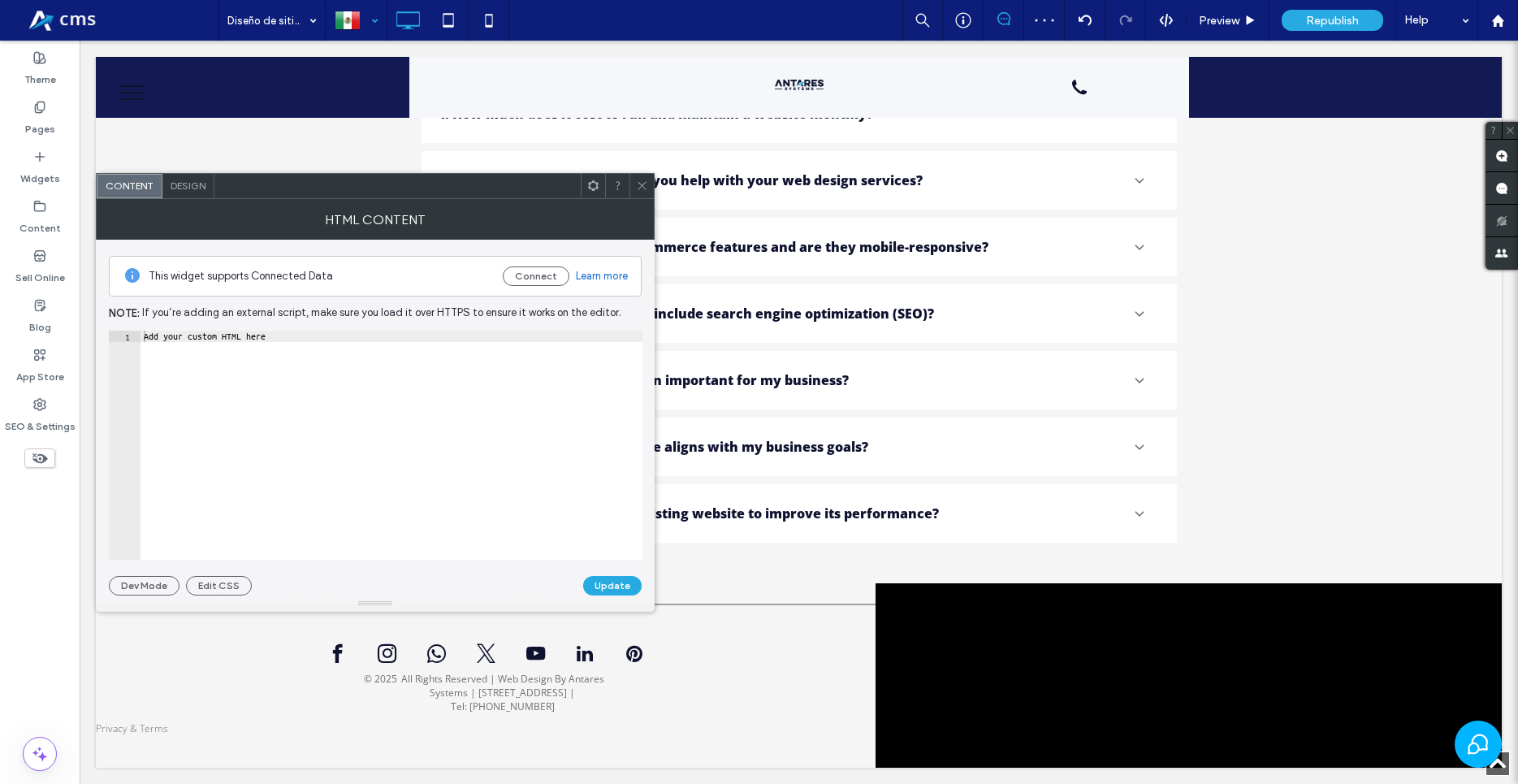
type textarea "**********"
click at [450, 379] on div "Add your custom HTML here" at bounding box center [391, 456] width 502 height 251
paste textarea "Cursor at row 1"
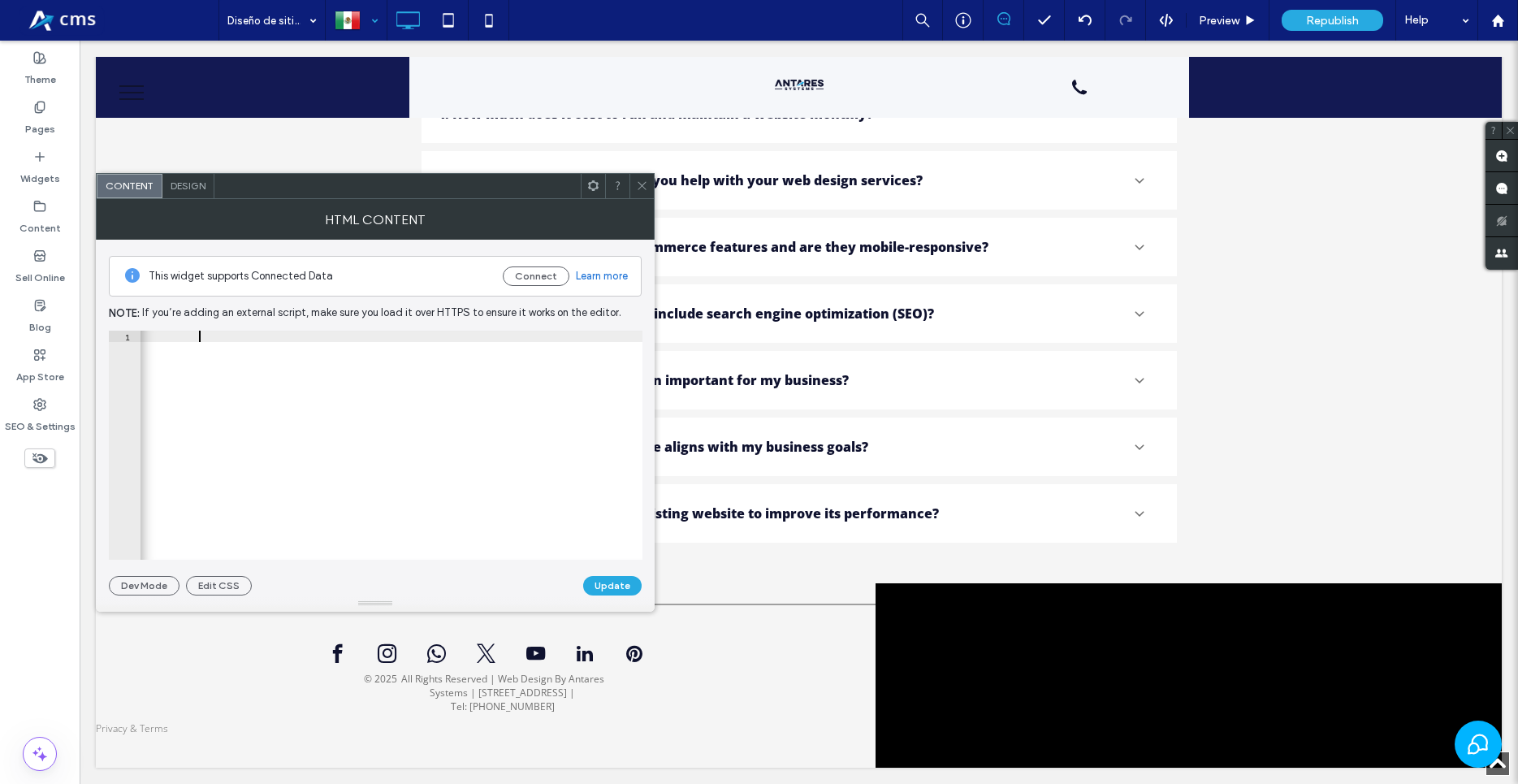
scroll to position [0, 127]
type textarea "**********"
click at [596, 589] on button "Update" at bounding box center [612, 585] width 59 height 20
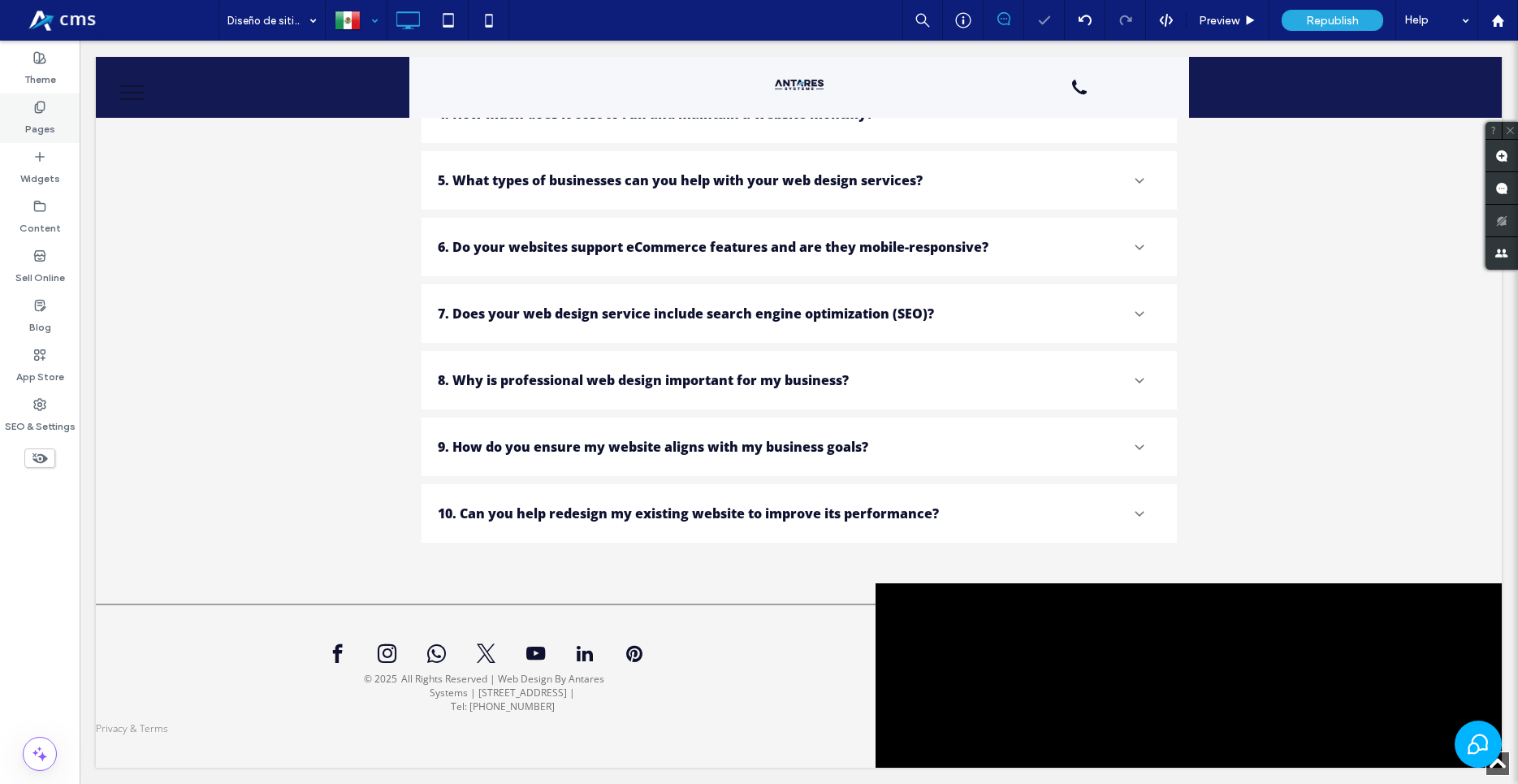
click at [57, 115] on div "Pages" at bounding box center [40, 118] width 80 height 49
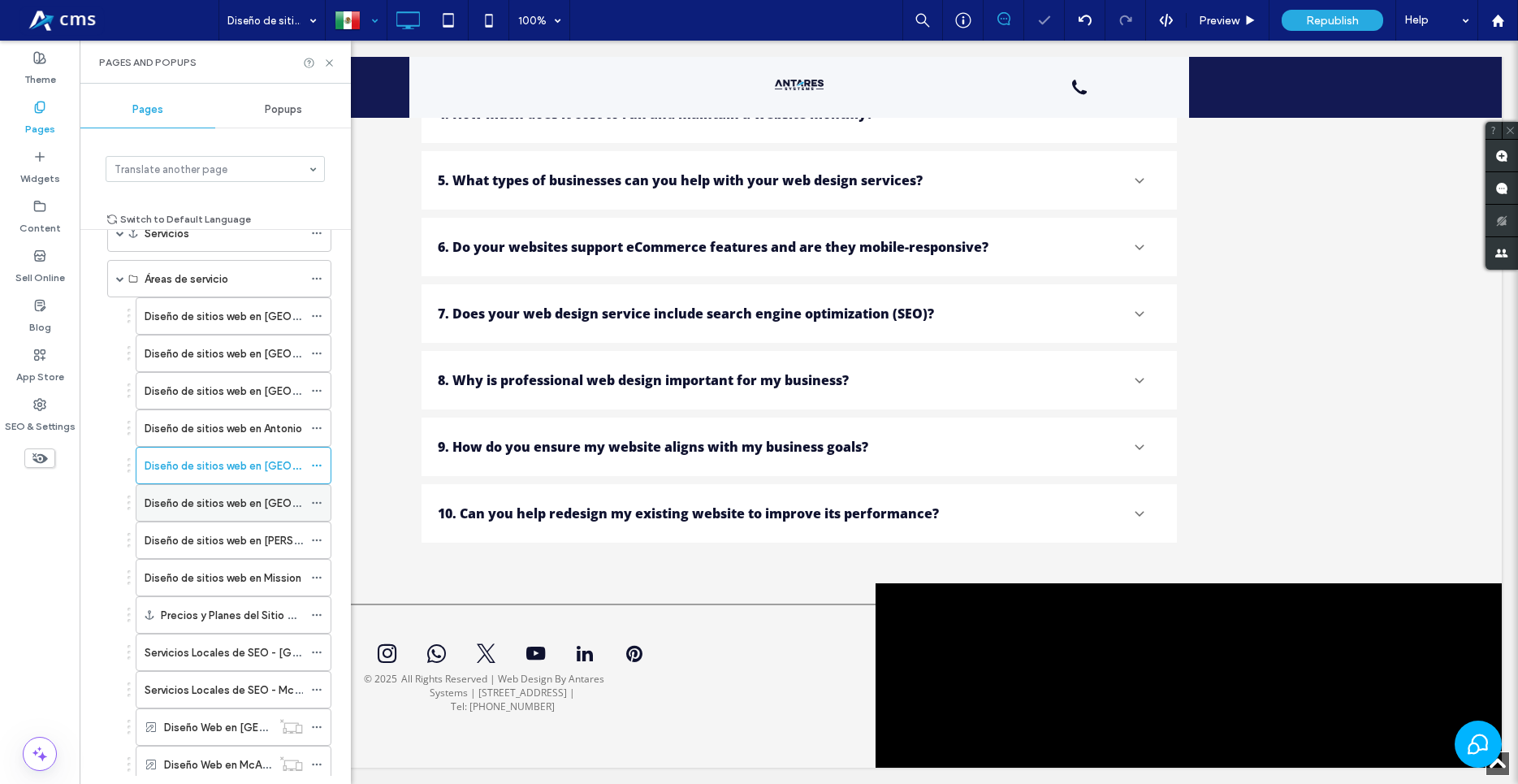
scroll to position [92, 0]
click at [211, 500] on label "Diseño de sitios web en [GEOGRAPHIC_DATA]" at bounding box center [258, 499] width 228 height 28
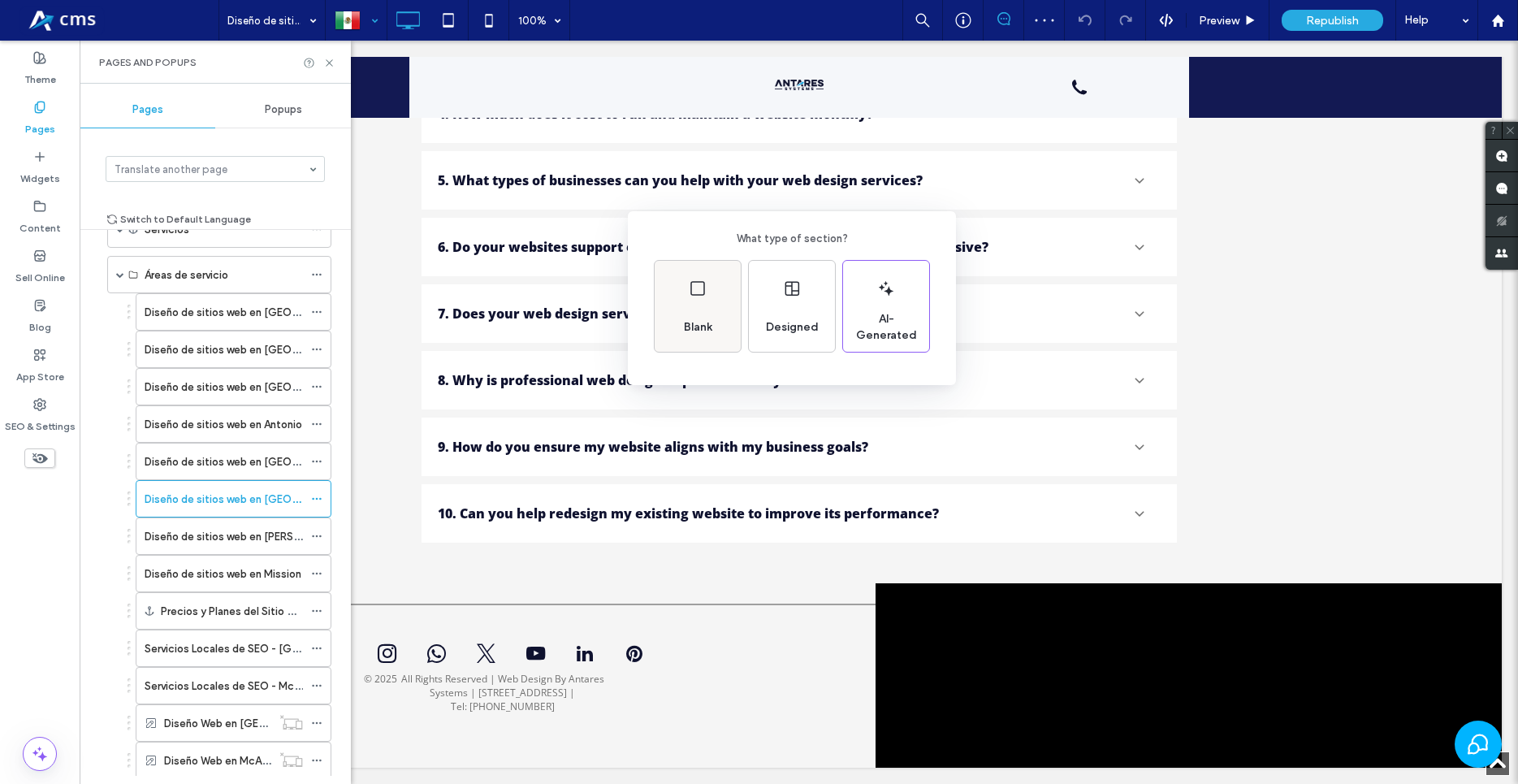
click at [715, 338] on div "Blank" at bounding box center [698, 326] width 41 height 35
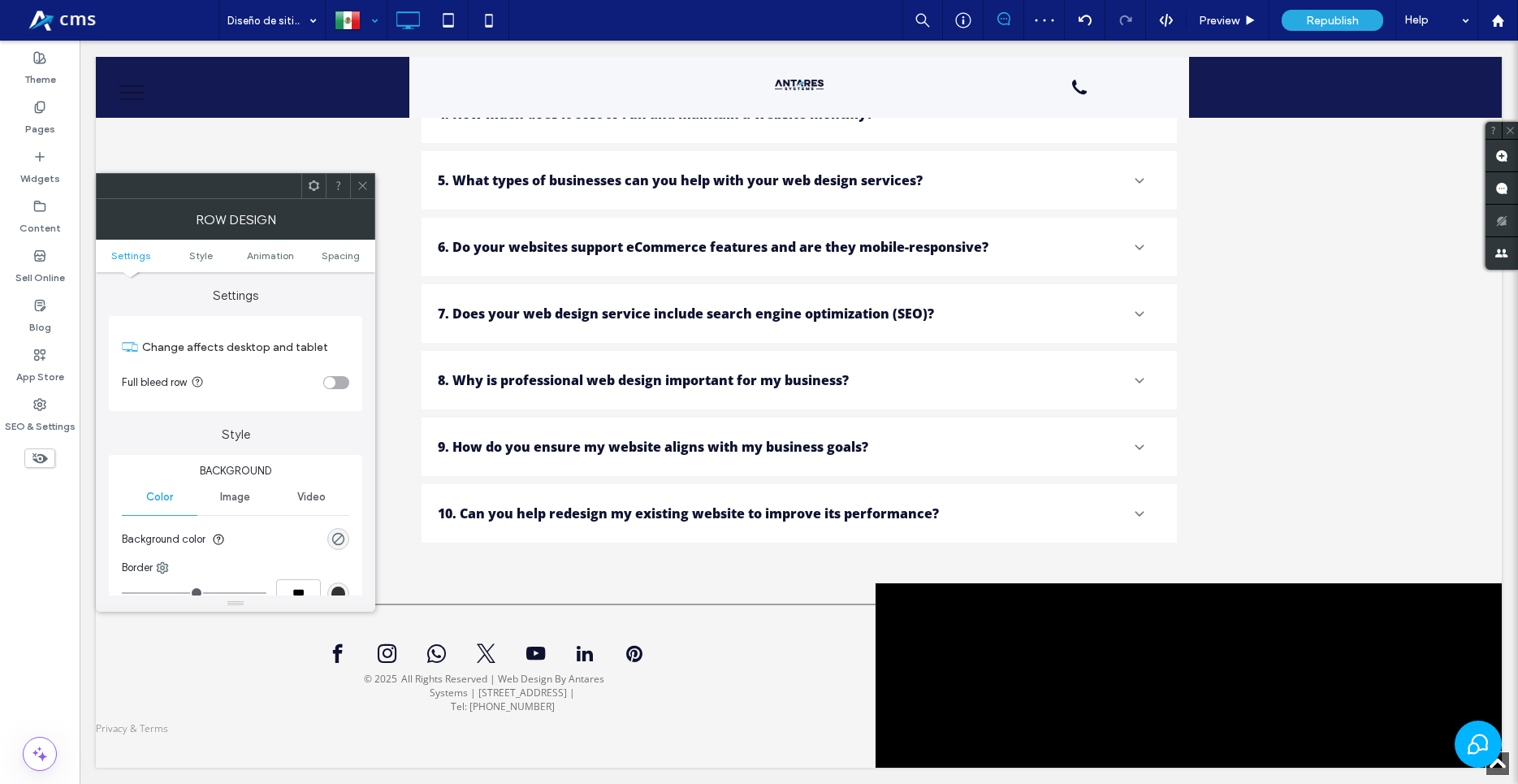
click at [337, 384] on div "toggle" at bounding box center [336, 383] width 26 height 13
click at [22, 166] on label "Widgets" at bounding box center [40, 175] width 40 height 23
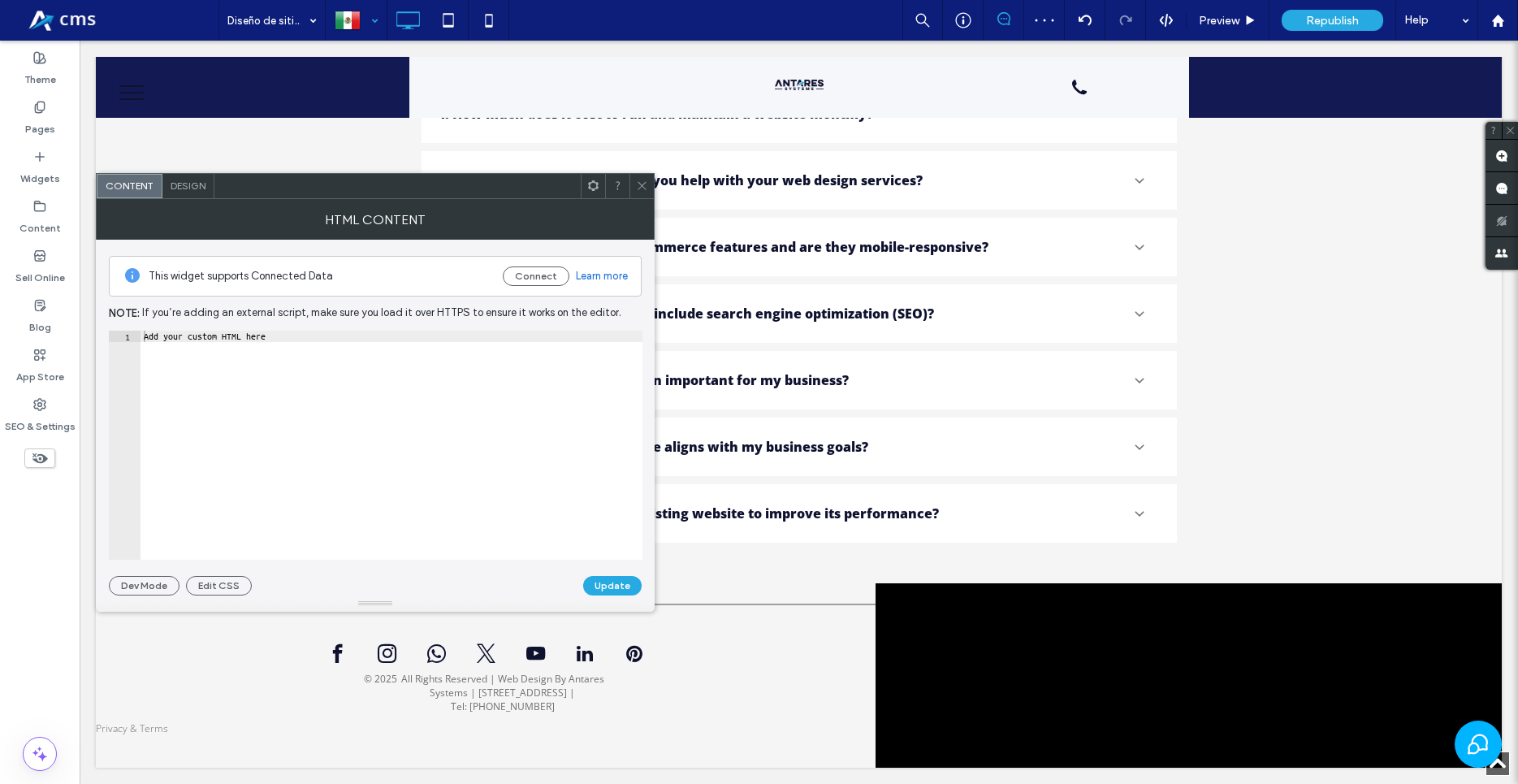
type textarea "**********"
click at [411, 465] on div "Add your custom HTML here" at bounding box center [391, 456] width 502 height 251
paste textarea "Cursor at row 1"
type textarea "**********"
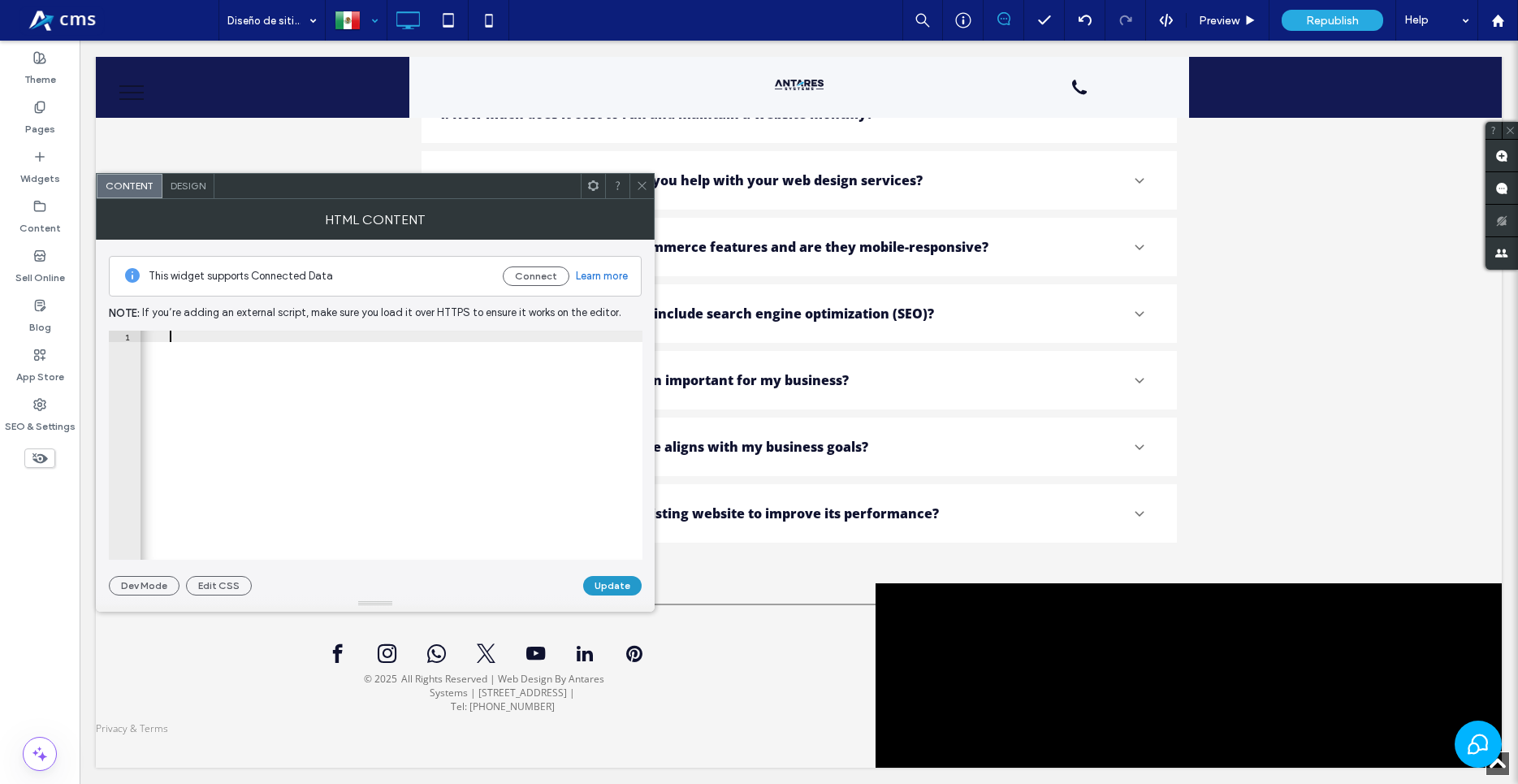
click at [623, 589] on button "Update" at bounding box center [612, 585] width 59 height 20
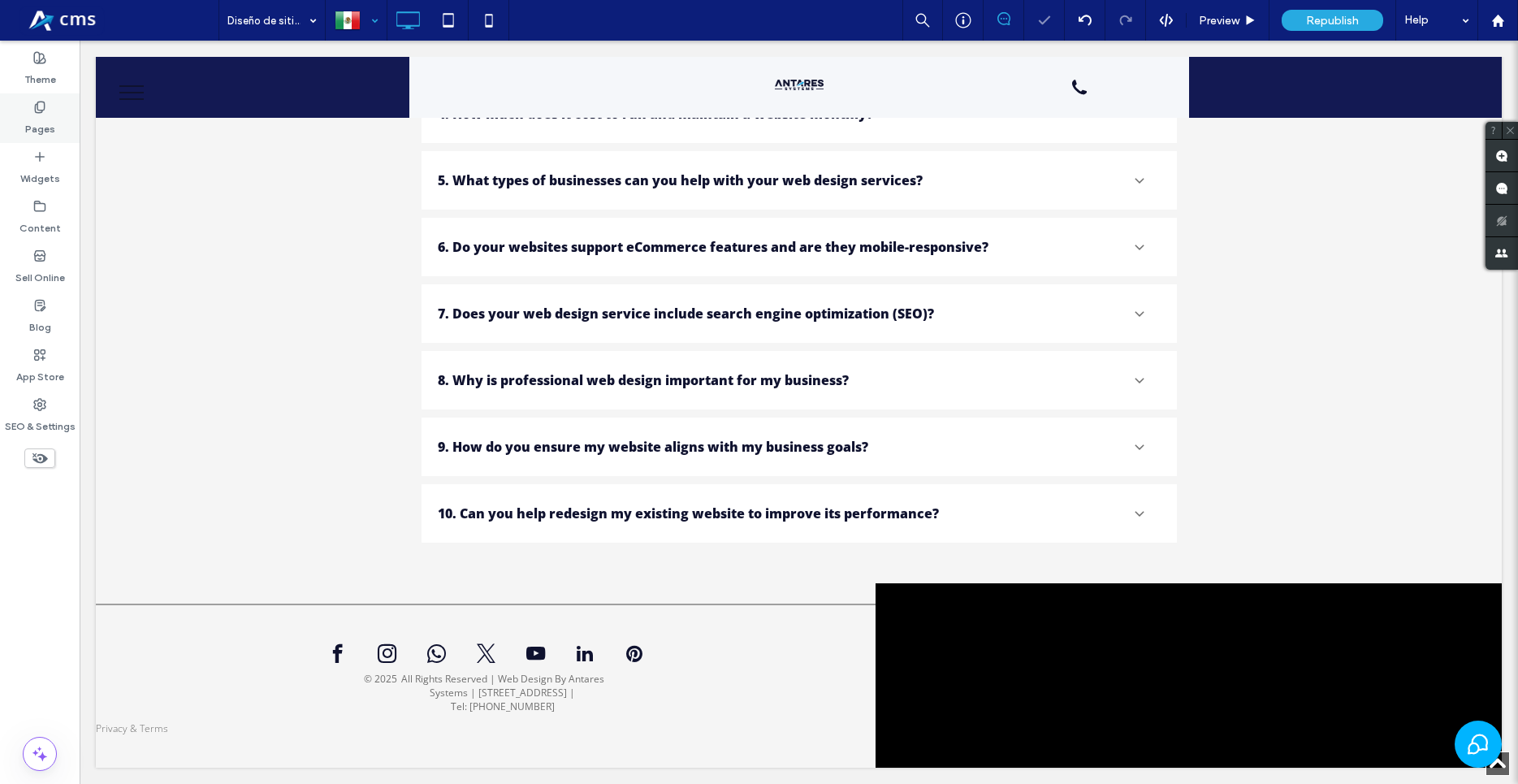
click at [49, 124] on label "Pages" at bounding box center [40, 125] width 30 height 23
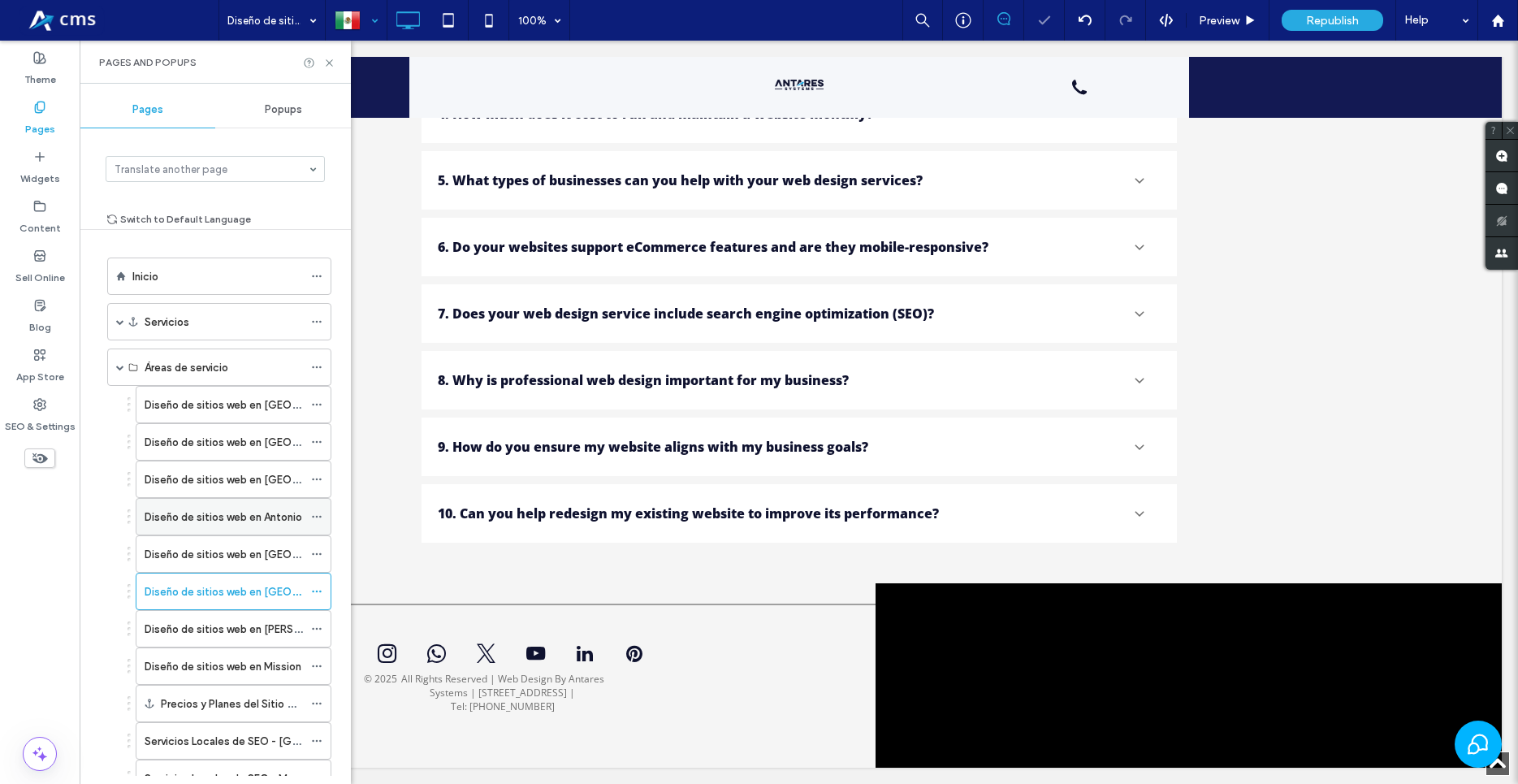
scroll to position [92, 0]
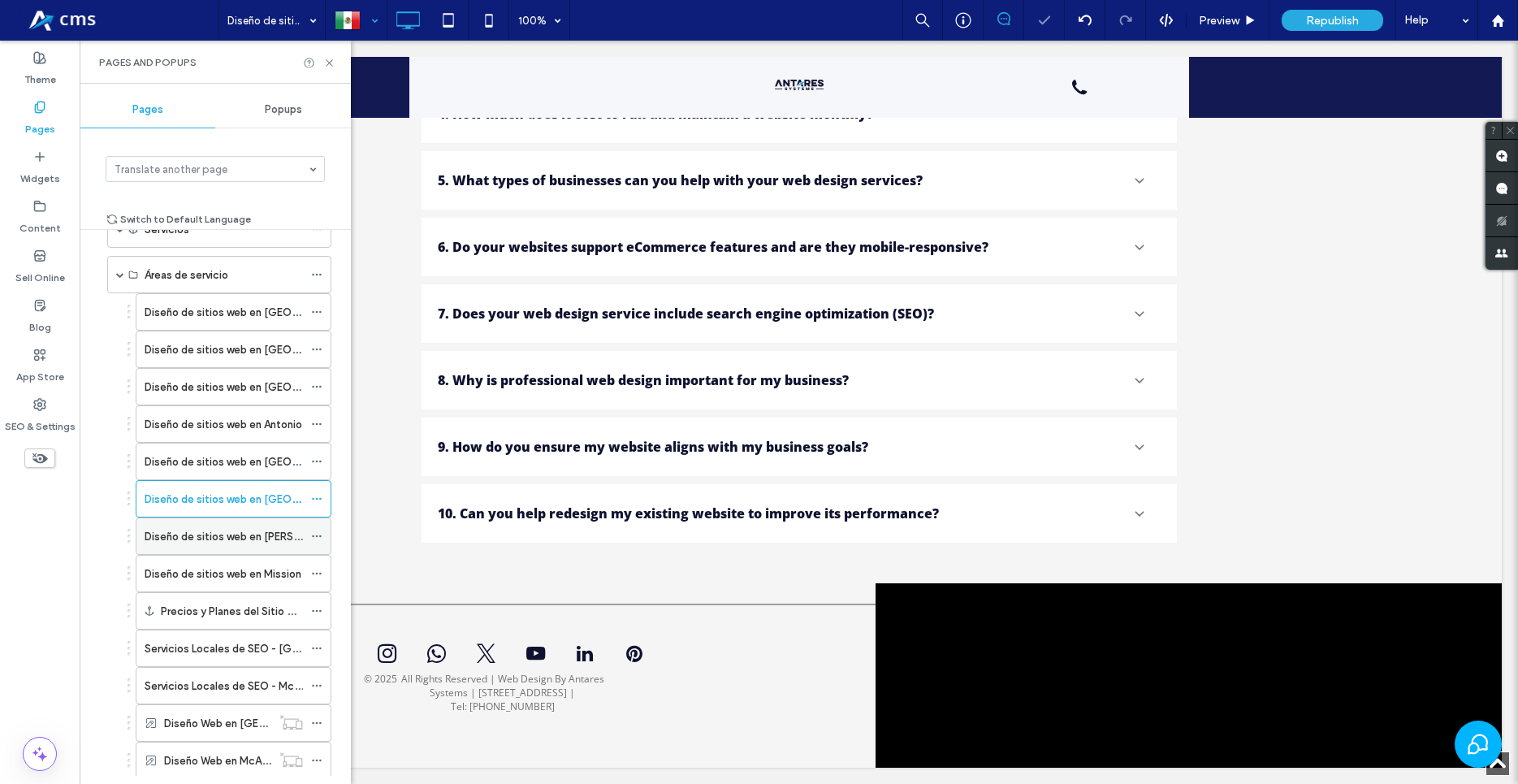
click at [238, 529] on label "Diseño de sitios web en [PERSON_NAME]" at bounding box center [245, 536] width 201 height 28
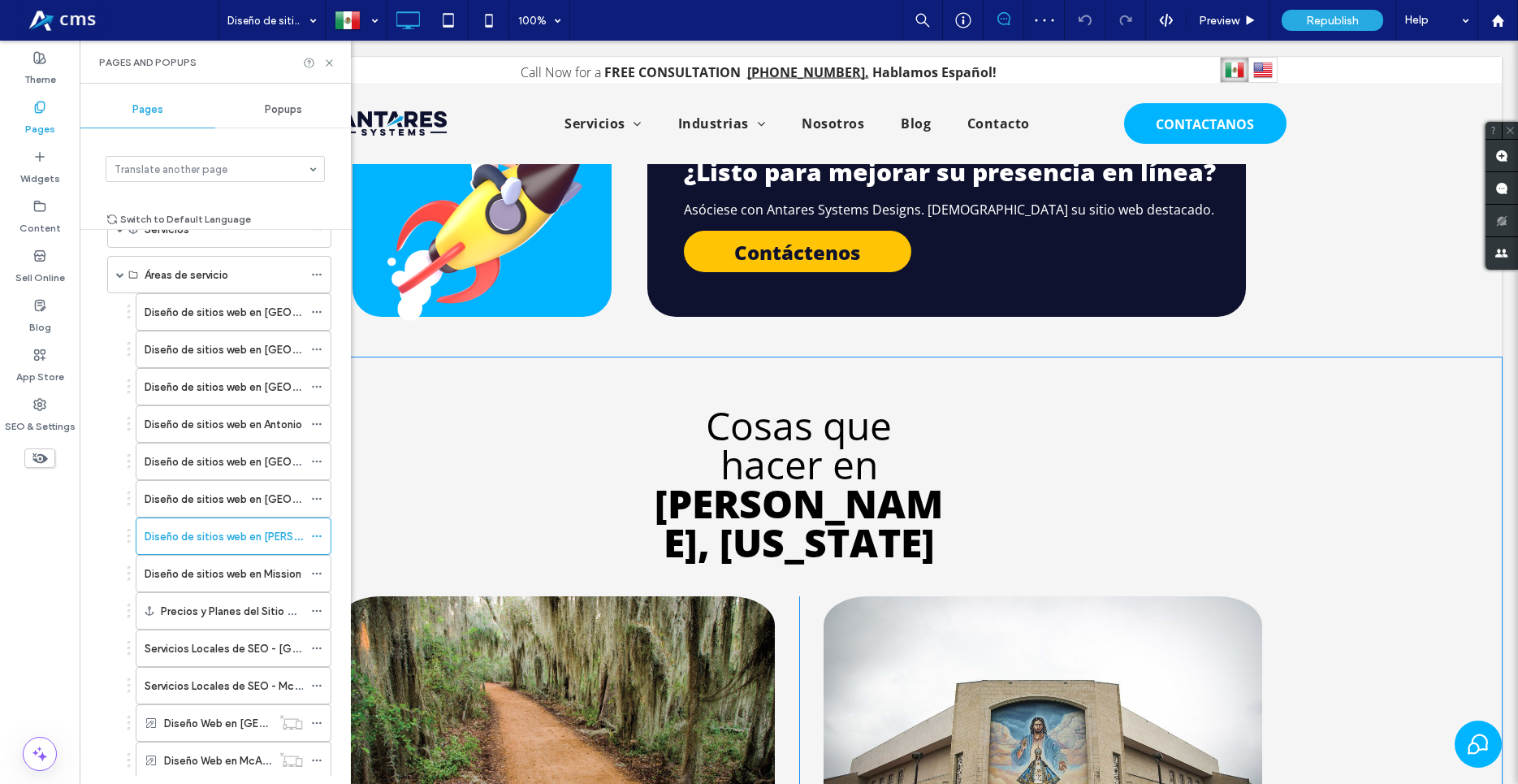
scroll to position [4391, 0]
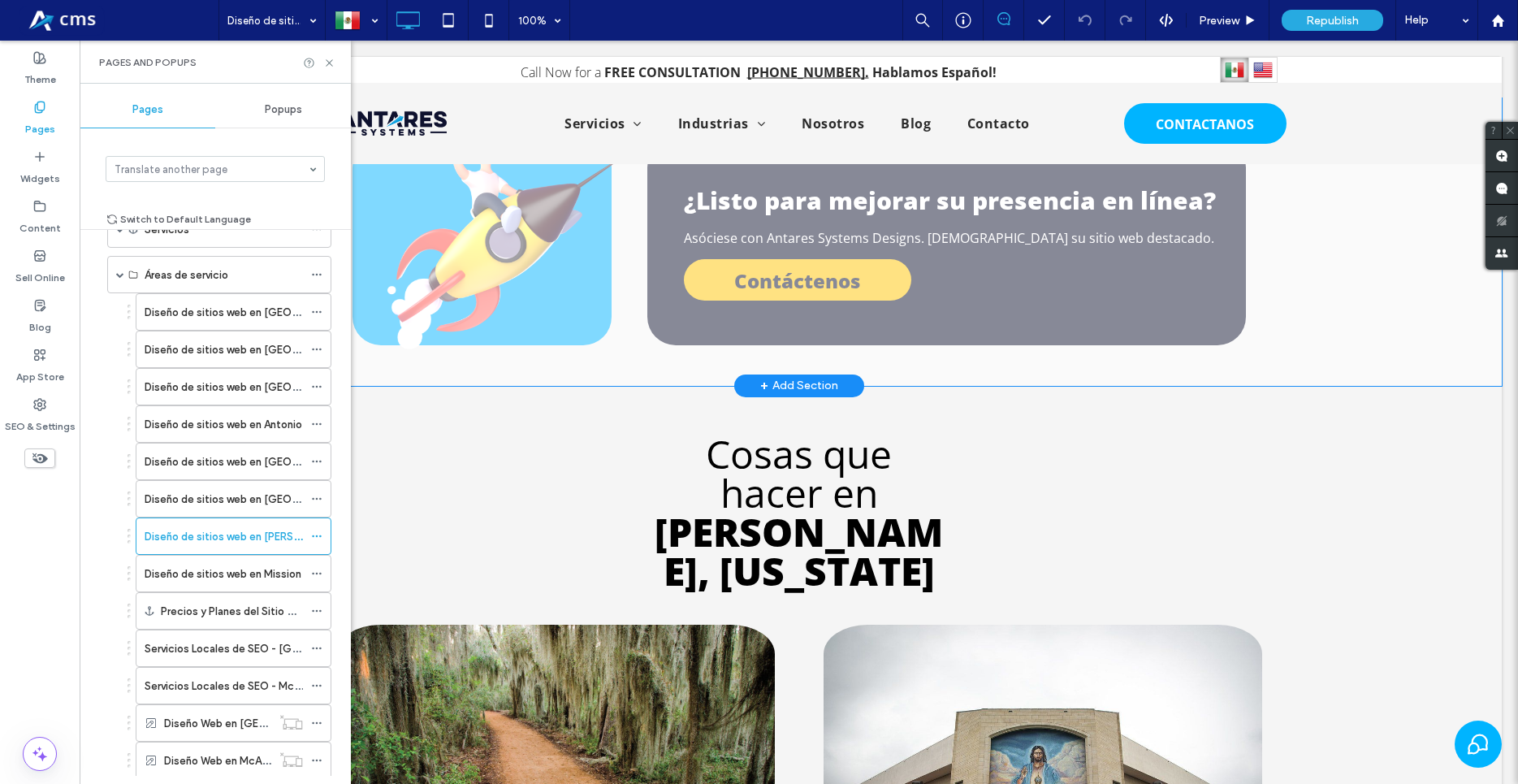
click at [794, 377] on div "+ Add Section" at bounding box center [799, 386] width 78 height 18
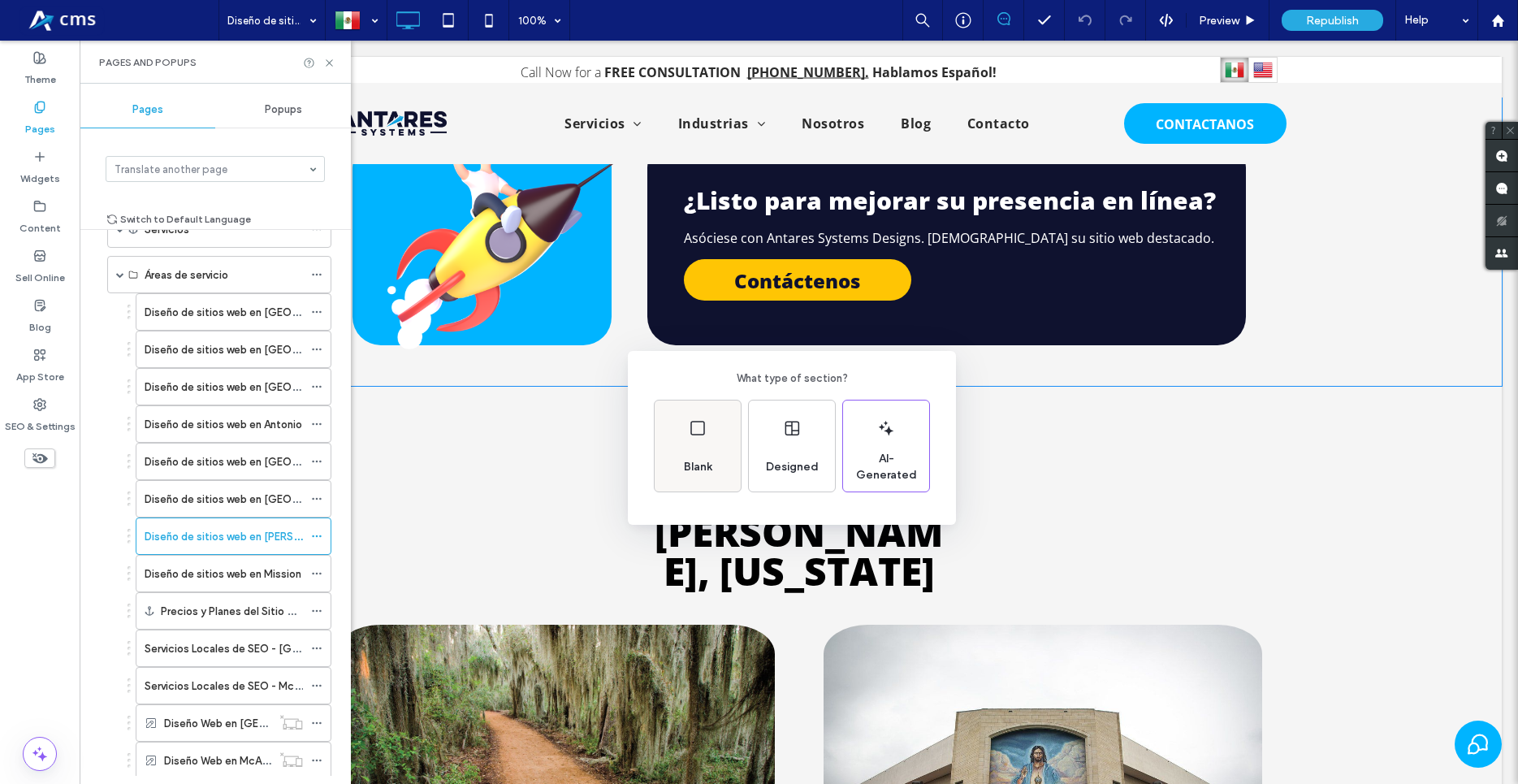
click at [734, 447] on div "Blank" at bounding box center [698, 446] width 86 height 91
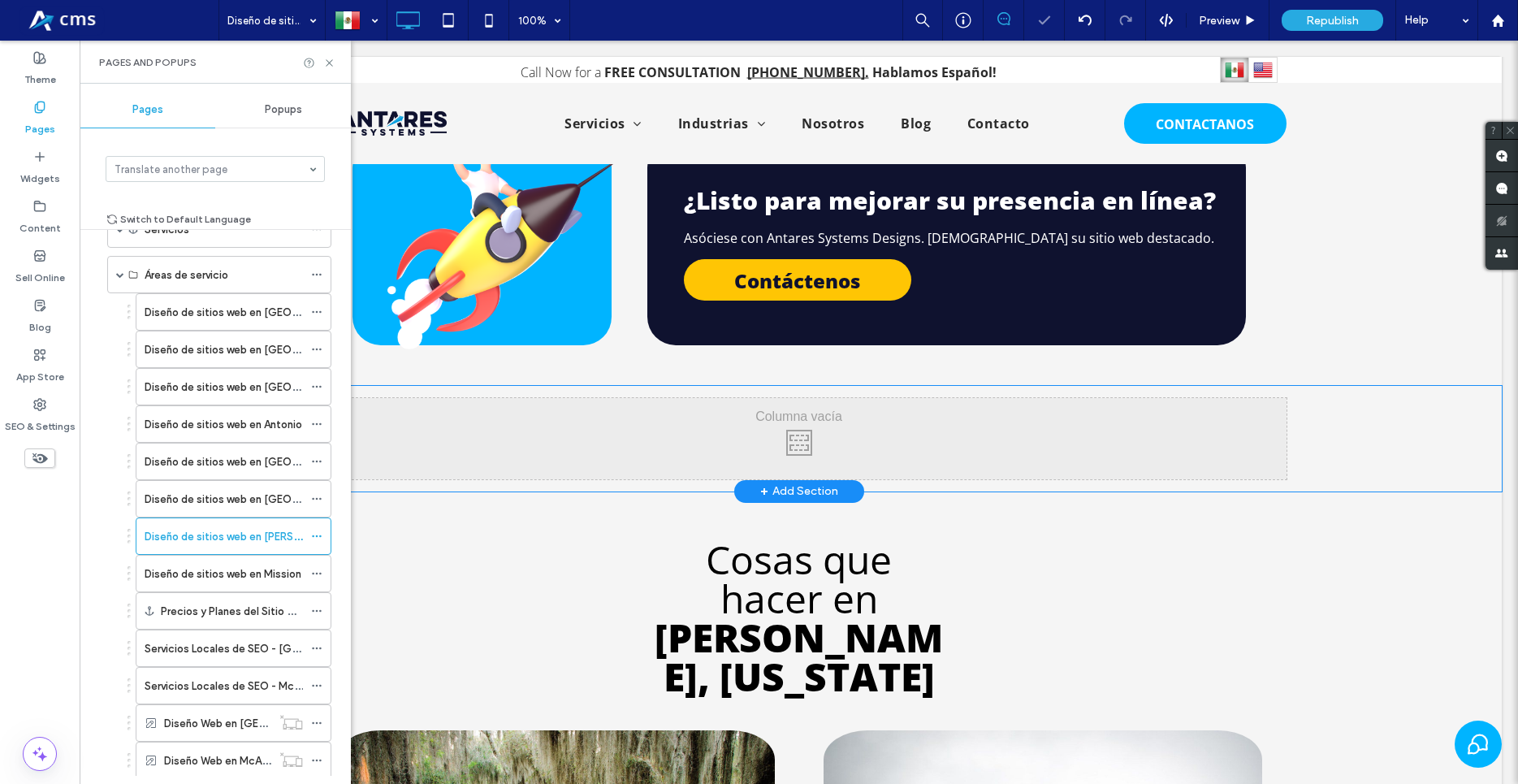
click at [496, 398] on div "Click To Paste Click To Paste" at bounding box center [799, 439] width 975 height 82
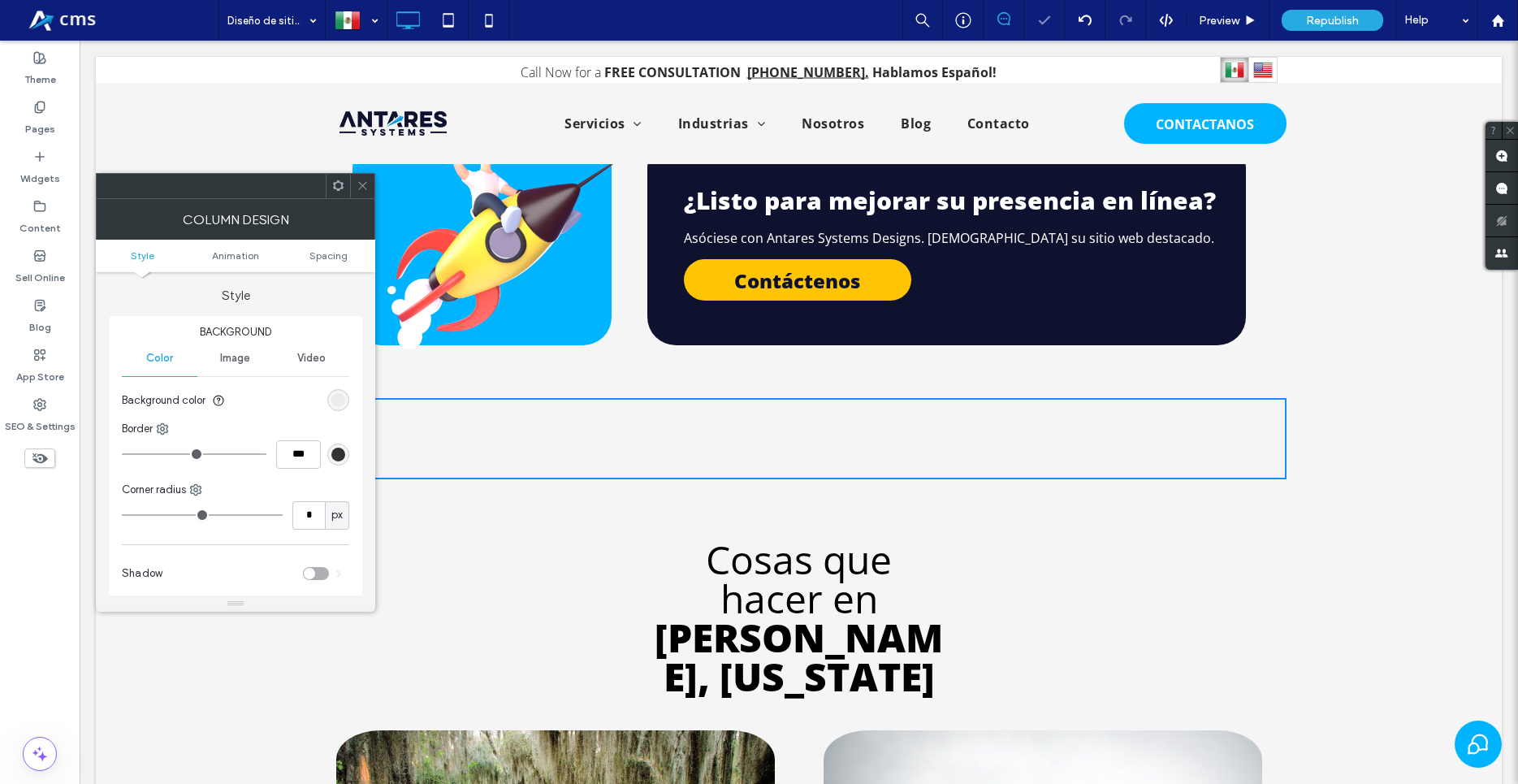
click at [1263, 398] on div "Click To Paste Click To Paste" at bounding box center [799, 439] width 975 height 82
click at [1387, 386] on div "Click To Paste Click To Paste Row + Add Section" at bounding box center [798, 439] width 1406 height 106
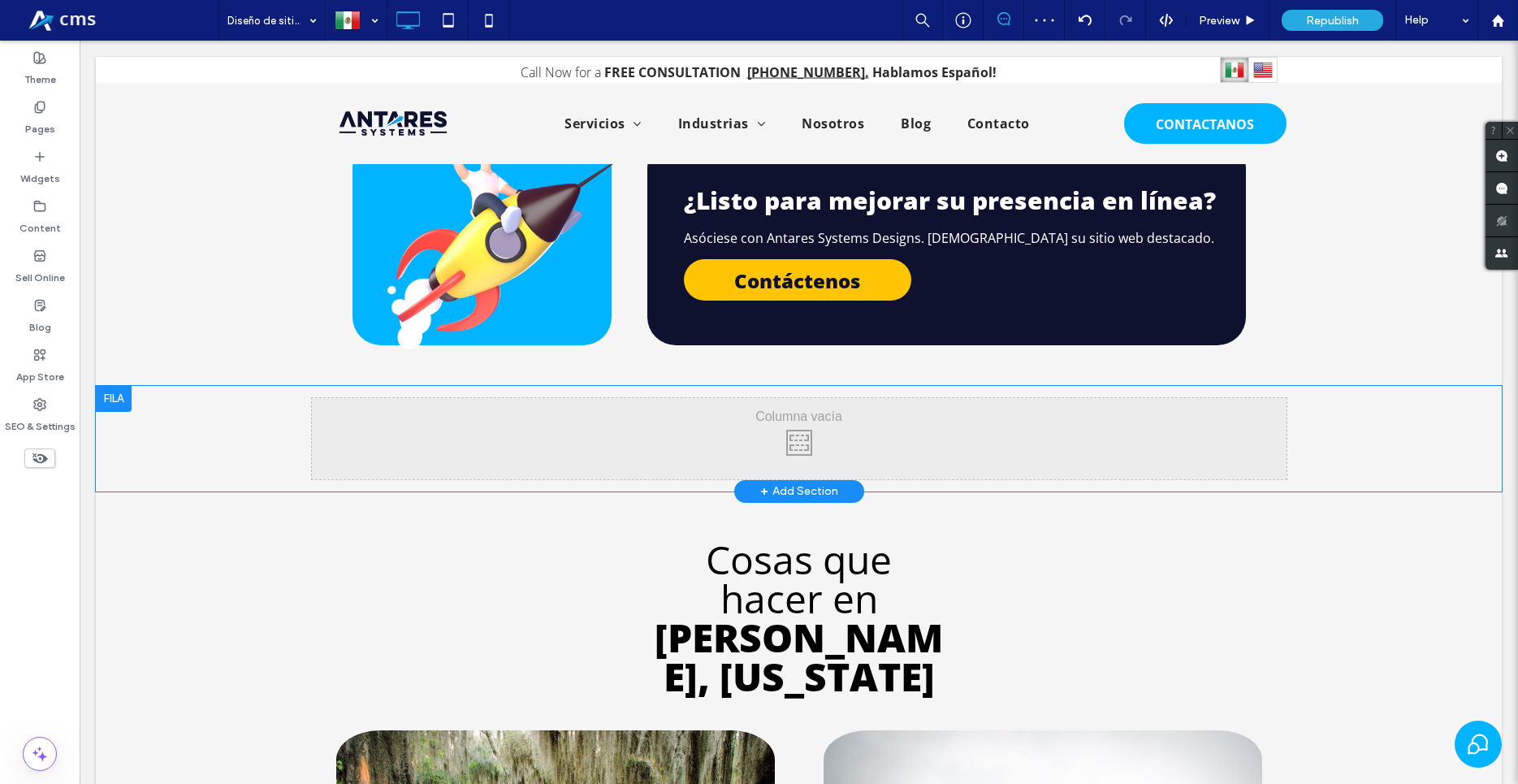
click at [200, 386] on div "Click To Paste Click To Paste Row + Add Section" at bounding box center [798, 439] width 1406 height 106
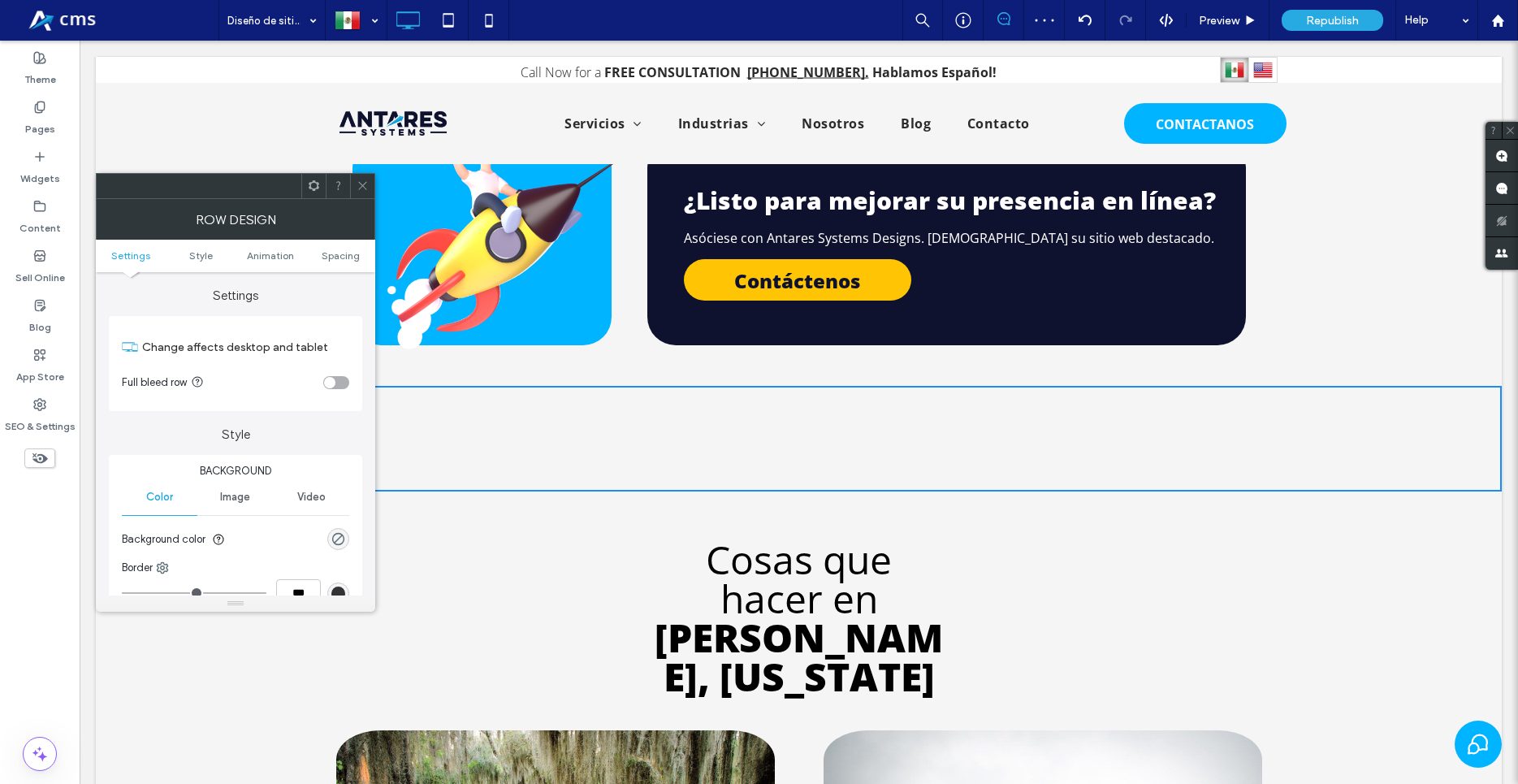
click at [323, 383] on div "toggle" at bounding box center [336, 383] width 26 height 13
click at [7, 176] on div "Widgets" at bounding box center [40, 167] width 80 height 49
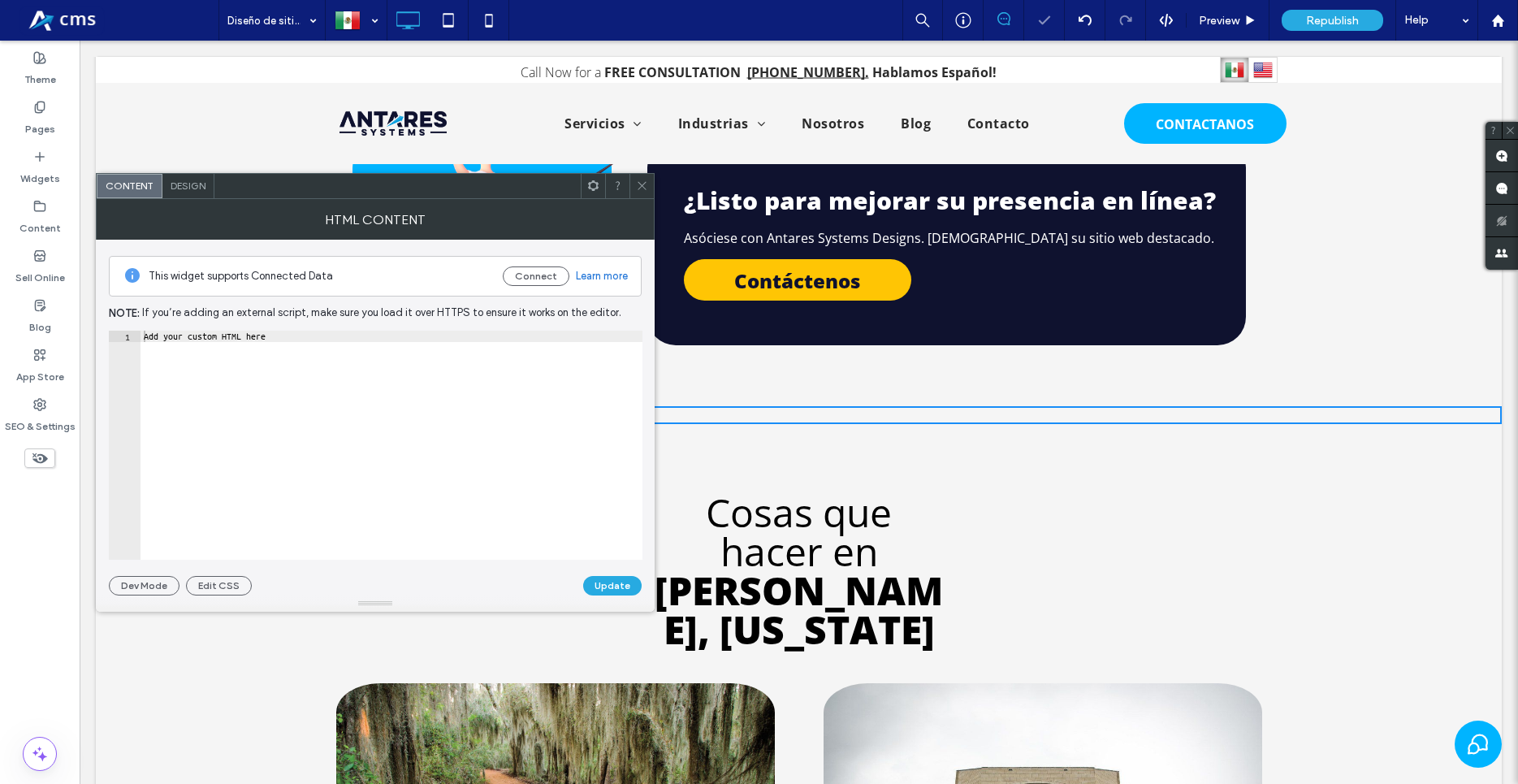
type textarea "**********"
click at [456, 414] on div "Add your custom HTML here" at bounding box center [391, 456] width 502 height 251
paste textarea "Cursor at row 1"
type textarea "**********"
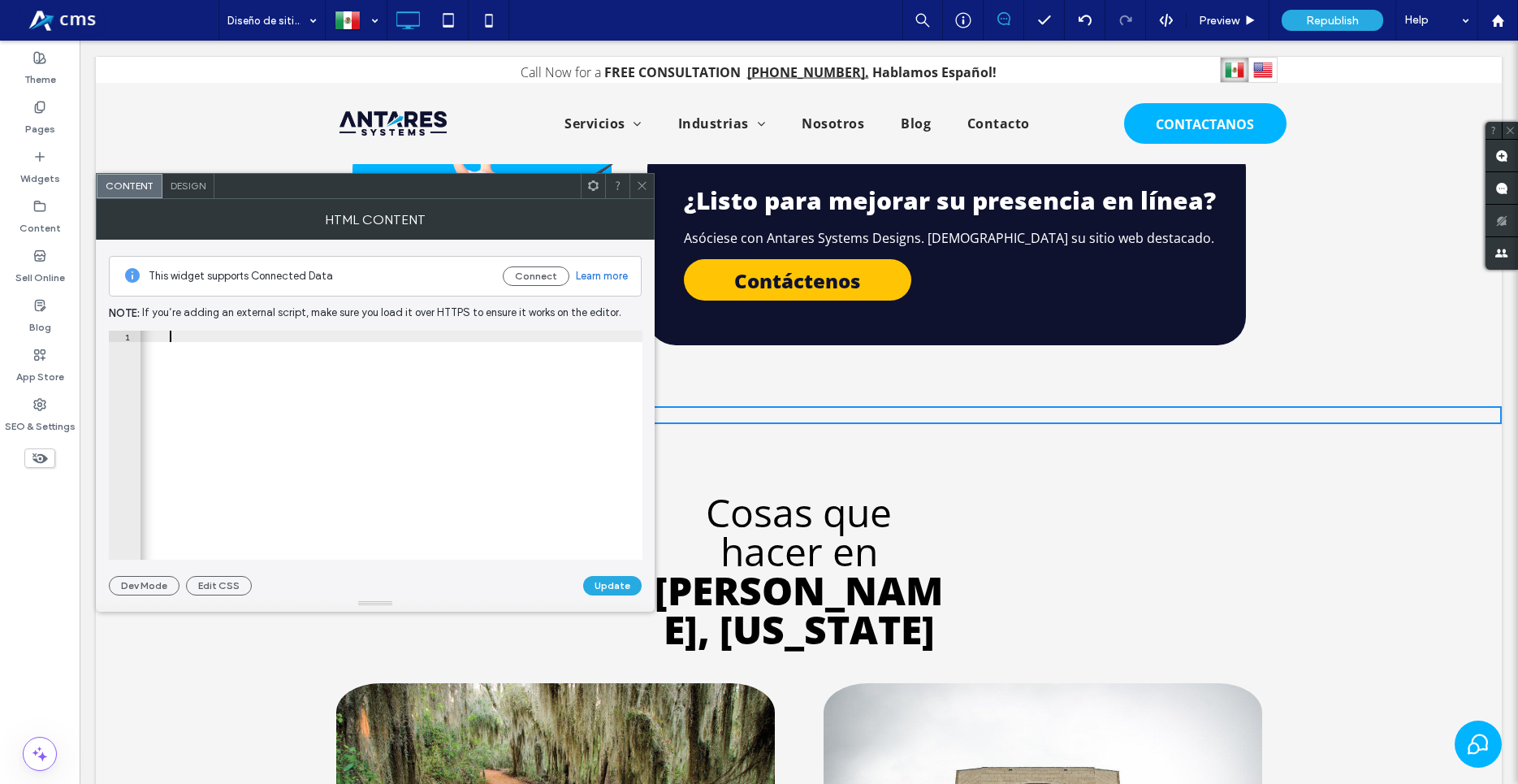
click at [607, 580] on button "Update" at bounding box center [612, 585] width 59 height 20
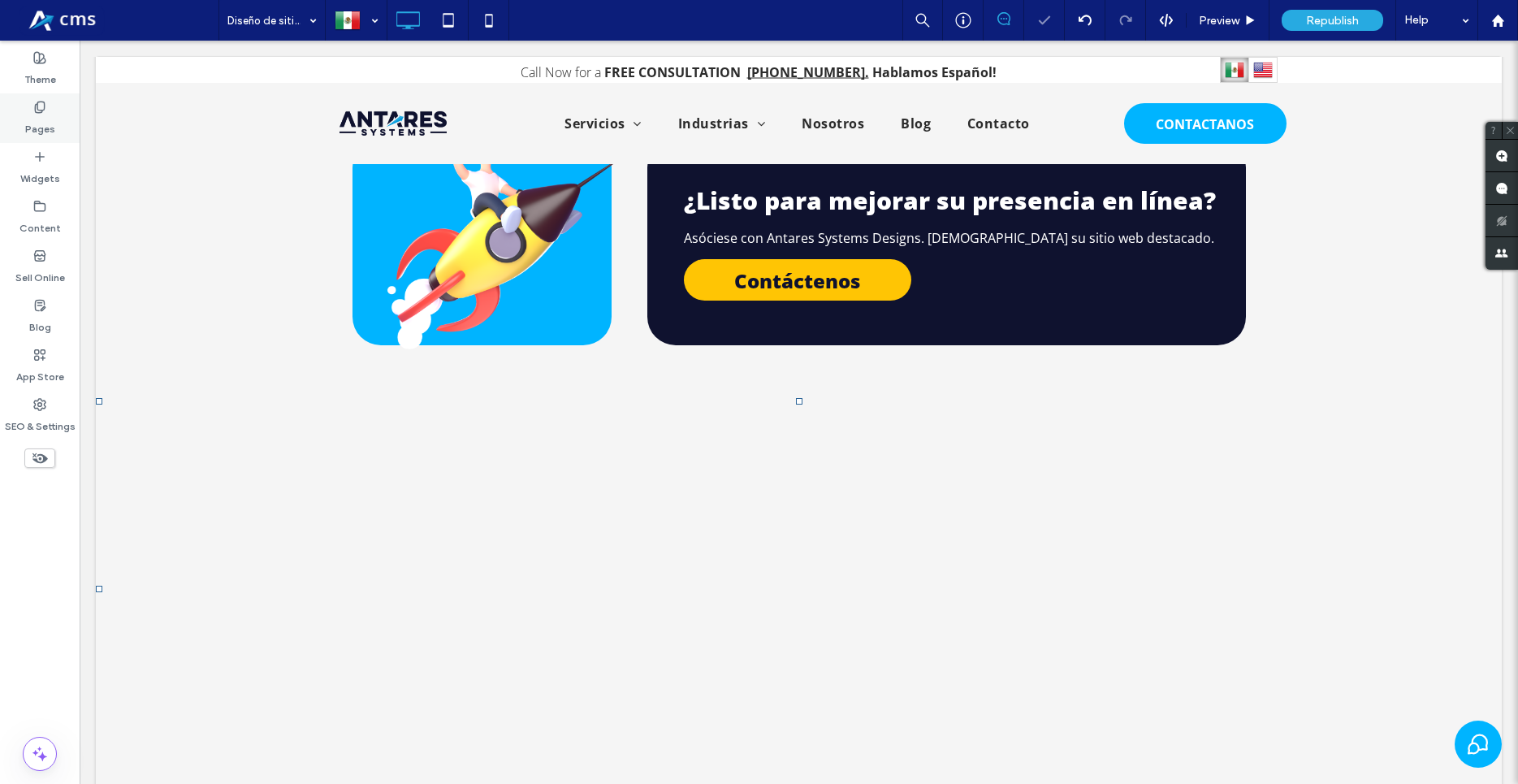
click at [50, 115] on label "Pages" at bounding box center [40, 125] width 30 height 23
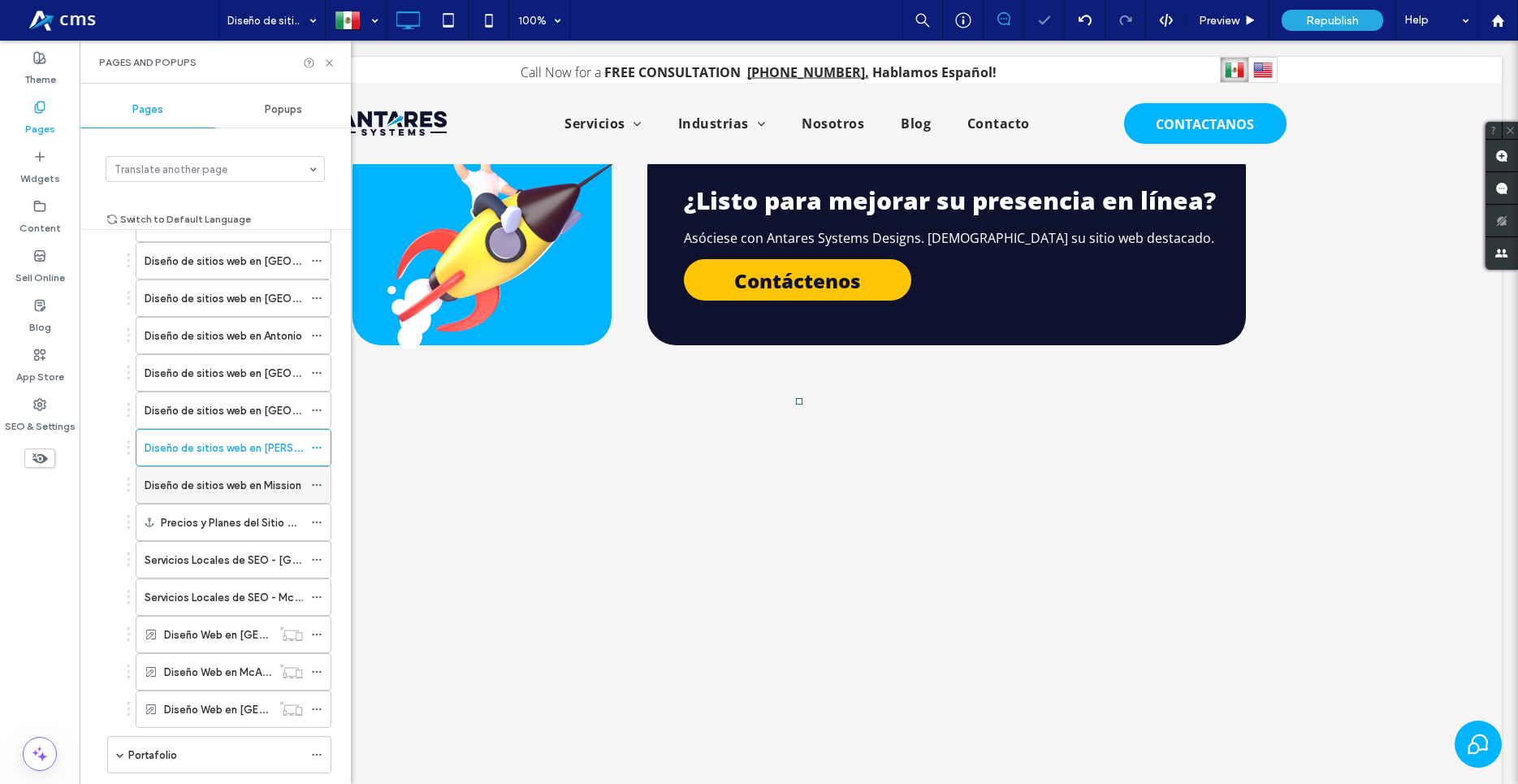
click at [255, 491] on div "Diseño de sitios web en Mission" at bounding box center [223, 484] width 158 height 35
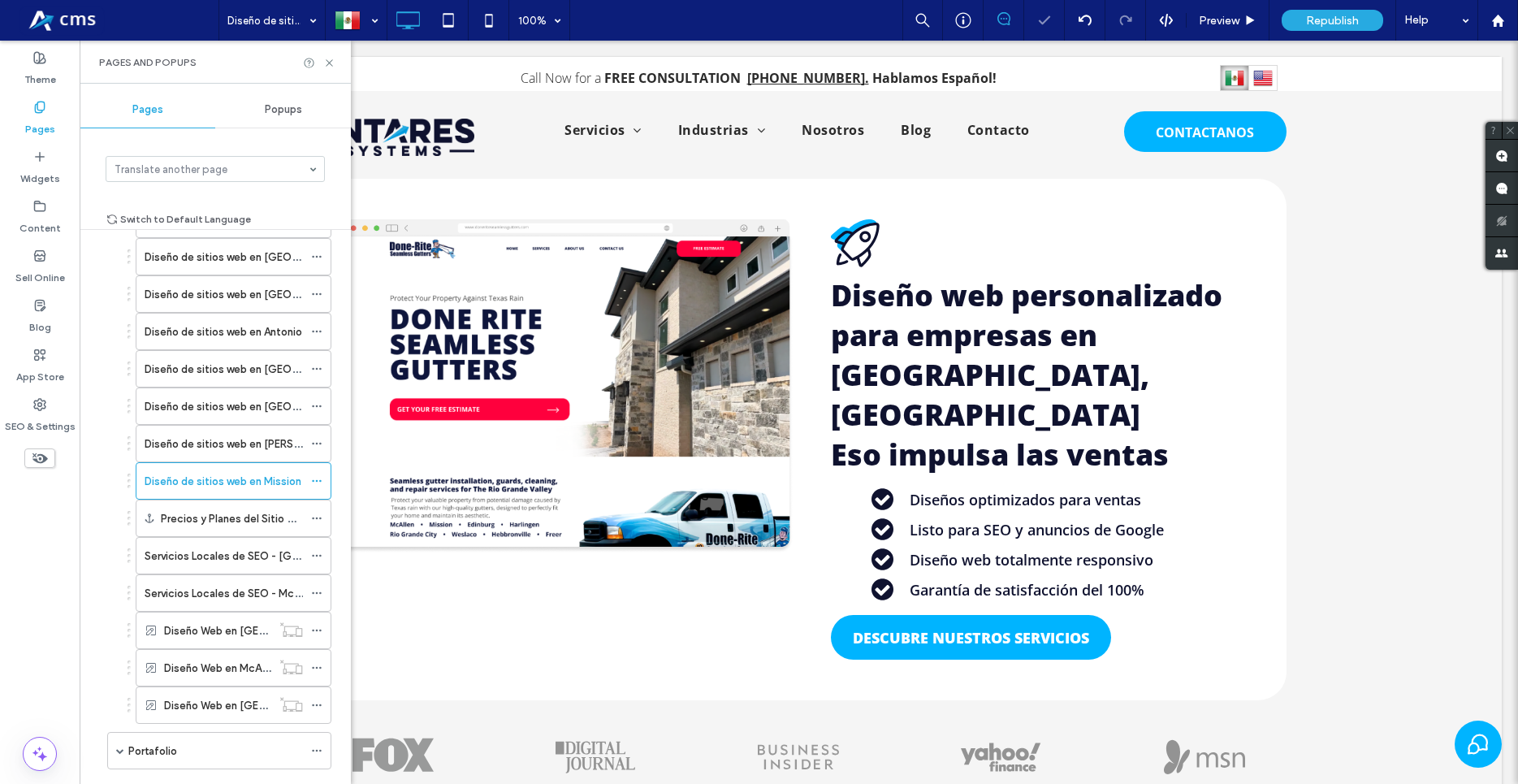
scroll to position [0, 0]
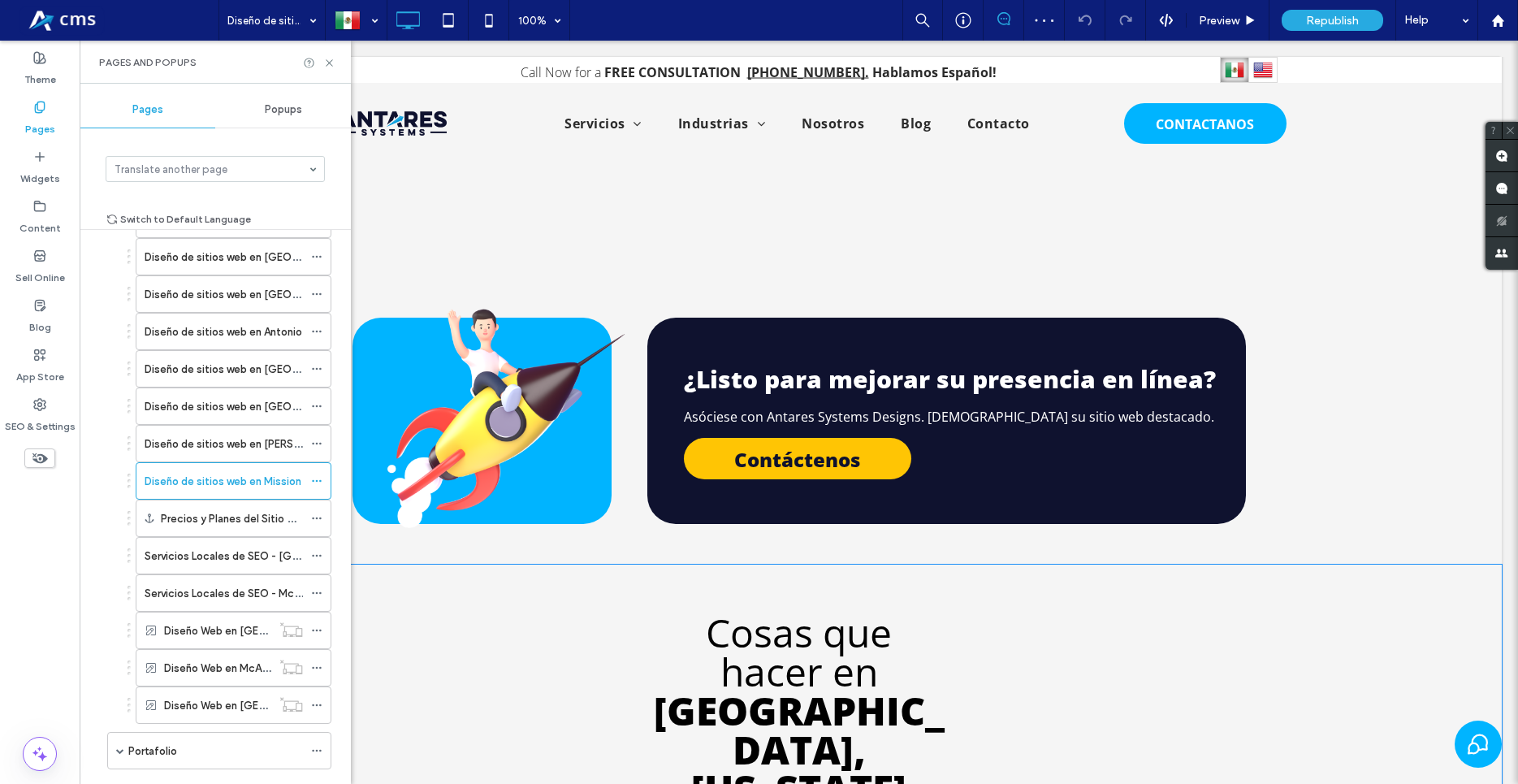
scroll to position [4307, 0]
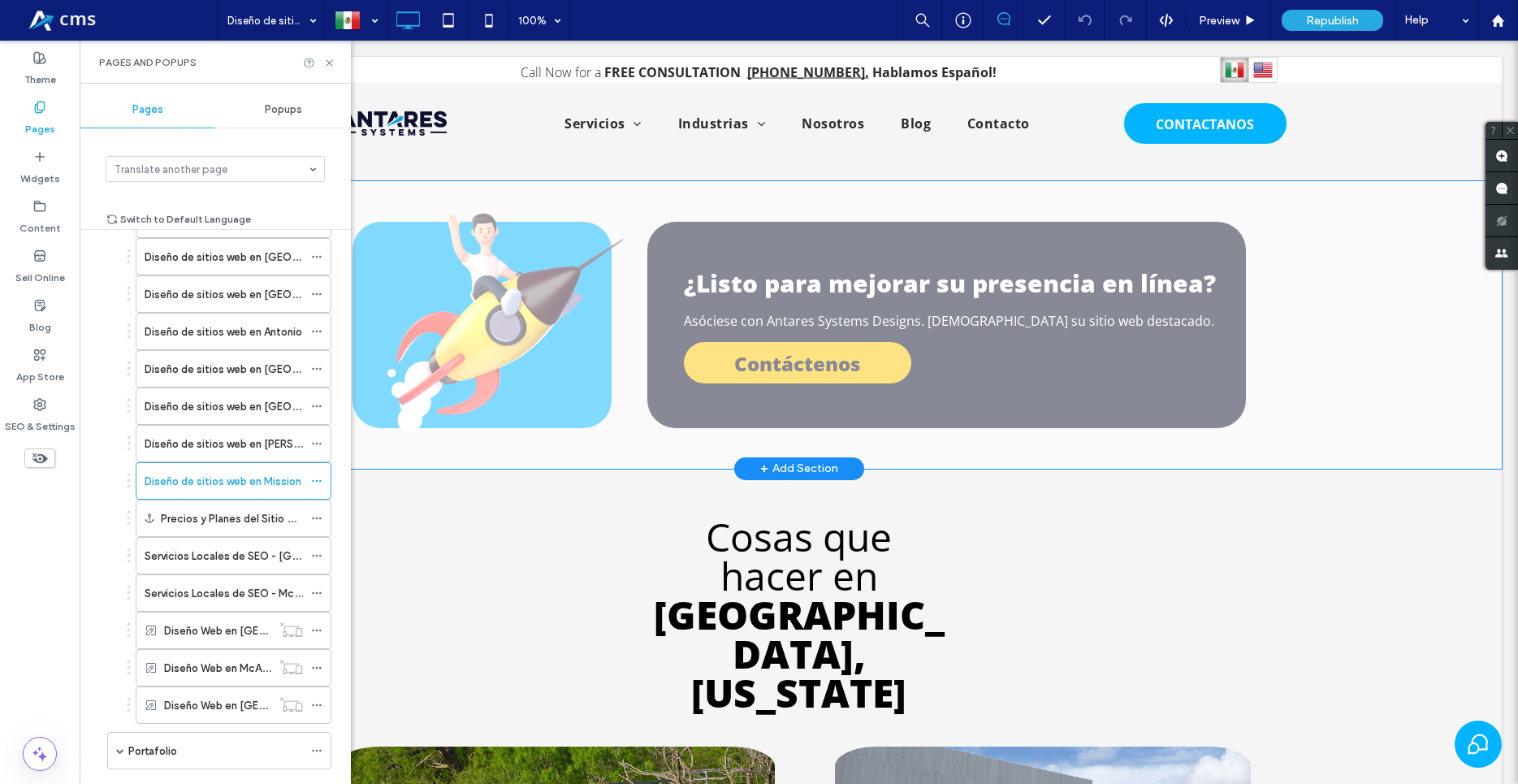
click at [802, 460] on div "+ Add Section" at bounding box center [799, 469] width 78 height 18
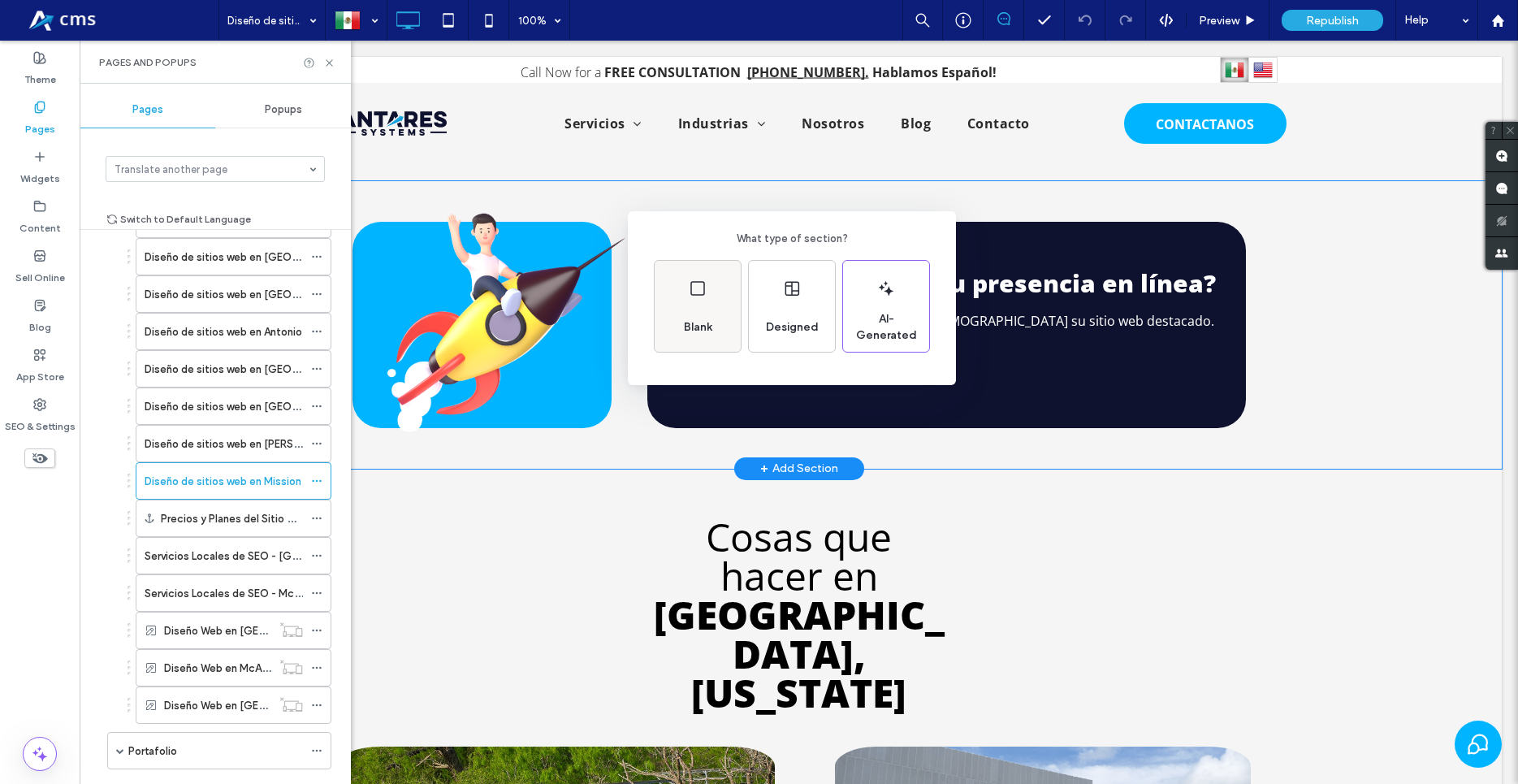
click at [687, 326] on span "Blank" at bounding box center [698, 327] width 41 height 16
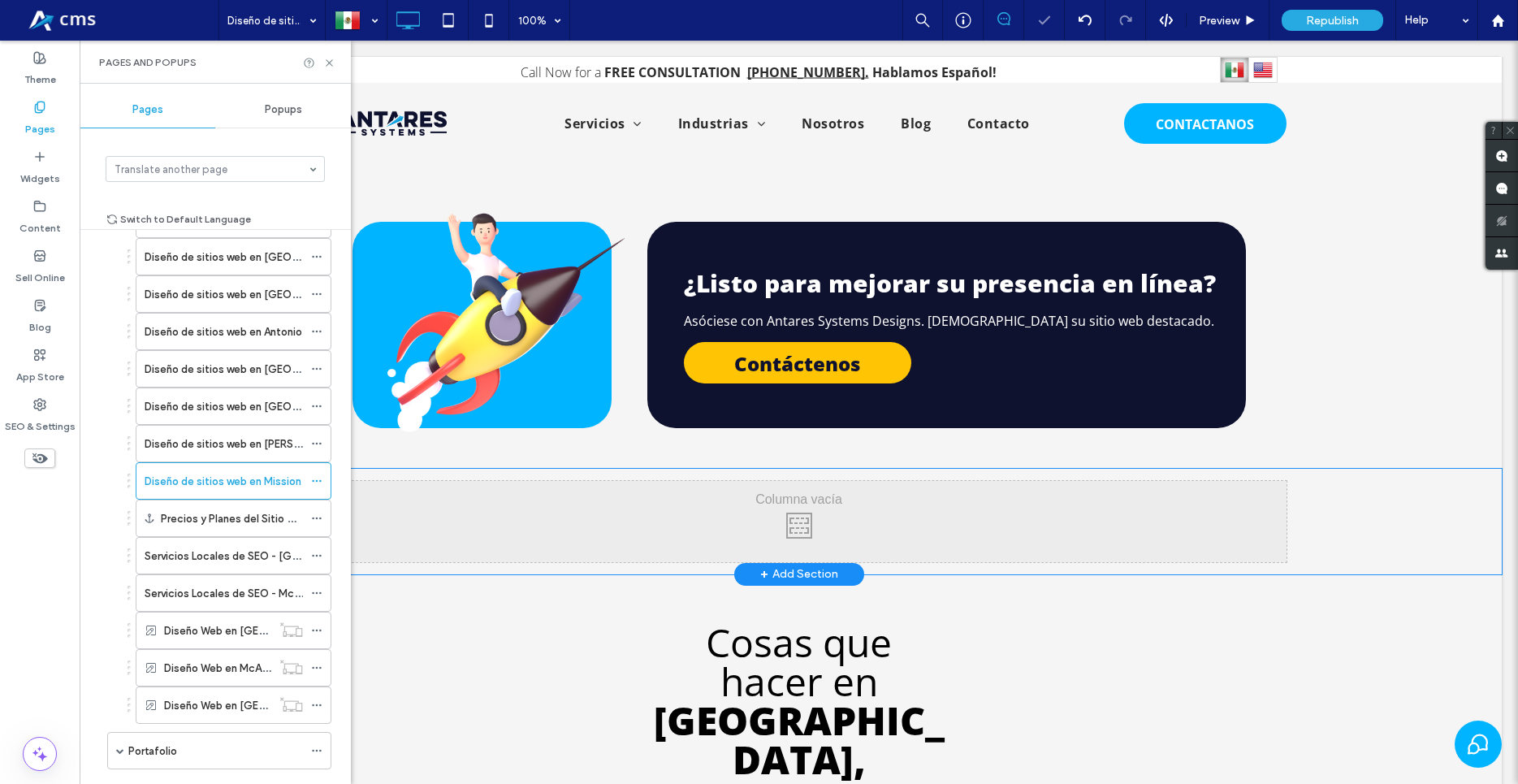
click at [383, 468] on div "Click To Paste Click To Paste Row + Add Section" at bounding box center [798, 521] width 1406 height 106
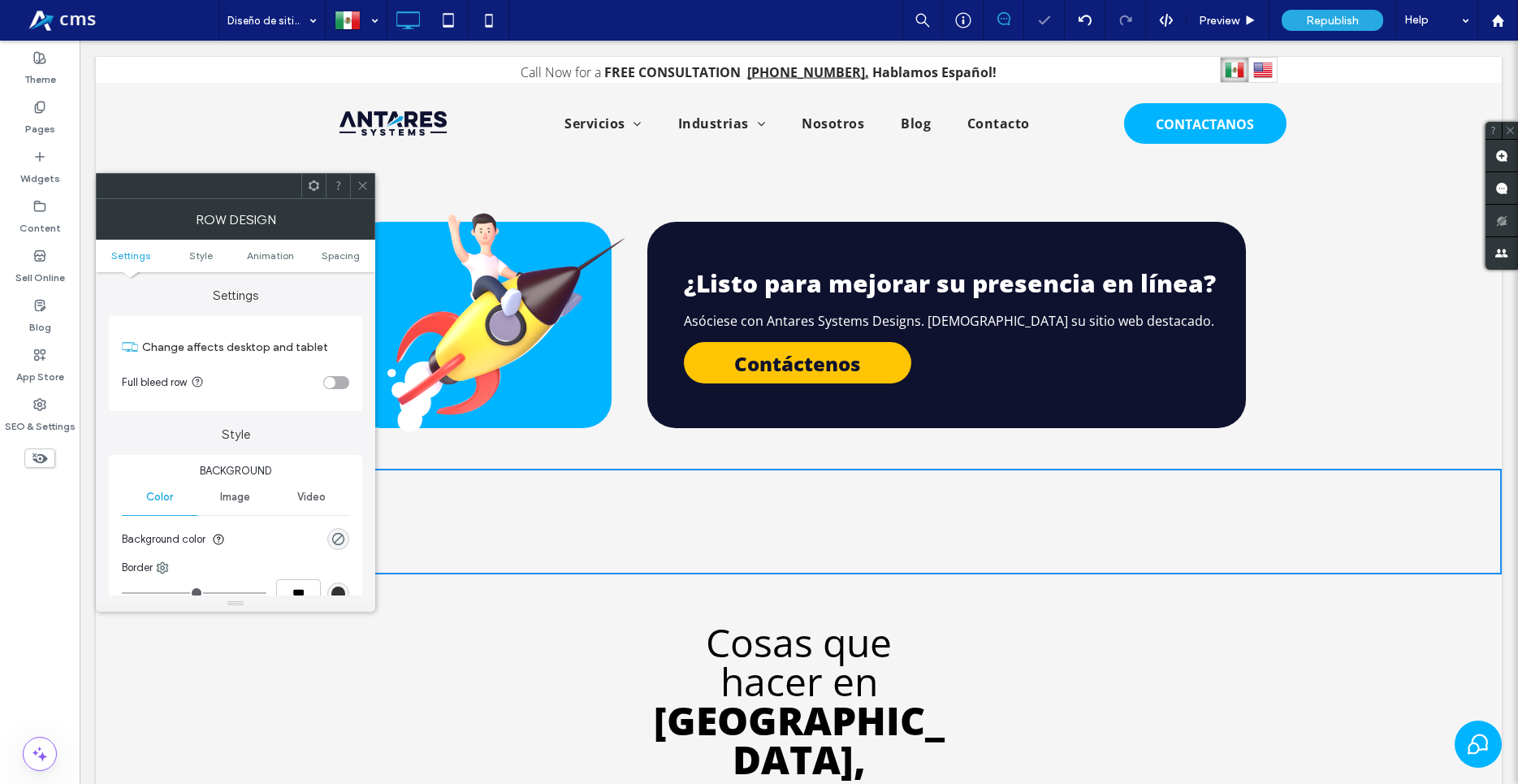
click at [339, 383] on div "toggle" at bounding box center [336, 383] width 26 height 13
click at [16, 176] on div "Widgets" at bounding box center [40, 167] width 80 height 49
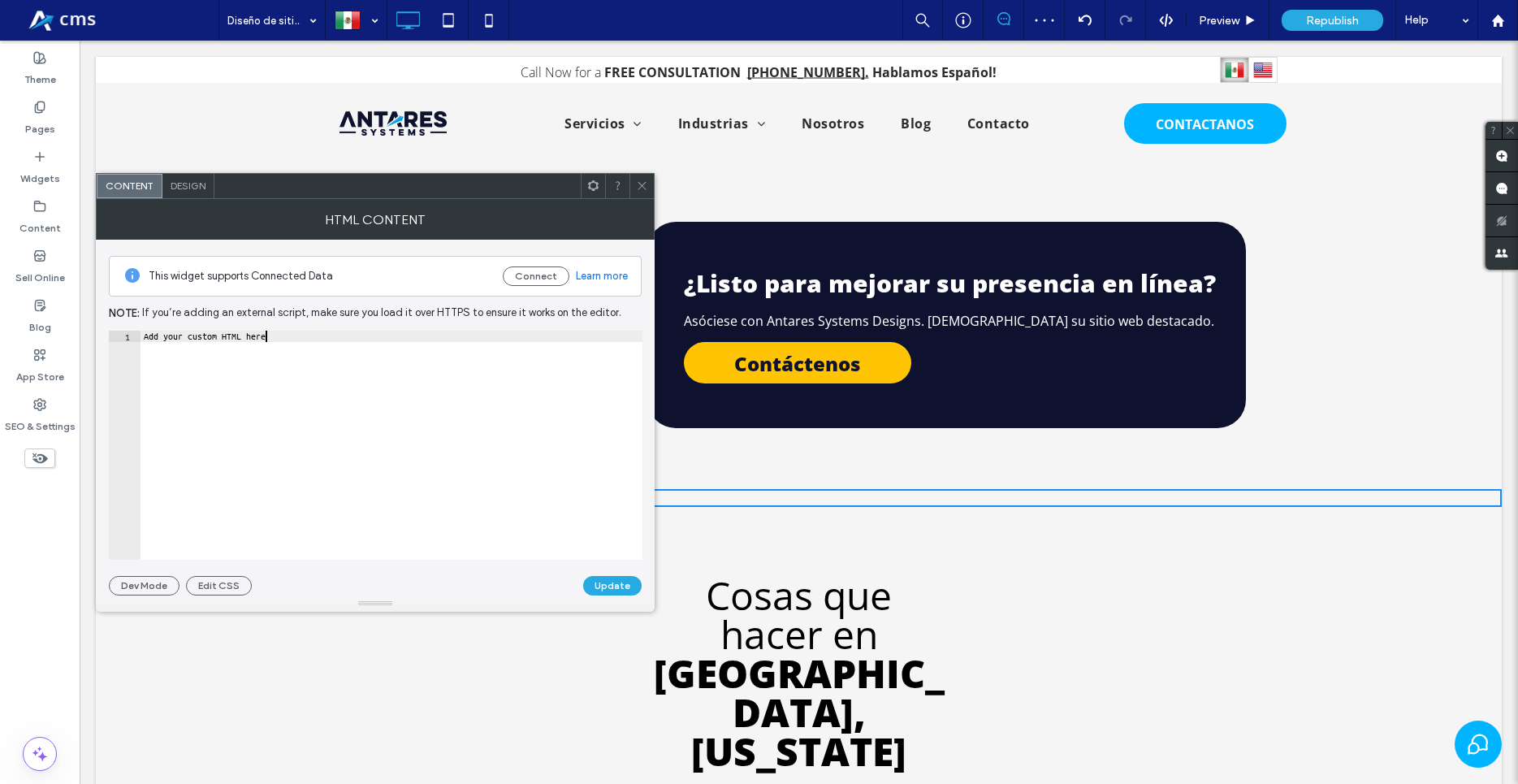
type textarea "**********"
click at [383, 469] on div "Add your custom HTML here" at bounding box center [391, 456] width 502 height 251
paste textarea "Cursor at row 1"
type textarea "**********"
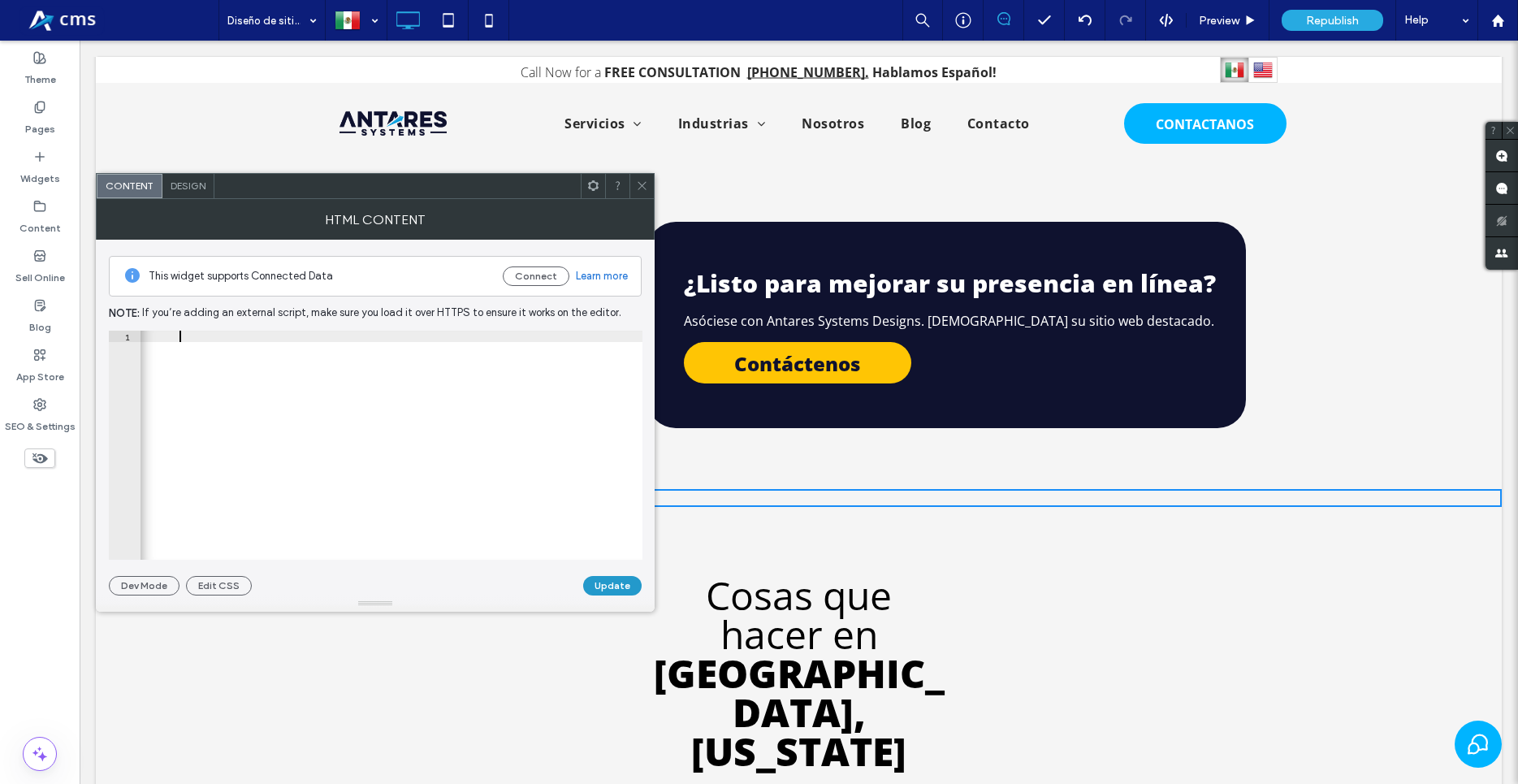
click at [619, 580] on button "Update" at bounding box center [612, 585] width 59 height 20
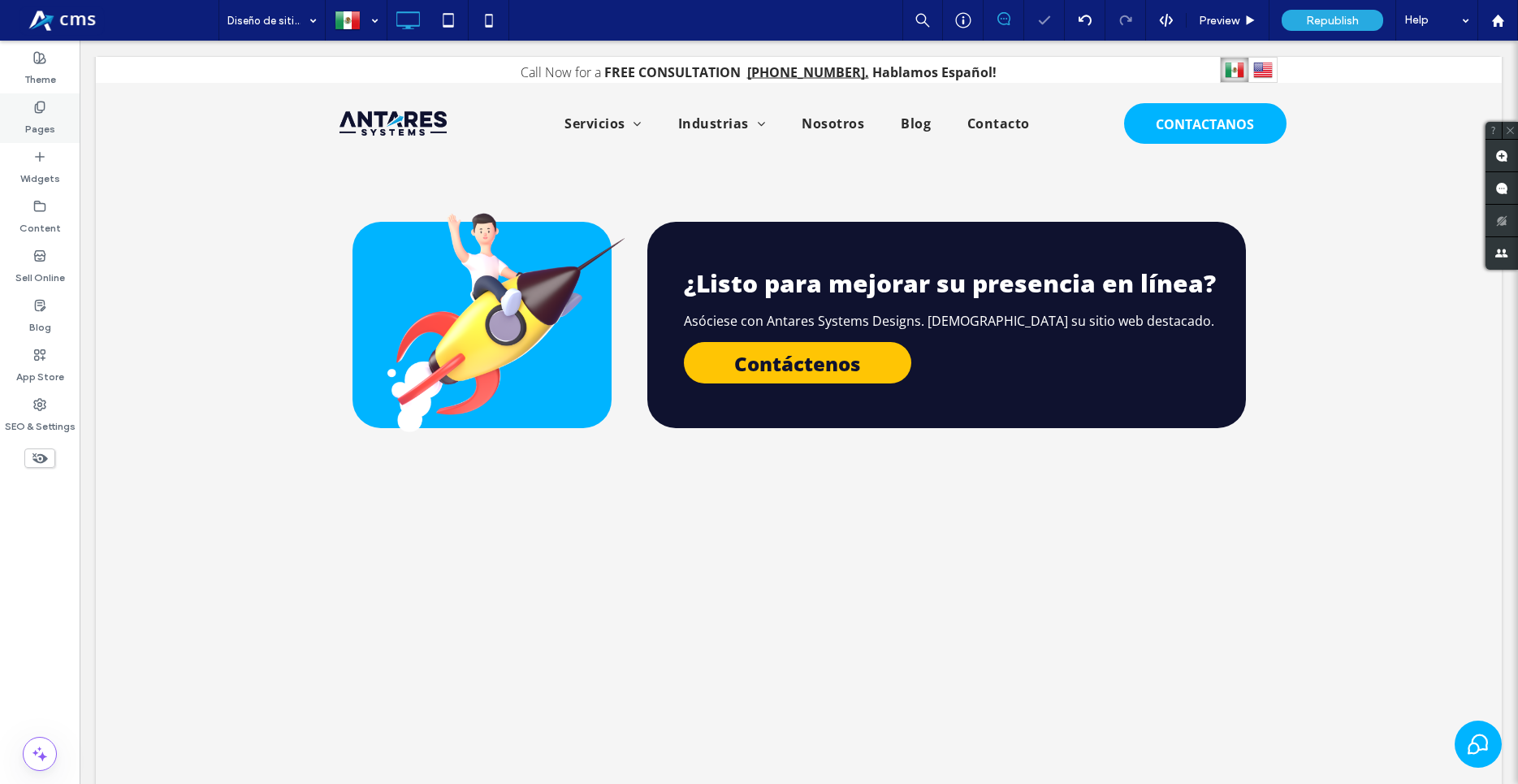
click at [40, 126] on label "Pages" at bounding box center [40, 125] width 30 height 23
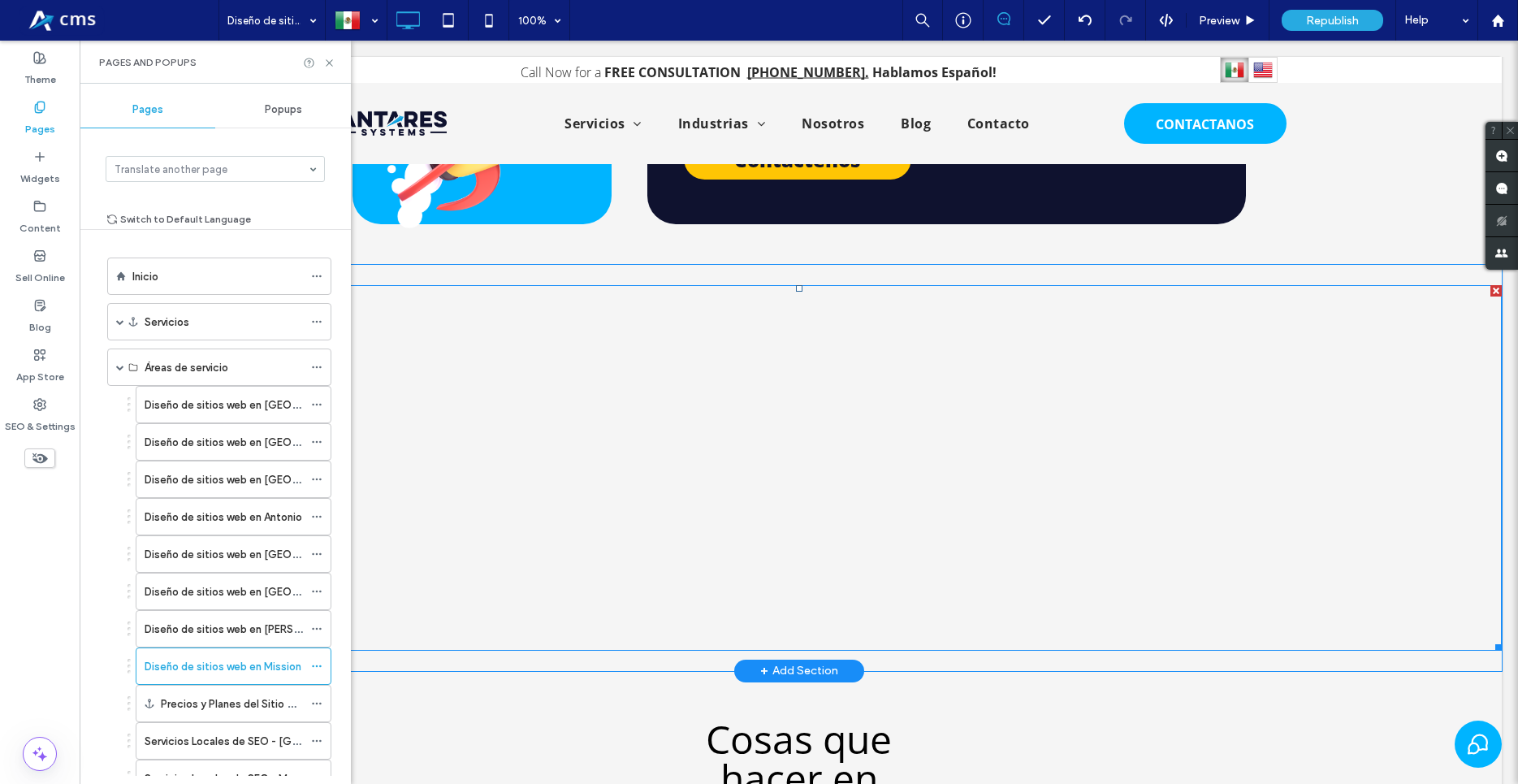
scroll to position [4473, 0]
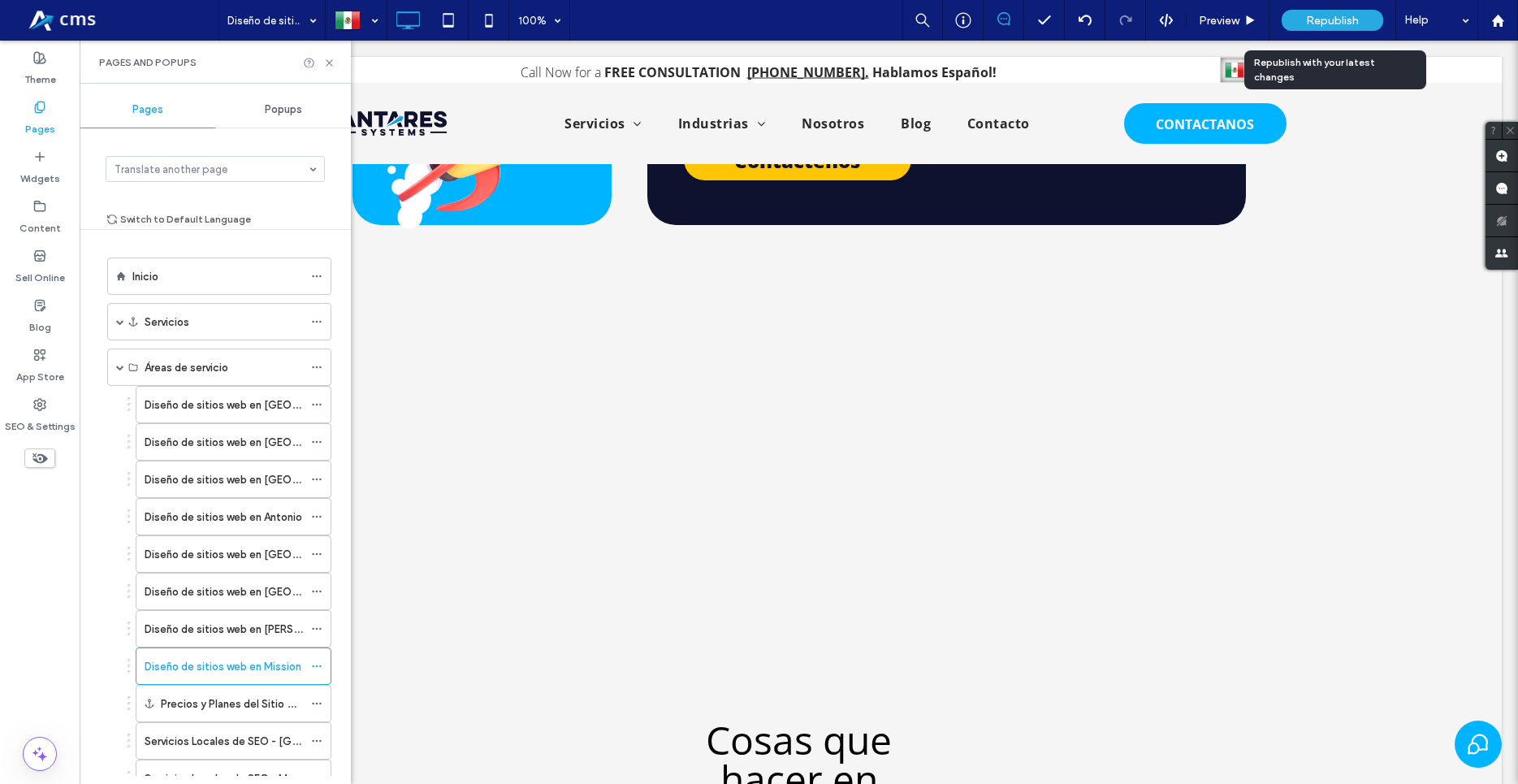
click at [1331, 24] on span "Republish" at bounding box center [1332, 21] width 53 height 14
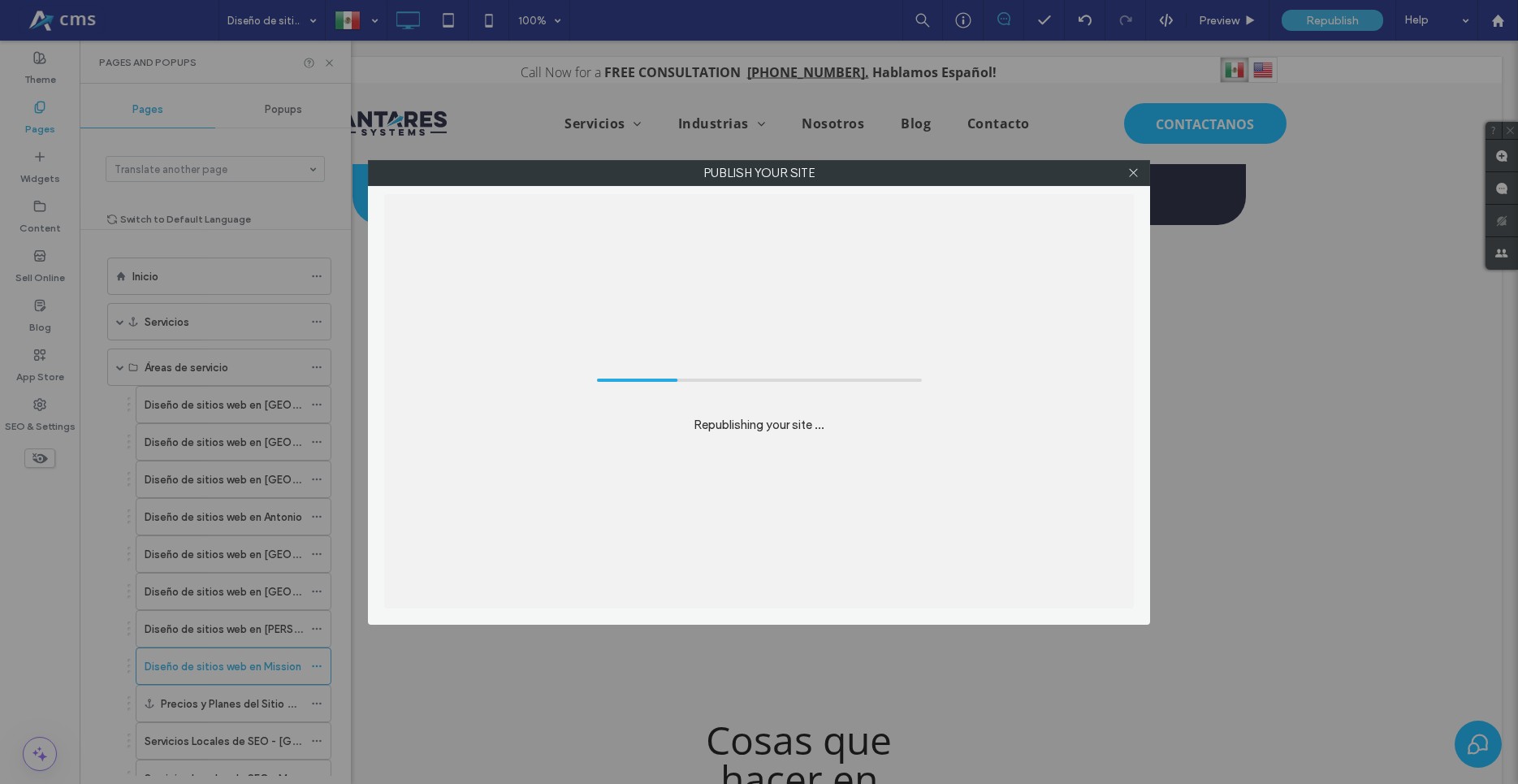
click at [0, 752] on div "Publish your site Republishing your site ..." at bounding box center [759, 392] width 1518 height 784
